Goal: Task Accomplishment & Management: Complete application form

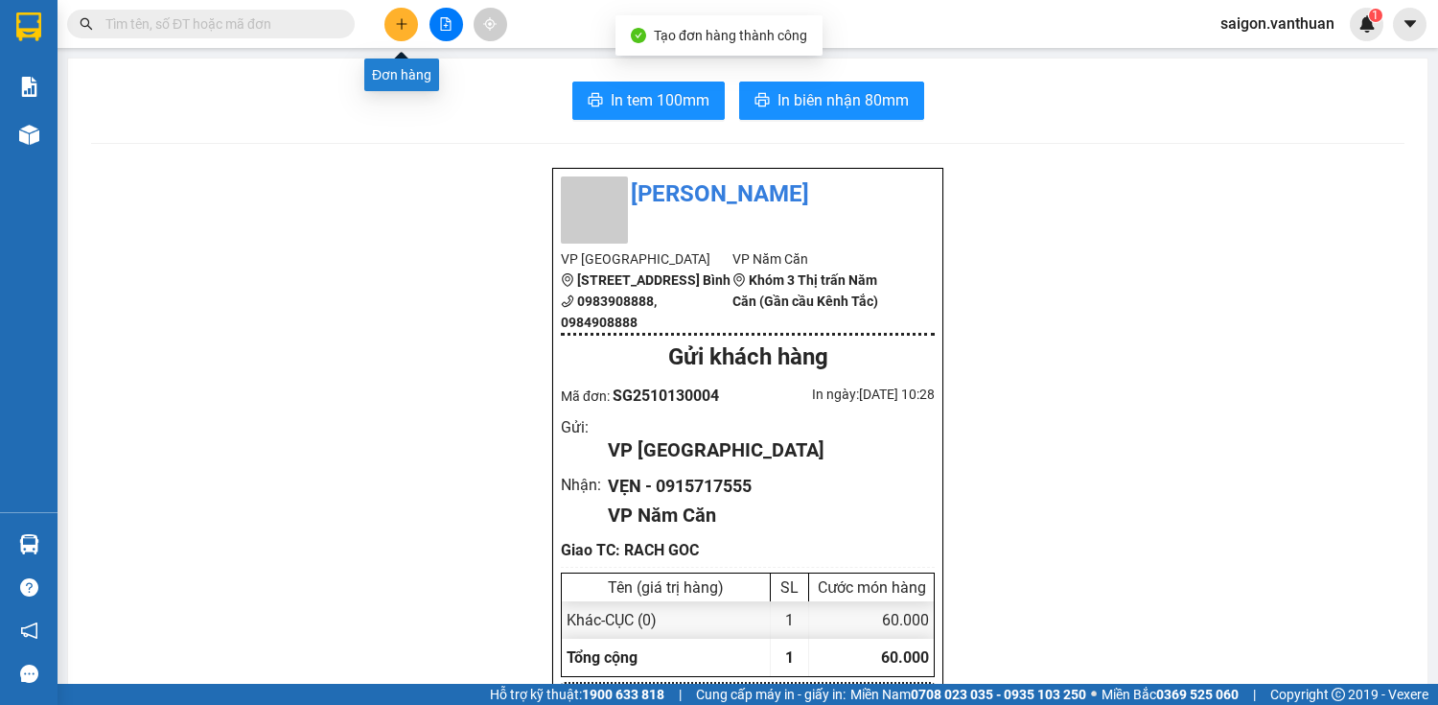
click at [405, 31] on button at bounding box center [402, 25] width 34 height 34
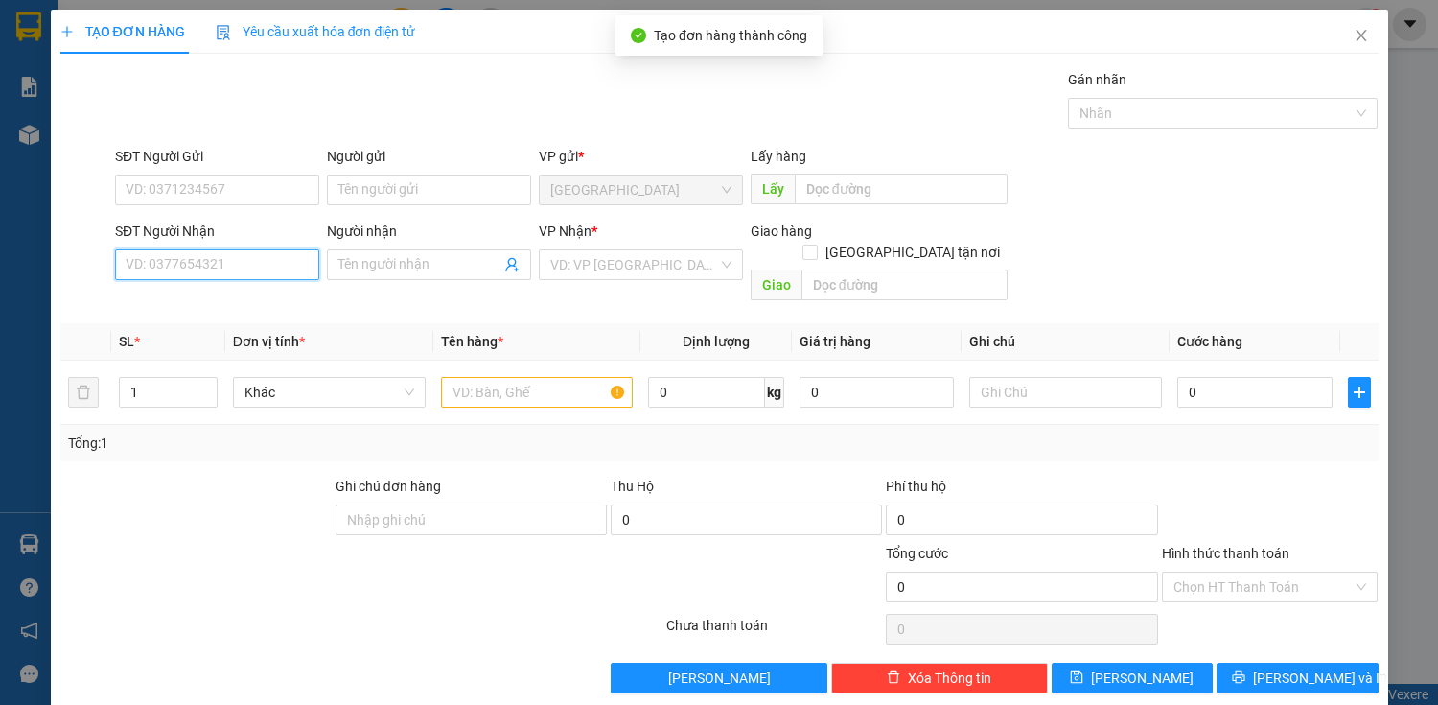
click at [280, 270] on input "SĐT Người Nhận" at bounding box center [217, 264] width 204 height 31
type input "0913639431"
click at [268, 301] on div "0913639431 - [PERSON_NAME]" at bounding box center [220, 302] width 189 height 21
type input "THANH"
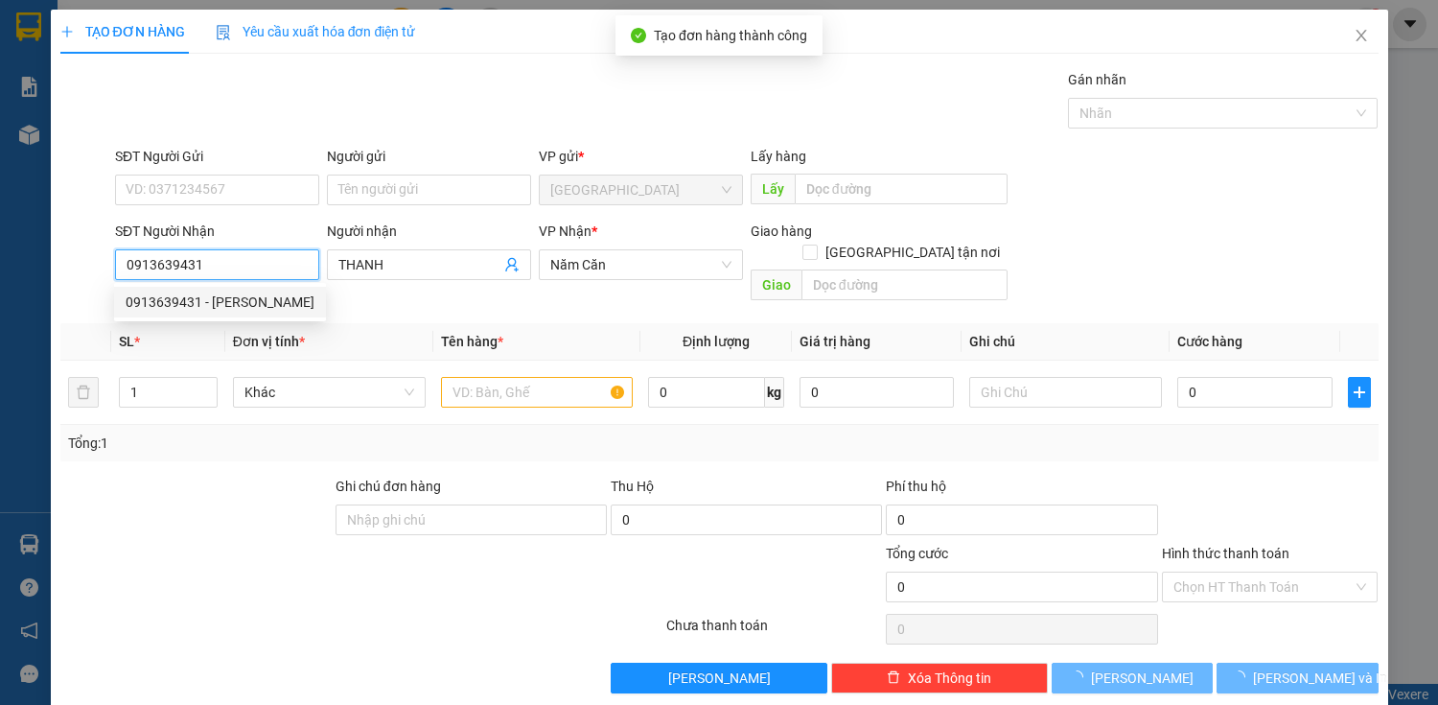
type input "60.000"
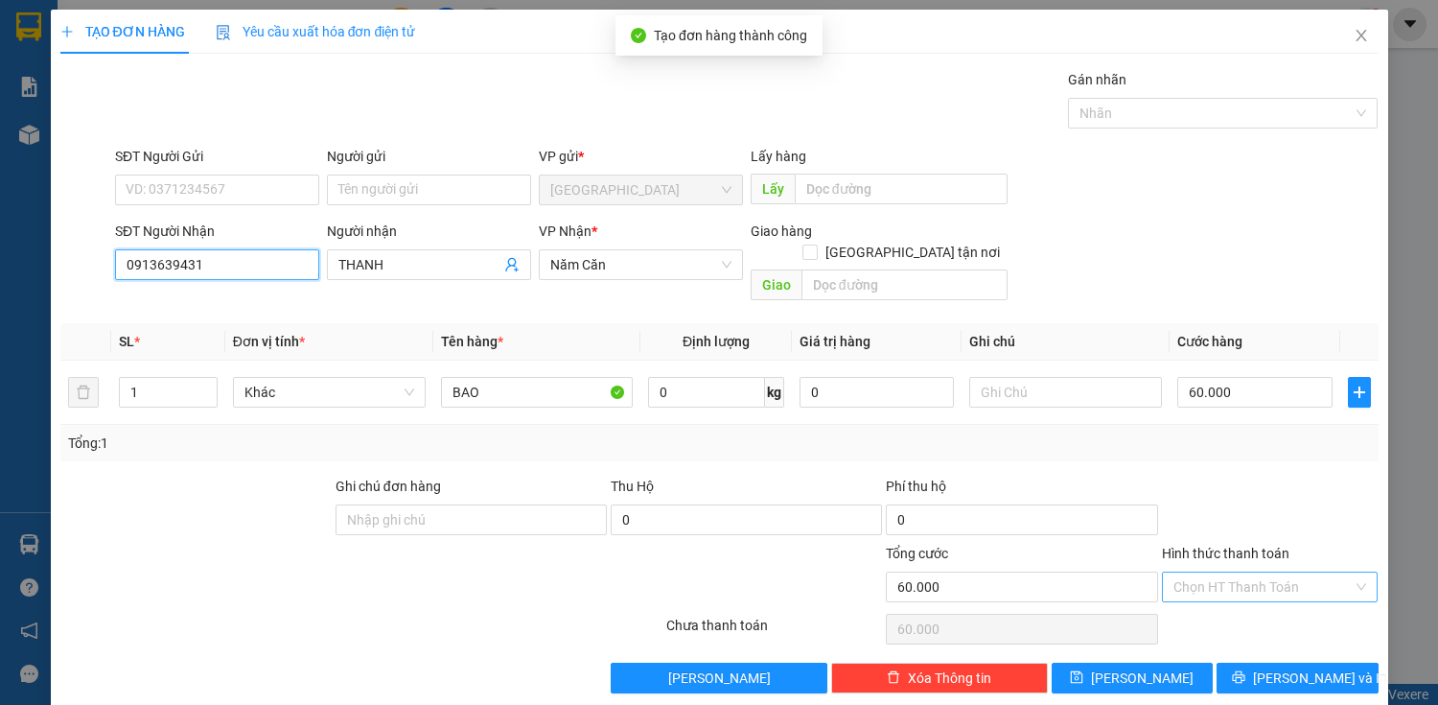
type input "0913639431"
click at [1263, 572] on input "Hình thức thanh toán" at bounding box center [1264, 586] width 180 height 29
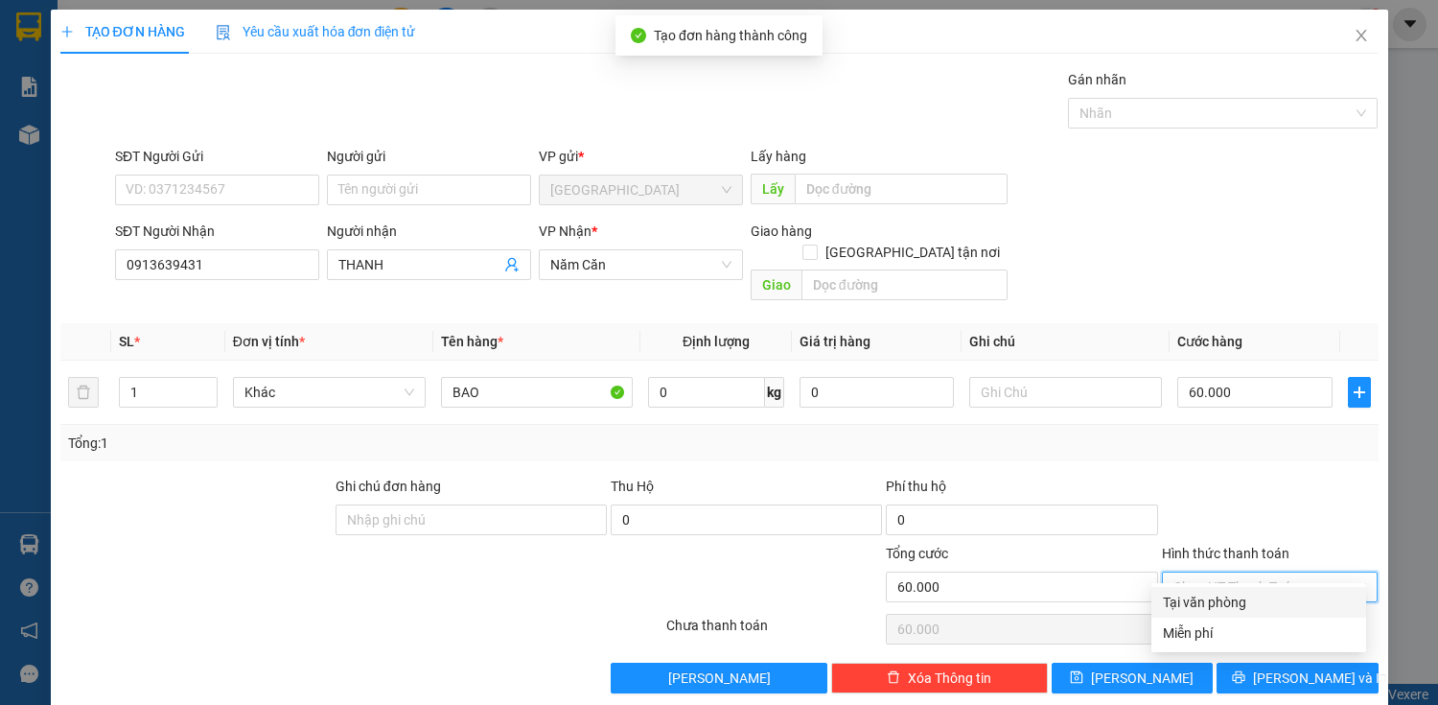
click at [1239, 606] on div "Tại văn phòng" at bounding box center [1259, 602] width 192 height 21
type input "0"
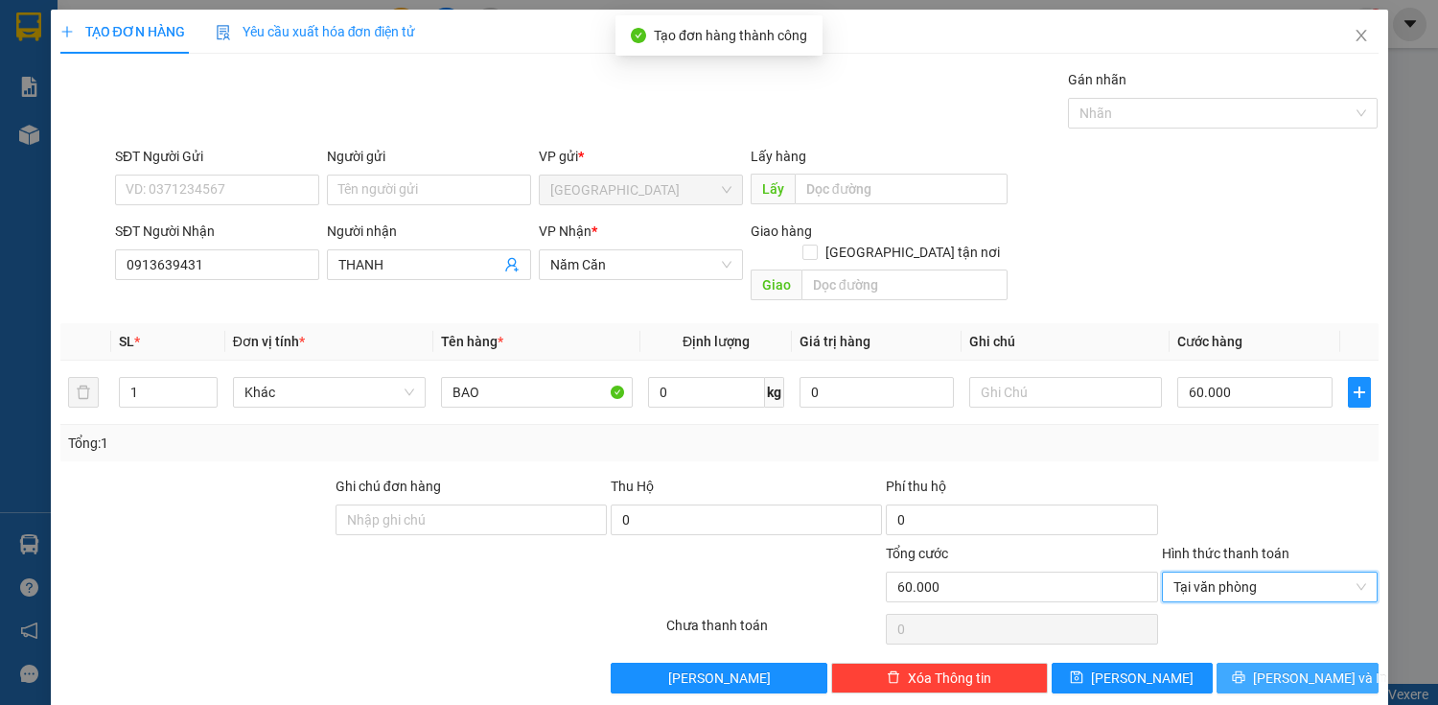
click at [1273, 667] on span "[PERSON_NAME] và In" at bounding box center [1320, 677] width 134 height 21
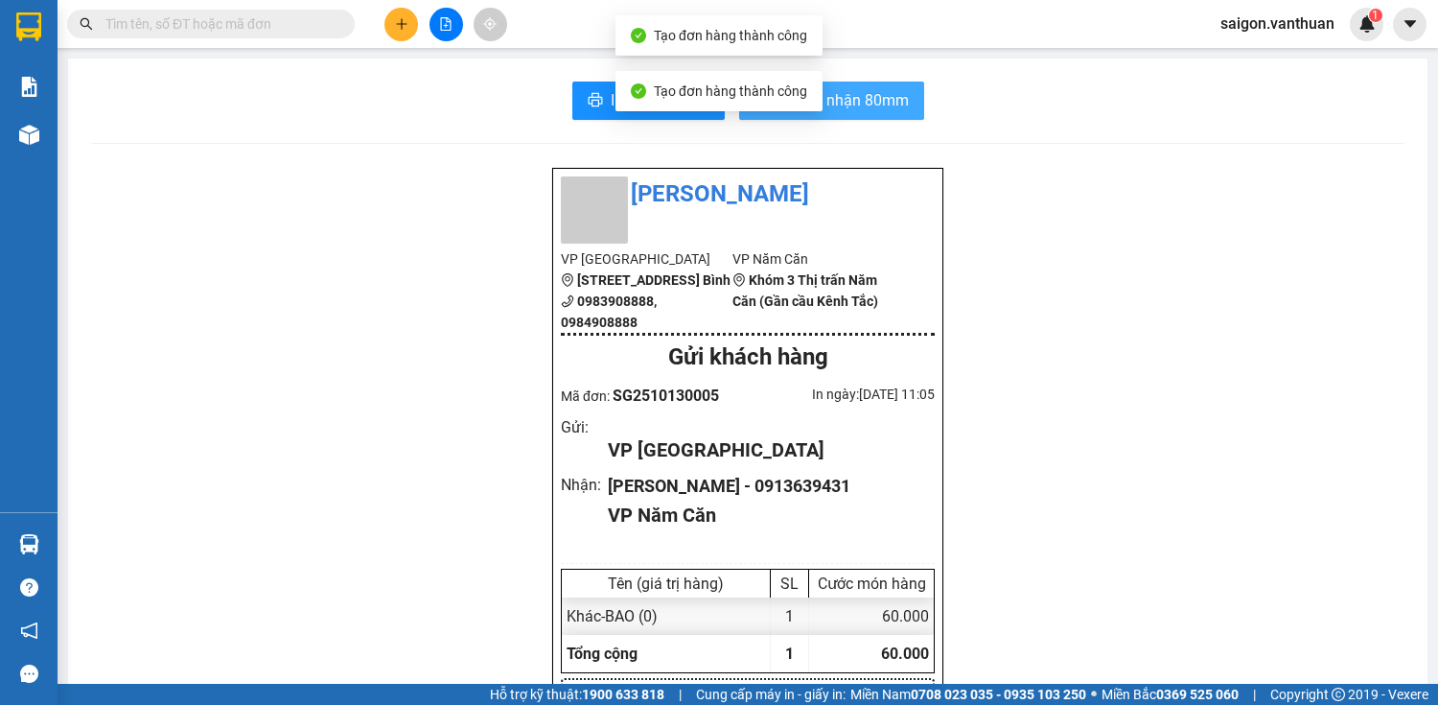
click at [867, 99] on span "In biên nhận 80mm" at bounding box center [843, 100] width 131 height 24
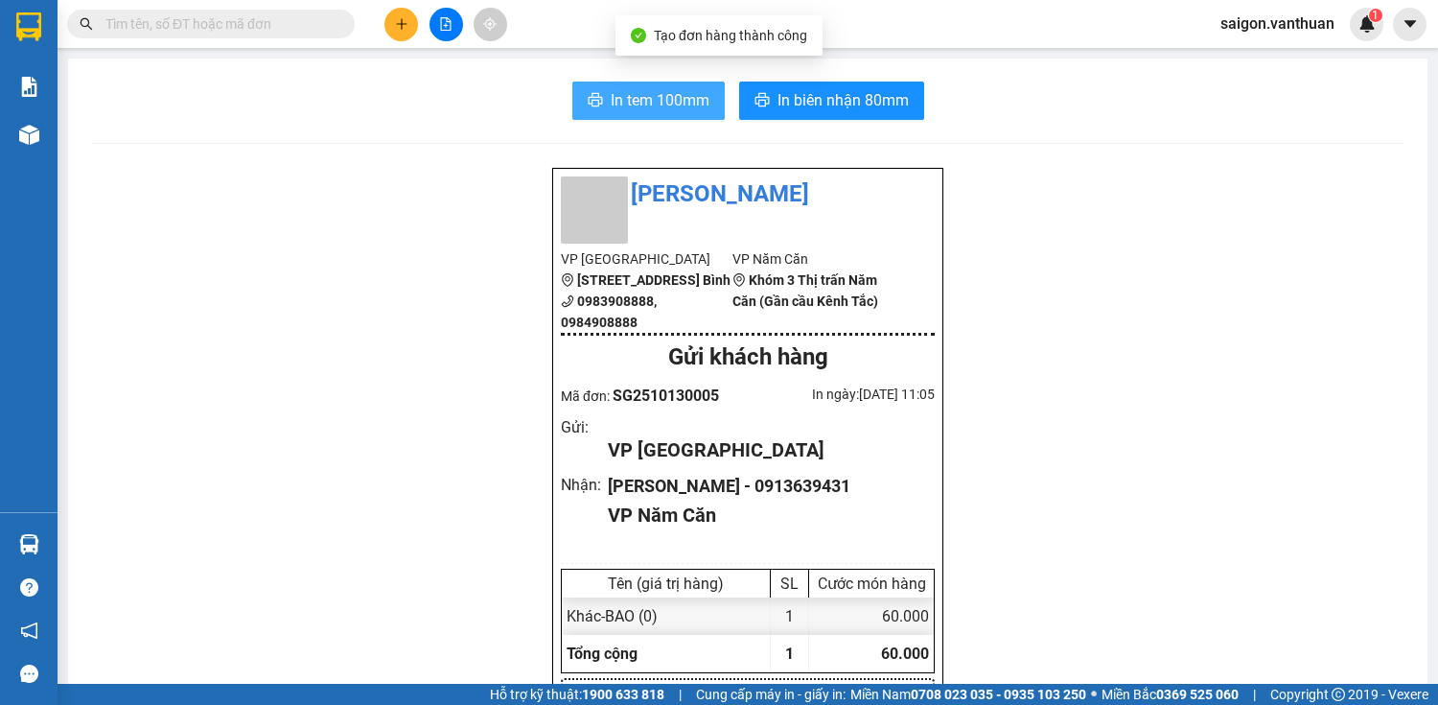
click at [657, 100] on span "In tem 100mm" at bounding box center [660, 100] width 99 height 24
click at [405, 24] on icon "plus" at bounding box center [401, 23] width 13 height 13
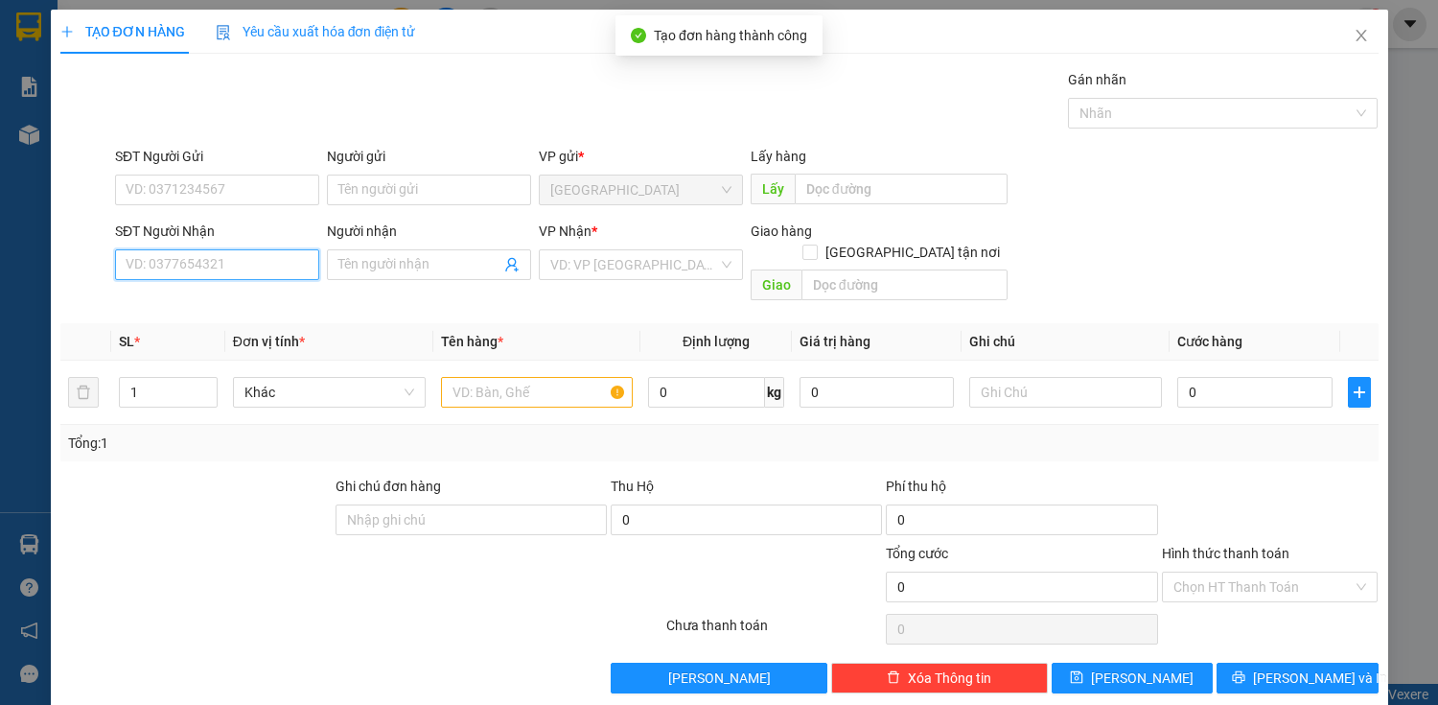
click at [220, 263] on input "SĐT Người Nhận" at bounding box center [217, 264] width 204 height 31
click at [199, 303] on div "0913852105 - PHÁT" at bounding box center [215, 302] width 179 height 21
type input "0913852105"
type input "PHÁT"
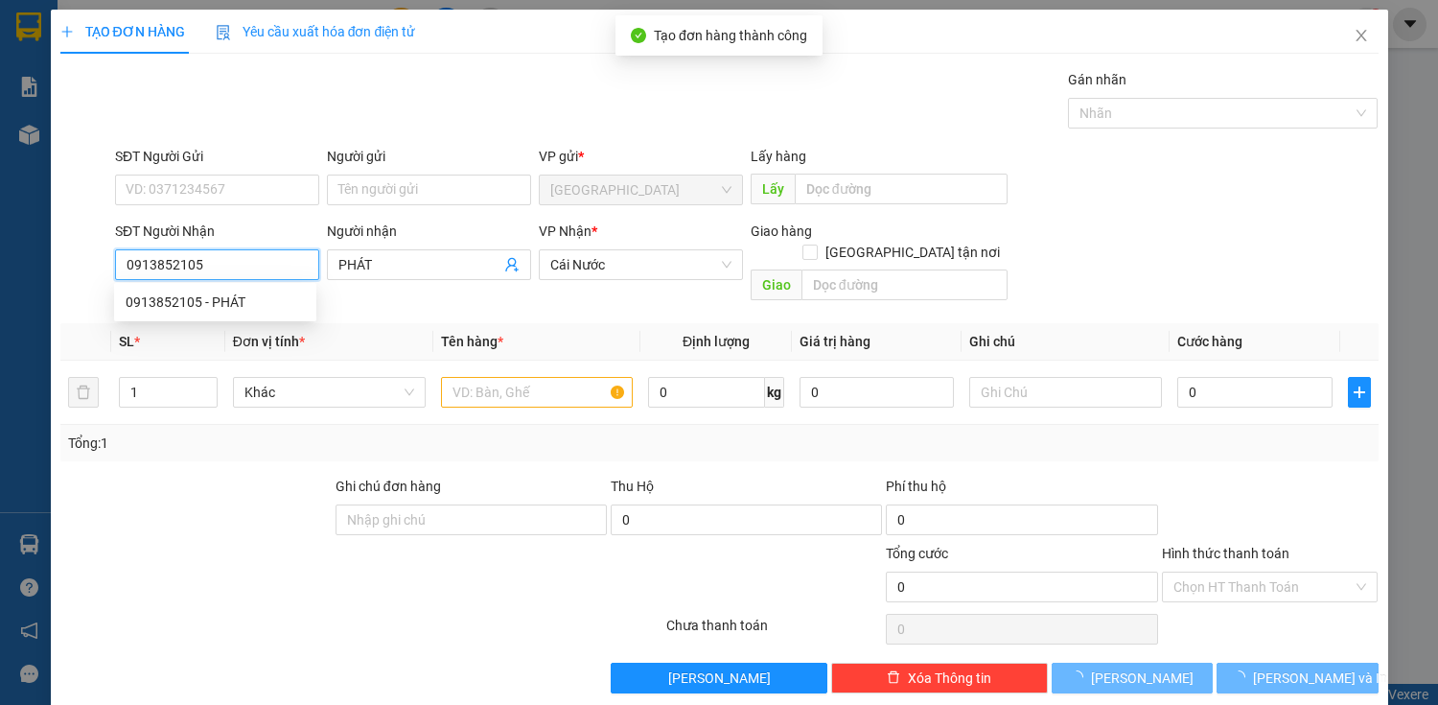
type input "130.000"
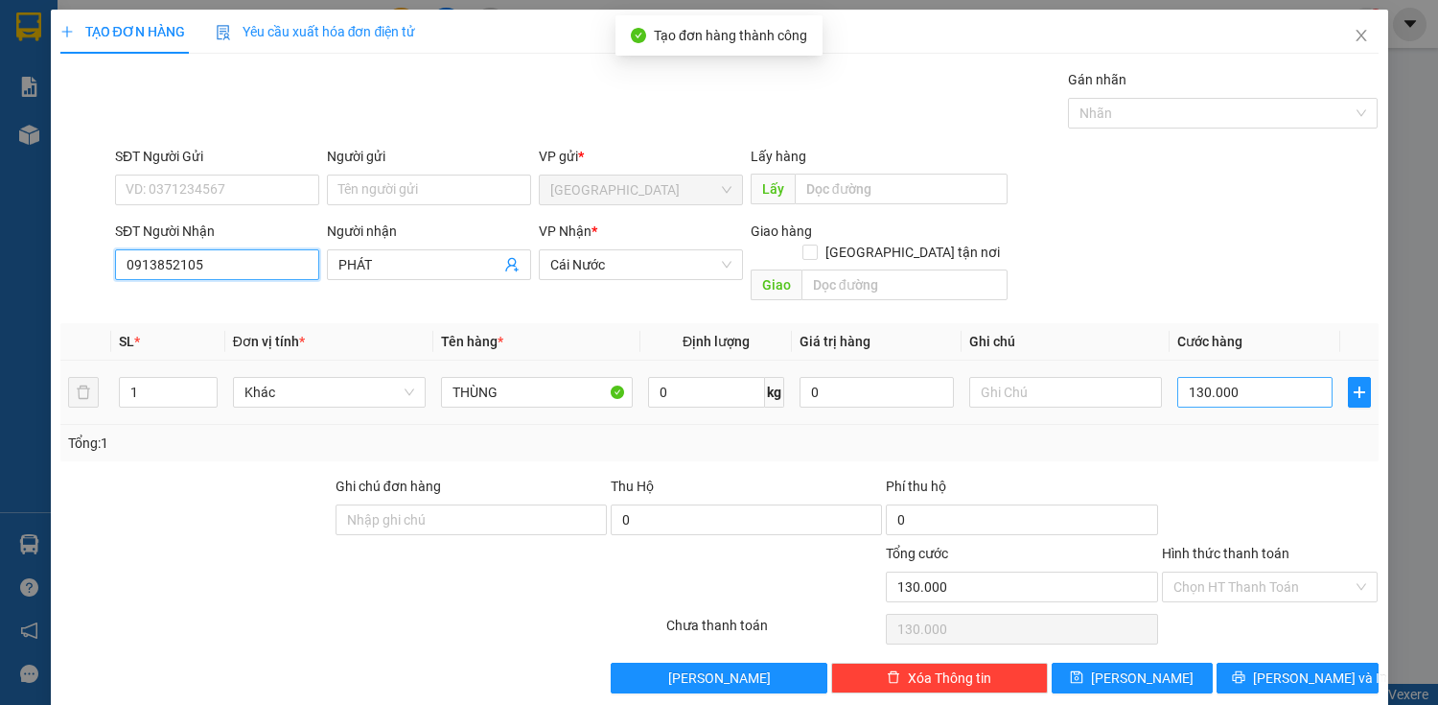
type input "0913852105"
type input "5"
type input "50"
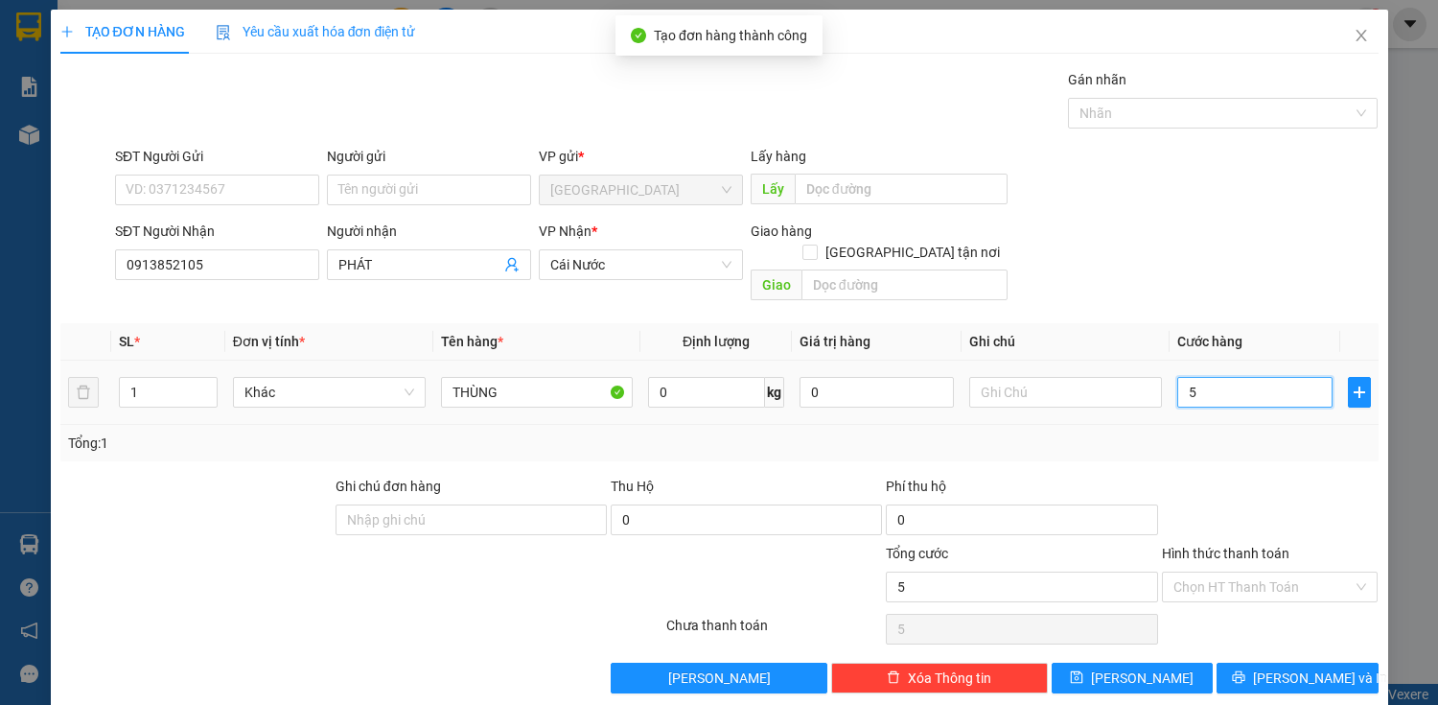
type input "50"
type input "500"
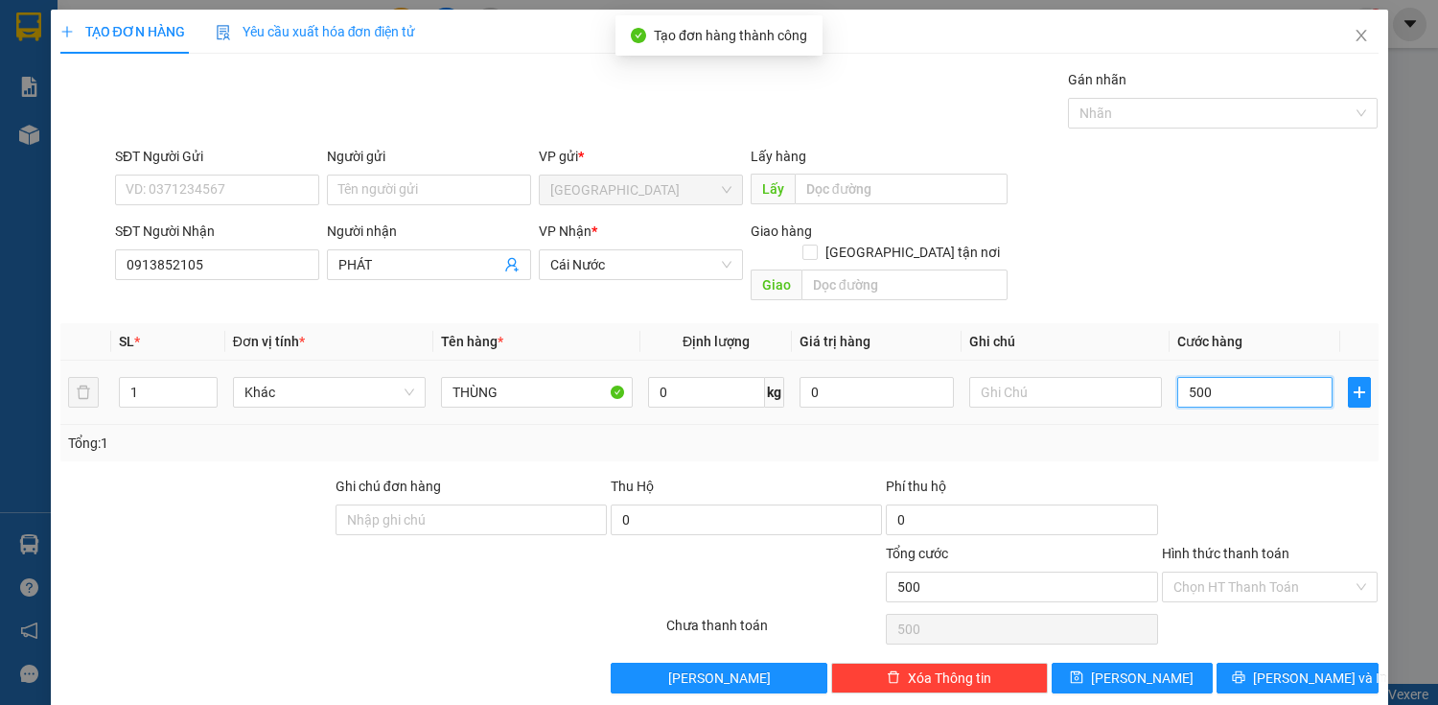
type input "5.000"
type input "50.000"
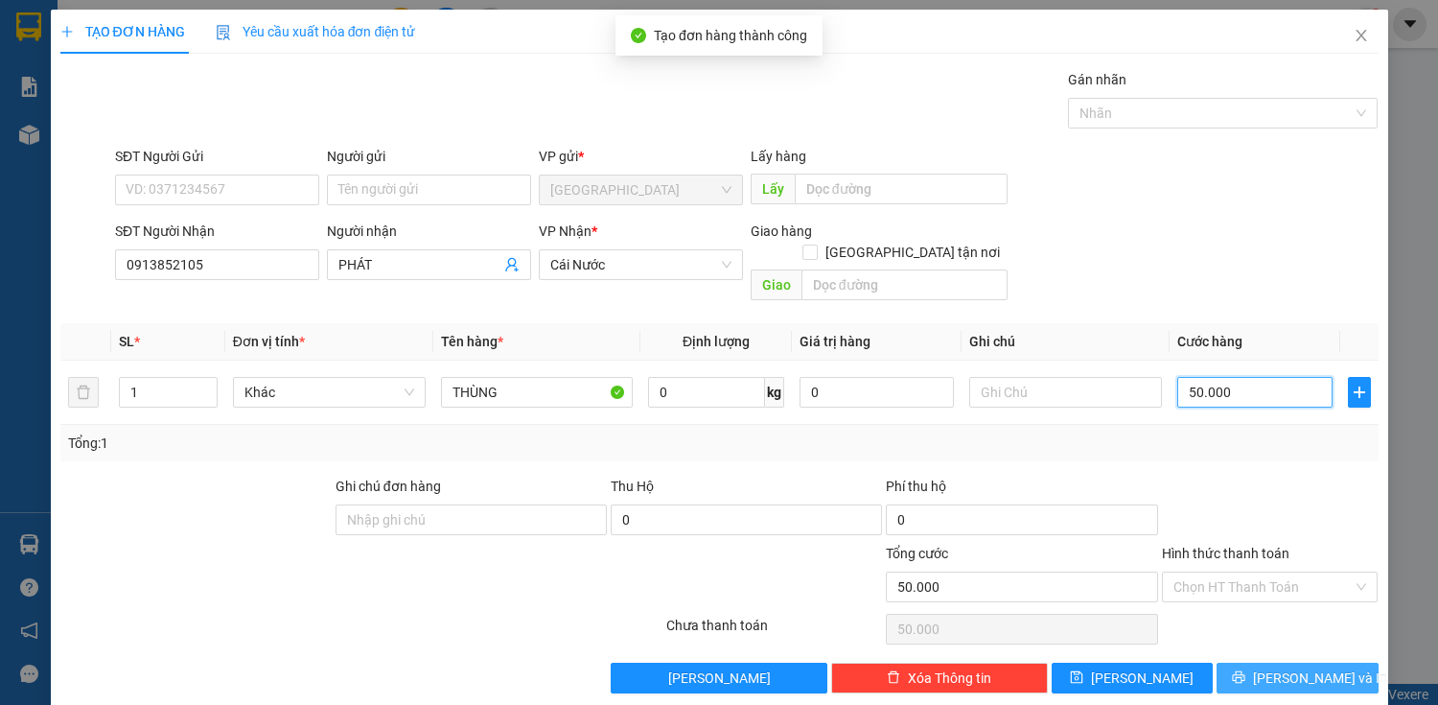
type input "50.000"
click at [1271, 667] on span "[PERSON_NAME] và In" at bounding box center [1320, 677] width 134 height 21
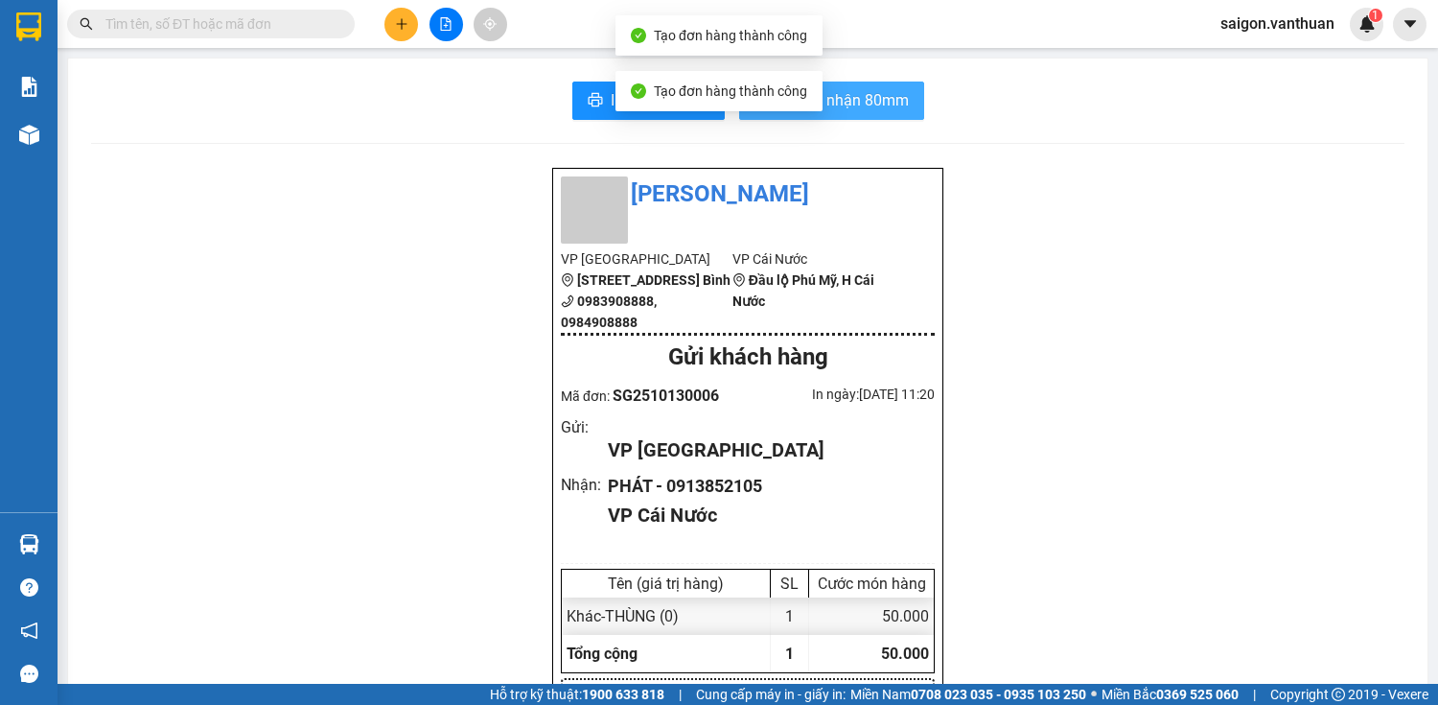
click at [855, 102] on span "In biên nhận 80mm" at bounding box center [843, 100] width 131 height 24
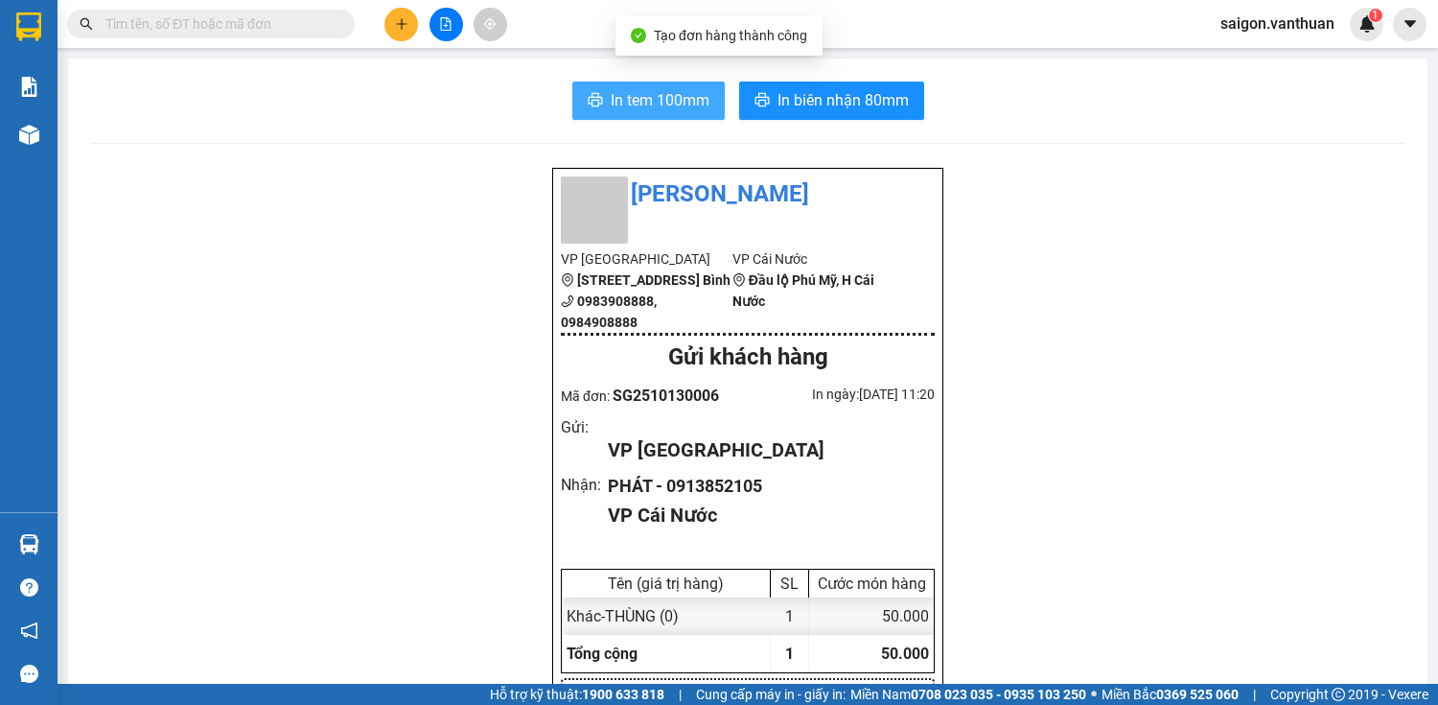
click at [620, 108] on span "In tem 100mm" at bounding box center [660, 100] width 99 height 24
click at [107, 85] on div "In tem 100mm In biên nhận 80mm" at bounding box center [748, 101] width 1314 height 38
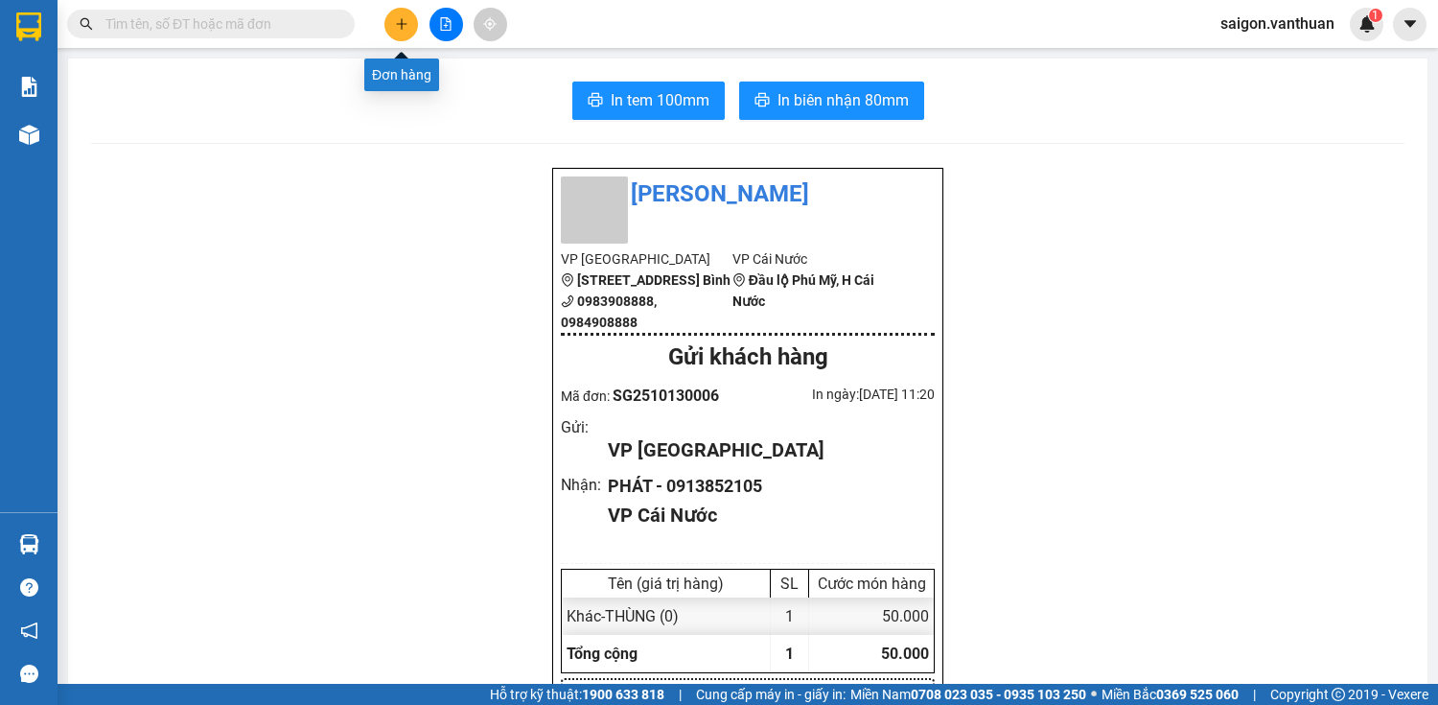
click at [397, 22] on icon "plus" at bounding box center [401, 23] width 13 height 13
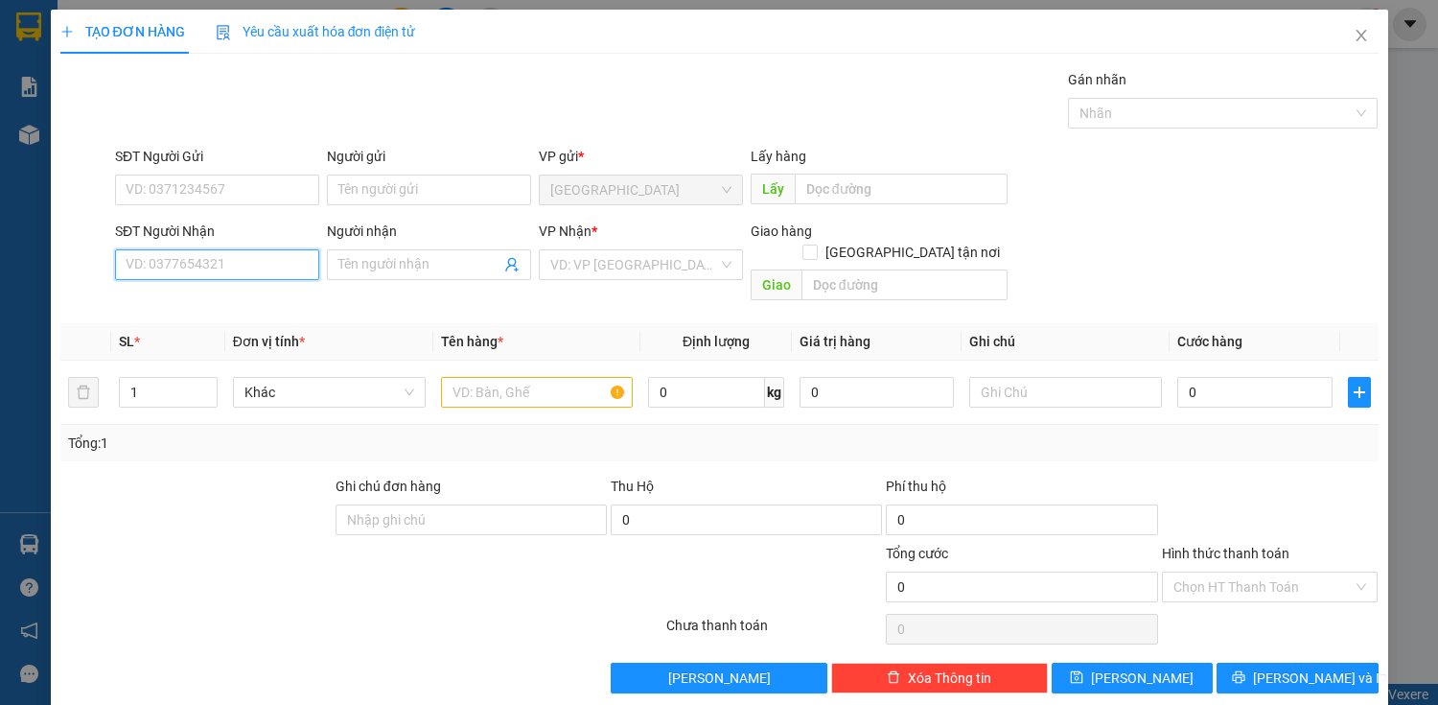
click at [196, 262] on input "SĐT Người Nhận" at bounding box center [217, 264] width 204 height 31
click at [209, 301] on div "0833149294 - HÀO" at bounding box center [215, 302] width 179 height 21
type input "0833149294"
type input "HÀO"
type input "70.000"
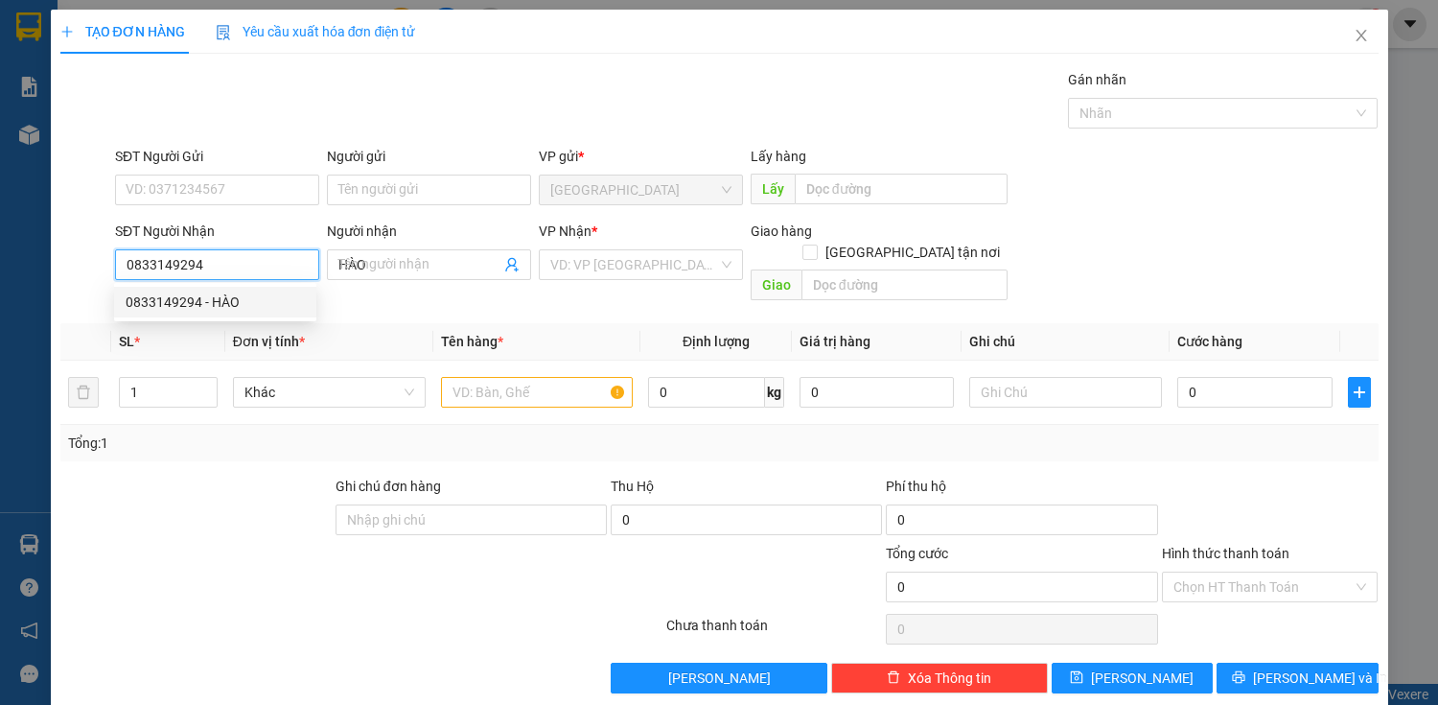
type input "70.000"
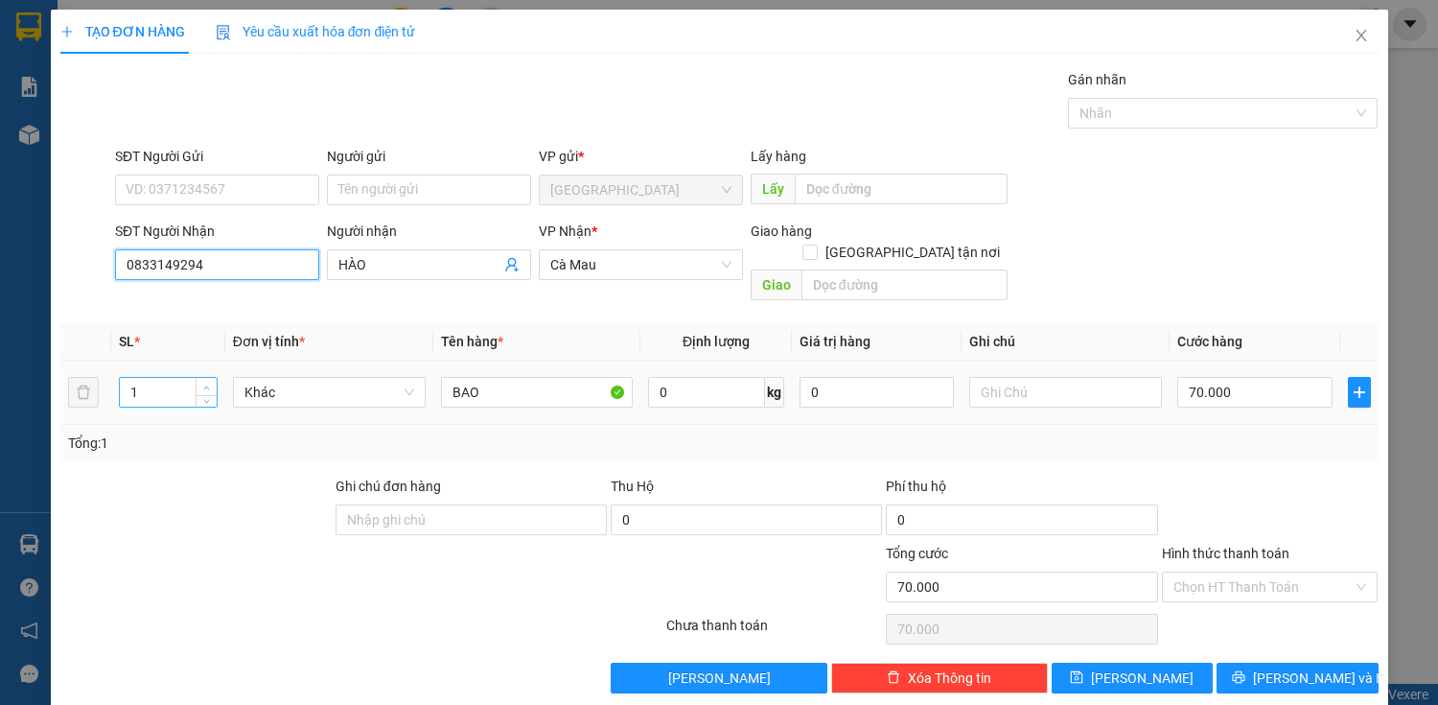
type input "0833149294"
type input "2"
click at [207, 385] on icon "up" at bounding box center [206, 388] width 7 height 7
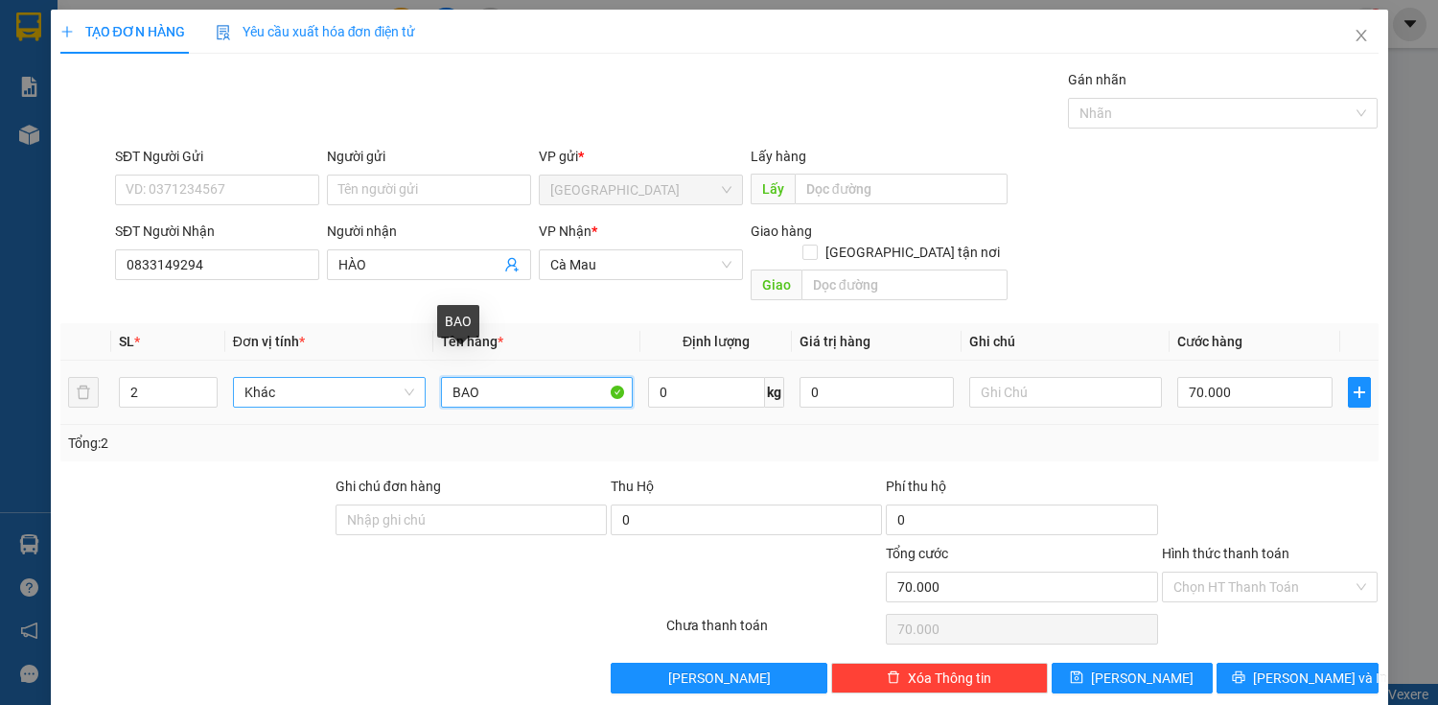
drag, startPoint x: 487, startPoint y: 367, endPoint x: 414, endPoint y: 383, distance: 74.5
click at [414, 383] on tr "2 Khác BAO 0 kg 0 70.000" at bounding box center [719, 393] width 1319 height 64
type input "CỤC"
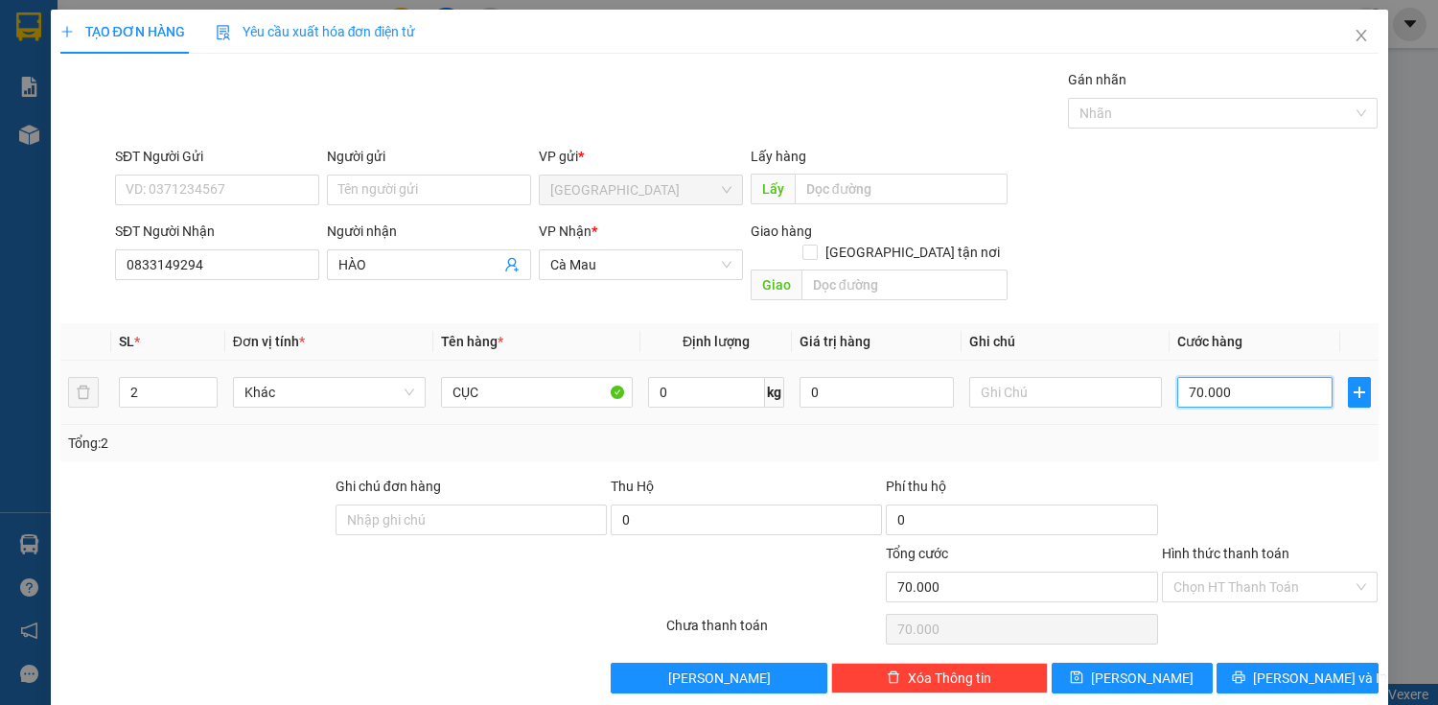
click at [1280, 377] on input "70.000" at bounding box center [1255, 392] width 154 height 31
type input "1"
type input "12"
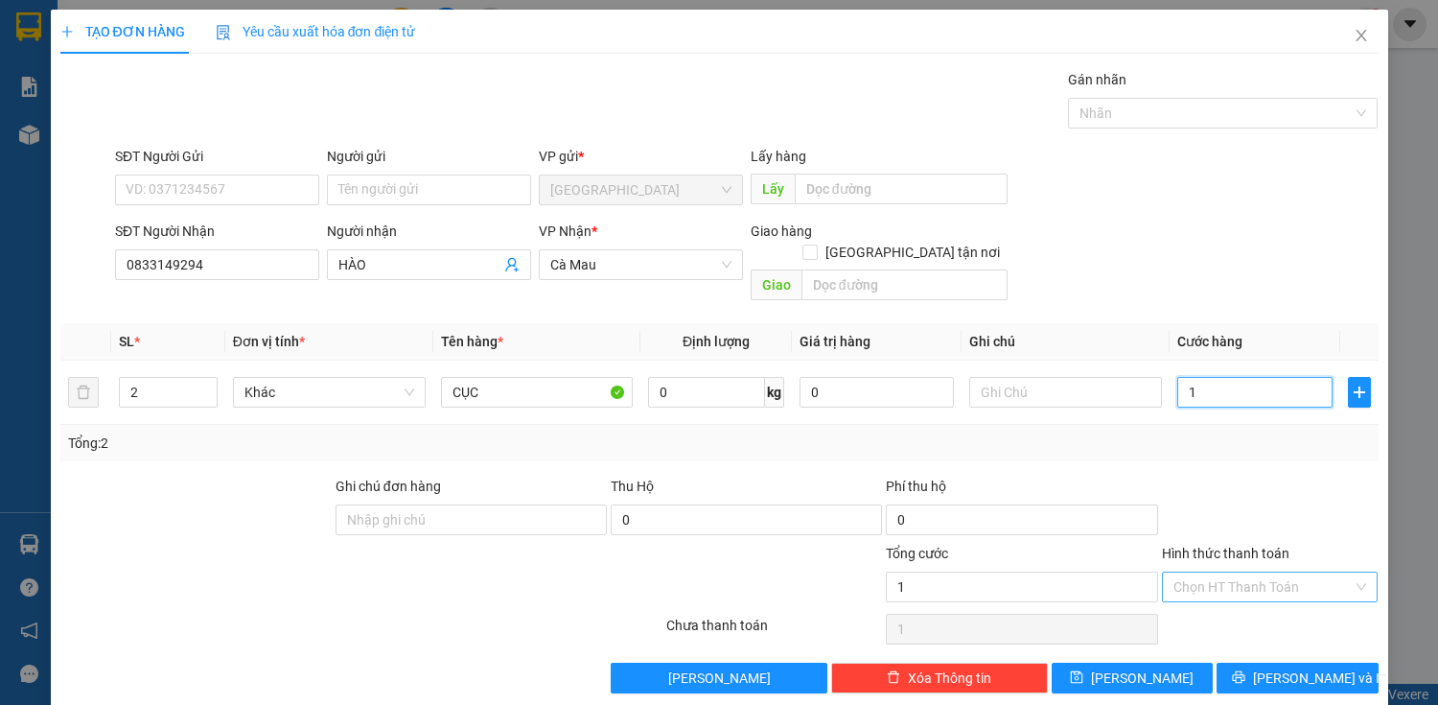
type input "12"
type input "120"
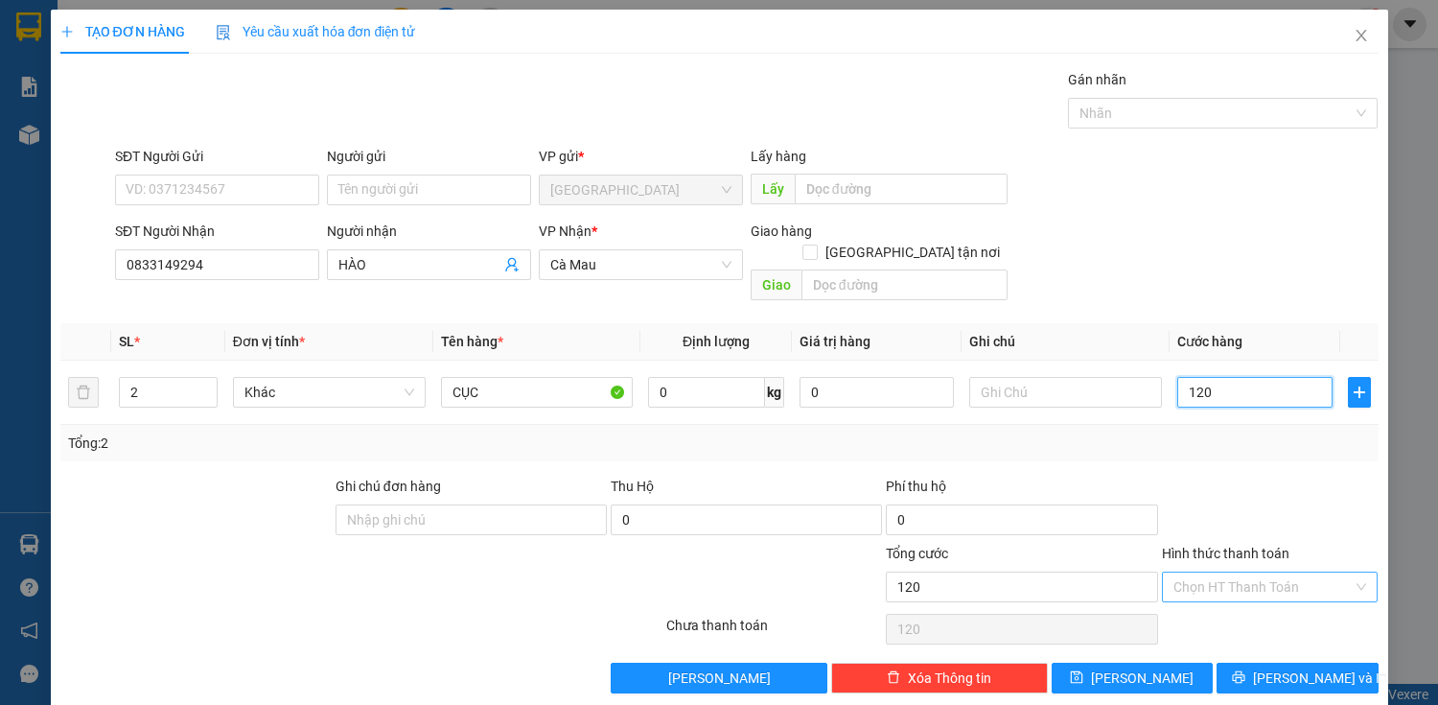
type input "1.200"
type input "12.000"
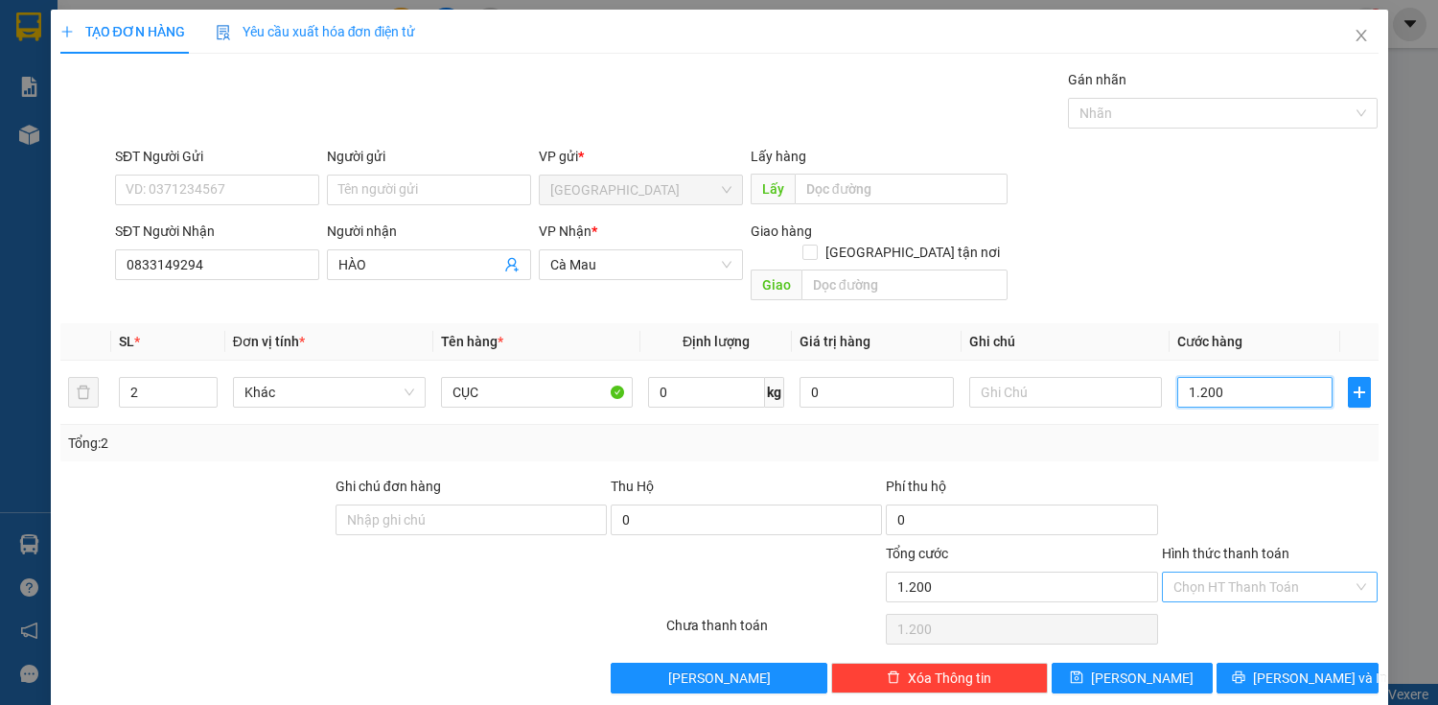
type input "12.000"
type input "120.000"
click at [1274, 667] on span "[PERSON_NAME] và In" at bounding box center [1320, 677] width 134 height 21
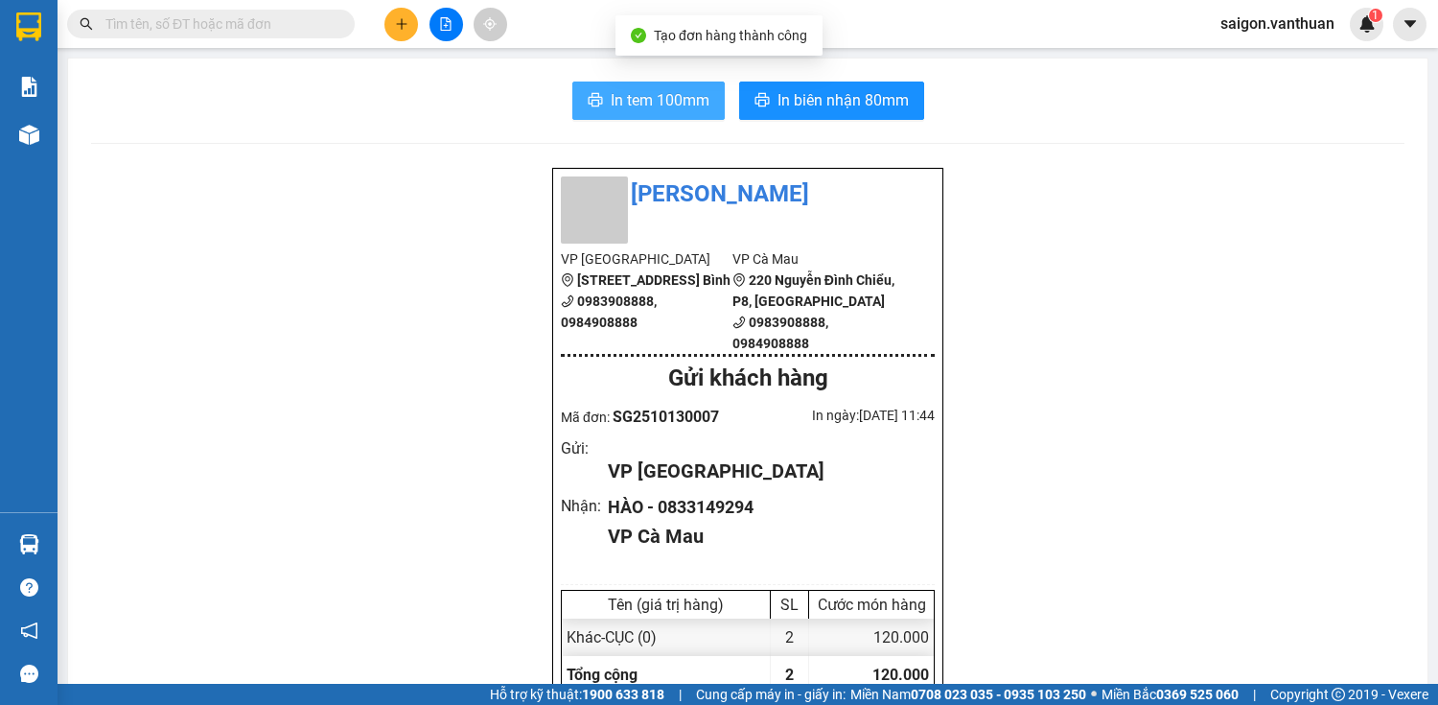
click at [640, 100] on span "In tem 100mm" at bounding box center [660, 100] width 99 height 24
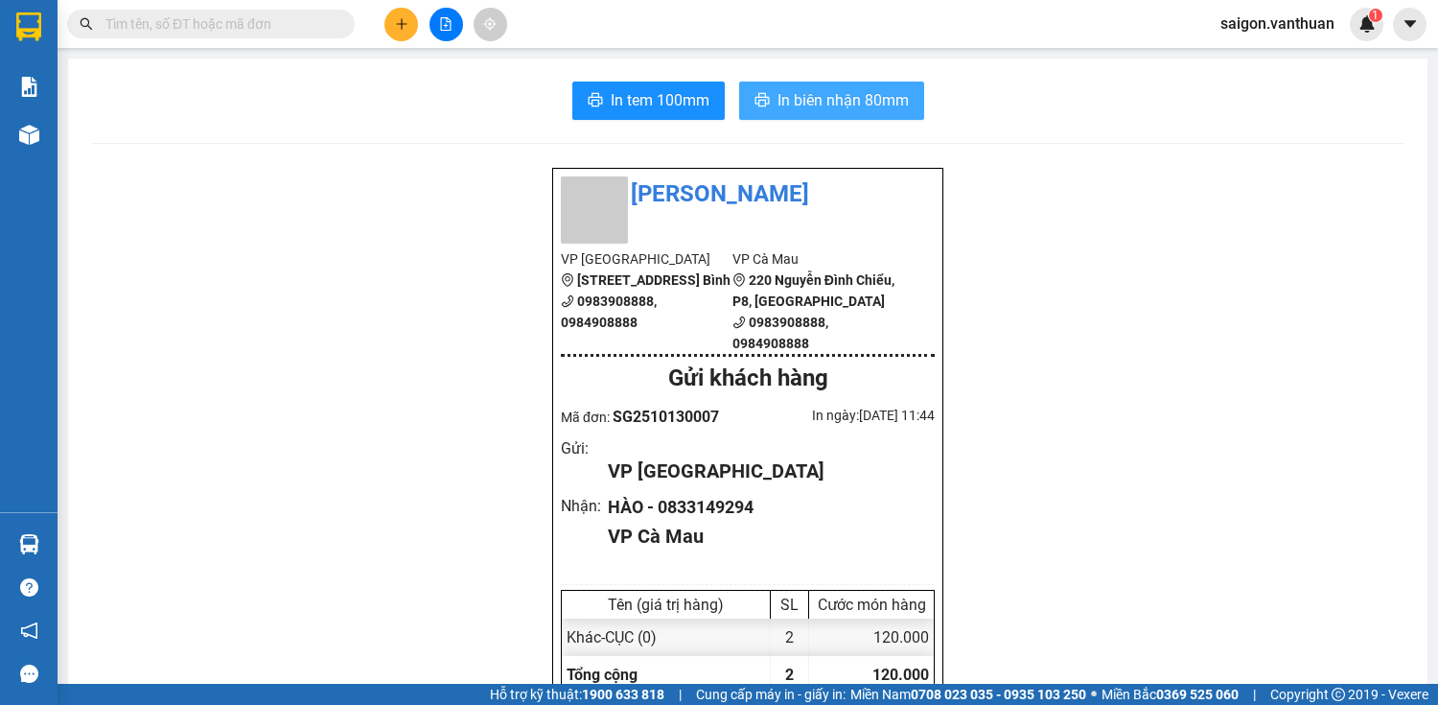
click at [862, 96] on span "In biên nhận 80mm" at bounding box center [843, 100] width 131 height 24
drag, startPoint x: 1059, startPoint y: 476, endPoint x: 1037, endPoint y: 495, distance: 29.2
drag, startPoint x: 1037, startPoint y: 495, endPoint x: 398, endPoint y: 32, distance: 788.9
click at [398, 32] on button at bounding box center [402, 25] width 34 height 34
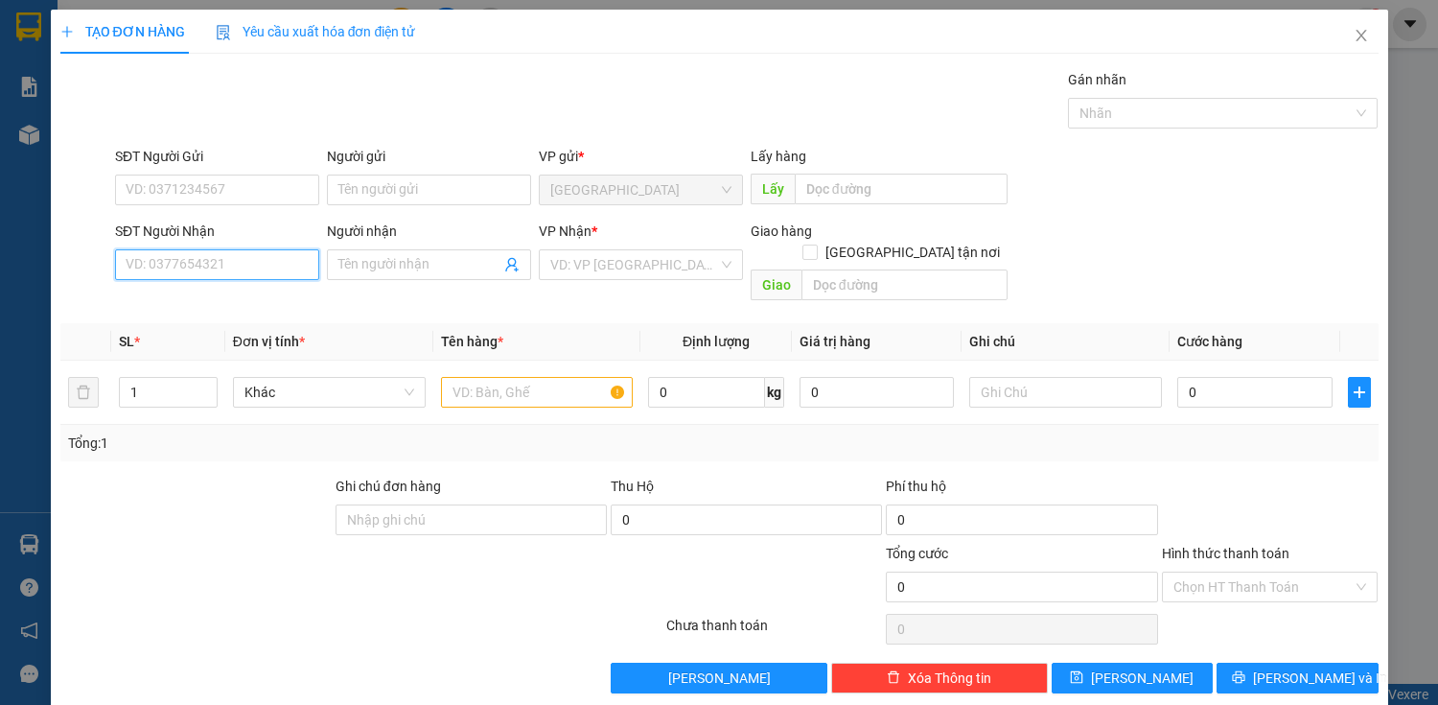
click at [272, 268] on input "SĐT Người Nhận" at bounding box center [217, 264] width 204 height 31
click at [260, 310] on div "0857041887 - TÈO" at bounding box center [215, 302] width 179 height 21
type input "0857041887"
type input "TÈO"
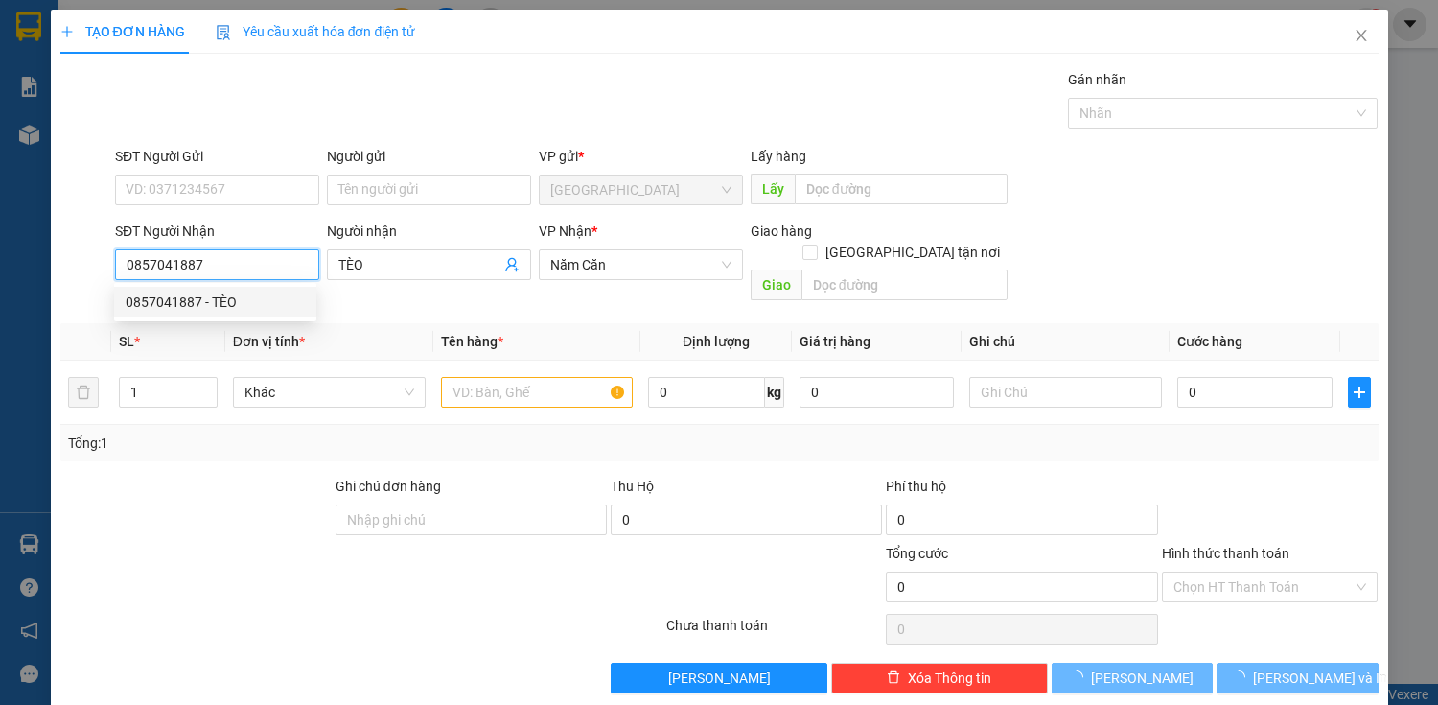
type input "70.000"
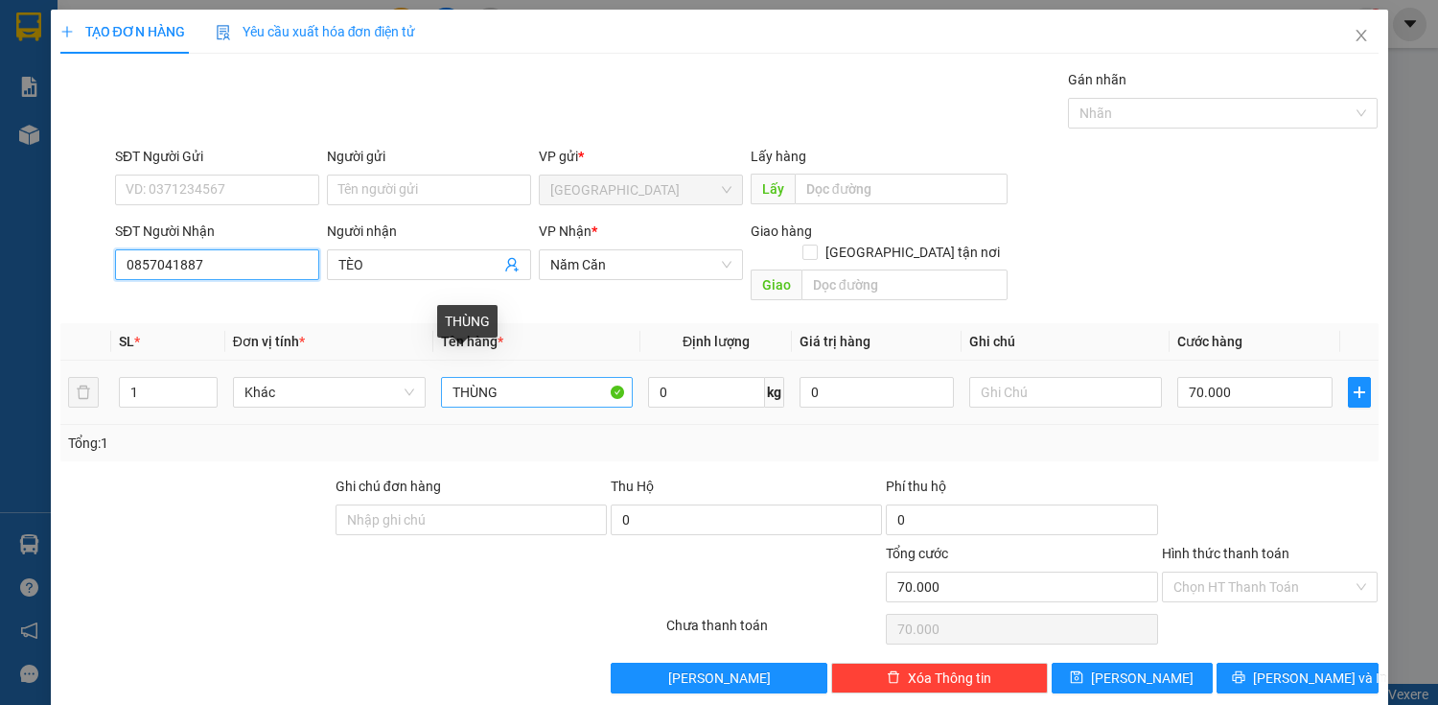
type input "0857041887"
drag, startPoint x: 503, startPoint y: 364, endPoint x: 412, endPoint y: 372, distance: 91.4
click at [412, 372] on tr "1 Khác THÙNG 0 kg 0 70.000" at bounding box center [719, 393] width 1319 height 64
type input "BAO"
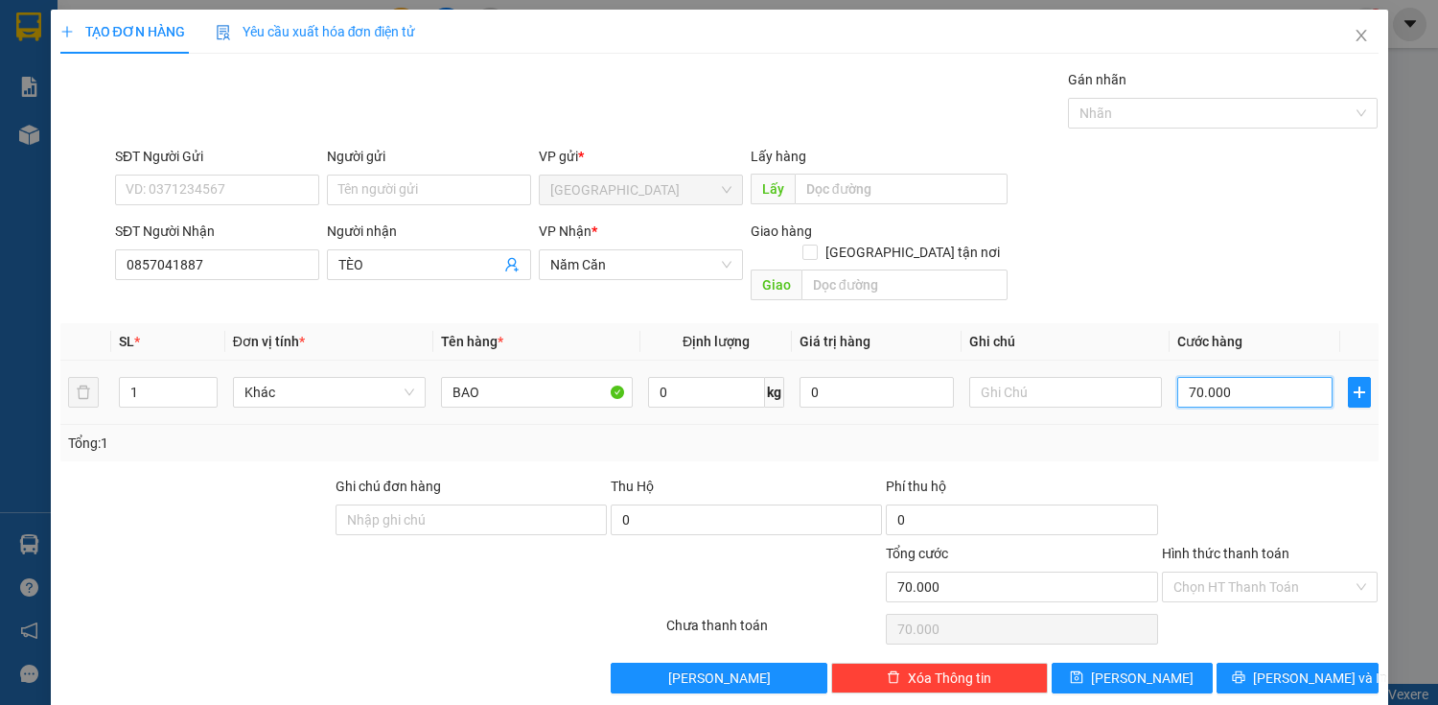
type input "5"
type input "50"
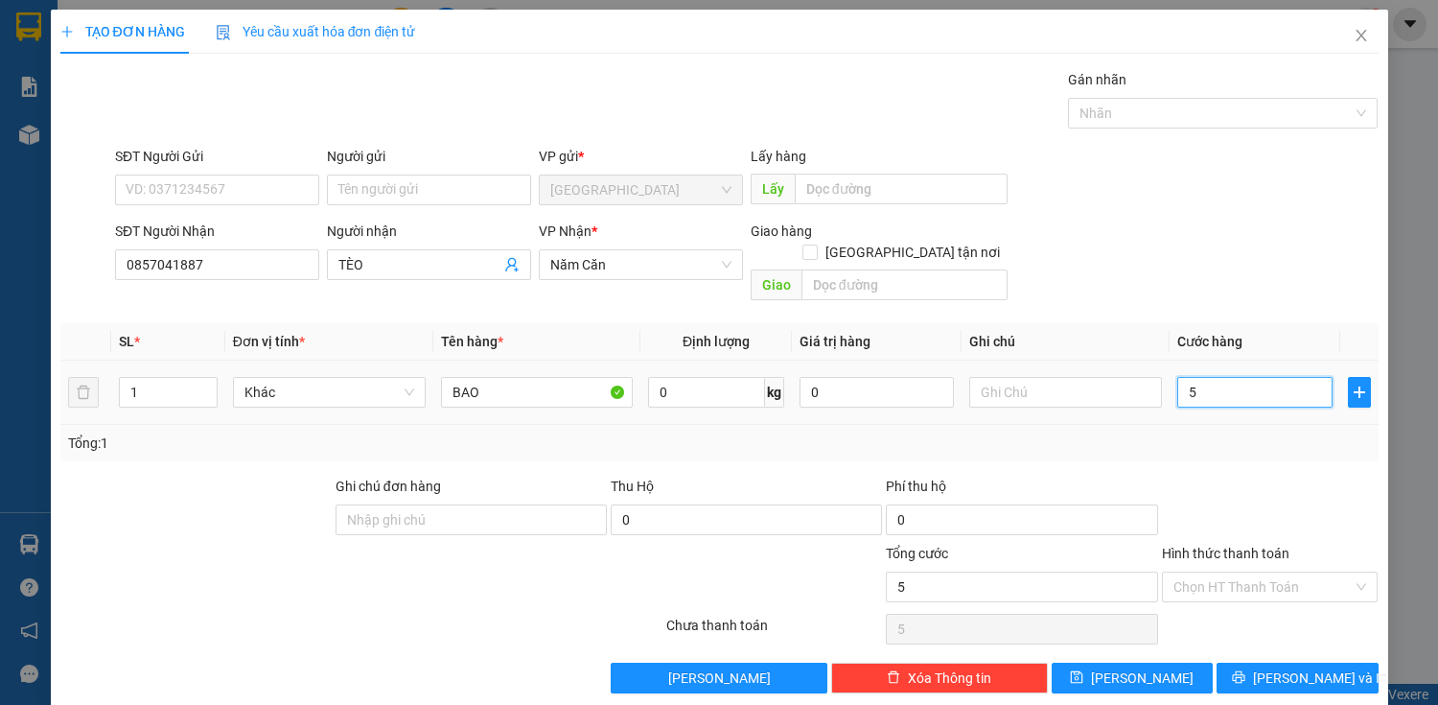
type input "50"
type input "500"
type input "5.000"
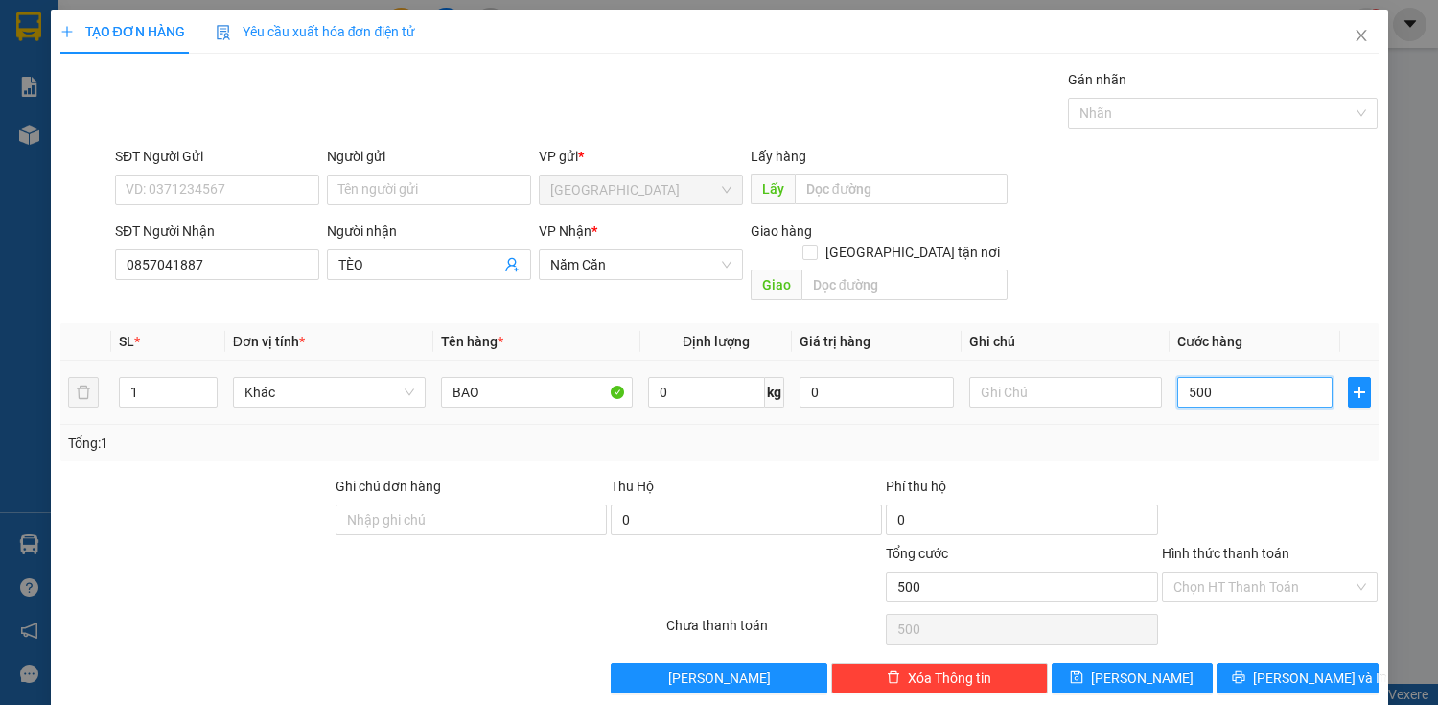
type input "5.000"
type input "50.000"
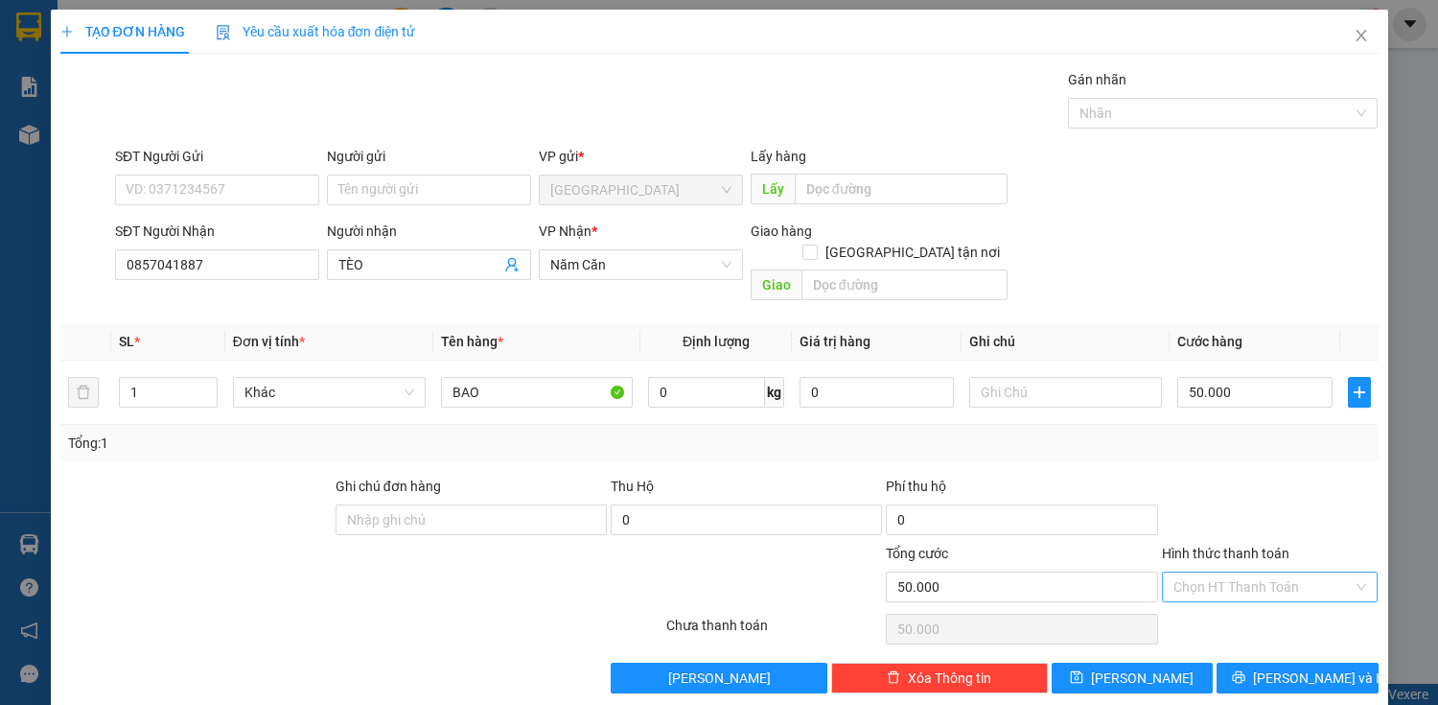
click at [1227, 572] on input "Hình thức thanh toán" at bounding box center [1264, 586] width 180 height 29
click at [1201, 610] on div "Tại văn phòng" at bounding box center [1259, 602] width 192 height 21
type input "0"
click at [1265, 663] on button "[PERSON_NAME] và In" at bounding box center [1297, 678] width 161 height 31
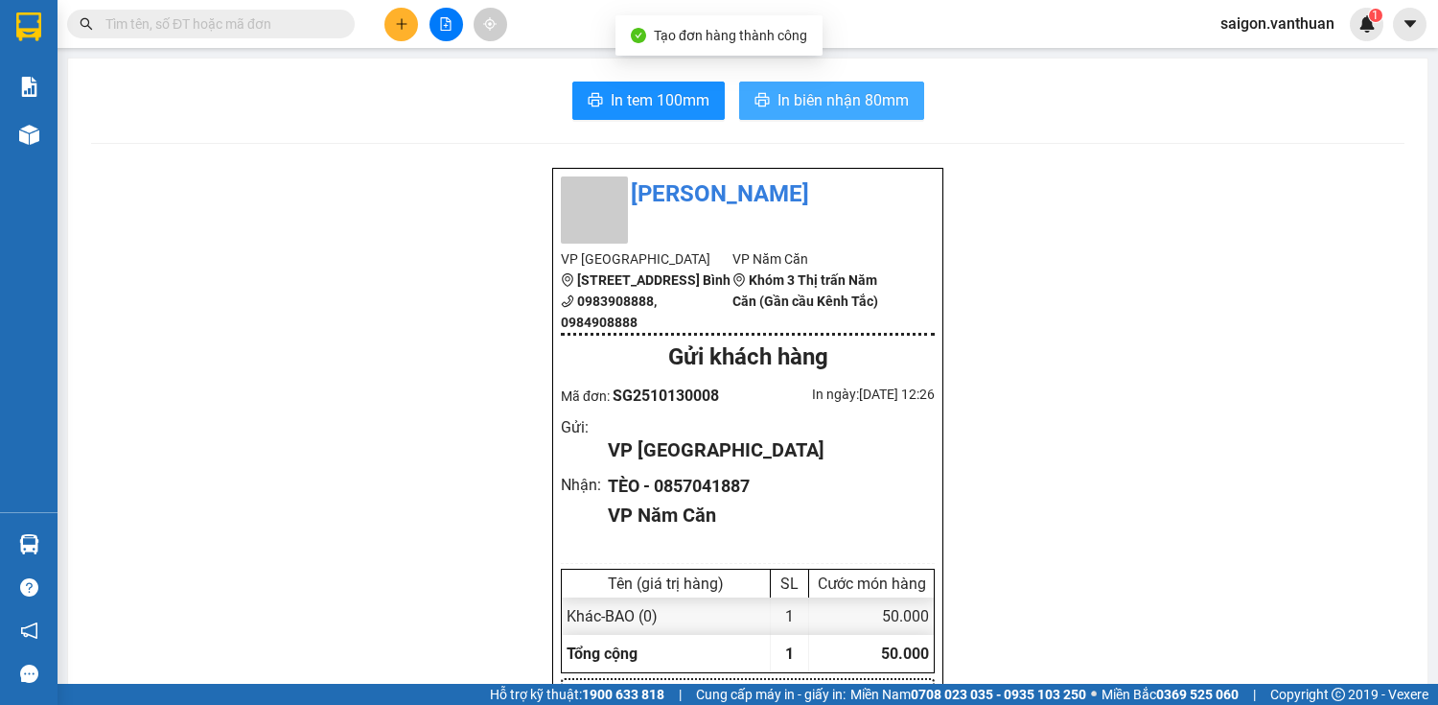
click at [798, 104] on span "In biên nhận 80mm" at bounding box center [843, 100] width 131 height 24
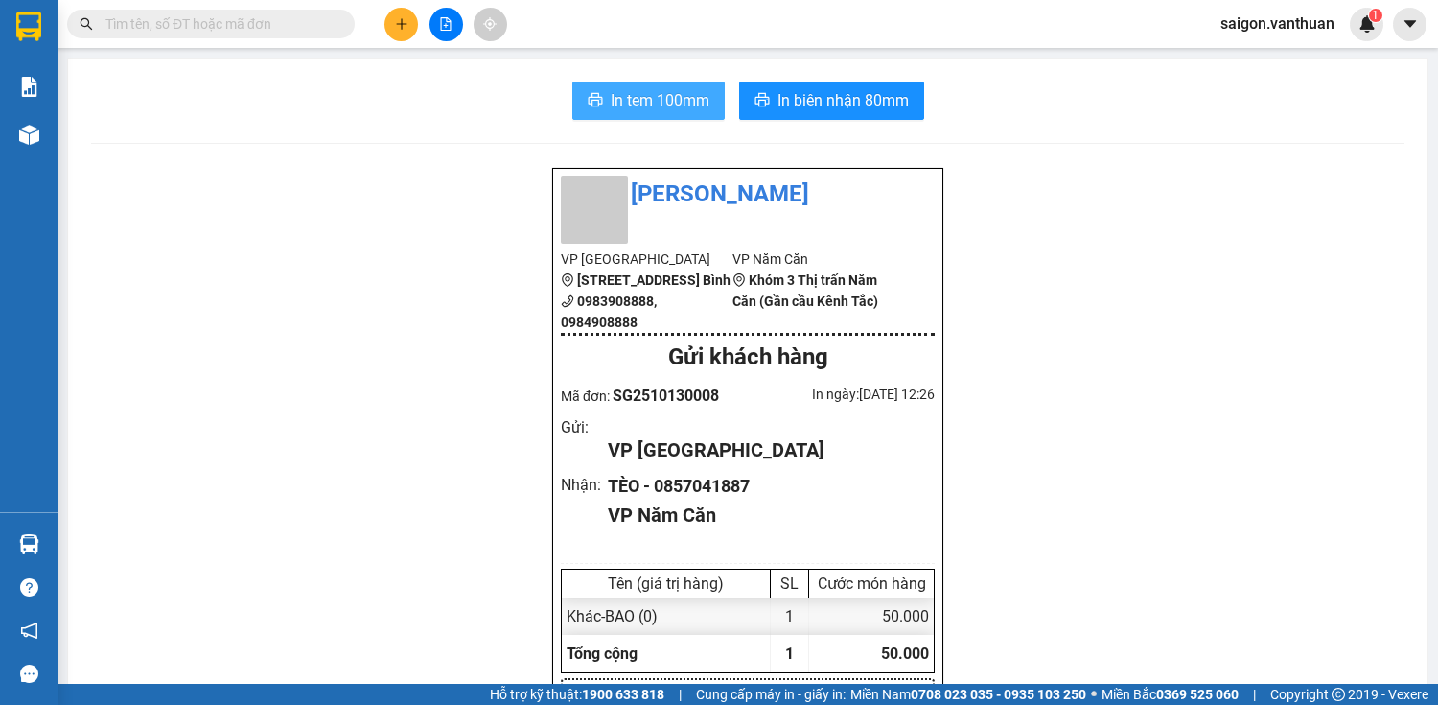
click at [663, 105] on span "In tem 100mm" at bounding box center [660, 100] width 99 height 24
click at [676, 92] on span "In tem 100mm" at bounding box center [660, 100] width 99 height 24
click at [403, 24] on icon "plus" at bounding box center [401, 23] width 13 height 13
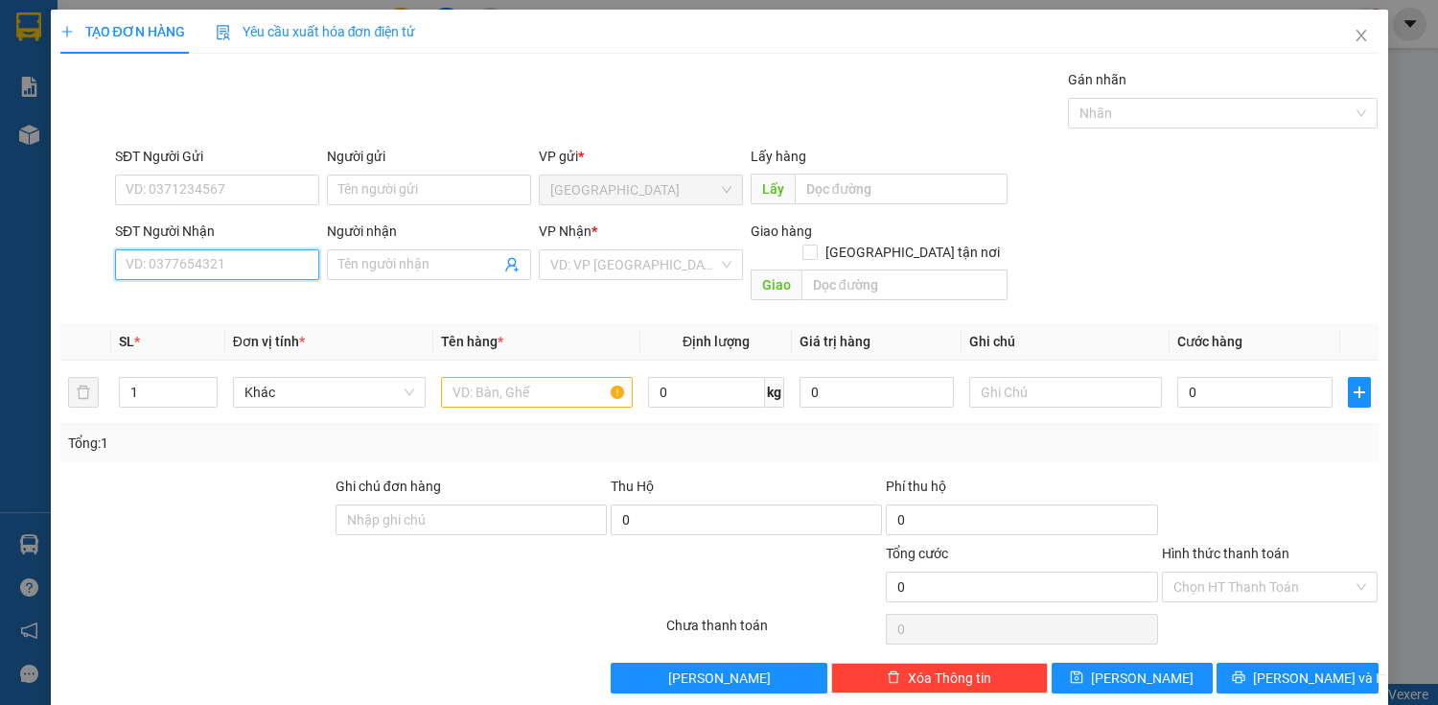
drag, startPoint x: 210, startPoint y: 266, endPoint x: 193, endPoint y: 259, distance: 18.5
click at [202, 257] on input "SĐT Người Nhận" at bounding box center [217, 264] width 204 height 31
click at [241, 305] on div "0918935136 - [GEOGRAPHIC_DATA]" at bounding box center [234, 302] width 216 height 21
type input "0918935136"
type input "HÀ"
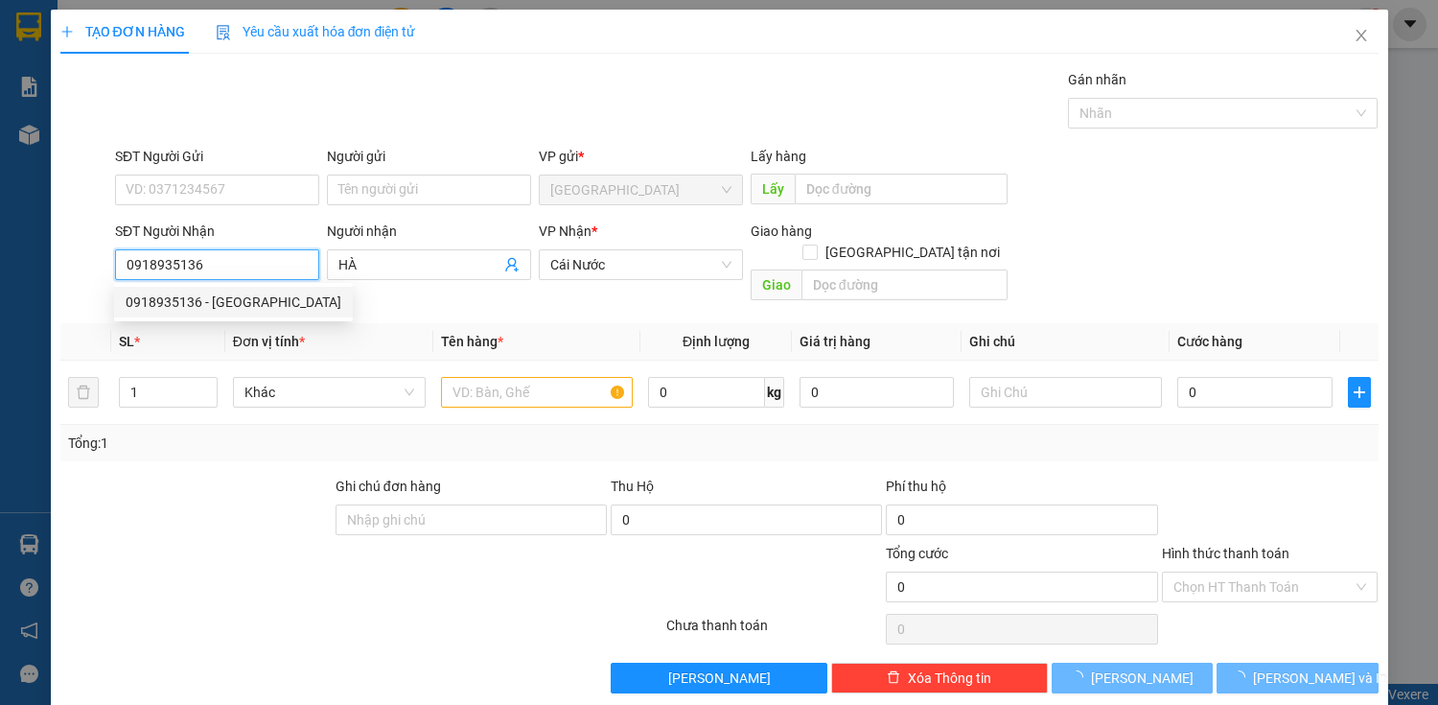
type input "220.000"
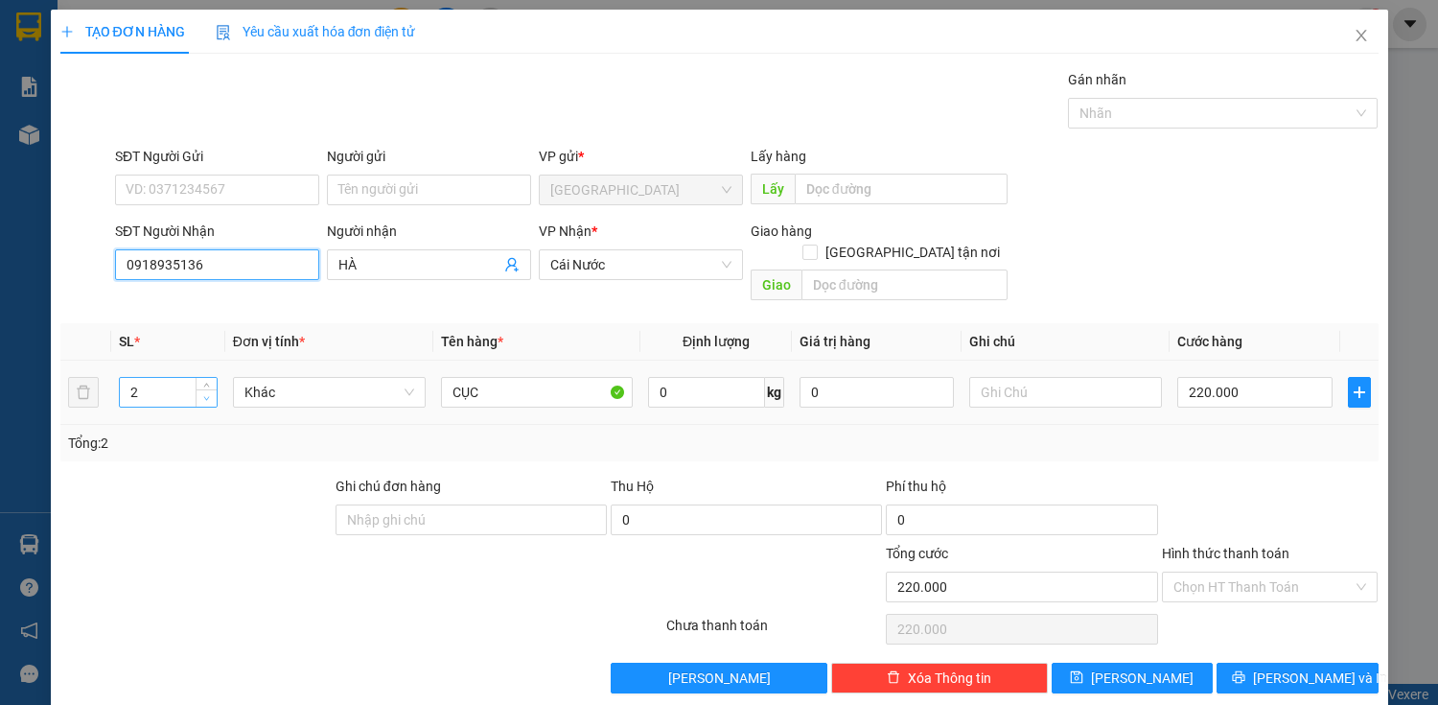
type input "0918935136"
type input "1"
click at [200, 389] on span "Decrease Value" at bounding box center [206, 397] width 21 height 17
click at [1254, 377] on input "220.000" at bounding box center [1255, 392] width 154 height 31
type input "9"
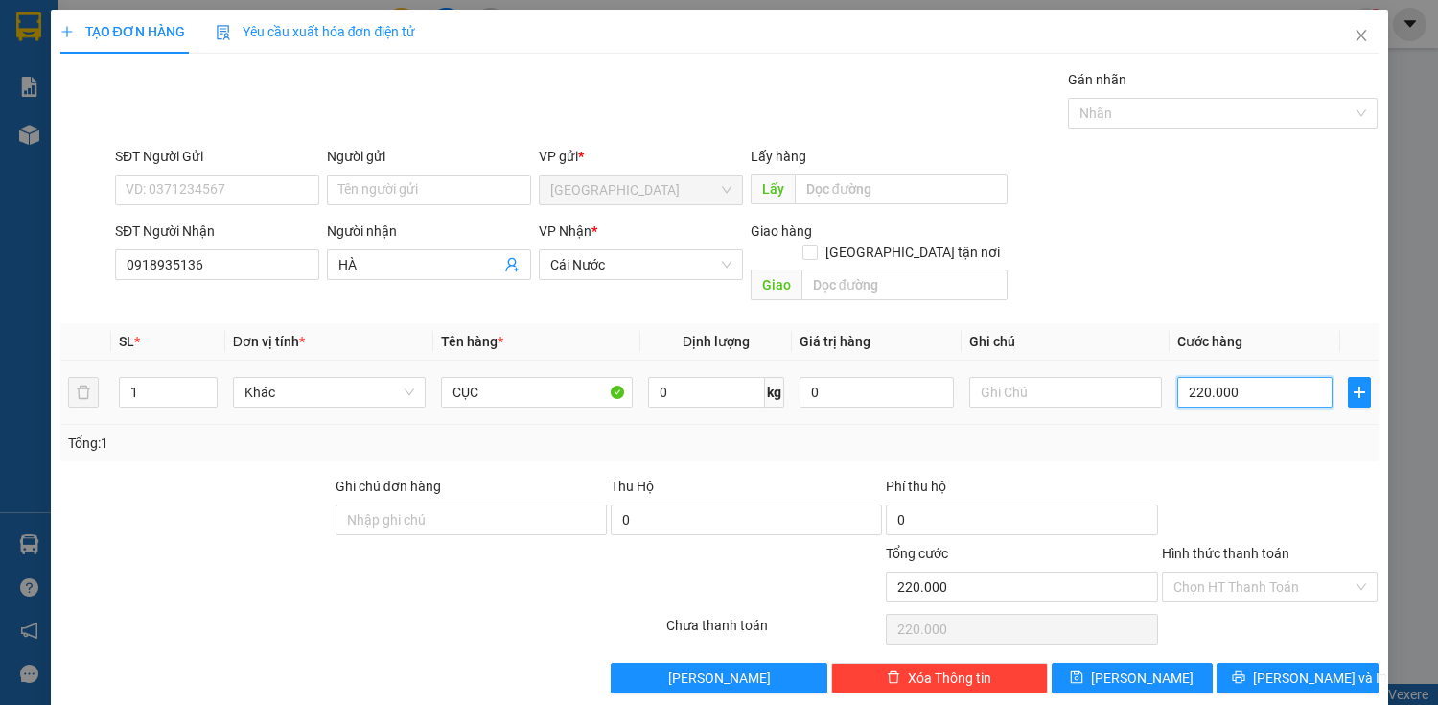
type input "9"
type input "90"
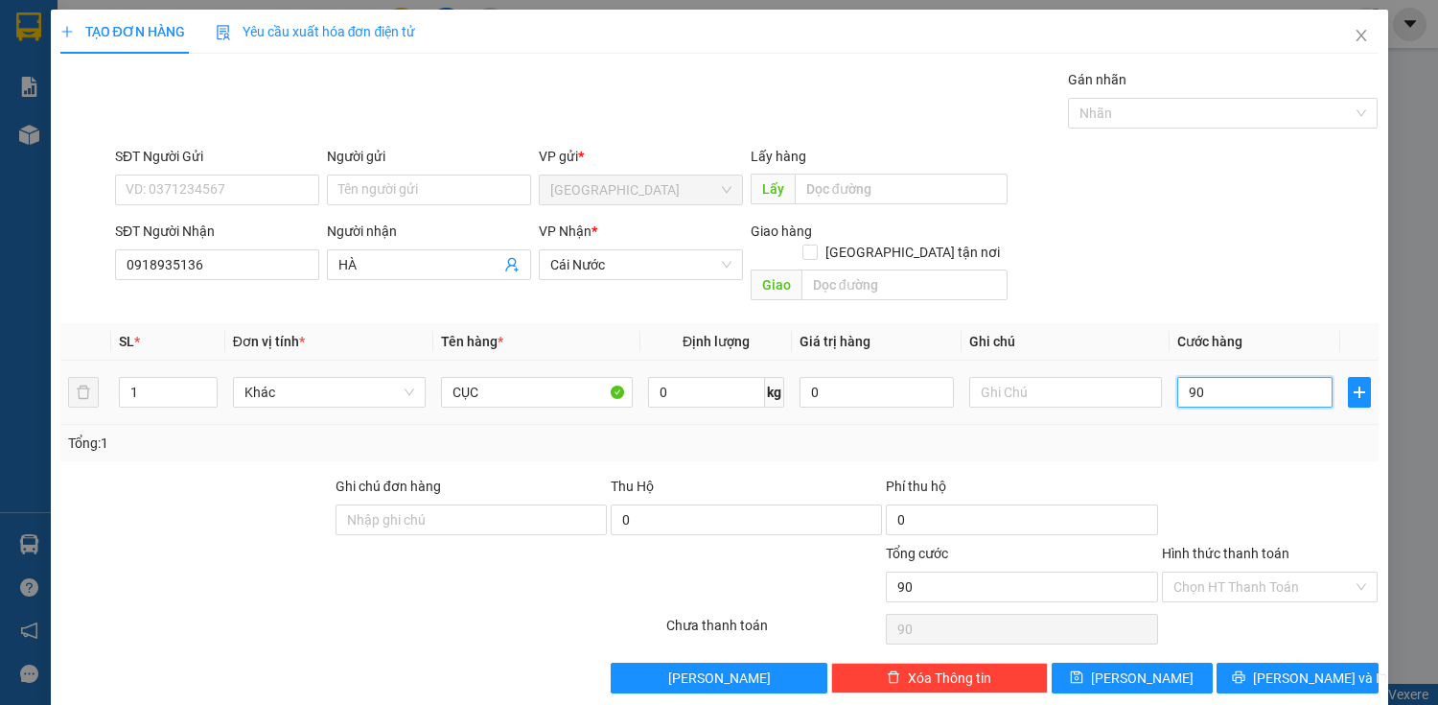
type input "900"
type input "9.000"
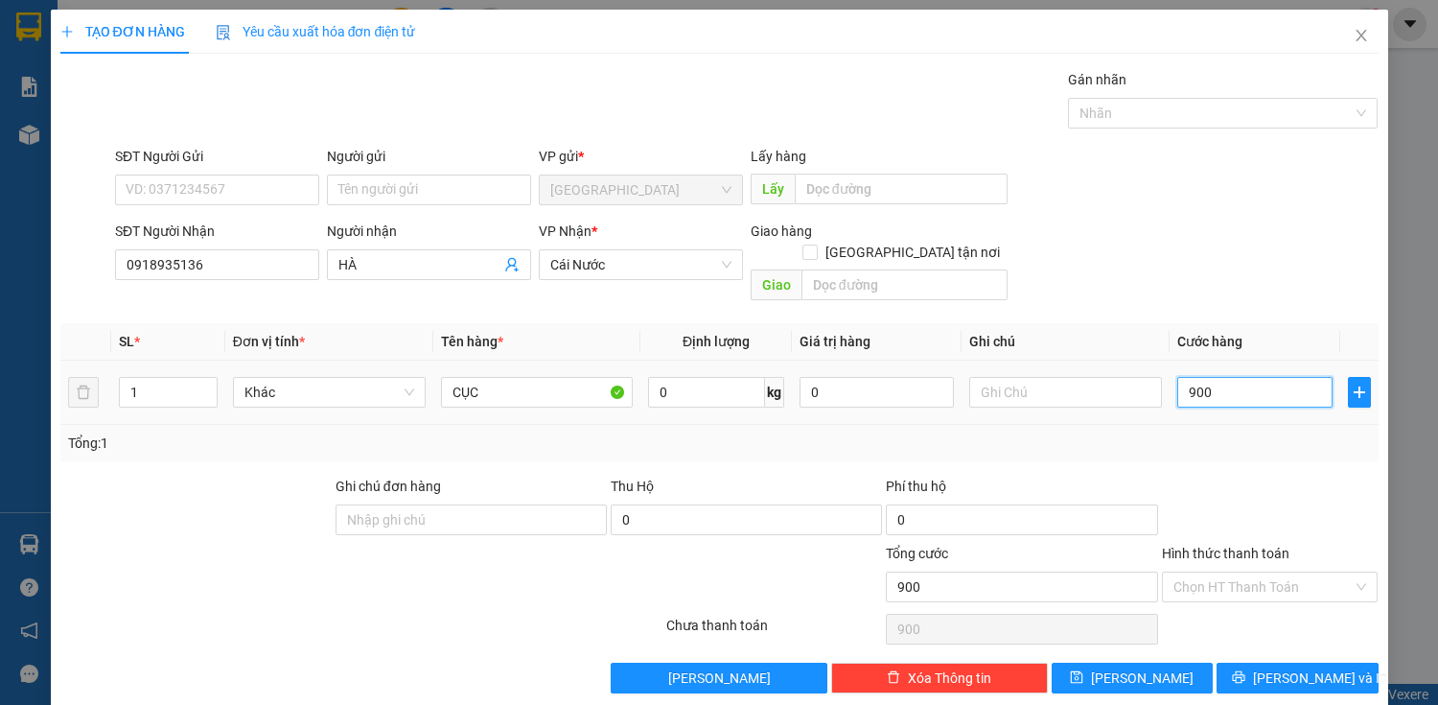
type input "9.000"
type input "90.000"
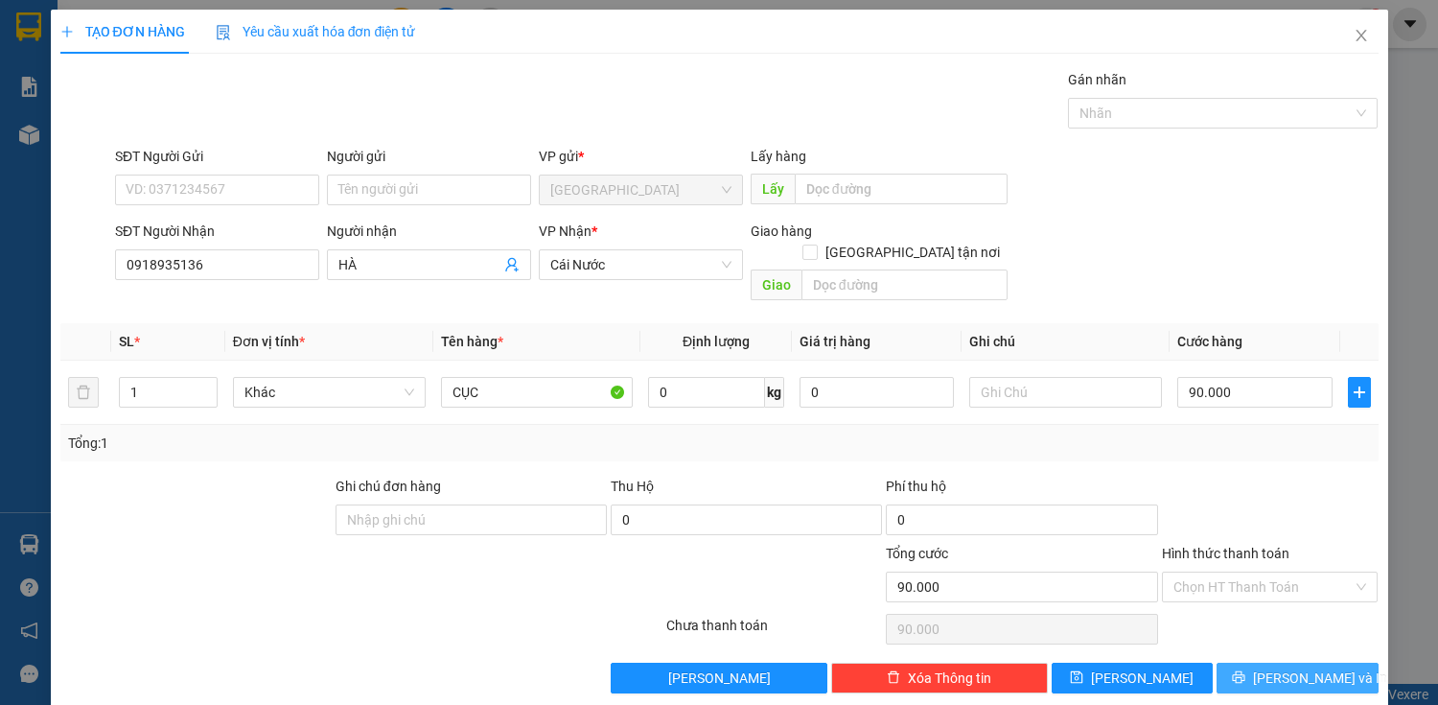
click at [1304, 667] on span "[PERSON_NAME] và In" at bounding box center [1320, 677] width 134 height 21
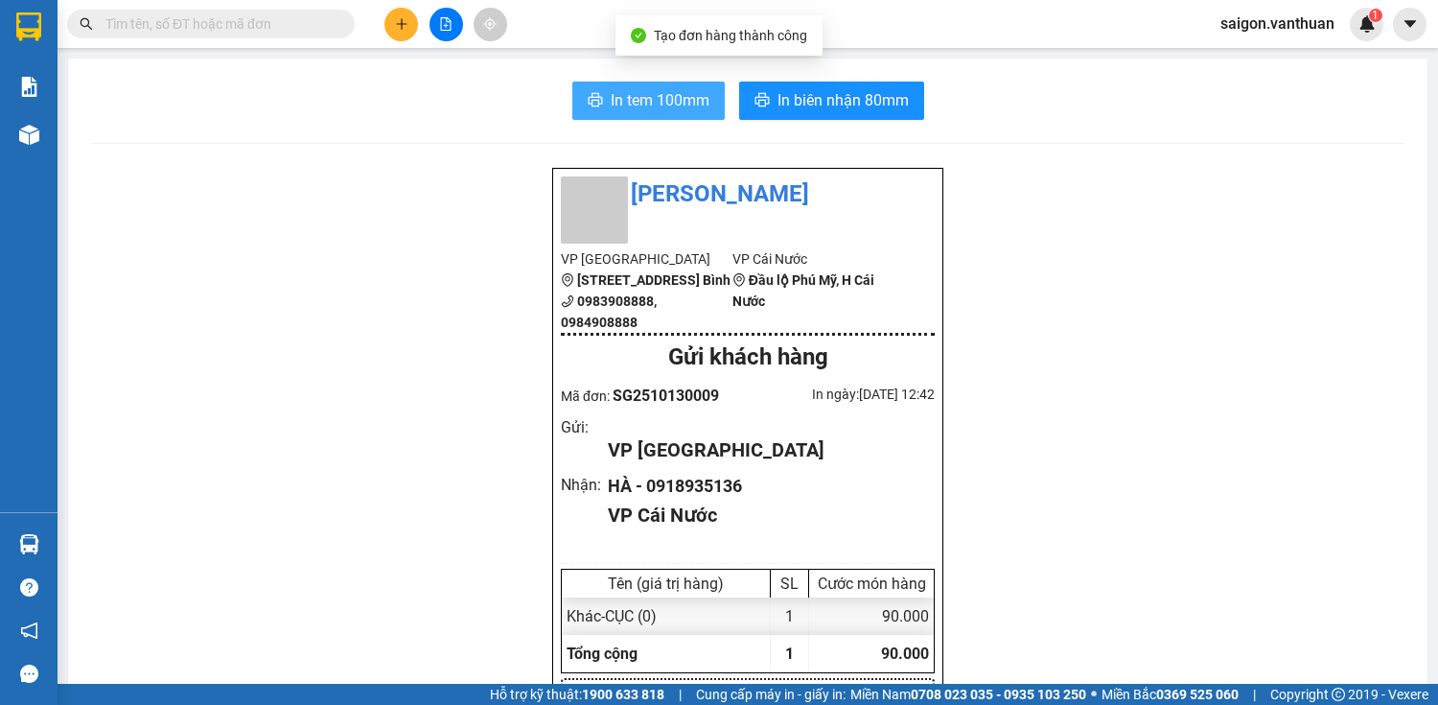
click at [651, 100] on span "In tem 100mm" at bounding box center [660, 100] width 99 height 24
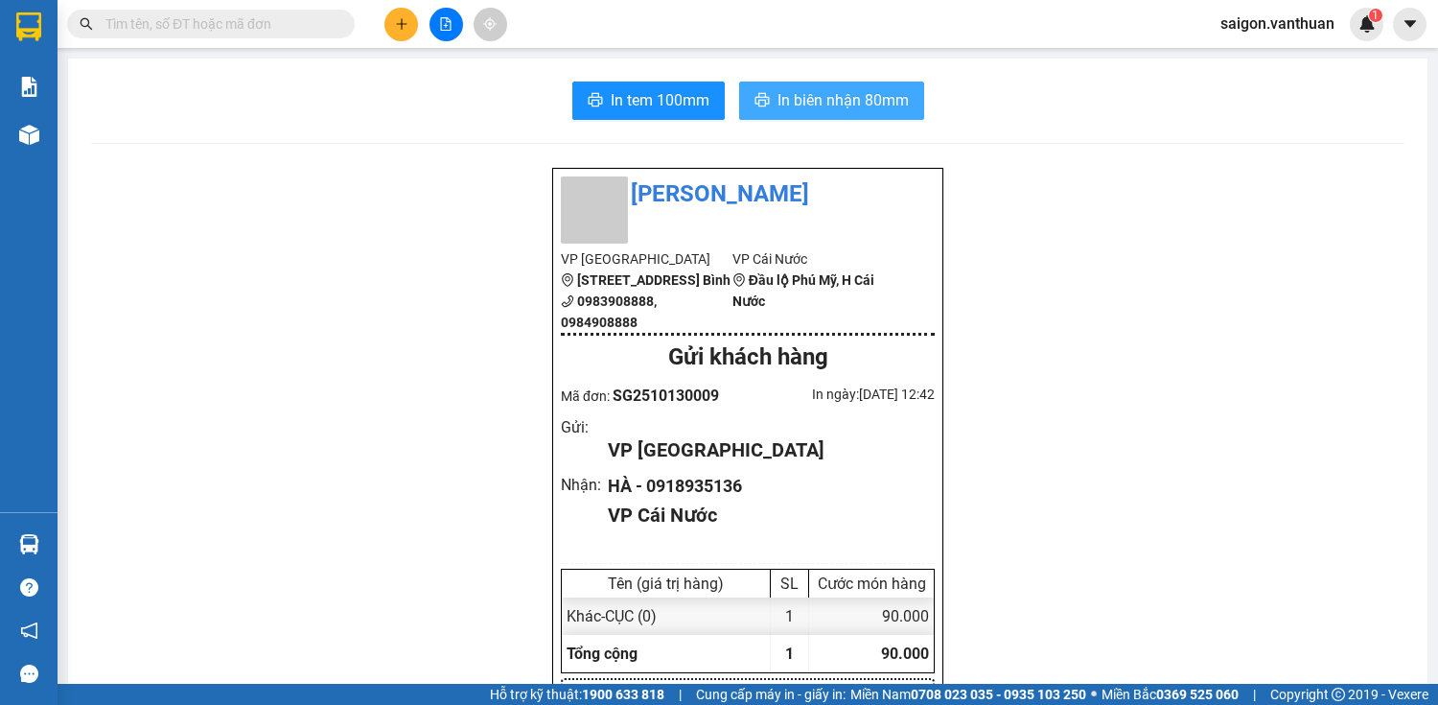
click at [835, 99] on span "In biên nhận 80mm" at bounding box center [843, 100] width 131 height 24
click at [403, 30] on icon "plus" at bounding box center [401, 23] width 13 height 13
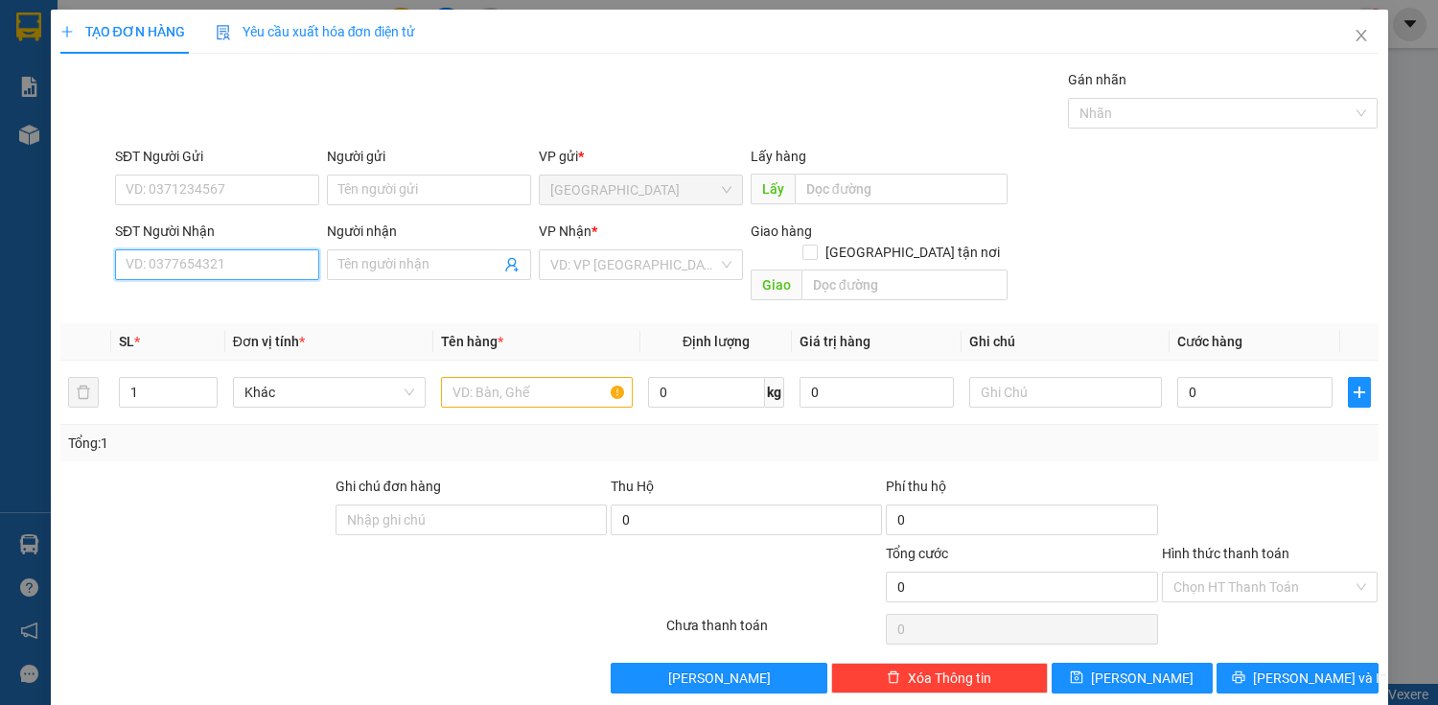
click at [267, 270] on input "SĐT Người Nhận" at bounding box center [217, 264] width 204 height 31
type input "0917944127"
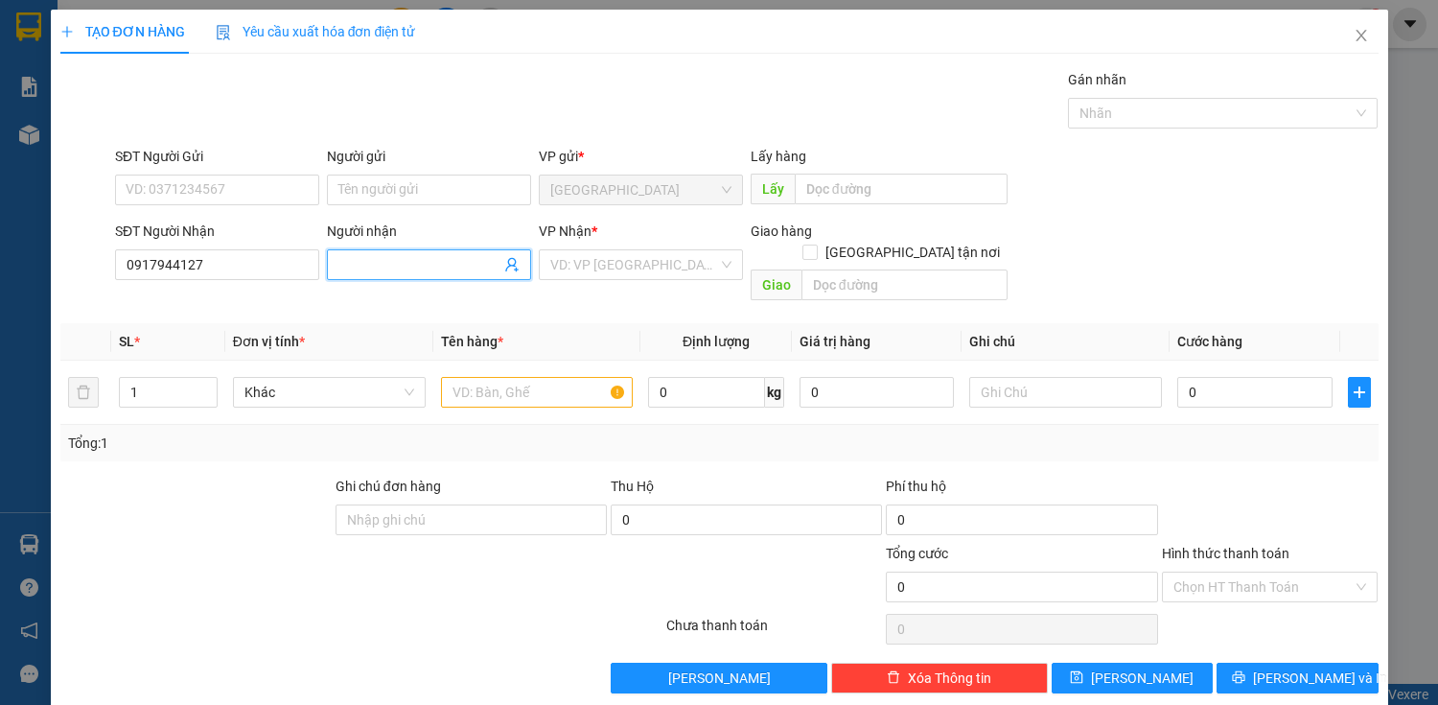
click at [393, 257] on input "Người nhận" at bounding box center [419, 264] width 162 height 21
type input "MUỘI"
drag, startPoint x: 571, startPoint y: 261, endPoint x: 589, endPoint y: 325, distance: 66.8
click at [572, 261] on input "search" at bounding box center [634, 264] width 168 height 29
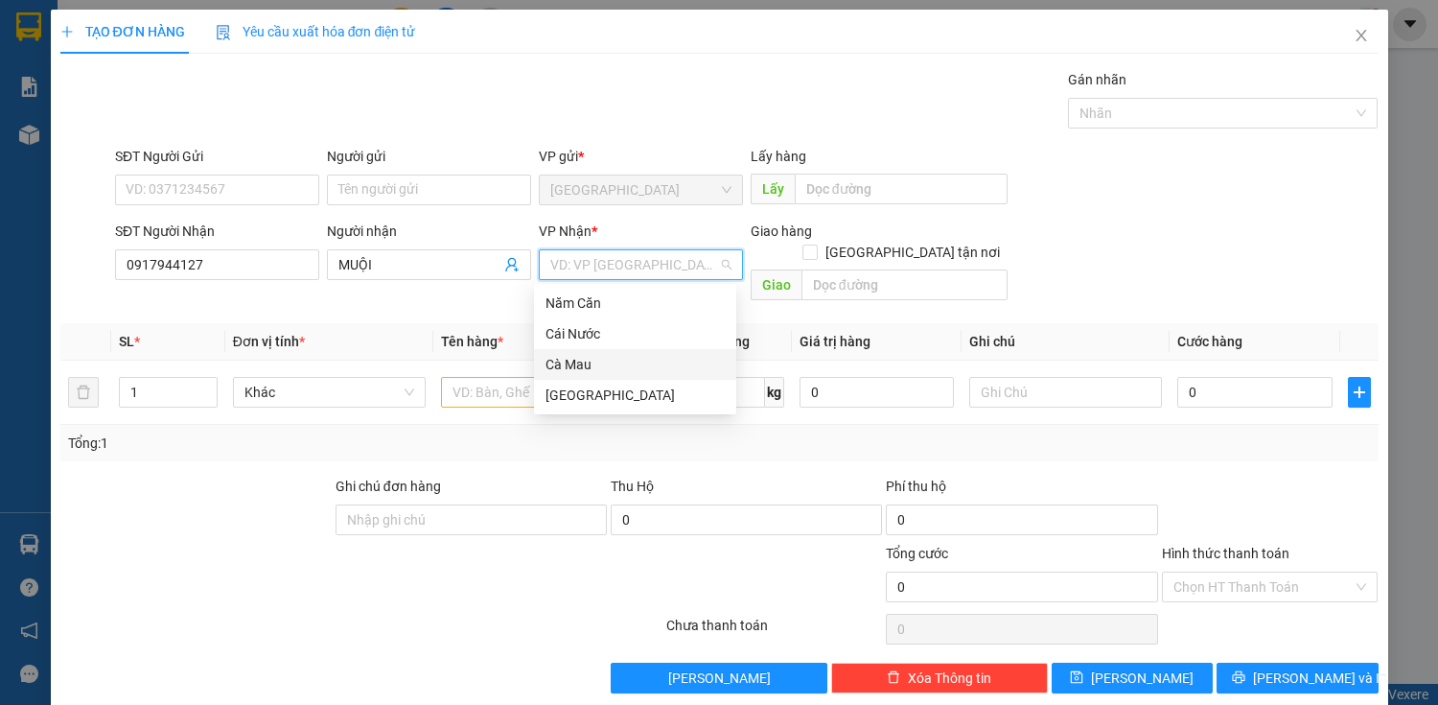
drag, startPoint x: 590, startPoint y: 325, endPoint x: 614, endPoint y: 369, distance: 50.2
click at [616, 372] on div "Năm Căn Cái Nước Cà Mau [GEOGRAPHIC_DATA]" at bounding box center [635, 349] width 202 height 123
click at [610, 372] on div "Cà Mau" at bounding box center [635, 364] width 179 height 21
click at [550, 377] on input "text" at bounding box center [537, 392] width 193 height 31
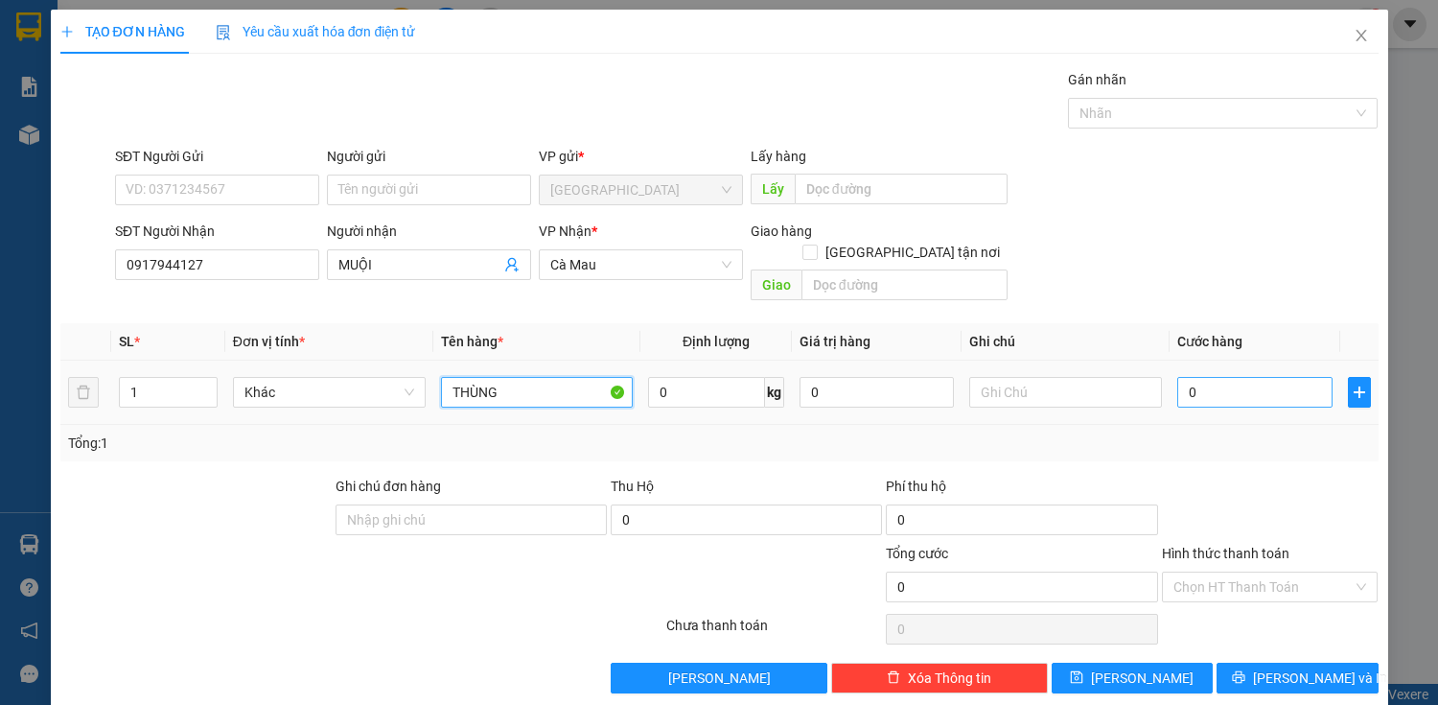
type input "THÙNG"
click at [1296, 377] on input "0" at bounding box center [1255, 392] width 154 height 31
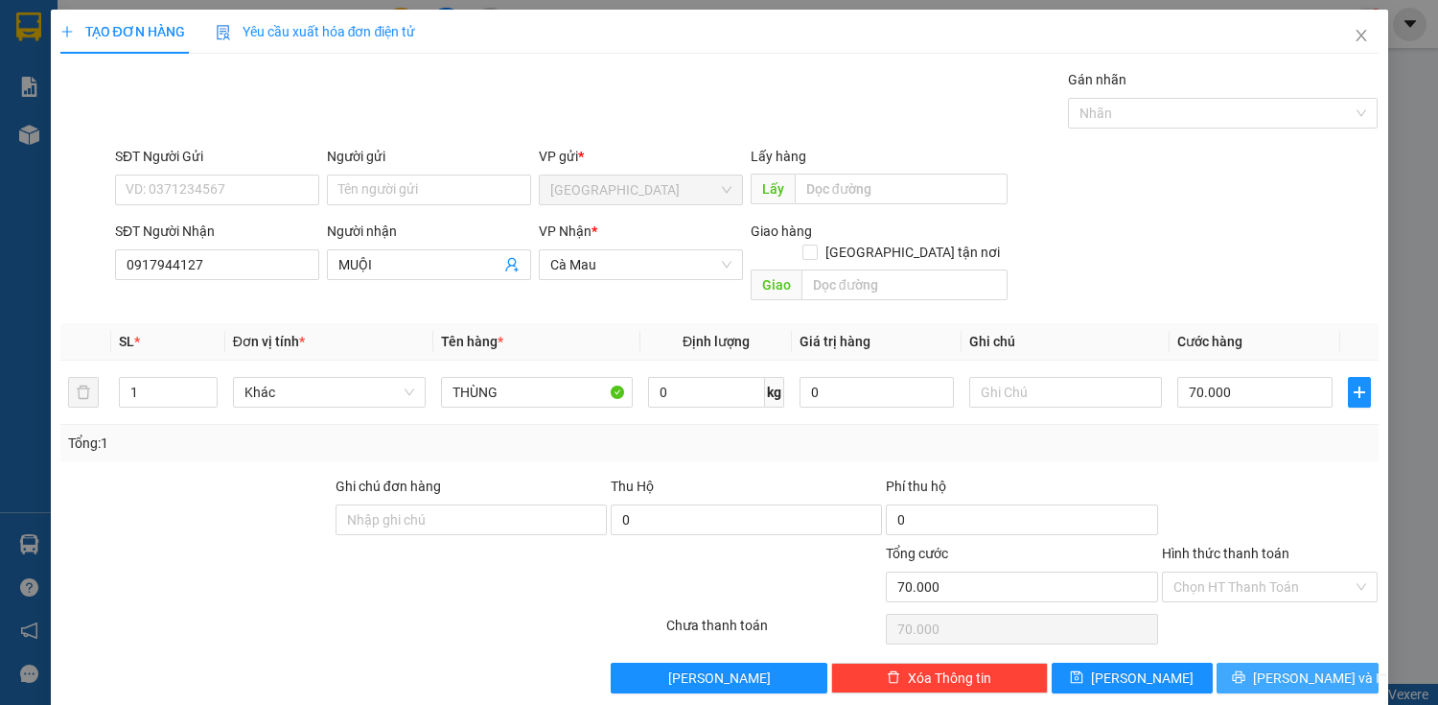
click at [1297, 667] on span "[PERSON_NAME] và In" at bounding box center [1320, 677] width 134 height 21
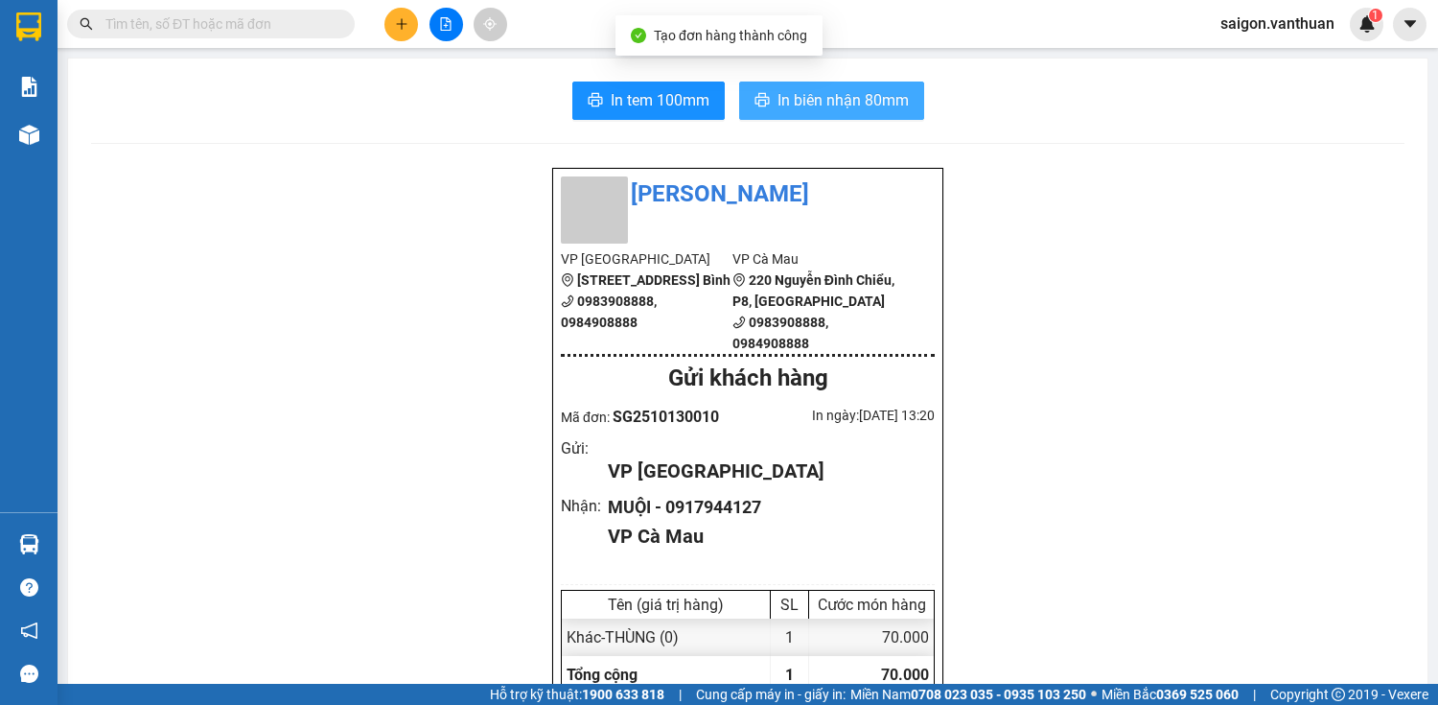
click at [817, 105] on span "In biên nhận 80mm" at bounding box center [843, 100] width 131 height 24
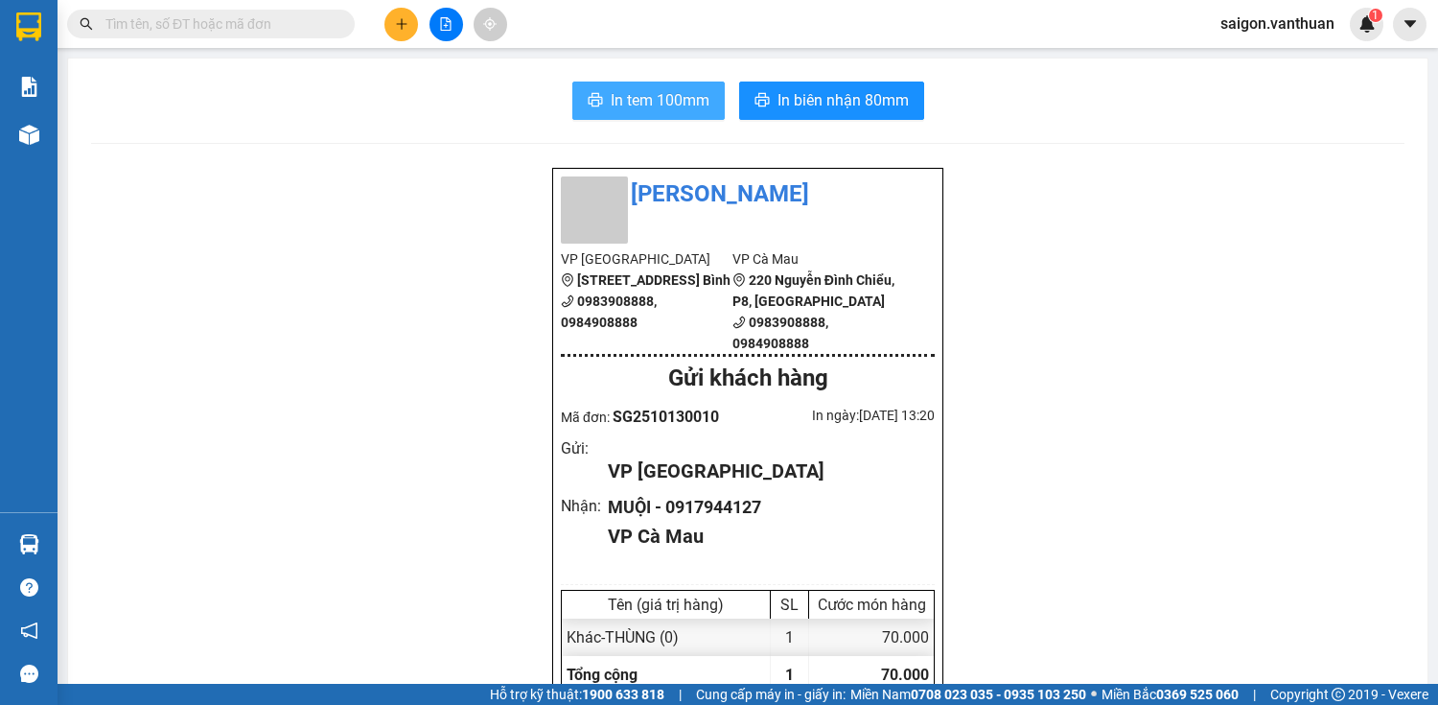
drag, startPoint x: 667, startPoint y: 109, endPoint x: 675, endPoint y: 100, distance: 12.3
click at [669, 109] on span "In tem 100mm" at bounding box center [660, 100] width 99 height 24
drag, startPoint x: 352, startPoint y: 606, endPoint x: 322, endPoint y: 658, distance: 59.7
drag, startPoint x: 322, startPoint y: 658, endPoint x: 406, endPoint y: 19, distance: 644.1
click at [406, 19] on icon "plus" at bounding box center [401, 23] width 13 height 13
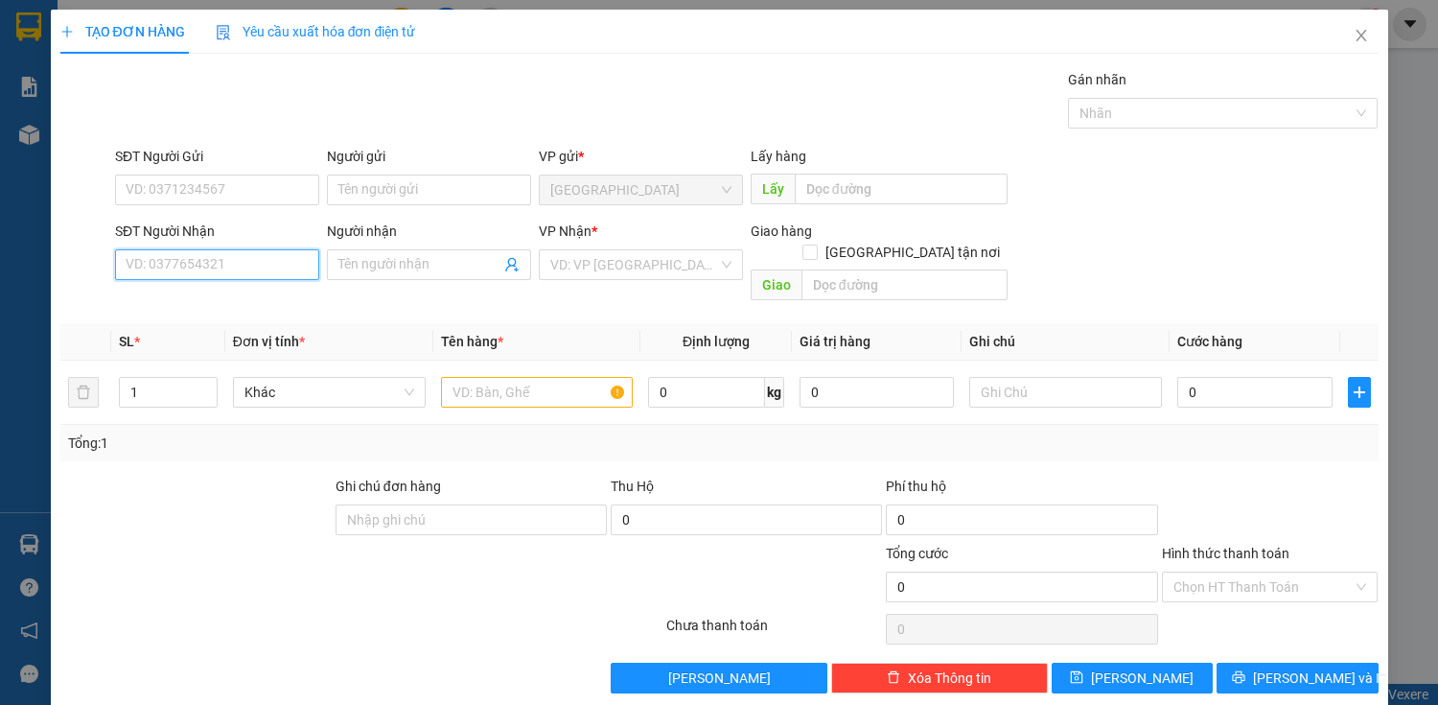
click at [219, 265] on input "SĐT Người Nhận" at bounding box center [217, 264] width 204 height 31
drag, startPoint x: 227, startPoint y: 295, endPoint x: 239, endPoint y: 311, distance: 19.2
click at [230, 298] on div "0819115060 - ngân" at bounding box center [215, 302] width 179 height 21
type input "0819115060"
type input "ngân"
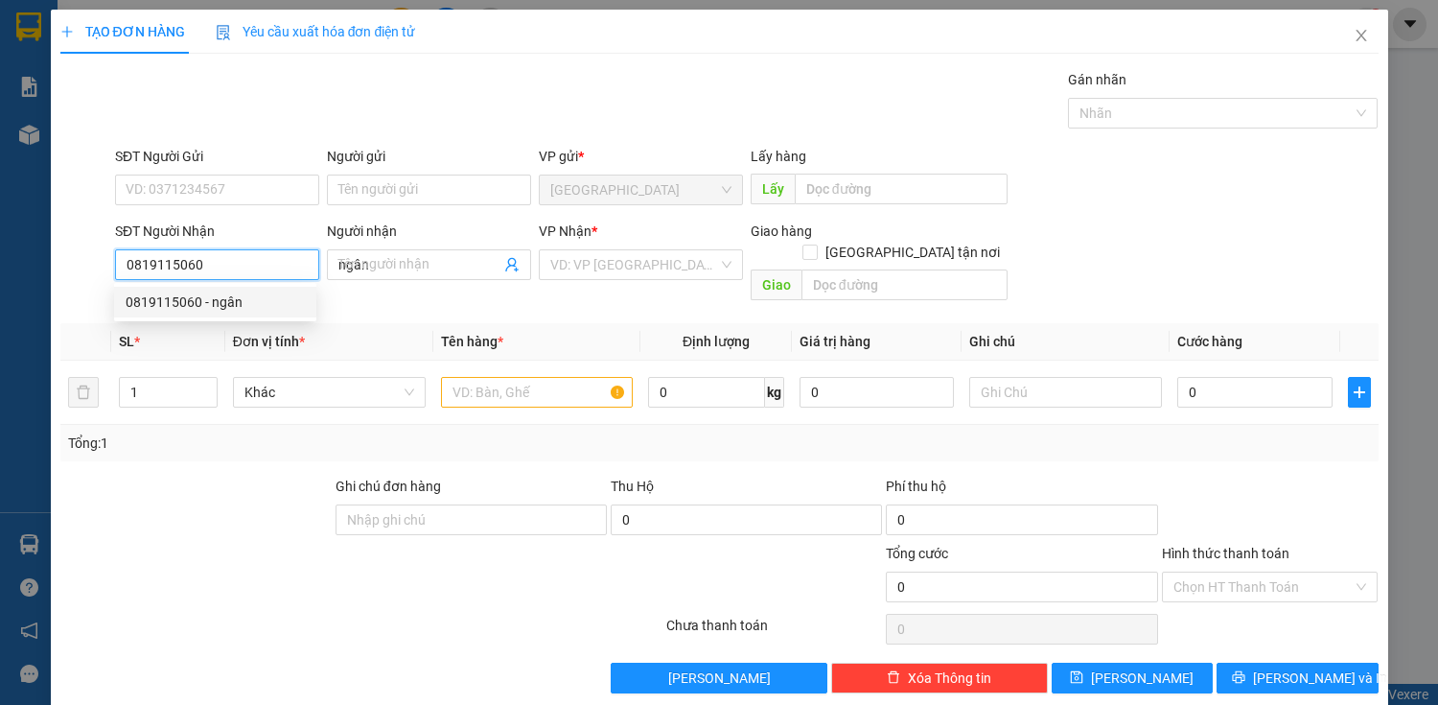
type input "50.000"
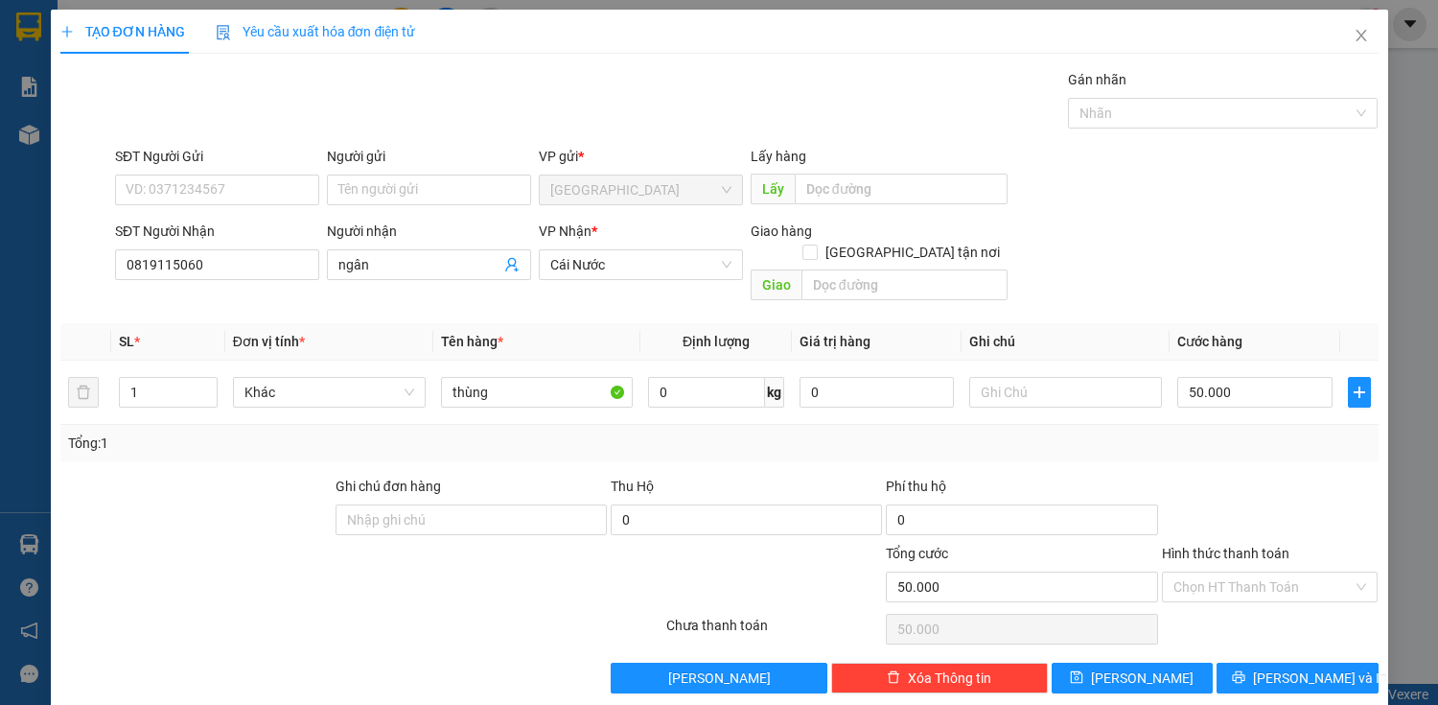
click at [1247, 573] on input "Hình thức thanh toán" at bounding box center [1264, 586] width 180 height 29
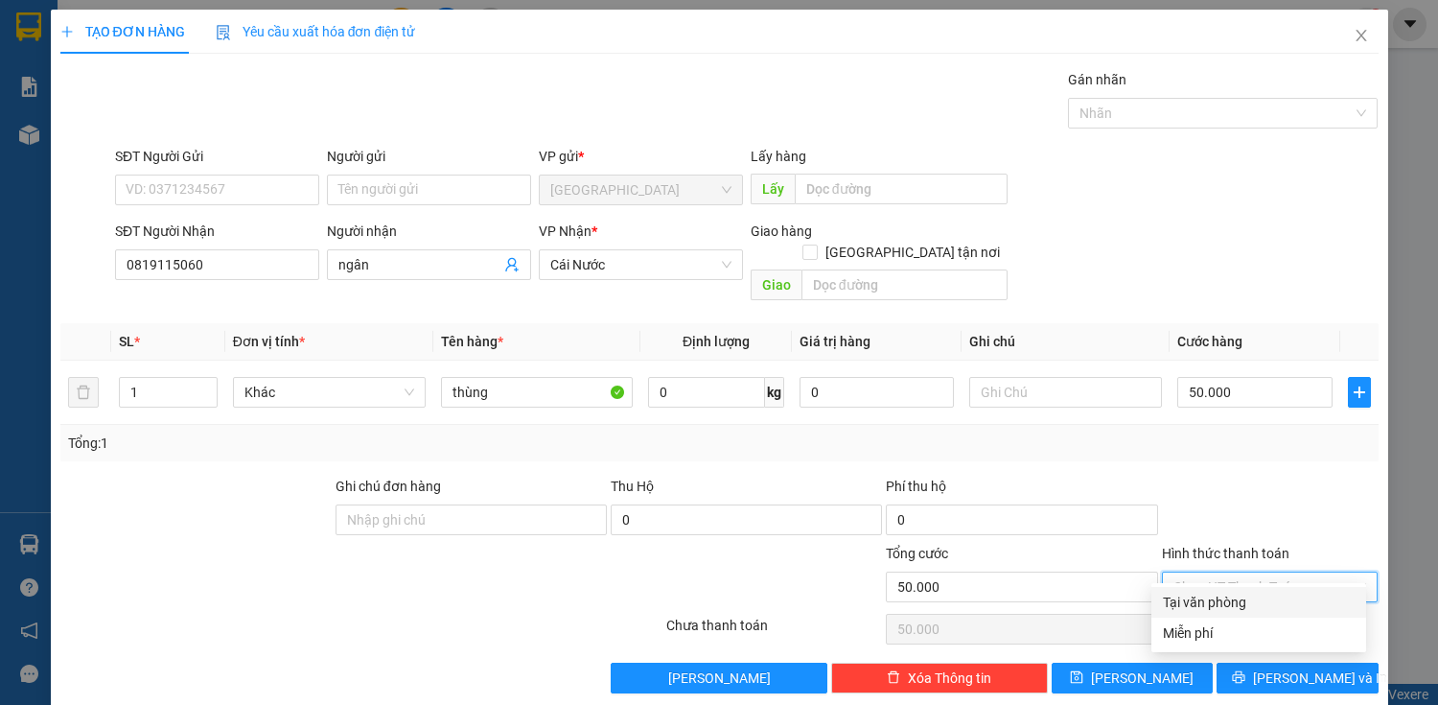
click at [1238, 600] on div "Tại văn phòng" at bounding box center [1259, 602] width 192 height 21
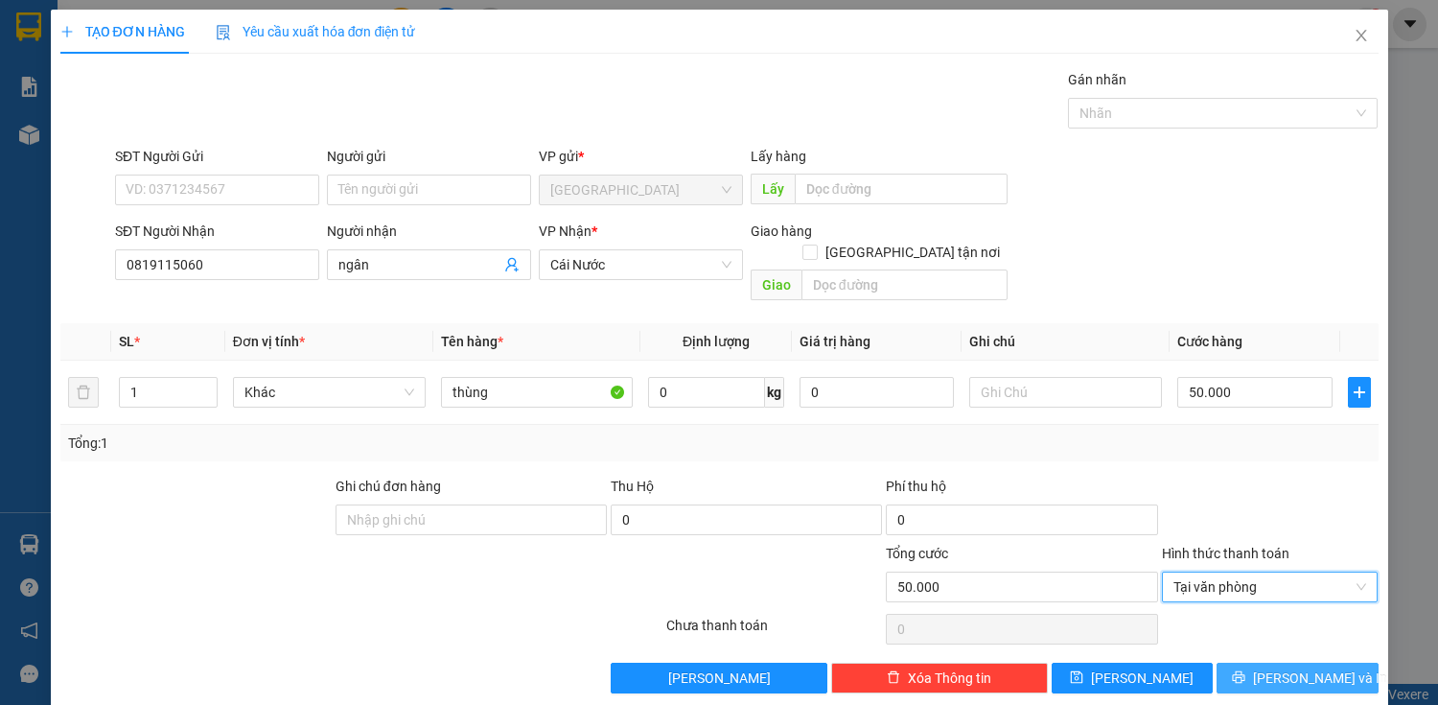
click at [1262, 663] on button "[PERSON_NAME] và In" at bounding box center [1297, 678] width 161 height 31
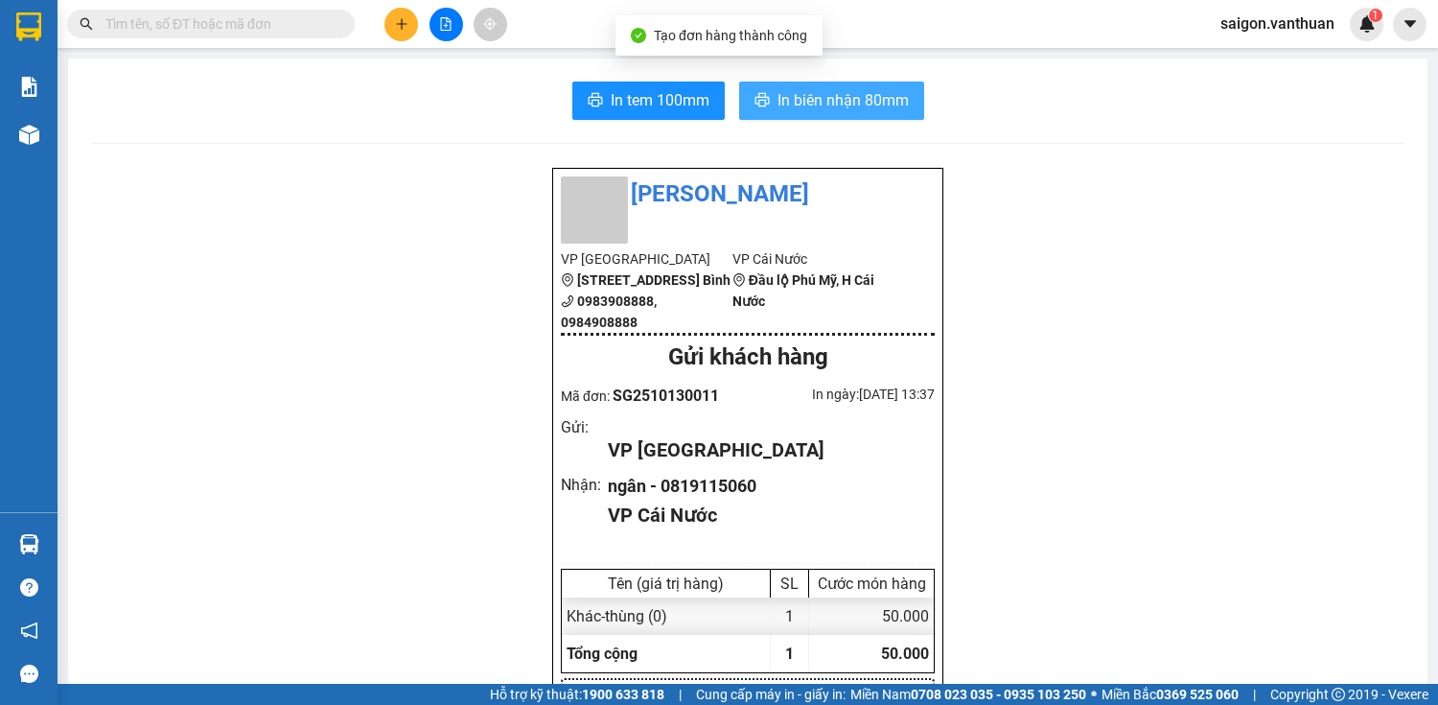
click at [788, 104] on span "In biên nhận 80mm" at bounding box center [843, 100] width 131 height 24
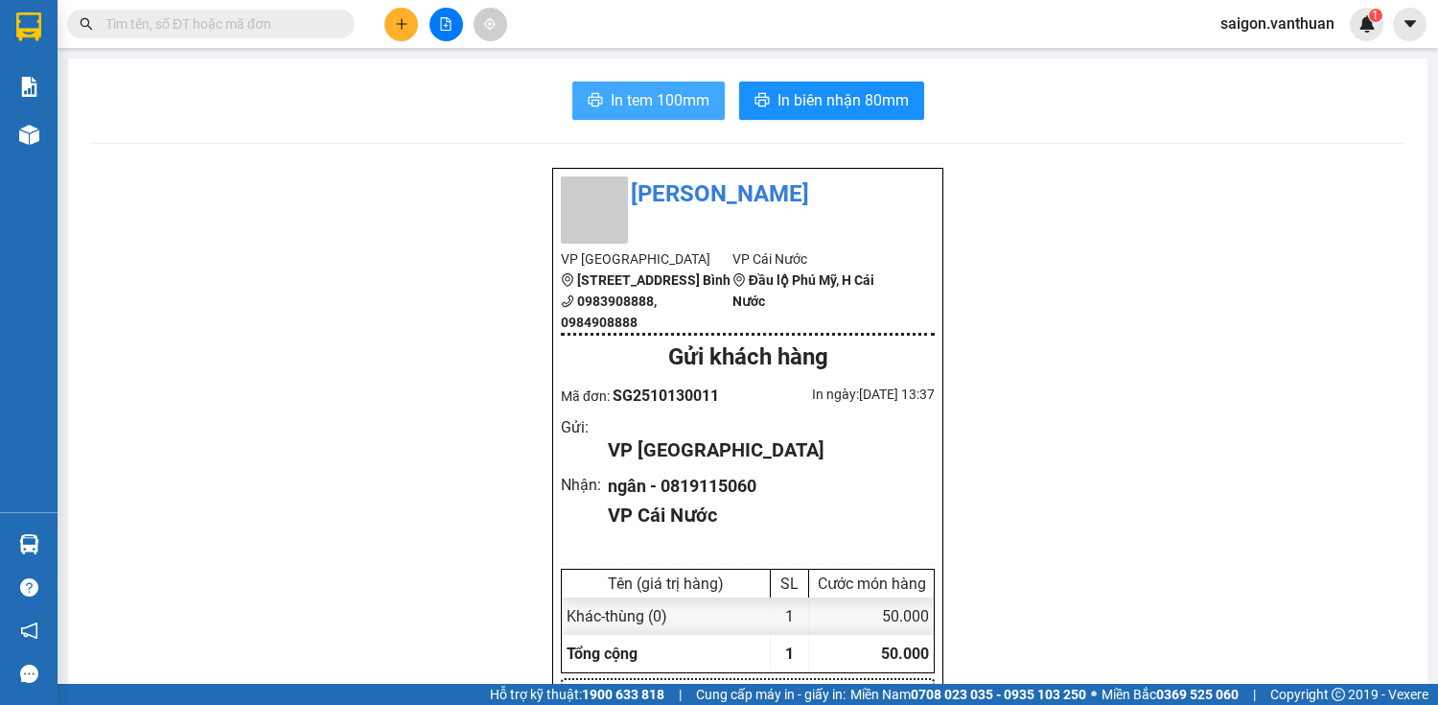
click at [673, 106] on span "In tem 100mm" at bounding box center [660, 100] width 99 height 24
click at [410, 8] on div at bounding box center [446, 25] width 144 height 34
click at [405, 29] on icon "plus" at bounding box center [401, 23] width 13 height 13
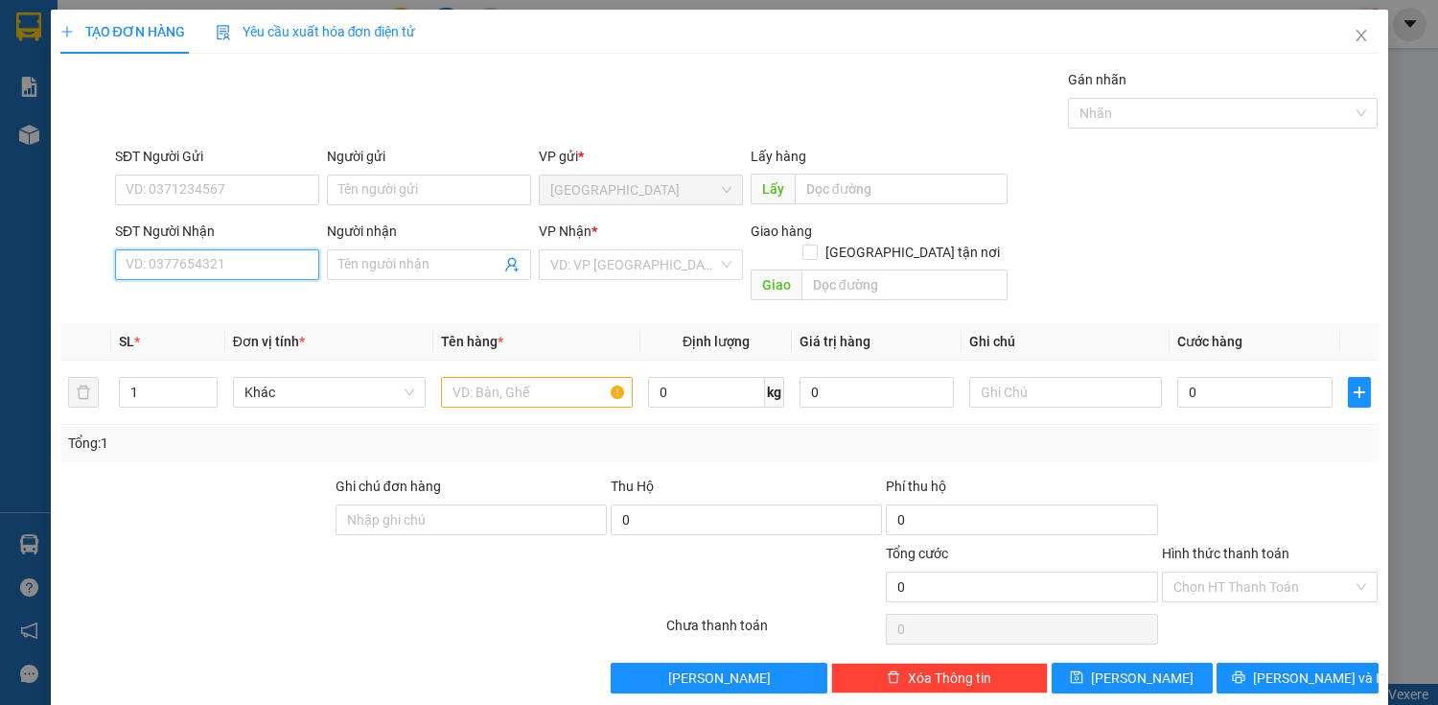
click at [230, 268] on input "SĐT Người Nhận" at bounding box center [217, 264] width 204 height 31
type input "0938770288"
click at [243, 303] on div "0938770288 - MAI" at bounding box center [215, 302] width 179 height 21
type input "MAI"
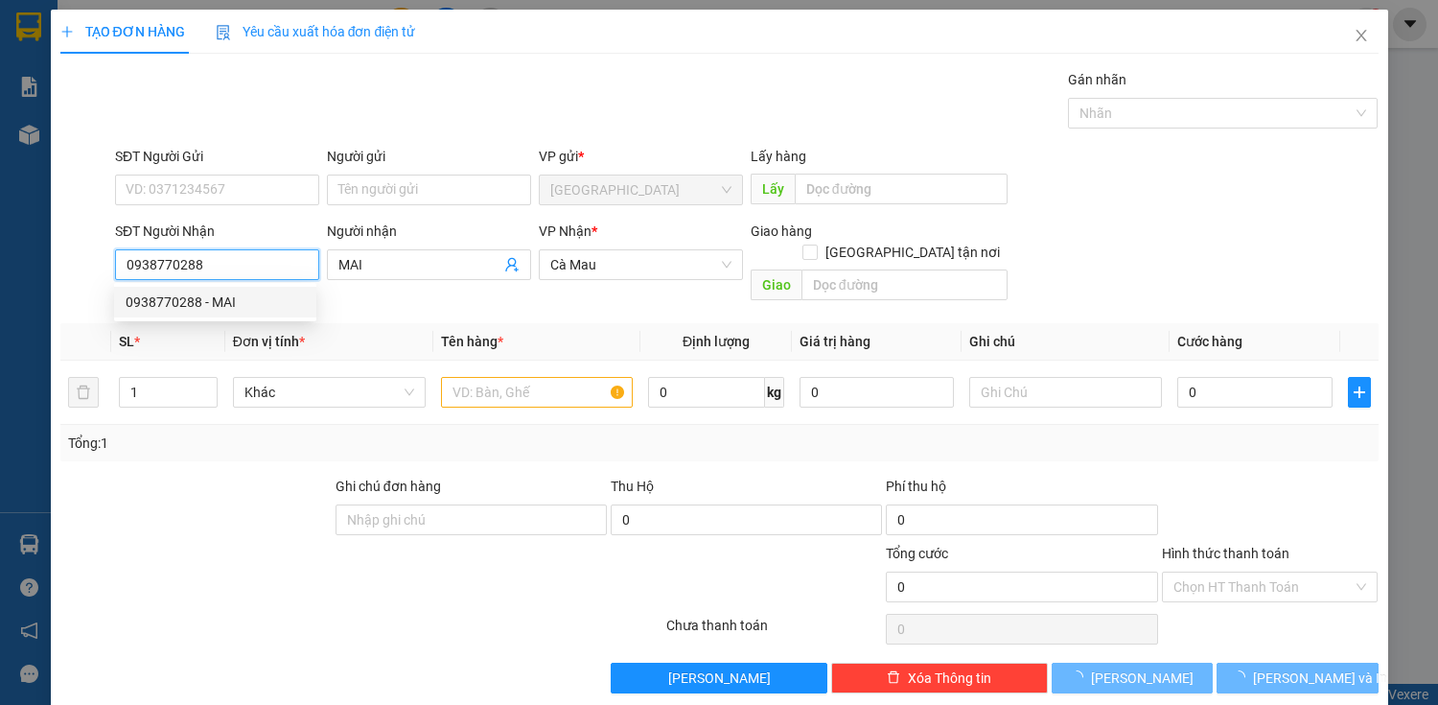
type input "50.000"
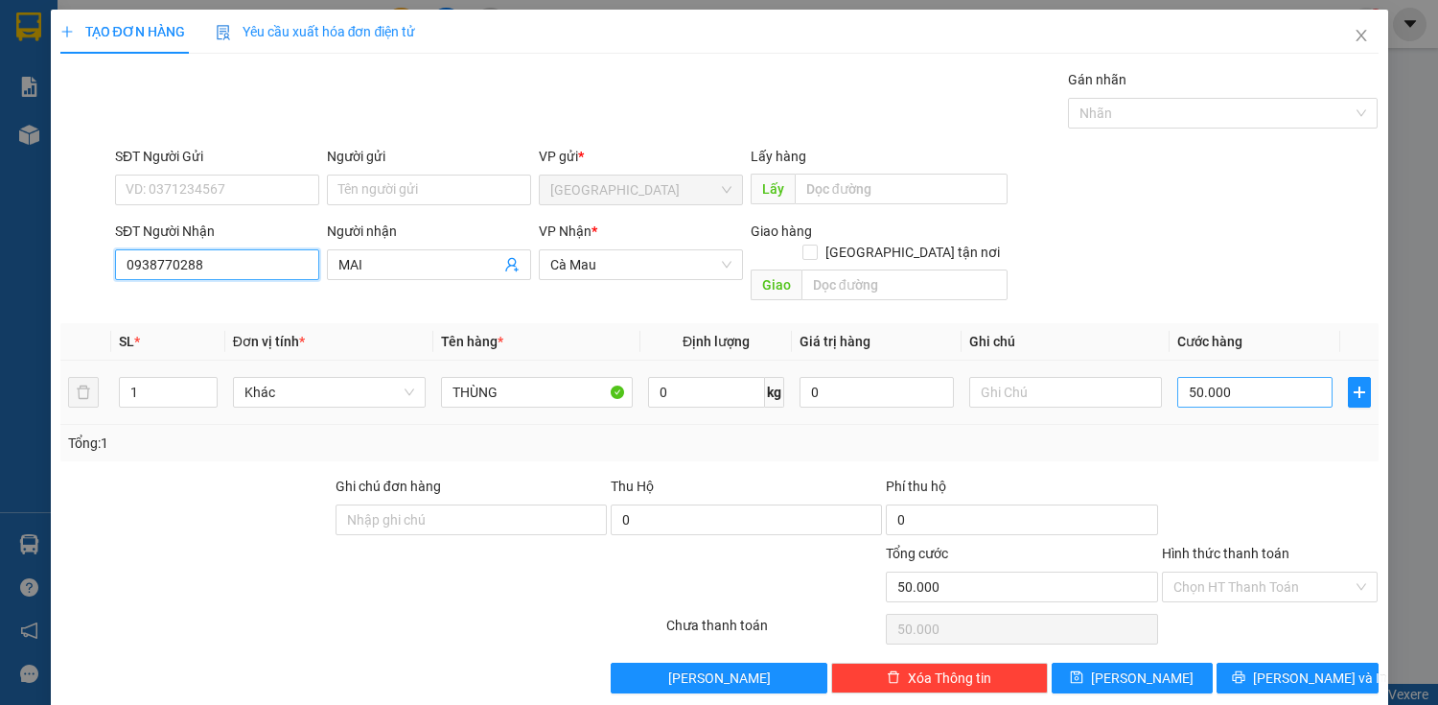
type input "0938770288"
click at [1199, 377] on input "50.000" at bounding box center [1255, 392] width 154 height 31
click at [1191, 227] on div "SĐT Người Nhận 0938770288 Người nhận MAI VP Nhận * Cà Mau Giao hàng Giao tận nơ…" at bounding box center [747, 265] width 1272 height 88
click at [1248, 572] on input "Hình thức thanh toán" at bounding box center [1264, 586] width 180 height 29
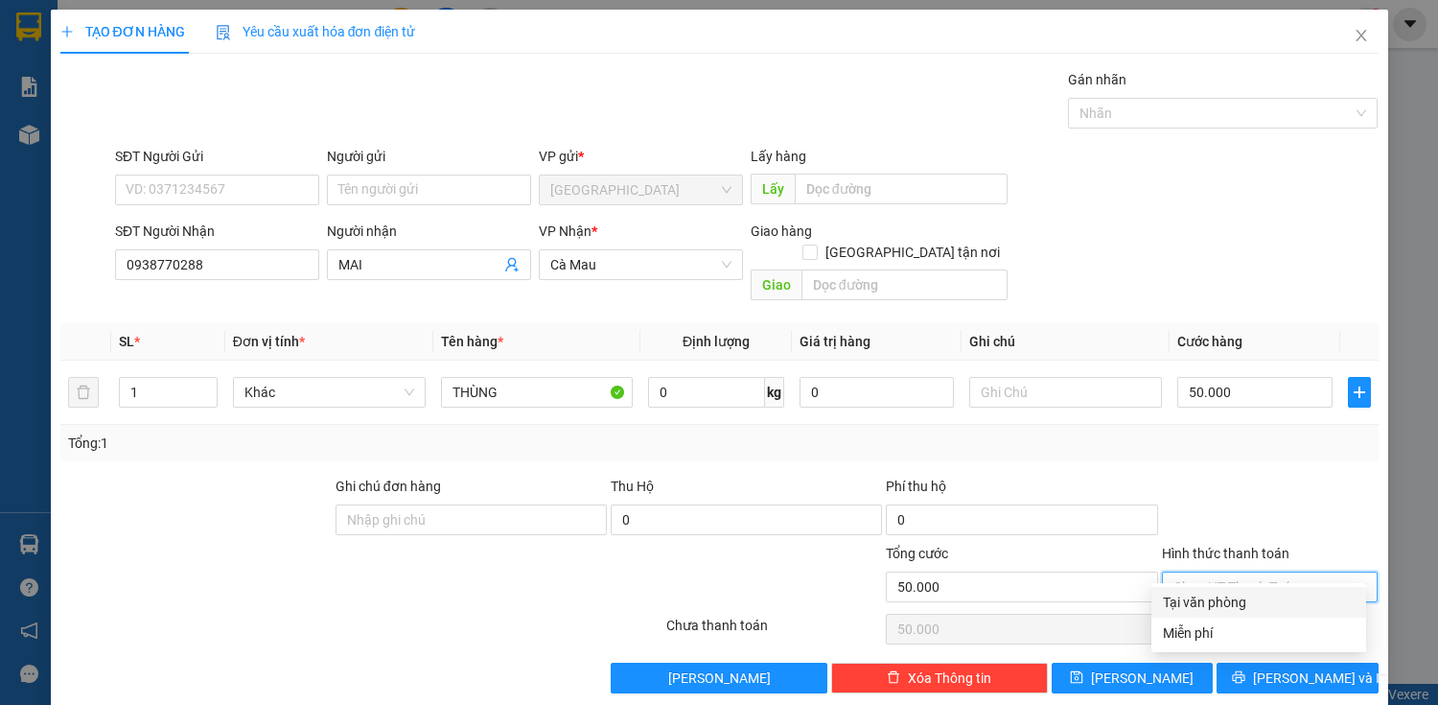
click at [1243, 595] on div "Tại văn phòng" at bounding box center [1259, 602] width 192 height 21
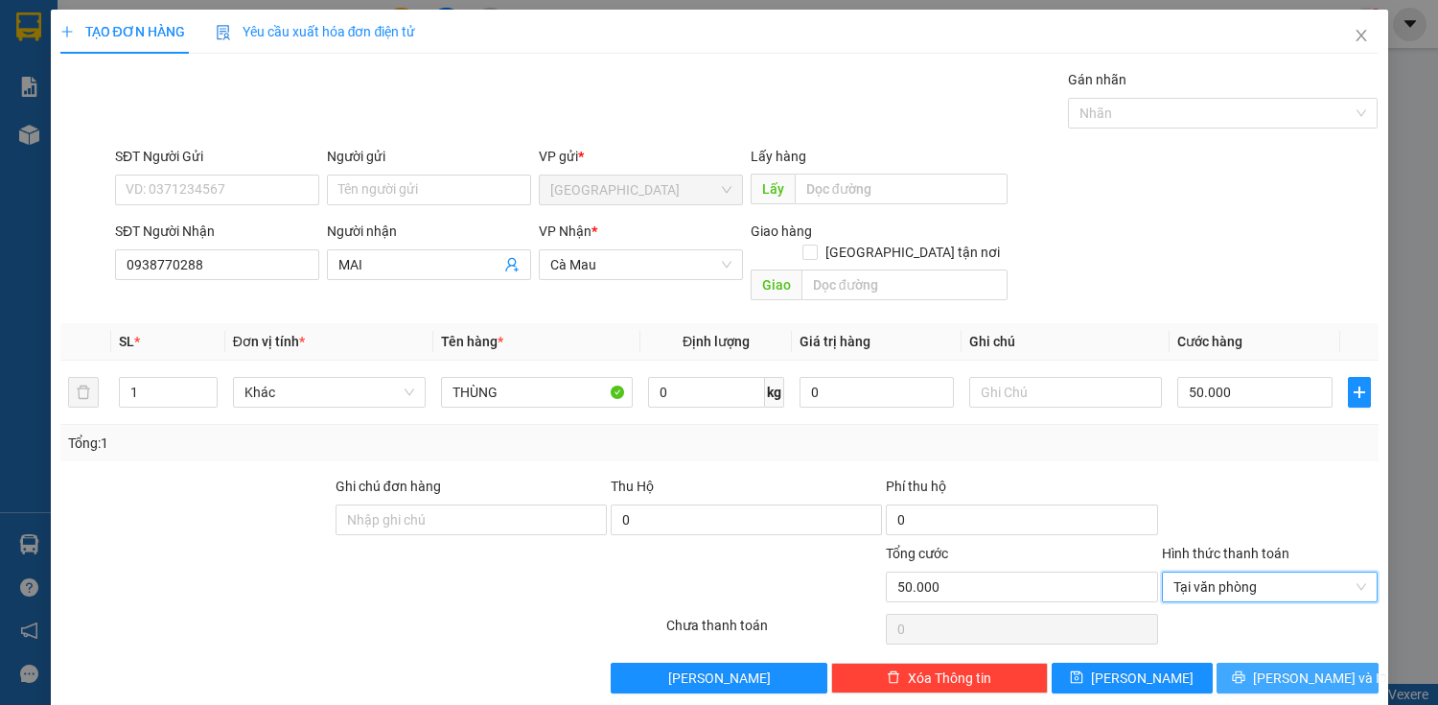
click at [1246, 670] on icon "printer" at bounding box center [1238, 676] width 13 height 13
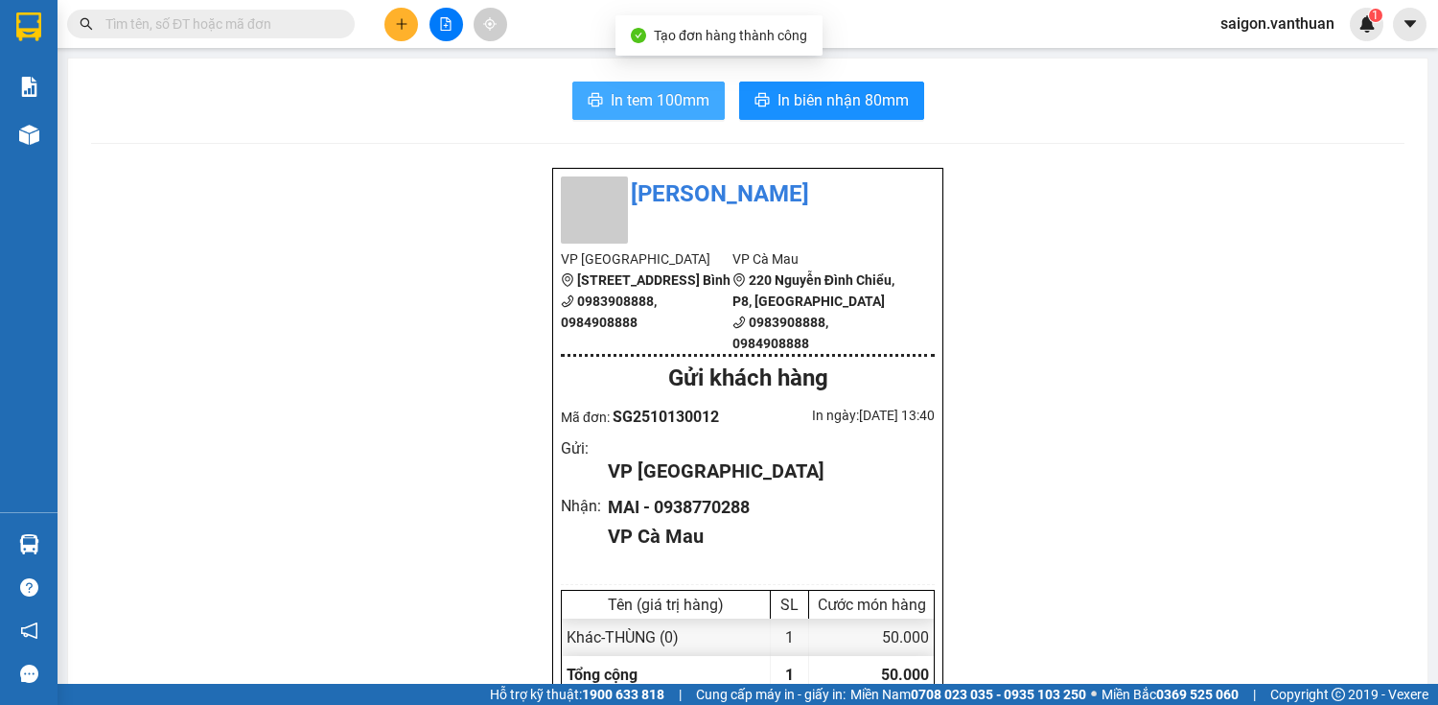
click at [692, 104] on span "In tem 100mm" at bounding box center [660, 100] width 99 height 24
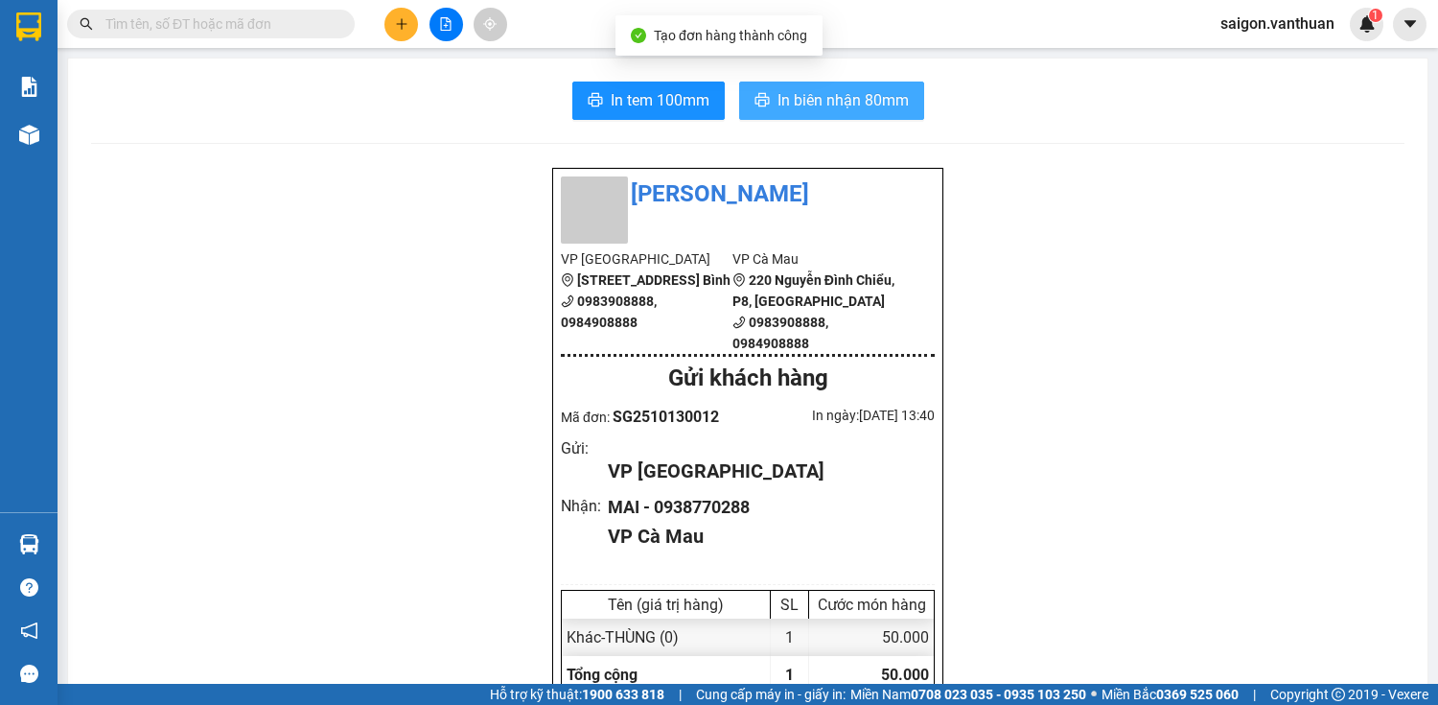
click at [863, 107] on span "In biên nhận 80mm" at bounding box center [843, 100] width 131 height 24
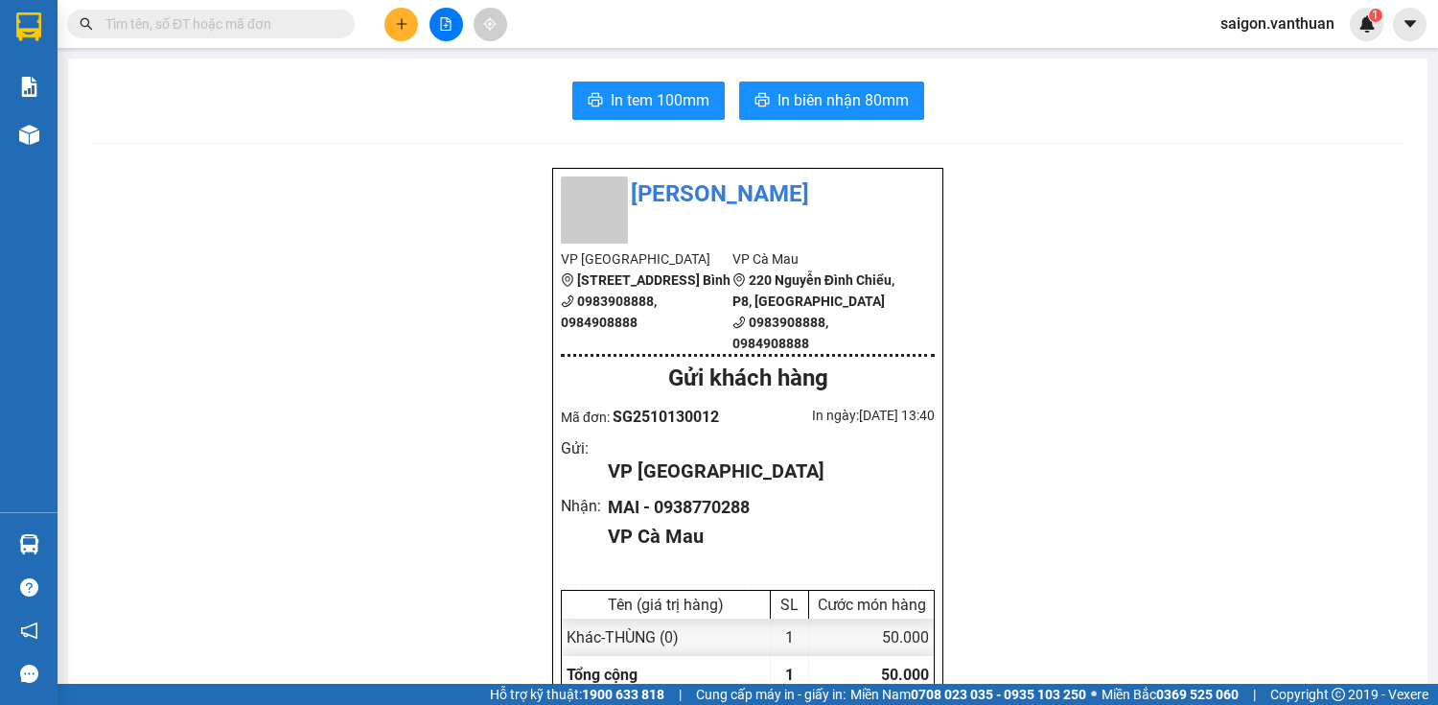
click at [391, 18] on button at bounding box center [402, 25] width 34 height 34
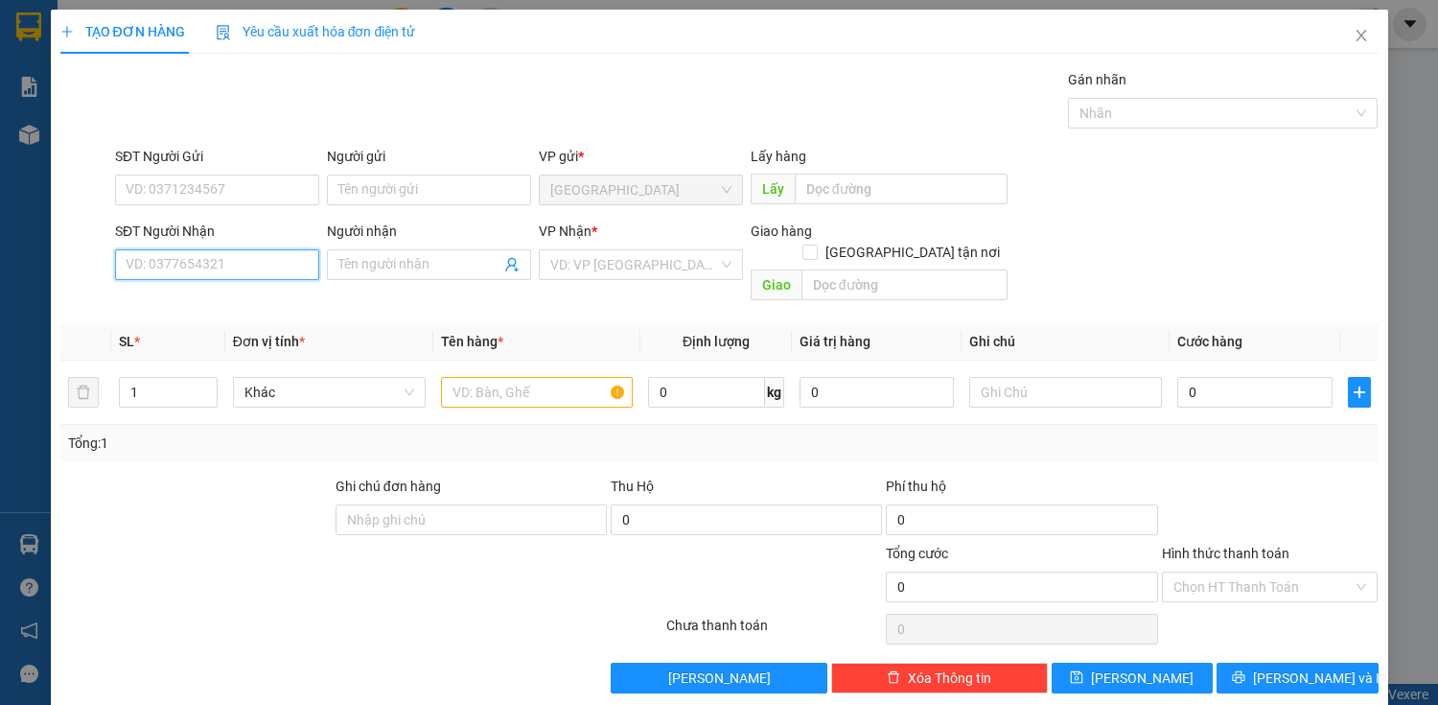
click at [259, 249] on input "SĐT Người Nhận" at bounding box center [217, 264] width 204 height 31
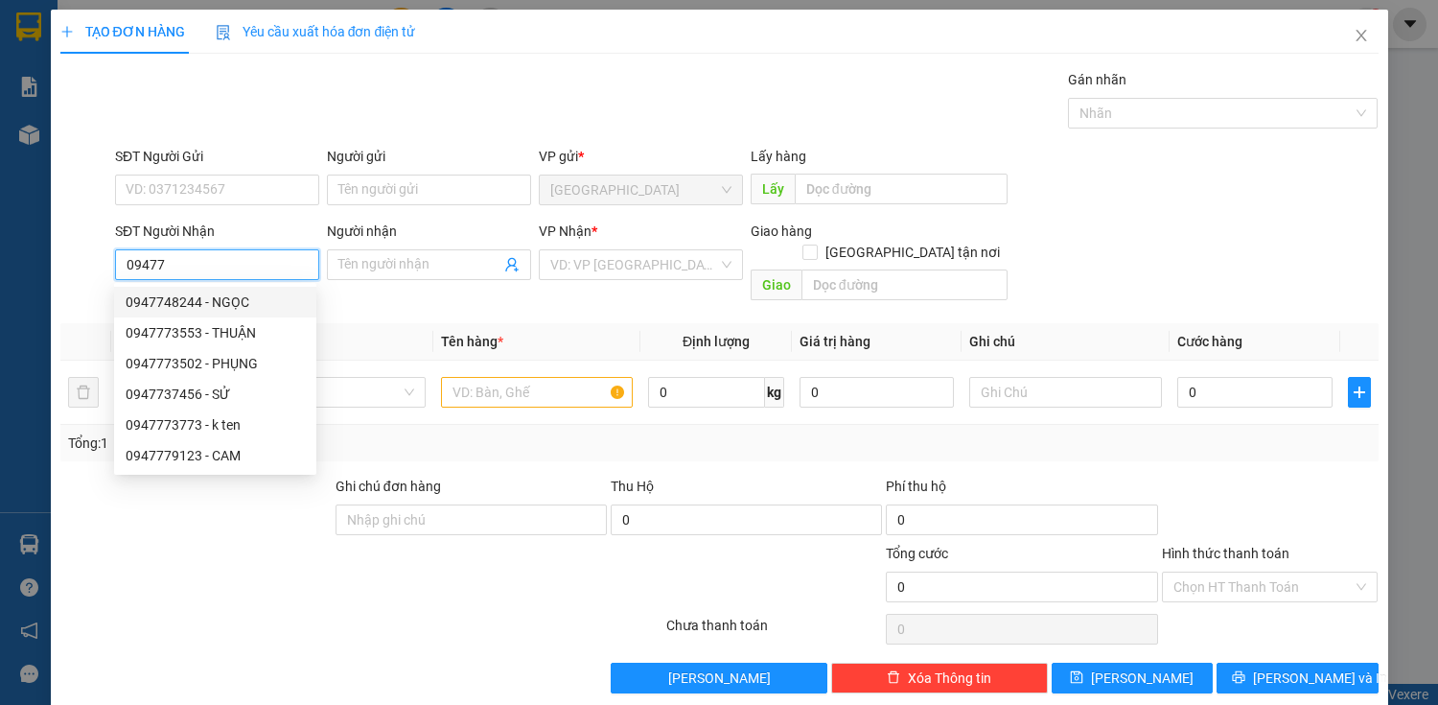
click at [238, 297] on div "0947748244 - NGỌC" at bounding box center [215, 302] width 179 height 21
type input "0947748244"
type input "NGỌC"
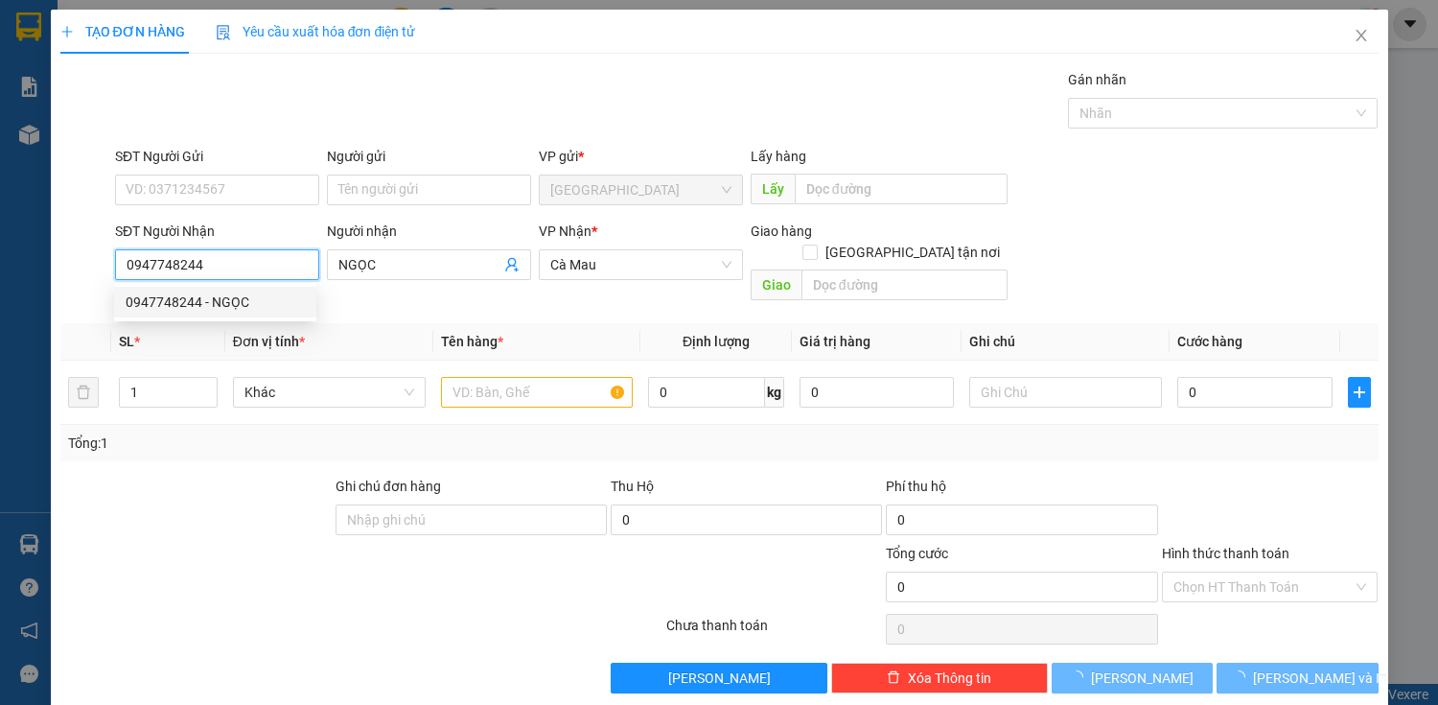
type input "40.000"
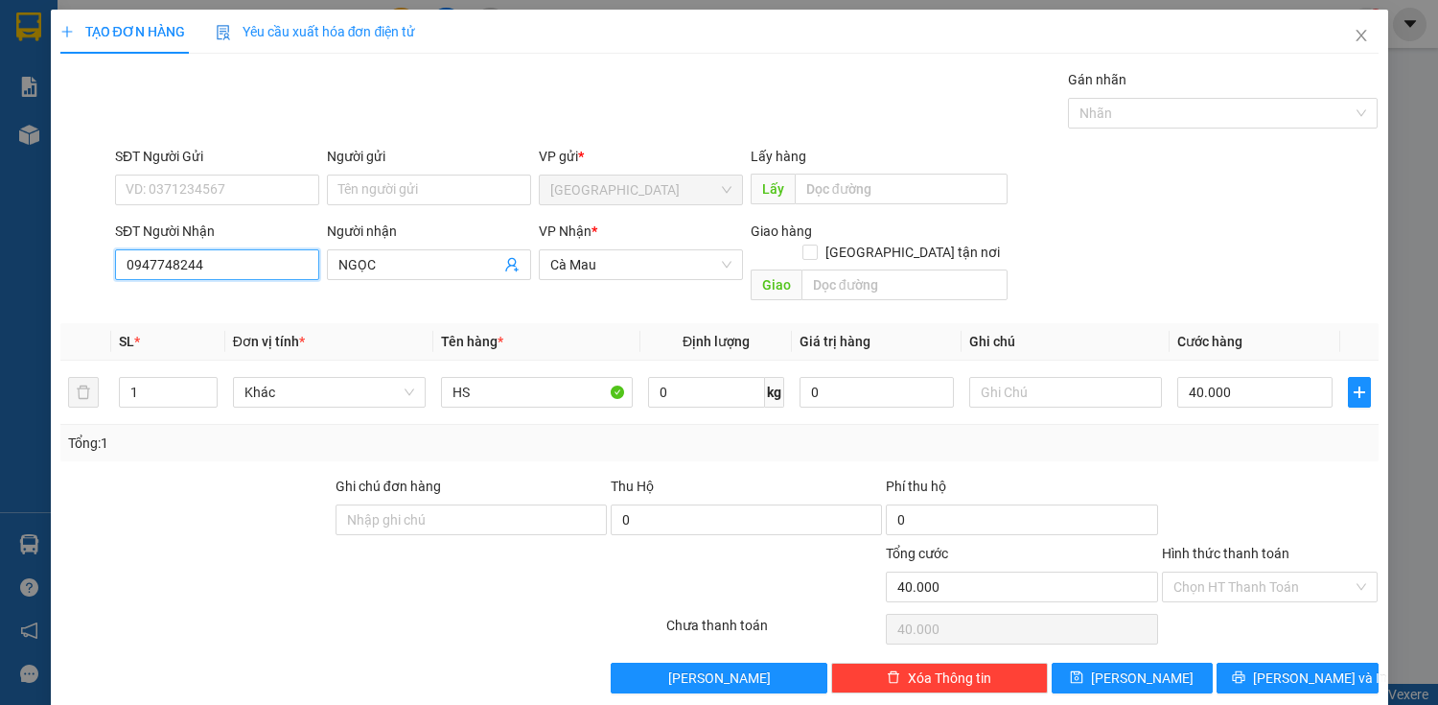
click at [244, 263] on input "0947748244" at bounding box center [217, 264] width 204 height 31
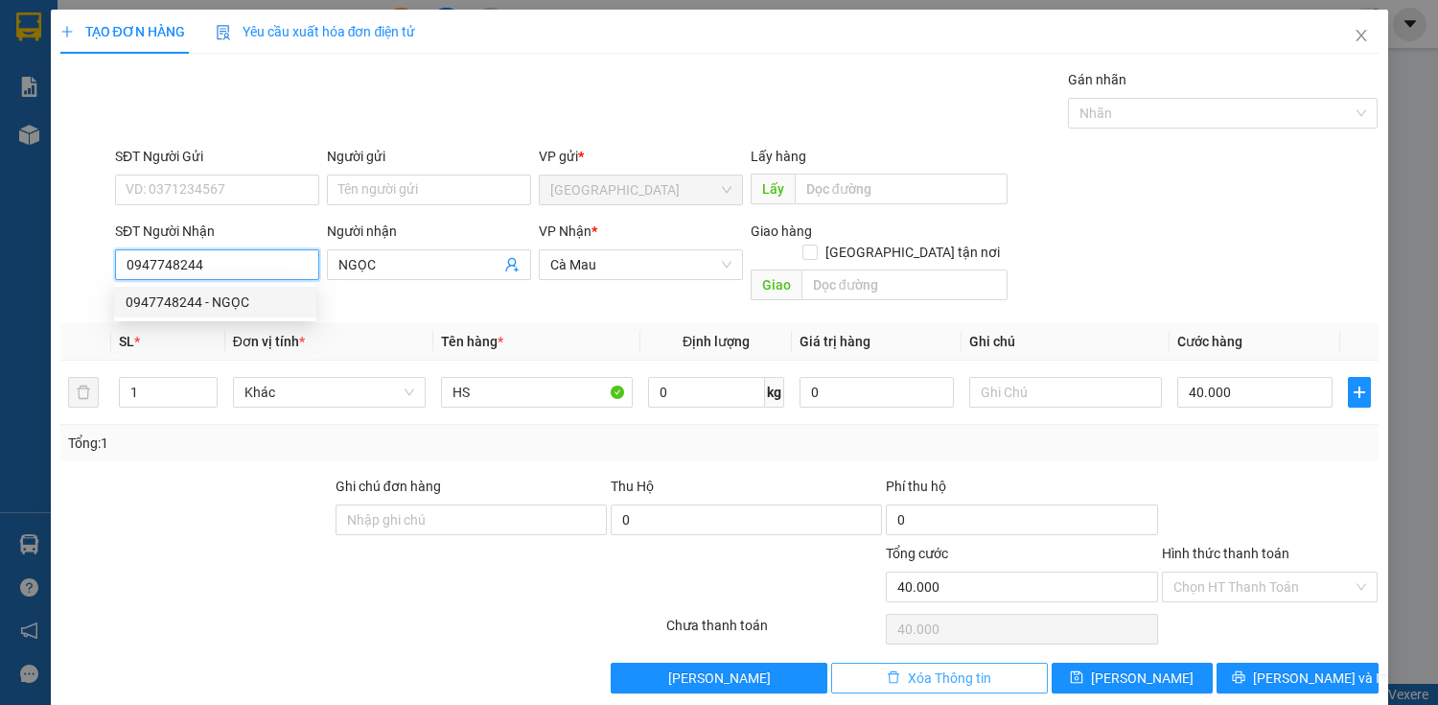
type input "0947748244"
drag, startPoint x: 982, startPoint y: 661, endPoint x: 809, endPoint y: 618, distance: 177.9
click at [978, 667] on span "Xóa Thông tin" at bounding box center [949, 677] width 83 height 21
type input "0"
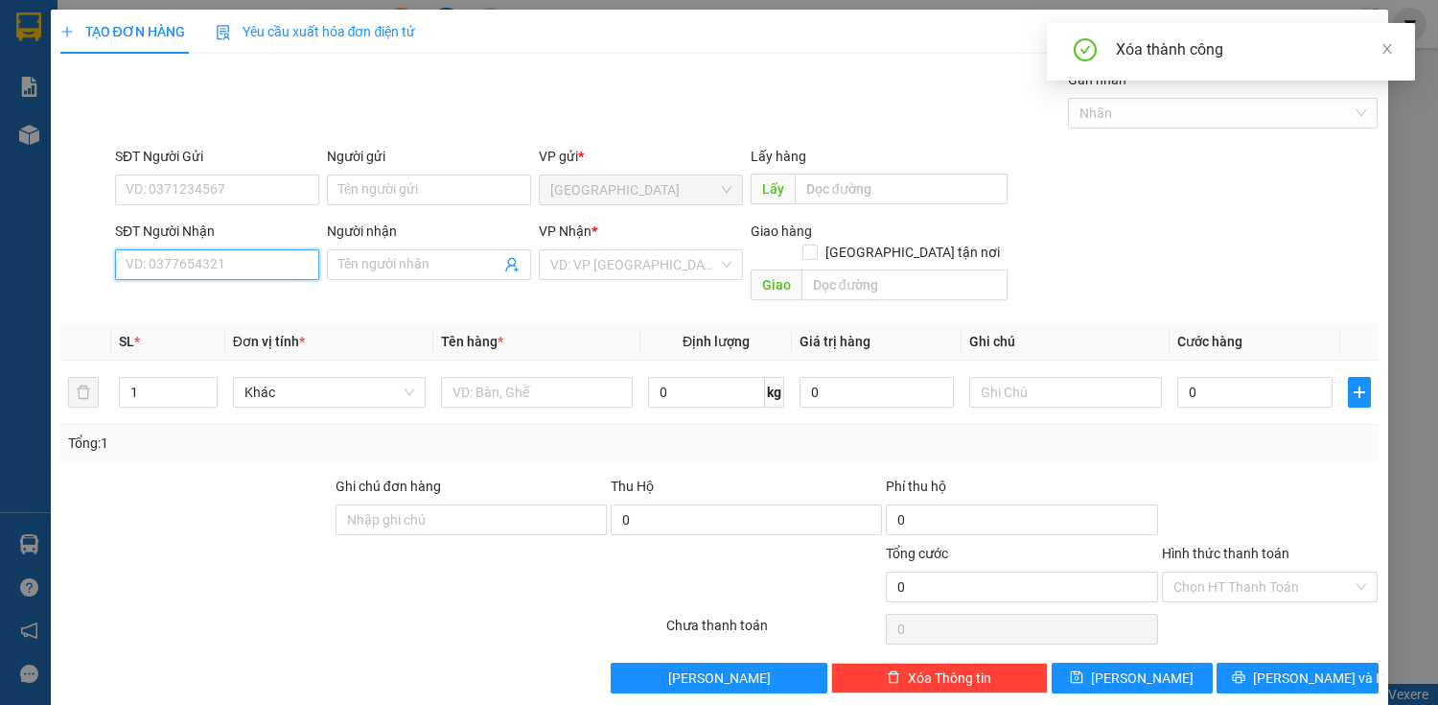
click at [210, 253] on input "SĐT Người Nhận" at bounding box center [217, 264] width 204 height 31
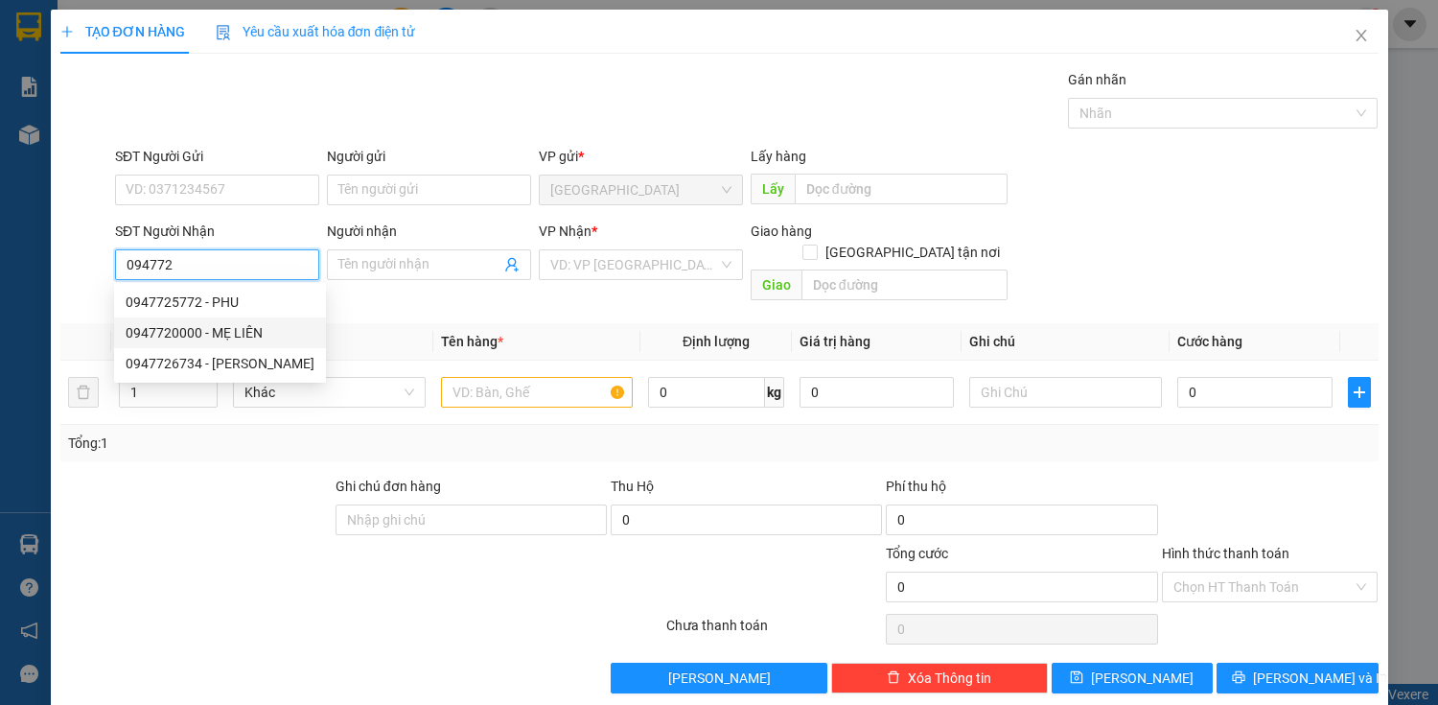
click at [213, 336] on div "0947720000 - MẸ LIÊN" at bounding box center [220, 332] width 189 height 21
type input "0947720000"
type input "MẸ LIÊN"
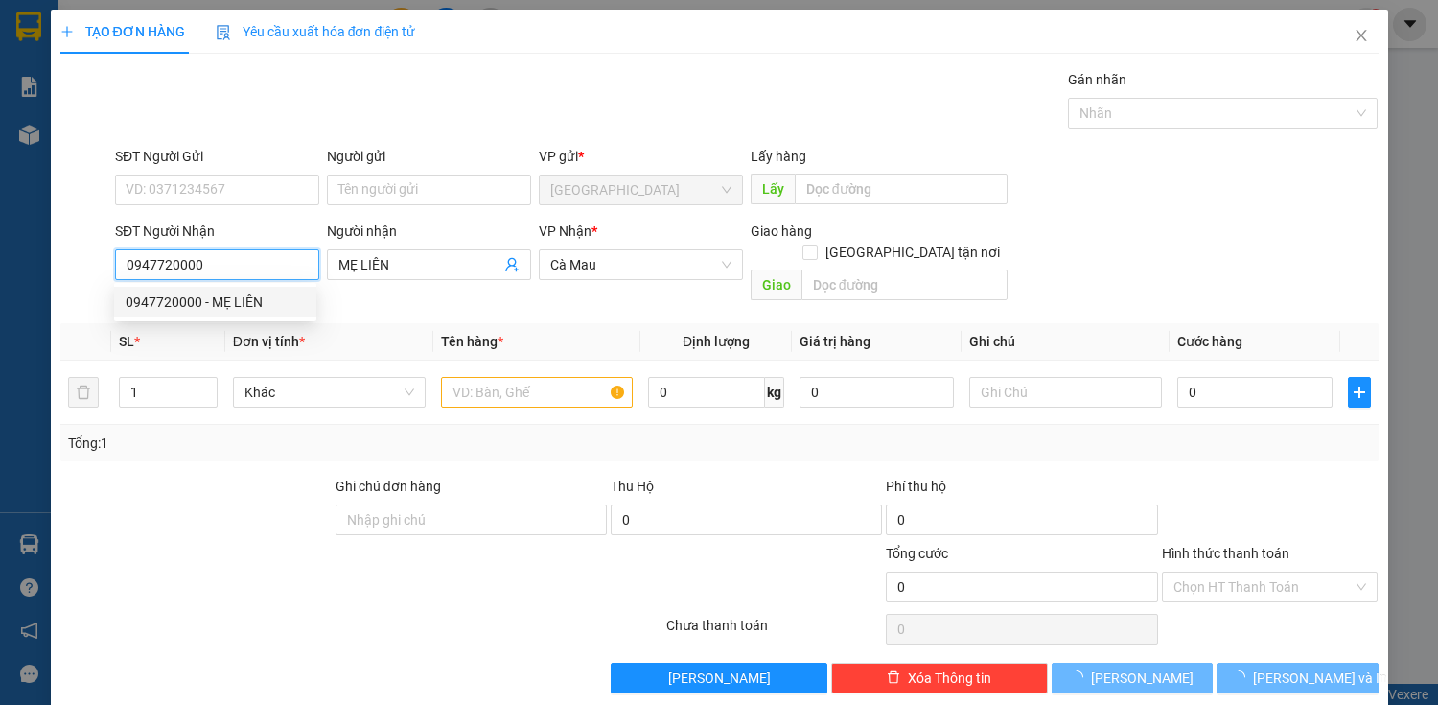
type input "40.000"
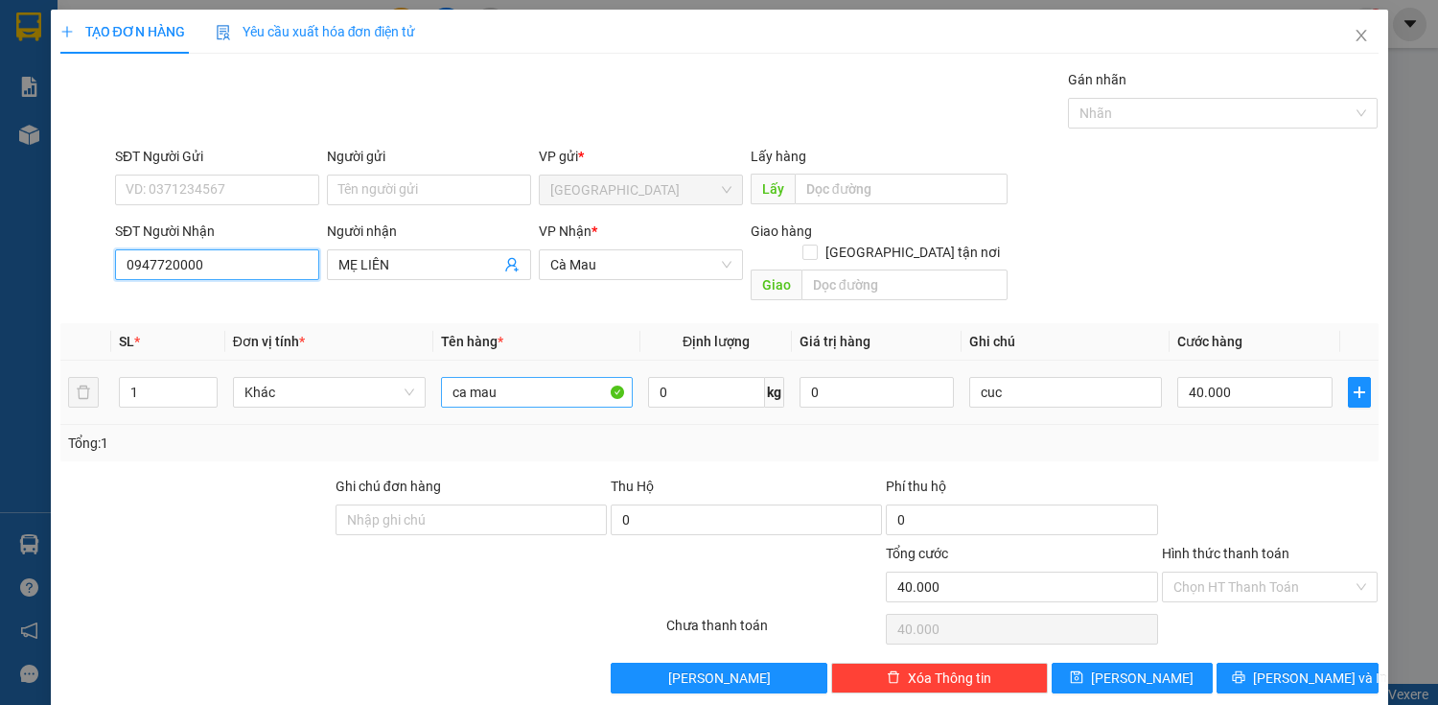
type input "0947720000"
click at [533, 378] on input "ca mau" at bounding box center [537, 392] width 193 height 31
click at [533, 379] on input "ca mau" at bounding box center [537, 392] width 193 height 31
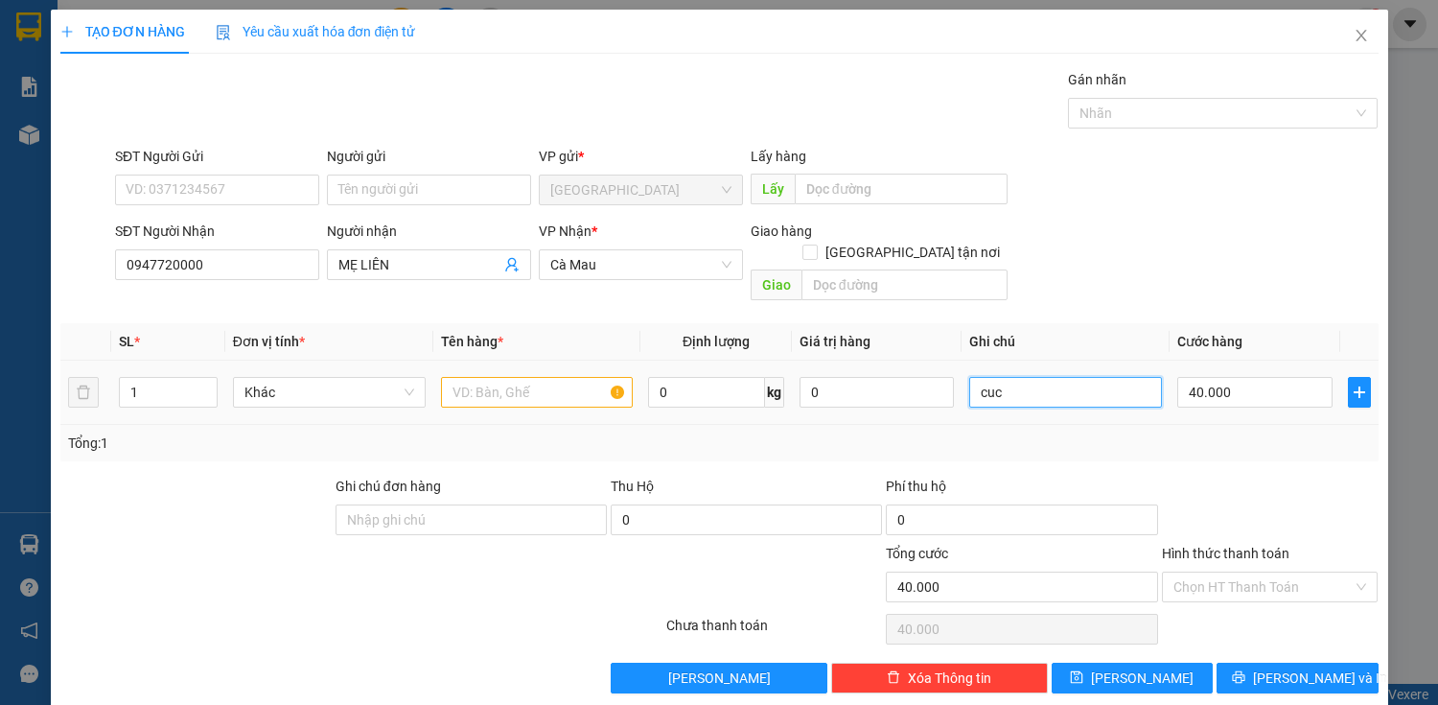
click at [999, 377] on input "cuc" at bounding box center [1065, 392] width 193 height 31
drag, startPoint x: 999, startPoint y: 374, endPoint x: 280, endPoint y: 335, distance: 720.3
click at [985, 377] on input "cuc" at bounding box center [1065, 392] width 193 height 31
click at [512, 377] on input "text" at bounding box center [537, 392] width 193 height 31
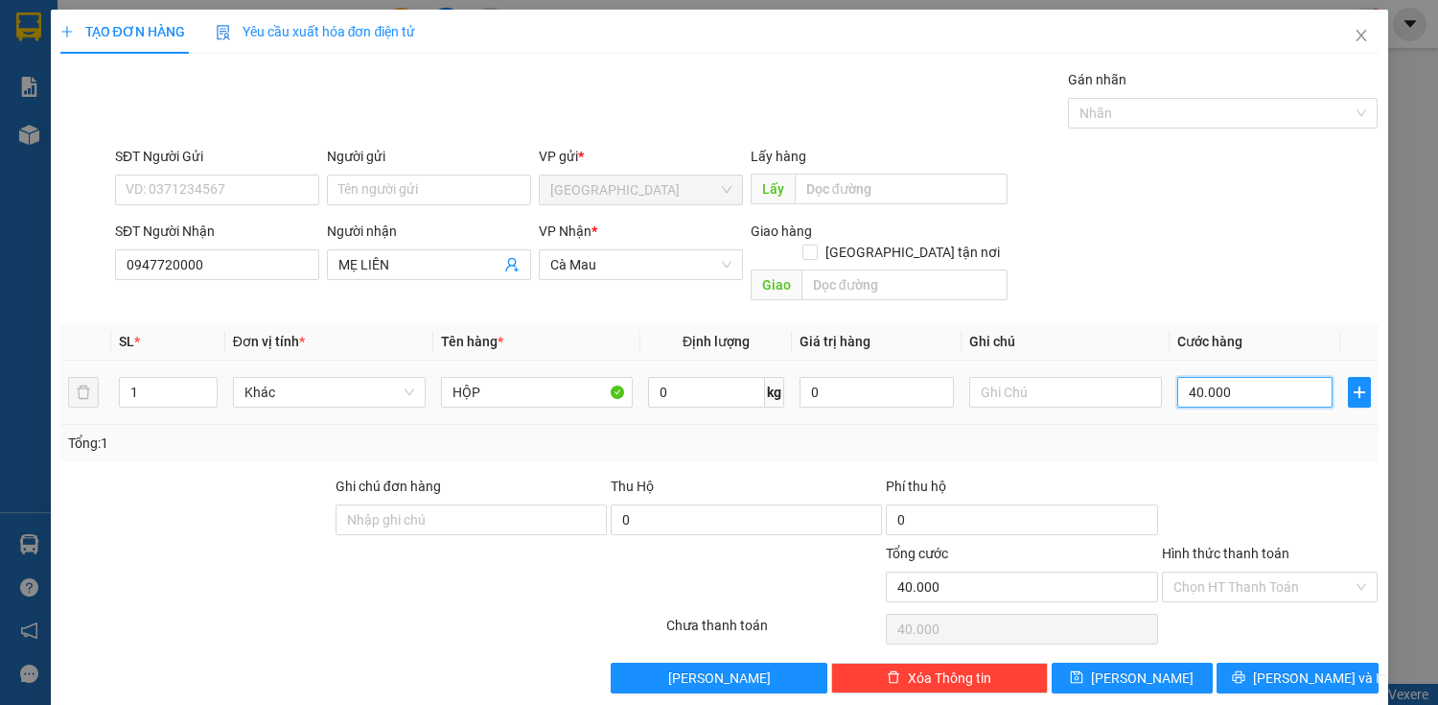
click at [1257, 380] on input "40.000" at bounding box center [1255, 392] width 154 height 31
click at [1258, 380] on input "40.000" at bounding box center [1255, 392] width 154 height 31
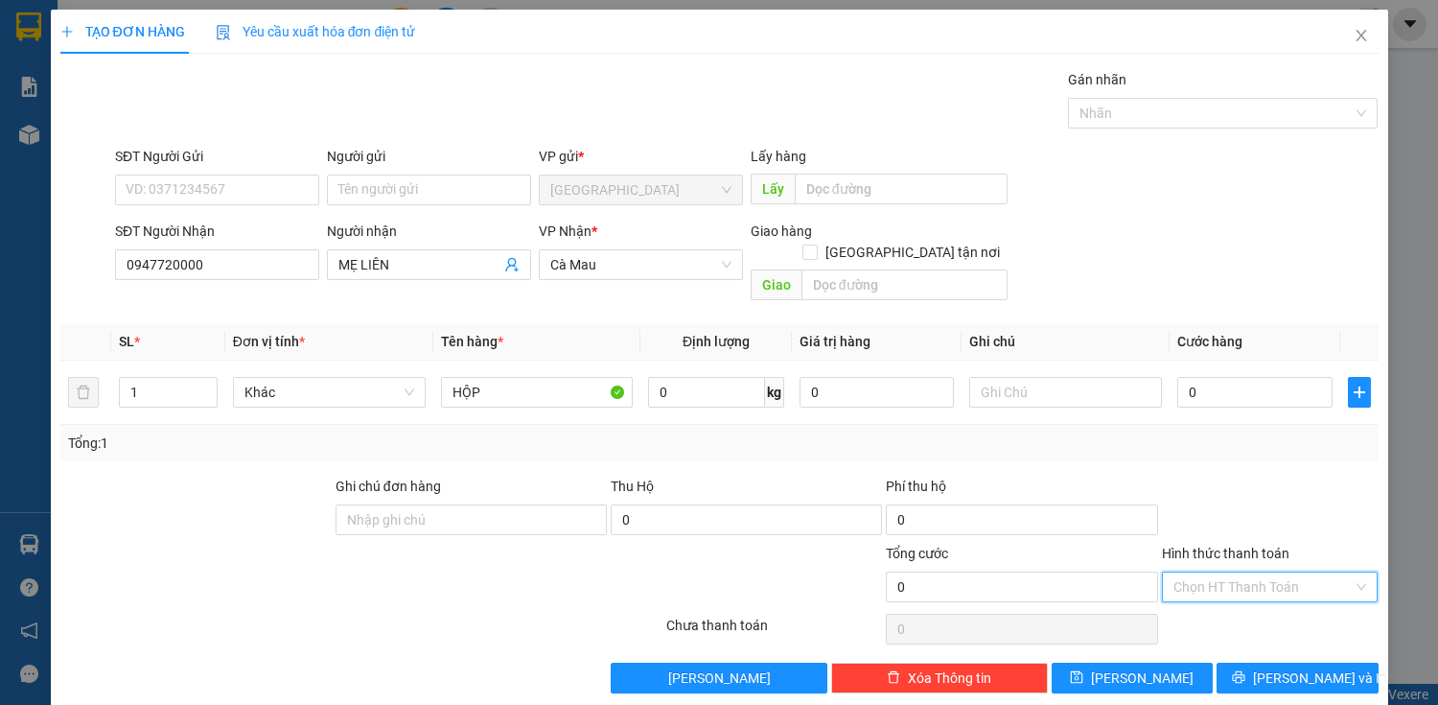
click at [1285, 572] on input "Hình thức thanh toán" at bounding box center [1264, 586] width 180 height 29
click at [1268, 637] on div "Miễn phí" at bounding box center [1259, 632] width 192 height 21
click at [1272, 667] on span "[PERSON_NAME] và In" at bounding box center [1320, 677] width 134 height 21
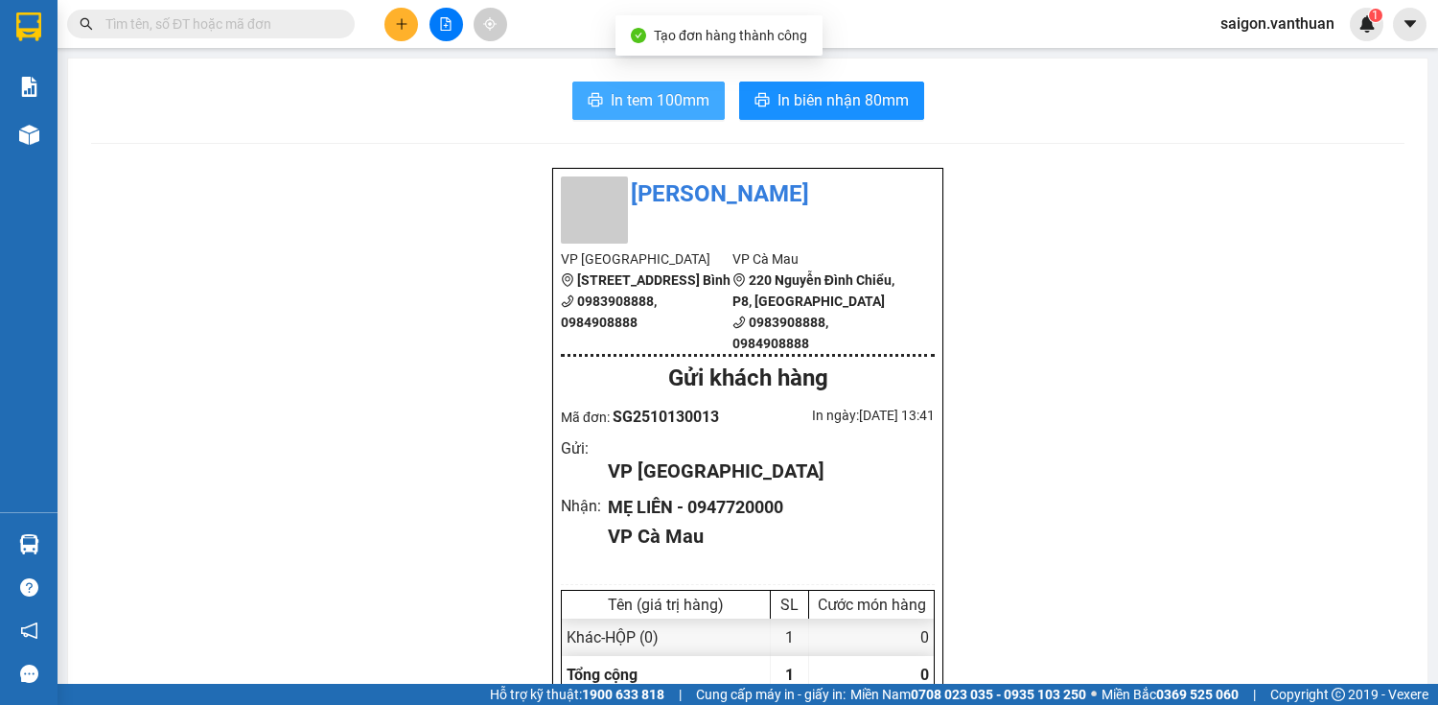
click at [655, 103] on span "In tem 100mm" at bounding box center [660, 100] width 99 height 24
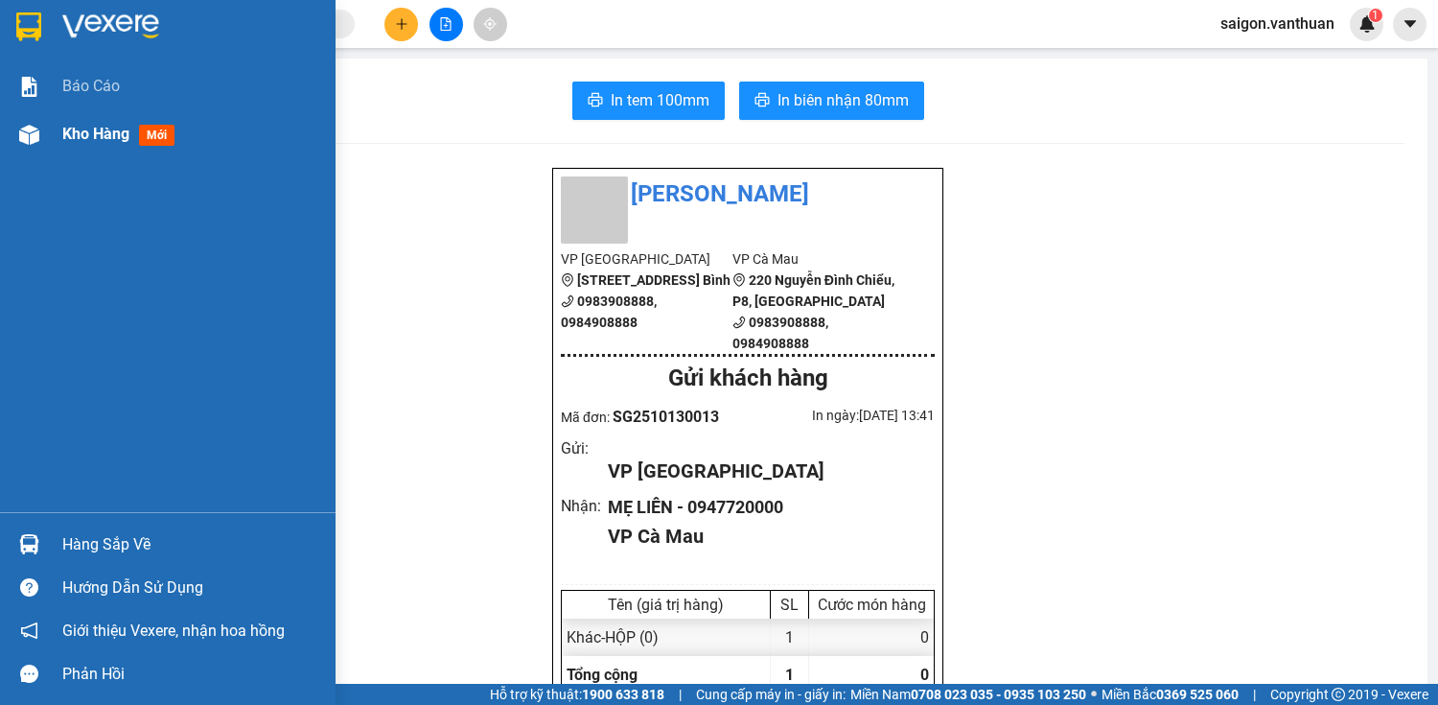
click at [72, 135] on span "Kho hàng" at bounding box center [95, 134] width 67 height 18
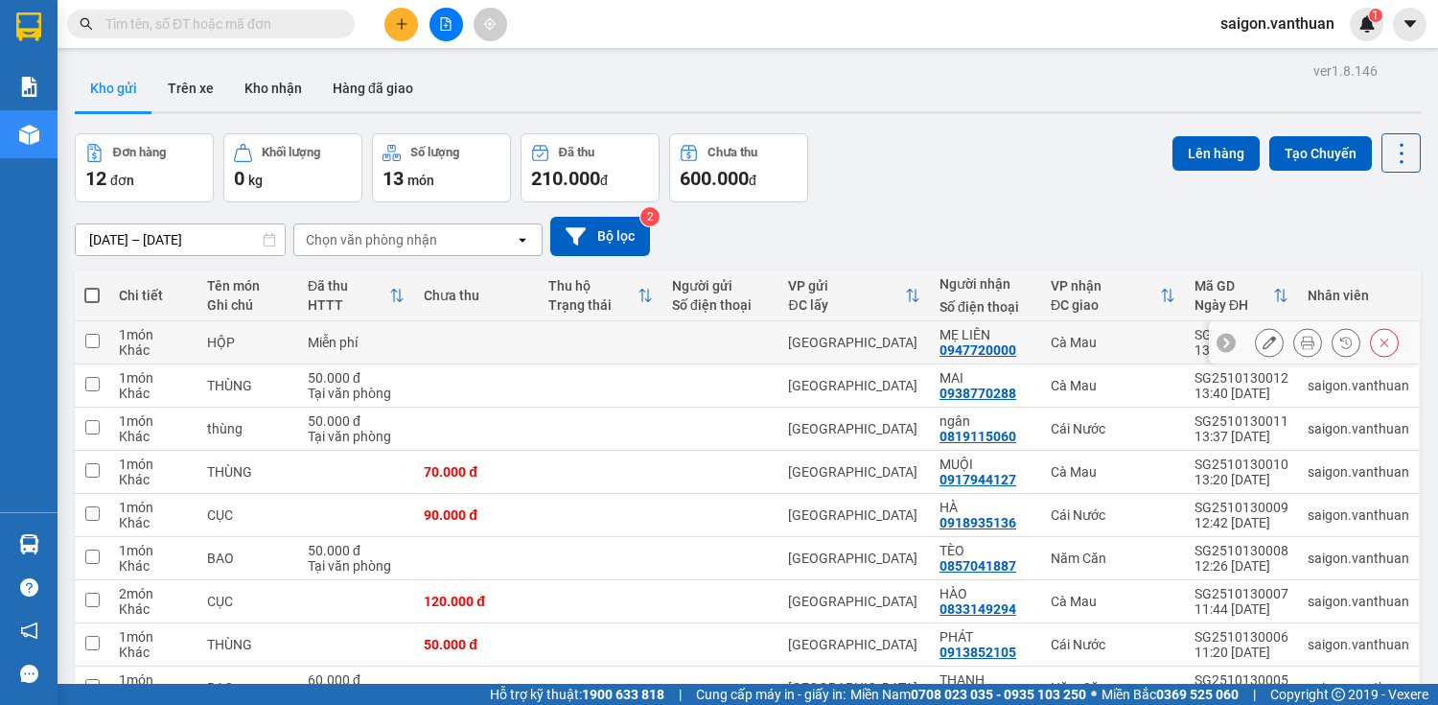
click at [1378, 338] on icon at bounding box center [1384, 342] width 13 height 13
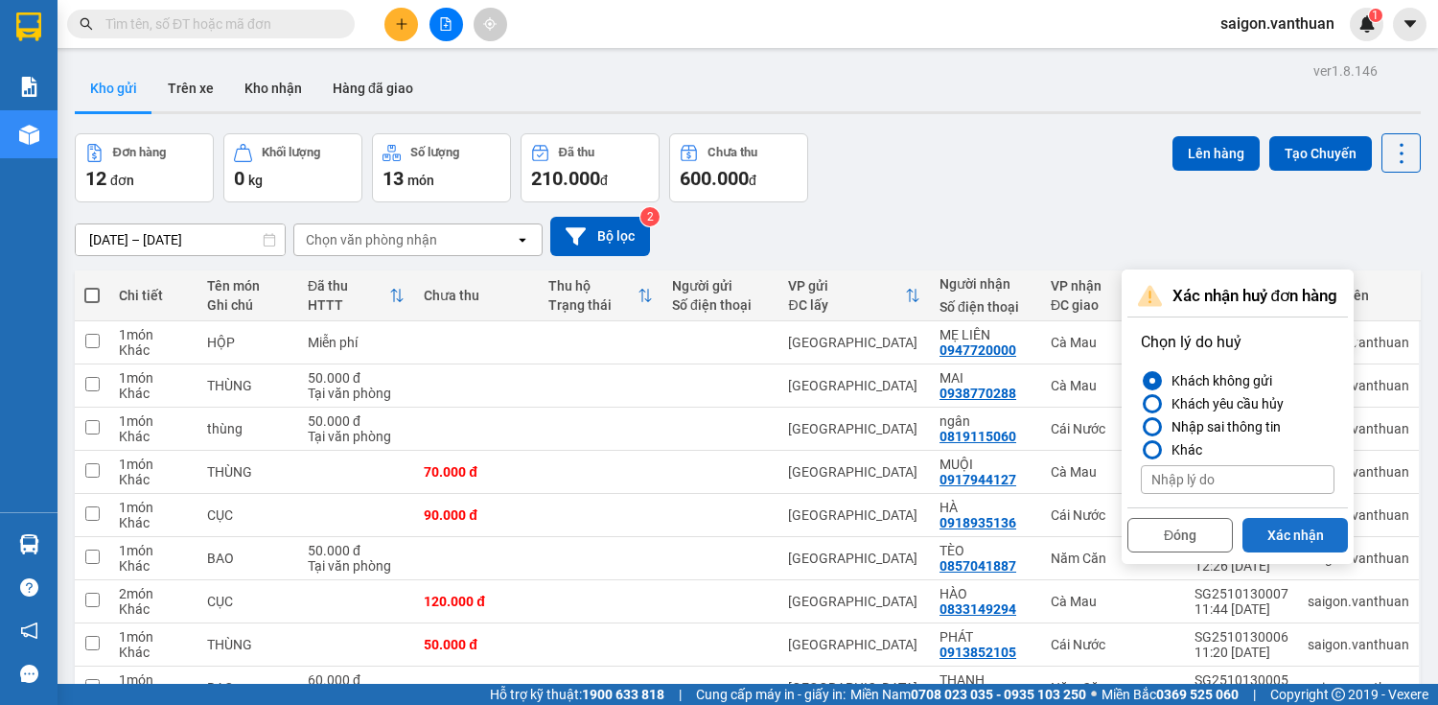
click at [1297, 533] on button "Xác nhận" at bounding box center [1295, 535] width 105 height 35
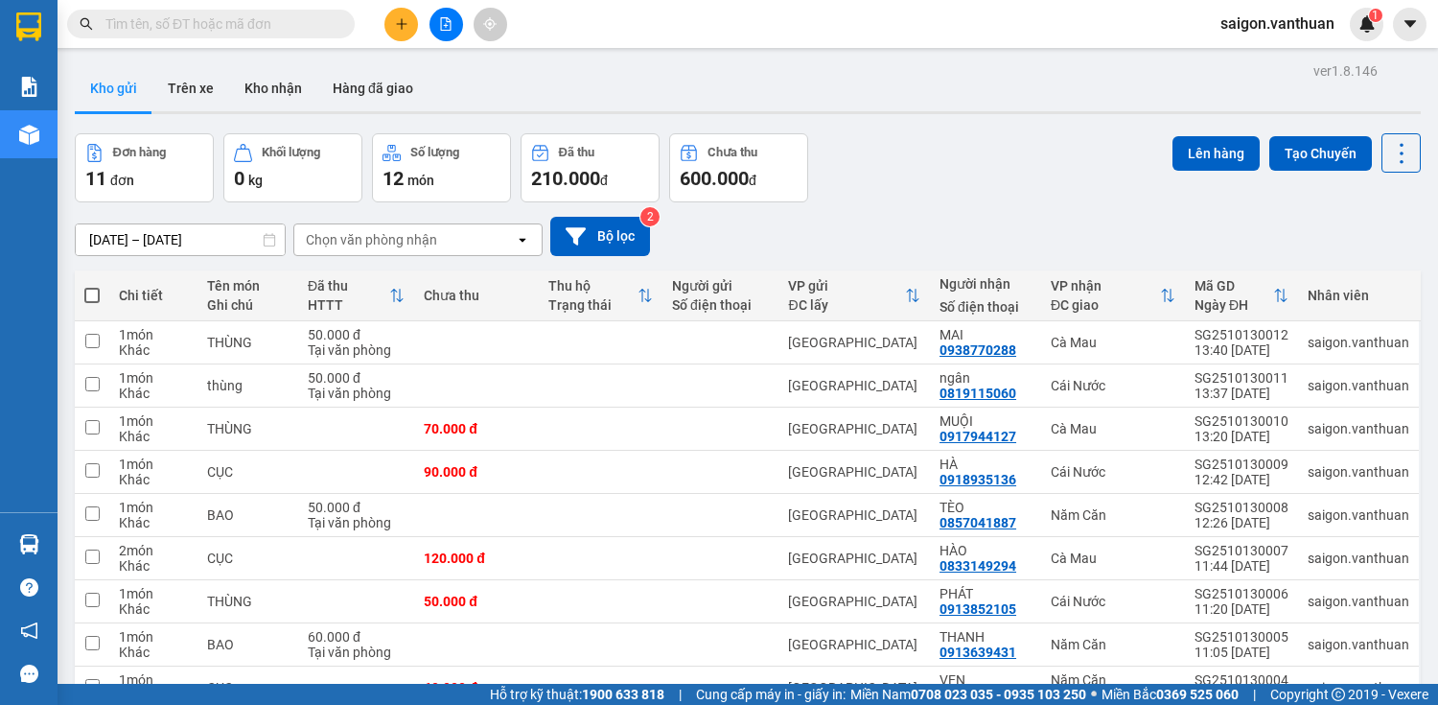
click at [393, 39] on div at bounding box center [446, 25] width 144 height 34
click at [395, 35] on button at bounding box center [402, 25] width 34 height 34
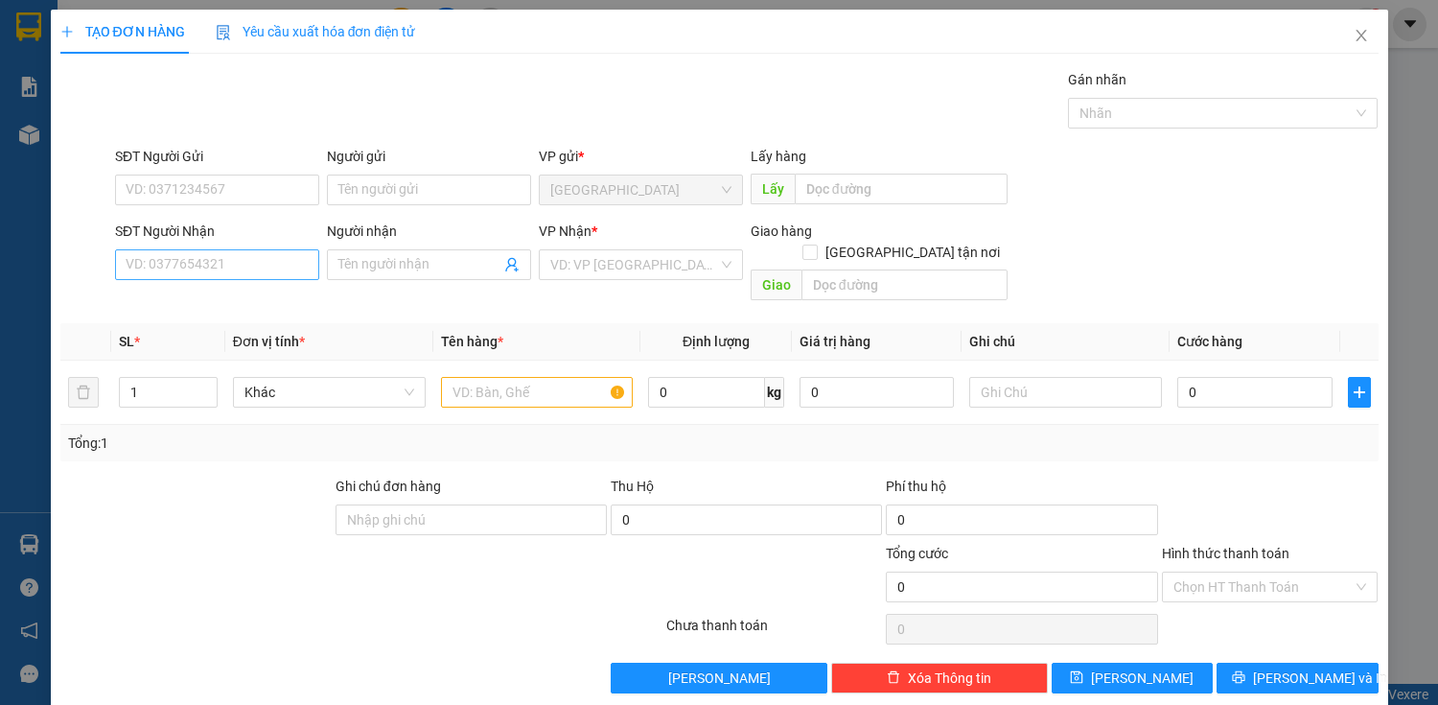
drag, startPoint x: 307, startPoint y: 280, endPoint x: 279, endPoint y: 268, distance: 30.1
click at [305, 280] on div "SĐT Người Nhận VD: 0377654321" at bounding box center [217, 254] width 204 height 67
click at [279, 267] on input "SĐT Người Nhận" at bounding box center [217, 264] width 204 height 31
click at [273, 289] on div "0914350944 - HỚN" at bounding box center [215, 302] width 202 height 31
type input "0914350944"
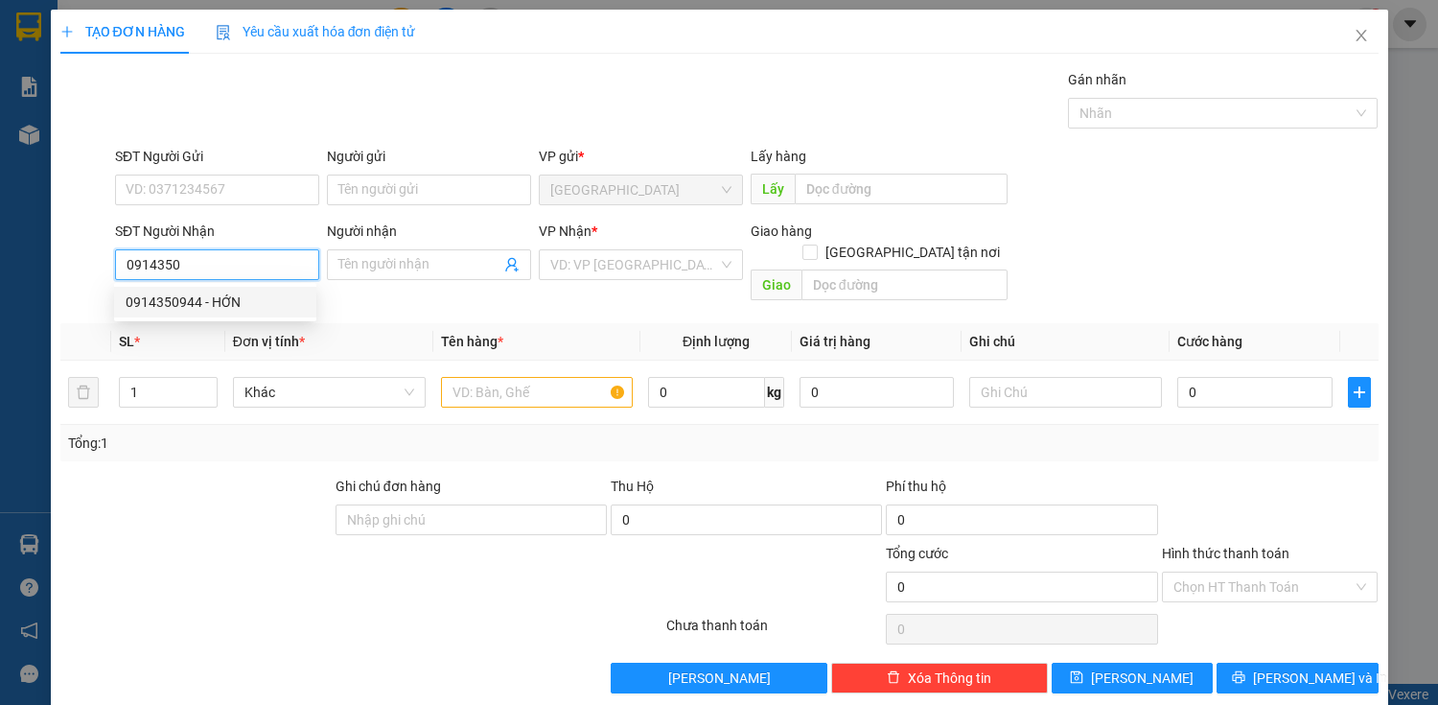
type input "HỚN"
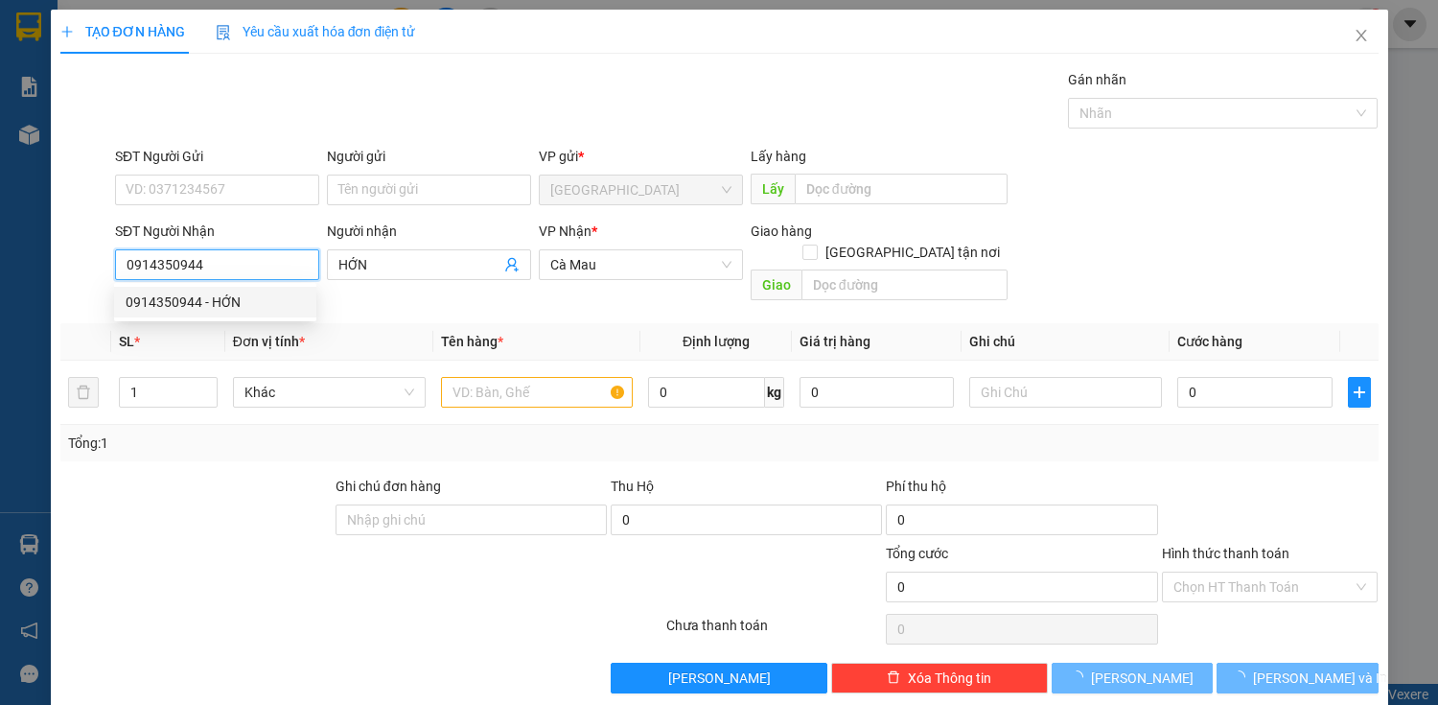
type input "100.000"
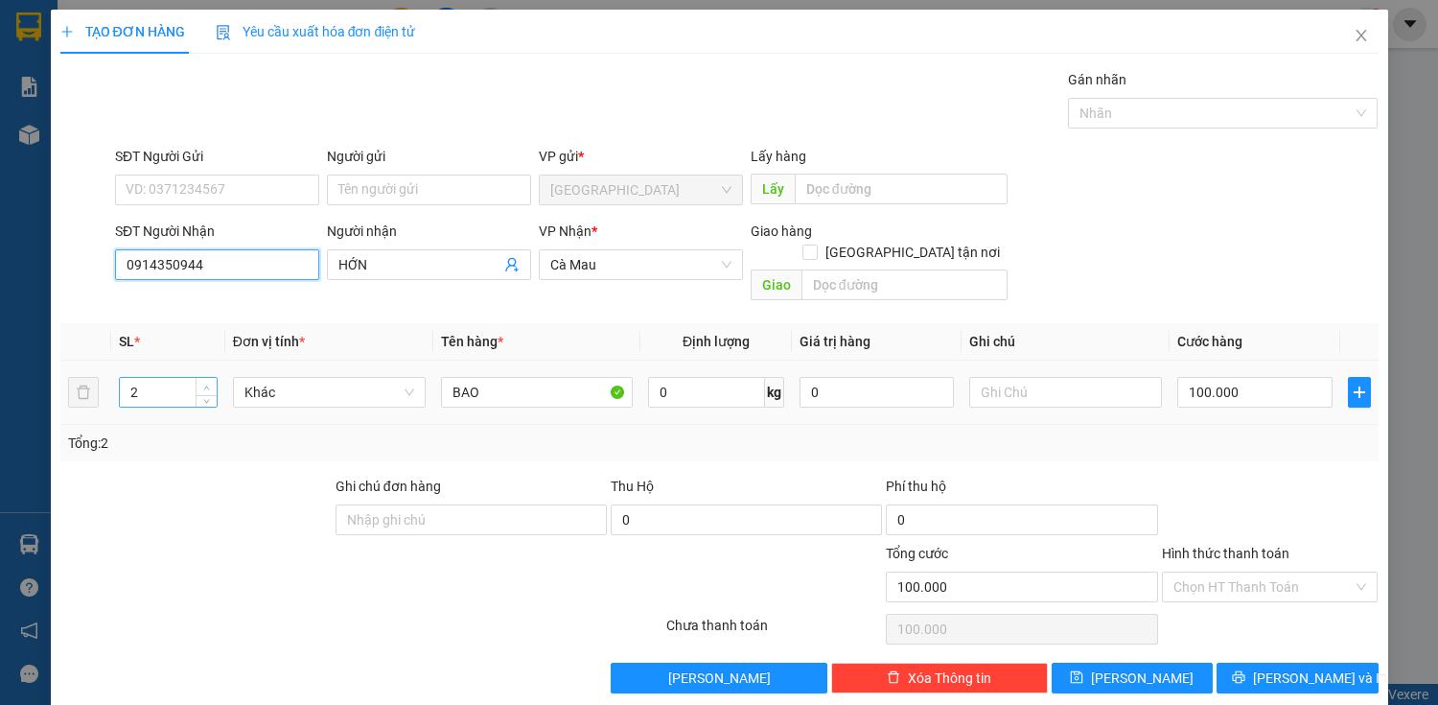
type input "0914350944"
click at [206, 385] on icon "up" at bounding box center [206, 388] width 7 height 7
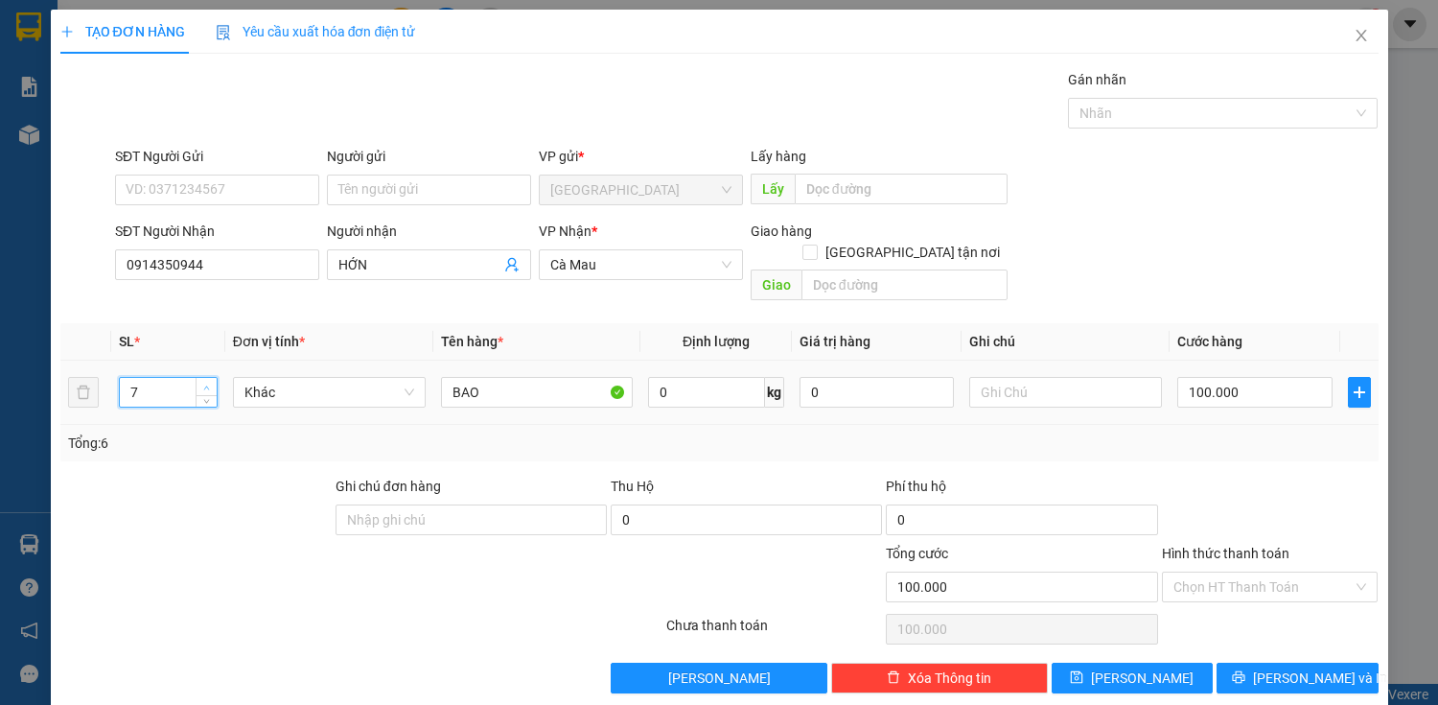
click at [206, 385] on icon "up" at bounding box center [206, 388] width 7 height 7
click at [207, 385] on icon "up" at bounding box center [206, 388] width 7 height 7
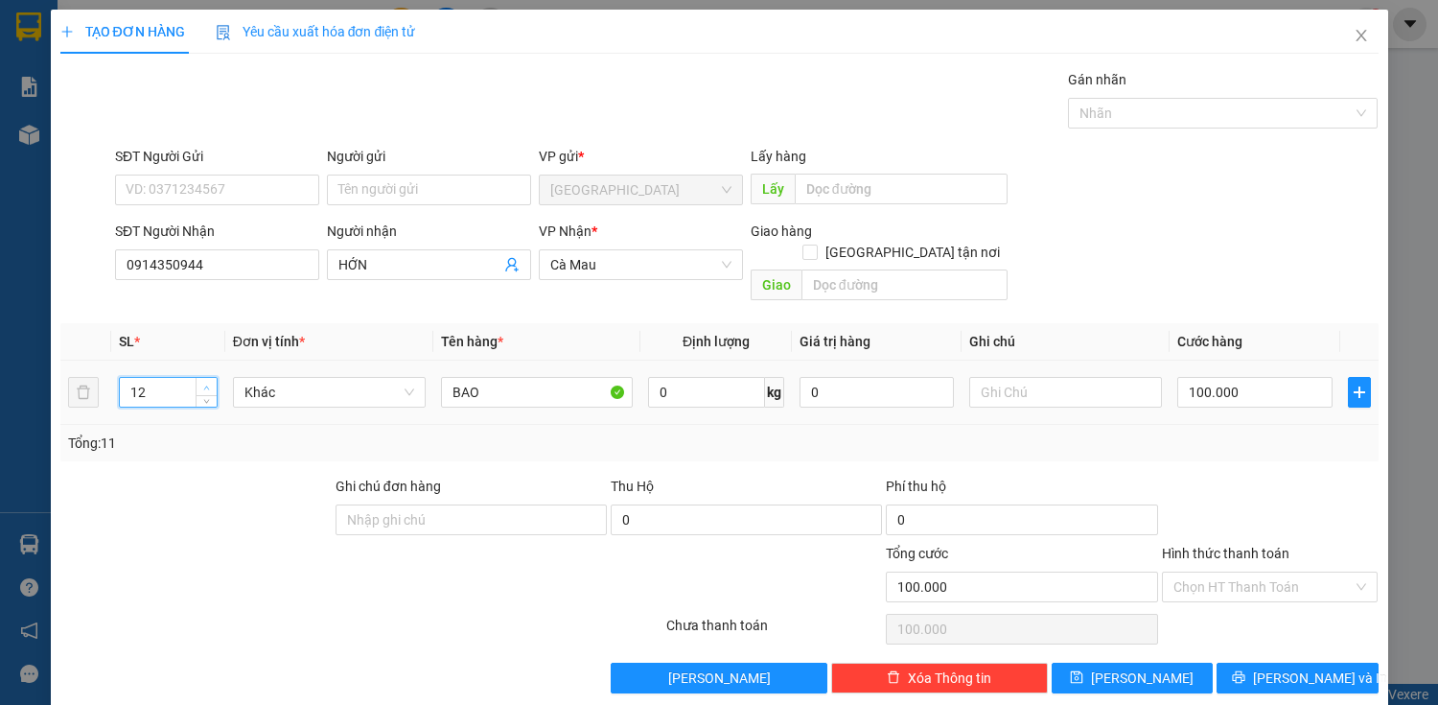
click at [207, 385] on icon "up" at bounding box center [206, 388] width 7 height 7
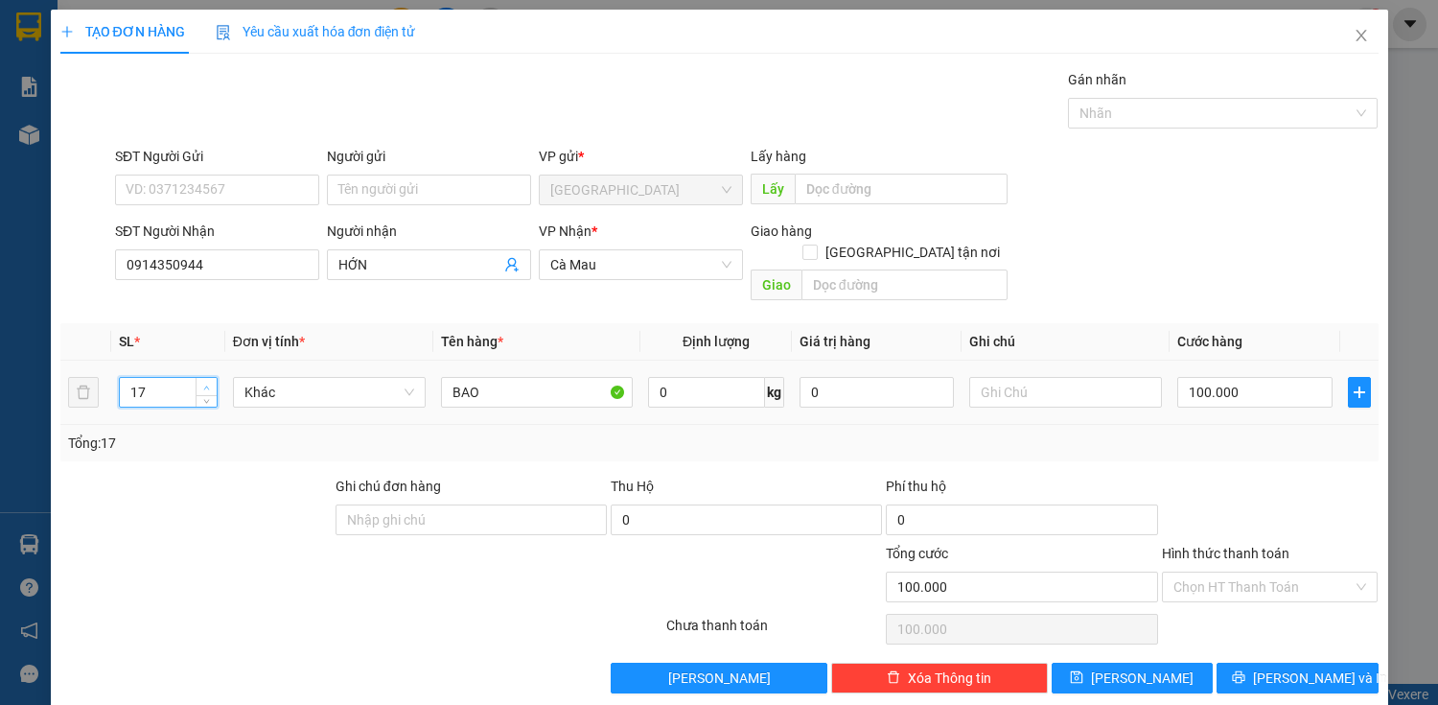
click at [207, 385] on icon "up" at bounding box center [206, 388] width 7 height 7
type input "20"
click at [207, 385] on icon "up" at bounding box center [206, 388] width 7 height 7
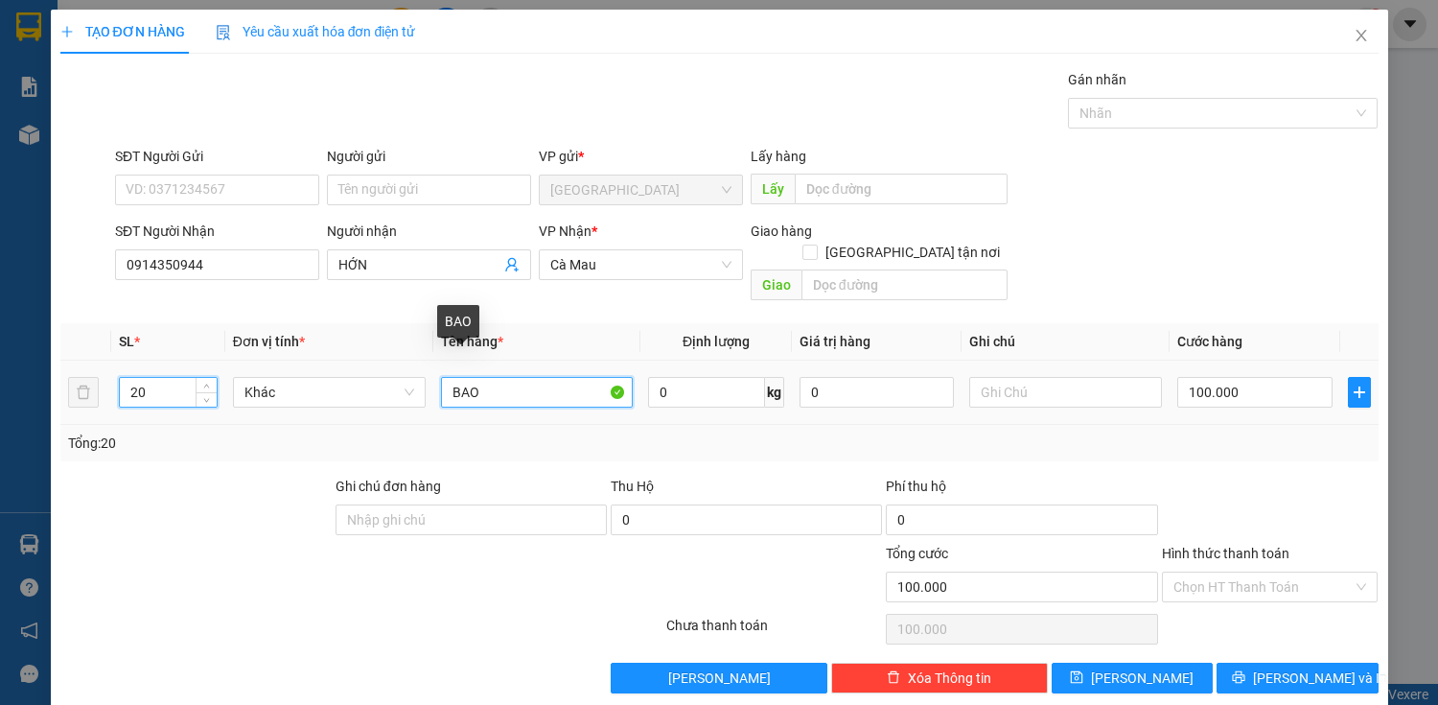
click at [574, 377] on input "BAO" at bounding box center [537, 392] width 193 height 31
type input "BAO+THÙNG+CAN"
click at [1359, 373] on td at bounding box center [1360, 393] width 38 height 64
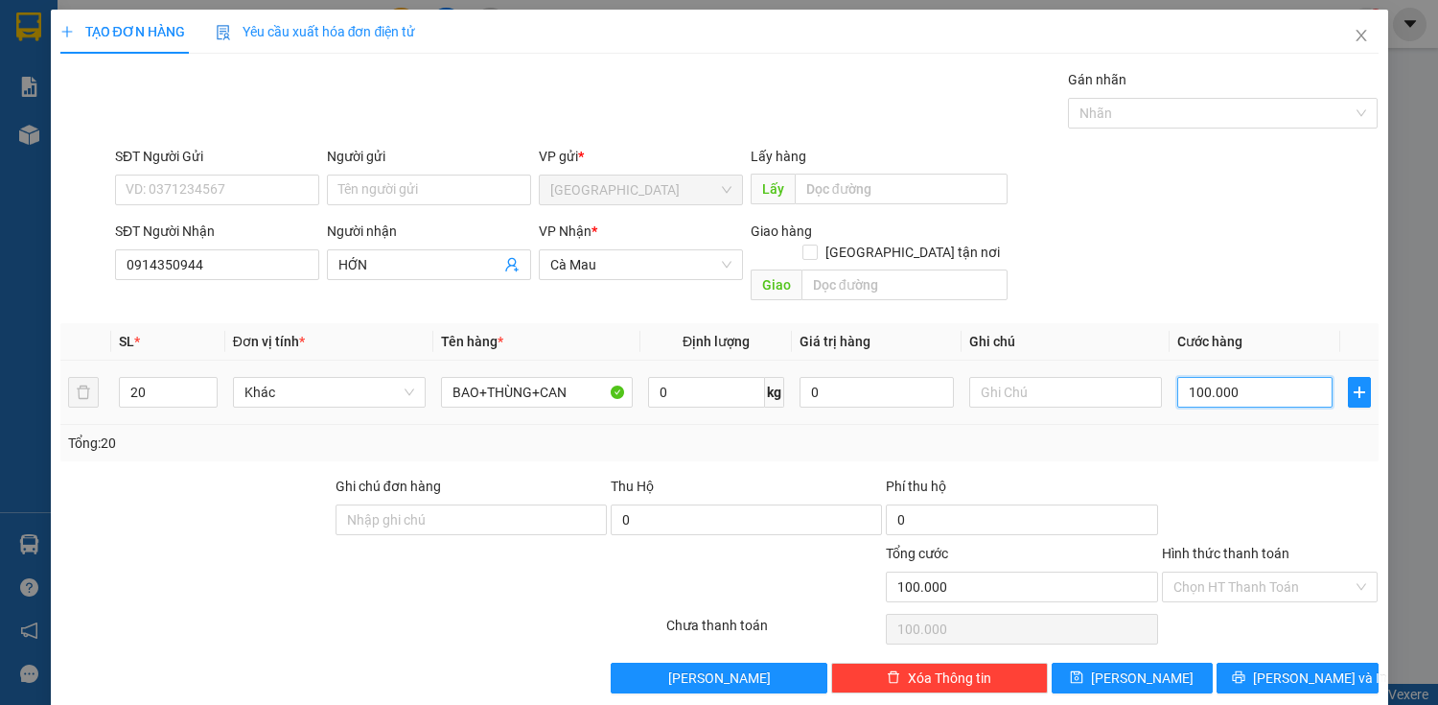
click at [1295, 377] on input "100.000" at bounding box center [1255, 392] width 154 height 31
type input "0"
type input "00.000"
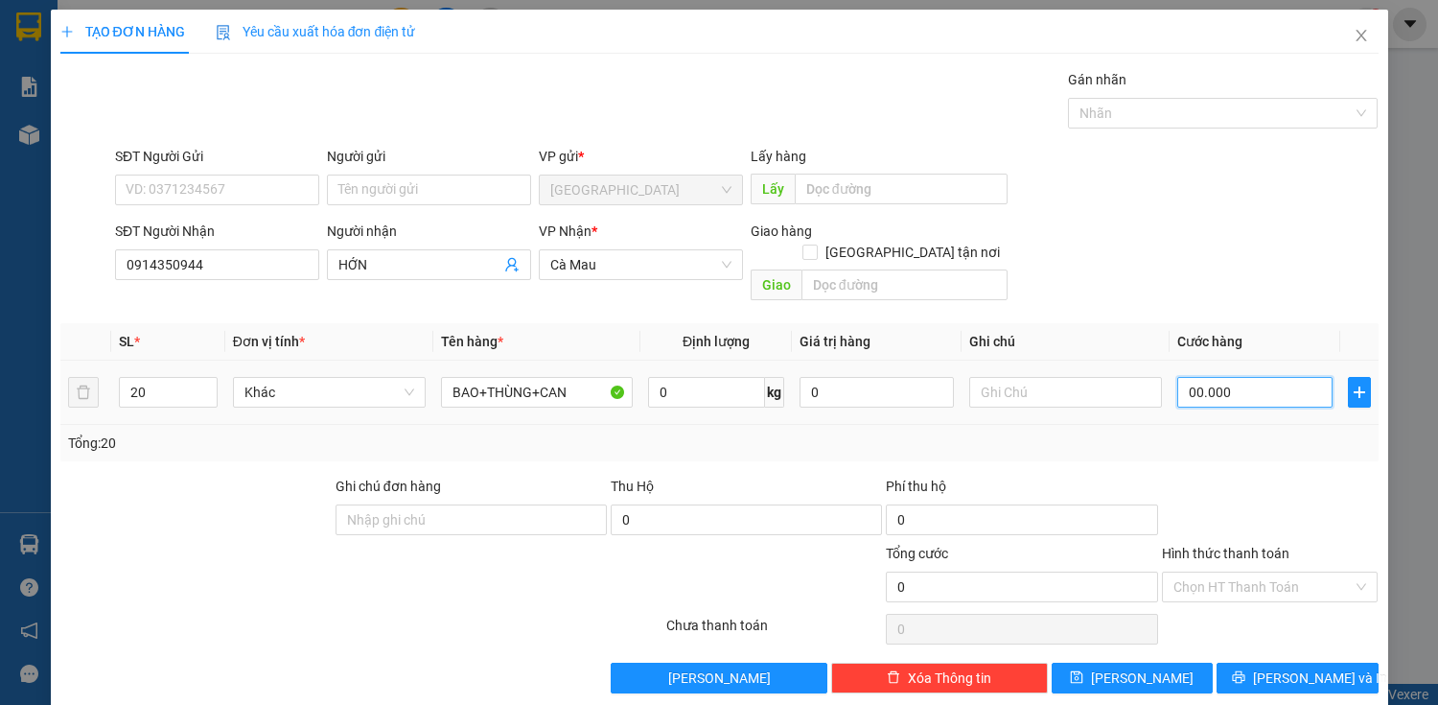
type input "900.000"
click at [1202, 445] on div "Transit Pickup Surcharge Ids Transit Deliver Surcharge Ids Transit Deliver Surc…" at bounding box center [719, 381] width 1319 height 624
click at [1244, 377] on input "900.000" at bounding box center [1255, 392] width 154 height 31
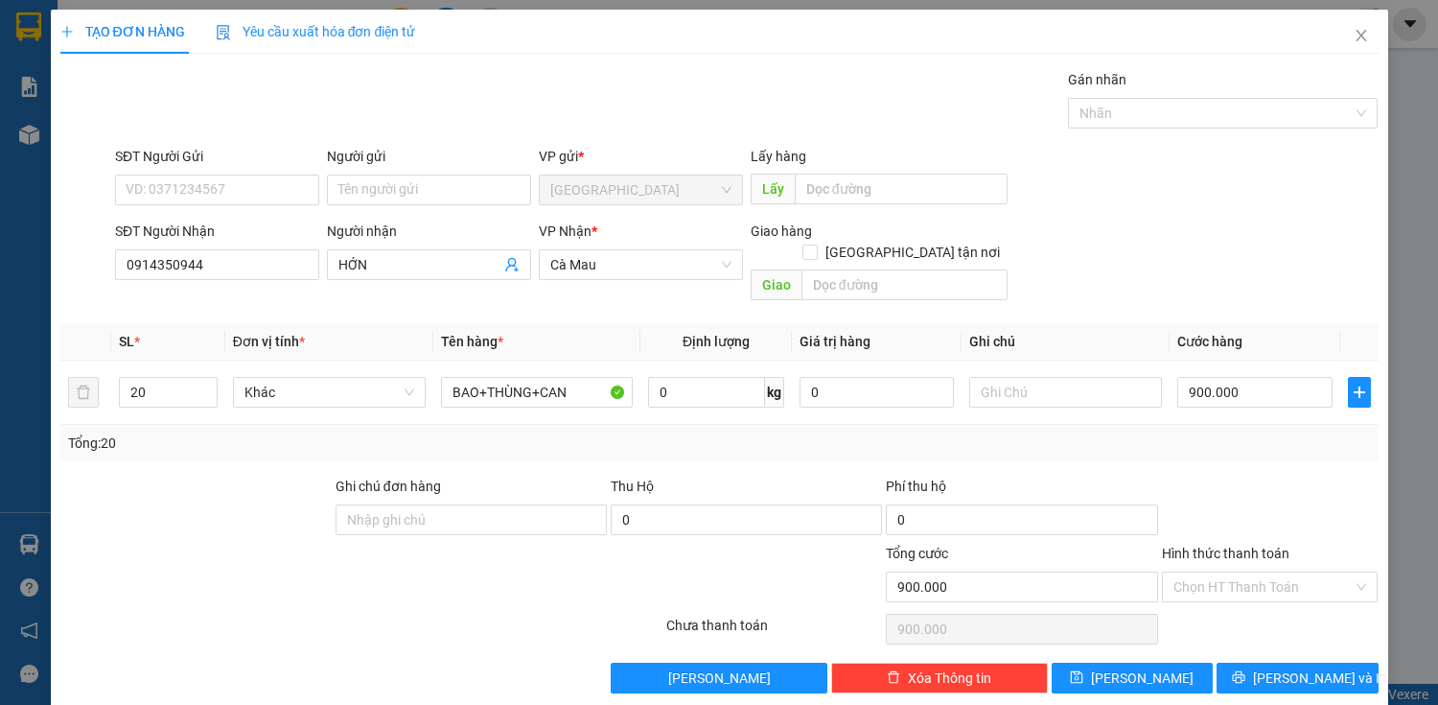
click at [1234, 437] on div "Tổng: 20" at bounding box center [719, 443] width 1319 height 36
click at [1262, 476] on div at bounding box center [1270, 509] width 221 height 67
click at [1272, 572] on input "Hình thức thanh toán" at bounding box center [1264, 586] width 180 height 29
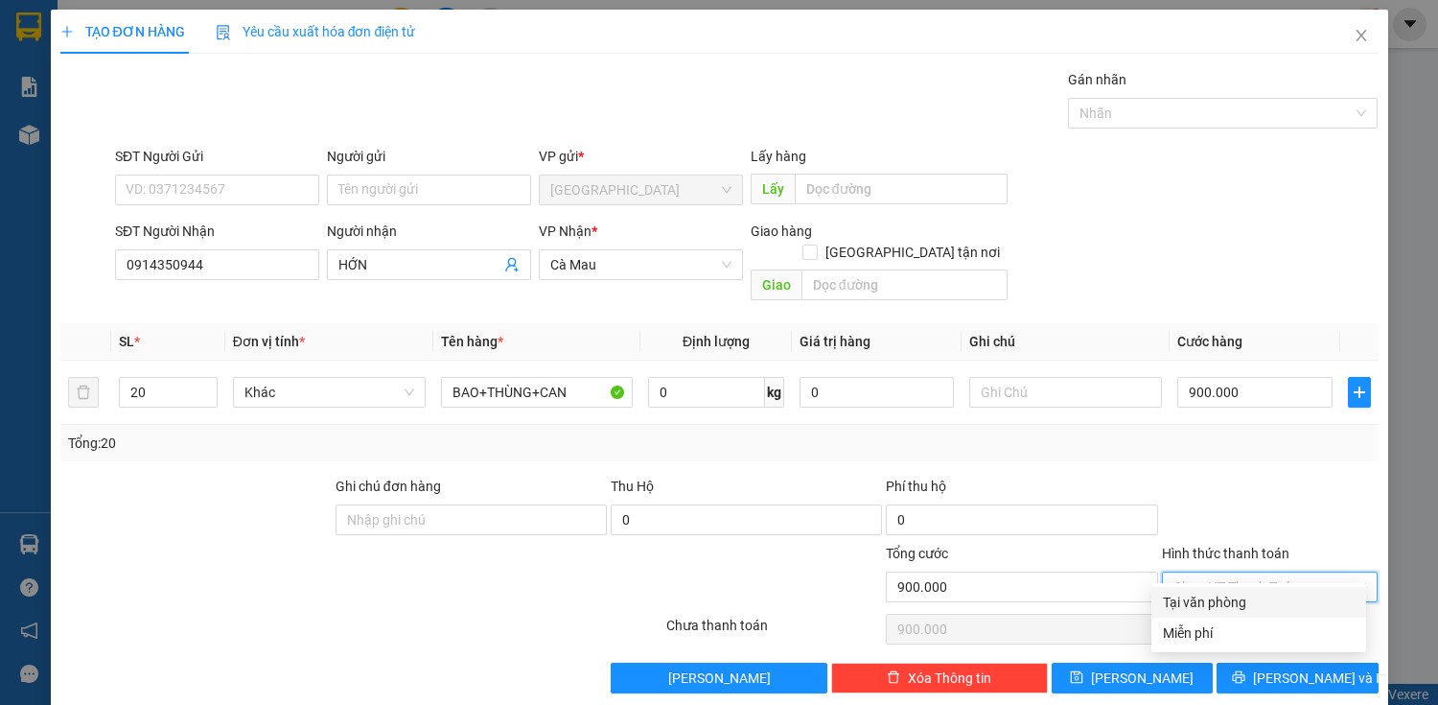
click at [1265, 600] on div "Tại văn phòng" at bounding box center [1259, 602] width 192 height 21
click at [1265, 639] on div "Transit Pickup Surcharge Ids Transit Deliver Surcharge Ids Transit Deliver Surc…" at bounding box center [719, 381] width 1319 height 624
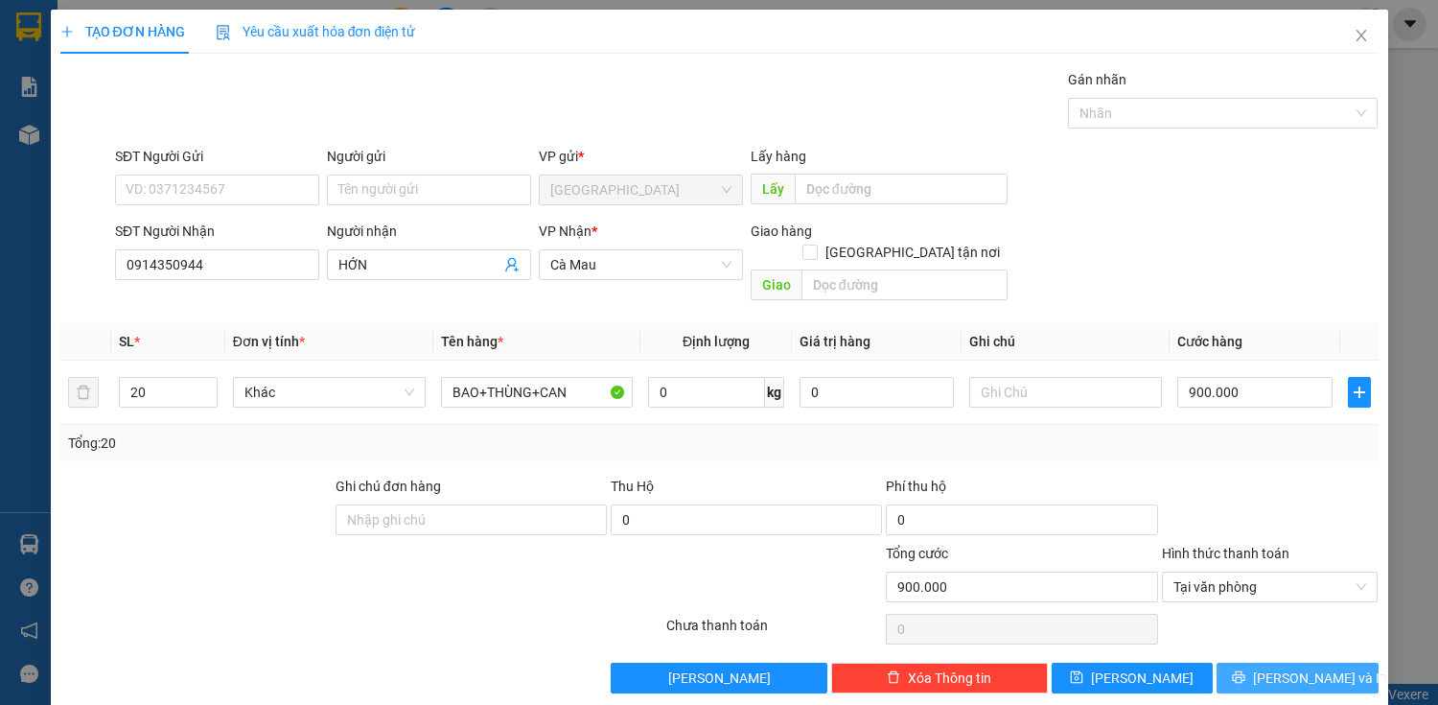
click at [1266, 663] on button "[PERSON_NAME] và In" at bounding box center [1297, 678] width 161 height 31
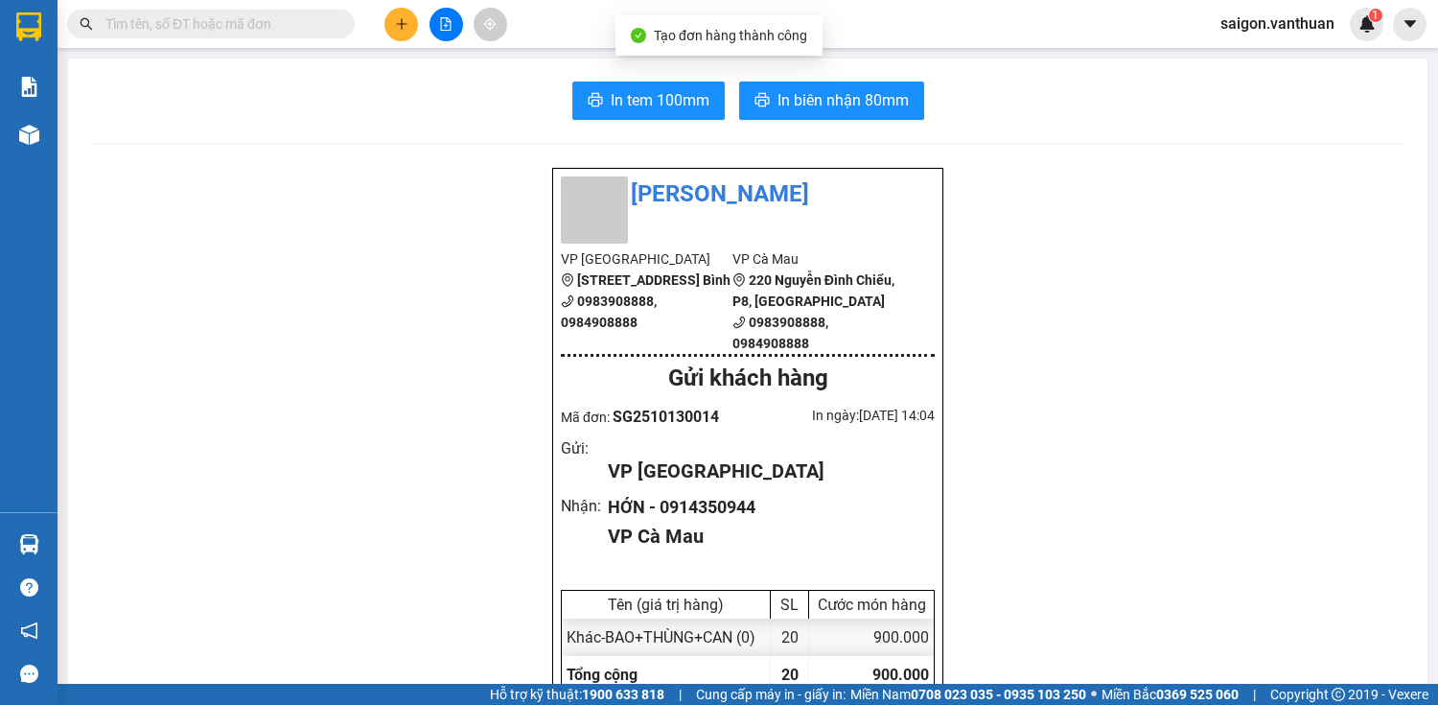
drag, startPoint x: 629, startPoint y: 65, endPoint x: 629, endPoint y: 81, distance: 15.3
click at [626, 101] on span "In tem 100mm" at bounding box center [660, 100] width 99 height 24
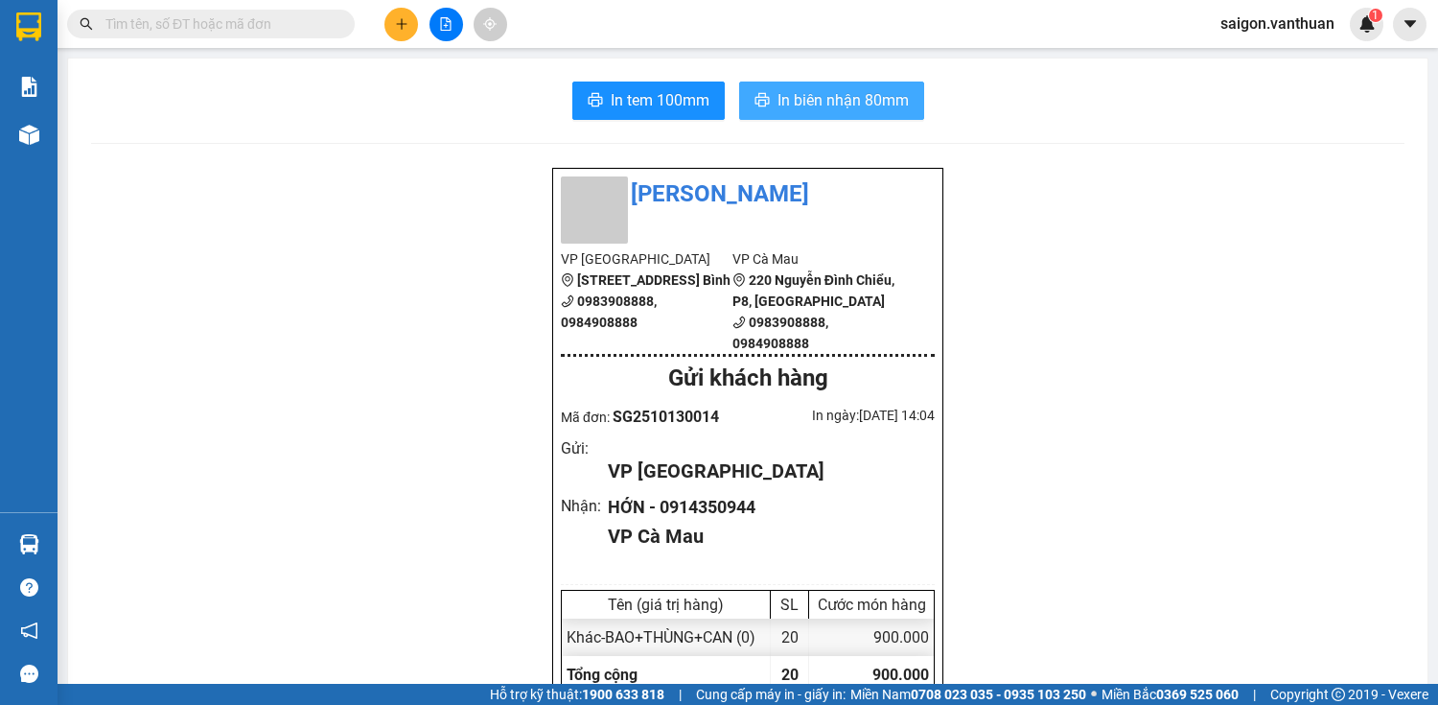
click at [894, 115] on button "In biên nhận 80mm" at bounding box center [831, 101] width 185 height 38
click at [414, 36] on div at bounding box center [446, 25] width 144 height 34
click at [411, 31] on button at bounding box center [402, 25] width 34 height 34
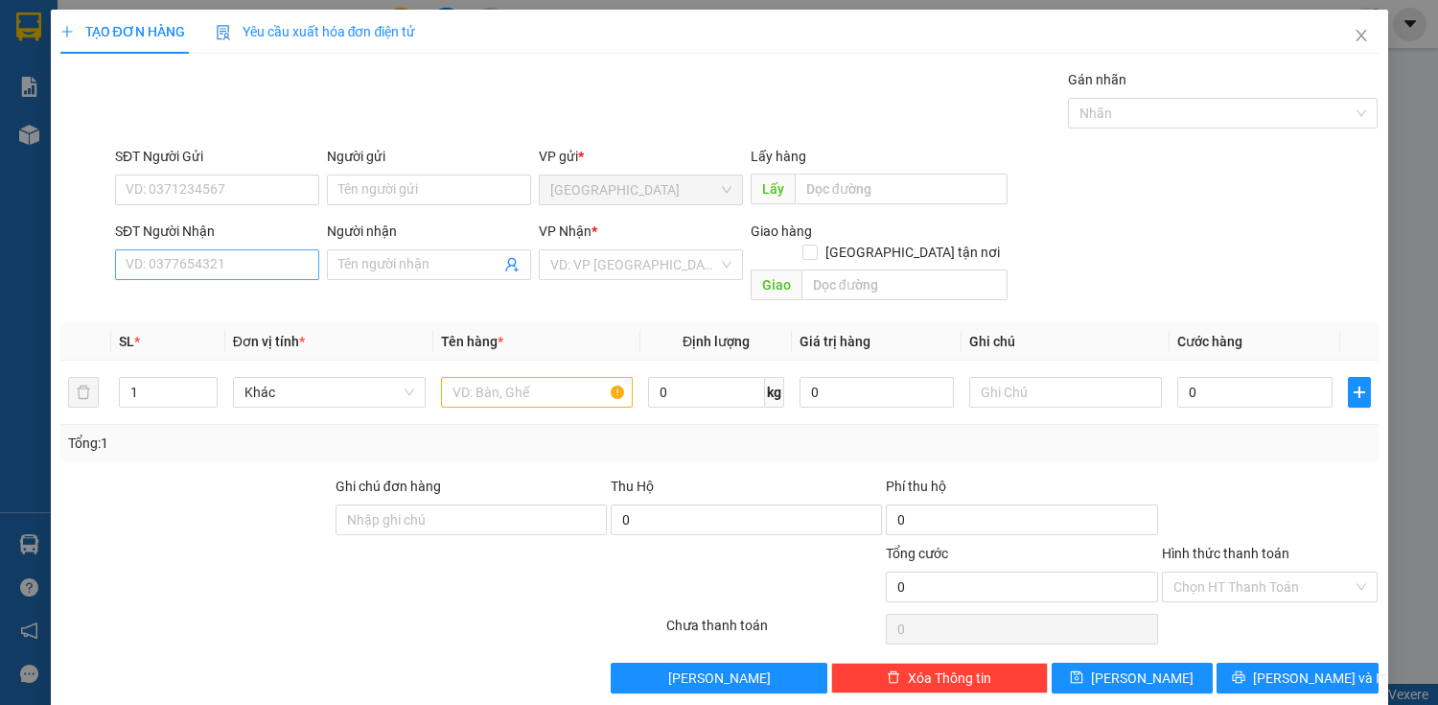
drag, startPoint x: 283, startPoint y: 247, endPoint x: 283, endPoint y: 263, distance: 15.3
click at [283, 252] on div "SĐT Người Nhận VD: 0377654321" at bounding box center [217, 254] width 204 height 67
click at [282, 268] on input "SĐT Người Nhận" at bounding box center [217, 264] width 204 height 31
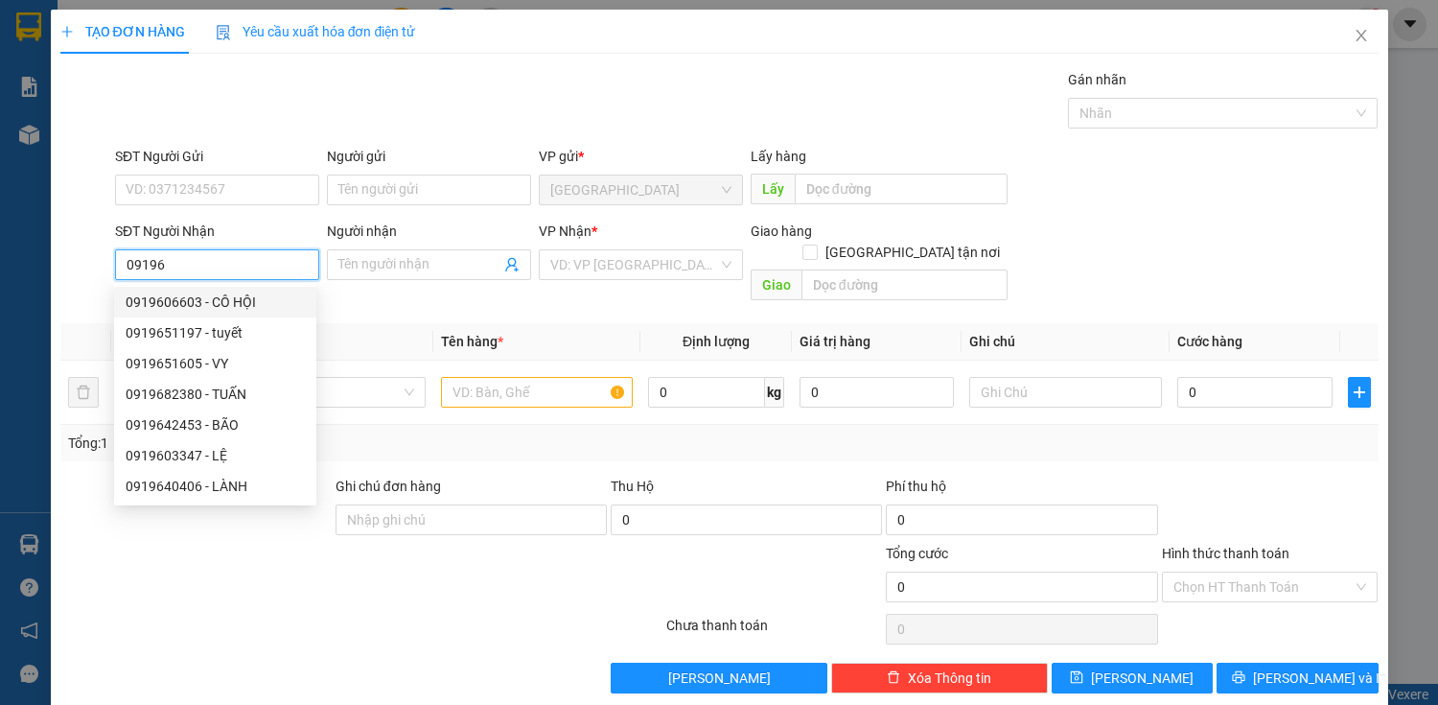
click at [290, 288] on div "0919606603 - CÔ HỘI" at bounding box center [215, 302] width 202 height 31
type input "0919606603"
type input "CÔ HỘI"
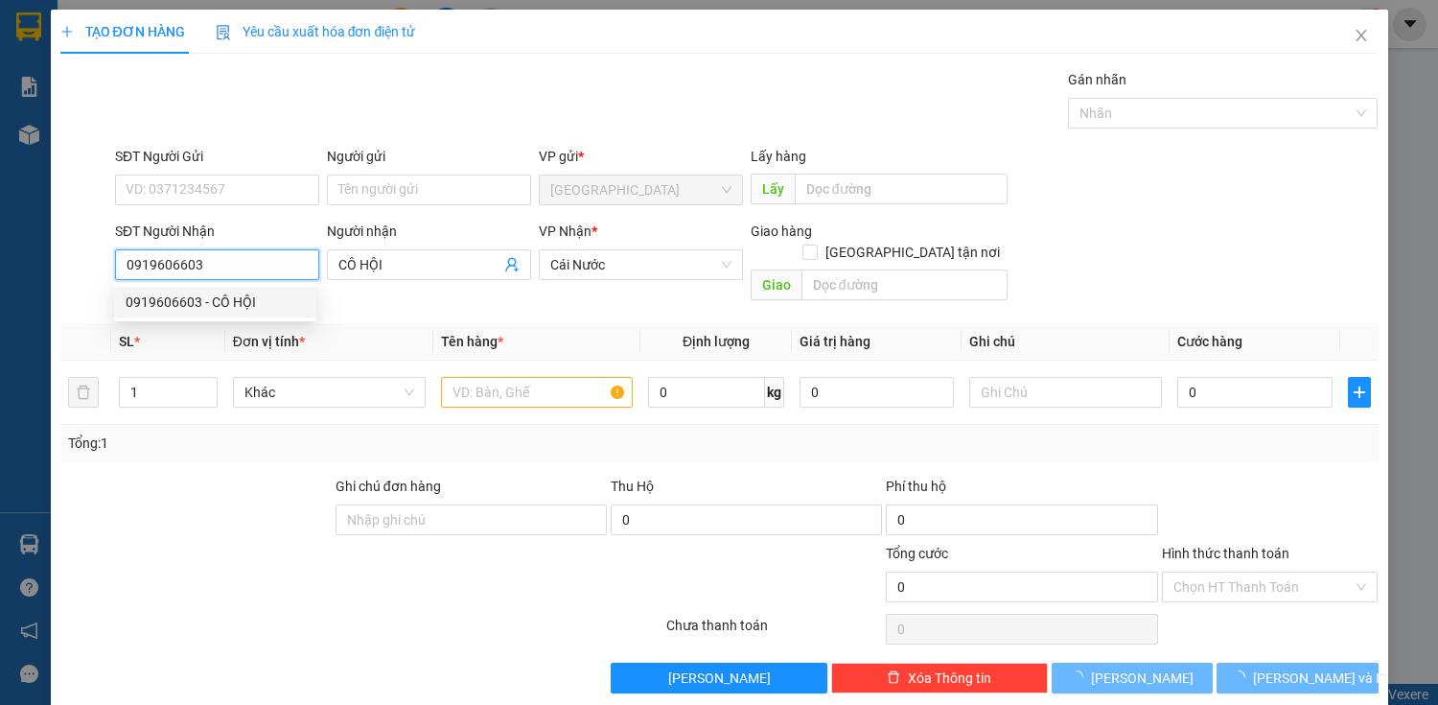
type input "50.000"
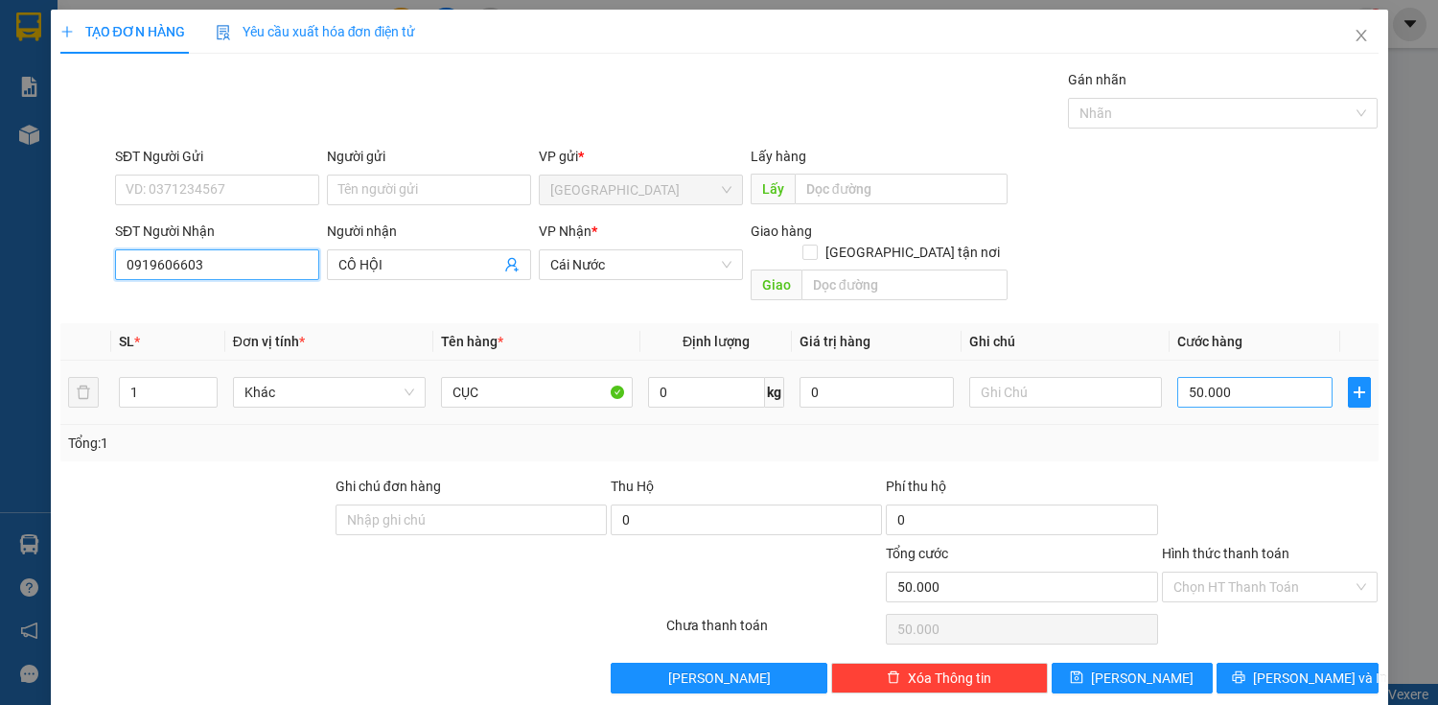
type input "0919606603"
click at [1290, 377] on input "50.000" at bounding box center [1255, 392] width 154 height 31
type input "0"
type input "0.000"
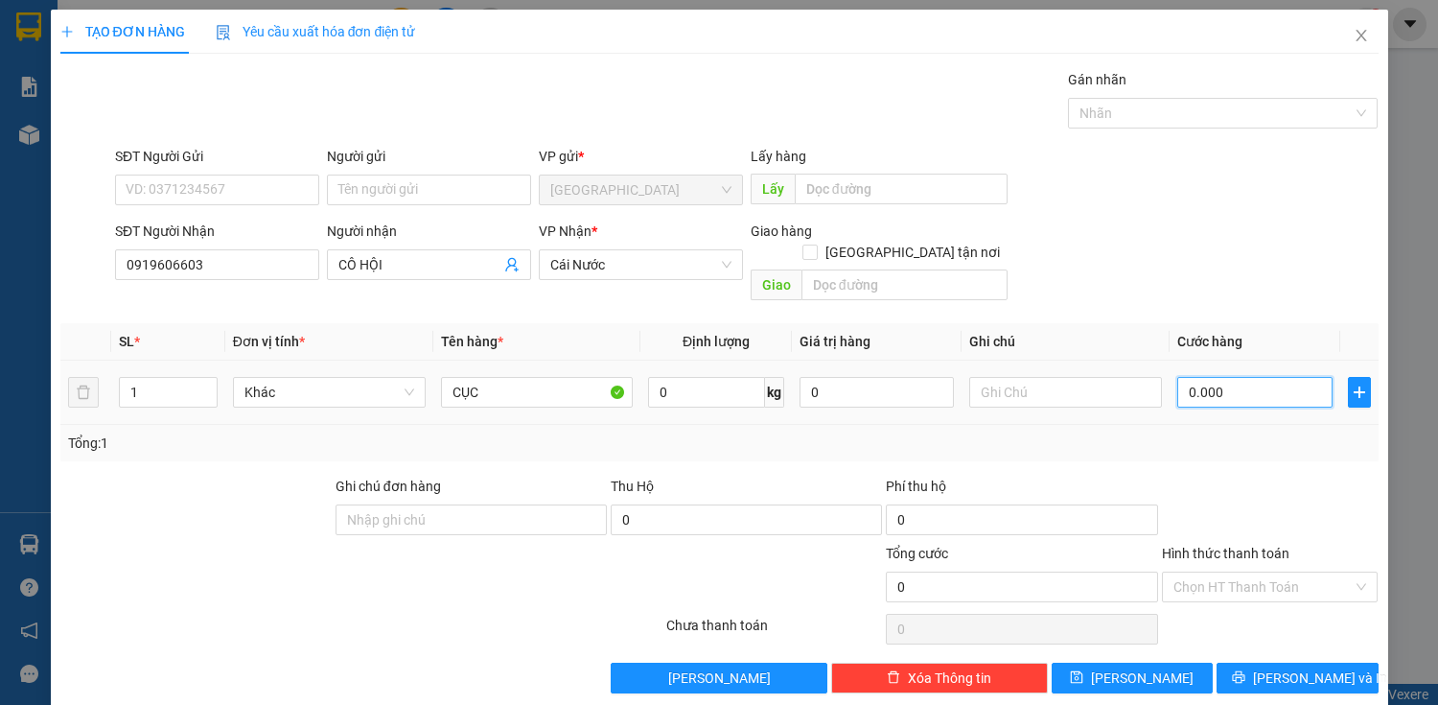
type input "80.000"
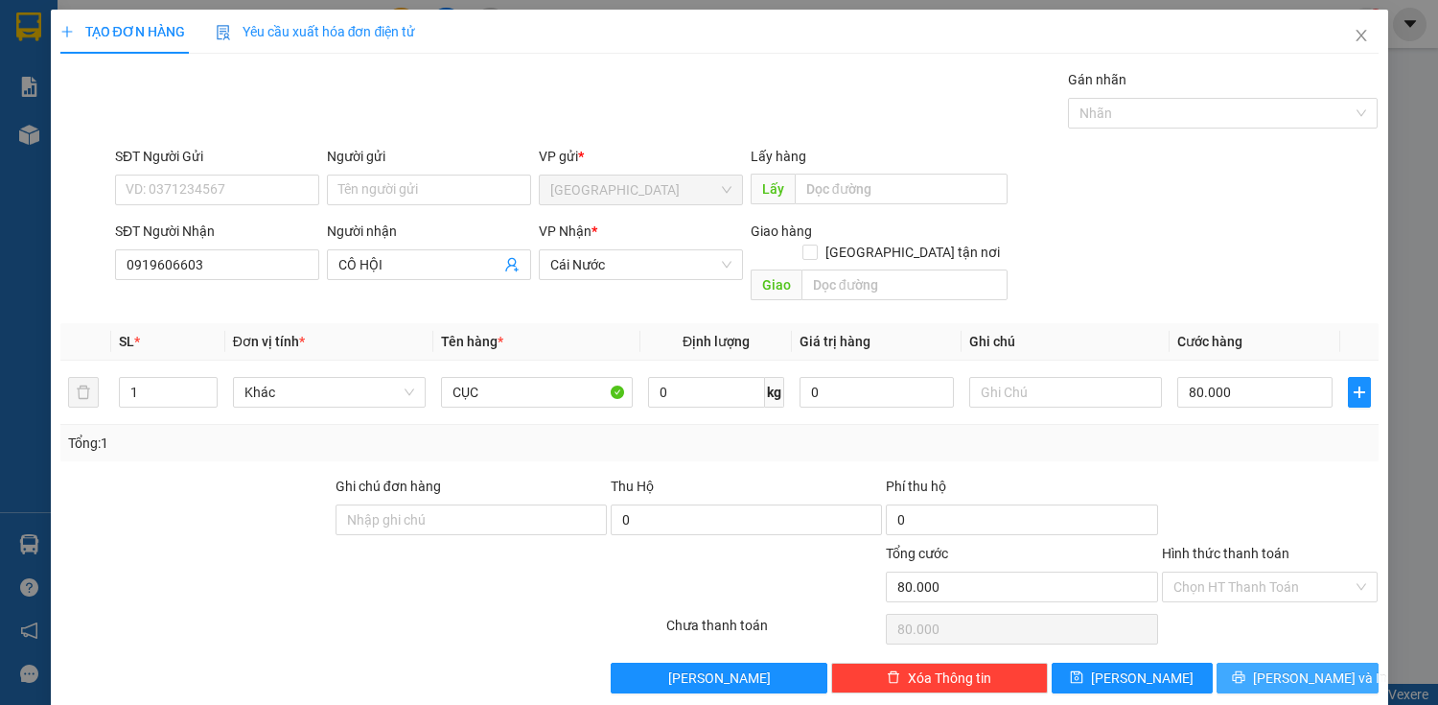
click at [1272, 667] on span "[PERSON_NAME] và In" at bounding box center [1320, 677] width 134 height 21
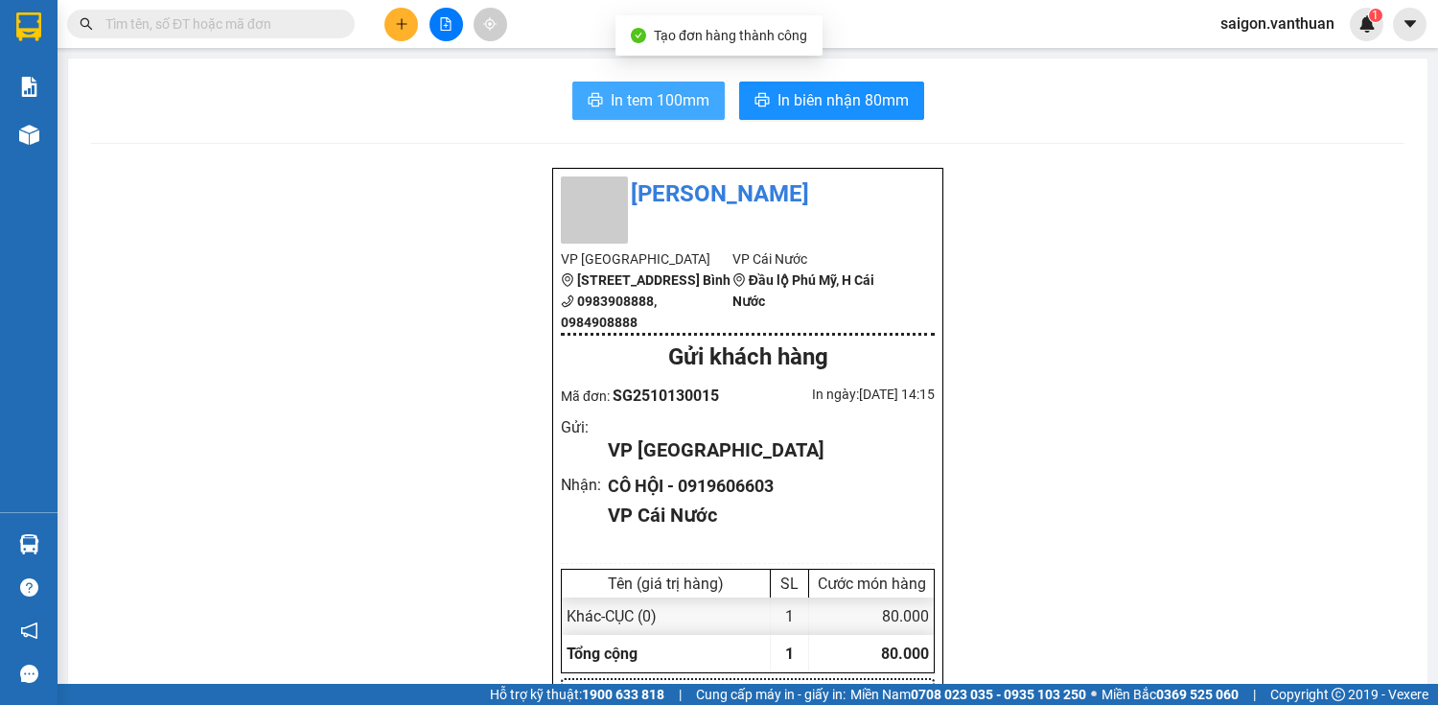
click at [676, 114] on button "In tem 100mm" at bounding box center [648, 101] width 152 height 38
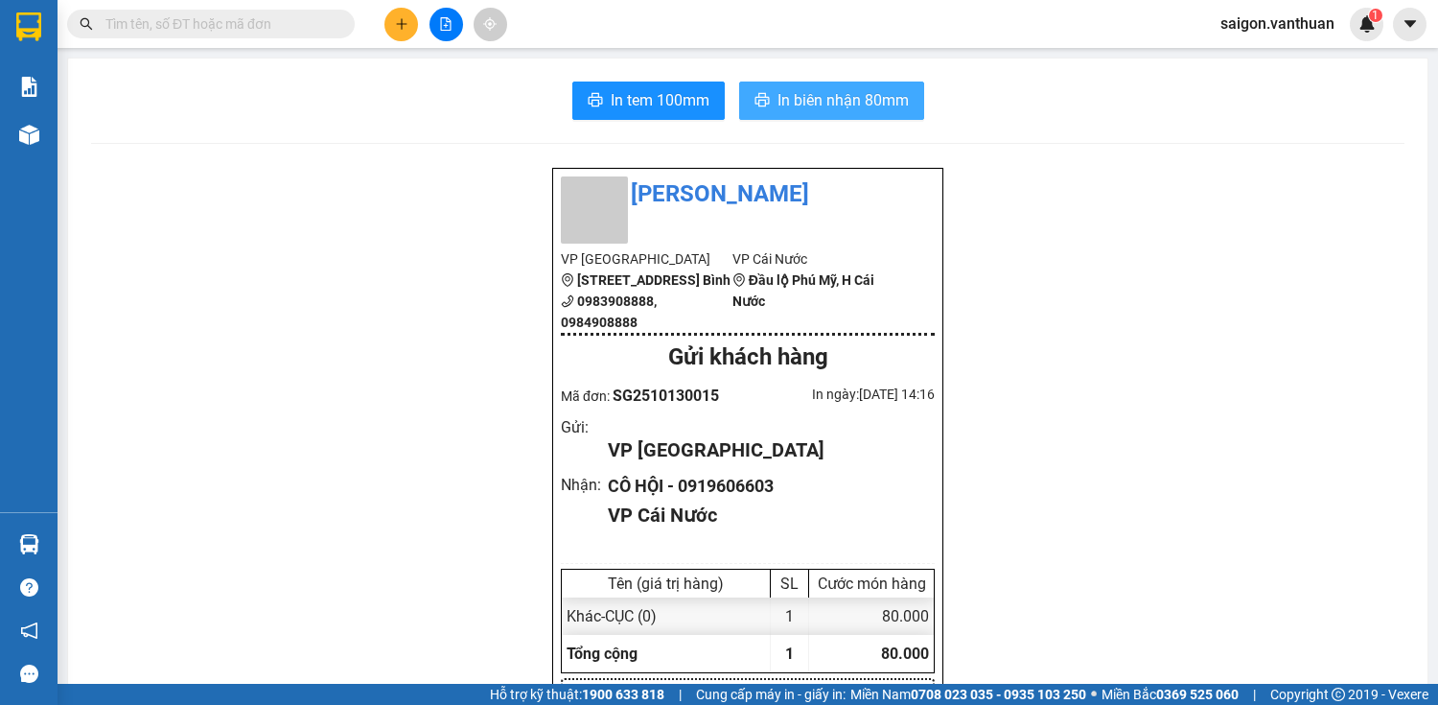
click at [817, 84] on button "In biên nhận 80mm" at bounding box center [831, 101] width 185 height 38
click at [839, 101] on span "In biên nhận 80mm" at bounding box center [843, 100] width 131 height 24
click at [387, 42] on div "Kết quả tìm kiếm ( 0 ) Bộ lọc No Data saigon.vanthuan 1" at bounding box center [719, 24] width 1438 height 48
click at [393, 34] on button at bounding box center [402, 25] width 34 height 34
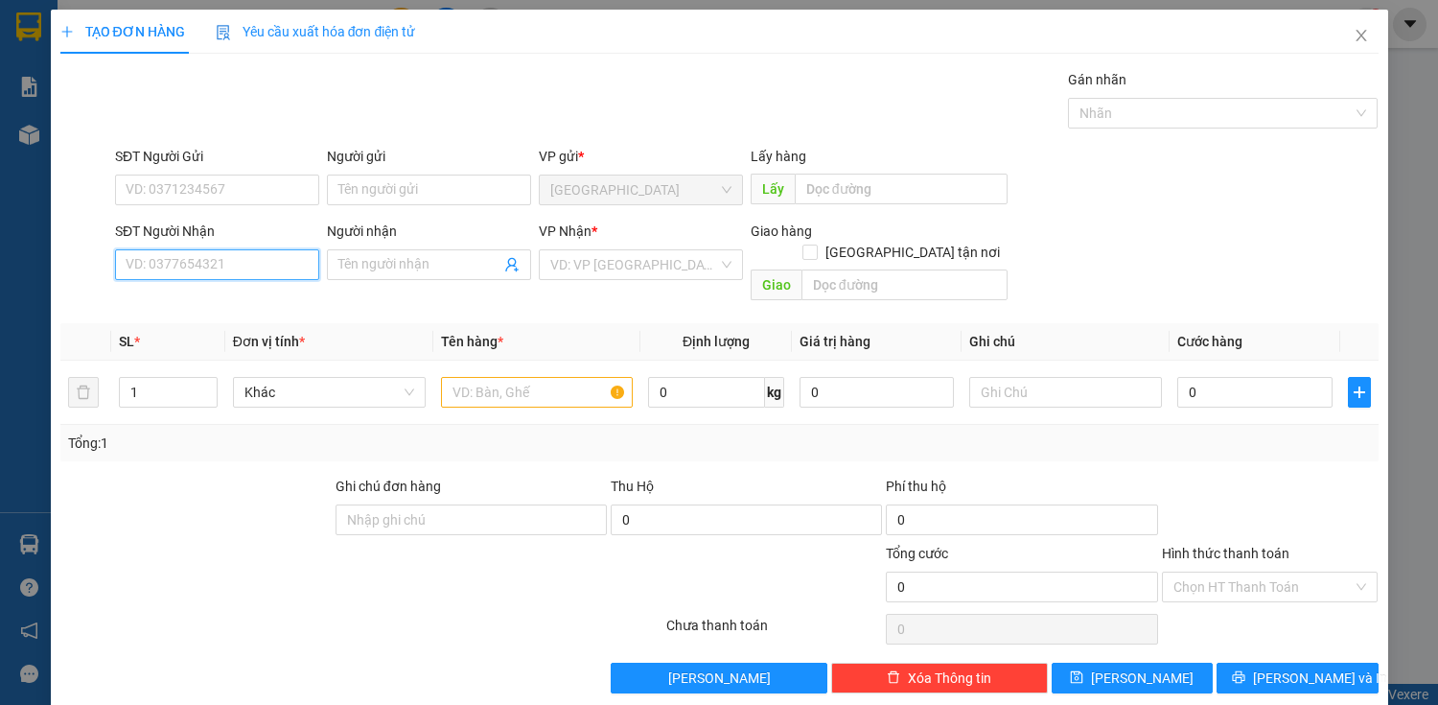
click at [196, 276] on input "SĐT Người Nhận" at bounding box center [217, 264] width 204 height 31
click at [203, 296] on div "0949436036 - PHƯỢNG" at bounding box center [215, 302] width 179 height 21
type input "0949436036"
type input "PHƯỢNG"
type input "100.000"
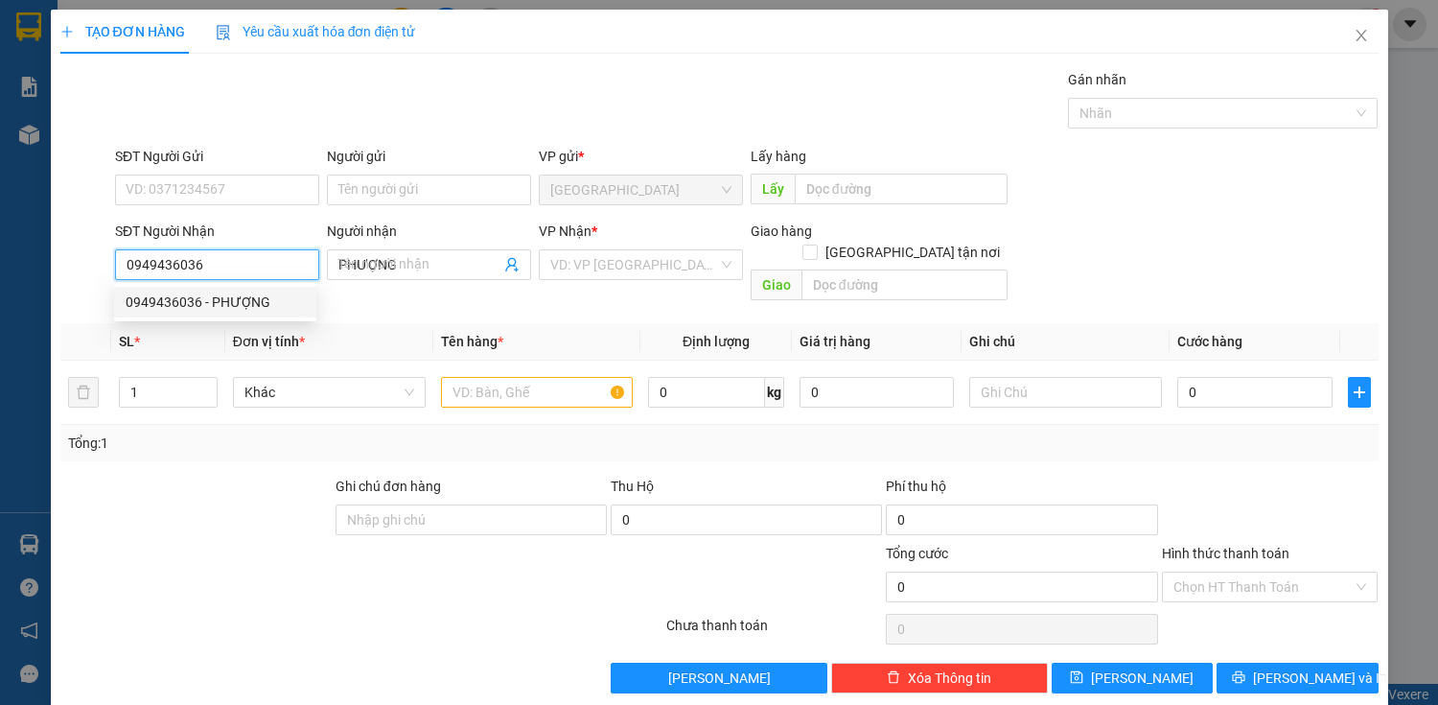
type input "100.000"
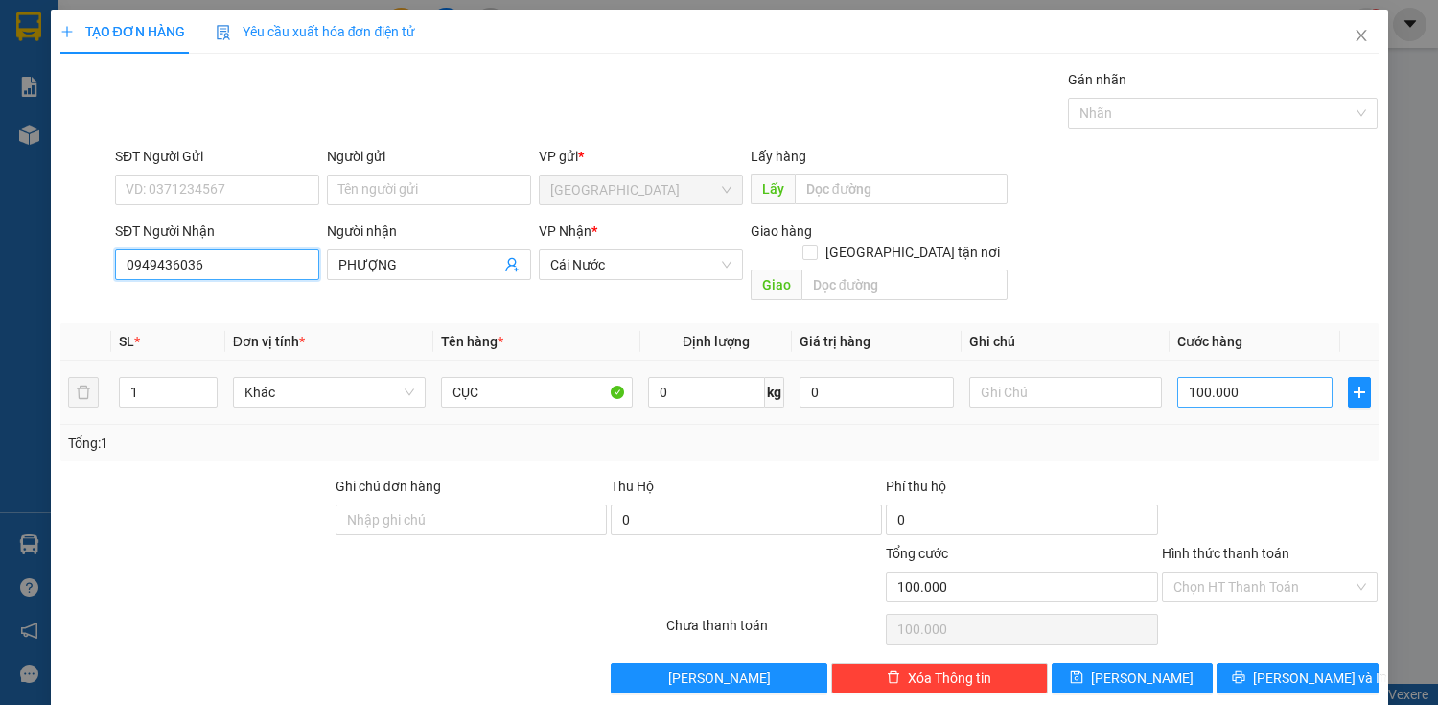
type input "0949436036"
click at [1289, 378] on input "100.000" at bounding box center [1255, 392] width 154 height 31
click at [203, 385] on icon "up" at bounding box center [206, 388] width 7 height 7
type input "3"
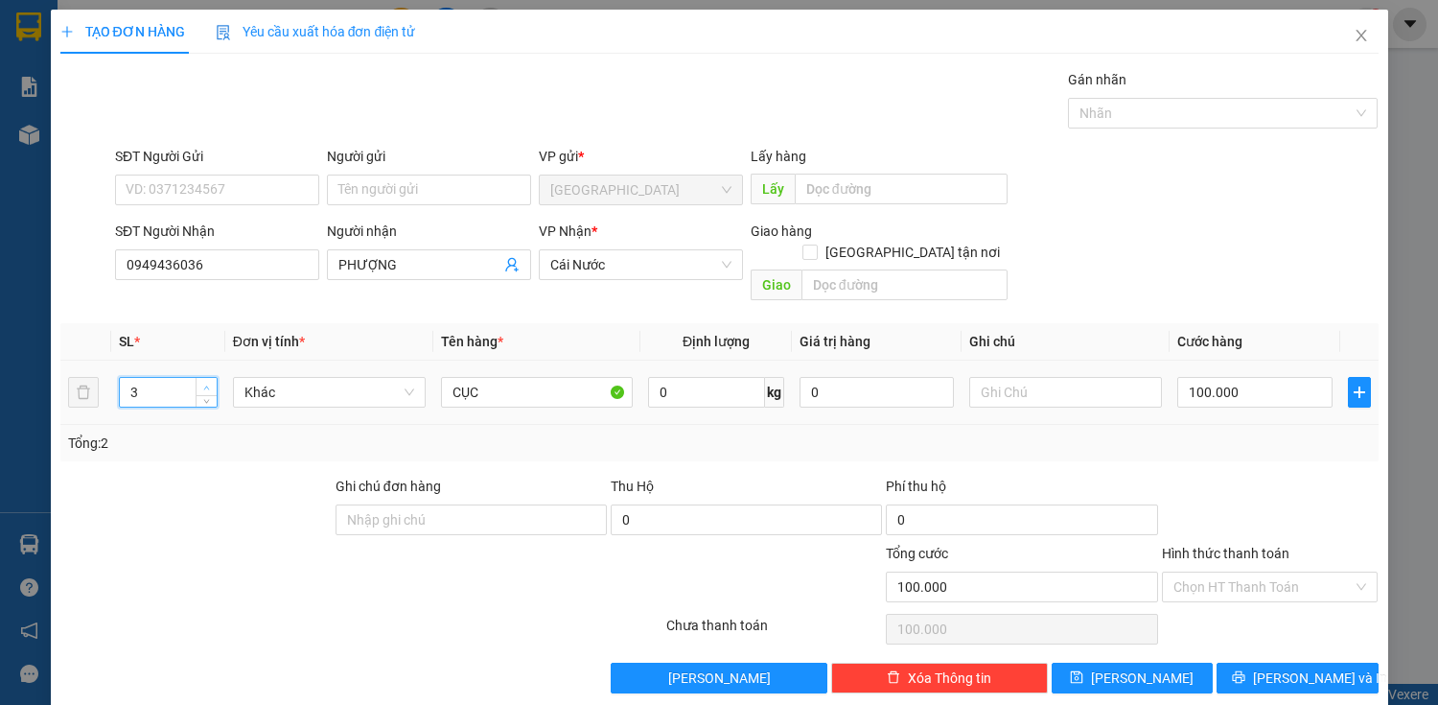
click at [203, 385] on icon "up" at bounding box center [206, 388] width 7 height 7
click at [531, 377] on input "CỤC" at bounding box center [537, 392] width 193 height 31
type input "CỤC+THÙNG"
click at [1235, 377] on input "100.000" at bounding box center [1255, 392] width 154 height 31
type input "10.000"
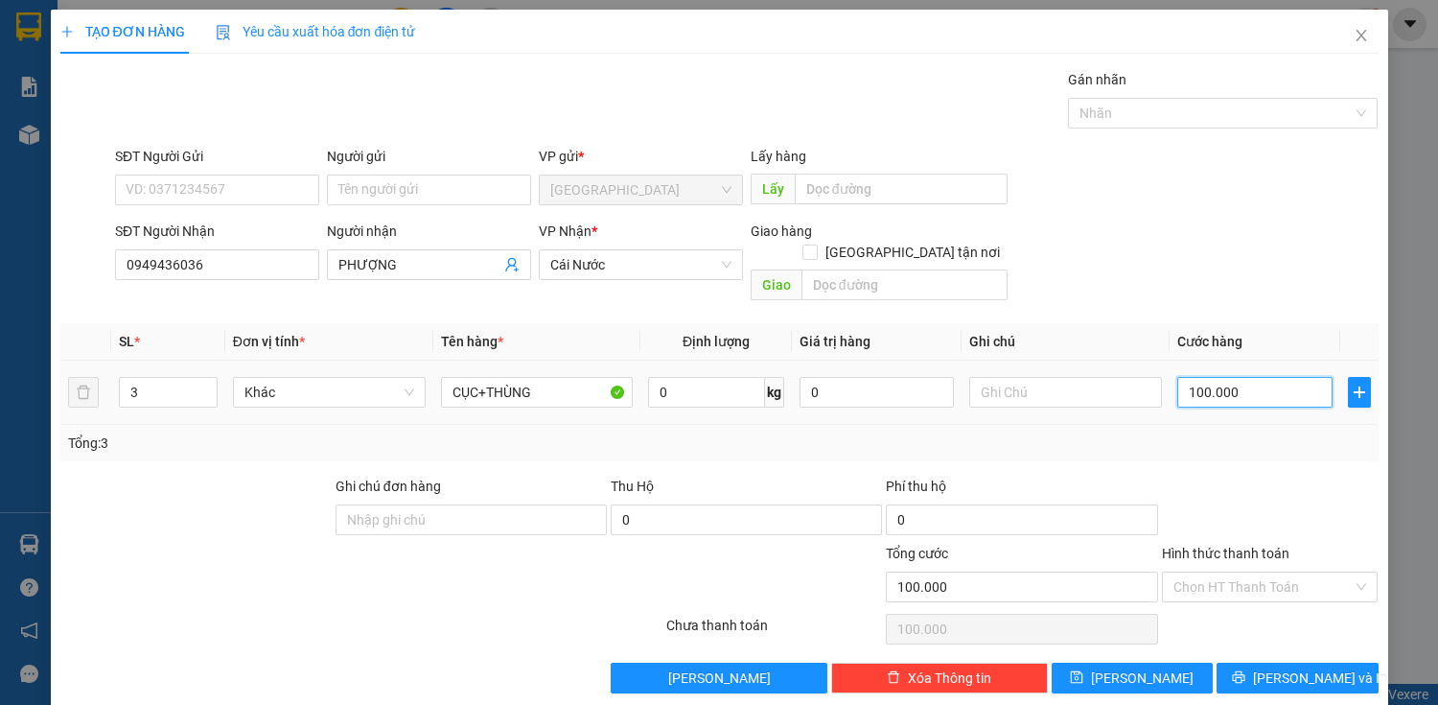
type input "10.000"
type input "0"
type input "0.000"
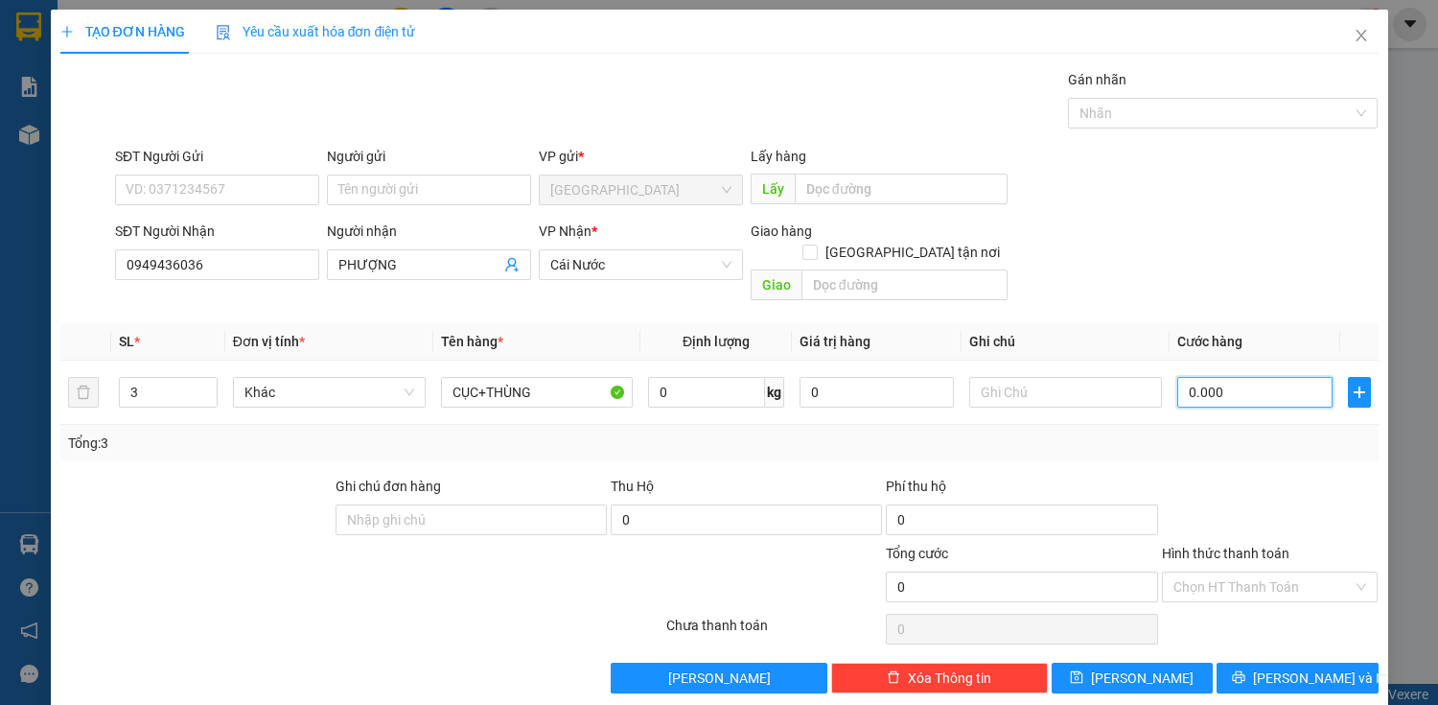
type input "20.000"
type input "220.000"
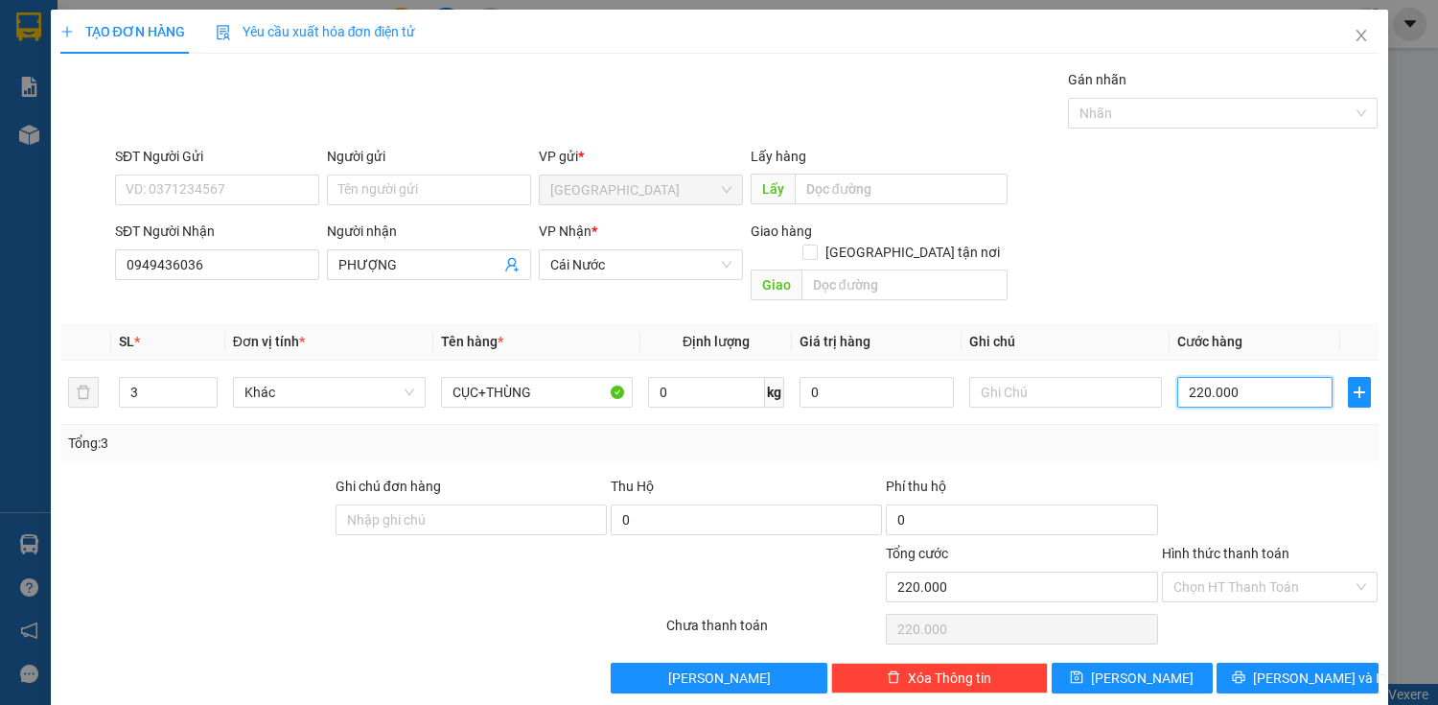
type input "220.000"
click at [1247, 476] on div at bounding box center [1270, 509] width 221 height 67
click at [1262, 377] on input "220.000" at bounding box center [1255, 392] width 154 height 31
drag, startPoint x: 1283, startPoint y: 648, endPoint x: 1266, endPoint y: 642, distance: 18.2
click at [1281, 667] on span "[PERSON_NAME] và In" at bounding box center [1320, 677] width 134 height 21
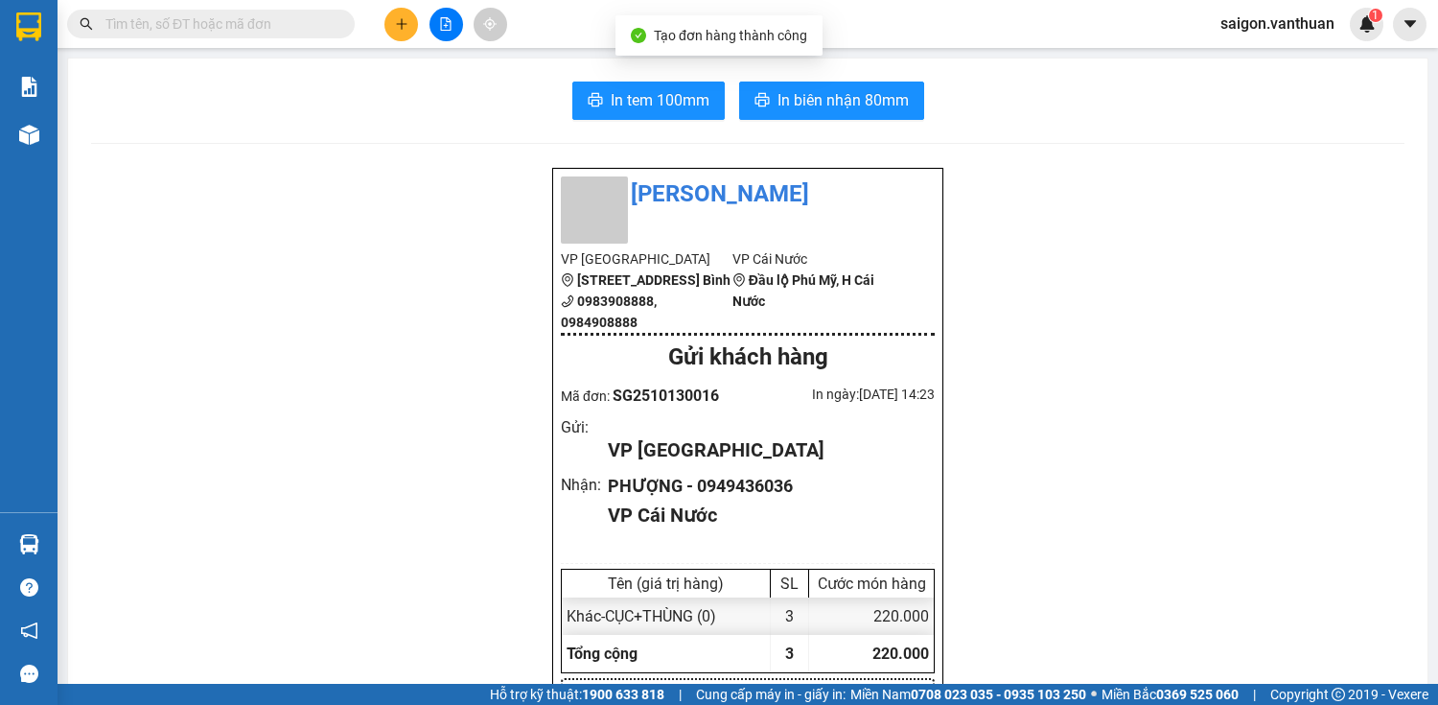
click at [563, 92] on div "In tem 100mm In biên nhận 80mm" at bounding box center [748, 101] width 1314 height 38
click at [572, 92] on button "In tem 100mm" at bounding box center [648, 101] width 152 height 38
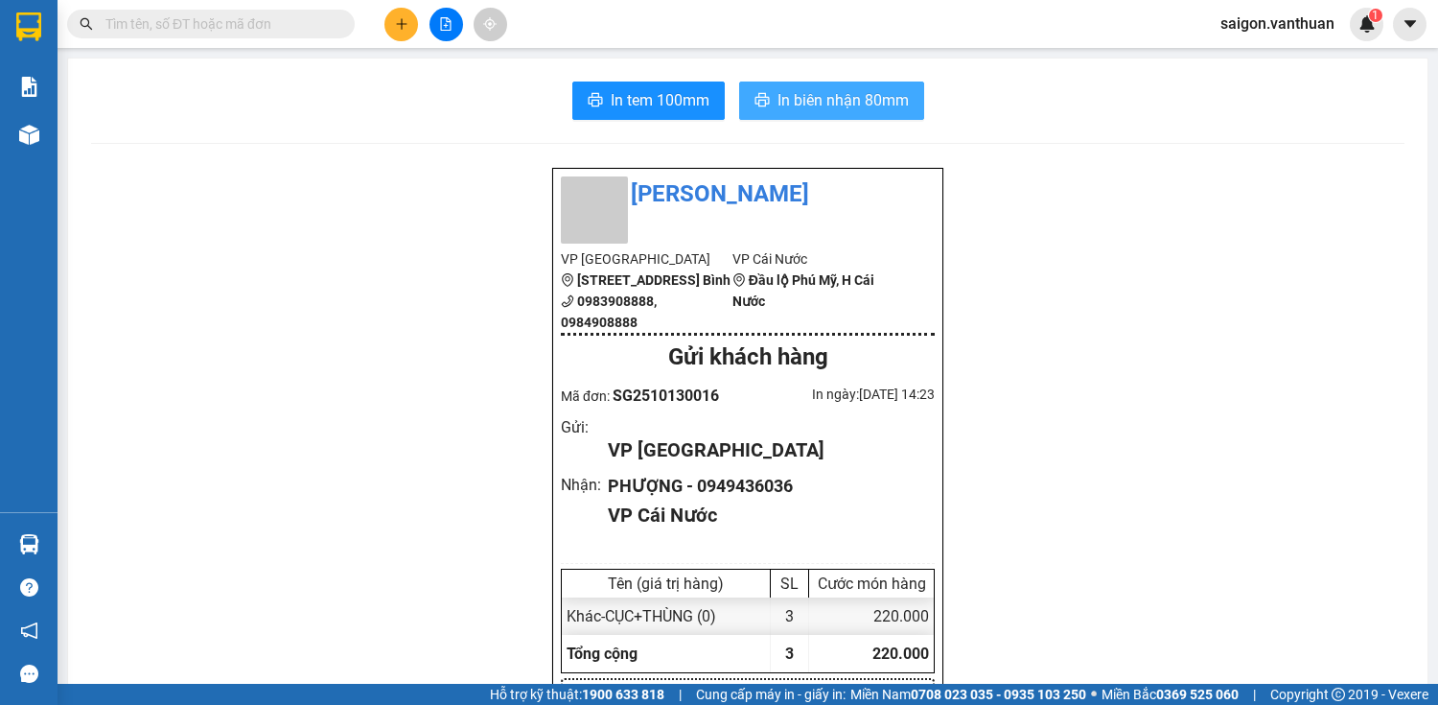
click at [890, 86] on button "In biên nhận 80mm" at bounding box center [831, 101] width 185 height 38
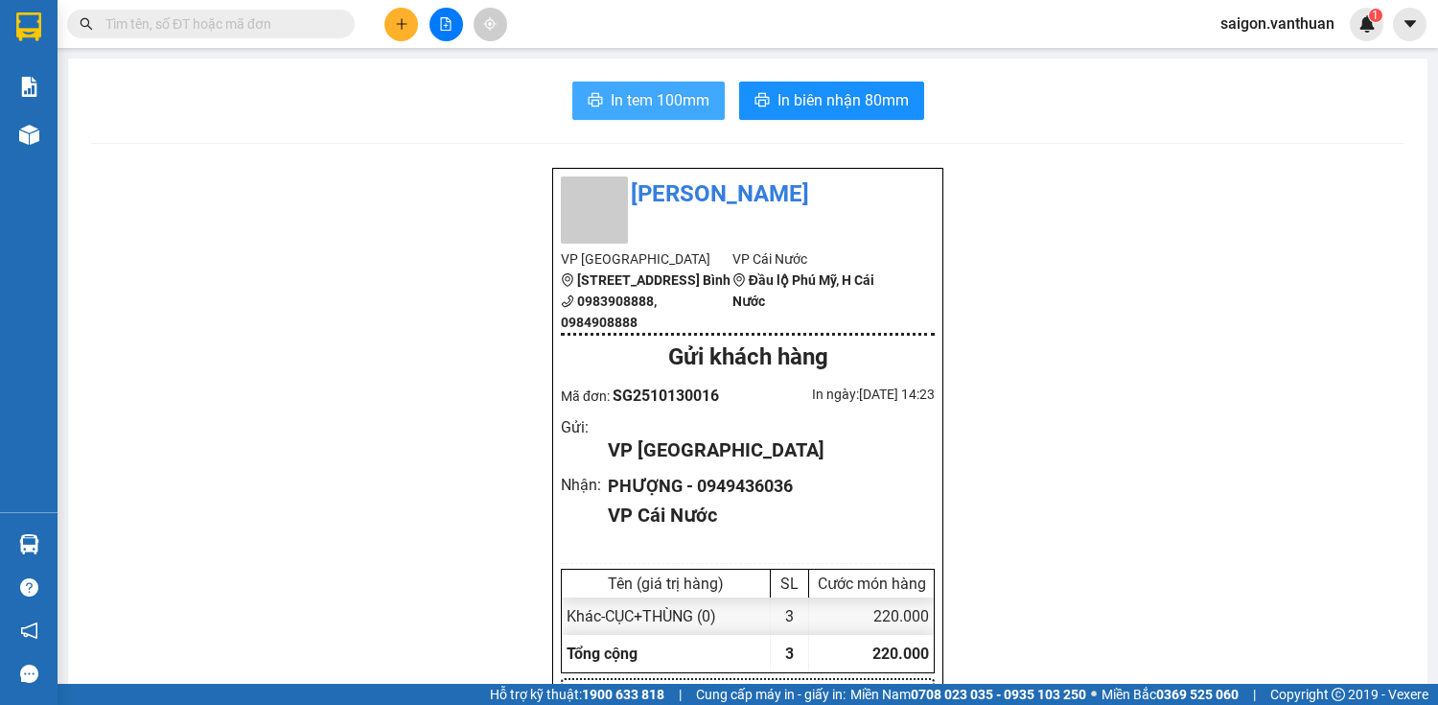
click at [637, 98] on span "In tem 100mm" at bounding box center [660, 100] width 99 height 24
click at [398, 17] on icon "plus" at bounding box center [401, 23] width 13 height 13
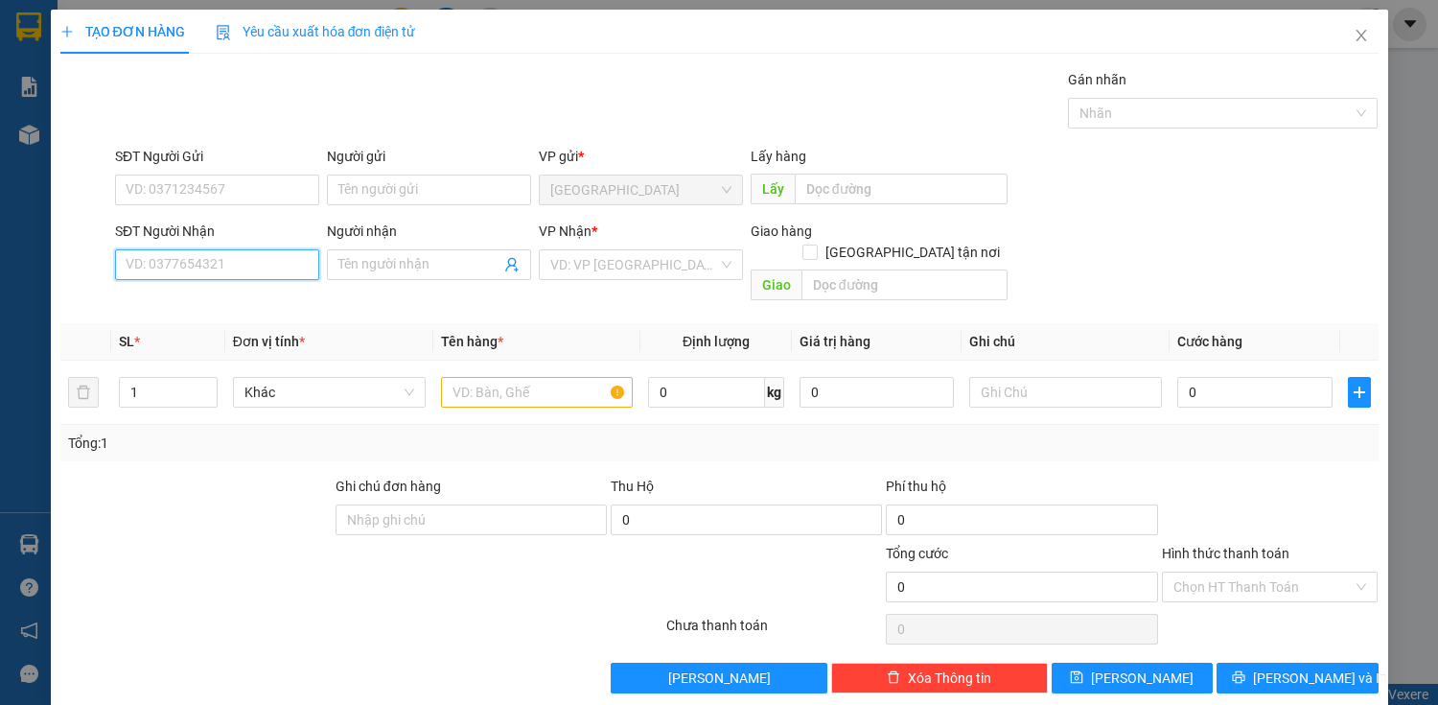
click at [215, 276] on input "SĐT Người Nhận" at bounding box center [217, 264] width 204 height 31
click at [183, 294] on div "0913852105 - PHÁT" at bounding box center [215, 302] width 179 height 21
type input "0913852105"
type input "PHÁT"
type input "50.000"
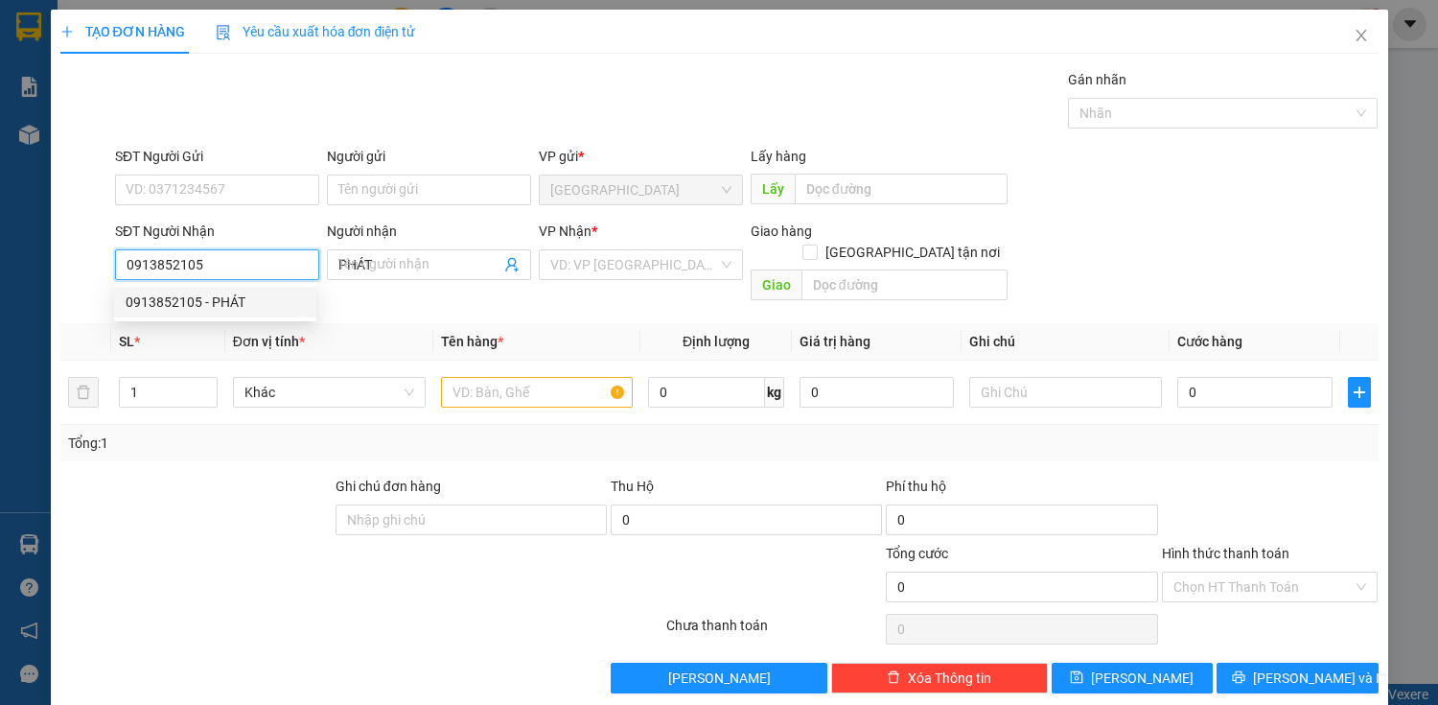
type input "50.000"
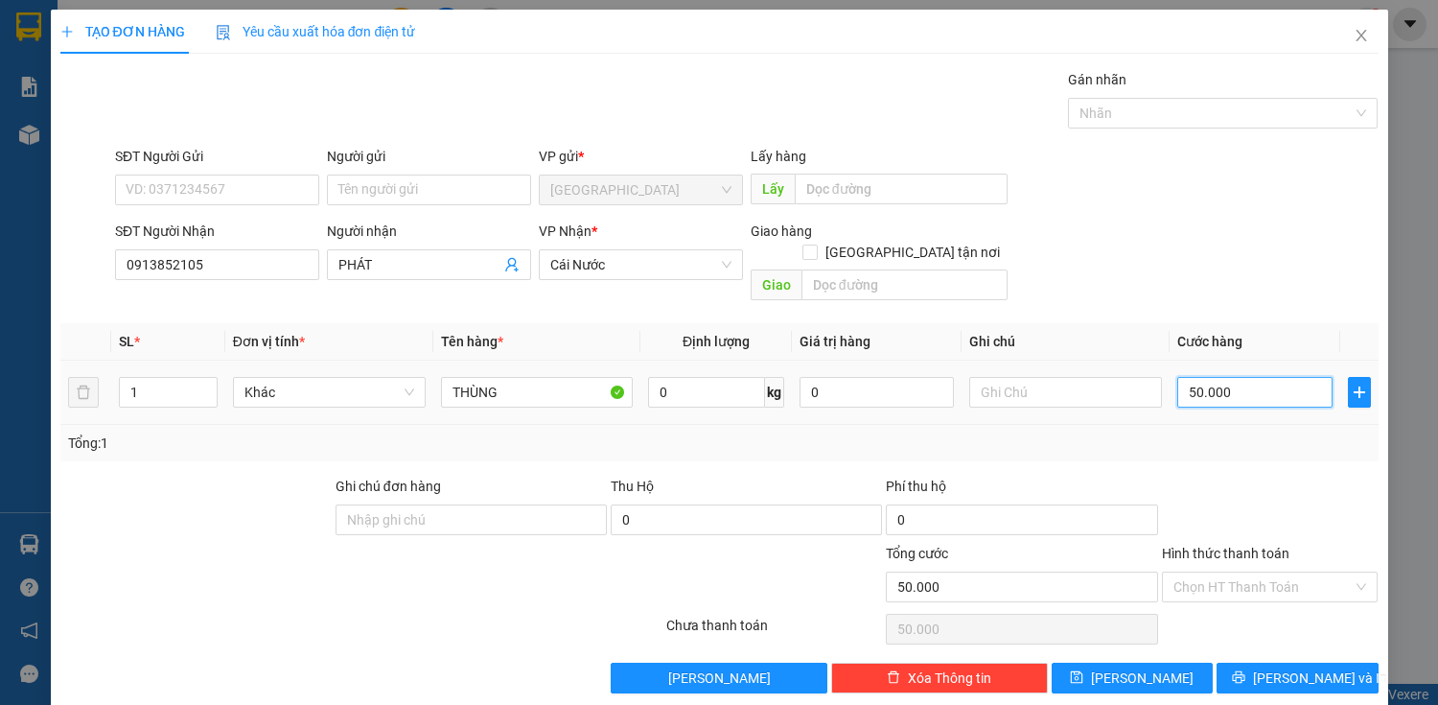
click at [1202, 377] on input "50.000" at bounding box center [1255, 392] width 154 height 31
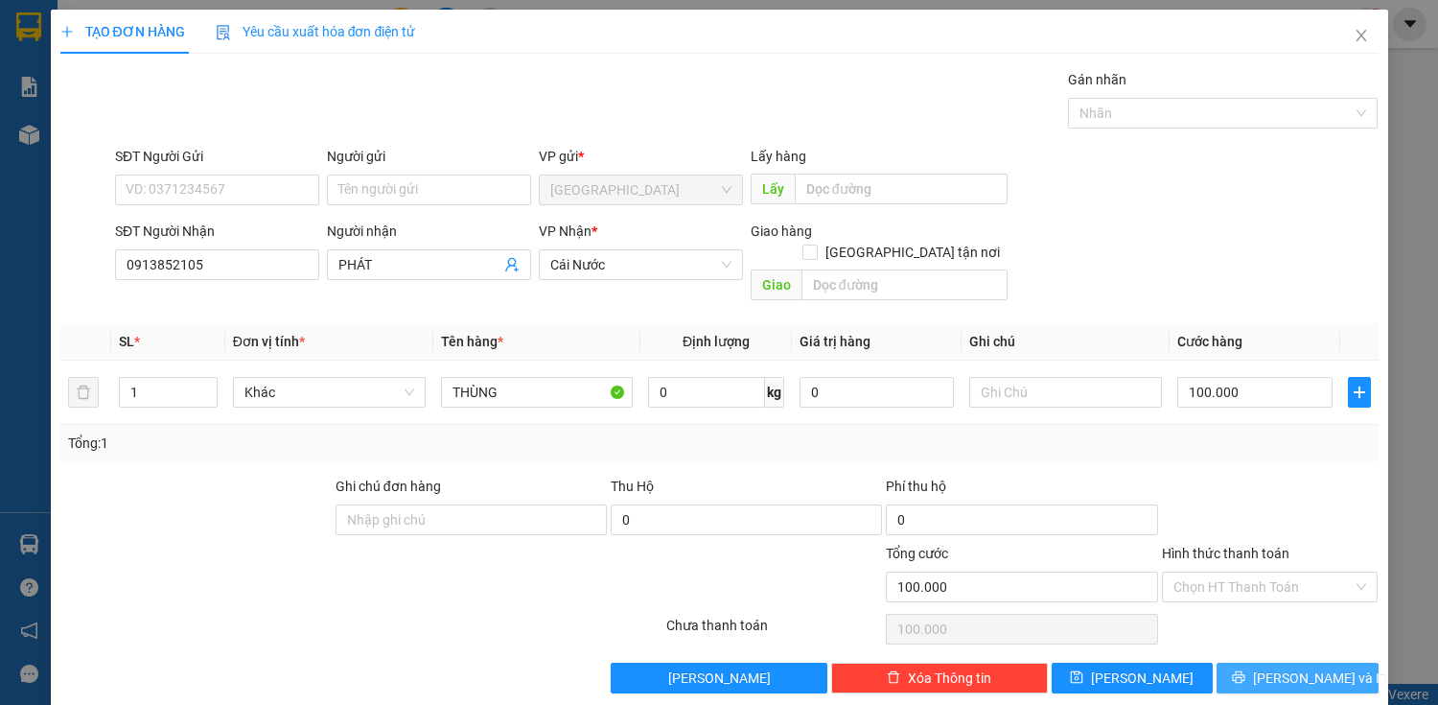
click at [1298, 663] on button "[PERSON_NAME] và In" at bounding box center [1297, 678] width 161 height 31
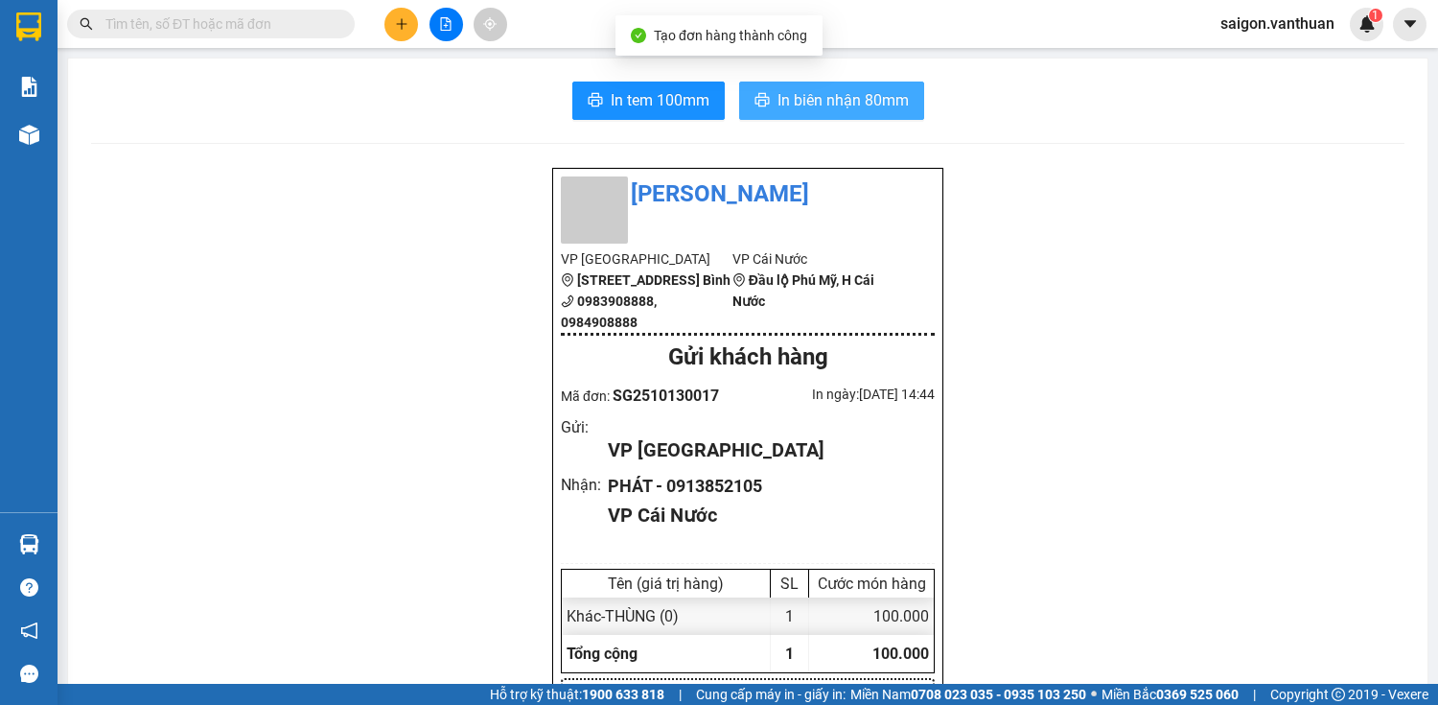
click at [871, 92] on span "In biên nhận 80mm" at bounding box center [843, 100] width 131 height 24
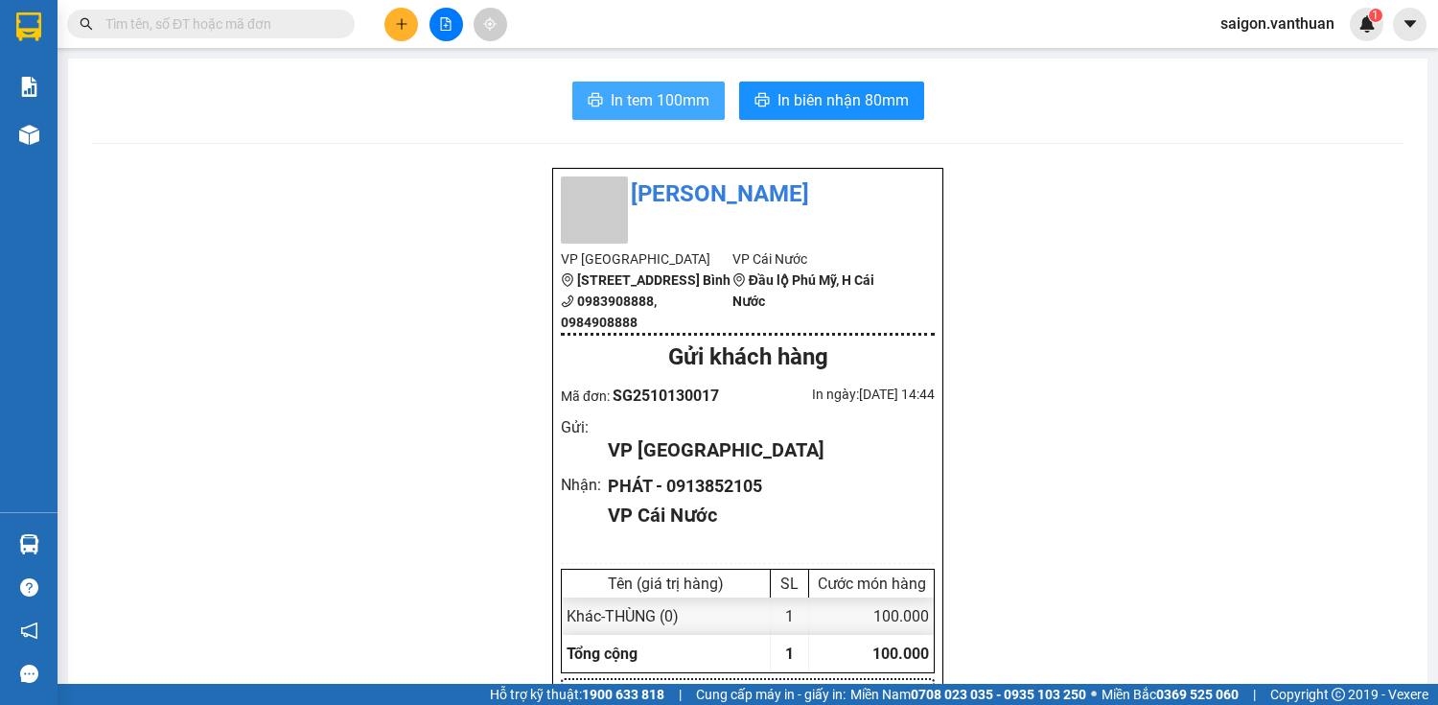
click at [660, 99] on span "In tem 100mm" at bounding box center [660, 100] width 99 height 24
click at [412, 26] on button at bounding box center [402, 25] width 34 height 34
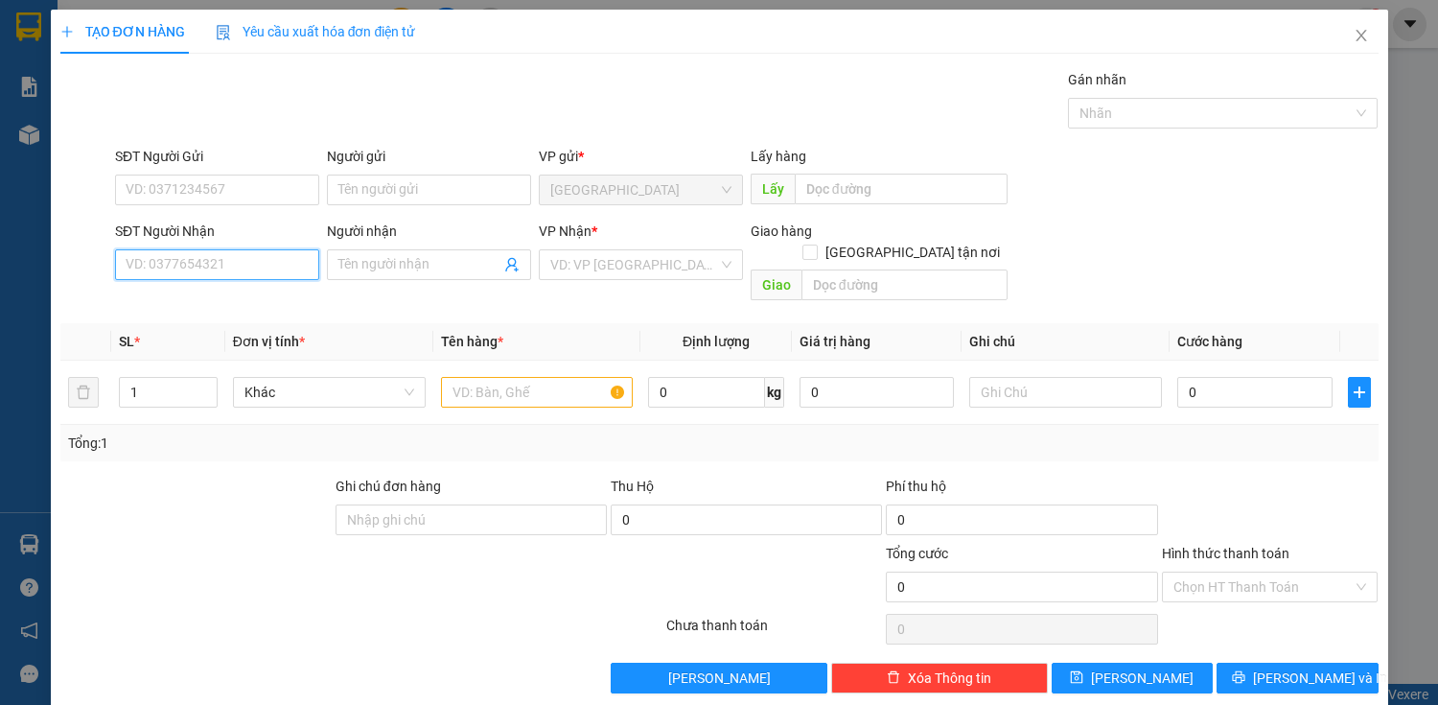
click at [233, 262] on input "SĐT Người Nhận" at bounding box center [217, 264] width 204 height 31
click at [235, 261] on input "SĐT Người Nhận" at bounding box center [217, 264] width 204 height 31
click at [131, 265] on input "003744643705" at bounding box center [217, 264] width 204 height 31
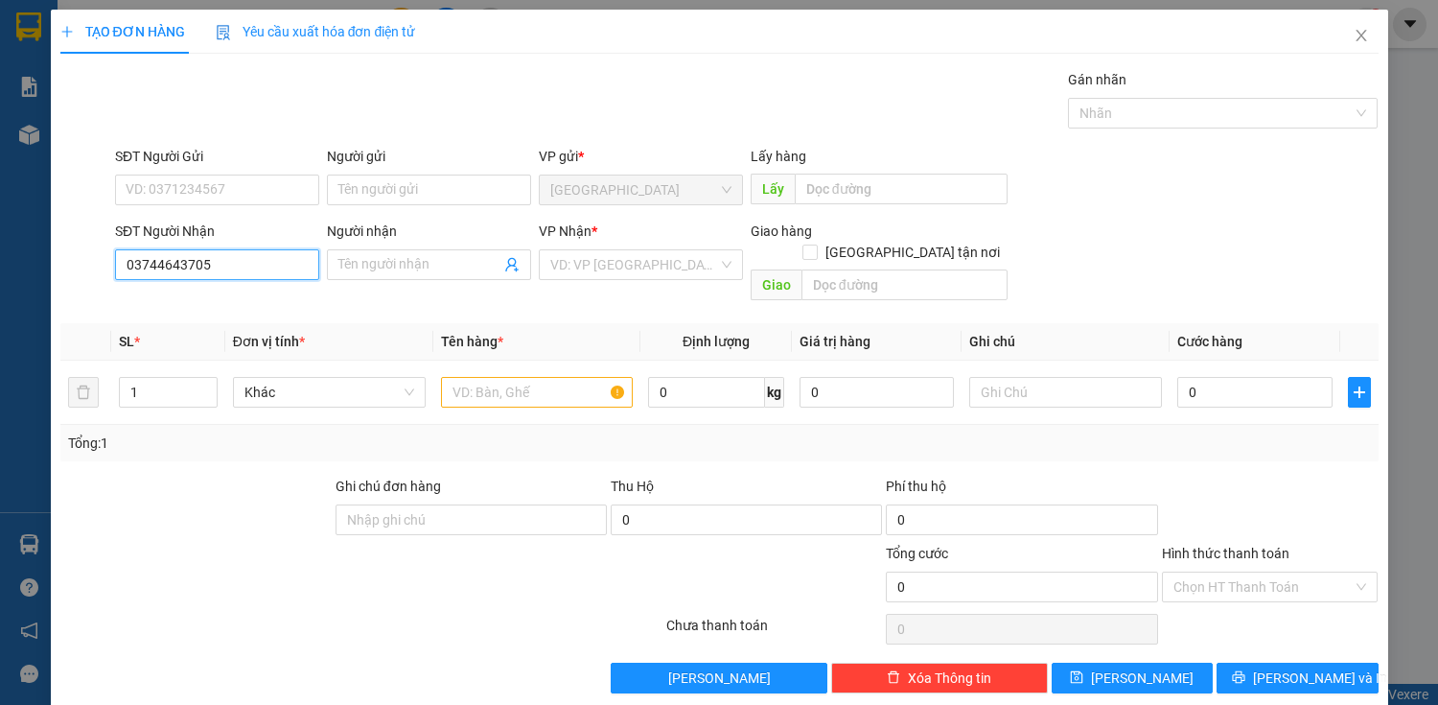
click at [188, 264] on input "03744643705" at bounding box center [217, 264] width 204 height 31
click at [183, 264] on input "03744643705" at bounding box center [217, 264] width 204 height 31
click at [292, 269] on input "0374464705" at bounding box center [217, 264] width 204 height 31
type input "0374464705"
click at [360, 275] on span at bounding box center [429, 264] width 204 height 31
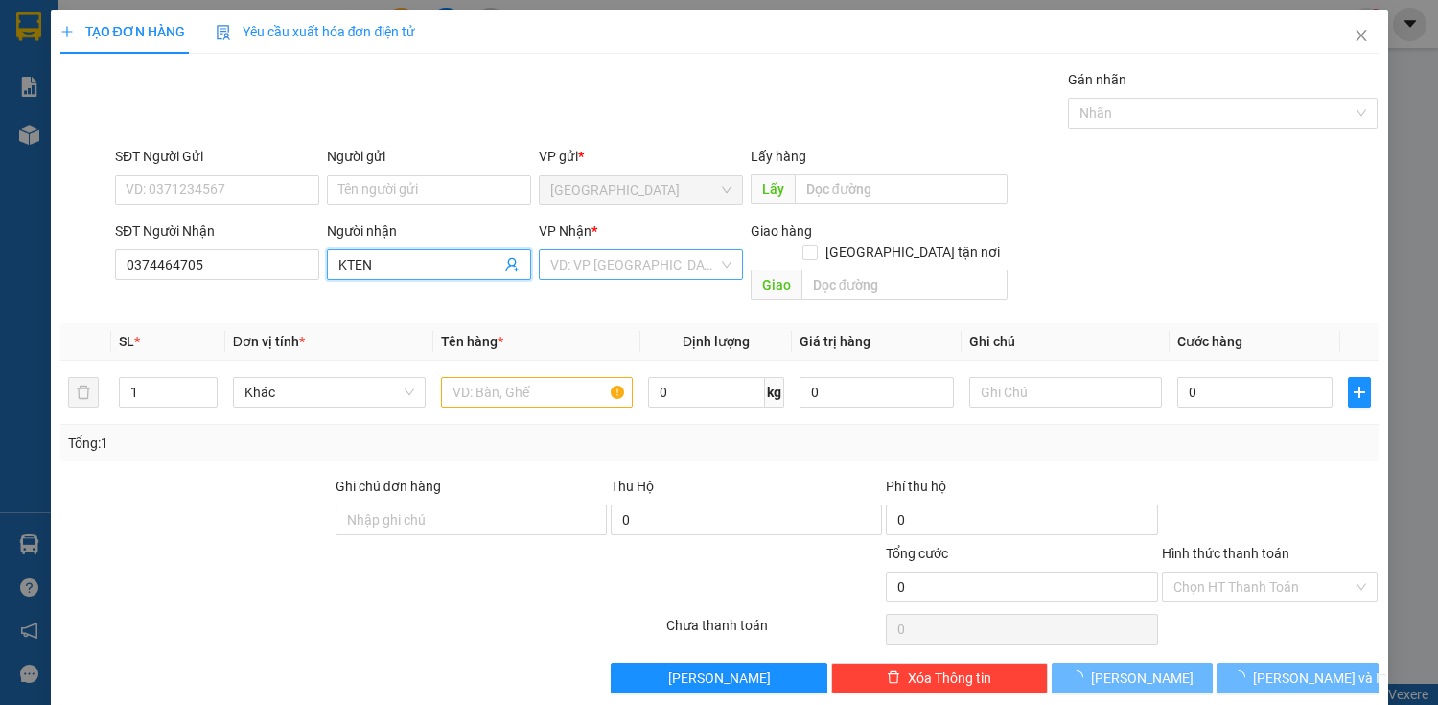
type input "KTEN"
click at [607, 272] on input "search" at bounding box center [634, 264] width 168 height 29
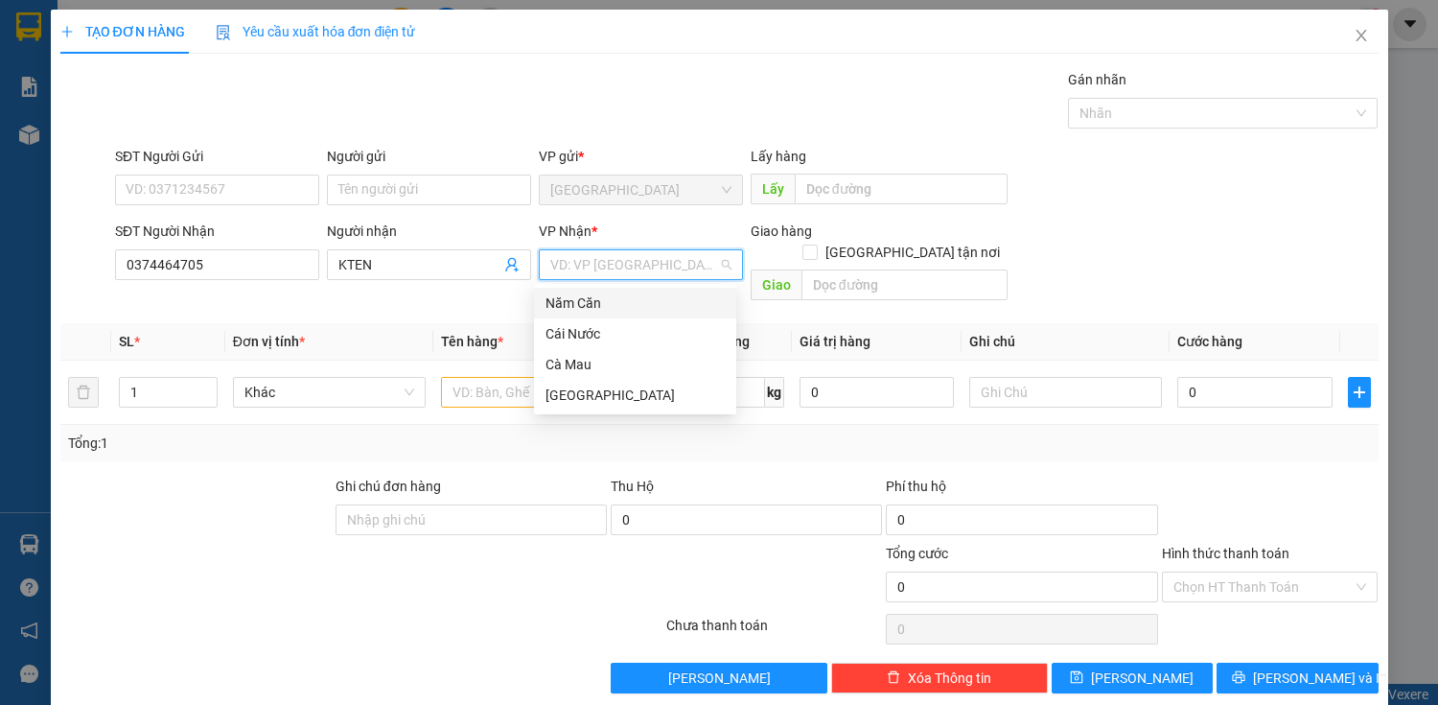
drag, startPoint x: 606, startPoint y: 304, endPoint x: 843, endPoint y: 303, distance: 236.9
click at [622, 304] on div "Năm Căn" at bounding box center [635, 302] width 179 height 21
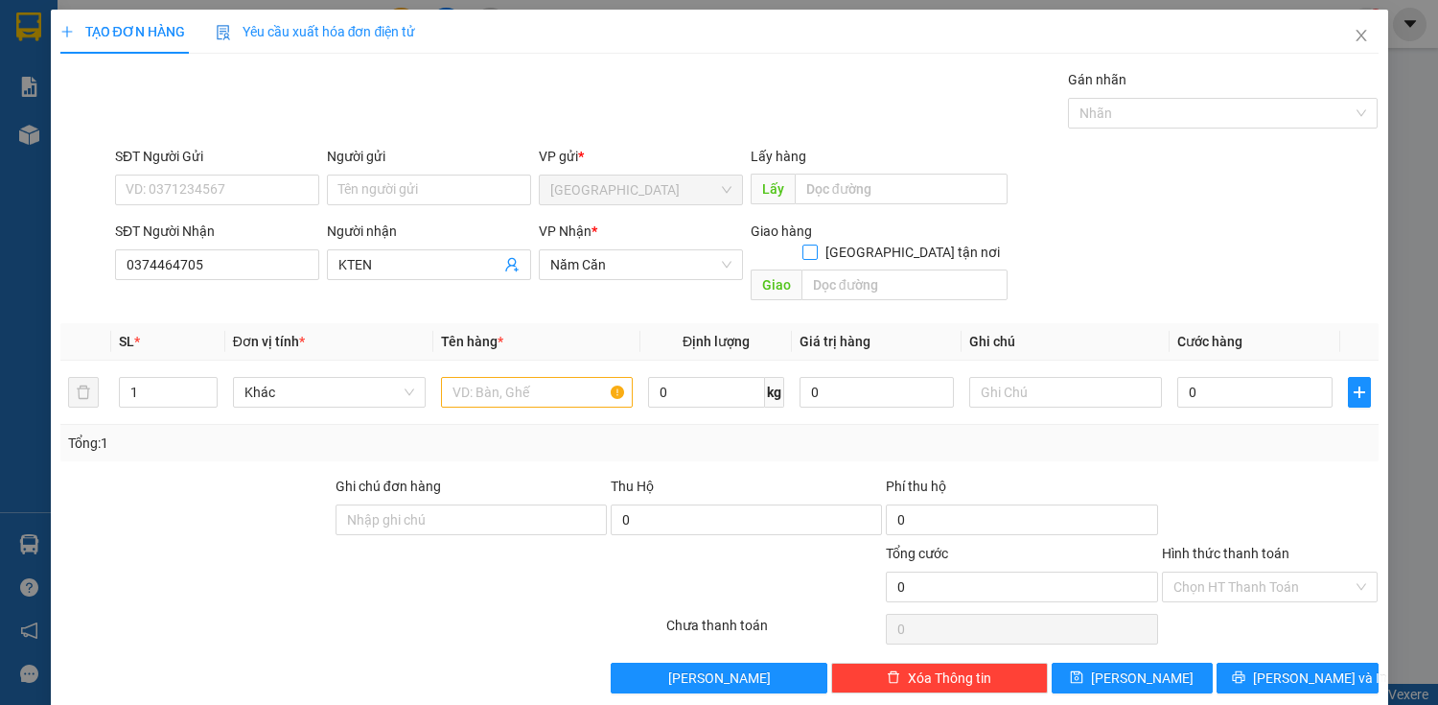
click at [903, 242] on label "[GEOGRAPHIC_DATA] tận nơi" at bounding box center [905, 252] width 205 height 21
click at [816, 245] on input "[GEOGRAPHIC_DATA] tận nơi" at bounding box center [809, 251] width 13 height 13
checkbox input "true"
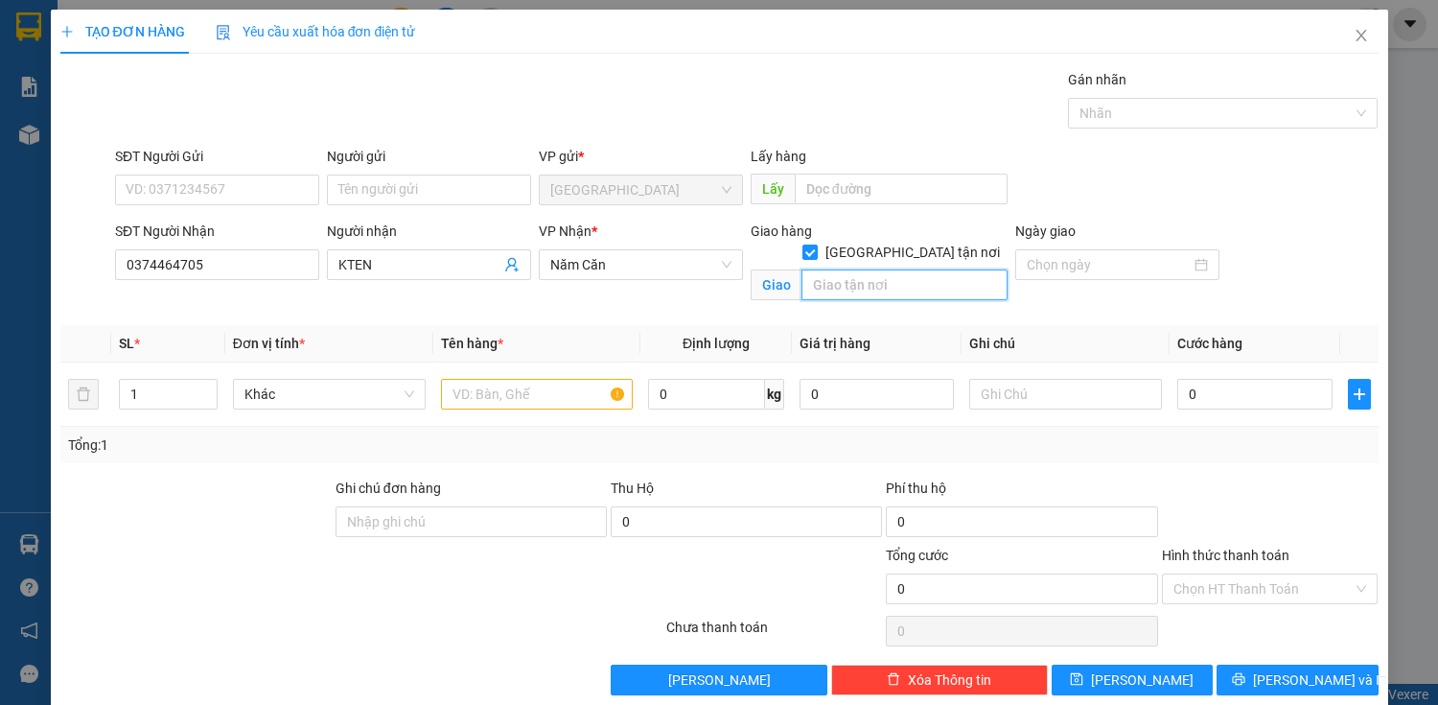
click at [893, 269] on input "text" at bounding box center [905, 284] width 206 height 31
type input "RẠCH TÀU"
click at [579, 398] on input "text" at bounding box center [537, 394] width 193 height 31
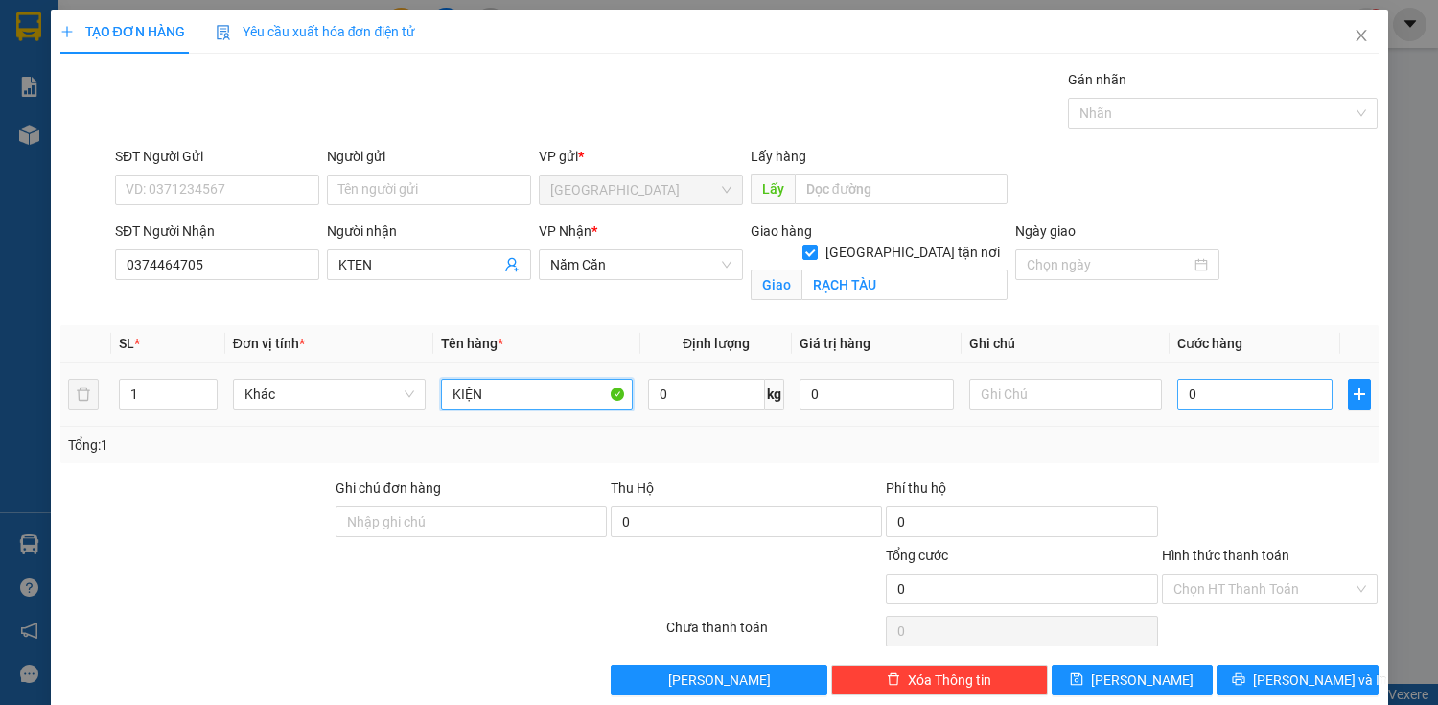
type input "KIỆN"
click at [1197, 387] on input "0" at bounding box center [1255, 394] width 154 height 31
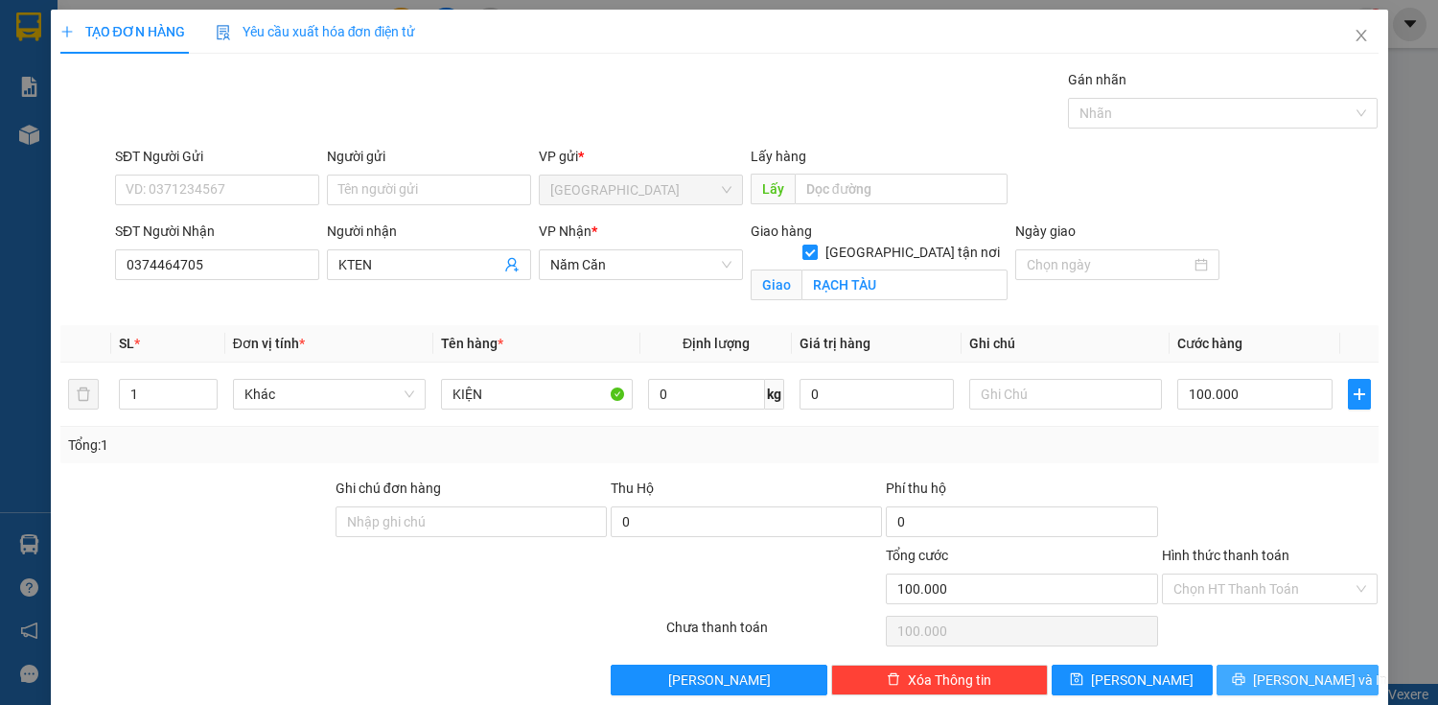
click at [1324, 669] on button "[PERSON_NAME] và In" at bounding box center [1297, 680] width 161 height 31
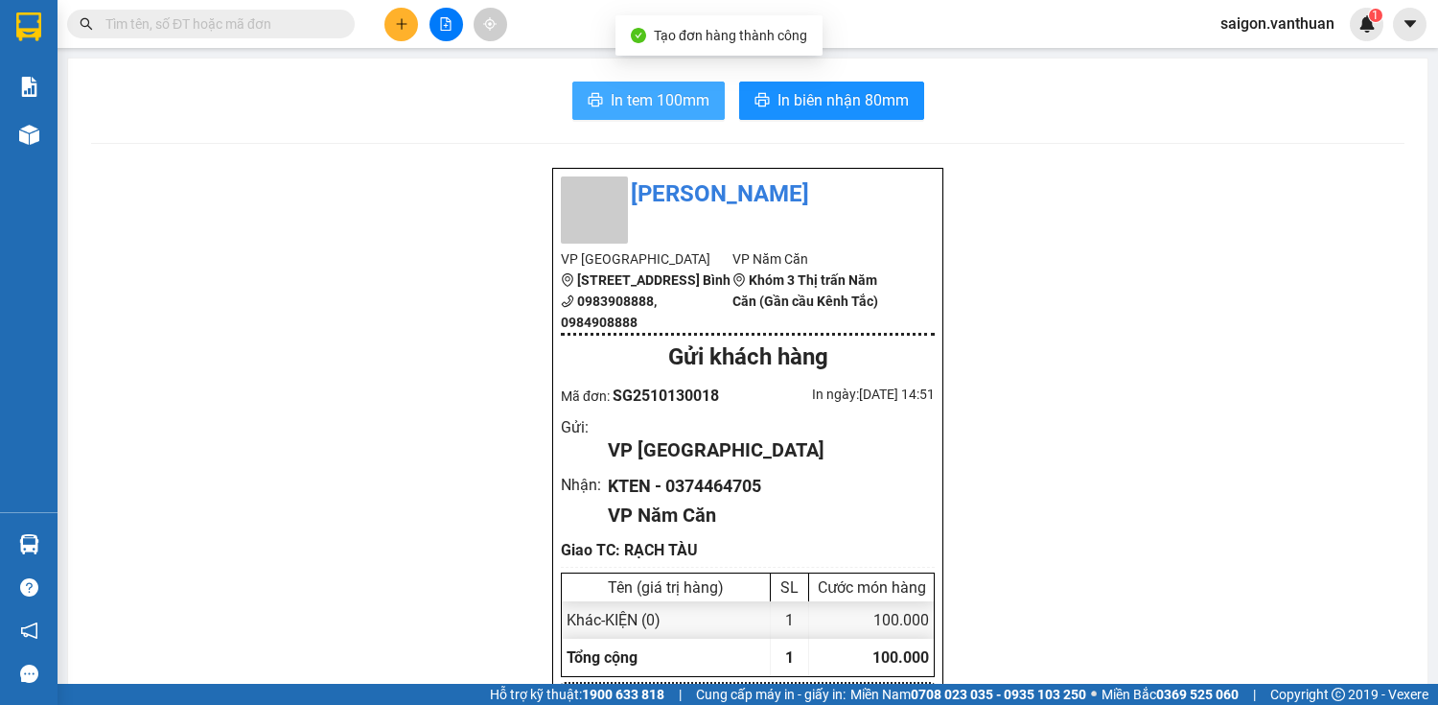
click at [688, 97] on span "In tem 100mm" at bounding box center [660, 100] width 99 height 24
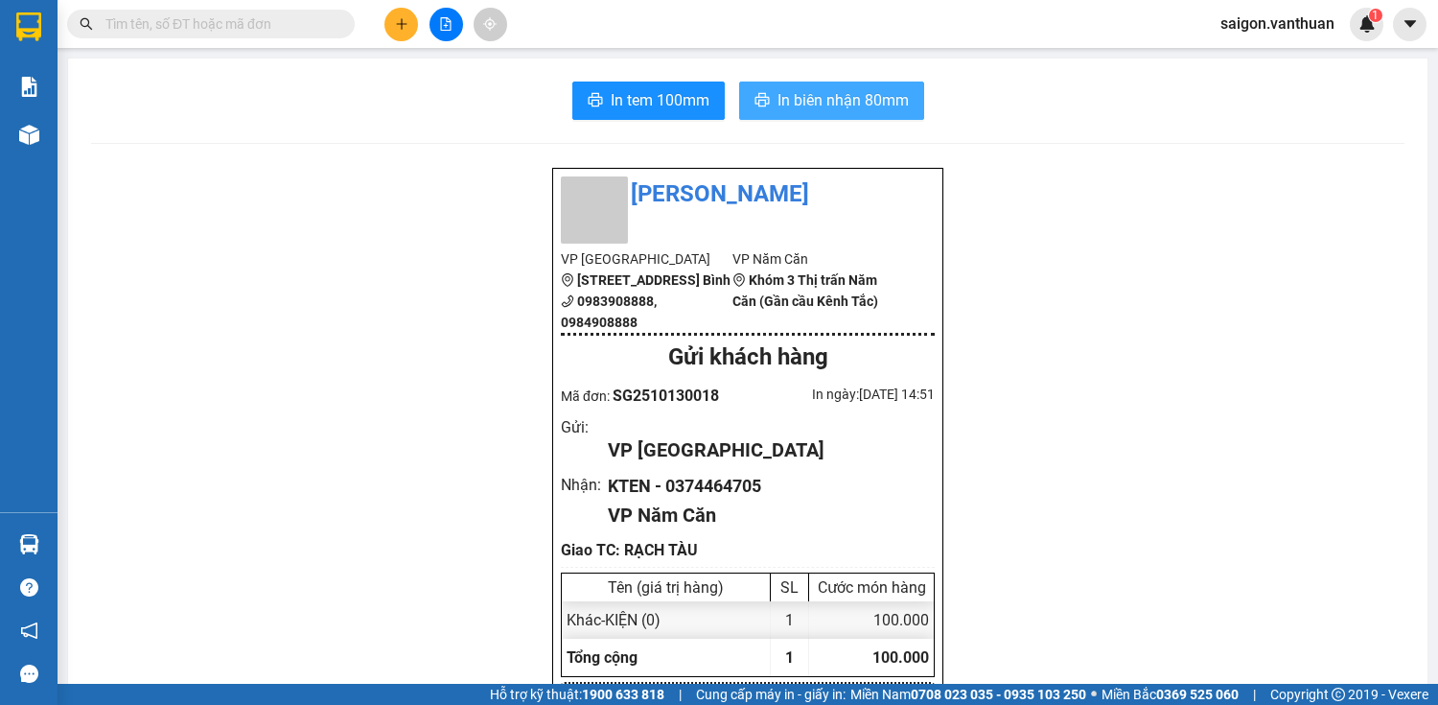
click at [794, 94] on span "In biên nhận 80mm" at bounding box center [843, 100] width 131 height 24
click at [394, 12] on button at bounding box center [402, 25] width 34 height 34
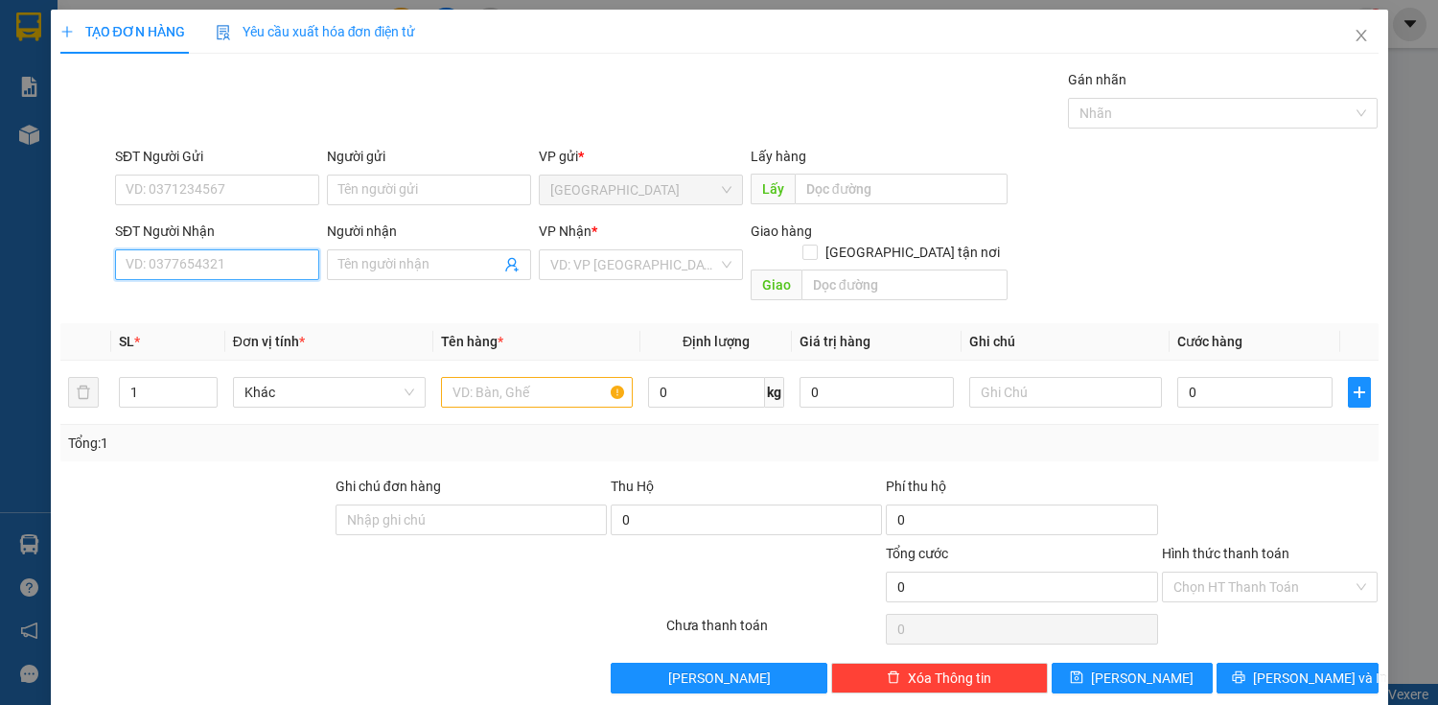
click at [271, 276] on input "SĐT Người Nhận" at bounding box center [217, 264] width 204 height 31
type input "0944665535"
click at [230, 305] on div "0944665535 - GIÀU" at bounding box center [215, 302] width 179 height 21
type input "GIÀU"
checkbox input "true"
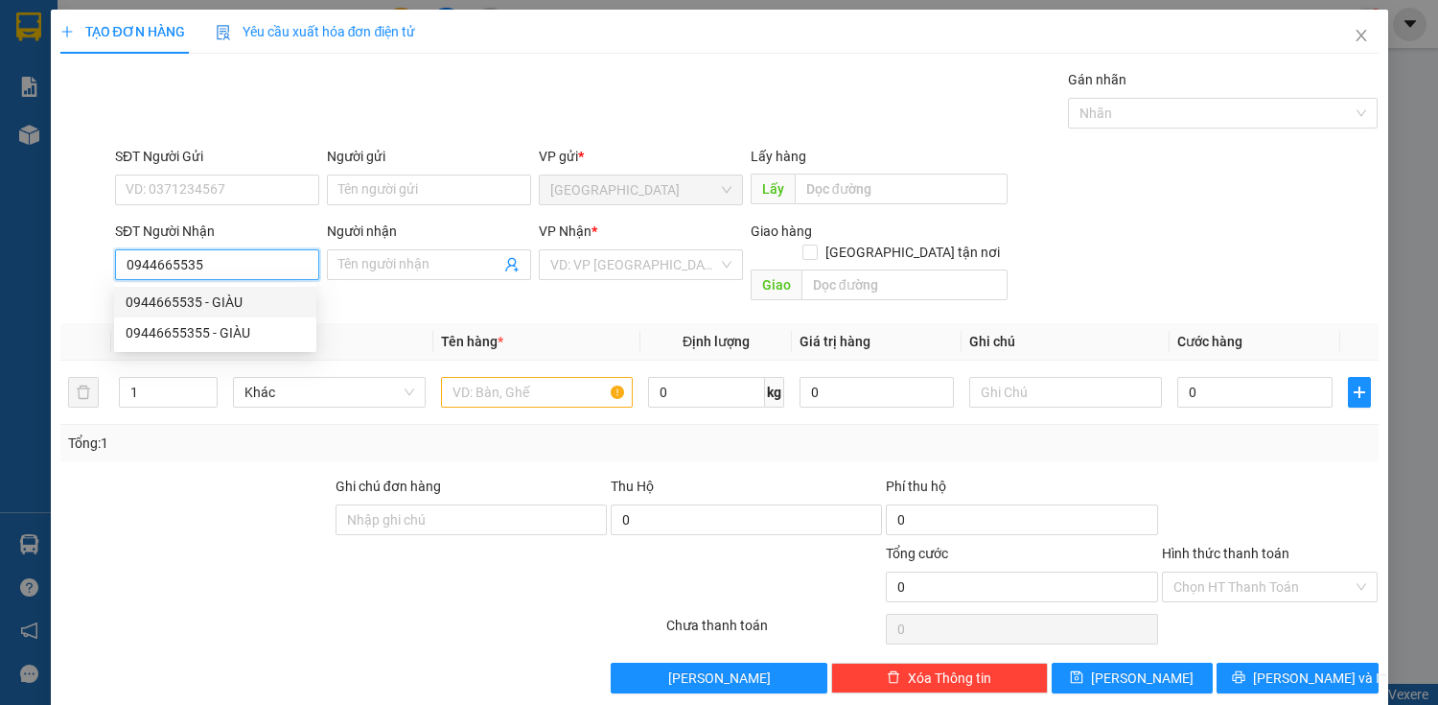
type input "(CÀ PHÊ TÀI LỢI ) RẠCH TÀU"
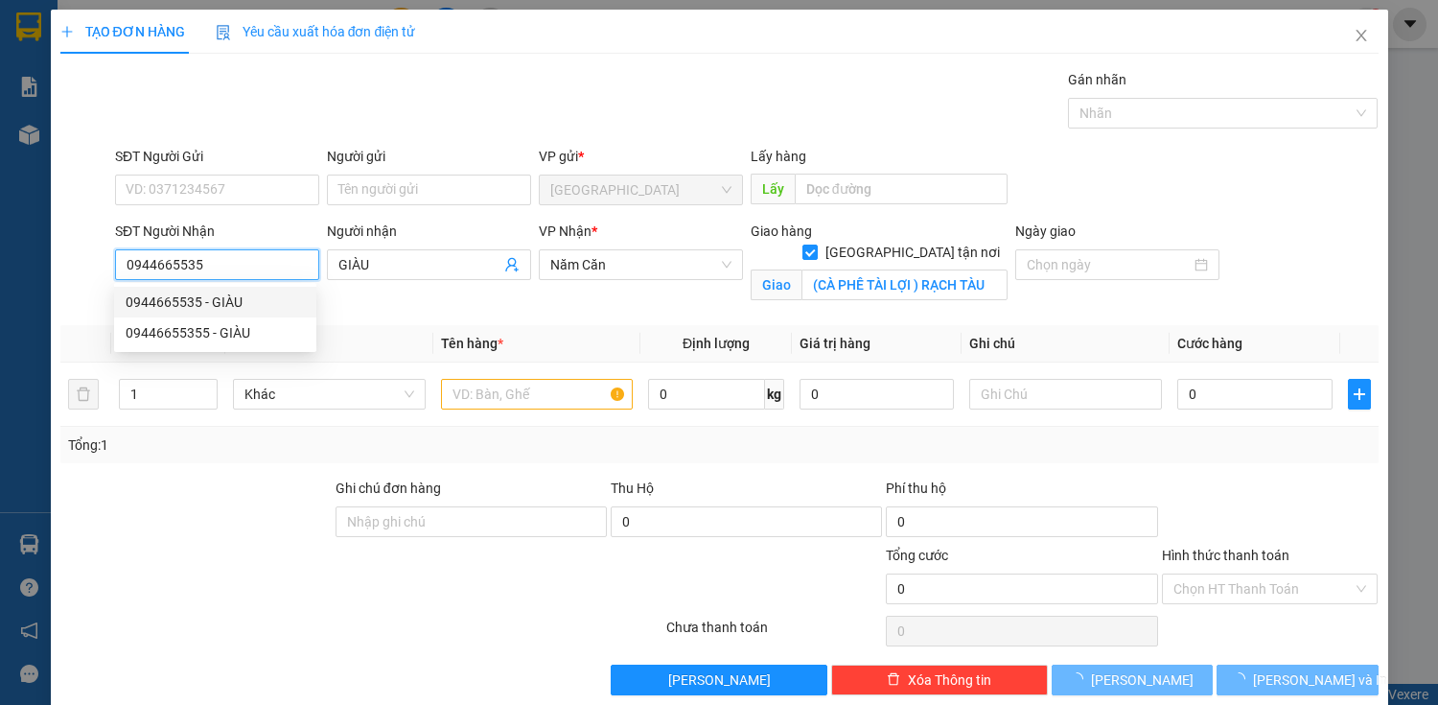
type input "150.000"
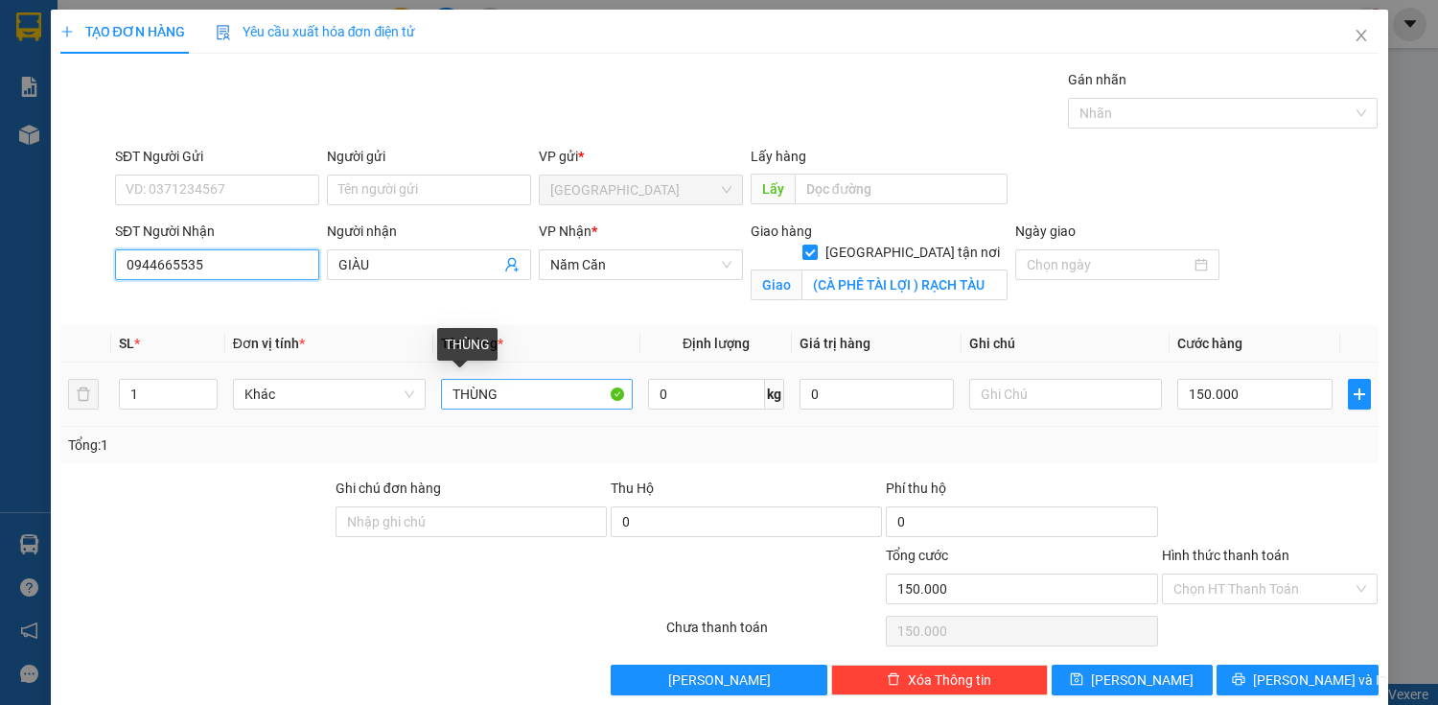
type input "0944665535"
drag, startPoint x: 545, startPoint y: 406, endPoint x: 552, endPoint y: 395, distance: 13.0
click at [546, 405] on input "THÙNG" at bounding box center [537, 394] width 193 height 31
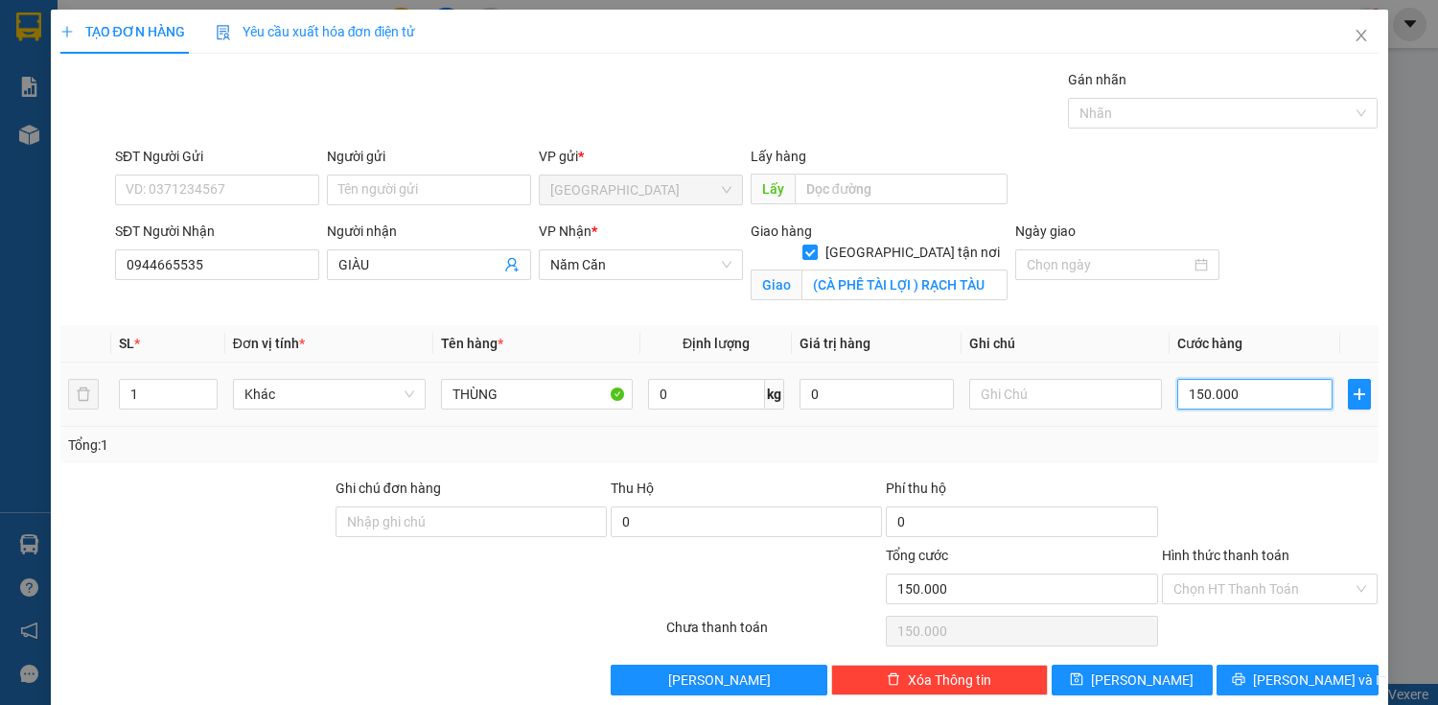
click at [1262, 399] on input "150.000" at bounding box center [1255, 394] width 154 height 31
type input "0"
type input "10"
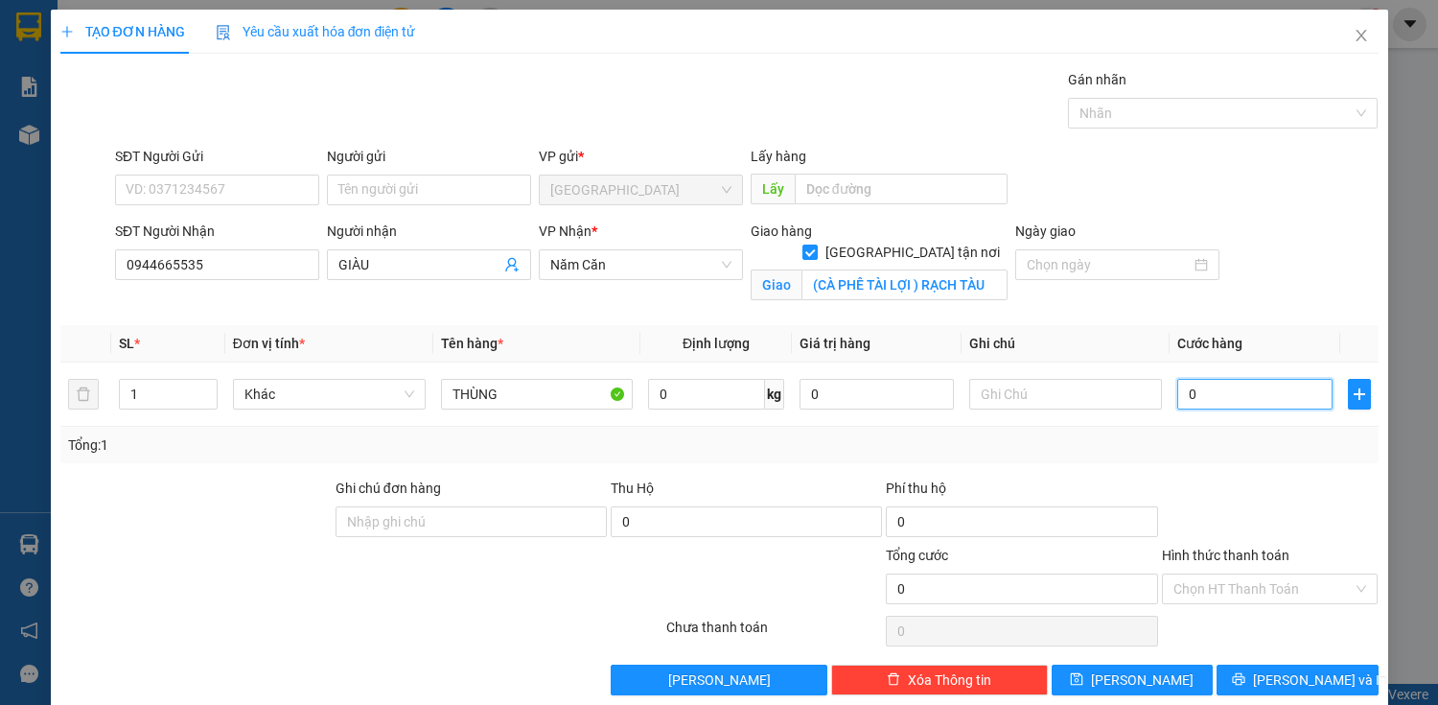
type input "10"
type input "120"
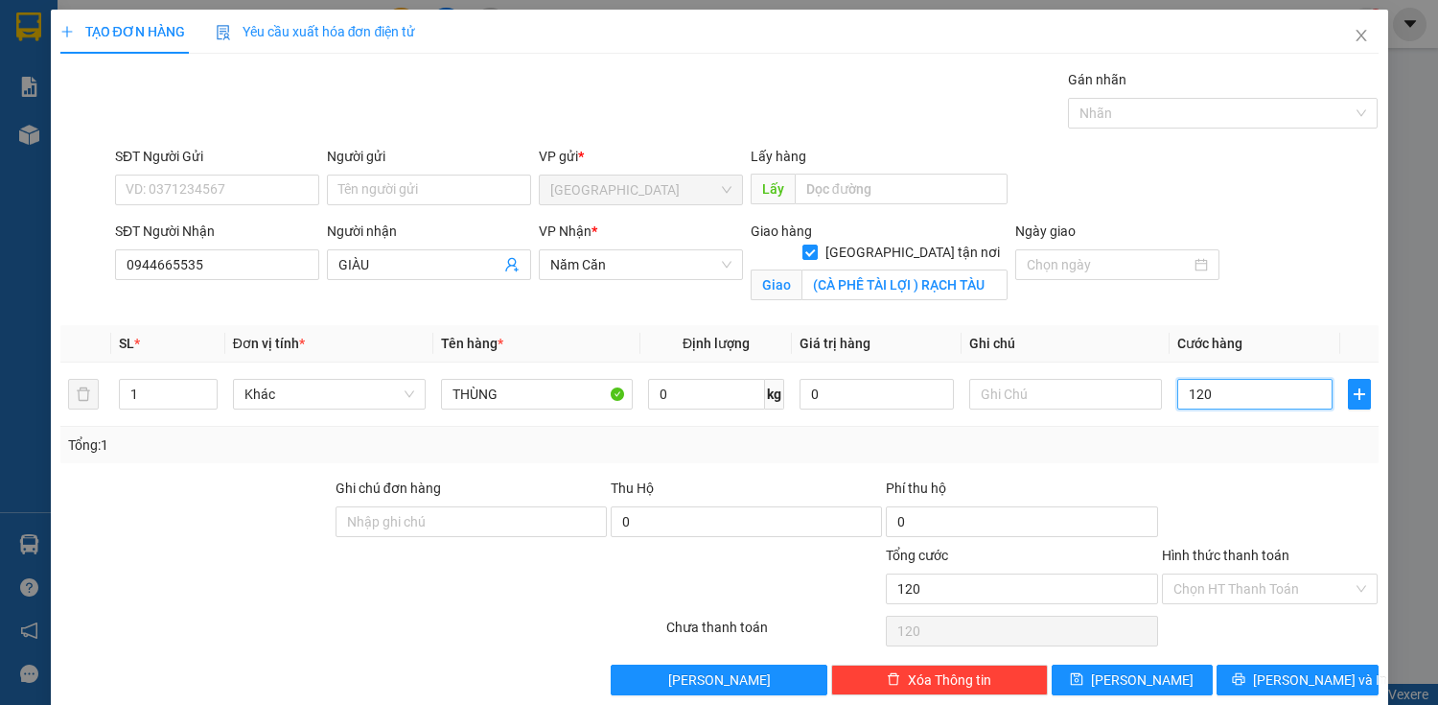
type input "1.200"
type input "12.000"
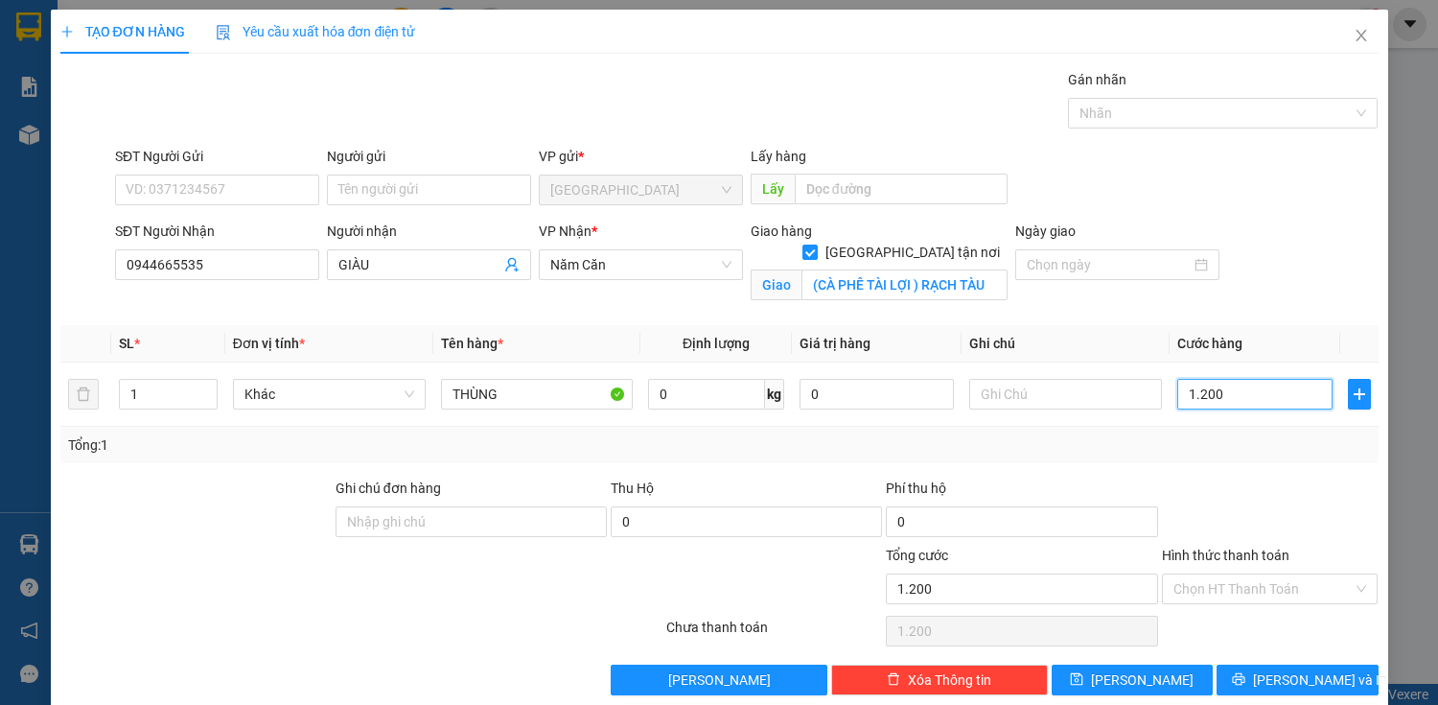
type input "12.000"
drag, startPoint x: 1308, startPoint y: 675, endPoint x: 1272, endPoint y: 665, distance: 36.8
click at [1308, 675] on span "[PERSON_NAME] và In" at bounding box center [1320, 679] width 134 height 21
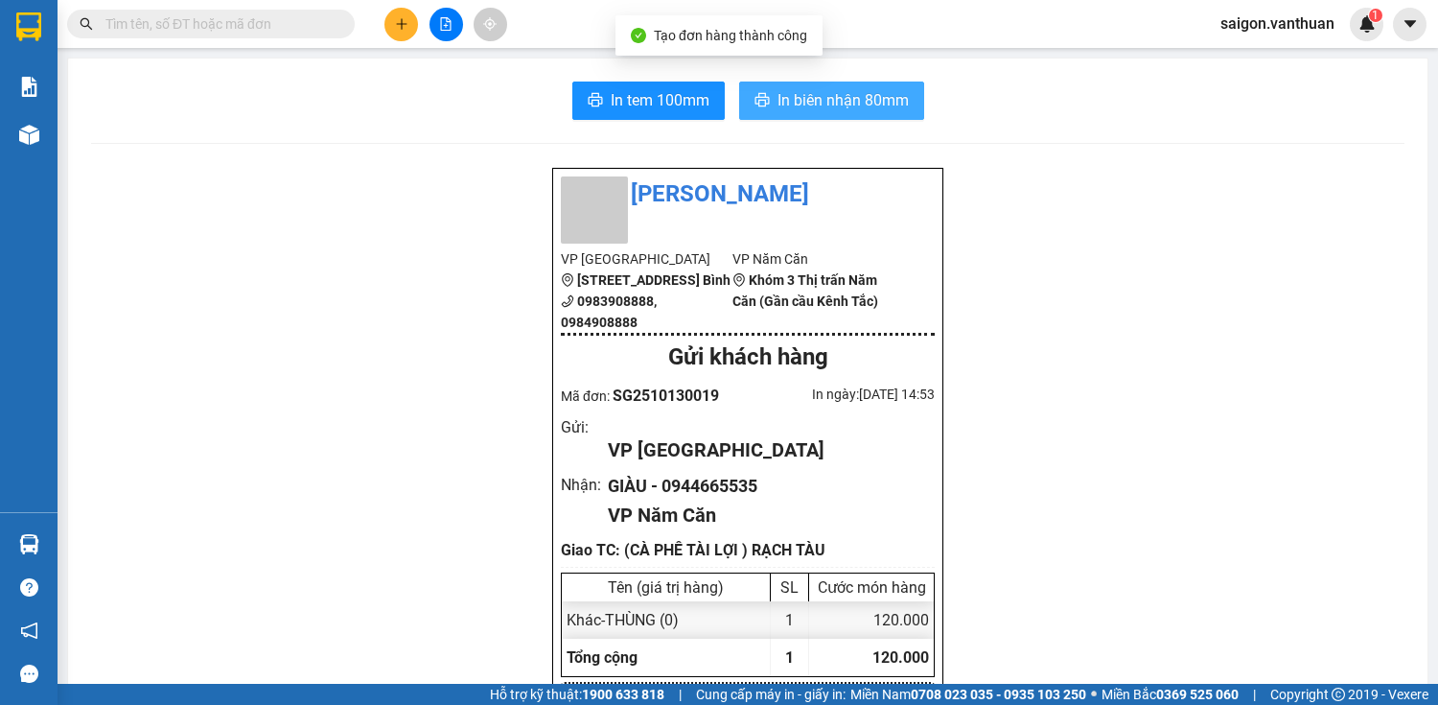
click at [872, 97] on span "In biên nhận 80mm" at bounding box center [843, 100] width 131 height 24
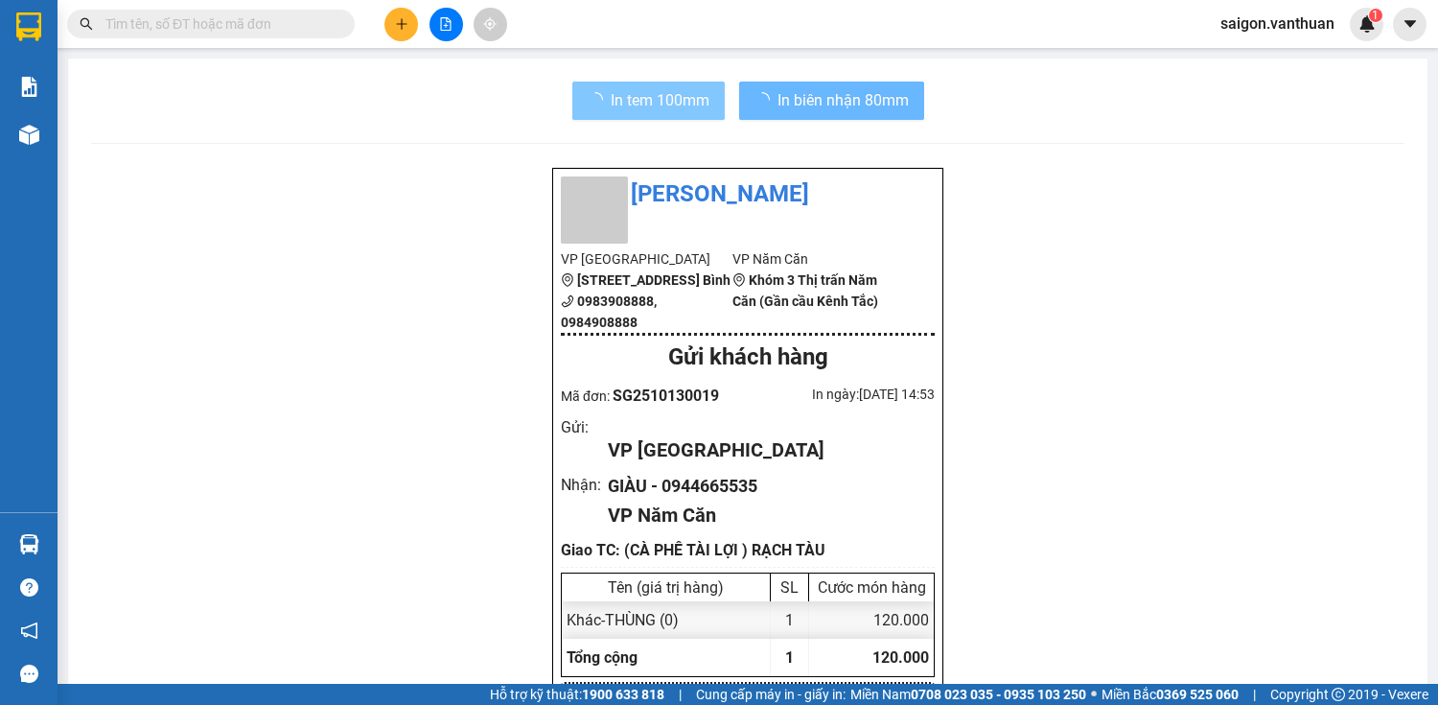
click at [670, 86] on button "In tem 100mm" at bounding box center [648, 101] width 152 height 38
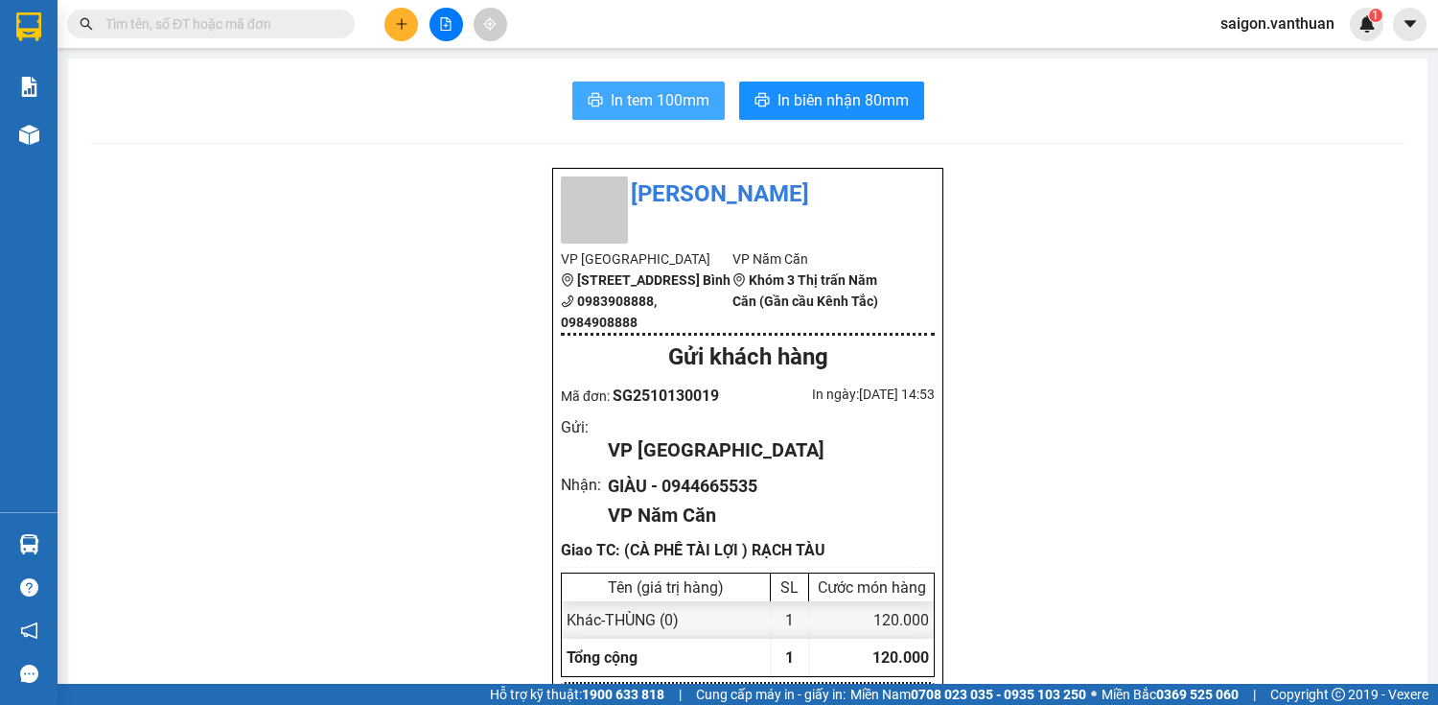
click at [665, 93] on span "In tem 100mm" at bounding box center [660, 100] width 99 height 24
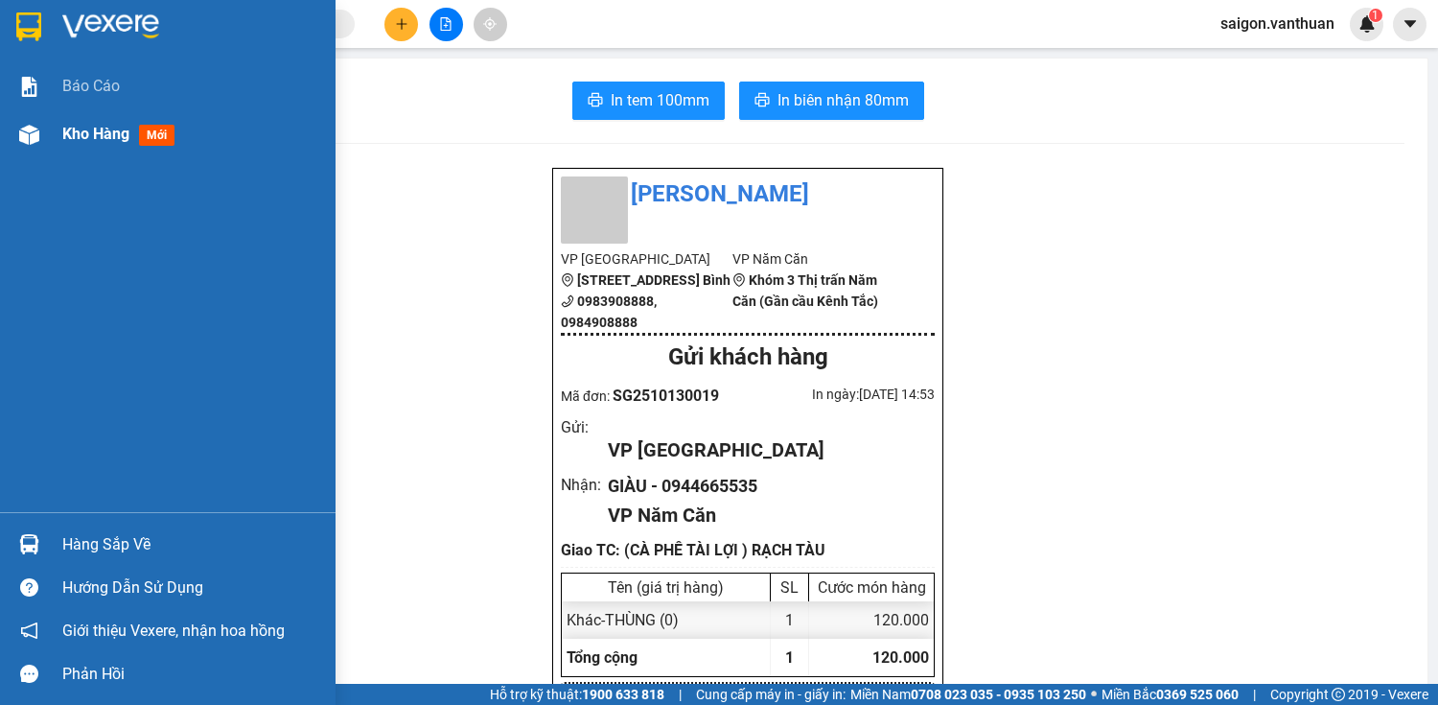
click at [6, 131] on div "Kho hàng mới" at bounding box center [168, 134] width 336 height 48
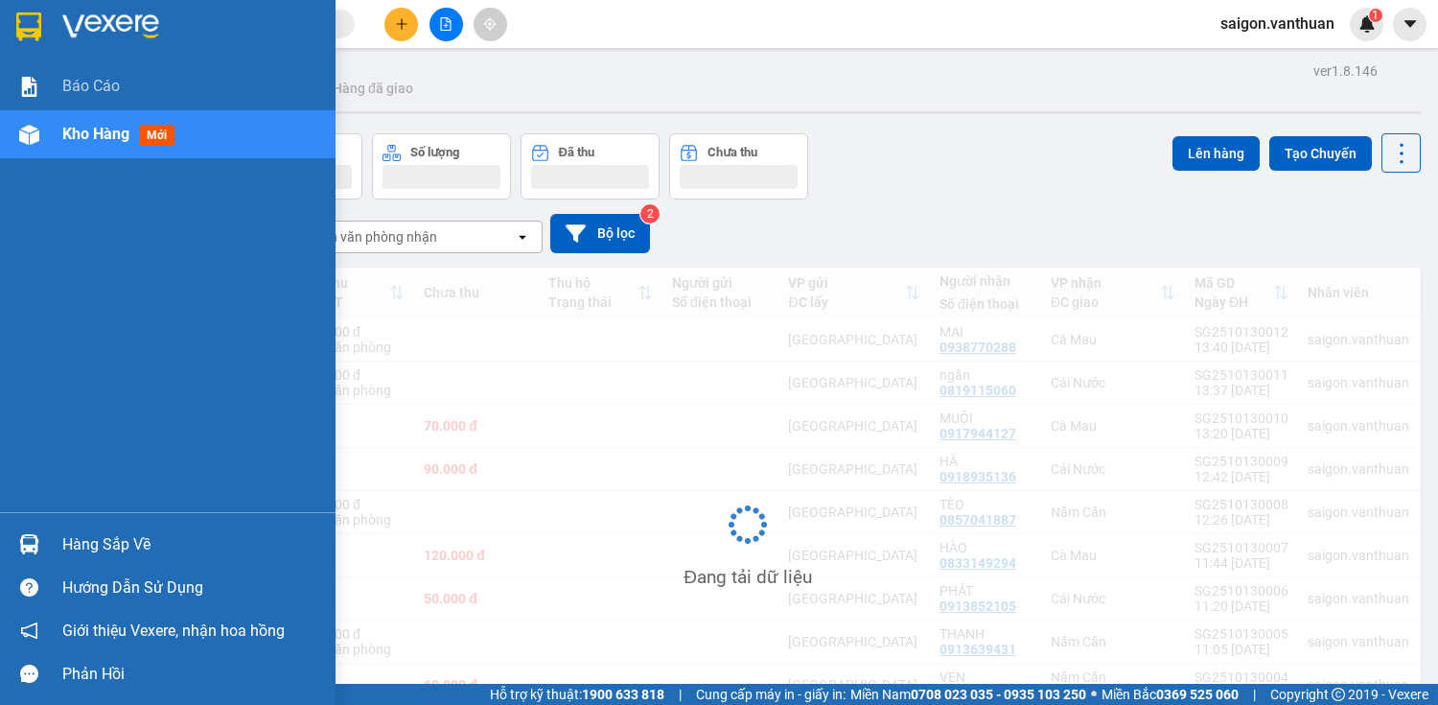
click at [38, 152] on div "Kho hàng mới" at bounding box center [168, 134] width 336 height 48
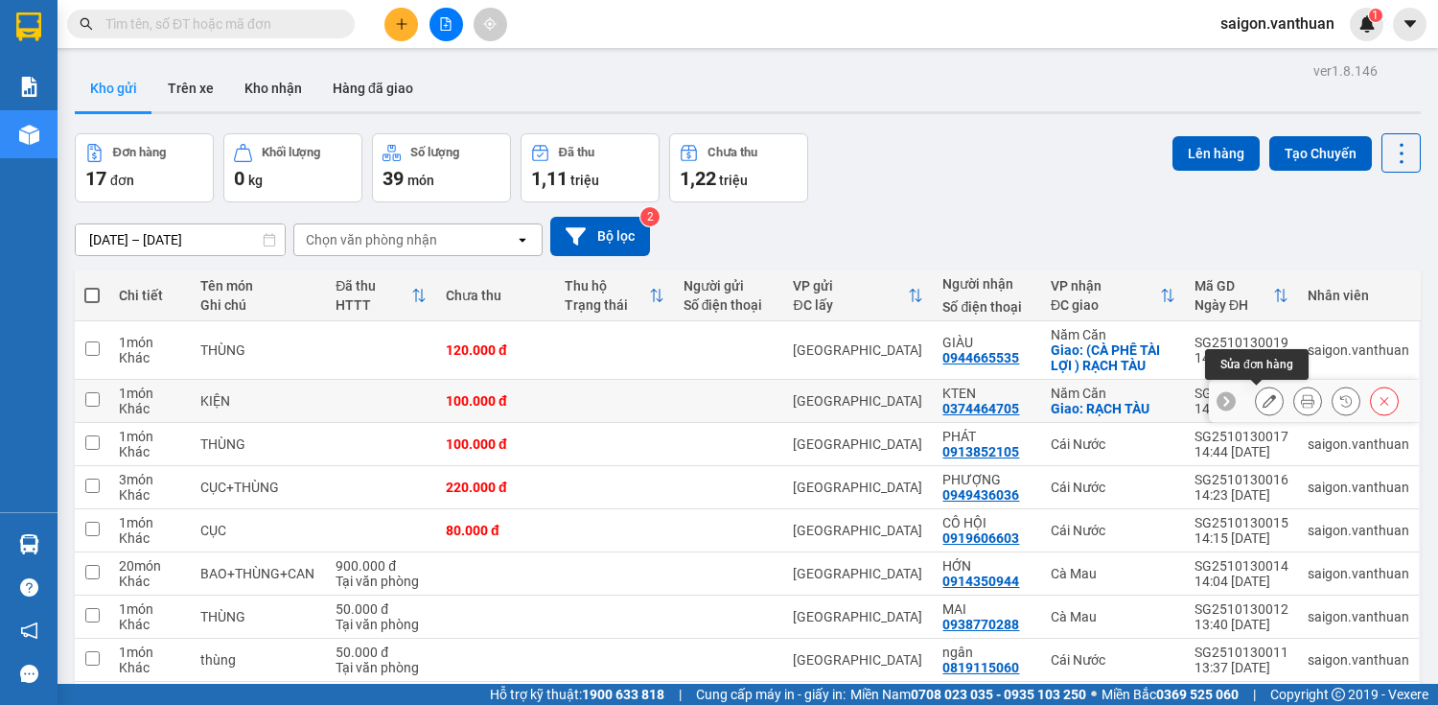
click at [1263, 406] on icon at bounding box center [1269, 400] width 13 height 13
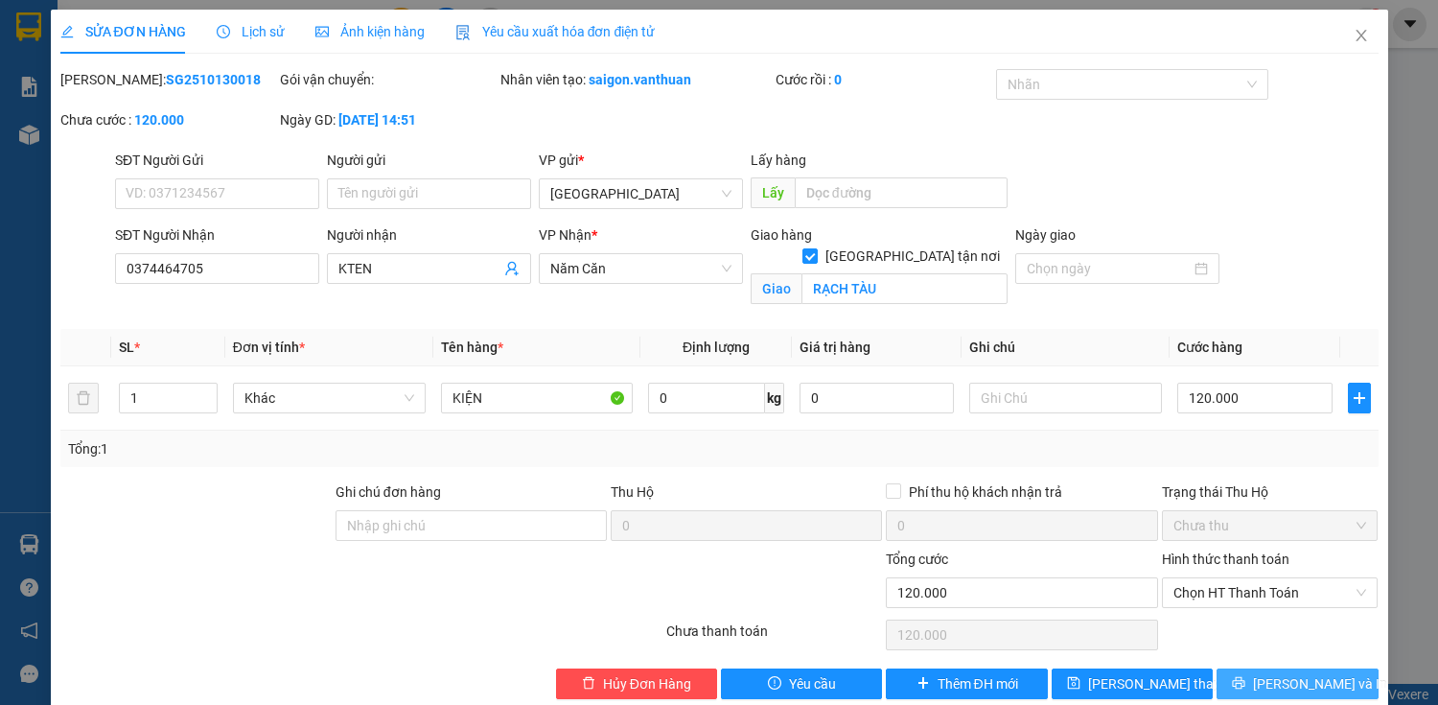
drag, startPoint x: 1309, startPoint y: 691, endPoint x: 1318, endPoint y: 699, distance: 11.5
click at [1311, 690] on span "[PERSON_NAME] và In" at bounding box center [1320, 683] width 134 height 21
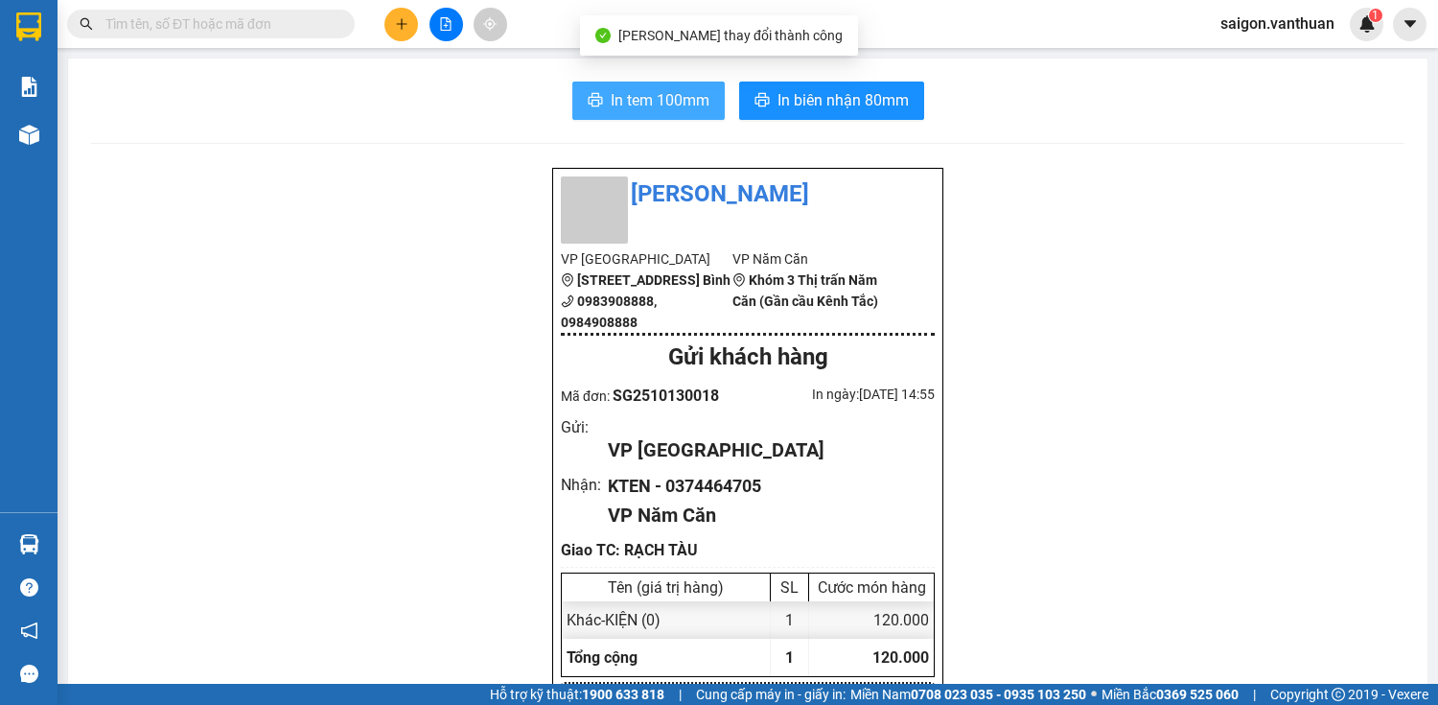
click at [655, 84] on button "In tem 100mm" at bounding box center [648, 101] width 152 height 38
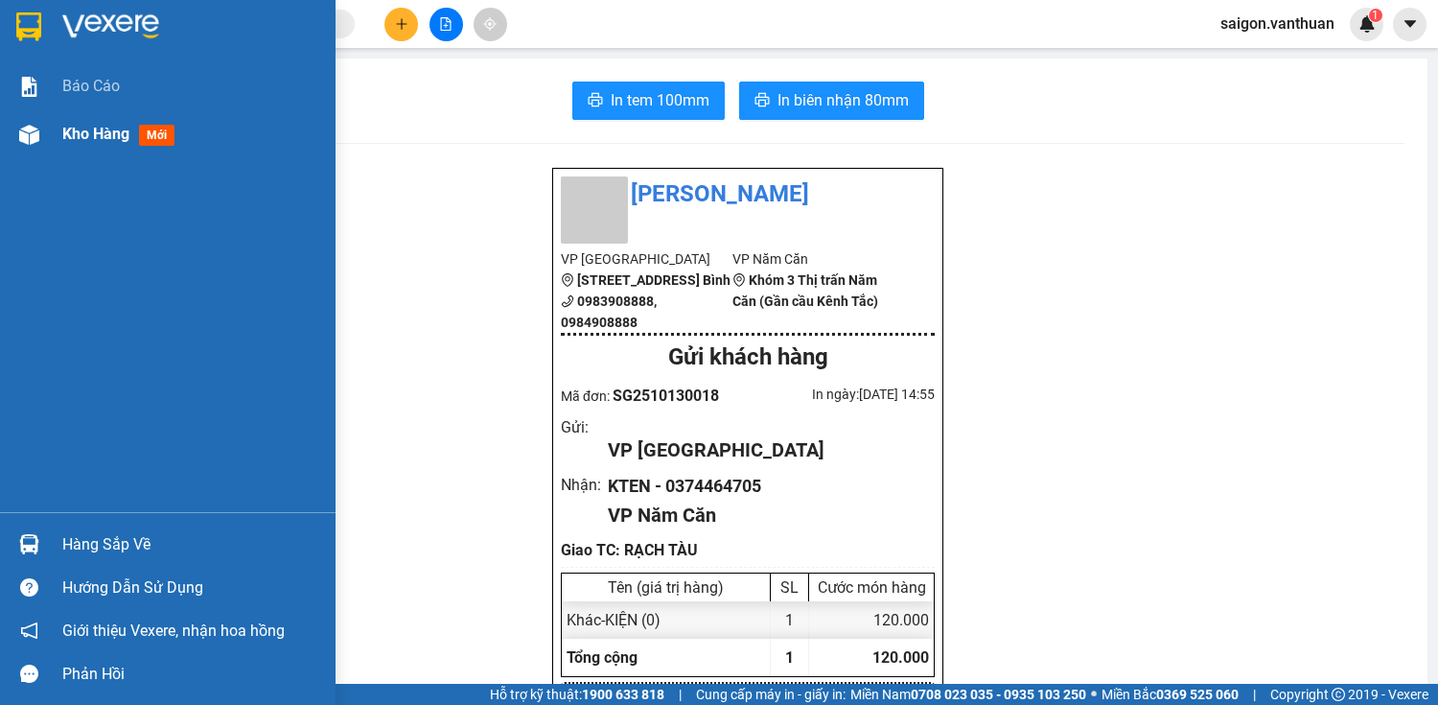
drag, startPoint x: 48, startPoint y: 126, endPoint x: 103, endPoint y: 119, distance: 55.1
click at [50, 128] on div "Kho hàng mới" at bounding box center [168, 134] width 336 height 48
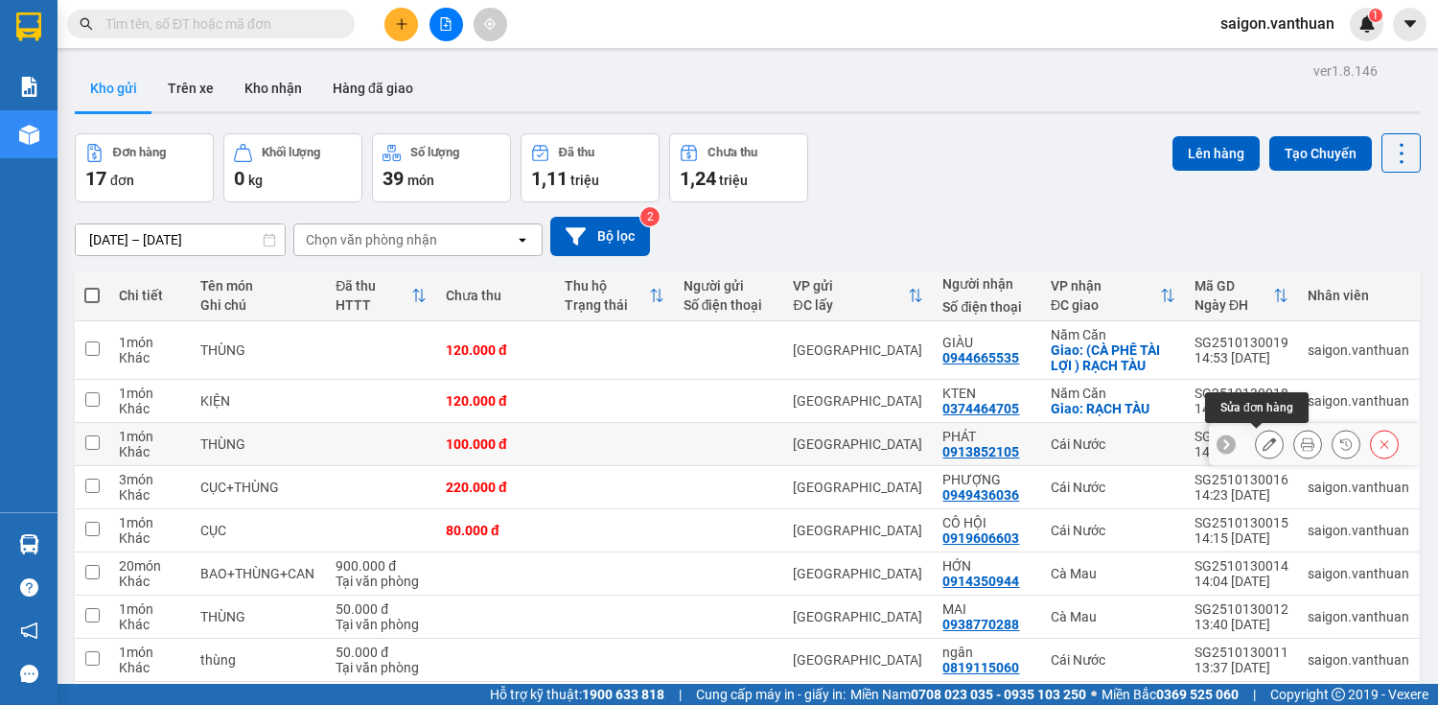
click at [1263, 440] on icon at bounding box center [1269, 443] width 13 height 13
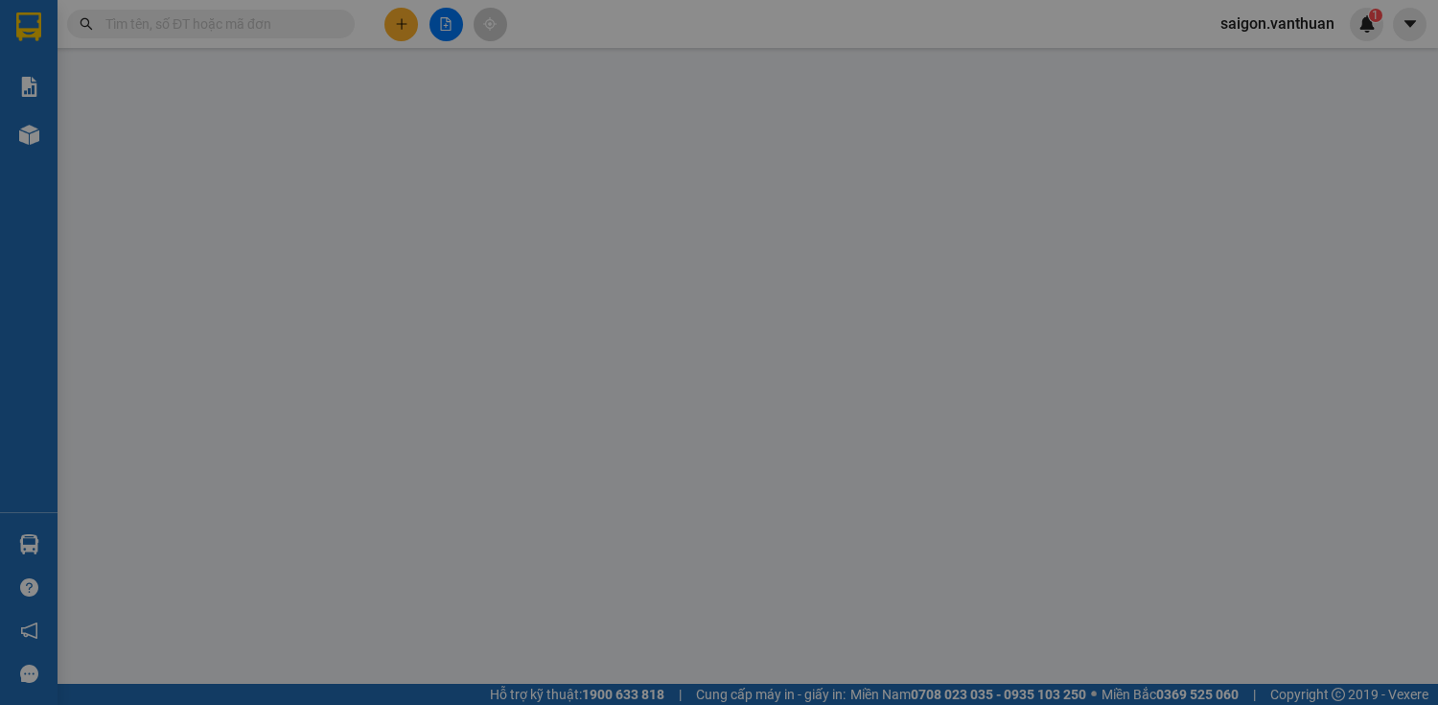
type input "0913852105"
type input "PHÁT"
type input "0"
type input "100.000"
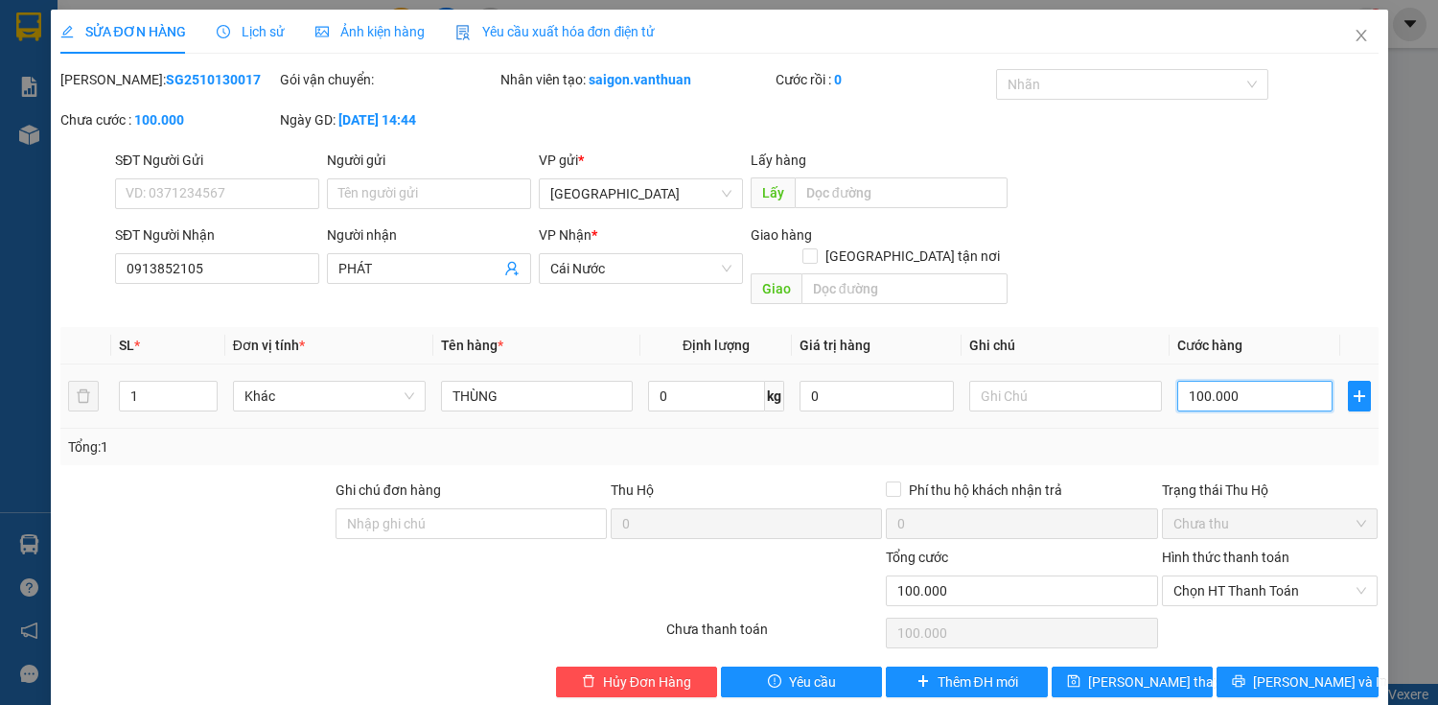
click at [1200, 381] on input "100.000" at bounding box center [1255, 396] width 154 height 31
click at [1299, 671] on span "[PERSON_NAME] và In" at bounding box center [1320, 681] width 134 height 21
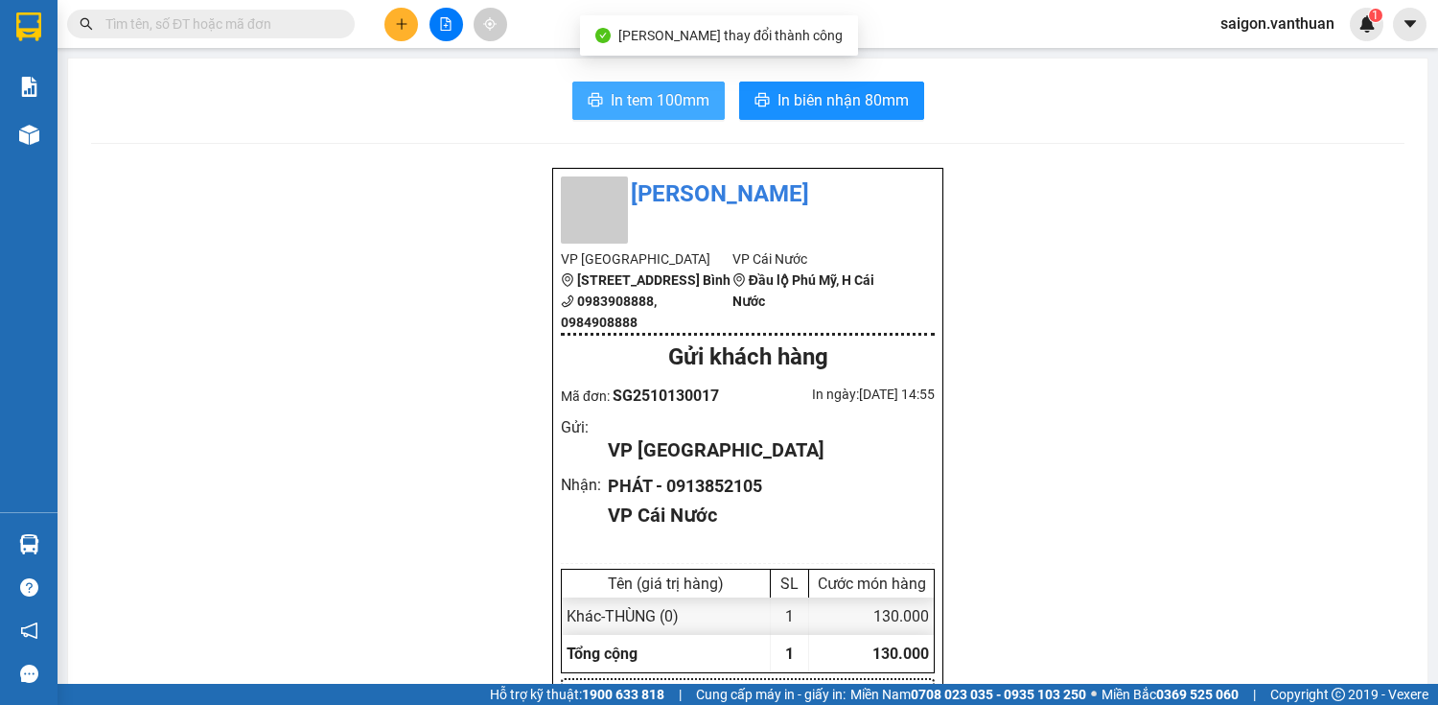
click at [683, 84] on button "In tem 100mm" at bounding box center [648, 101] width 152 height 38
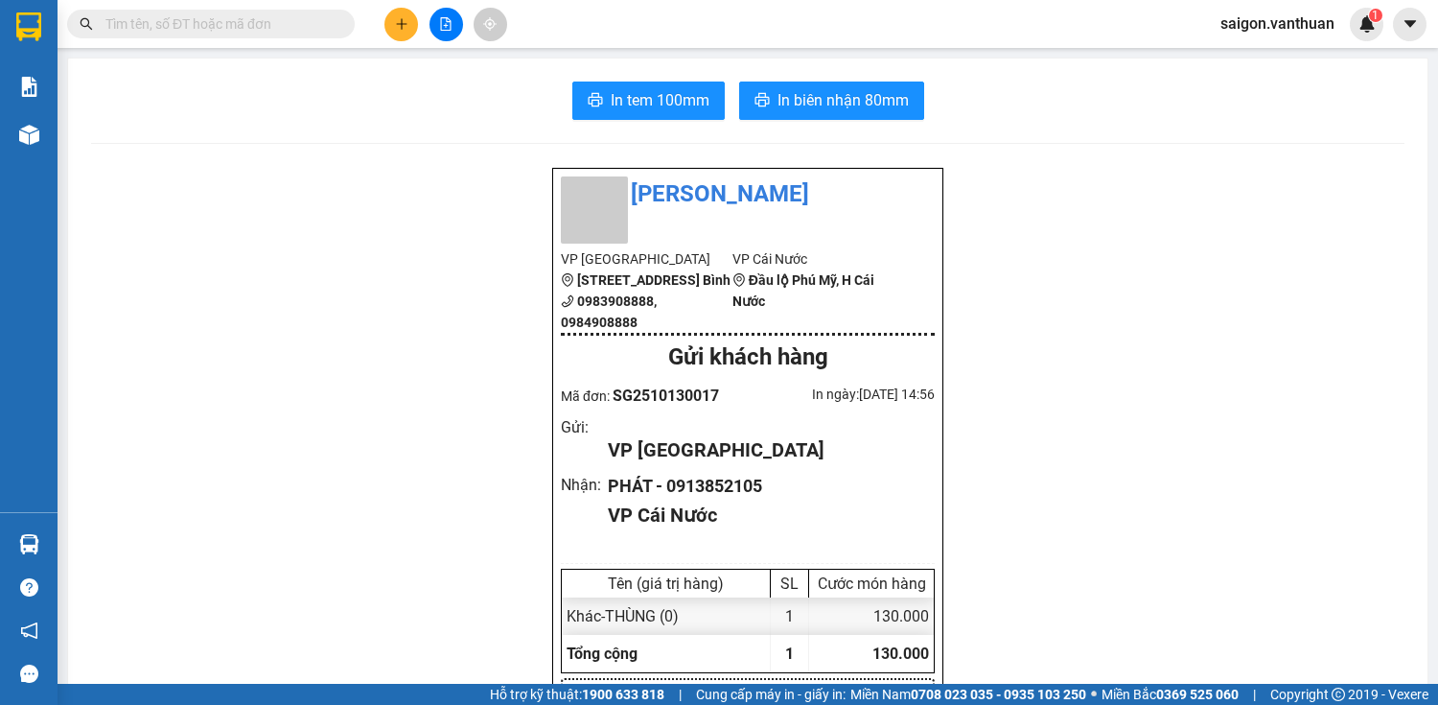
click at [386, 22] on button at bounding box center [402, 25] width 34 height 34
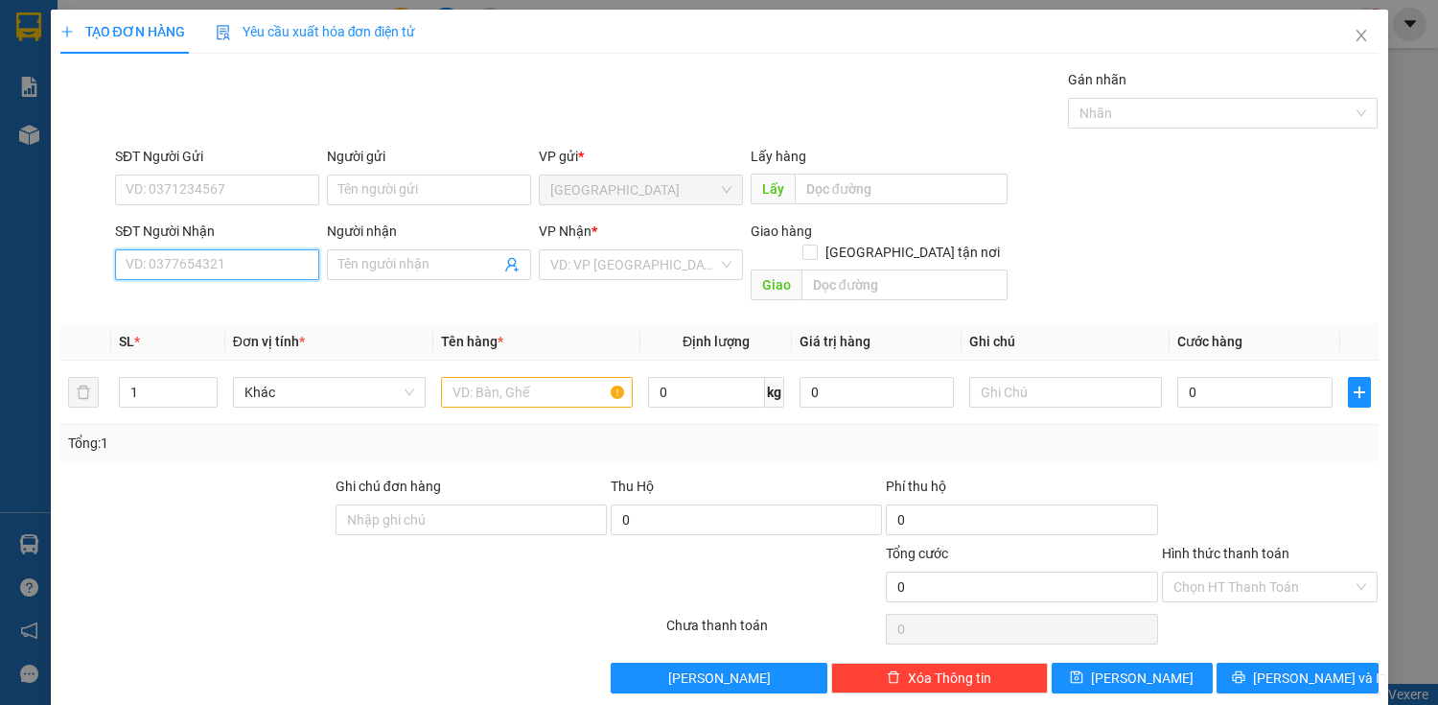
click at [205, 267] on input "SĐT Người Nhận" at bounding box center [217, 264] width 204 height 31
drag, startPoint x: 436, startPoint y: 261, endPoint x: 430, endPoint y: 285, distance: 24.9
click at [437, 261] on input "Người nhận" at bounding box center [419, 264] width 162 height 21
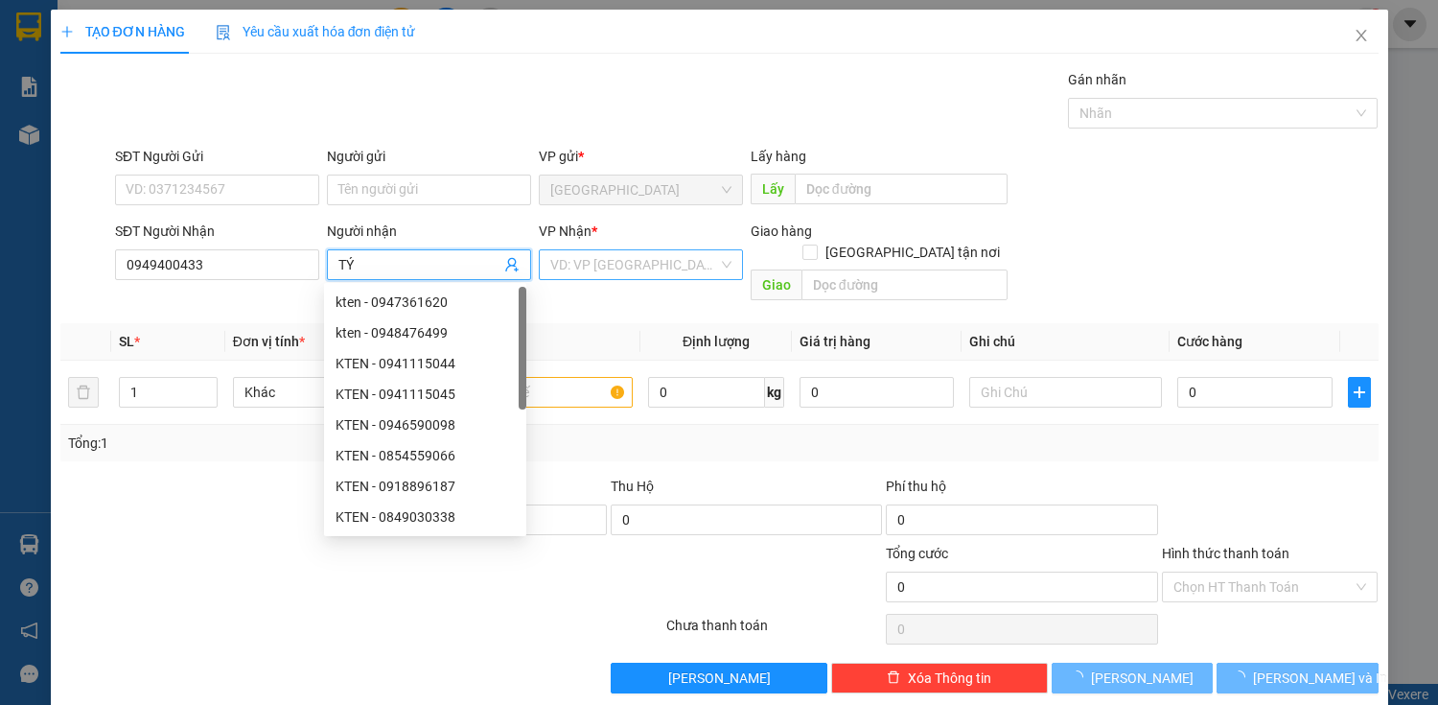
drag, startPoint x: 623, startPoint y: 299, endPoint x: 662, endPoint y: 261, distance: 54.2
click at [633, 290] on div "Transit Pickup Surcharge Ids Transit Deliver Surcharge Ids Transit Deliver Surc…" at bounding box center [719, 381] width 1319 height 624
drag, startPoint x: 662, startPoint y: 261, endPoint x: 416, endPoint y: 327, distance: 254.2
click at [660, 261] on input "search" at bounding box center [634, 264] width 168 height 29
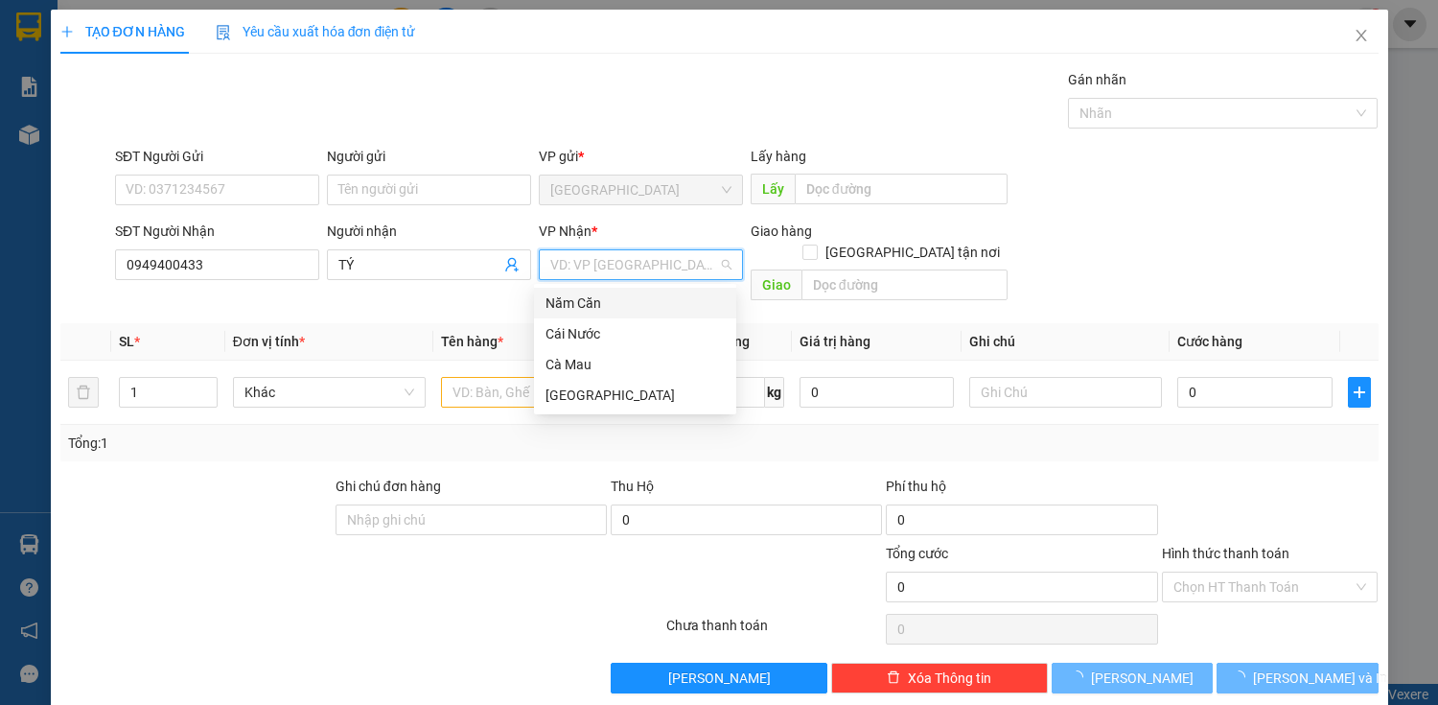
drag, startPoint x: 618, startPoint y: 312, endPoint x: 924, endPoint y: 277, distance: 308.8
click at [620, 311] on div "Năm Căn" at bounding box center [635, 302] width 179 height 21
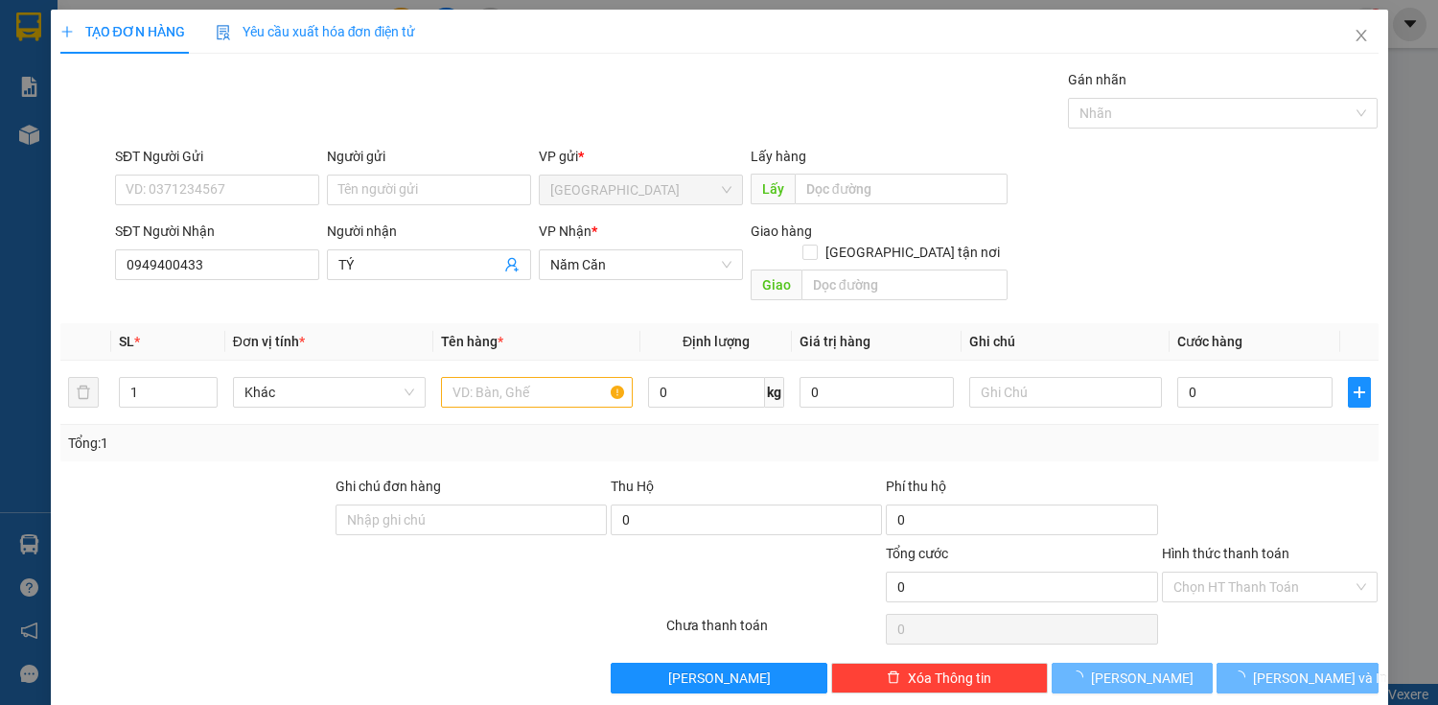
click at [912, 242] on div "Giao hàng [GEOGRAPHIC_DATA] tận nơi" at bounding box center [879, 246] width 257 height 50
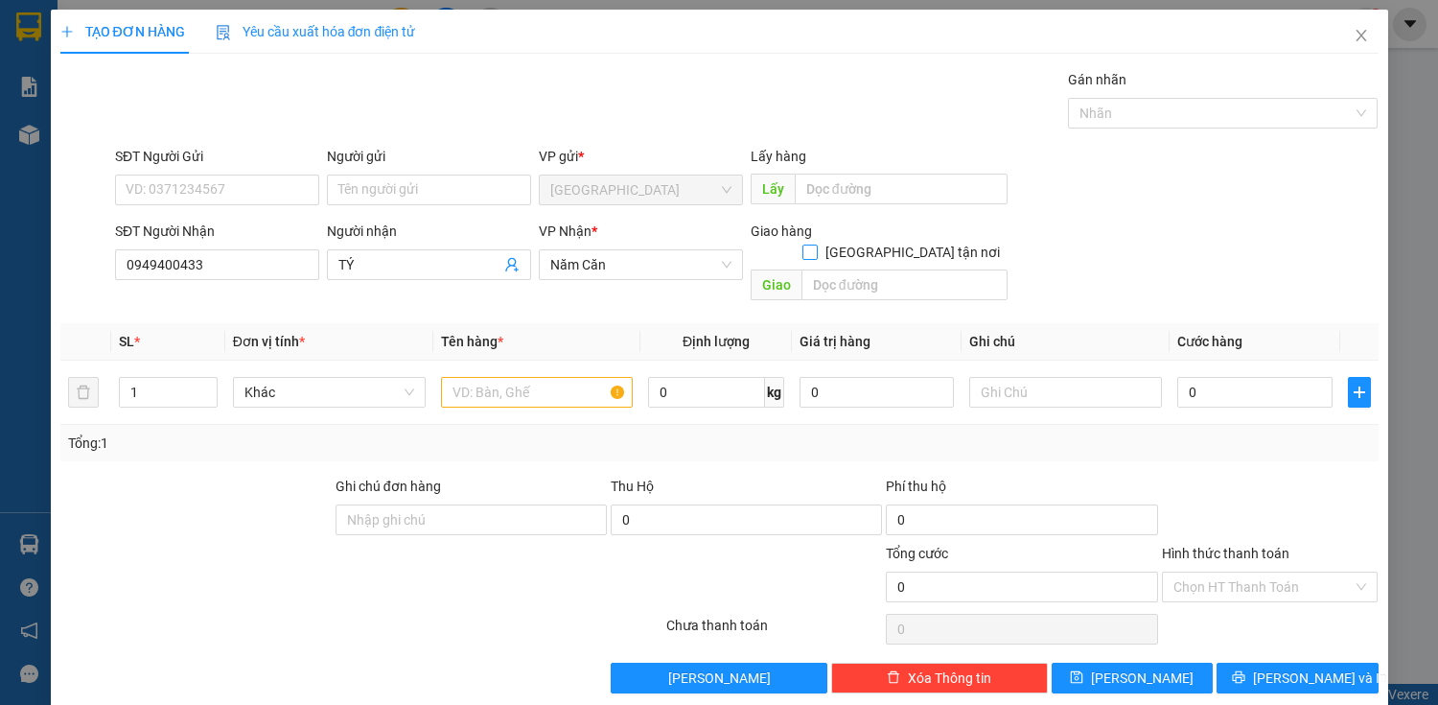
click at [816, 245] on input "[GEOGRAPHIC_DATA] tận nơi" at bounding box center [809, 251] width 13 height 13
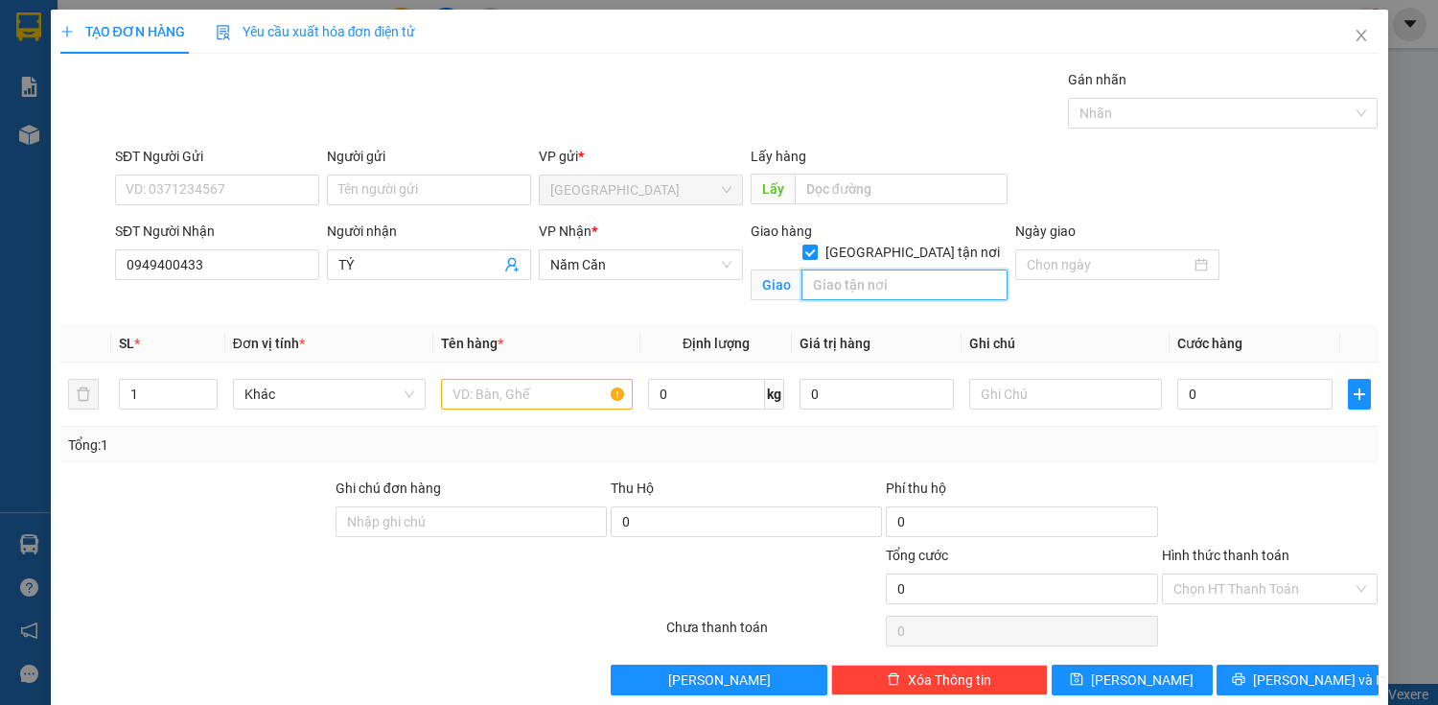
click at [897, 269] on input "text" at bounding box center [905, 284] width 206 height 31
click at [552, 391] on input "text" at bounding box center [537, 394] width 193 height 31
click at [203, 387] on icon "up" at bounding box center [206, 389] width 7 height 7
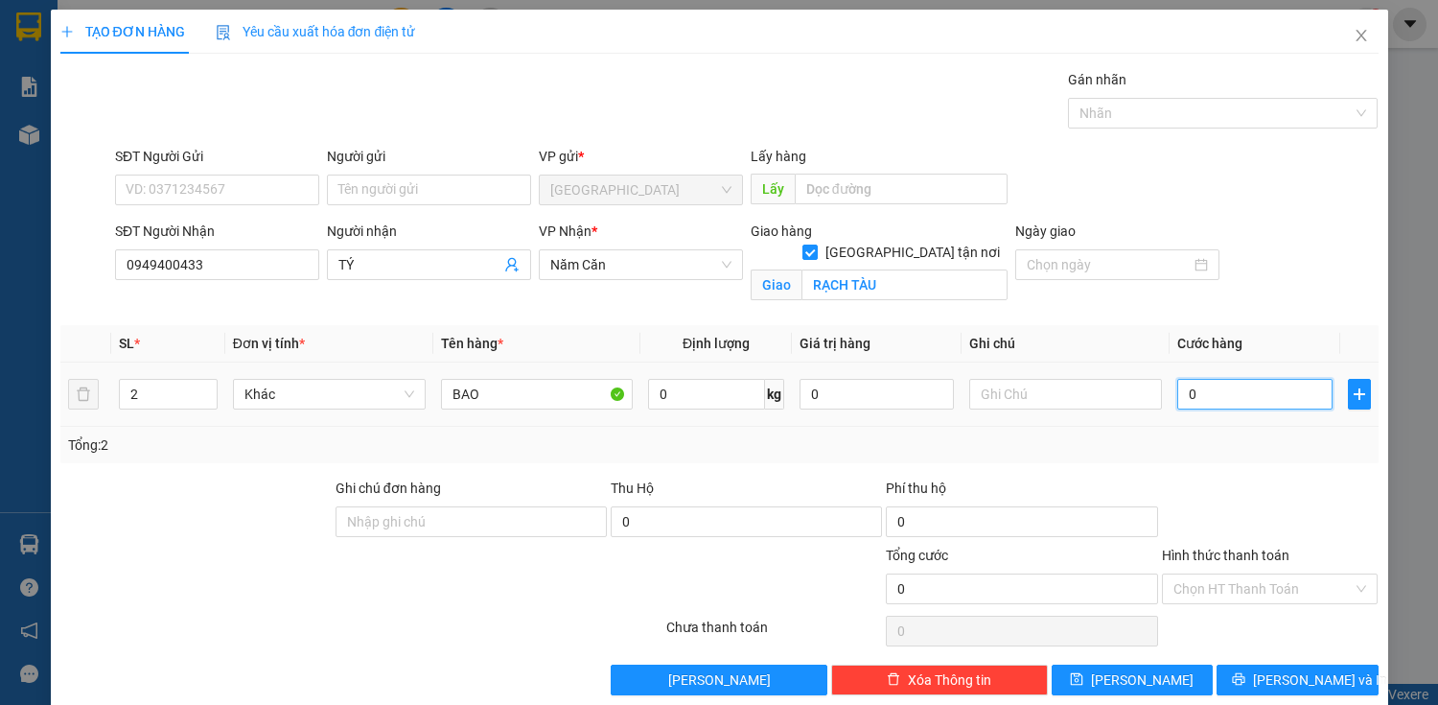
click at [1266, 384] on input "0" at bounding box center [1255, 394] width 154 height 31
click at [1214, 398] on input "0" at bounding box center [1255, 394] width 154 height 31
click at [1178, 396] on input "0" at bounding box center [1255, 394] width 154 height 31
click at [1195, 391] on input "0" at bounding box center [1255, 394] width 154 height 31
click at [1179, 397] on input "0" at bounding box center [1255, 394] width 154 height 31
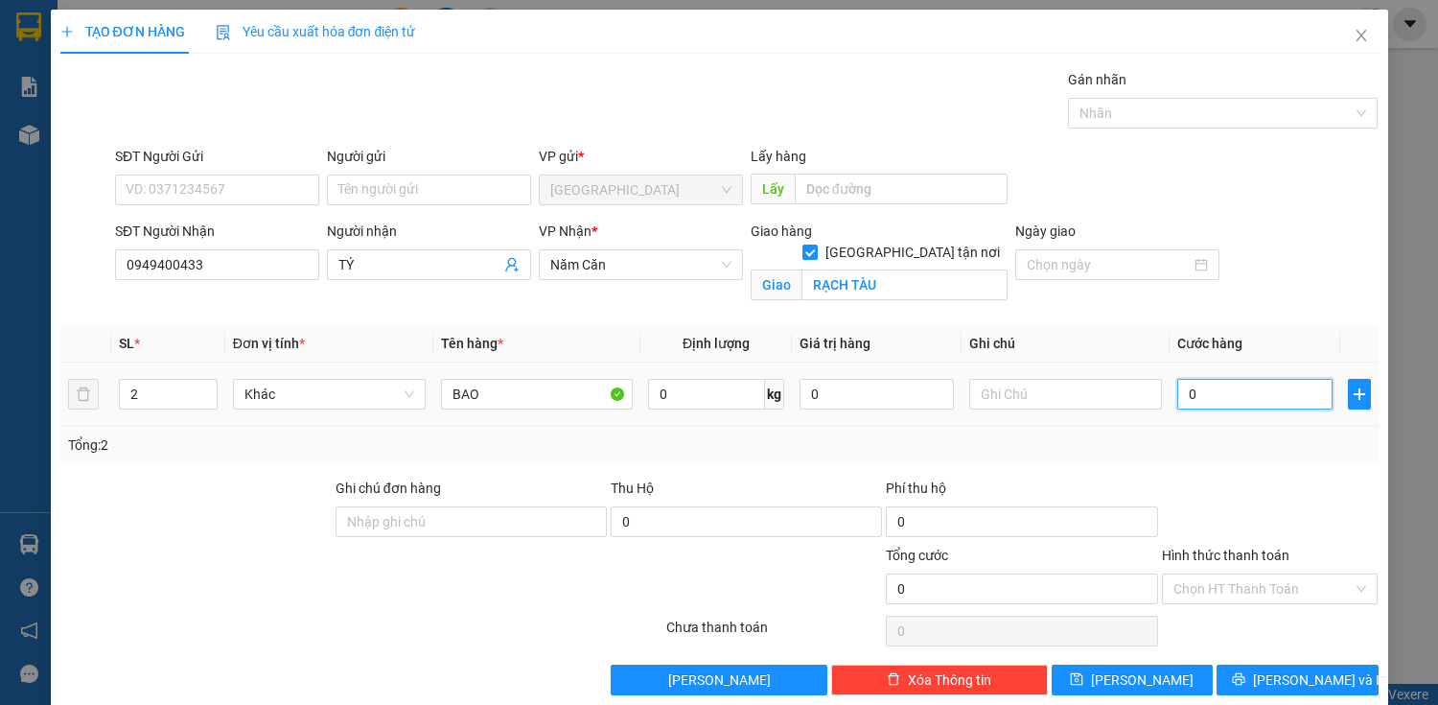
click at [1214, 393] on input "0" at bounding box center [1255, 394] width 154 height 31
click at [1179, 389] on input "0" at bounding box center [1255, 394] width 154 height 31
click at [1316, 680] on span "[PERSON_NAME] và In" at bounding box center [1320, 679] width 134 height 21
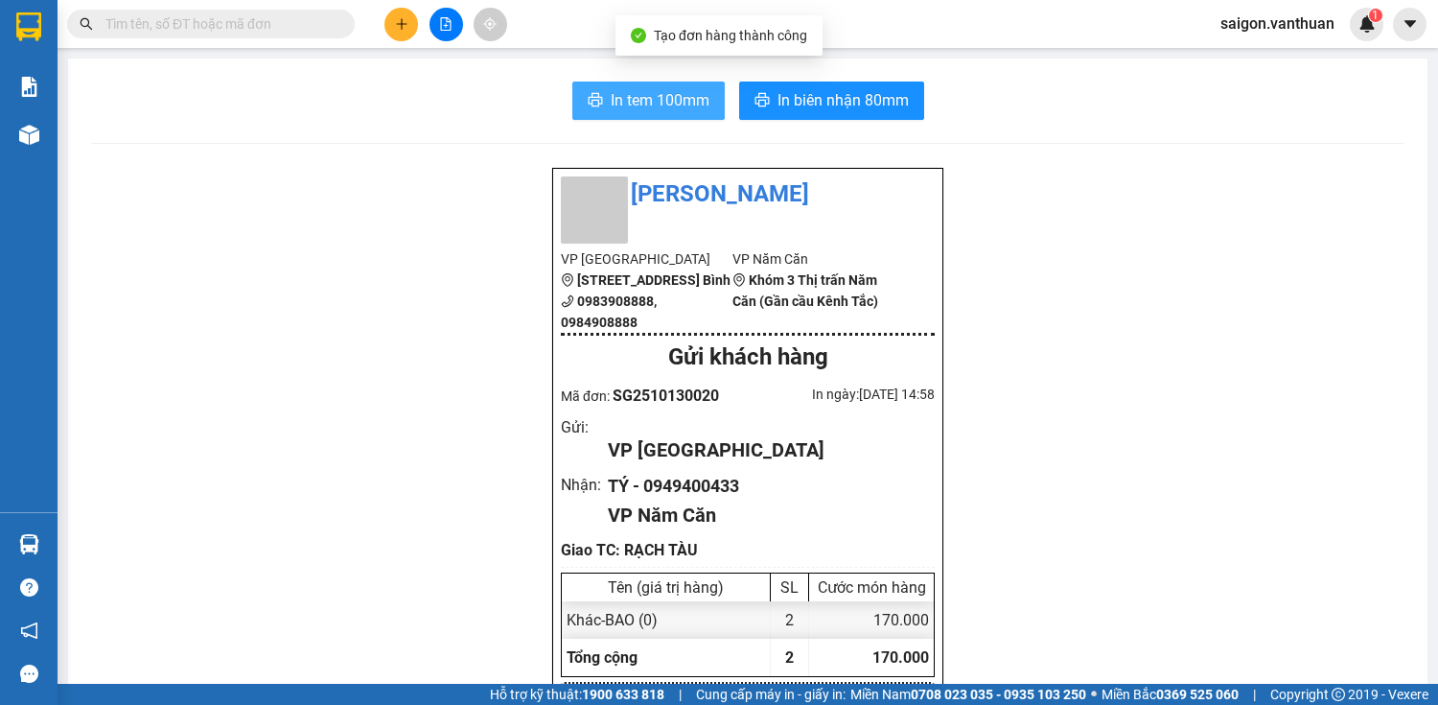
click at [692, 104] on span "In tem 100mm" at bounding box center [660, 100] width 99 height 24
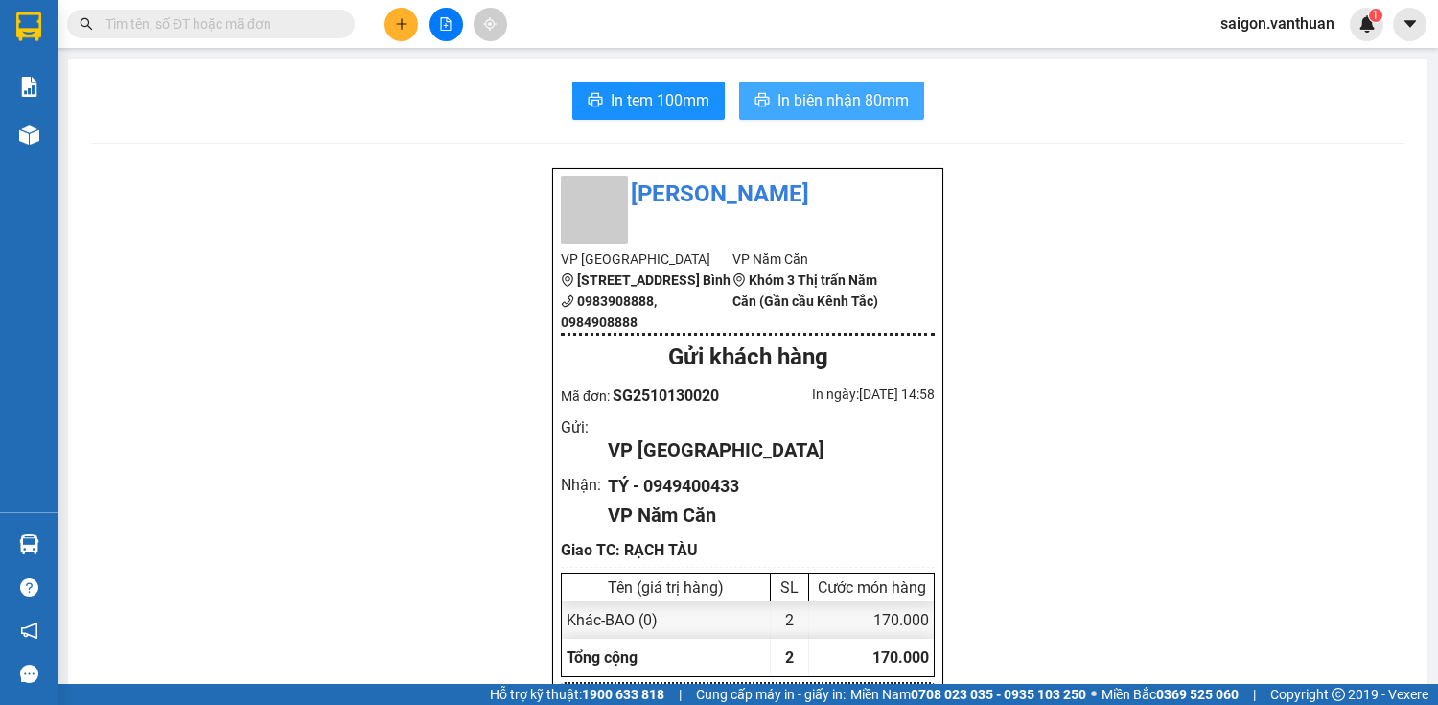
click at [813, 104] on span "In biên nhận 80mm" at bounding box center [843, 100] width 131 height 24
click at [395, 14] on button at bounding box center [402, 25] width 34 height 34
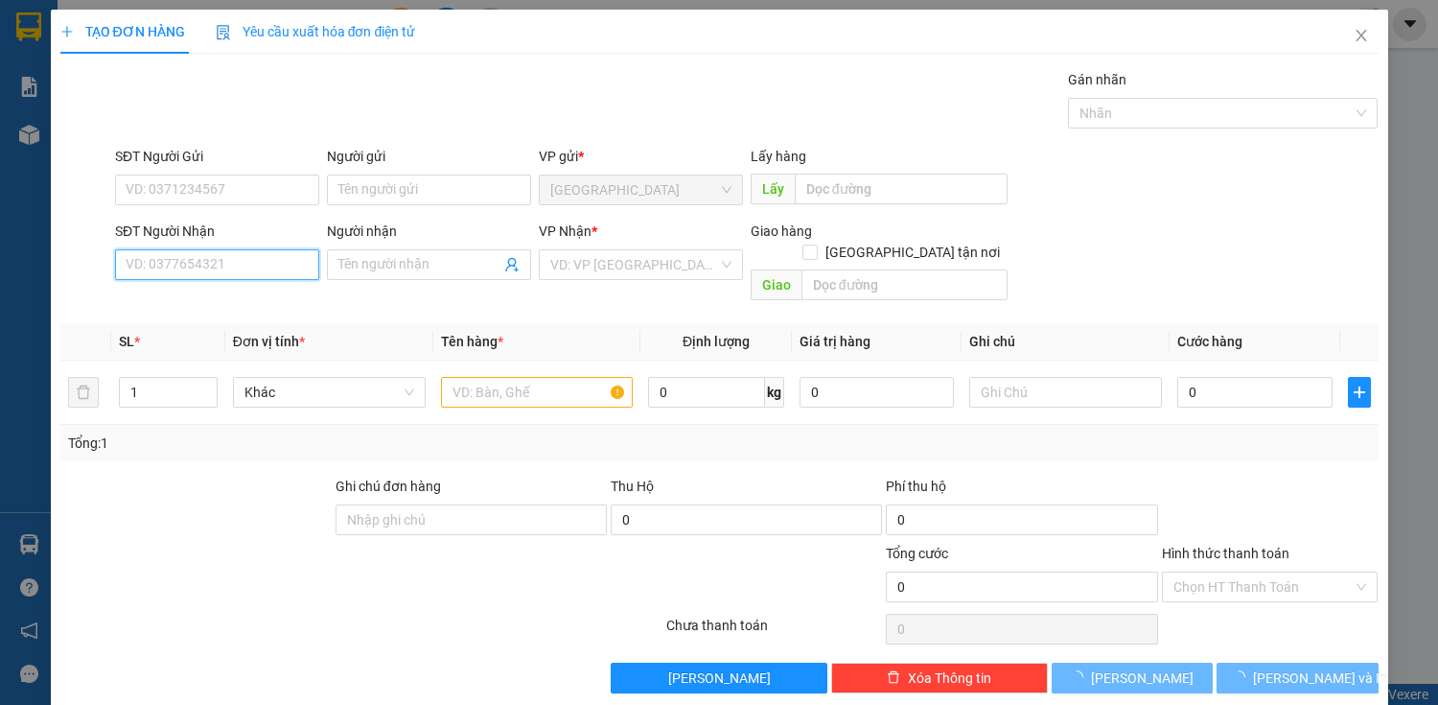
click at [228, 276] on input "SĐT Người Nhận" at bounding box center [217, 264] width 204 height 31
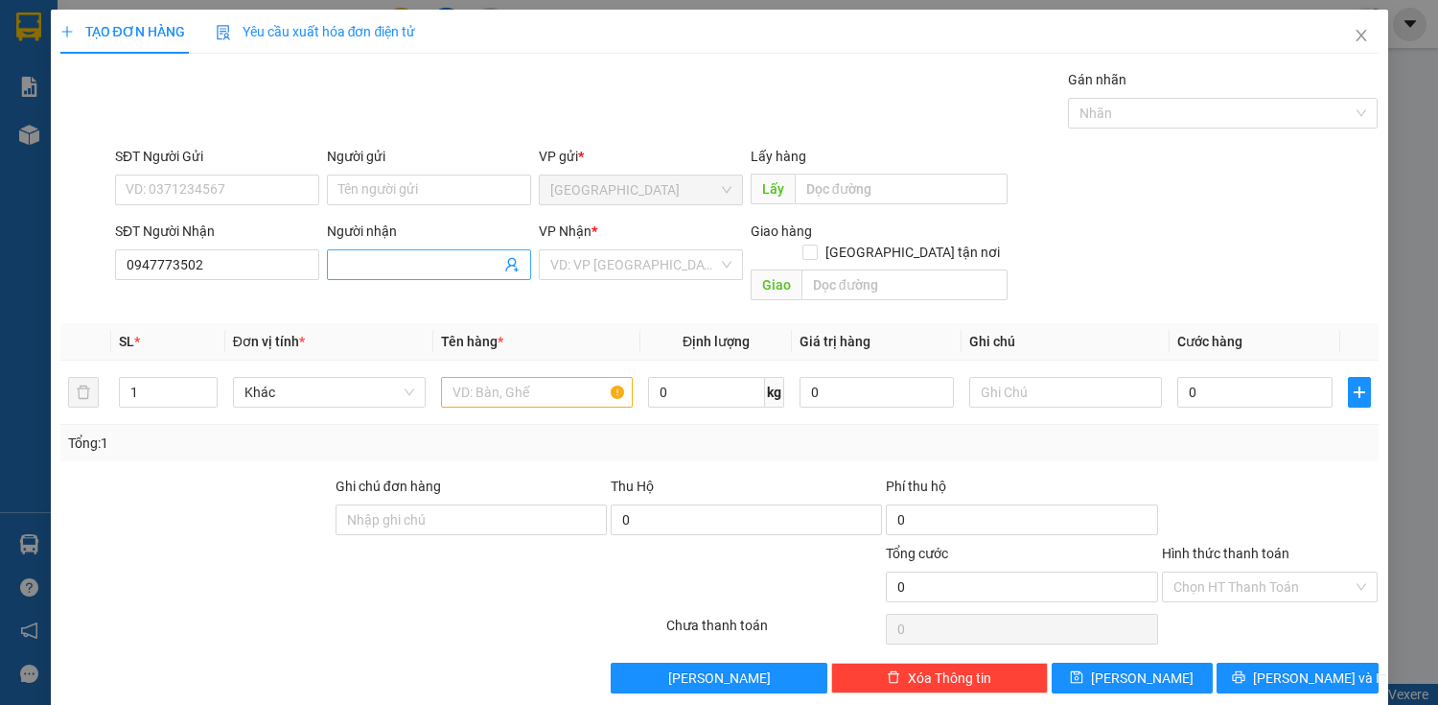
click at [437, 264] on input "Người nhận" at bounding box center [419, 264] width 162 height 21
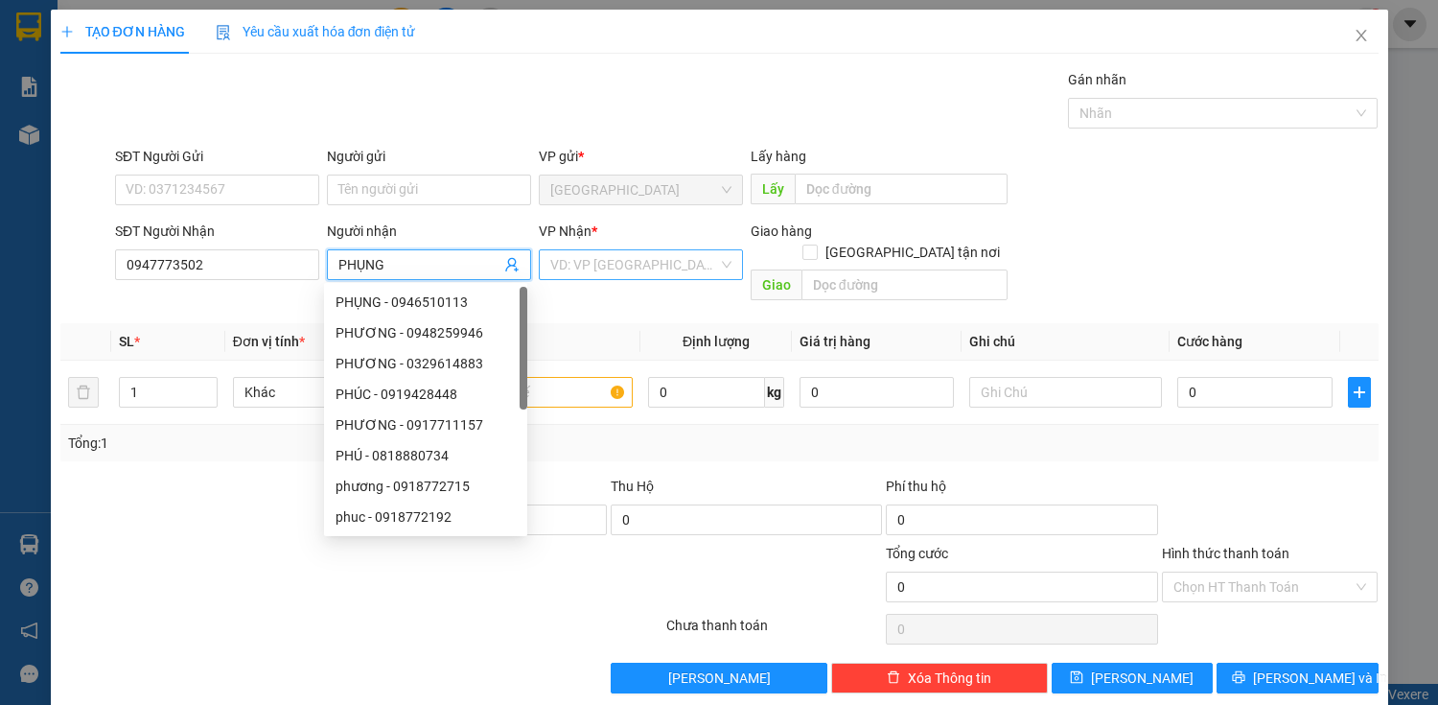
click at [614, 271] on input "search" at bounding box center [634, 264] width 168 height 29
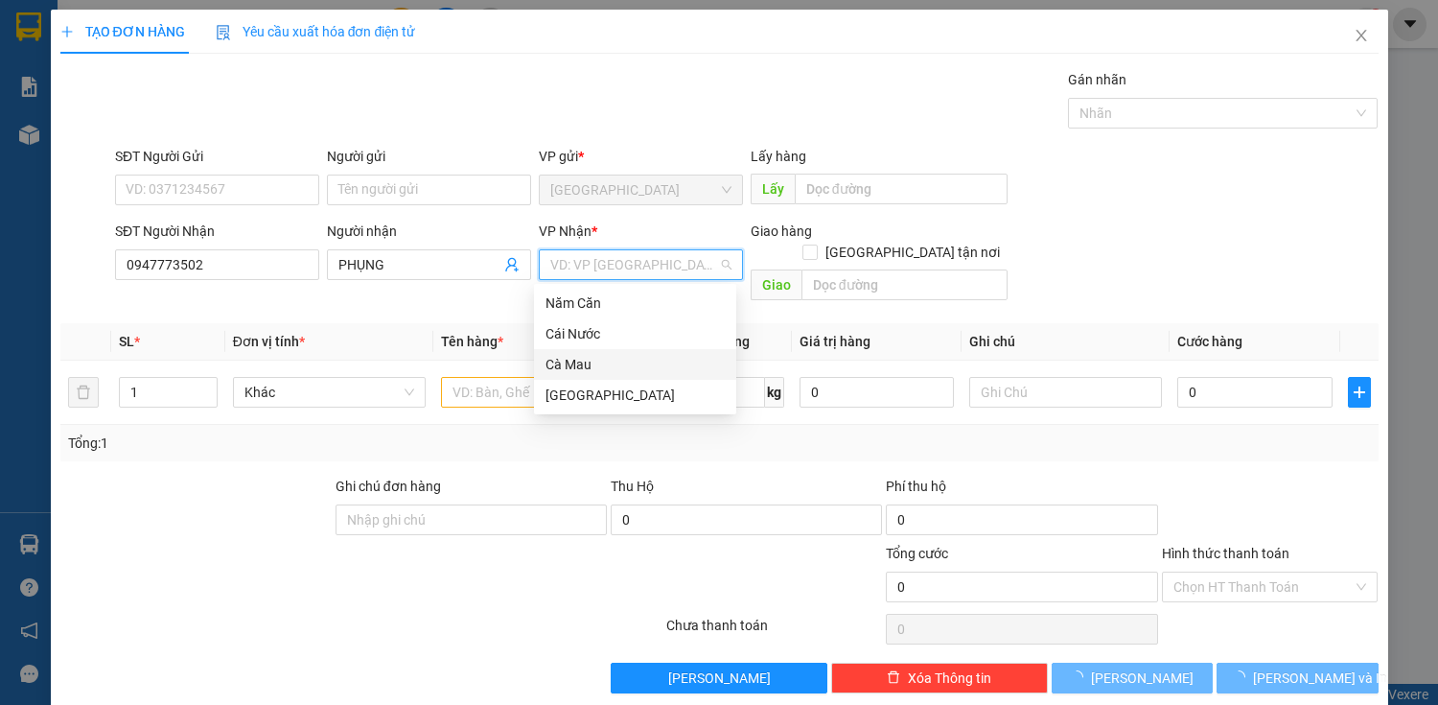
click at [616, 361] on div "Cà Mau" at bounding box center [635, 364] width 179 height 21
click at [485, 377] on input "text" at bounding box center [537, 392] width 193 height 31
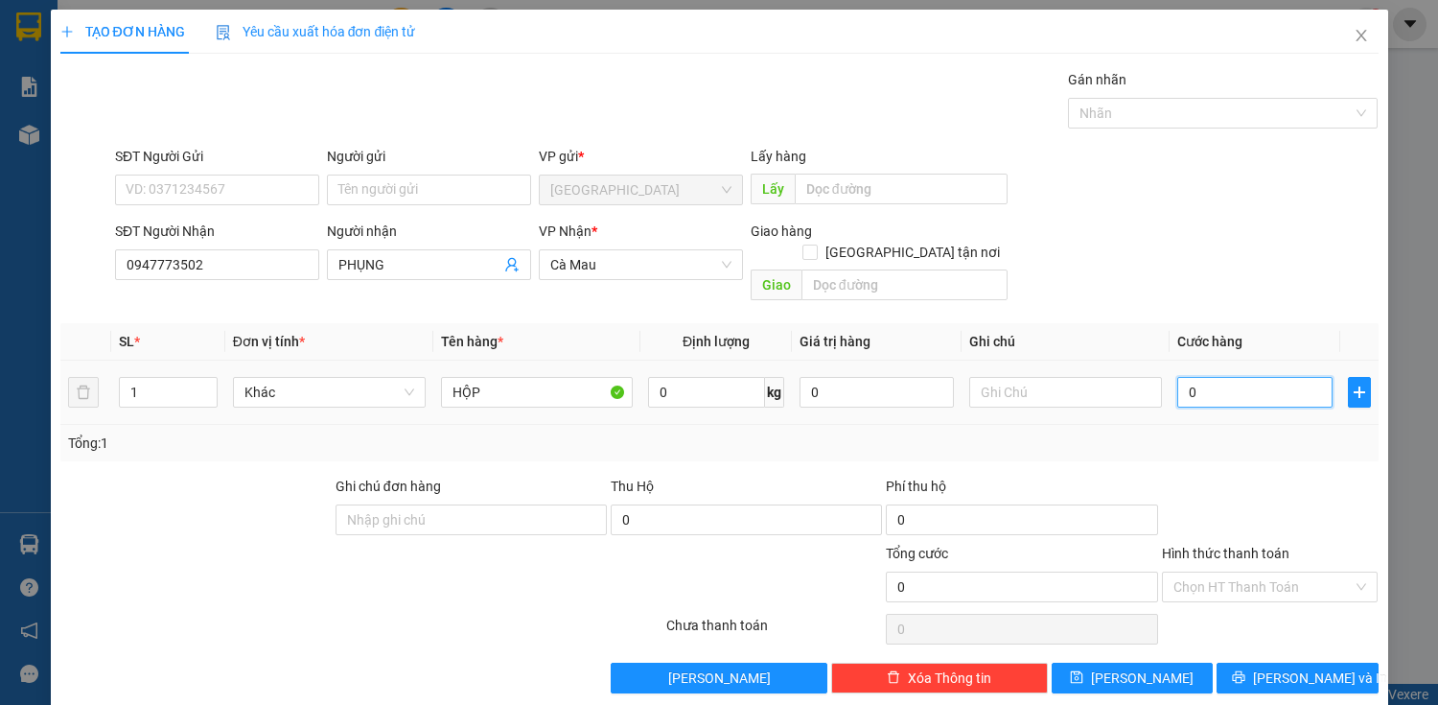
click at [1238, 377] on input "0" at bounding box center [1255, 392] width 154 height 31
drag, startPoint x: 1290, startPoint y: 560, endPoint x: 1273, endPoint y: 570, distance: 18.9
click at [1289, 572] on input "Hình thức thanh toán" at bounding box center [1264, 586] width 180 height 29
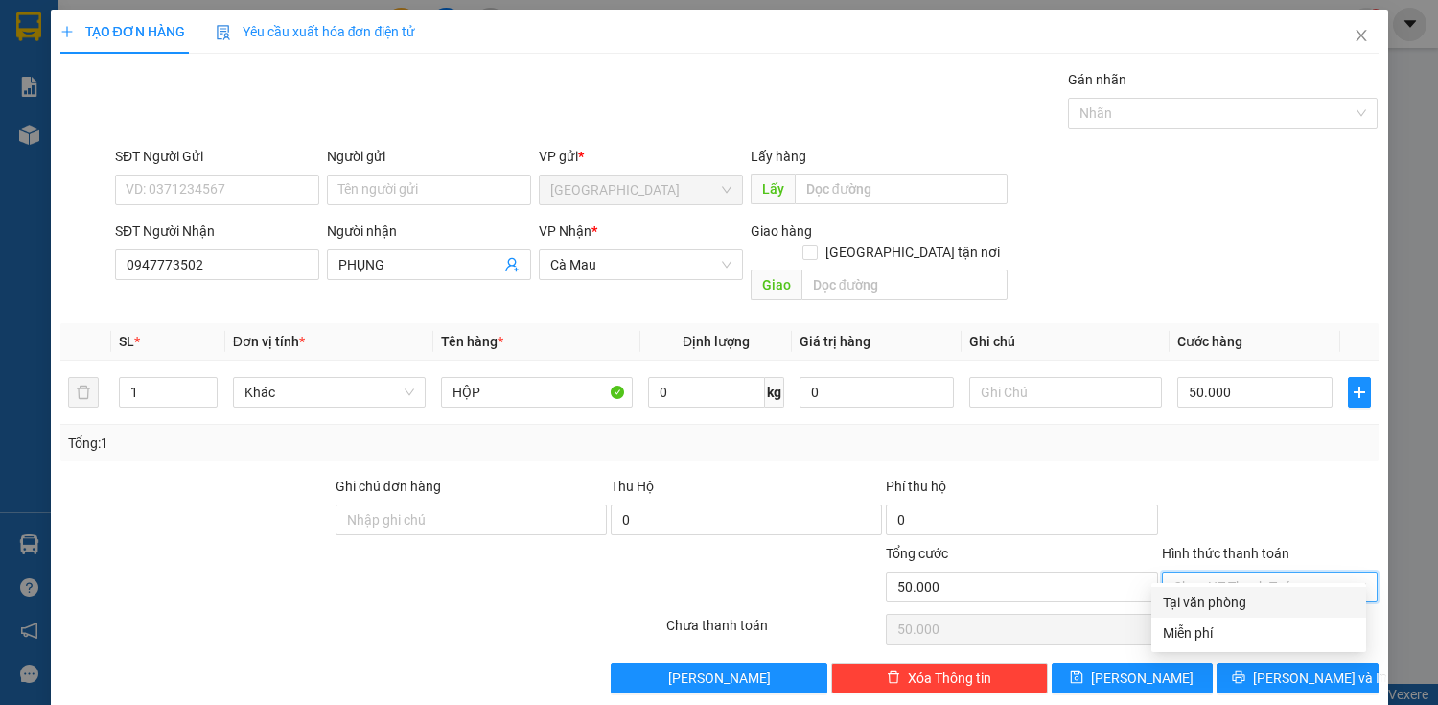
drag, startPoint x: 1224, startPoint y: 600, endPoint x: 1283, endPoint y: 689, distance: 107.2
click at [1225, 599] on div "Tại văn phòng" at bounding box center [1259, 602] width 192 height 21
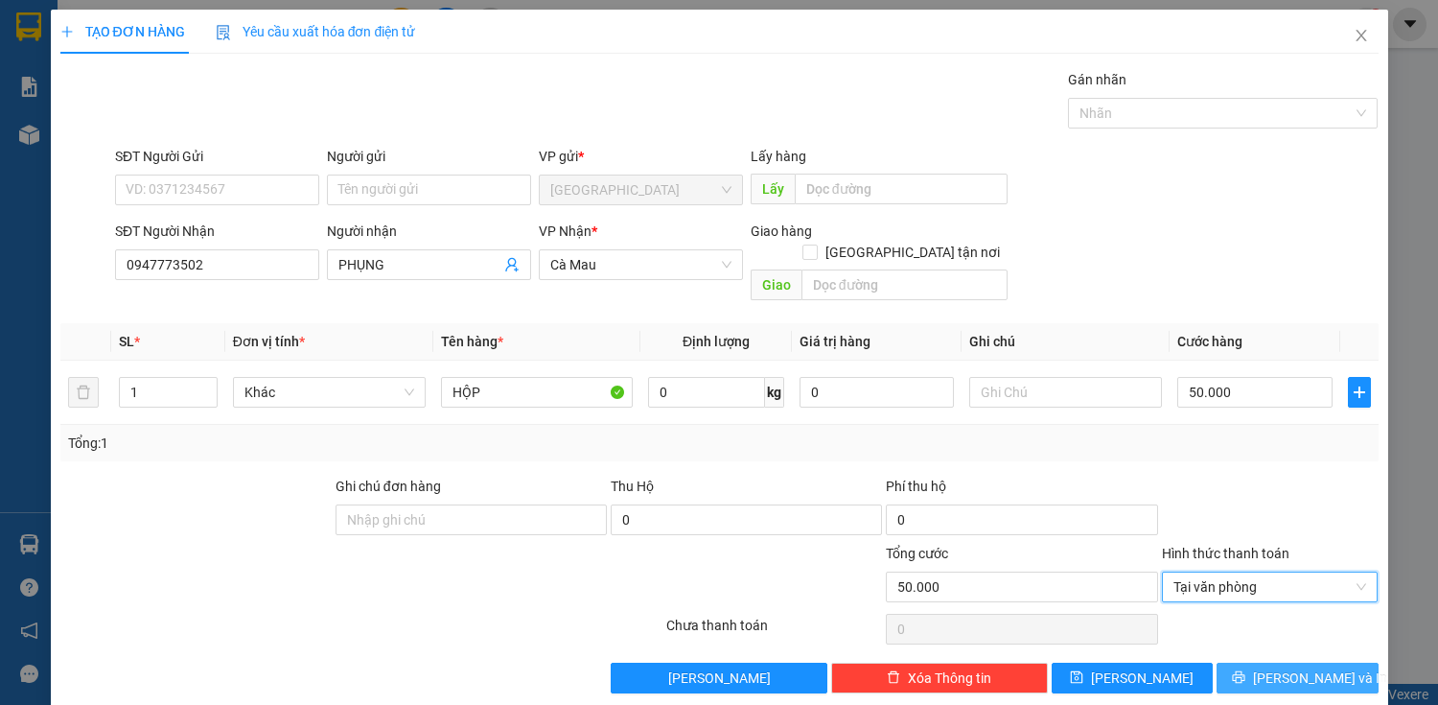
click at [1309, 667] on span "[PERSON_NAME] và In" at bounding box center [1320, 677] width 134 height 21
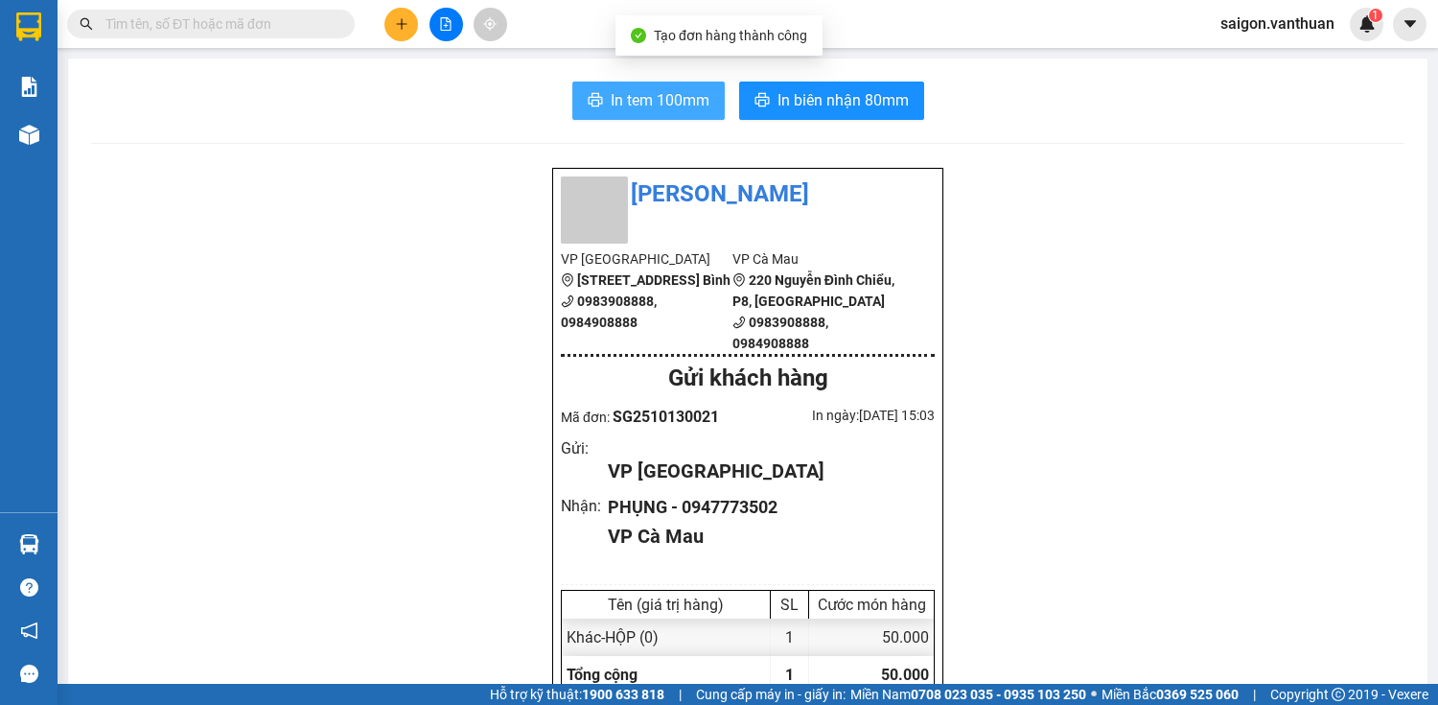
click at [641, 93] on span "In tem 100mm" at bounding box center [660, 100] width 99 height 24
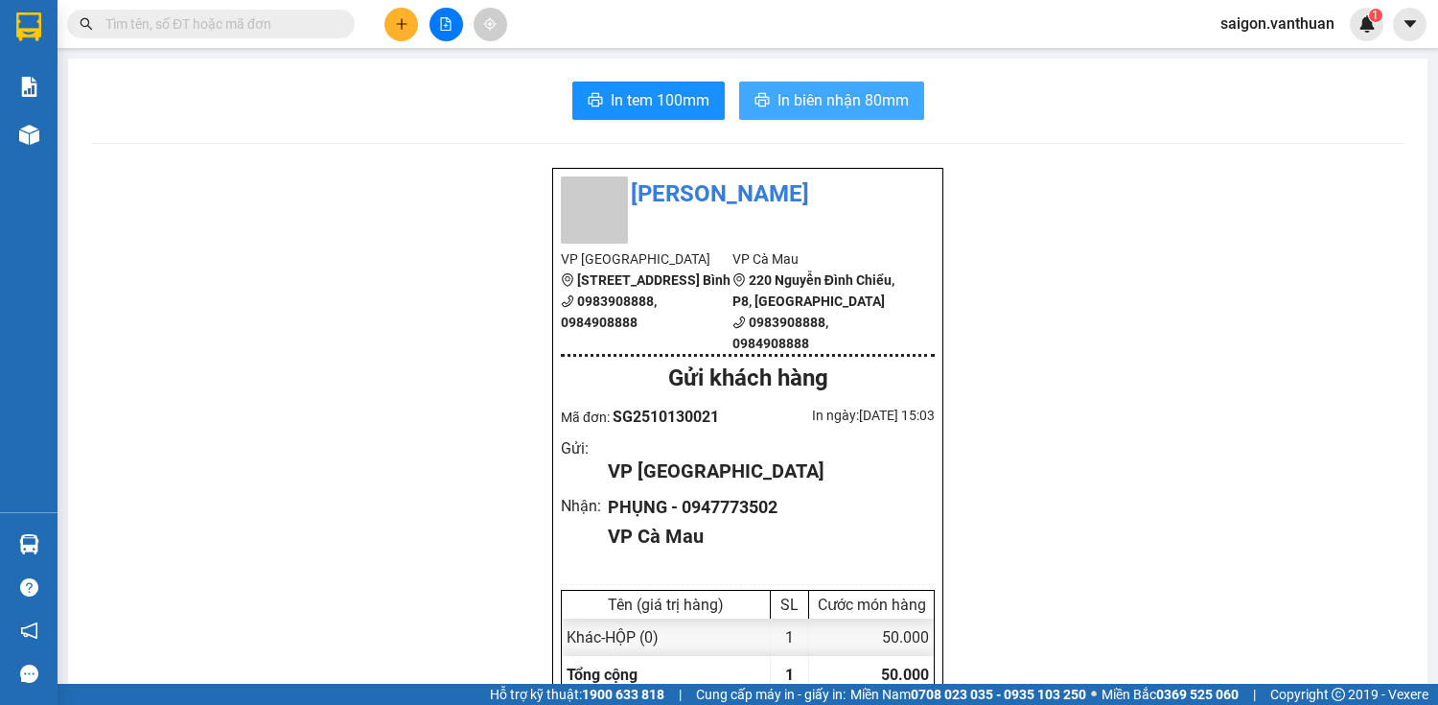
click at [886, 91] on span "In biên nhận 80mm" at bounding box center [843, 100] width 131 height 24
click at [392, 17] on button at bounding box center [402, 25] width 34 height 34
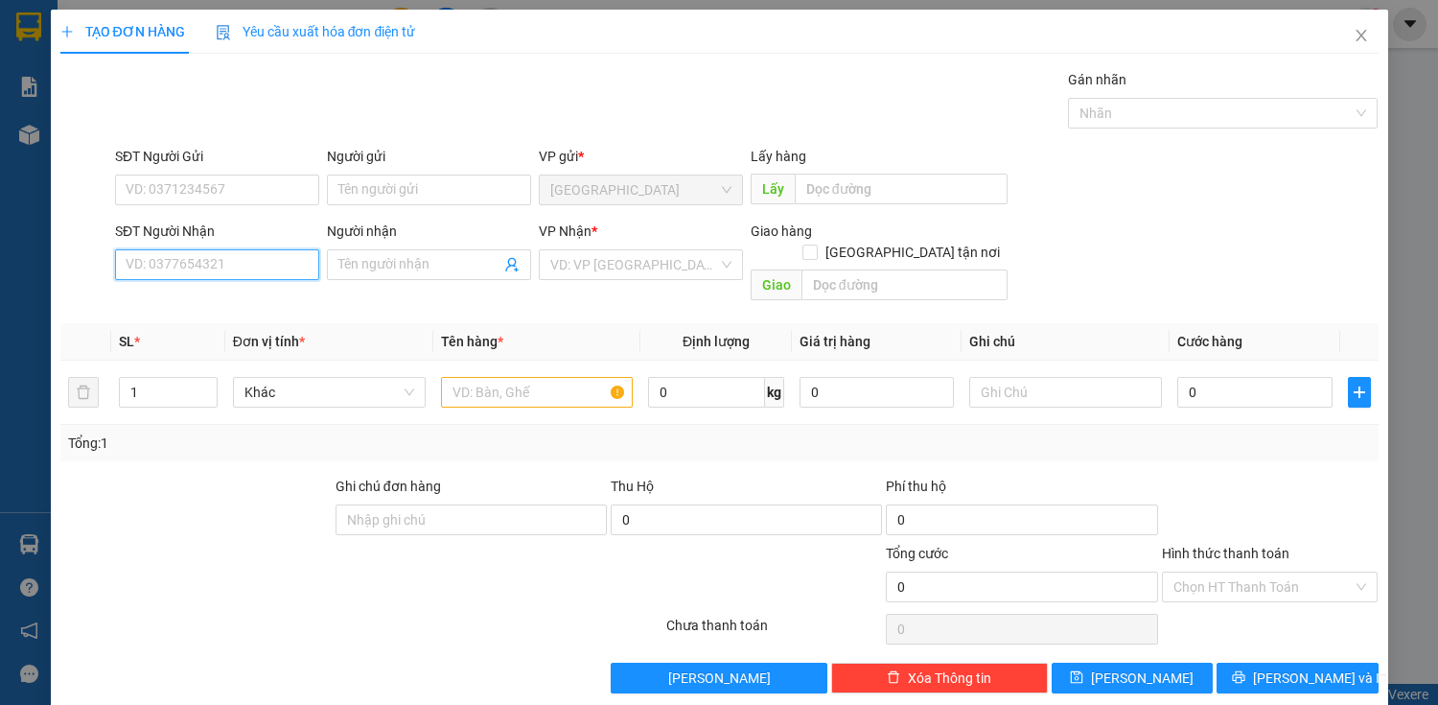
click at [165, 273] on input "SĐT Người Nhận" at bounding box center [217, 264] width 204 height 31
click at [242, 299] on div "0917270406 - NHU" at bounding box center [215, 302] width 179 height 21
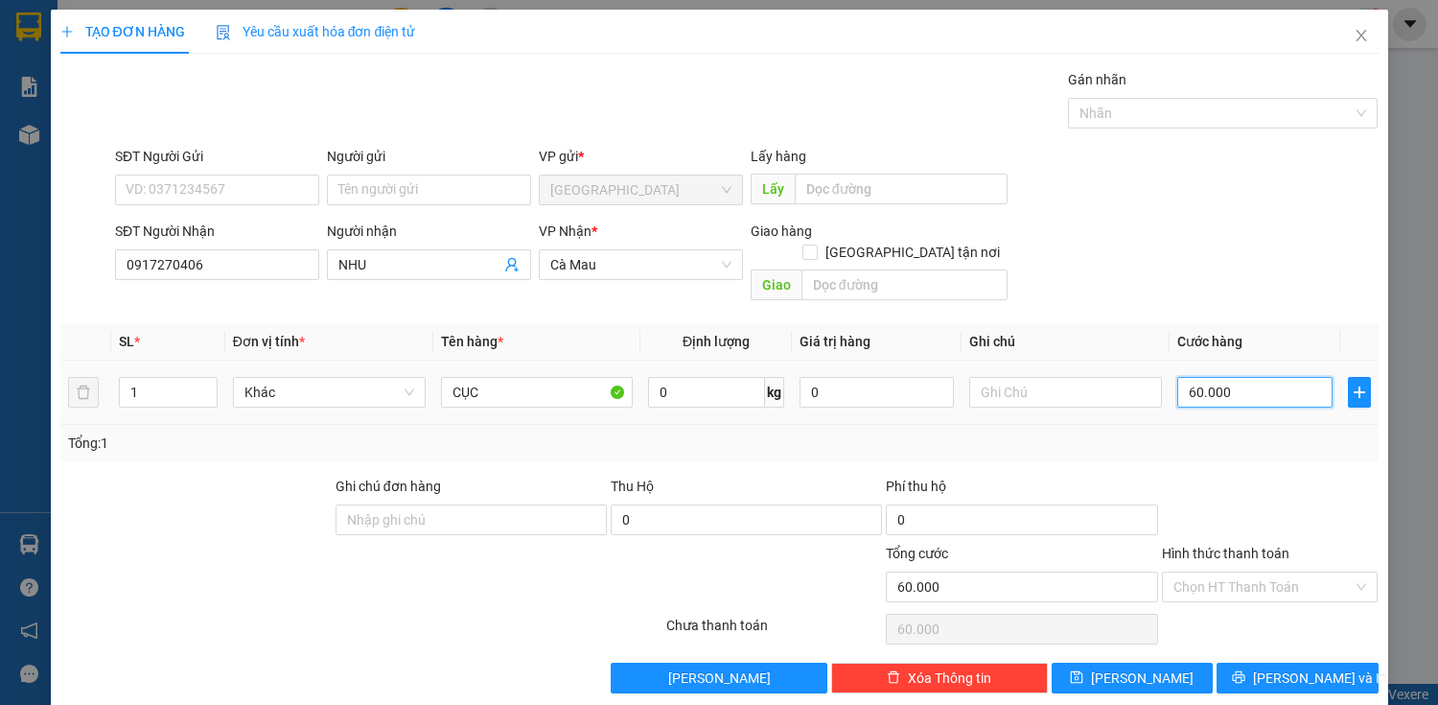
click at [1209, 377] on input "60.000" at bounding box center [1255, 392] width 154 height 31
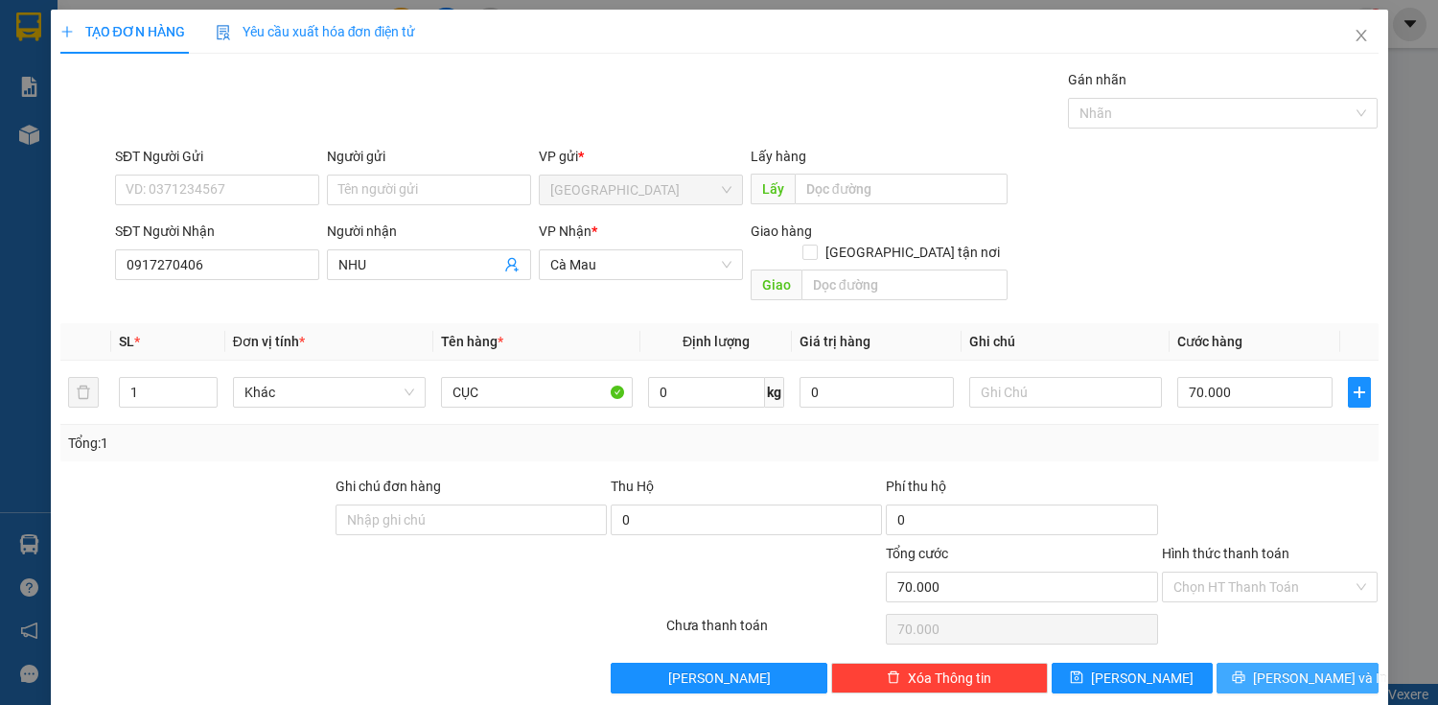
drag, startPoint x: 1270, startPoint y: 660, endPoint x: 1261, endPoint y: 652, distance: 11.5
click at [1267, 663] on button "[PERSON_NAME] và In" at bounding box center [1297, 678] width 161 height 31
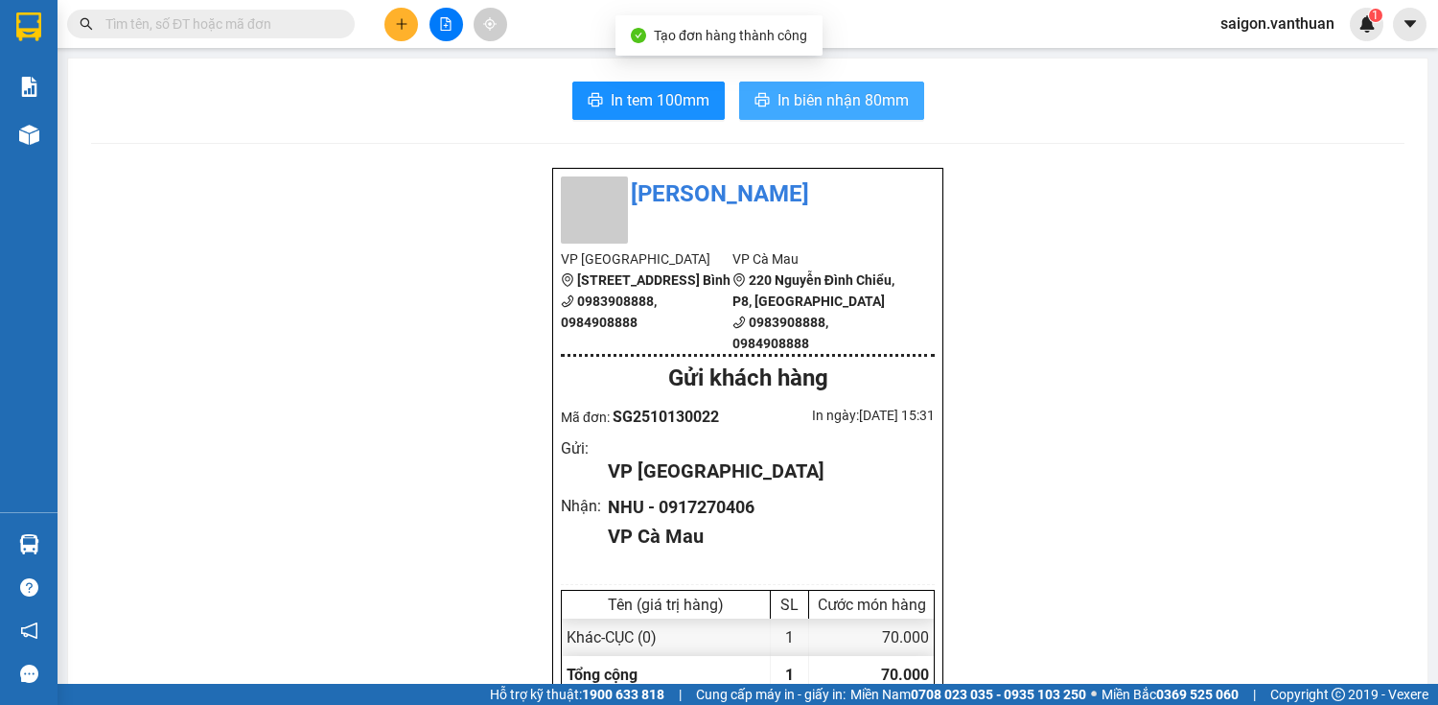
click at [864, 107] on span "In biên nhận 80mm" at bounding box center [843, 100] width 131 height 24
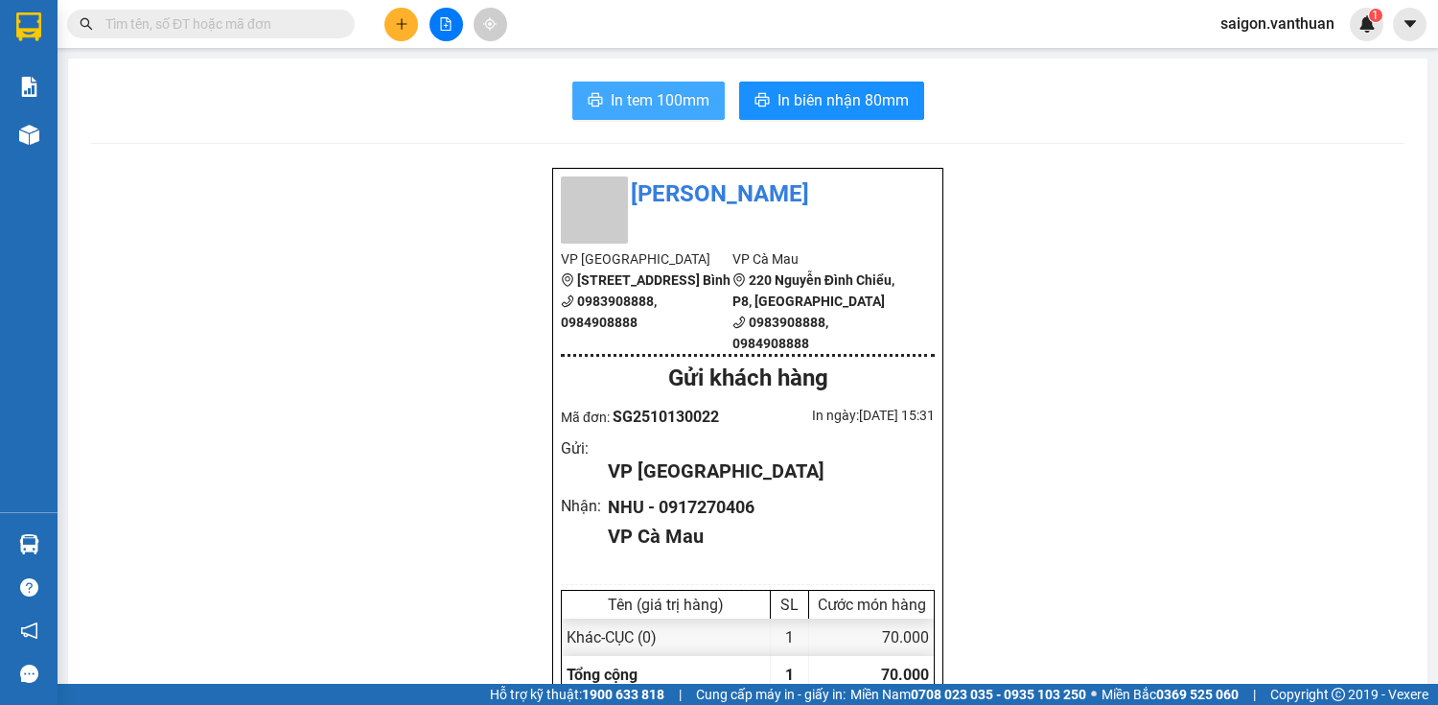
click at [658, 96] on span "In tem 100mm" at bounding box center [660, 100] width 99 height 24
click at [406, 20] on icon "plus" at bounding box center [401, 23] width 13 height 13
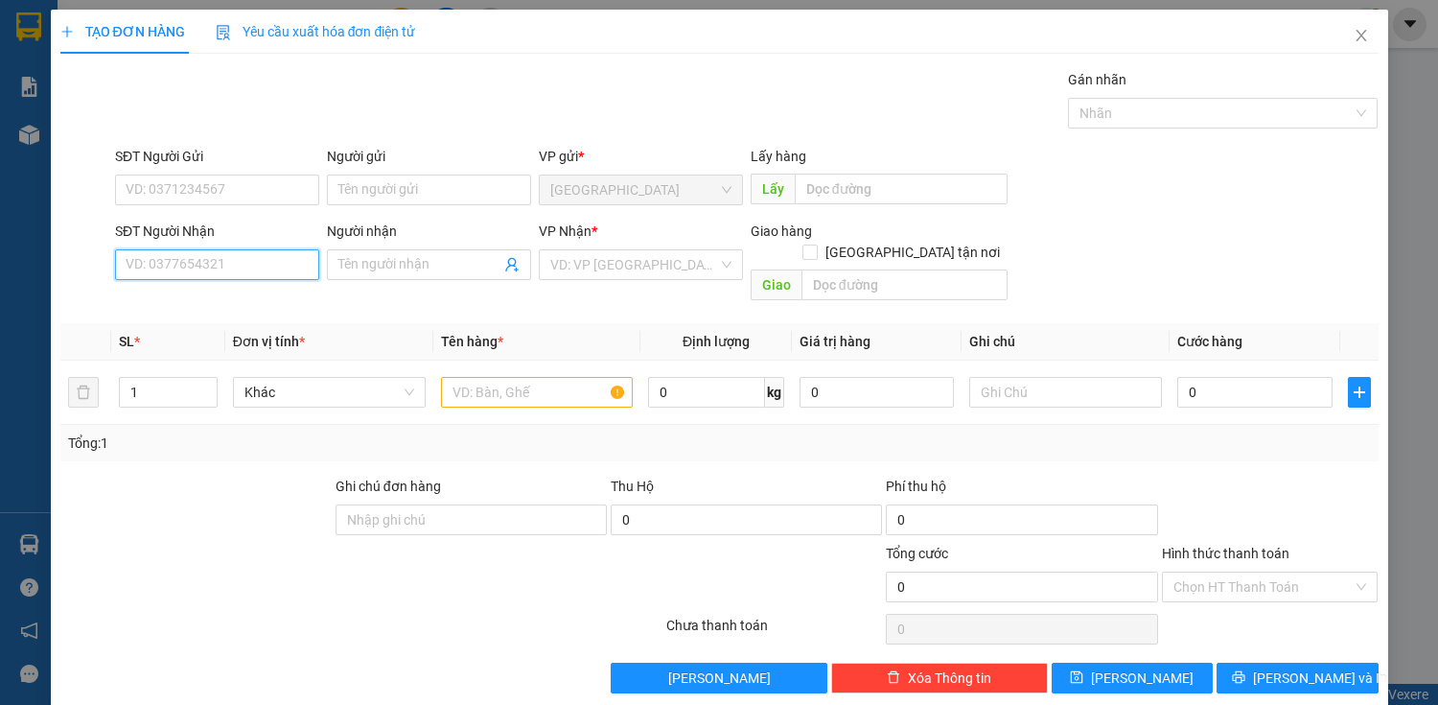
click at [249, 263] on input "SĐT Người Nhận" at bounding box center [217, 264] width 204 height 31
click at [223, 292] on div "0842202092 - XUYÊN" at bounding box center [215, 302] width 179 height 21
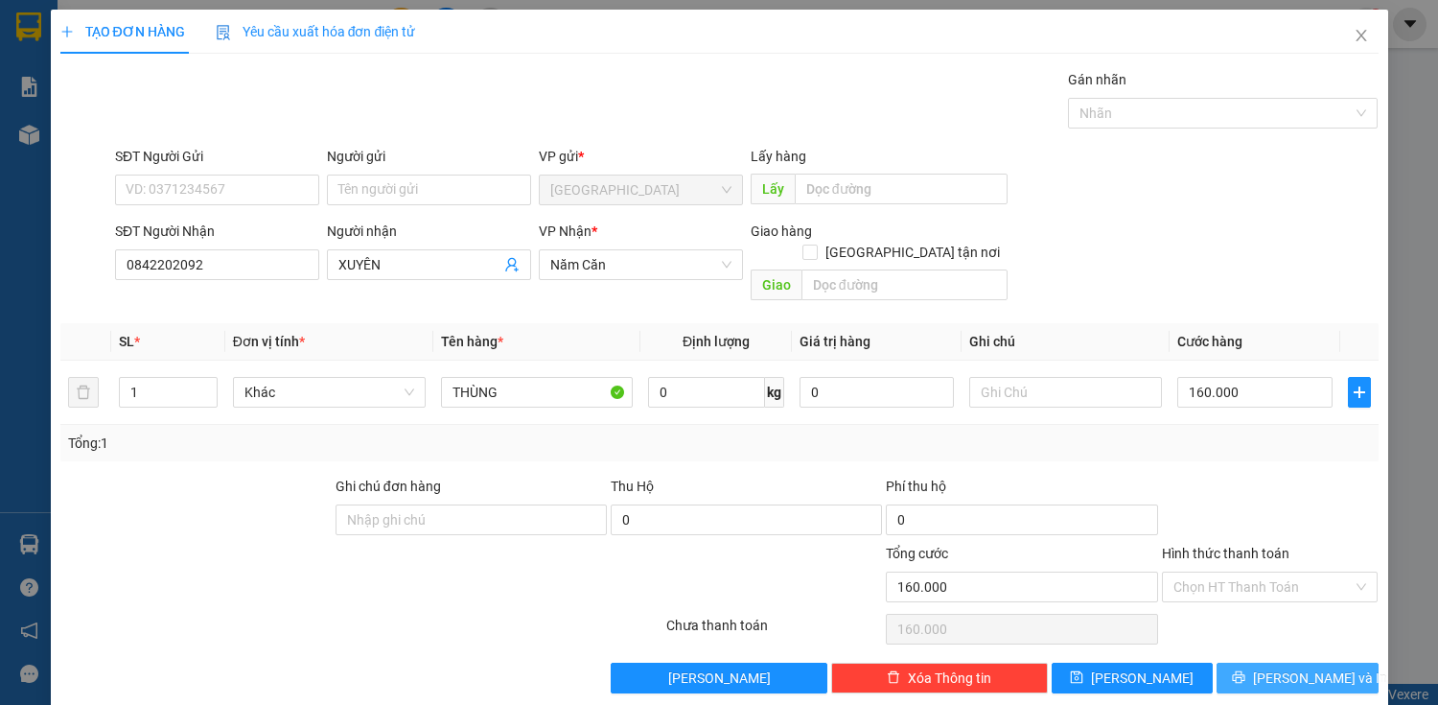
click at [1319, 667] on span "[PERSON_NAME] và In" at bounding box center [1320, 677] width 134 height 21
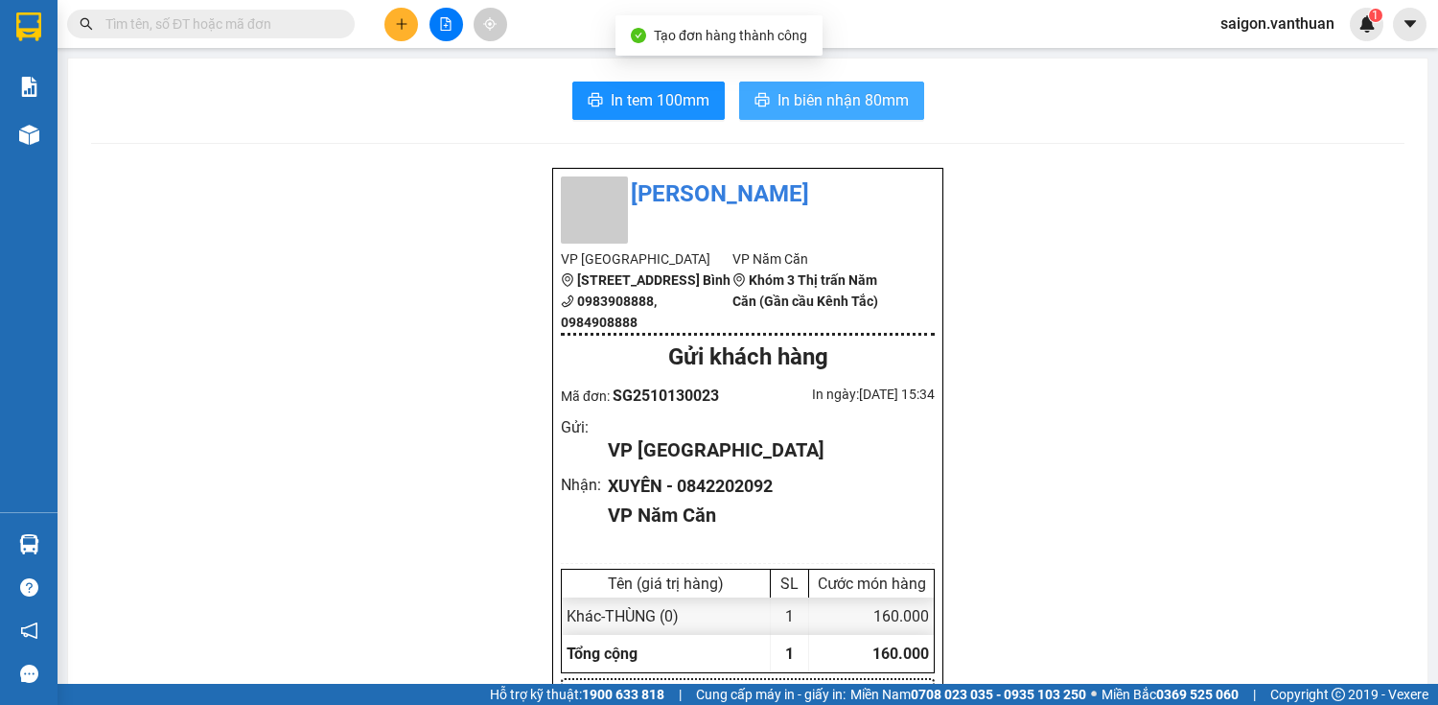
click at [900, 109] on span "In biên nhận 80mm" at bounding box center [843, 100] width 131 height 24
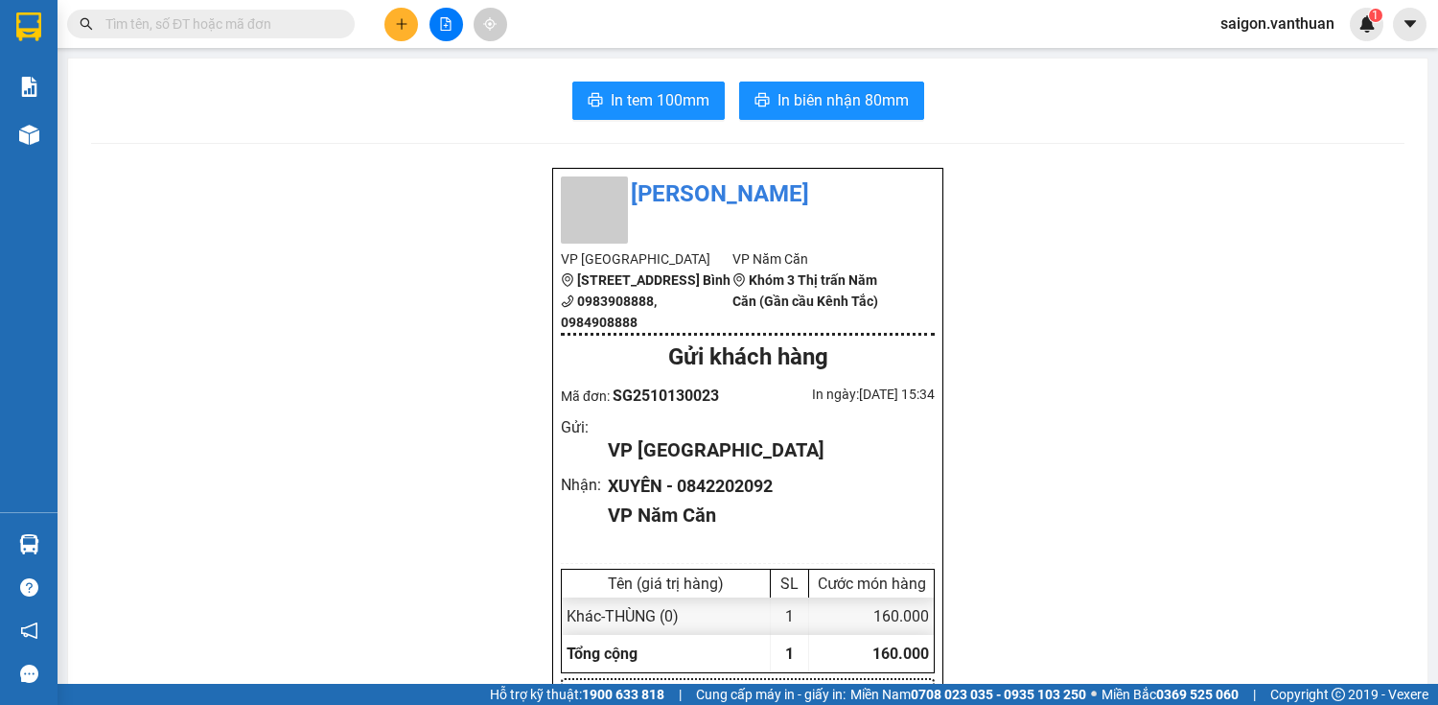
drag, startPoint x: 634, startPoint y: 65, endPoint x: 651, endPoint y: 94, distance: 33.5
click at [651, 96] on span "In tem 100mm" at bounding box center [660, 100] width 99 height 24
click at [403, 26] on icon "plus" at bounding box center [401, 23] width 13 height 13
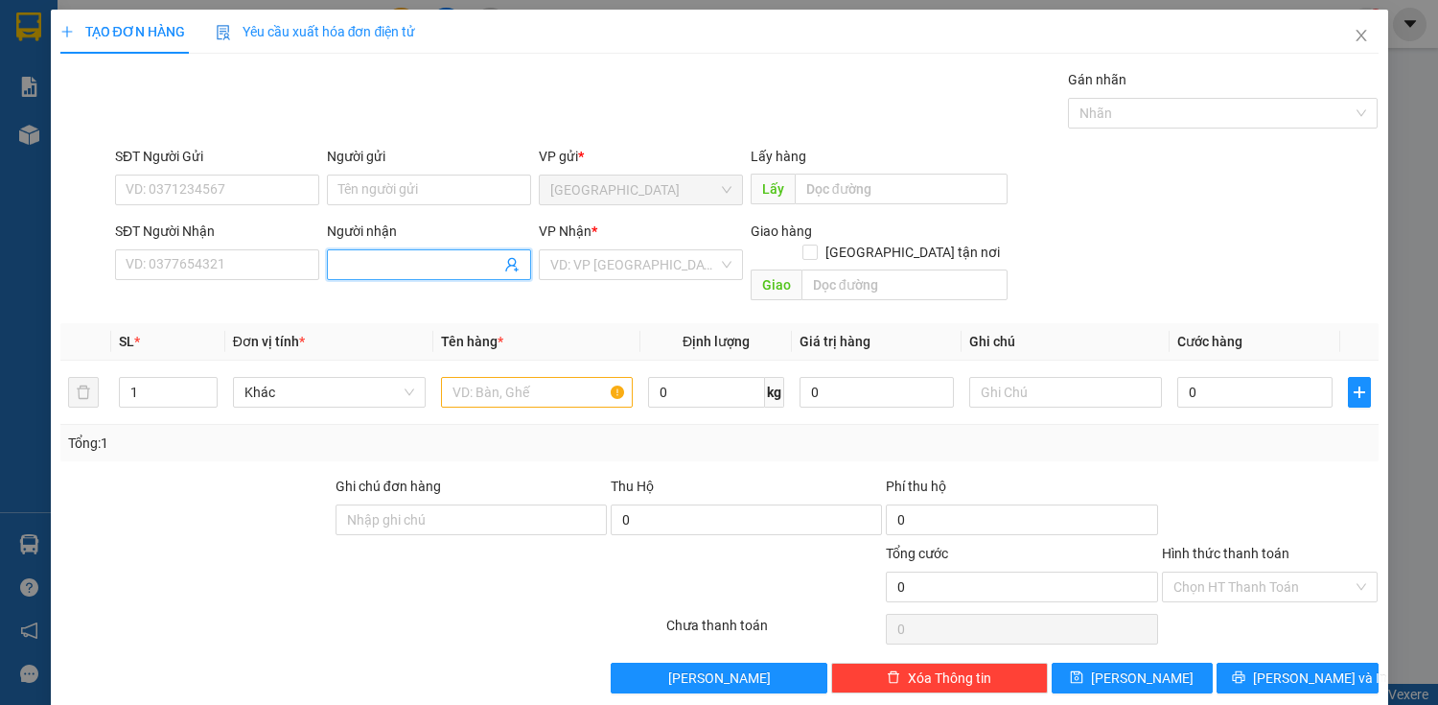
click at [372, 274] on span at bounding box center [429, 264] width 204 height 31
click at [465, 312] on div "NGHỊ - 0949748197" at bounding box center [425, 302] width 179 height 21
drag, startPoint x: 125, startPoint y: 268, endPoint x: 229, endPoint y: 281, distance: 105.4
click at [229, 281] on div "SĐT Người Nhận 0949748197 0949748197" at bounding box center [217, 254] width 204 height 67
drag, startPoint x: 1342, startPoint y: 33, endPoint x: 1185, endPoint y: 41, distance: 157.5
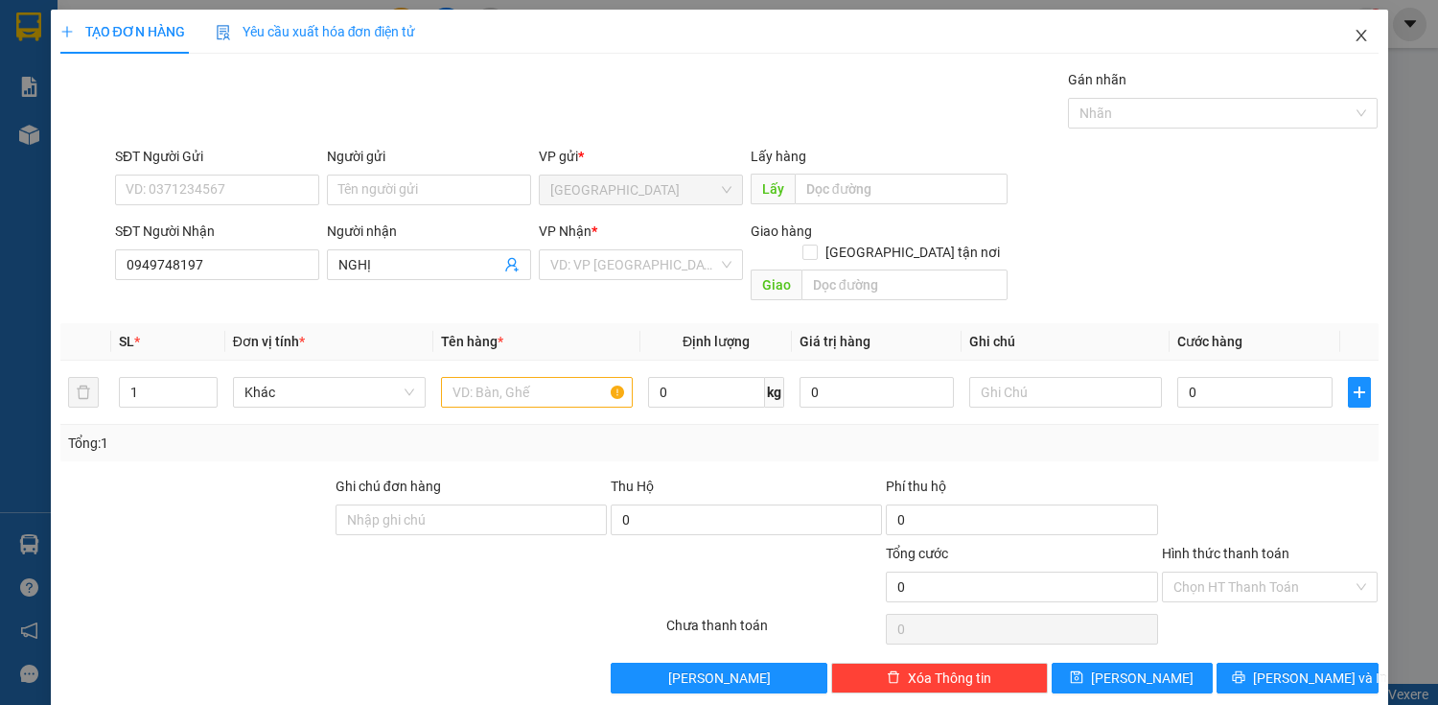
click at [1335, 33] on span "Close" at bounding box center [1362, 37] width 54 height 54
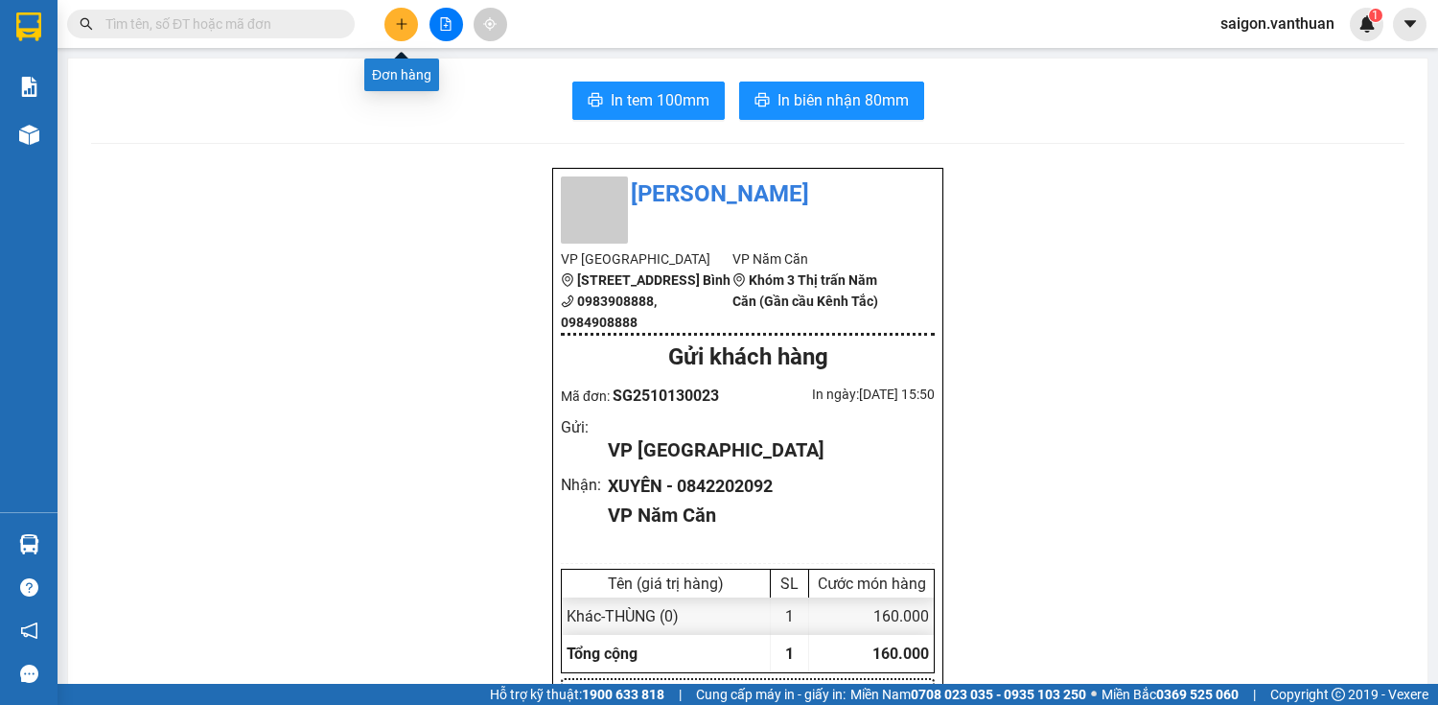
click at [407, 17] on icon "plus" at bounding box center [401, 23] width 13 height 13
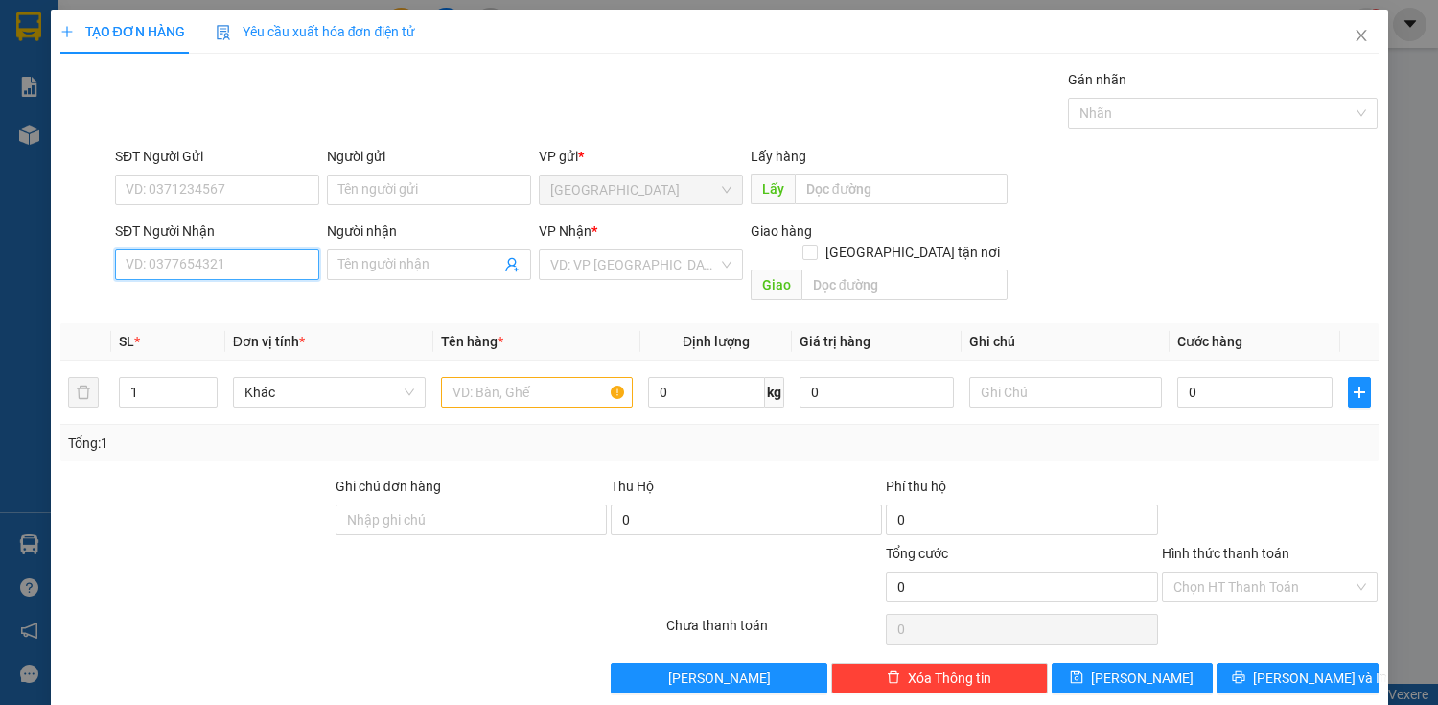
click at [223, 260] on input "SĐT Người Nhận" at bounding box center [217, 264] width 204 height 31
paste input "0949748197"
click at [255, 312] on div "0949748197 - NGHỊ" at bounding box center [215, 302] width 179 height 21
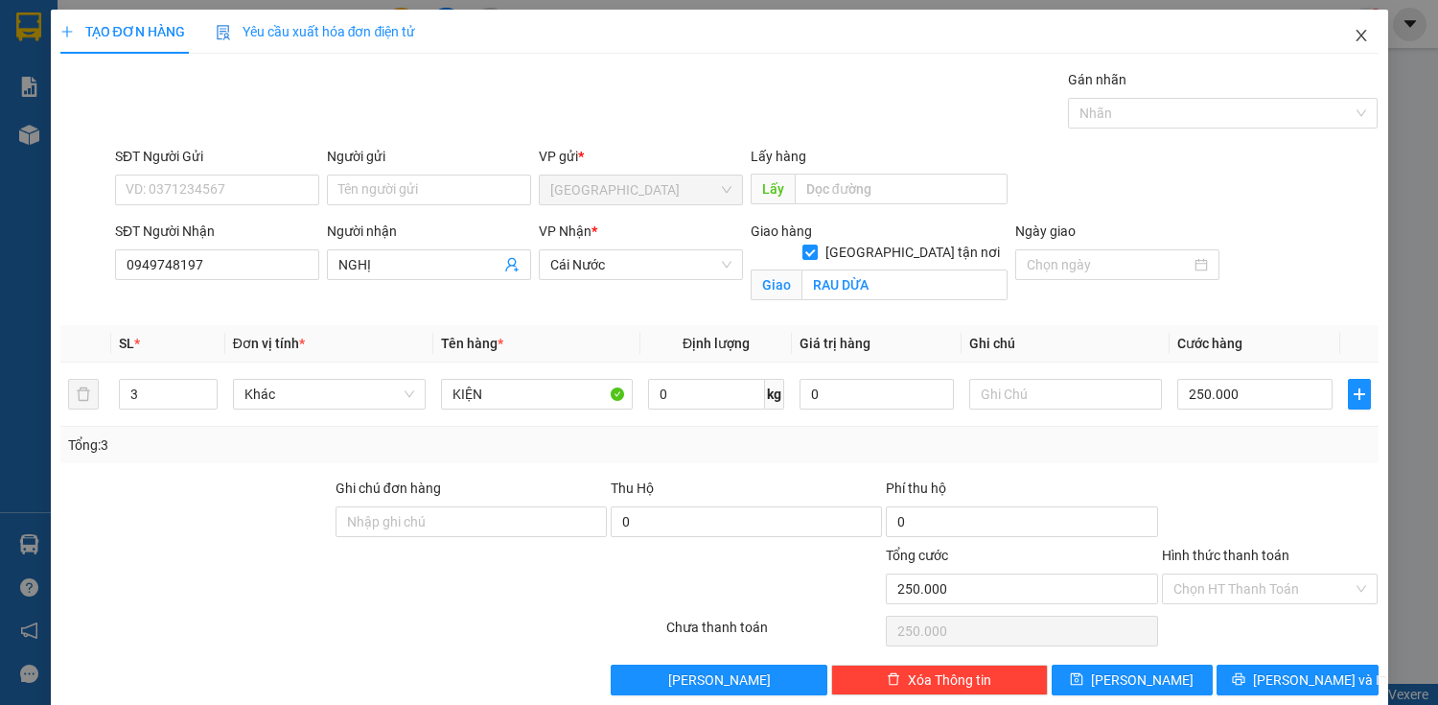
drag, startPoint x: 1345, startPoint y: 29, endPoint x: 1271, endPoint y: 29, distance: 74.8
click at [1354, 29] on icon "close" at bounding box center [1361, 35] width 15 height 15
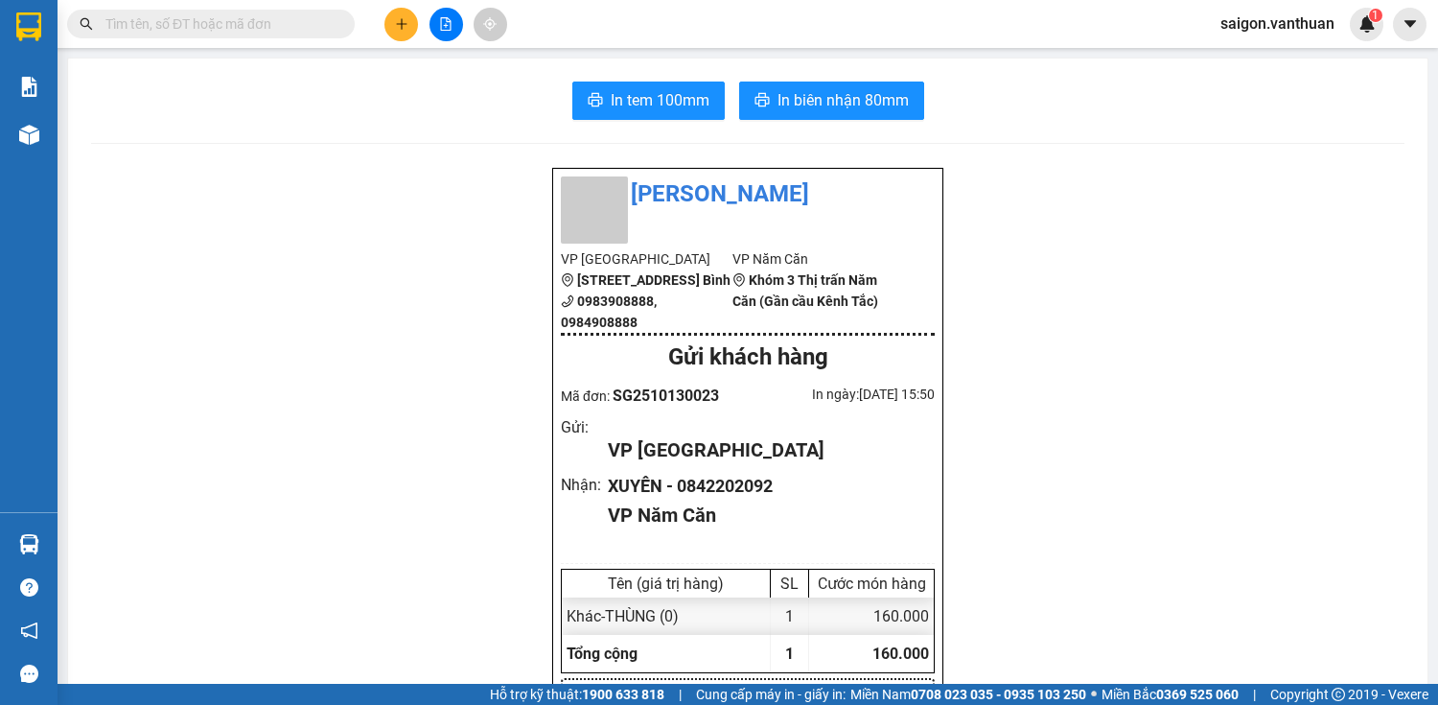
click at [392, 22] on button at bounding box center [402, 25] width 34 height 34
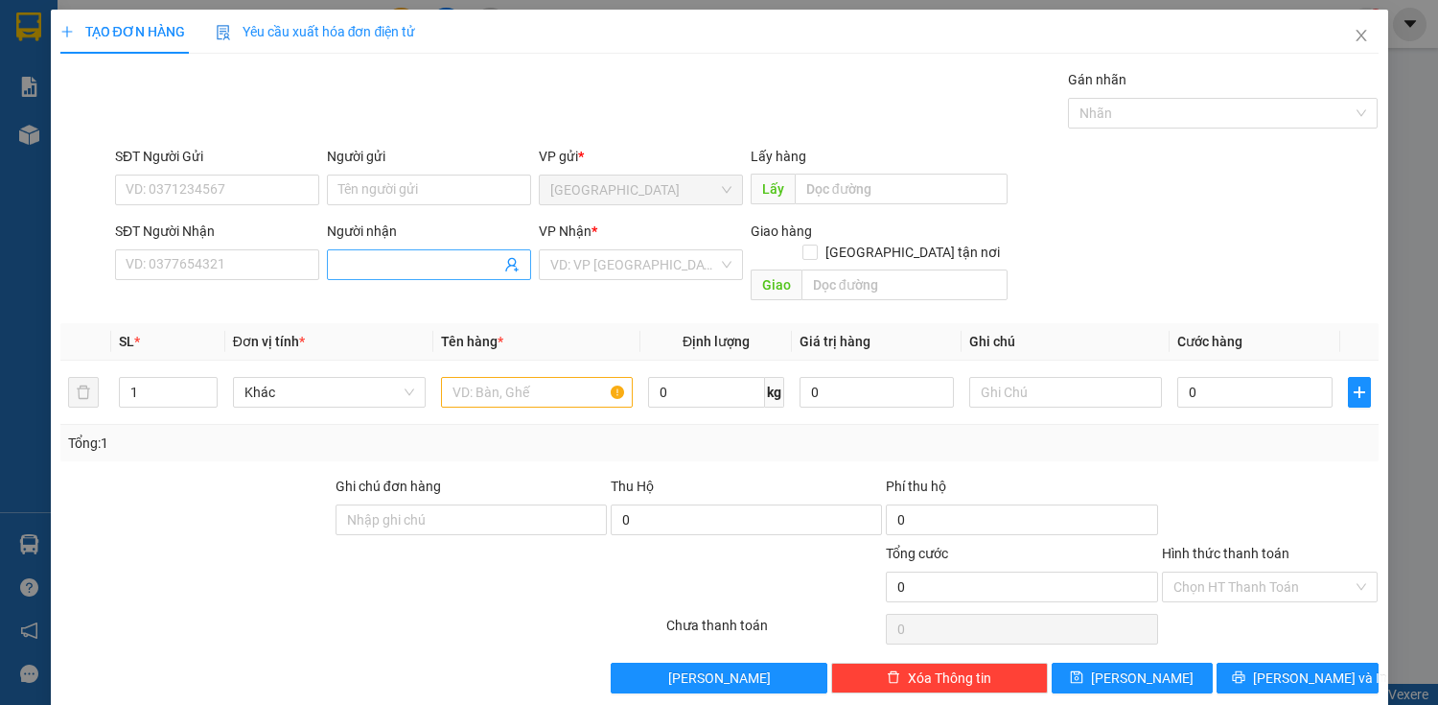
click at [384, 268] on input "Người nhận" at bounding box center [419, 264] width 162 height 21
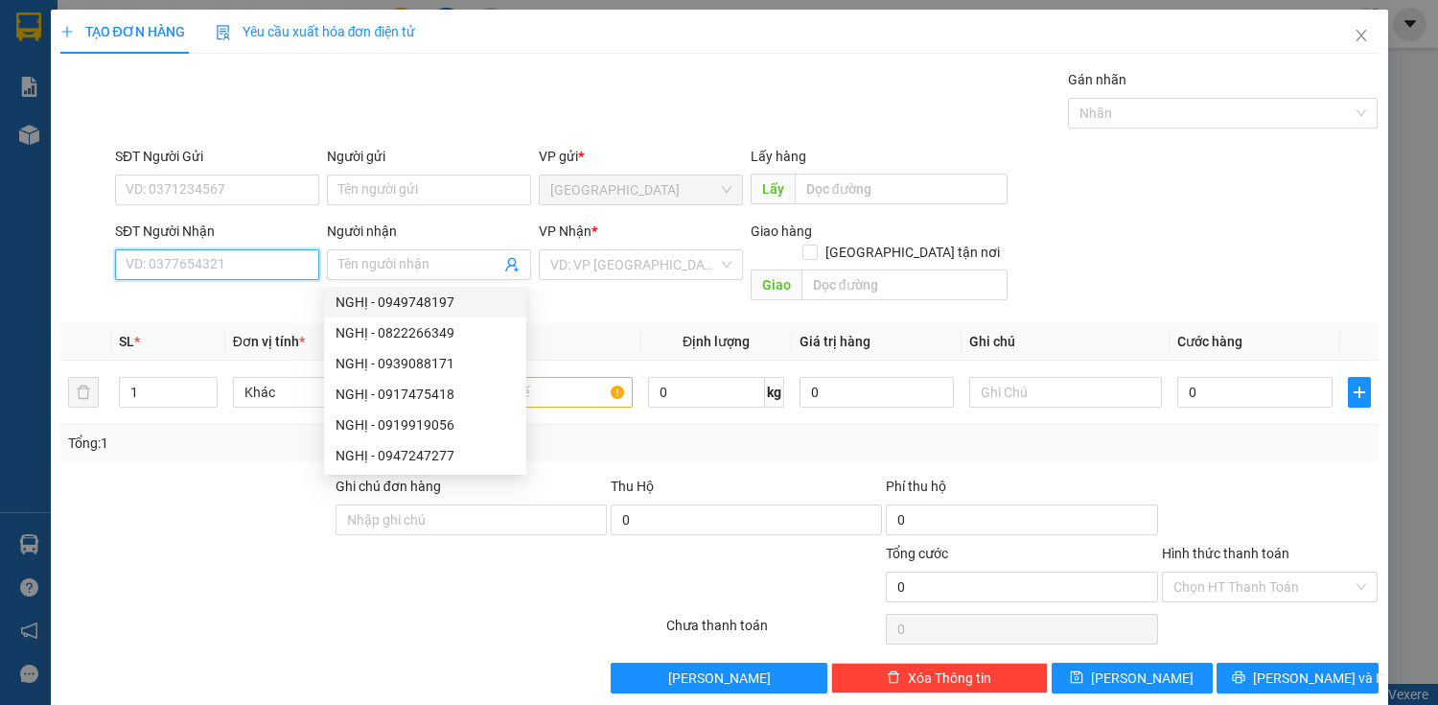
click at [249, 259] on input "SĐT Người Nhận" at bounding box center [217, 264] width 204 height 31
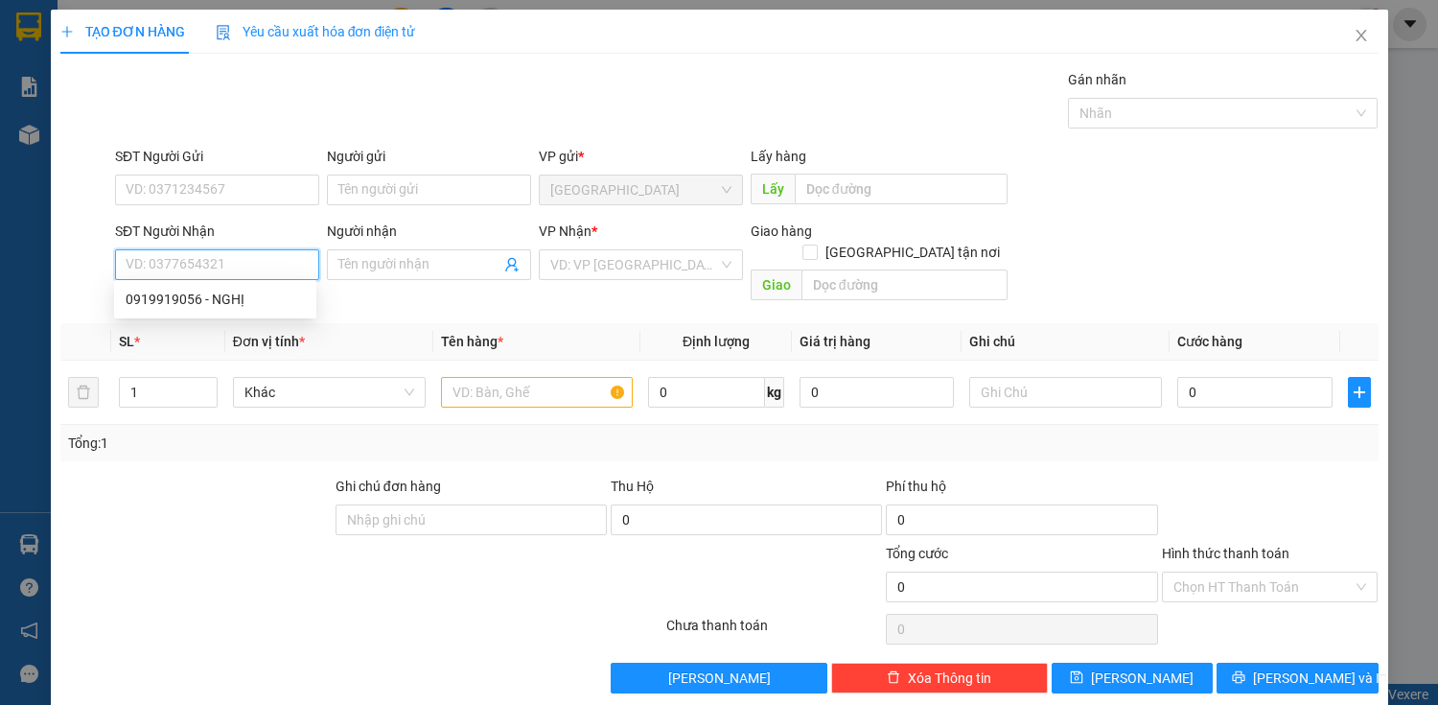
click at [306, 256] on input "SĐT Người Nhận" at bounding box center [217, 264] width 204 height 31
click at [242, 278] on div "SĐT Người Nhận VD: 0377654321" at bounding box center [217, 254] width 204 height 67
click at [243, 272] on input "SĐT Người Nhận" at bounding box center [217, 264] width 204 height 31
click at [241, 298] on div "0919919056 - NGHỊ" at bounding box center [215, 299] width 179 height 21
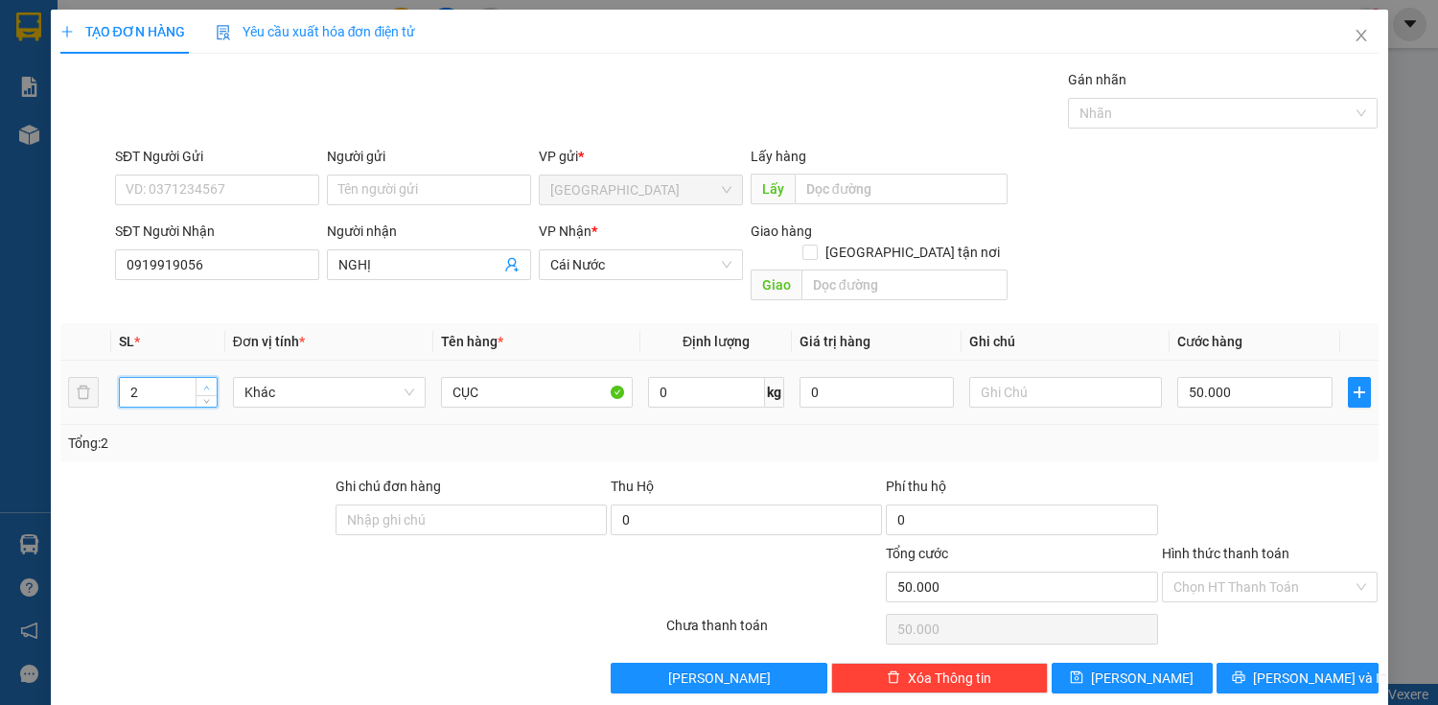
click at [208, 385] on icon "up" at bounding box center [206, 388] width 7 height 7
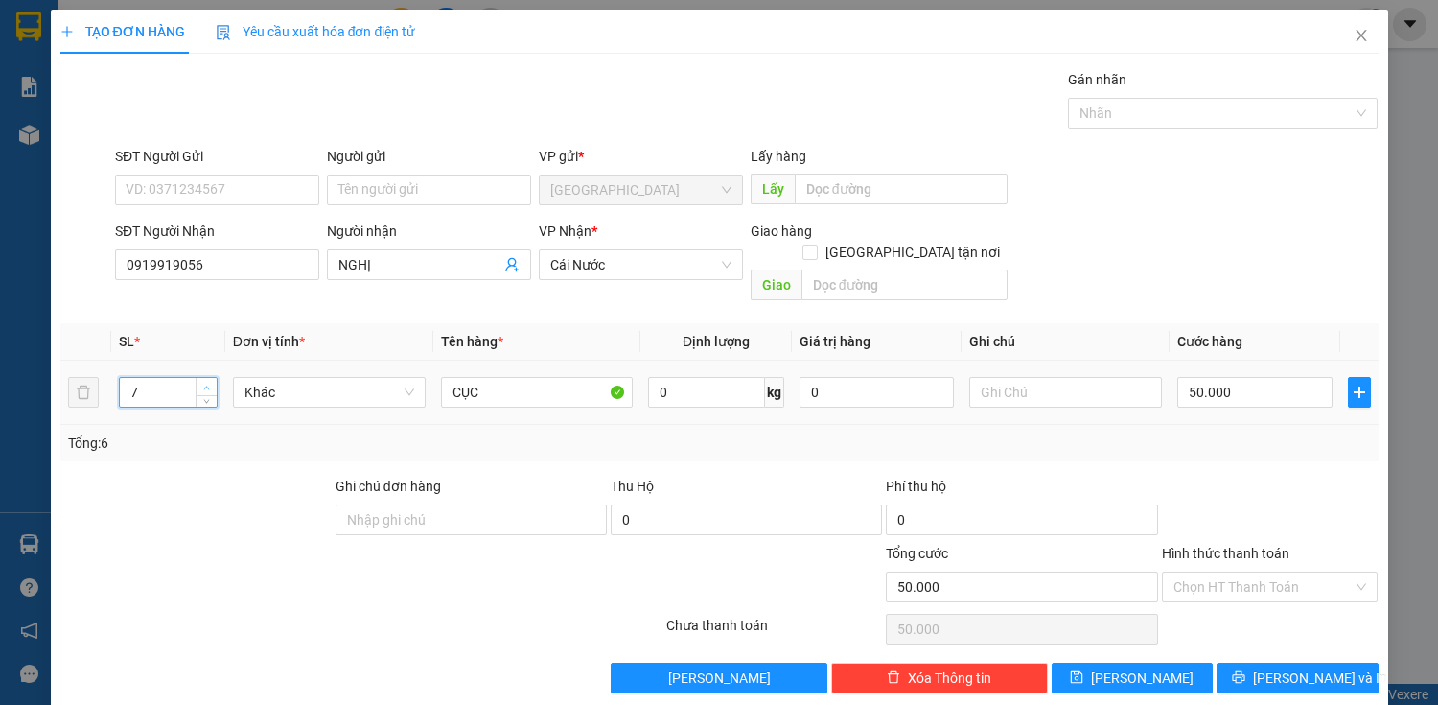
click at [208, 385] on icon "up" at bounding box center [206, 388] width 7 height 7
click at [502, 377] on input "CỤC" at bounding box center [537, 392] width 193 height 31
click at [1202, 377] on input "50.000" at bounding box center [1255, 392] width 154 height 31
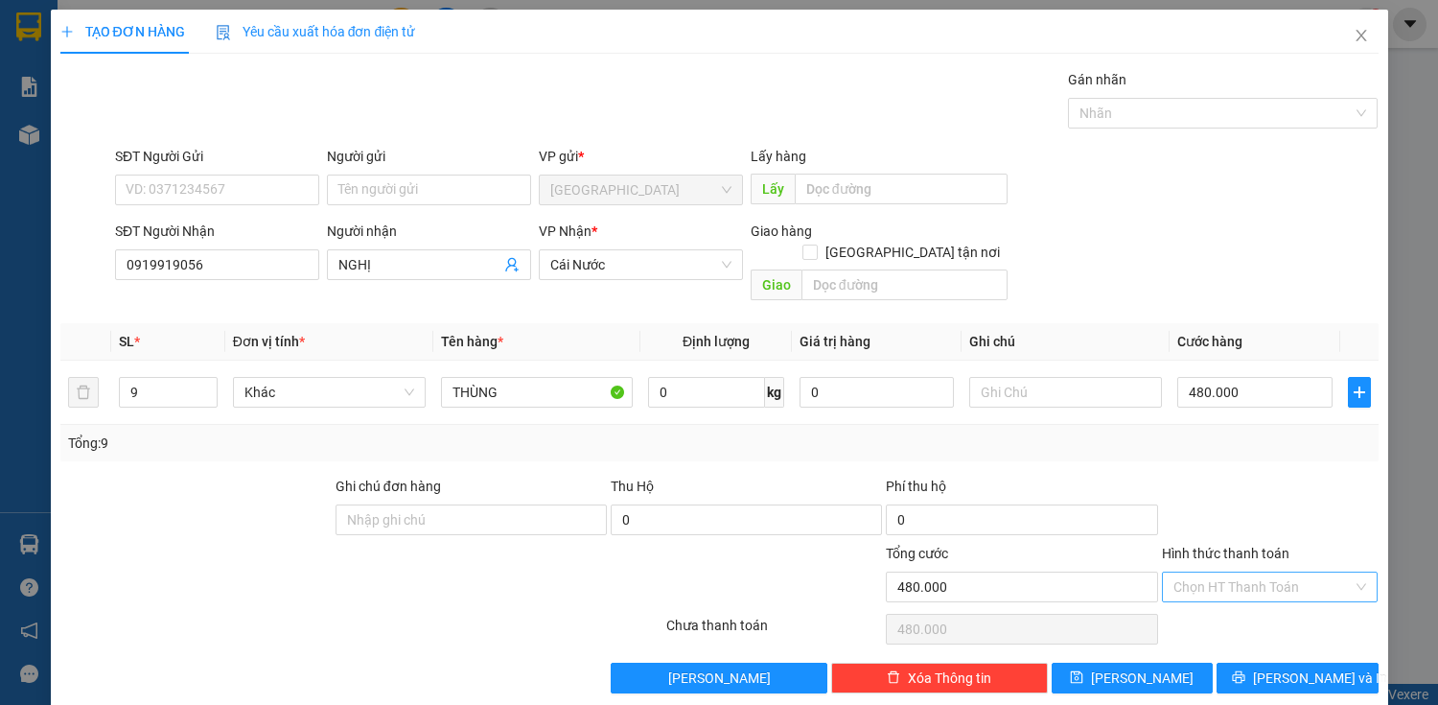
click at [1247, 572] on input "Hình thức thanh toán" at bounding box center [1264, 586] width 180 height 29
click at [1255, 602] on div "Tại văn phòng" at bounding box center [1259, 602] width 192 height 21
click at [1243, 663] on button "[PERSON_NAME] và In" at bounding box center [1297, 678] width 161 height 31
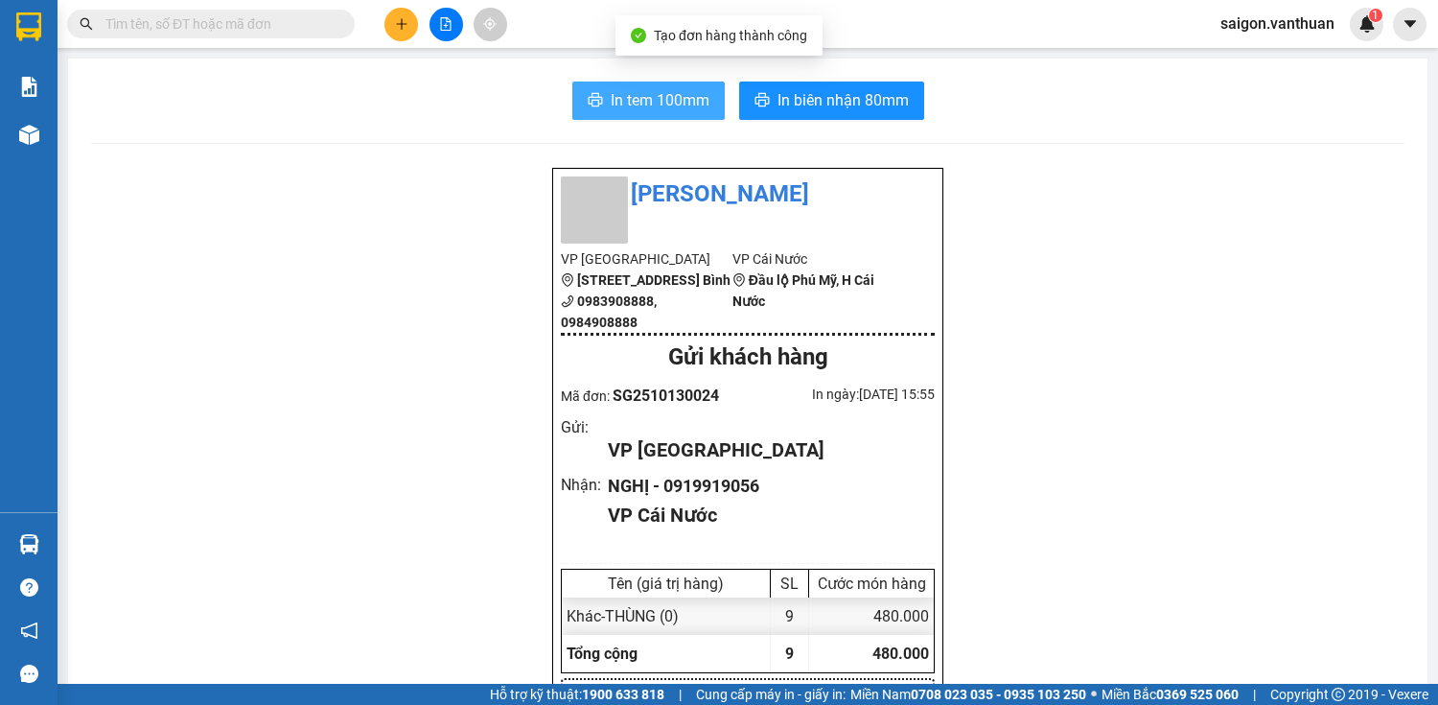
click at [613, 89] on span "In tem 100mm" at bounding box center [660, 100] width 99 height 24
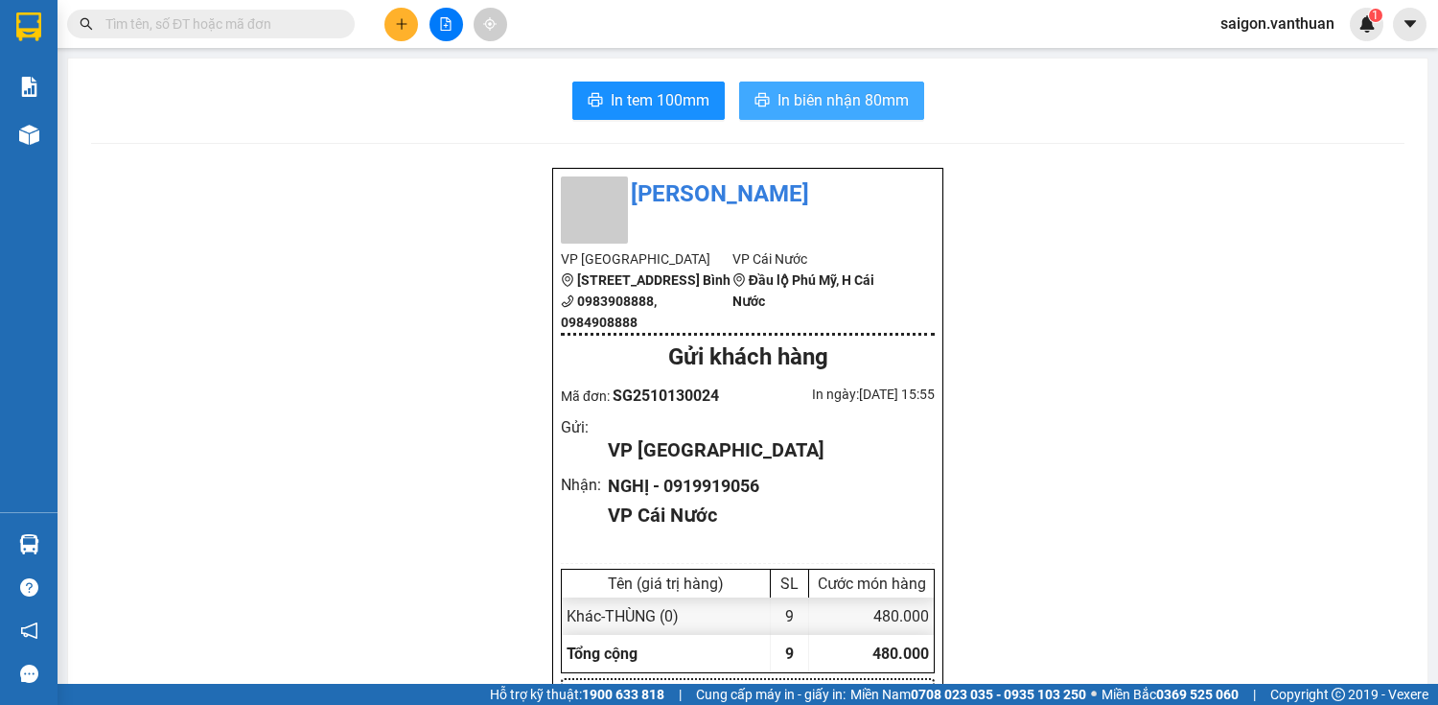
click at [872, 100] on span "In biên nhận 80mm" at bounding box center [843, 100] width 131 height 24
click at [408, 11] on button at bounding box center [402, 25] width 34 height 34
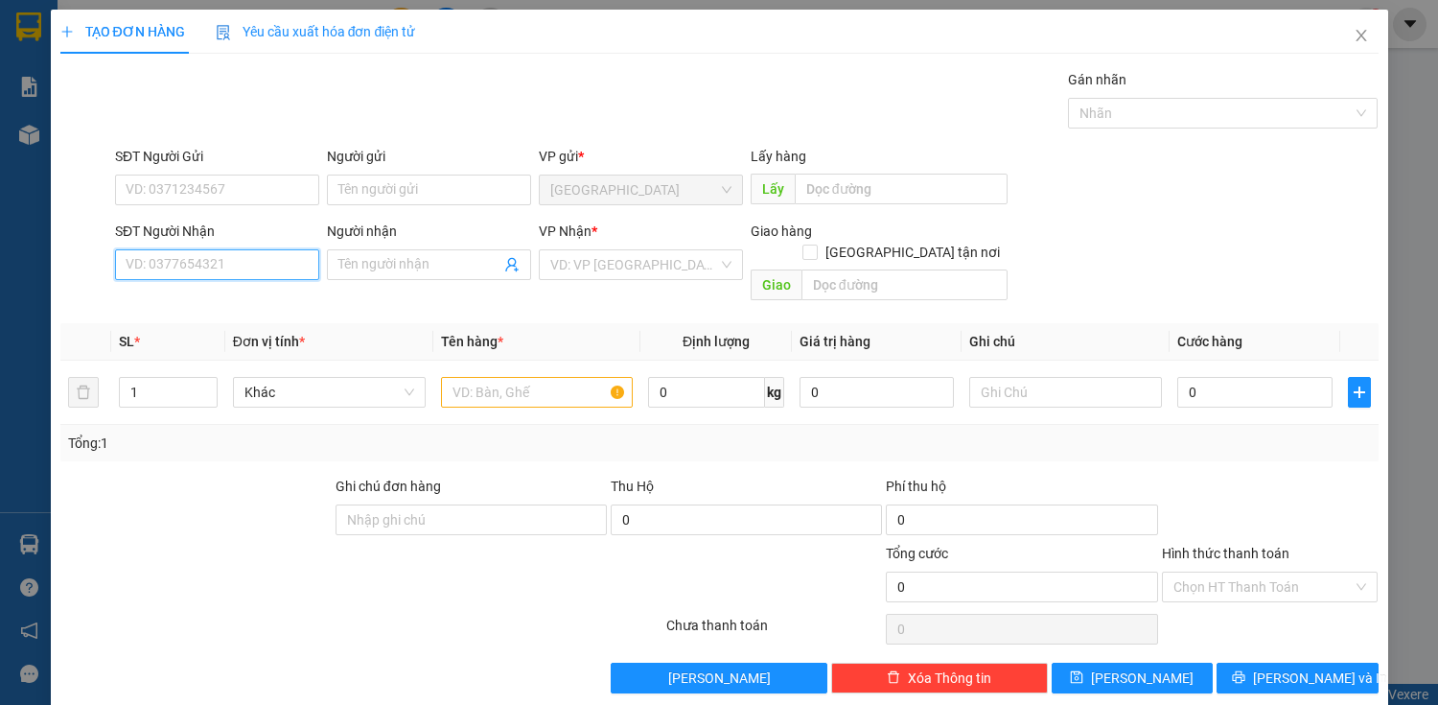
click at [256, 257] on input "SĐT Người Nhận" at bounding box center [217, 264] width 204 height 31
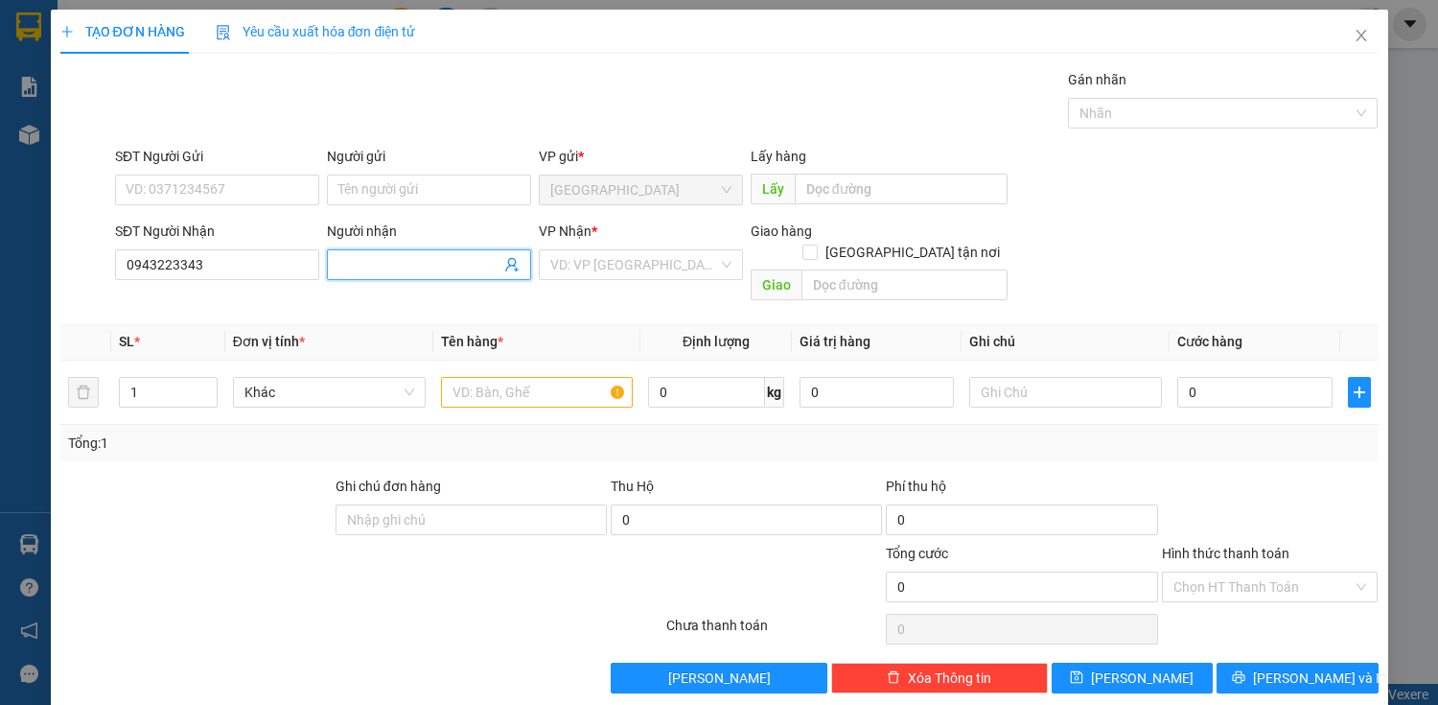
click at [404, 261] on input "Người nhận" at bounding box center [419, 264] width 162 height 21
drag, startPoint x: 624, startPoint y: 270, endPoint x: 610, endPoint y: 279, distance: 16.8
click at [621, 269] on input "search" at bounding box center [634, 264] width 168 height 29
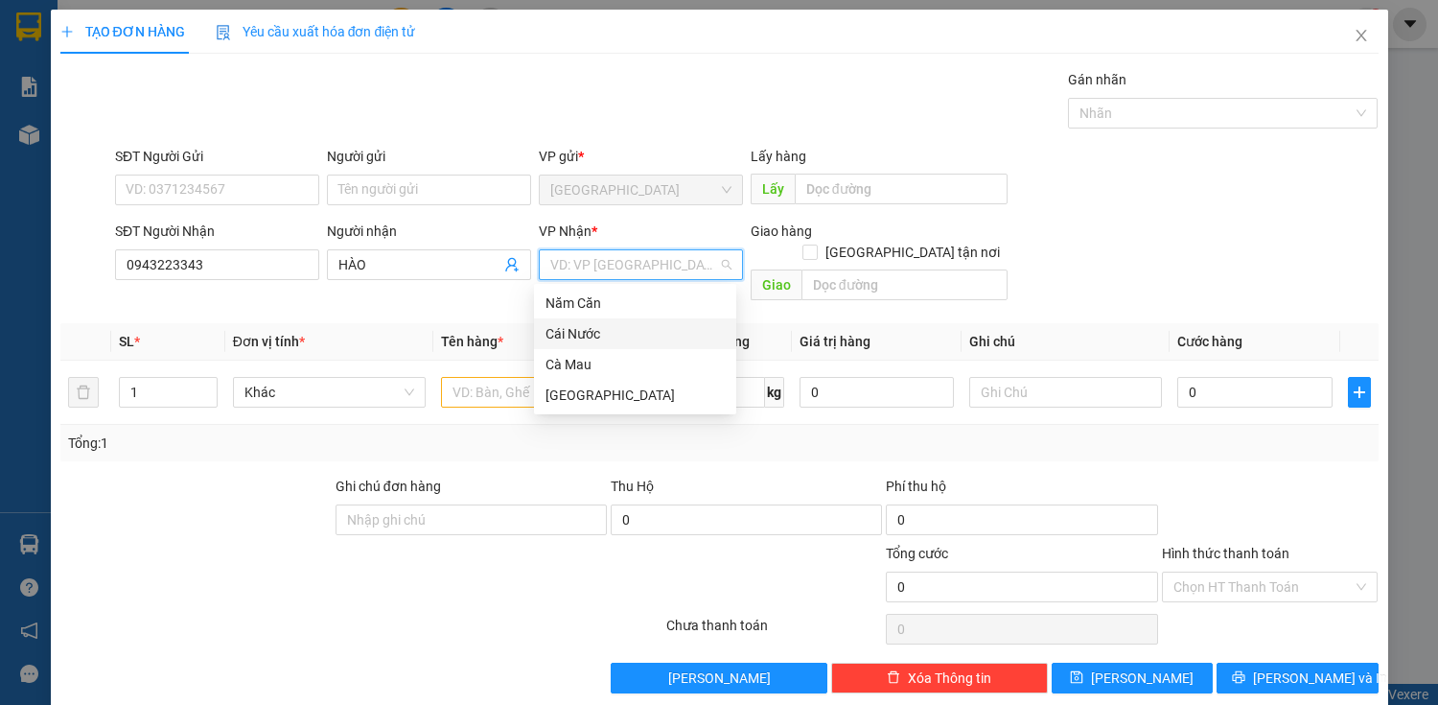
click at [610, 333] on div "Cái Nước" at bounding box center [635, 333] width 179 height 21
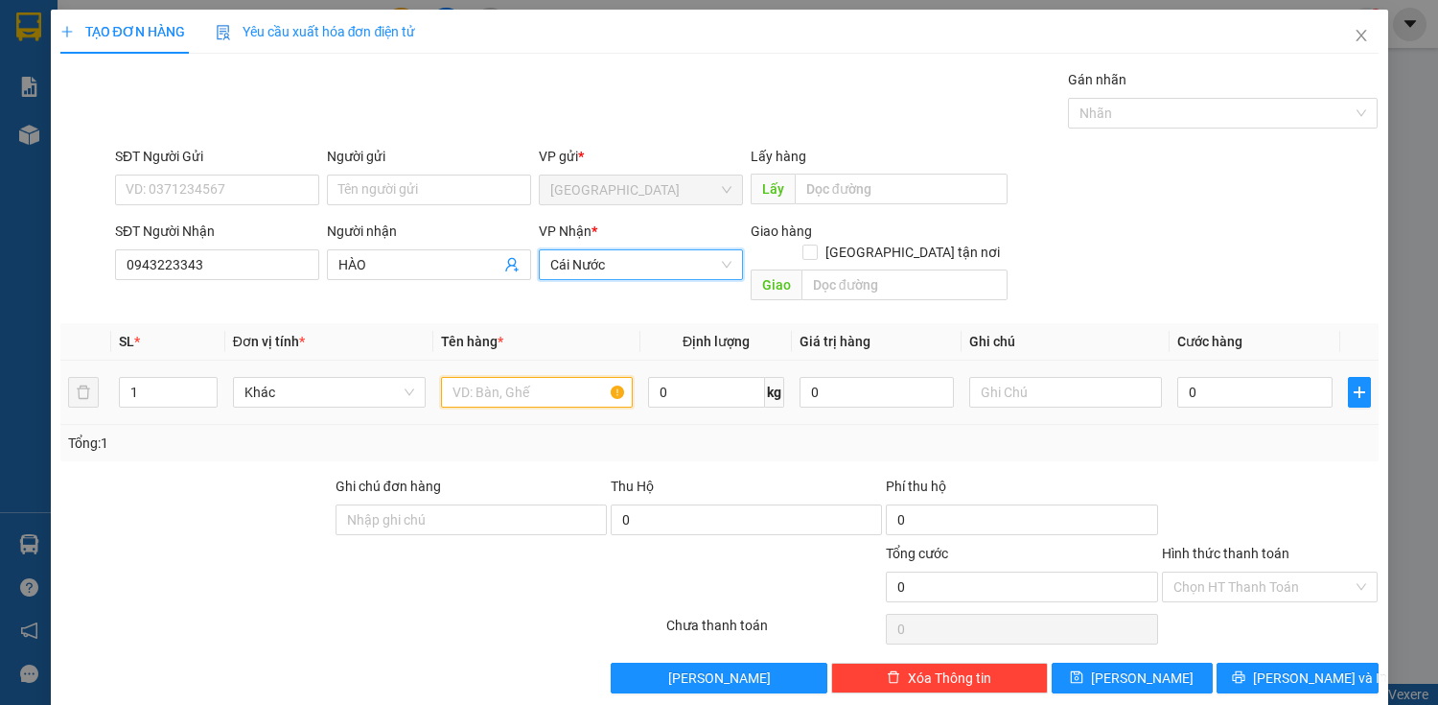
click at [511, 377] on input "text" at bounding box center [537, 392] width 193 height 31
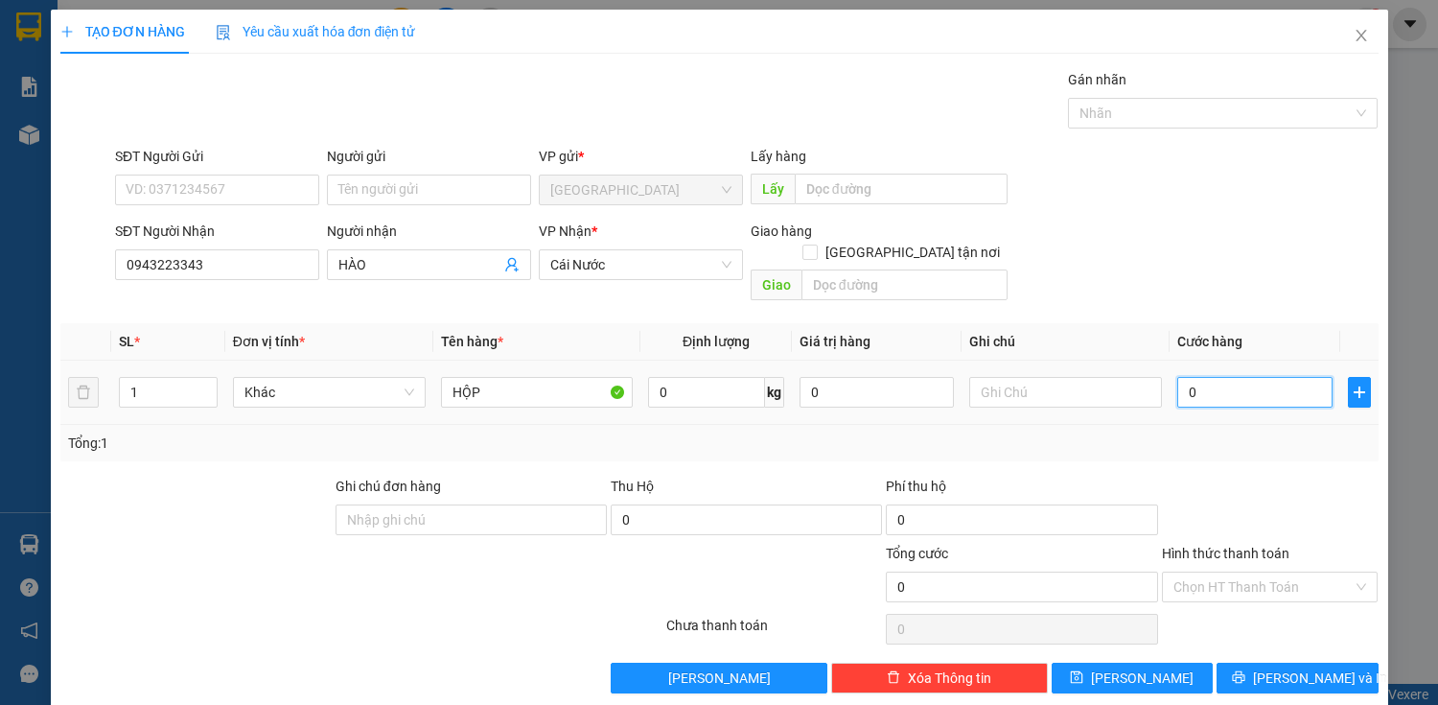
click at [1258, 377] on input "0" at bounding box center [1255, 392] width 154 height 31
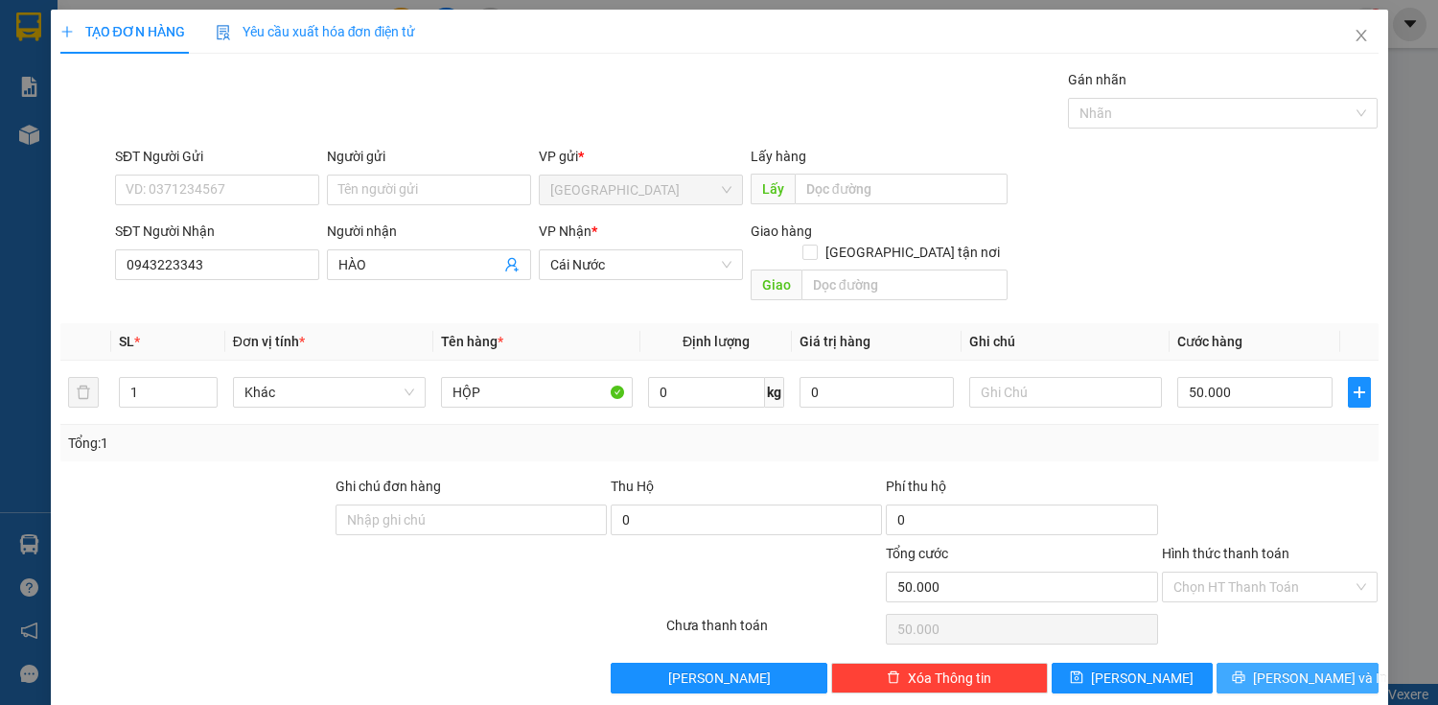
click at [1317, 667] on span "[PERSON_NAME] và In" at bounding box center [1320, 677] width 134 height 21
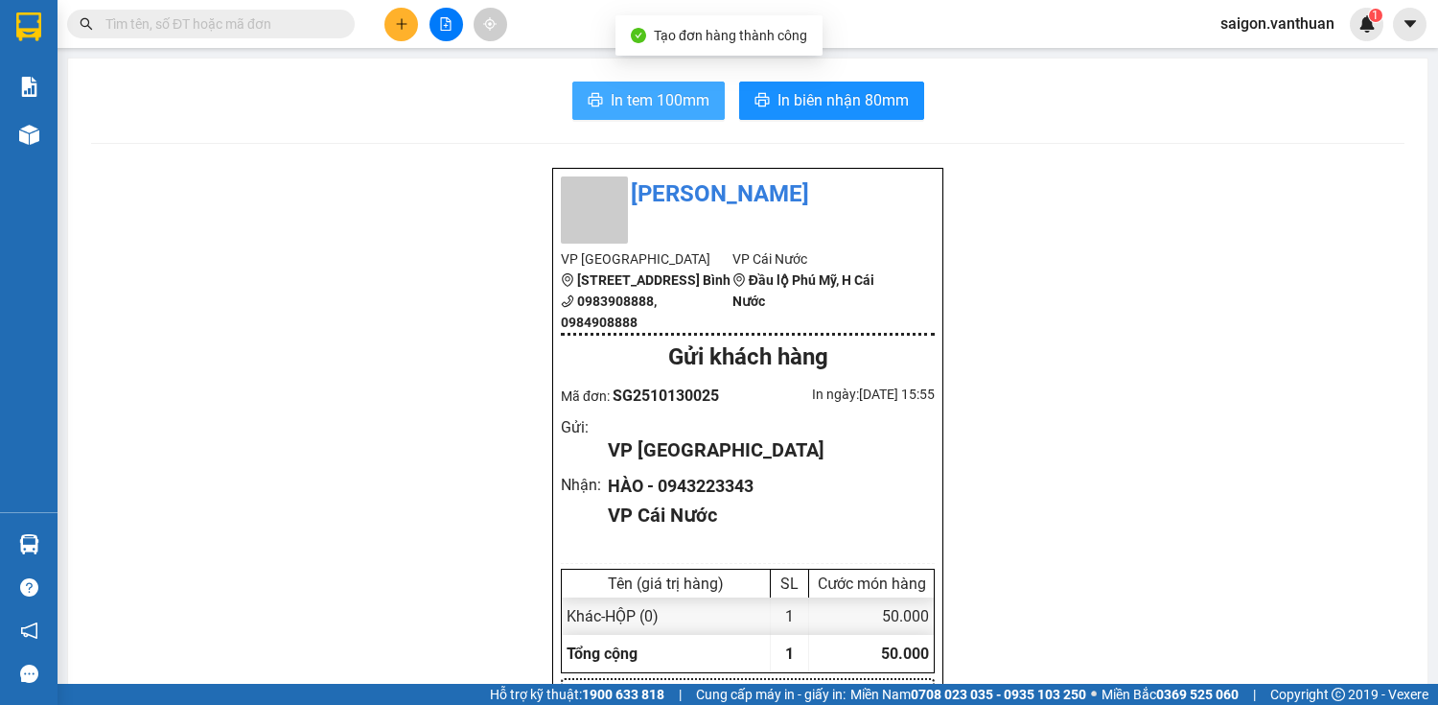
click at [696, 105] on span "In tem 100mm" at bounding box center [660, 100] width 99 height 24
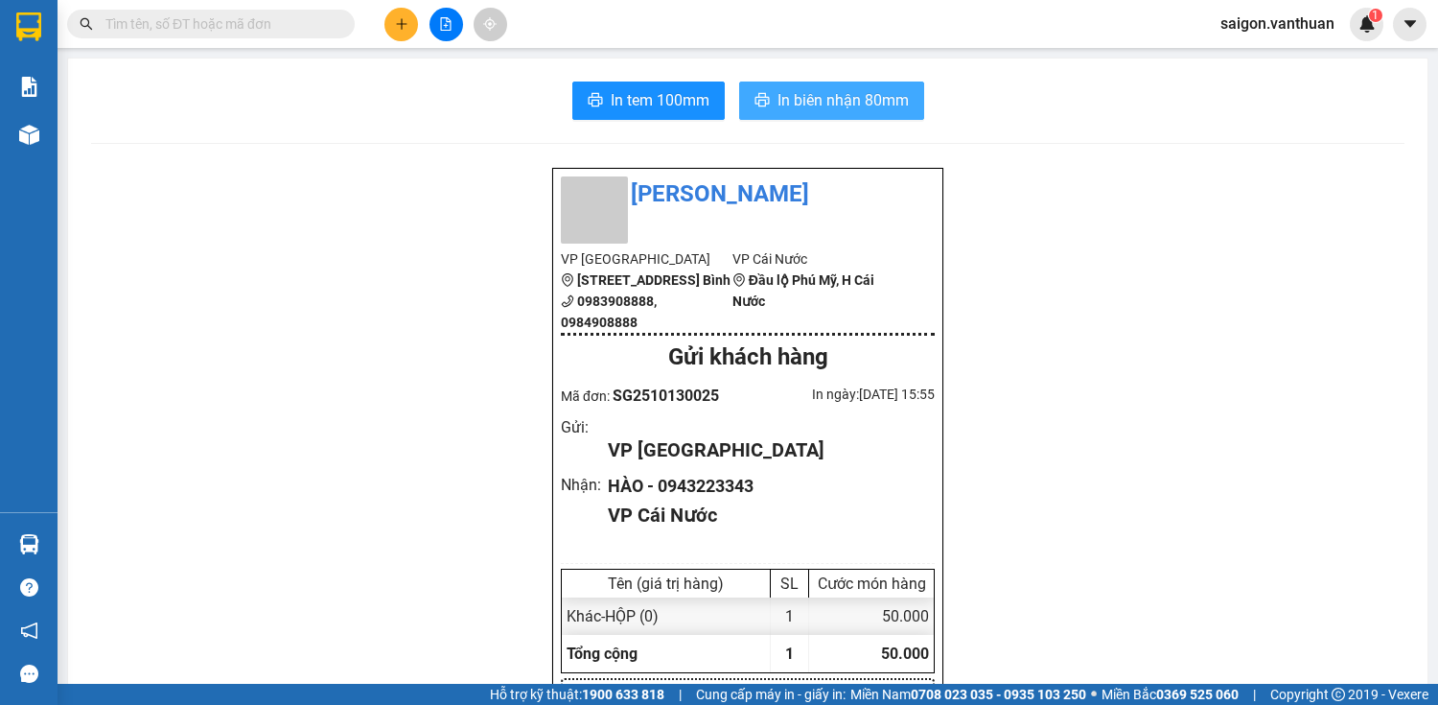
click at [827, 105] on span "In biên nhận 80mm" at bounding box center [843, 100] width 131 height 24
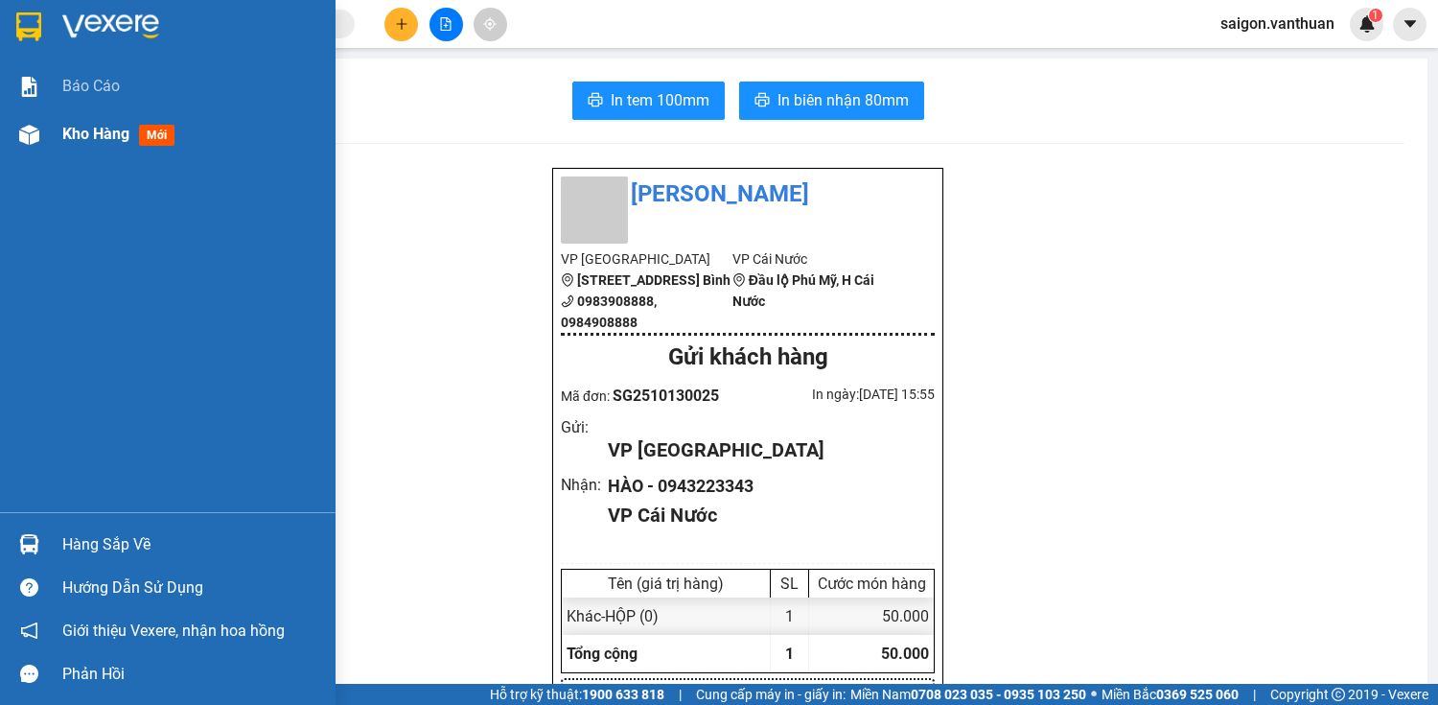
click at [51, 131] on div "Kho hàng mới" at bounding box center [168, 134] width 336 height 48
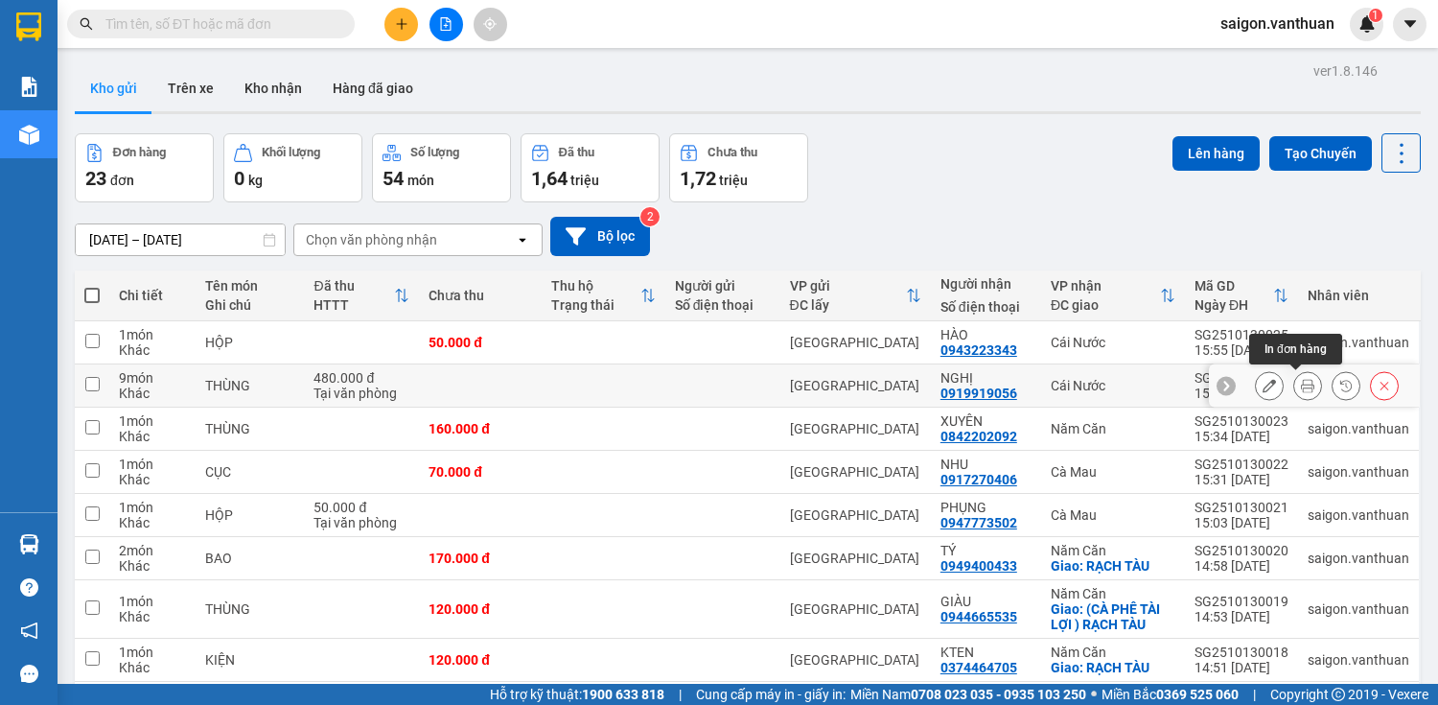
click at [1308, 385] on div at bounding box center [1308, 385] width 29 height 29
click at [1305, 385] on button at bounding box center [1308, 386] width 27 height 34
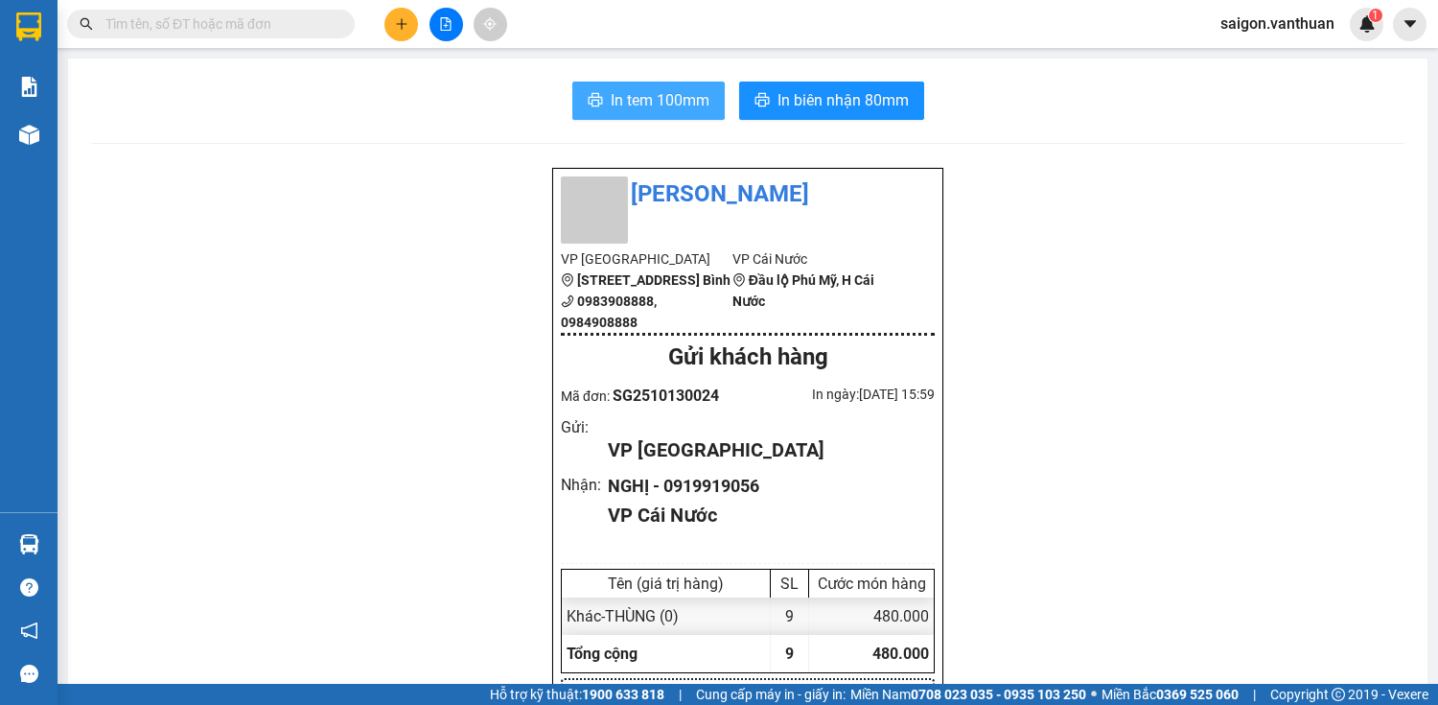
click at [626, 99] on span "In tem 100mm" at bounding box center [660, 100] width 99 height 24
click at [395, 21] on icon "plus" at bounding box center [401, 23] width 13 height 13
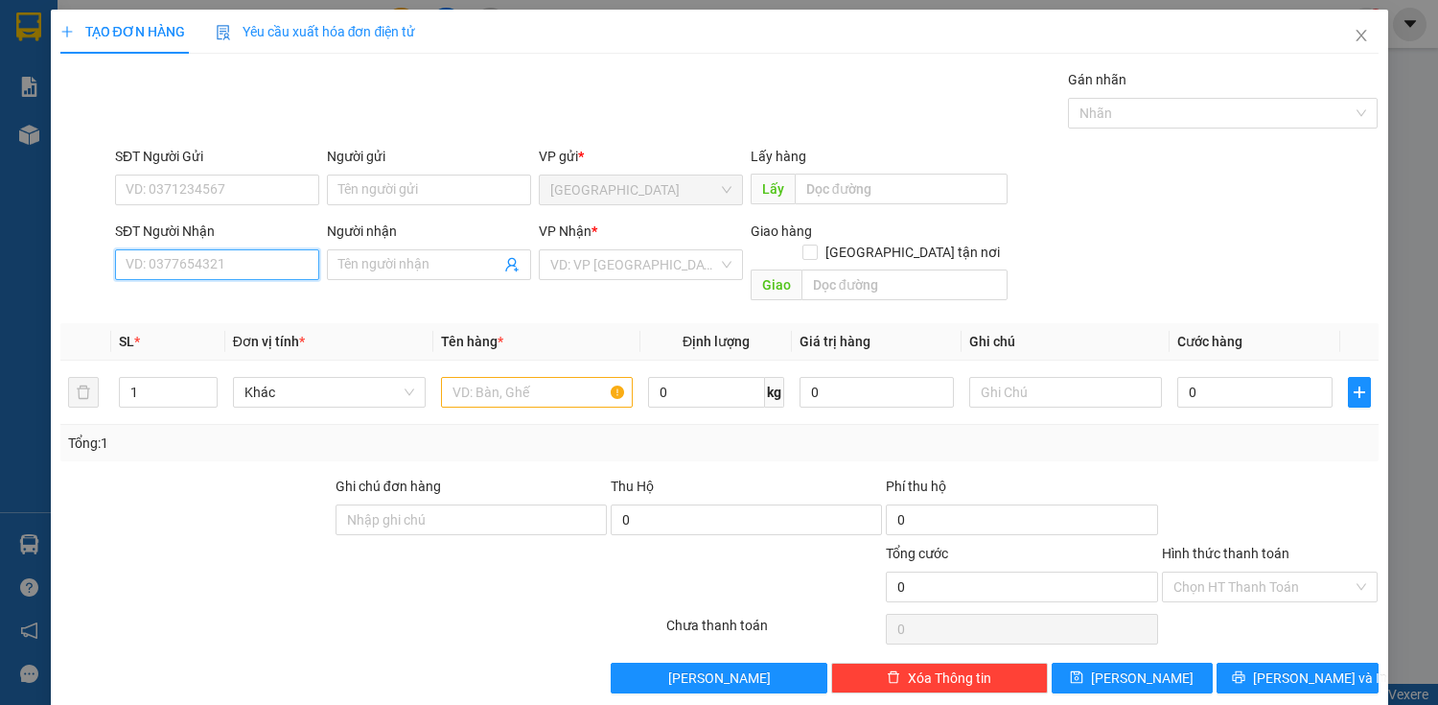
click at [270, 268] on input "SĐT Người Nhận" at bounding box center [217, 264] width 204 height 31
click at [242, 268] on input "SĐT Người Nhận" at bounding box center [217, 264] width 204 height 31
click at [231, 265] on input "SĐT Người Nhận" at bounding box center [217, 264] width 204 height 31
click at [231, 266] on input "SĐT Người Nhận" at bounding box center [217, 264] width 204 height 31
click at [231, 268] on input "SĐT Người Nhận" at bounding box center [217, 264] width 204 height 31
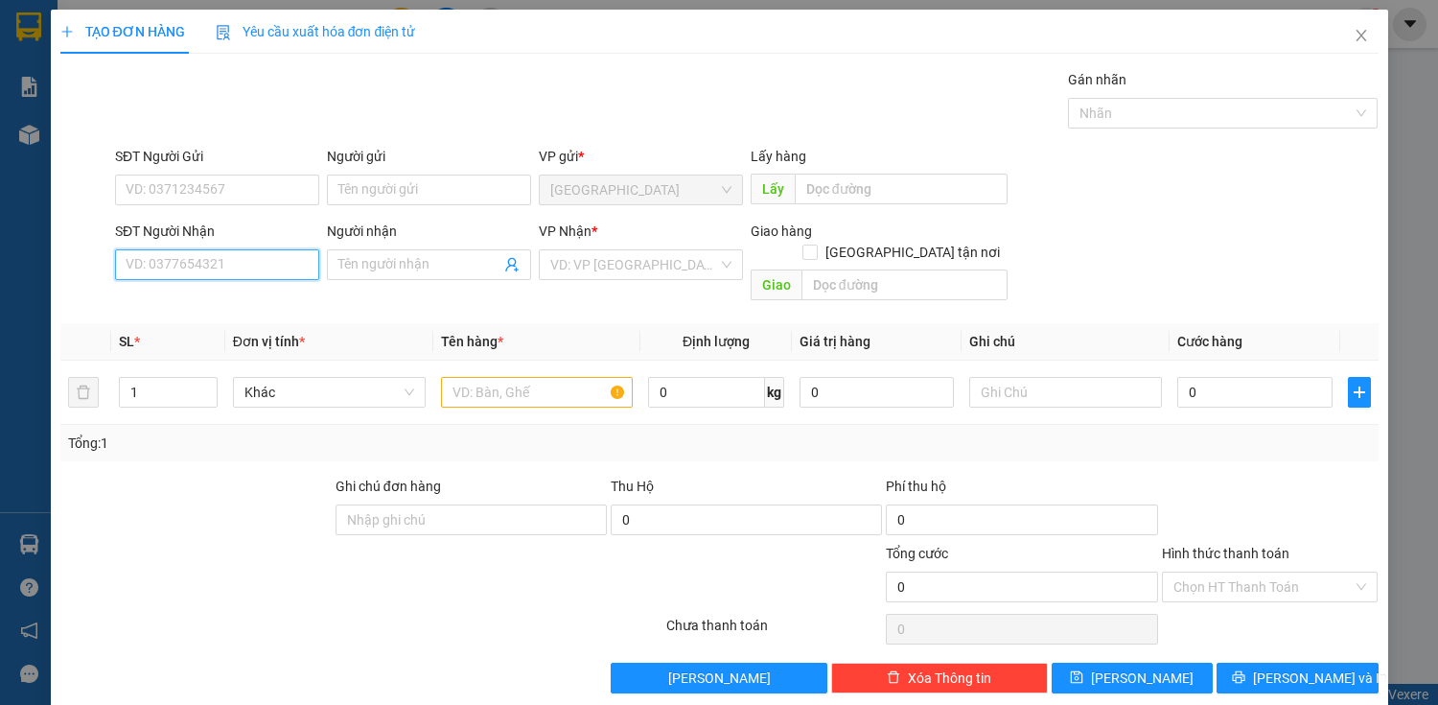
click at [231, 268] on input "SĐT Người Nhận" at bounding box center [217, 264] width 204 height 31
click at [223, 305] on div "0913722752 - LƯƠNG" at bounding box center [215, 302] width 179 height 21
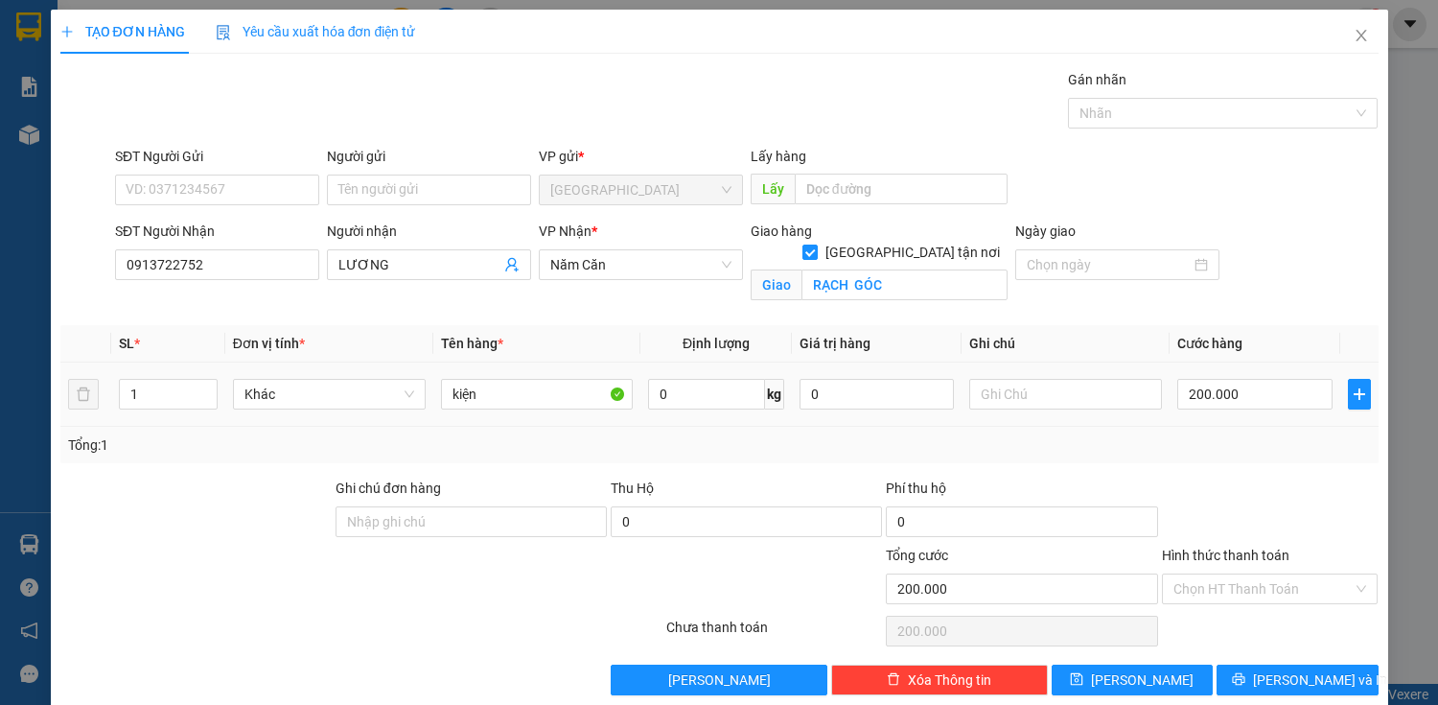
drag, startPoint x: 528, startPoint y: 410, endPoint x: 540, endPoint y: 491, distance: 81.4
click at [529, 410] on div "kiện" at bounding box center [537, 394] width 193 height 38
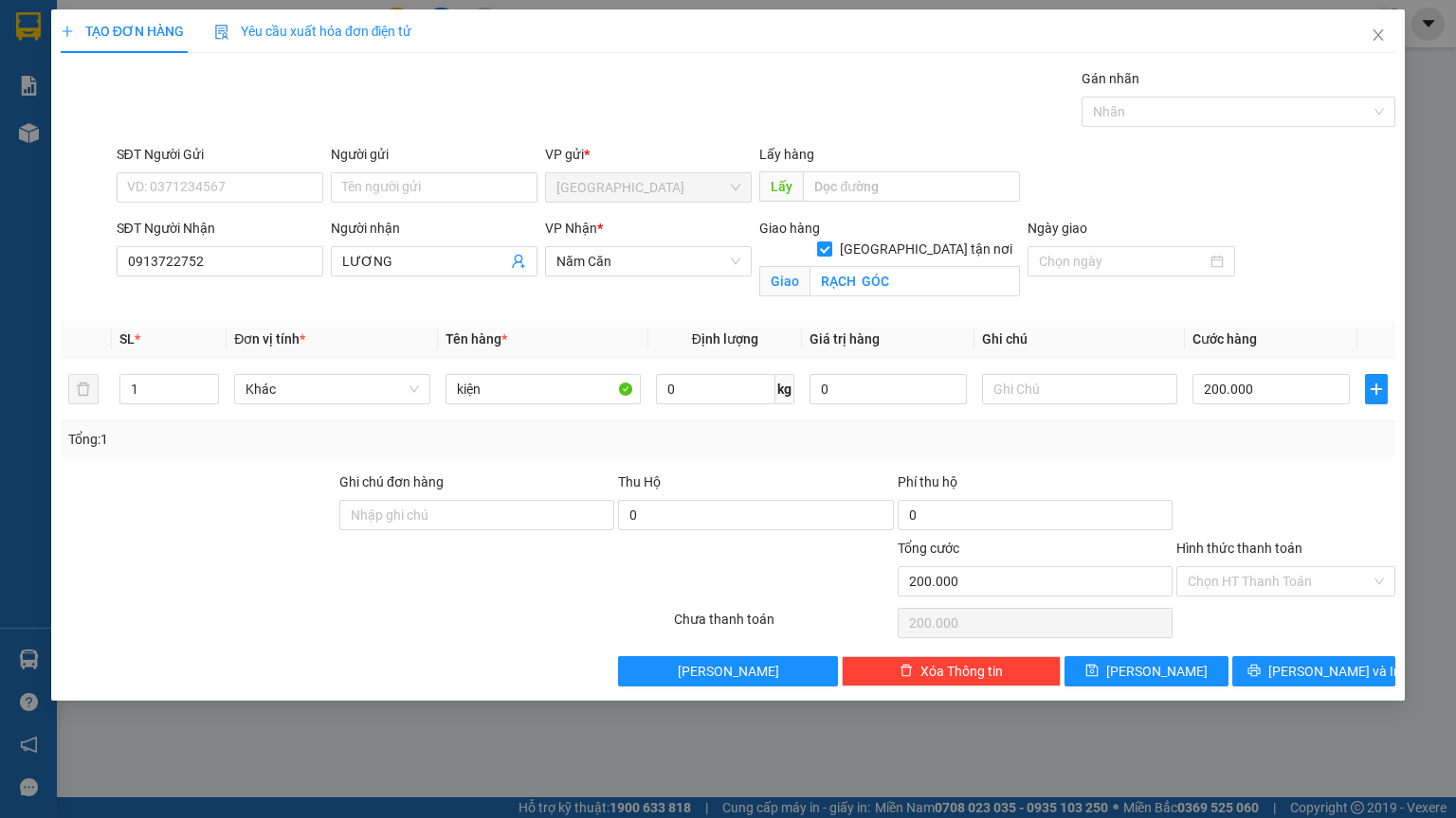
drag, startPoint x: 534, startPoint y: 485, endPoint x: 556, endPoint y: 450, distance: 41.3
click at [542, 472] on div "Ghi chú đơn hàng" at bounding box center [476, 486] width 275 height 29
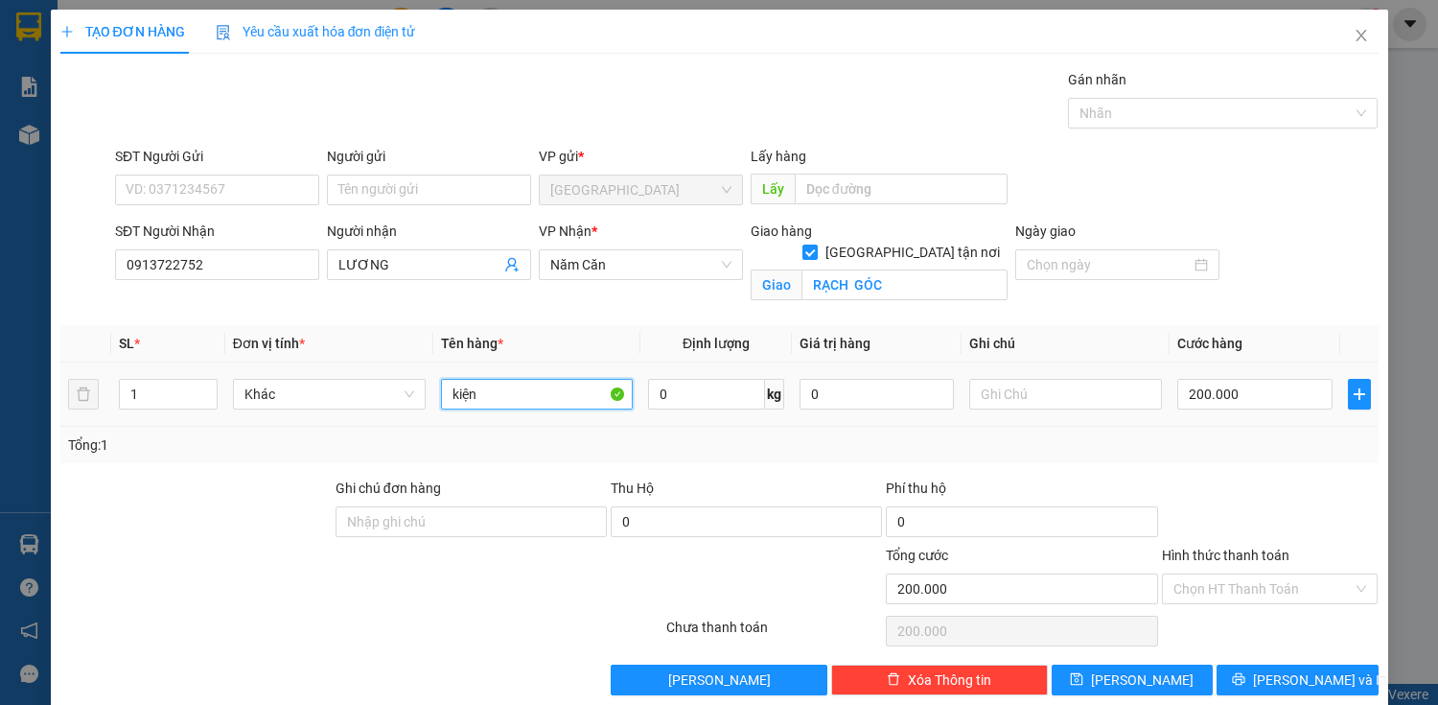
click at [483, 392] on input "kiện" at bounding box center [537, 394] width 193 height 31
click at [1204, 397] on input "200.000" at bounding box center [1255, 394] width 154 height 31
click at [1282, 676] on span "[PERSON_NAME] và In" at bounding box center [1320, 679] width 134 height 21
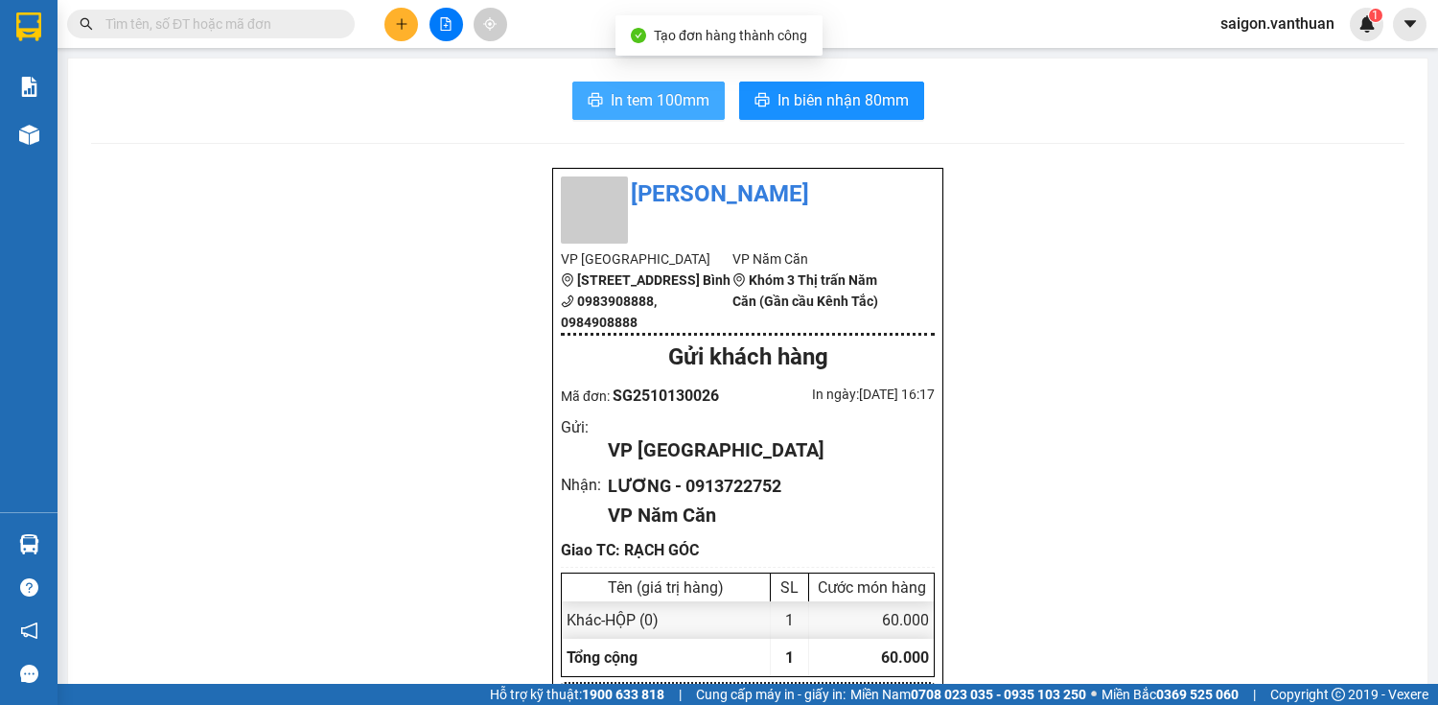
click at [665, 105] on span "In tem 100mm" at bounding box center [660, 100] width 99 height 24
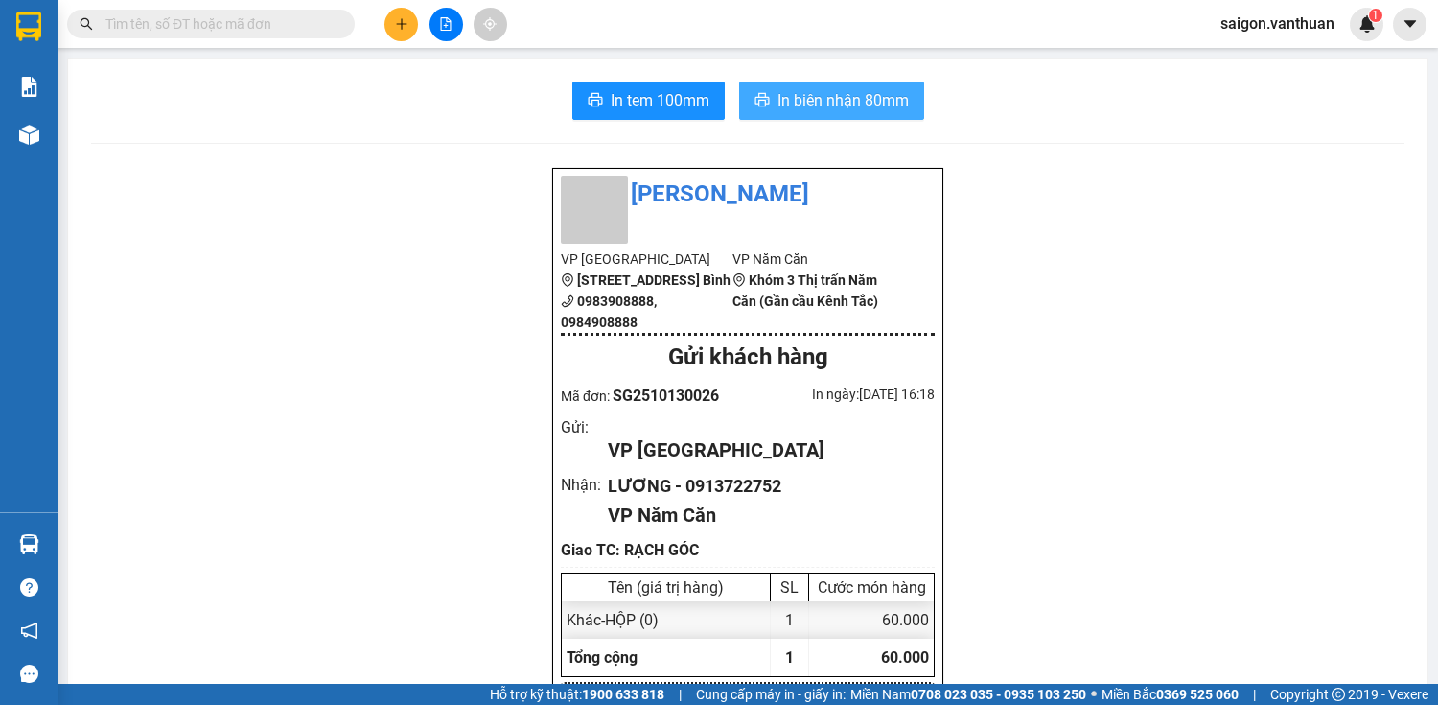
drag, startPoint x: 870, startPoint y: 110, endPoint x: 863, endPoint y: 131, distance: 22.1
click at [870, 109] on span "In biên nhận 80mm" at bounding box center [843, 100] width 131 height 24
click at [408, 24] on icon "plus" at bounding box center [401, 23] width 13 height 13
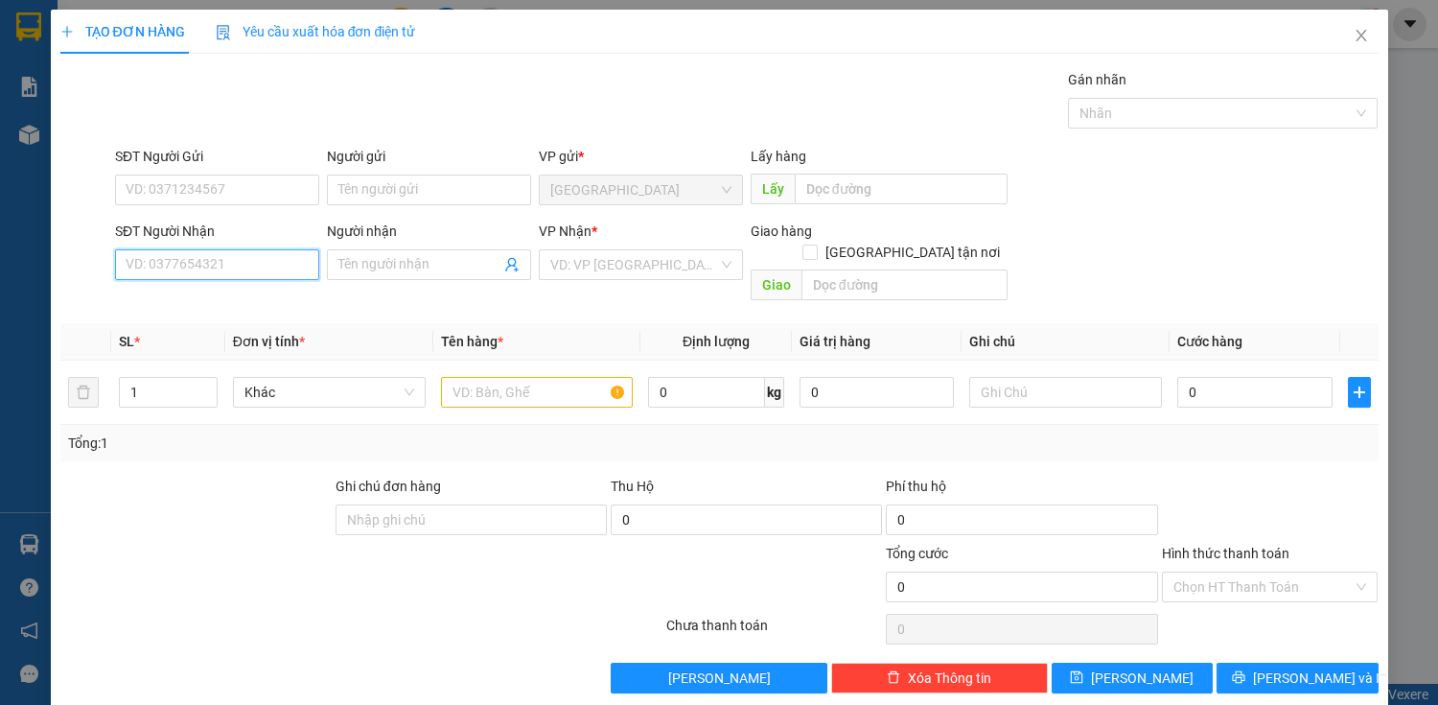
click at [212, 252] on input "SĐT Người Nhận" at bounding box center [217, 264] width 204 height 31
click at [222, 288] on div "0903149414 - TUYỀN" at bounding box center [220, 302] width 212 height 31
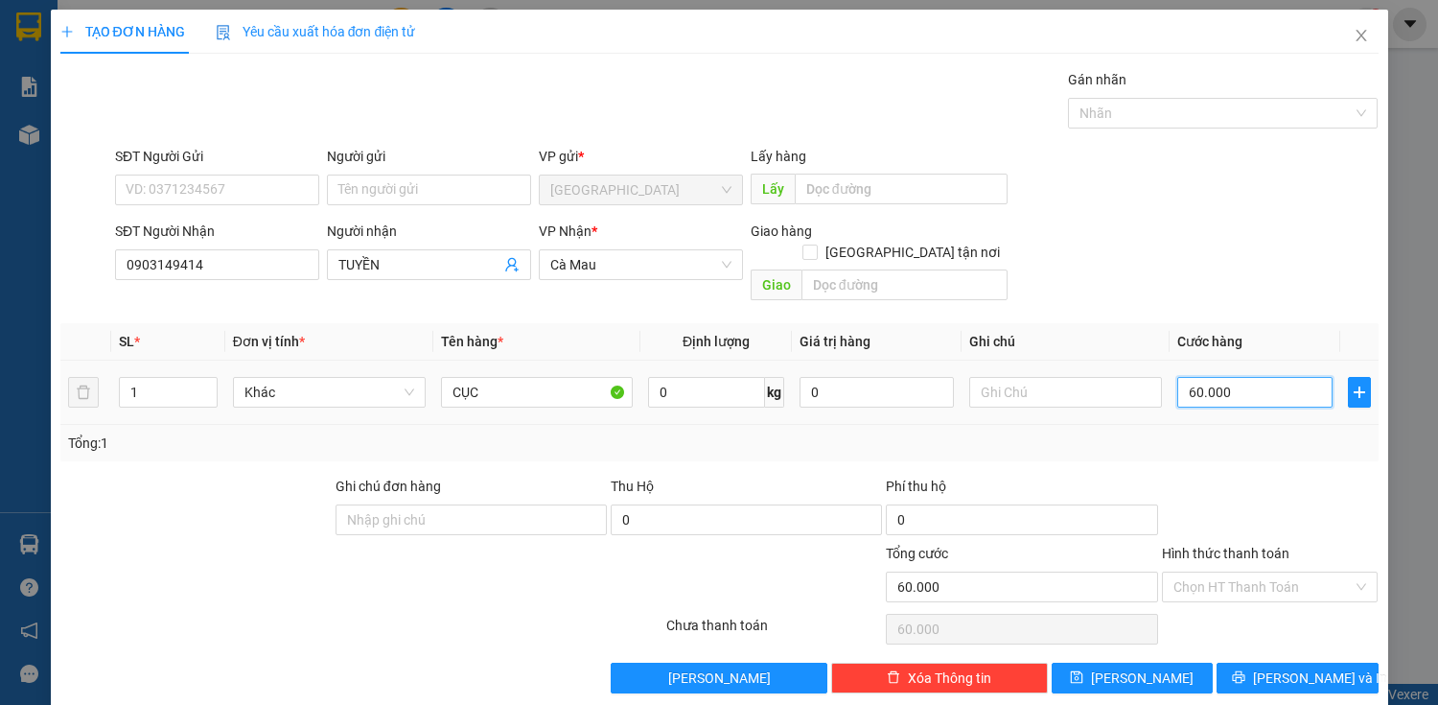
click at [1178, 377] on input "60.000" at bounding box center [1255, 392] width 154 height 31
drag, startPoint x: 1286, startPoint y: 637, endPoint x: 1333, endPoint y: 643, distance: 47.5
click at [1288, 637] on div "Transit Pickup Surcharge Ids Transit Deliver Surcharge Ids Transit Deliver Surc…" at bounding box center [719, 381] width 1319 height 624
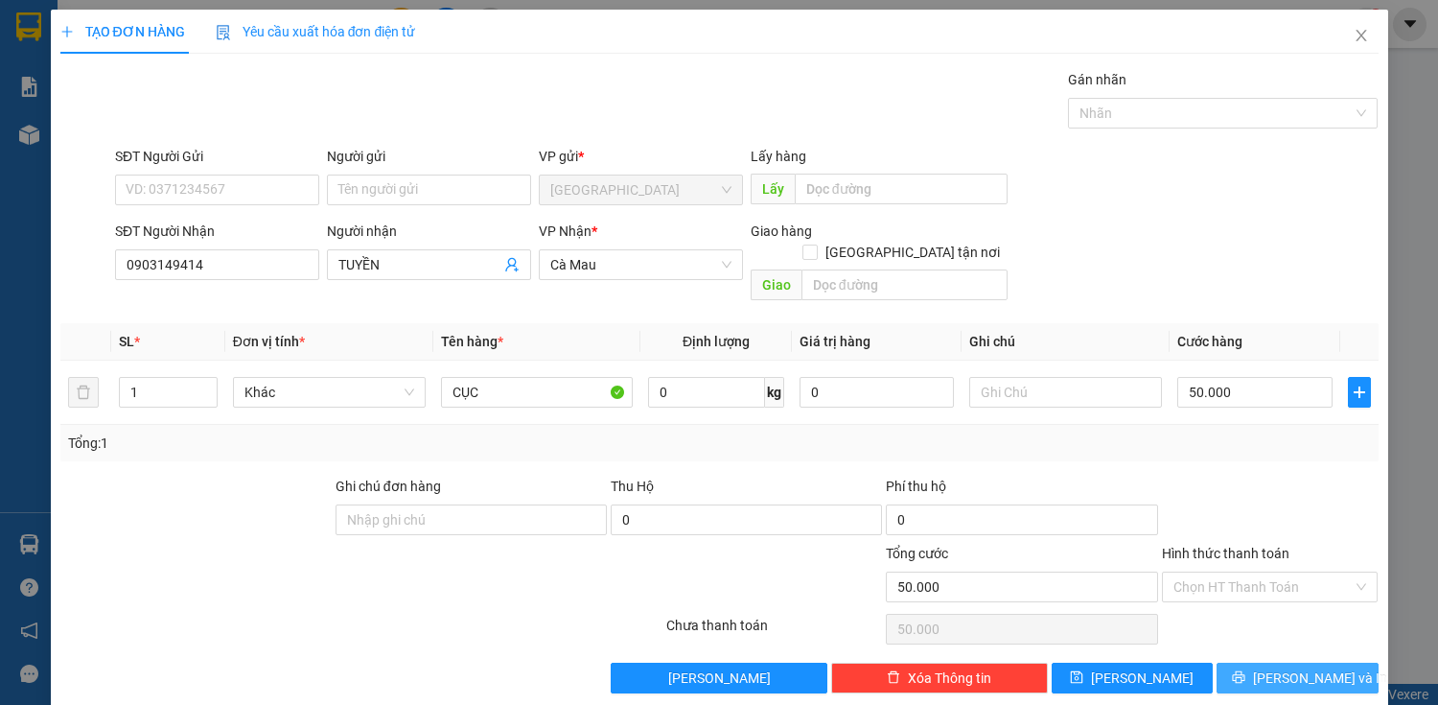
click at [1319, 667] on span "[PERSON_NAME] và In" at bounding box center [1320, 677] width 134 height 21
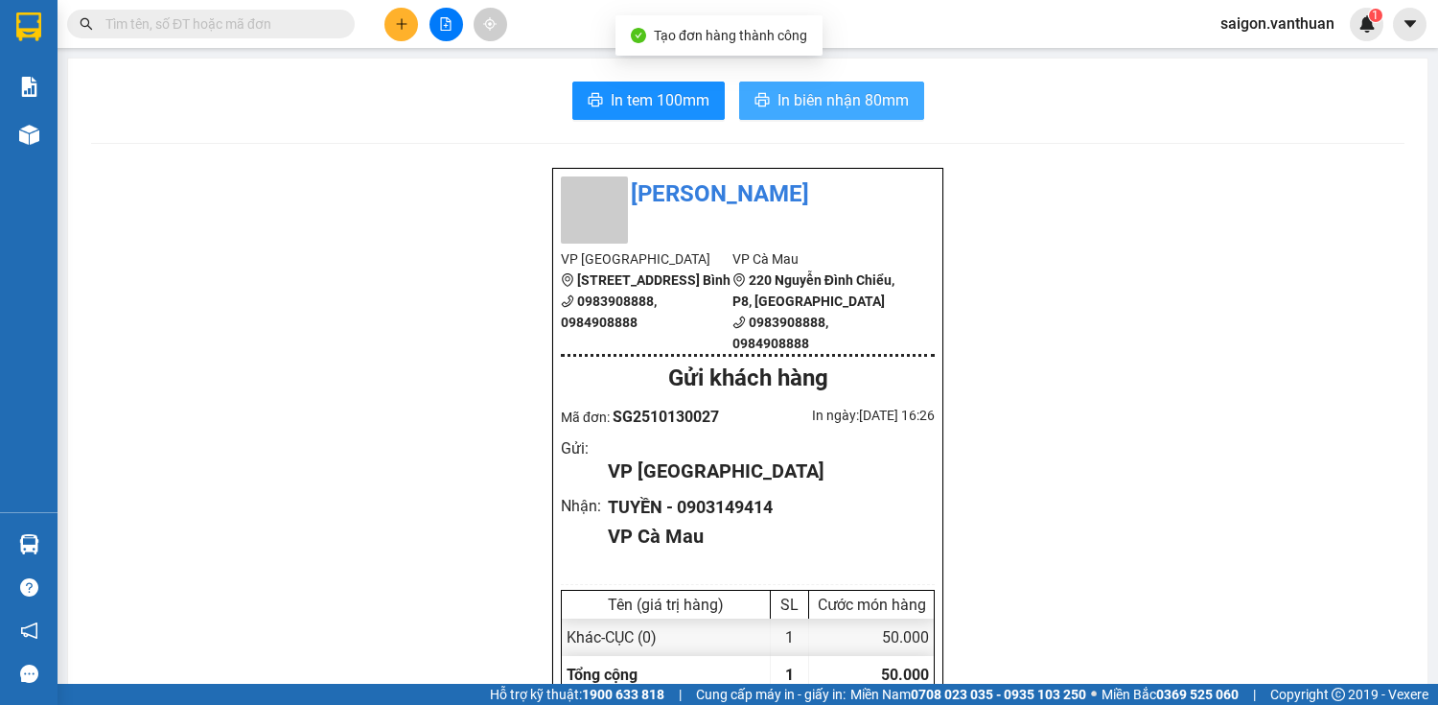
click at [817, 106] on span "In biên nhận 80mm" at bounding box center [843, 100] width 131 height 24
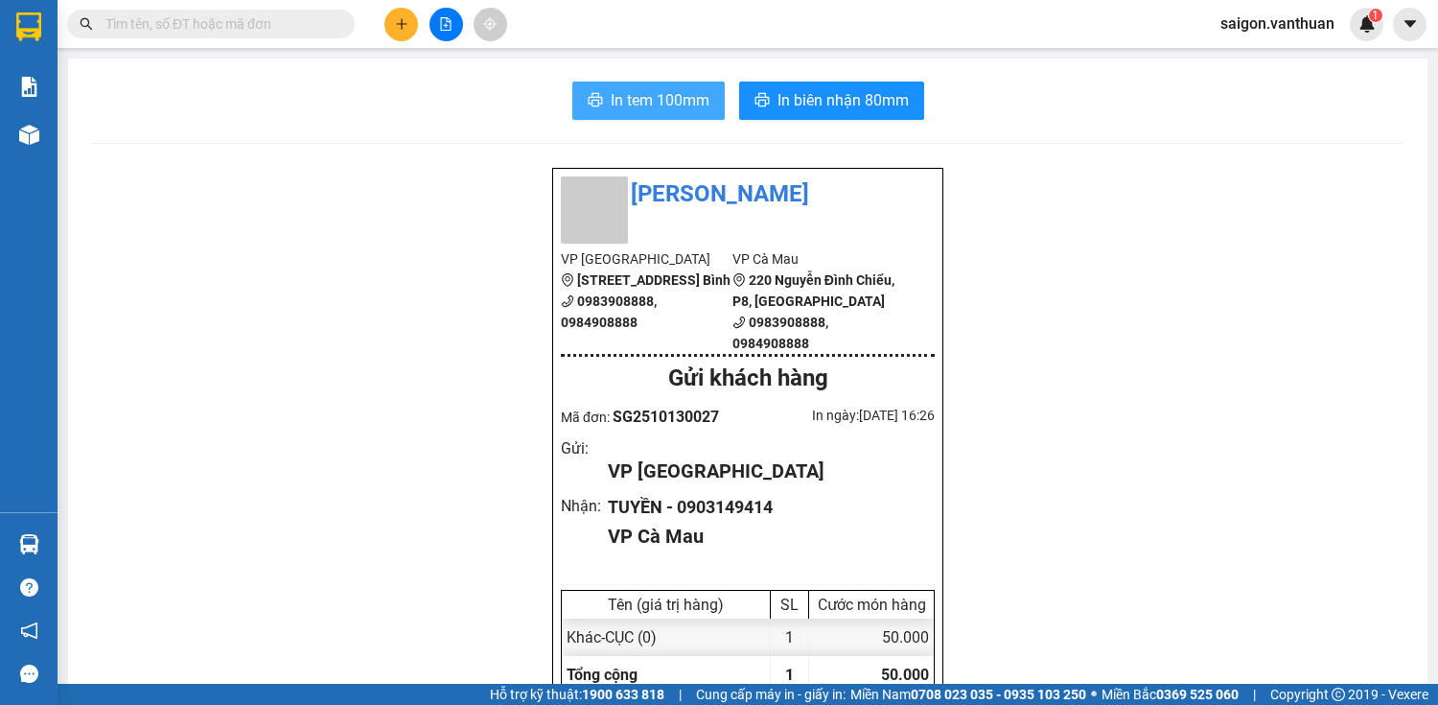
click at [679, 106] on span "In tem 100mm" at bounding box center [660, 100] width 99 height 24
click at [391, 28] on button at bounding box center [402, 25] width 34 height 34
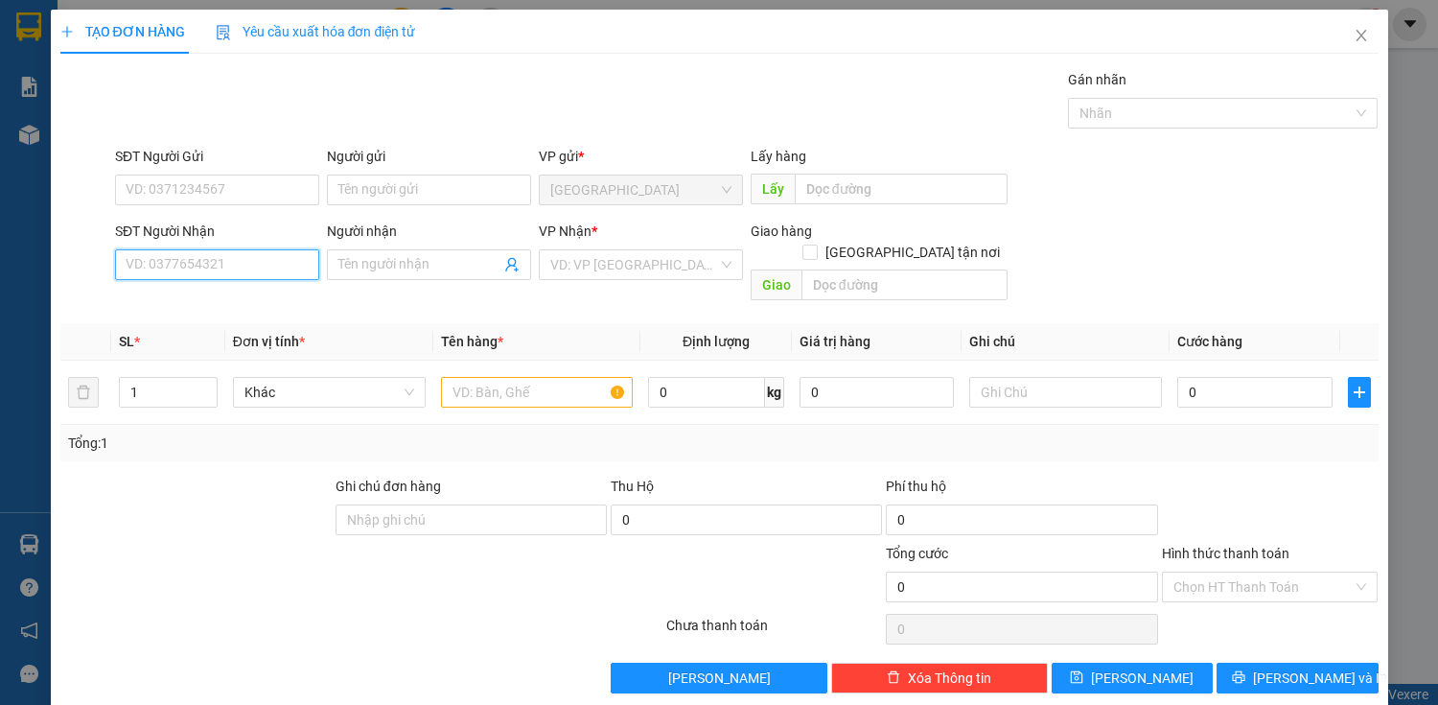
click at [299, 261] on input "SĐT Người Nhận" at bounding box center [217, 264] width 204 height 31
drag, startPoint x: 198, startPoint y: 294, endPoint x: 226, endPoint y: 301, distance: 28.6
click at [200, 294] on div "0918550121 - THU NGÂN" at bounding box center [215, 302] width 179 height 21
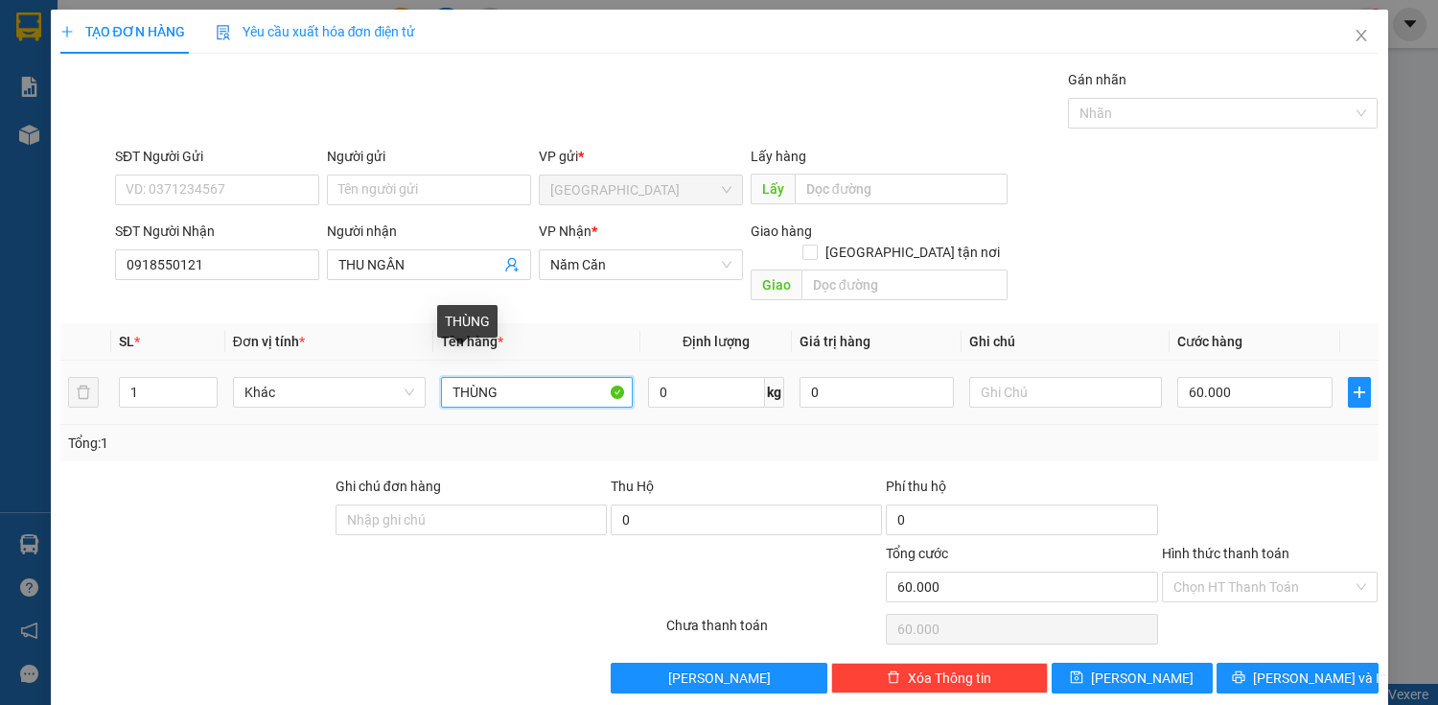
drag, startPoint x: 539, startPoint y: 368, endPoint x: 562, endPoint y: 368, distance: 23.0
click at [541, 377] on input "THÙNG" at bounding box center [537, 392] width 193 height 31
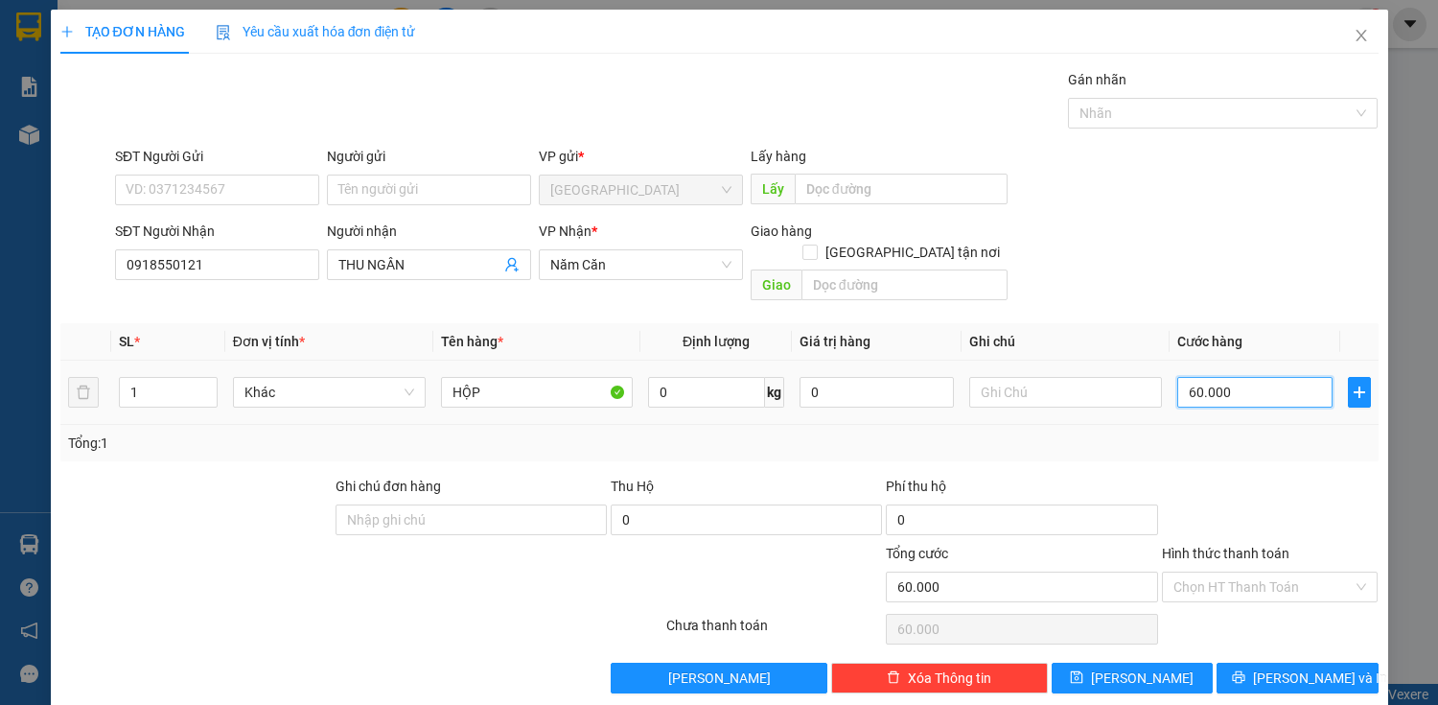
click at [1239, 377] on input "60.000" at bounding box center [1255, 392] width 154 height 31
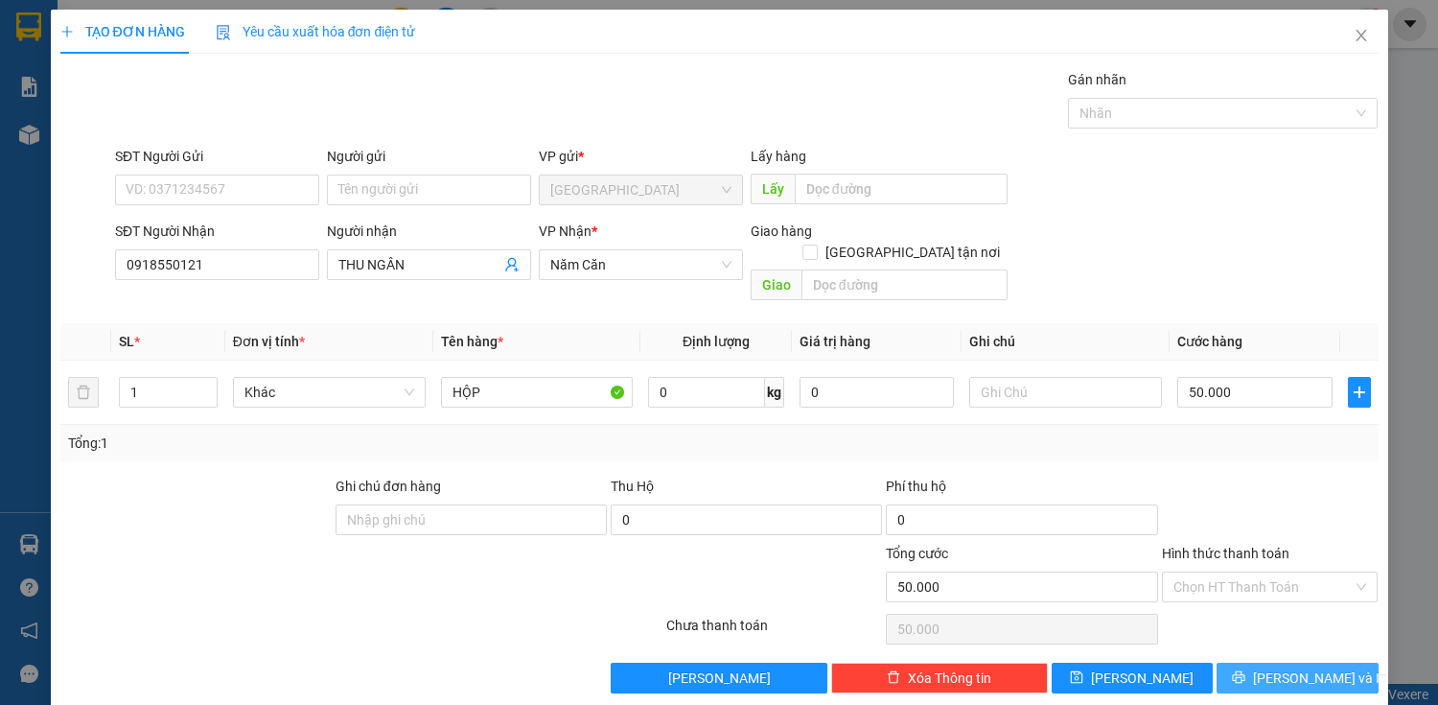
click at [1315, 667] on span "[PERSON_NAME] và In" at bounding box center [1320, 677] width 134 height 21
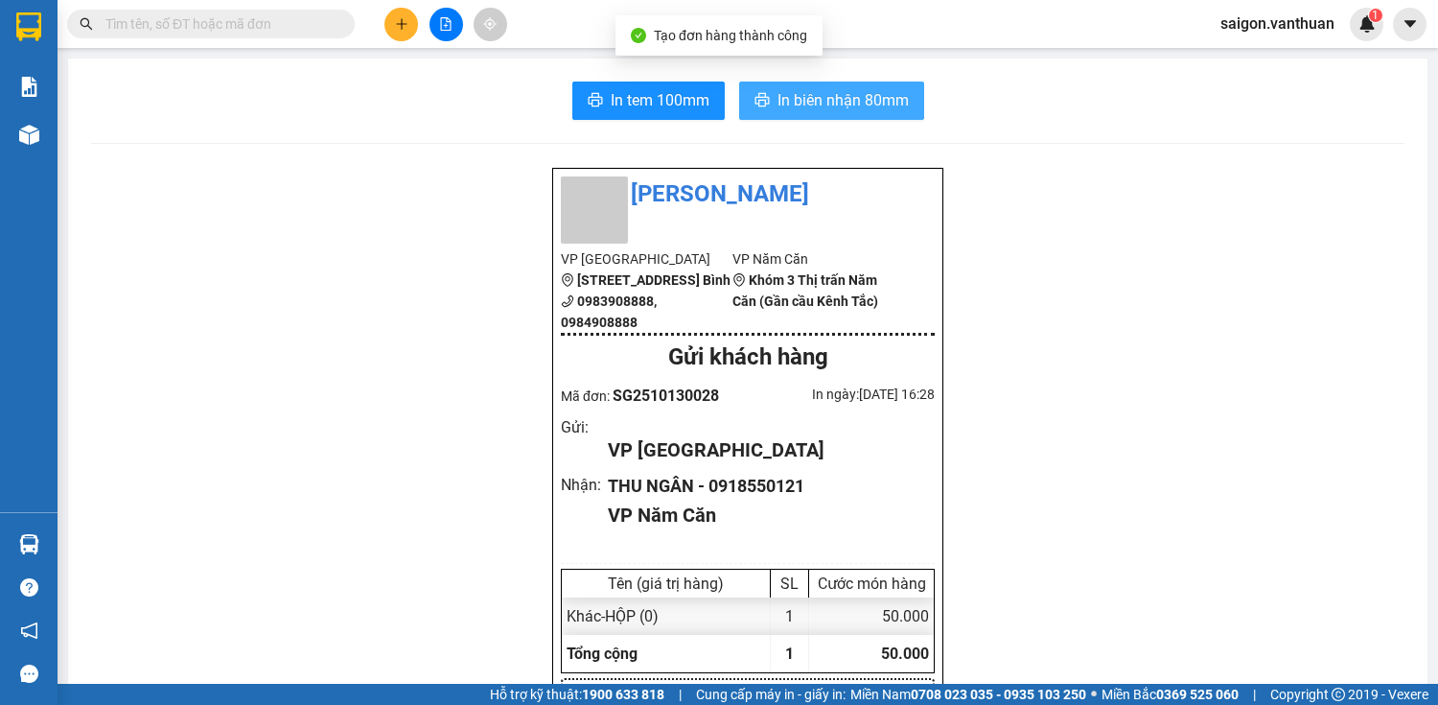
click at [851, 100] on span "In biên nhận 80mm" at bounding box center [843, 100] width 131 height 24
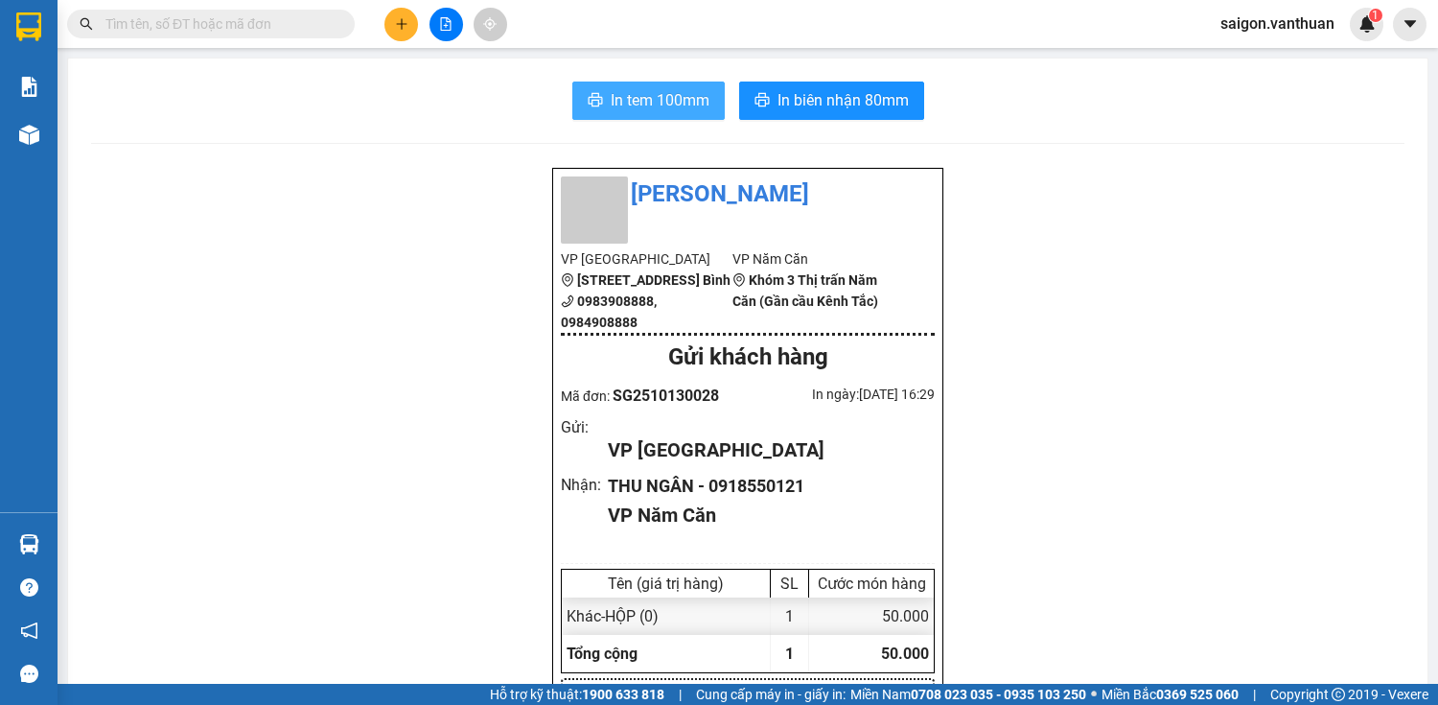
click at [702, 110] on button "In tem 100mm" at bounding box center [648, 101] width 152 height 38
click at [701, 105] on span "In tem 100mm" at bounding box center [660, 100] width 99 height 24
drag, startPoint x: 407, startPoint y: 16, endPoint x: 396, endPoint y: 18, distance: 10.7
click at [396, 18] on icon "plus" at bounding box center [401, 23] width 13 height 13
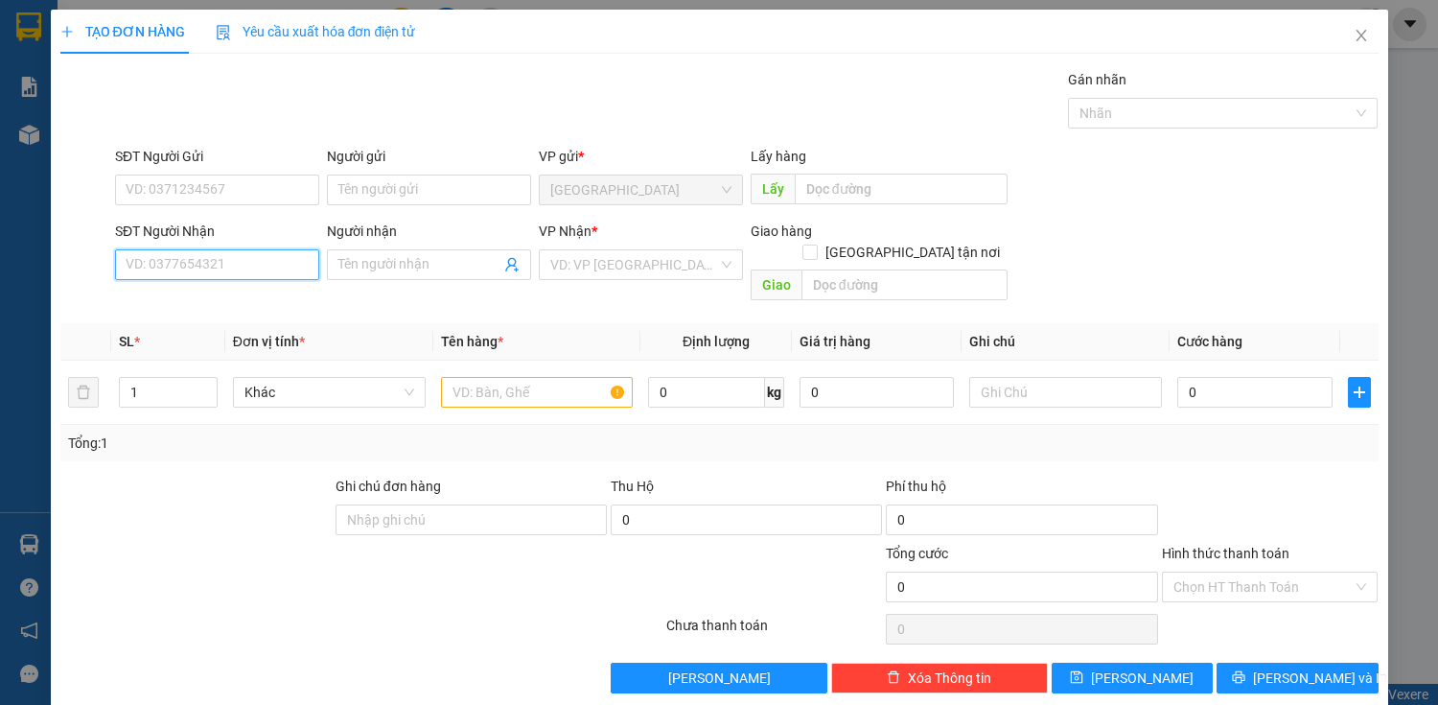
drag, startPoint x: 179, startPoint y: 267, endPoint x: 196, endPoint y: 260, distance: 17.6
click at [196, 260] on input "SĐT Người Nhận" at bounding box center [217, 264] width 204 height 31
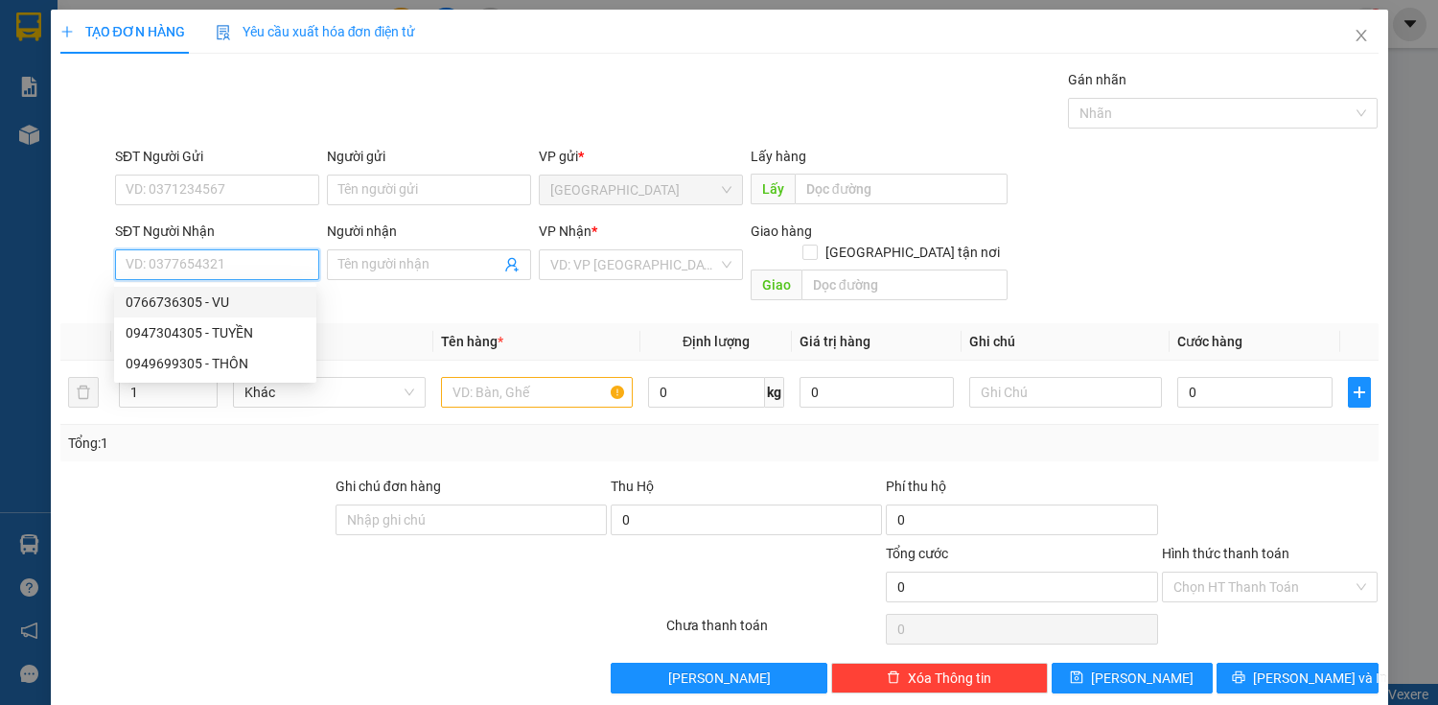
click at [223, 268] on input "SĐT Người Nhận" at bounding box center [217, 264] width 204 height 31
click at [221, 272] on input "SĐT Người Nhận" at bounding box center [217, 264] width 204 height 31
click at [214, 272] on input "SĐT Người Nhận" at bounding box center [217, 264] width 204 height 31
click at [173, 301] on div "0941603805 - THÚY" at bounding box center [215, 302] width 179 height 21
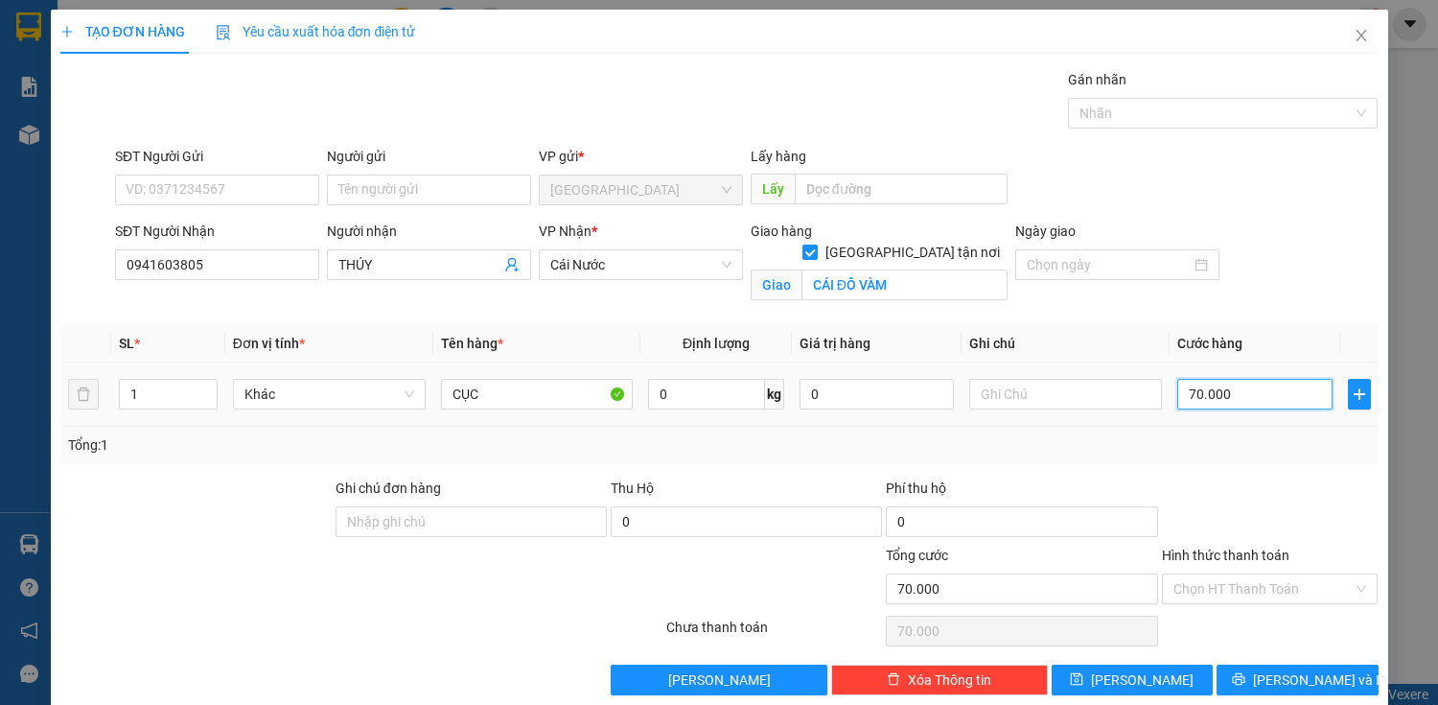
click at [1184, 387] on input "70.000" at bounding box center [1255, 394] width 154 height 31
drag, startPoint x: 504, startPoint y: 408, endPoint x: 520, endPoint y: 399, distance: 17.6
click at [505, 408] on div "CỤC" at bounding box center [537, 394] width 193 height 38
click at [522, 397] on input "CỤC" at bounding box center [537, 394] width 193 height 31
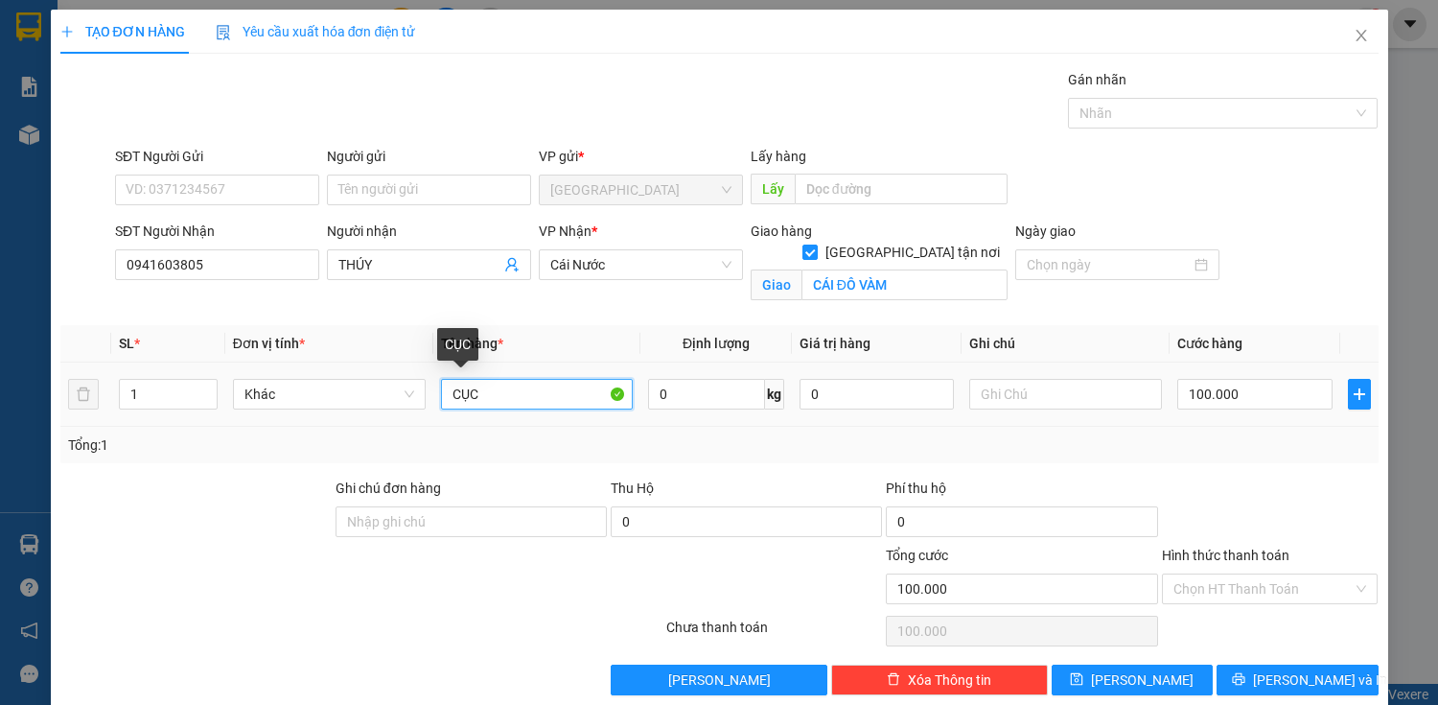
click at [460, 392] on input "CỤC" at bounding box center [537, 394] width 193 height 31
click at [472, 392] on input "CỤC" at bounding box center [537, 394] width 193 height 31
click at [514, 398] on input "CỤC" at bounding box center [537, 394] width 193 height 31
click at [472, 396] on input "CỤC" at bounding box center [537, 394] width 193 height 31
click at [453, 391] on input "CỤC" at bounding box center [537, 394] width 193 height 31
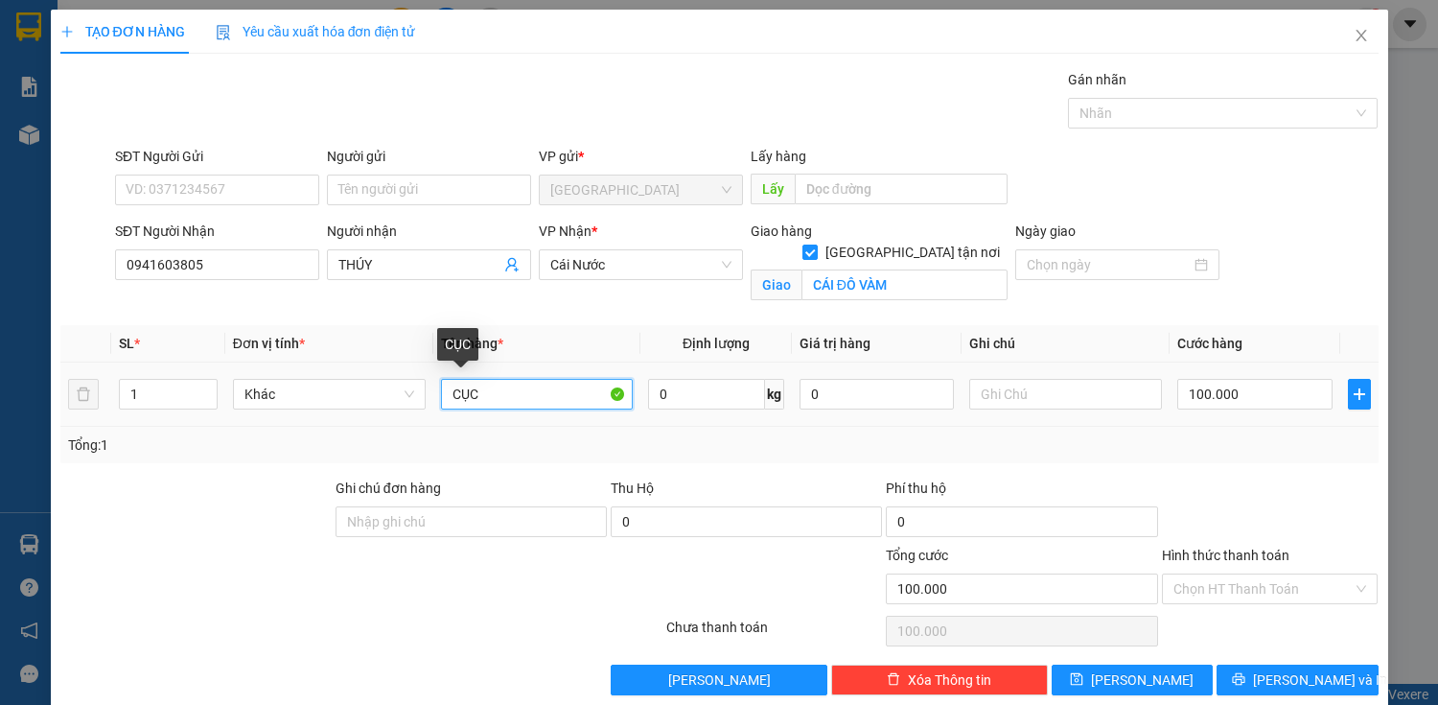
click at [463, 391] on input "CỤC" at bounding box center [537, 394] width 193 height 31
click at [483, 395] on input "CỤC" at bounding box center [537, 394] width 193 height 31
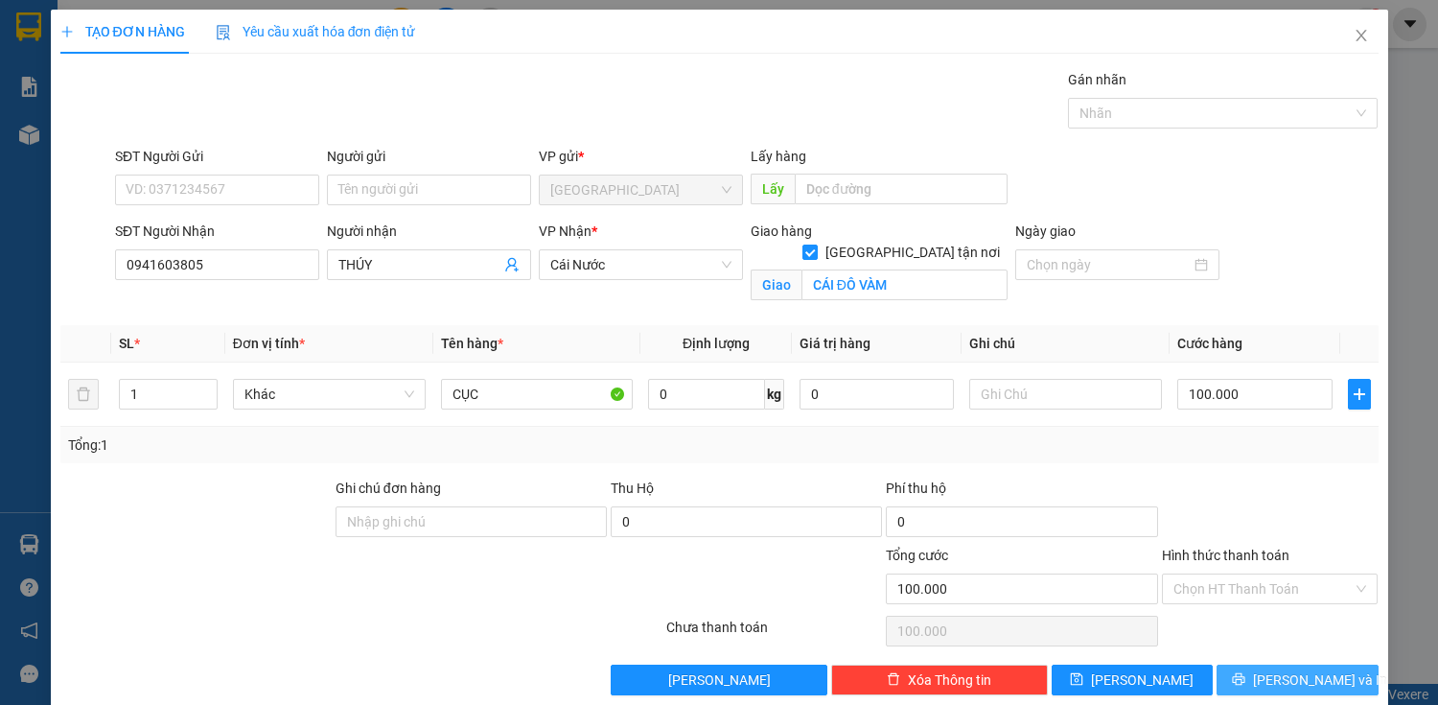
click at [1326, 667] on button "[PERSON_NAME] và In" at bounding box center [1297, 680] width 161 height 31
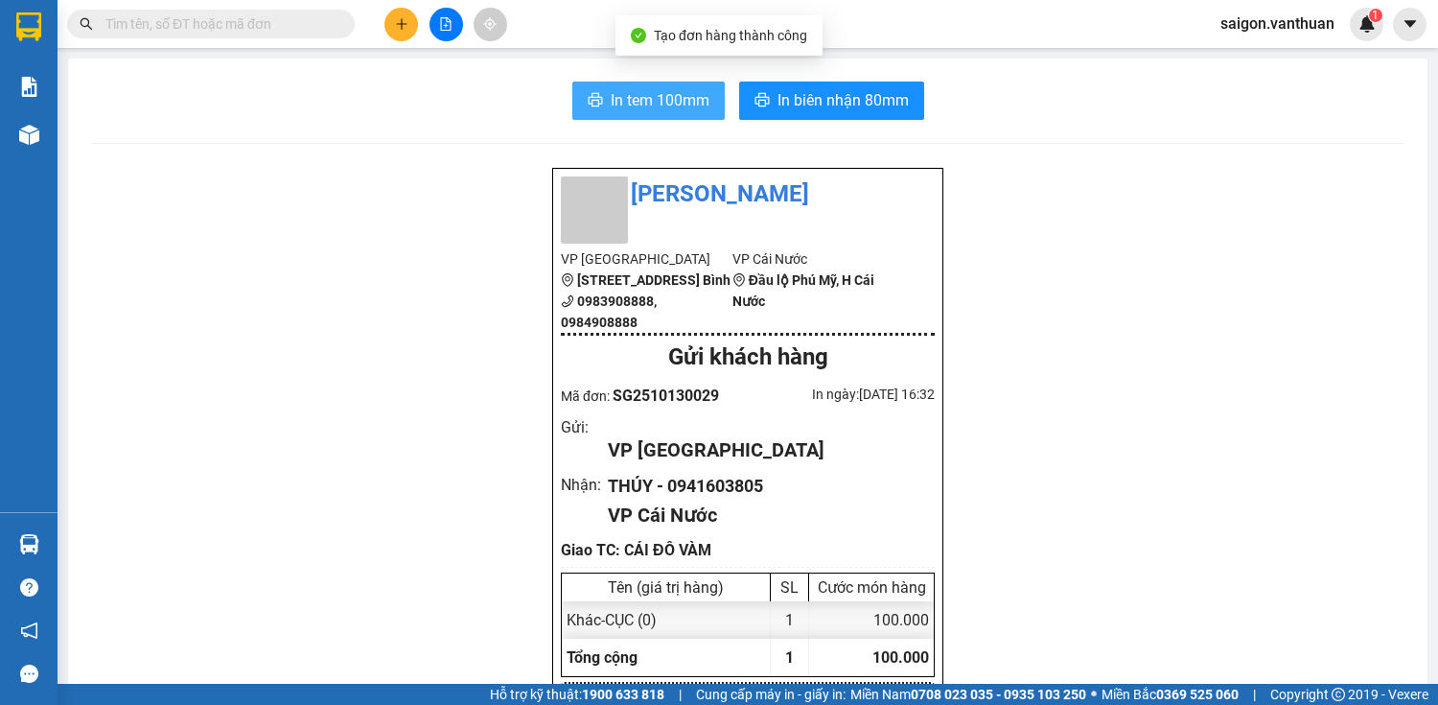
click at [649, 107] on span "In tem 100mm" at bounding box center [660, 100] width 99 height 24
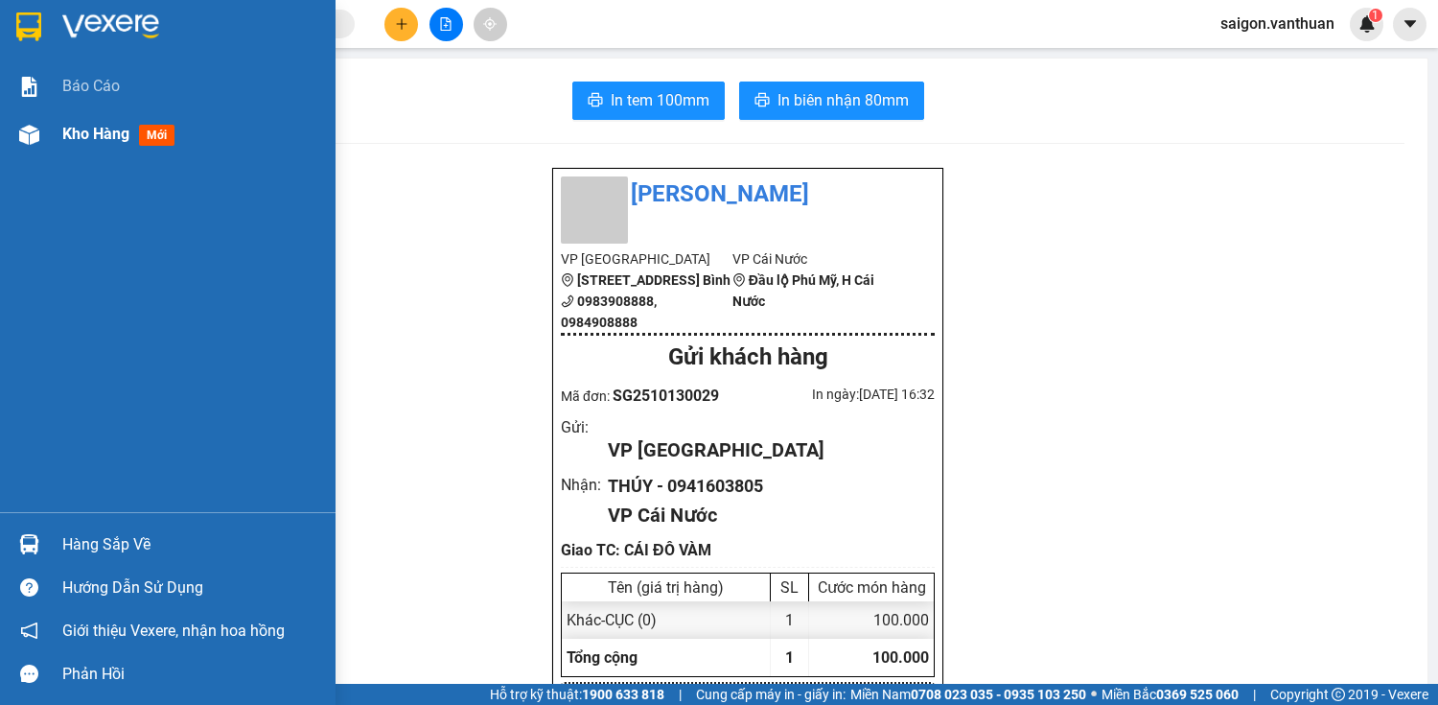
drag, startPoint x: 11, startPoint y: 125, endPoint x: 128, endPoint y: 119, distance: 117.1
click at [12, 125] on div "Kho hàng mới" at bounding box center [168, 134] width 336 height 48
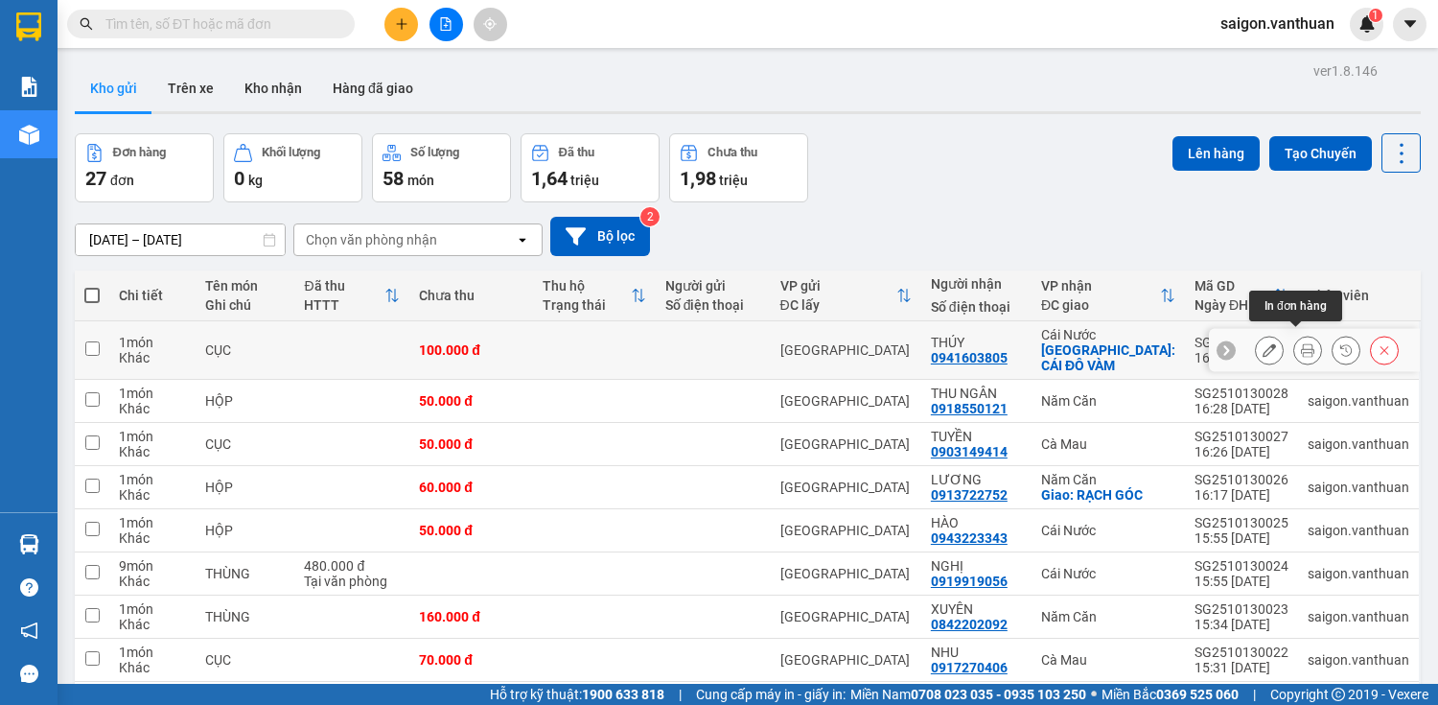
click at [1263, 346] on icon at bounding box center [1269, 349] width 13 height 13
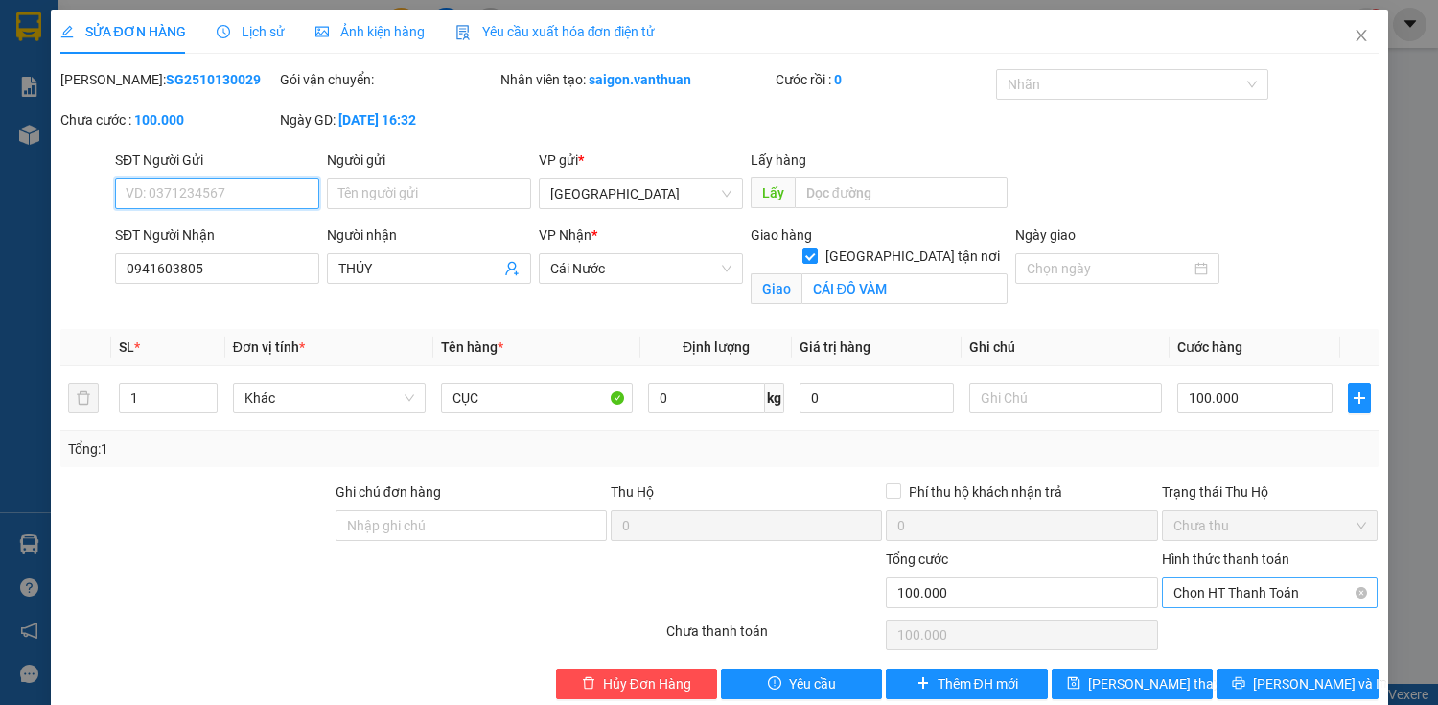
click at [1260, 595] on span "Chọn HT Thanh Toán" at bounding box center [1271, 592] width 194 height 29
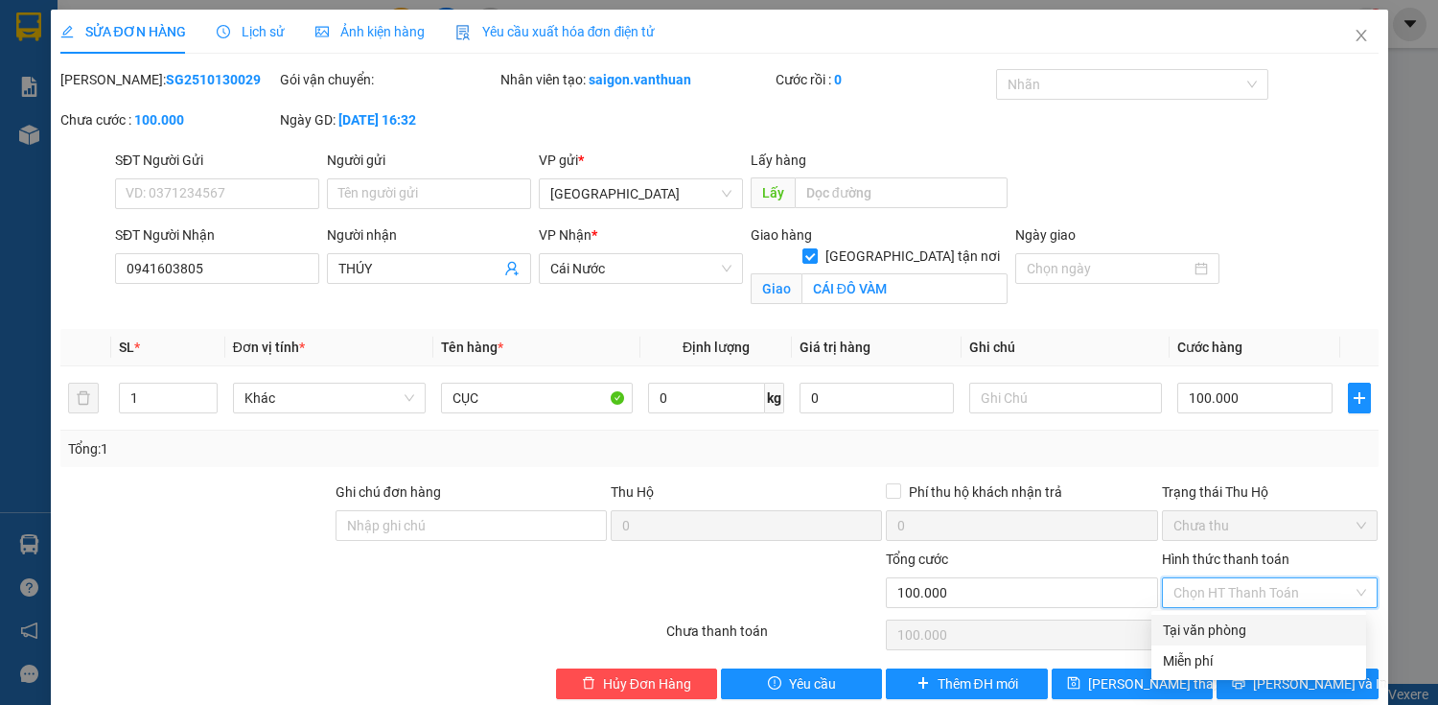
click at [1253, 622] on div "Tại văn phòng" at bounding box center [1259, 629] width 192 height 21
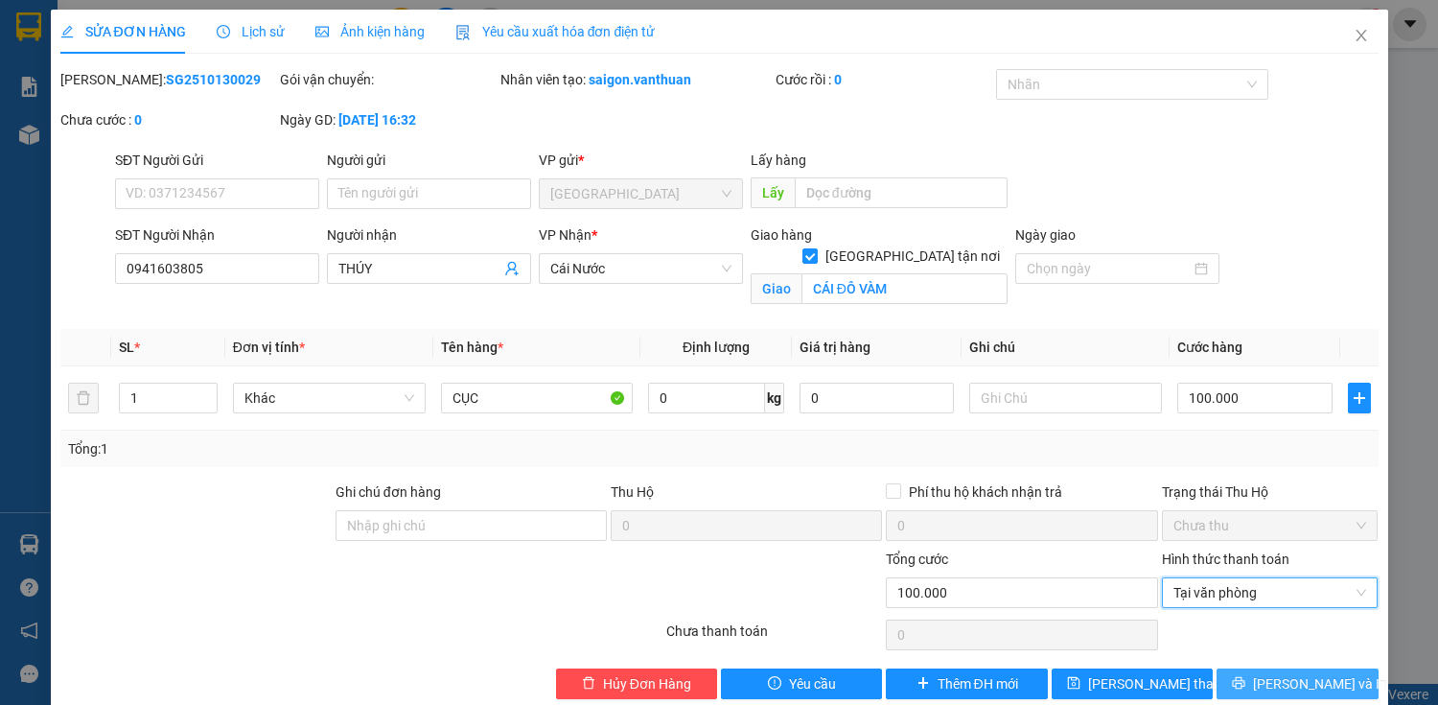
click at [1270, 678] on span "[PERSON_NAME] và In" at bounding box center [1320, 683] width 134 height 21
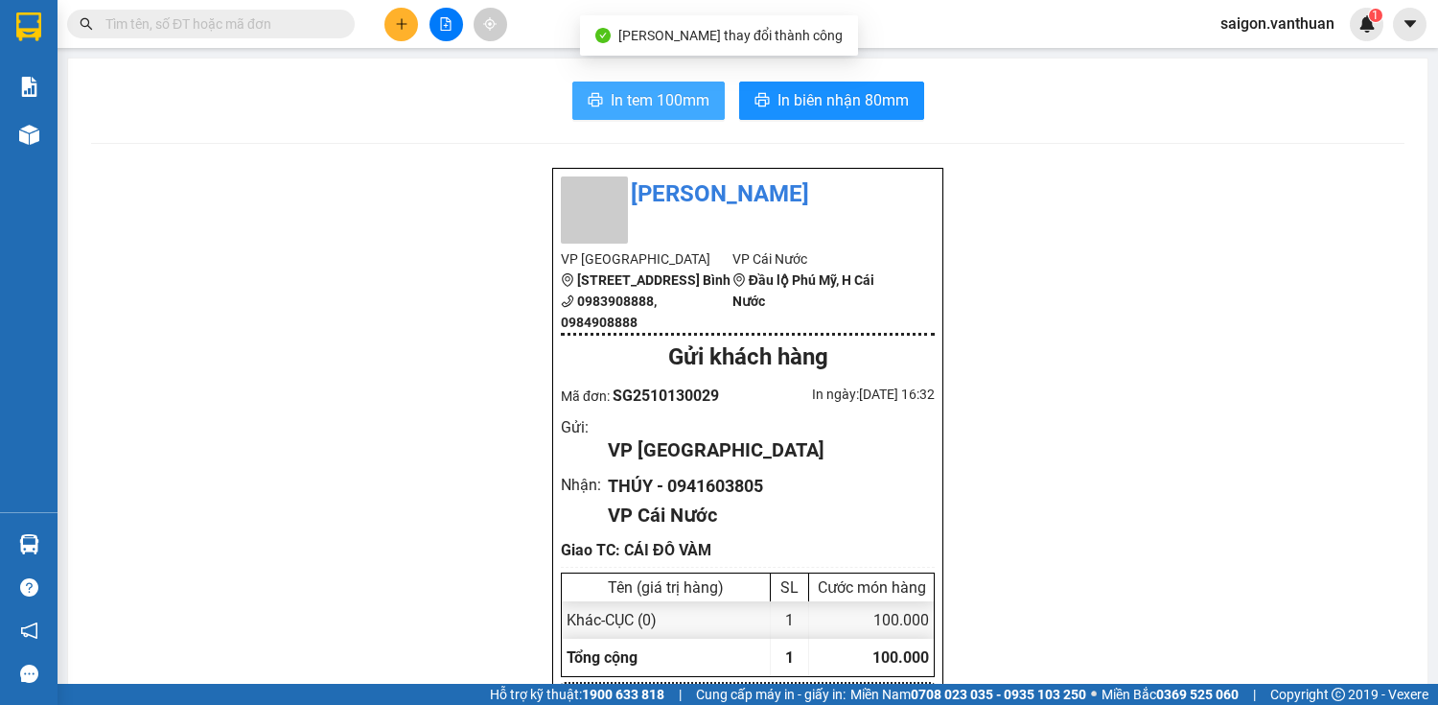
click at [625, 96] on span "In tem 100mm" at bounding box center [660, 100] width 99 height 24
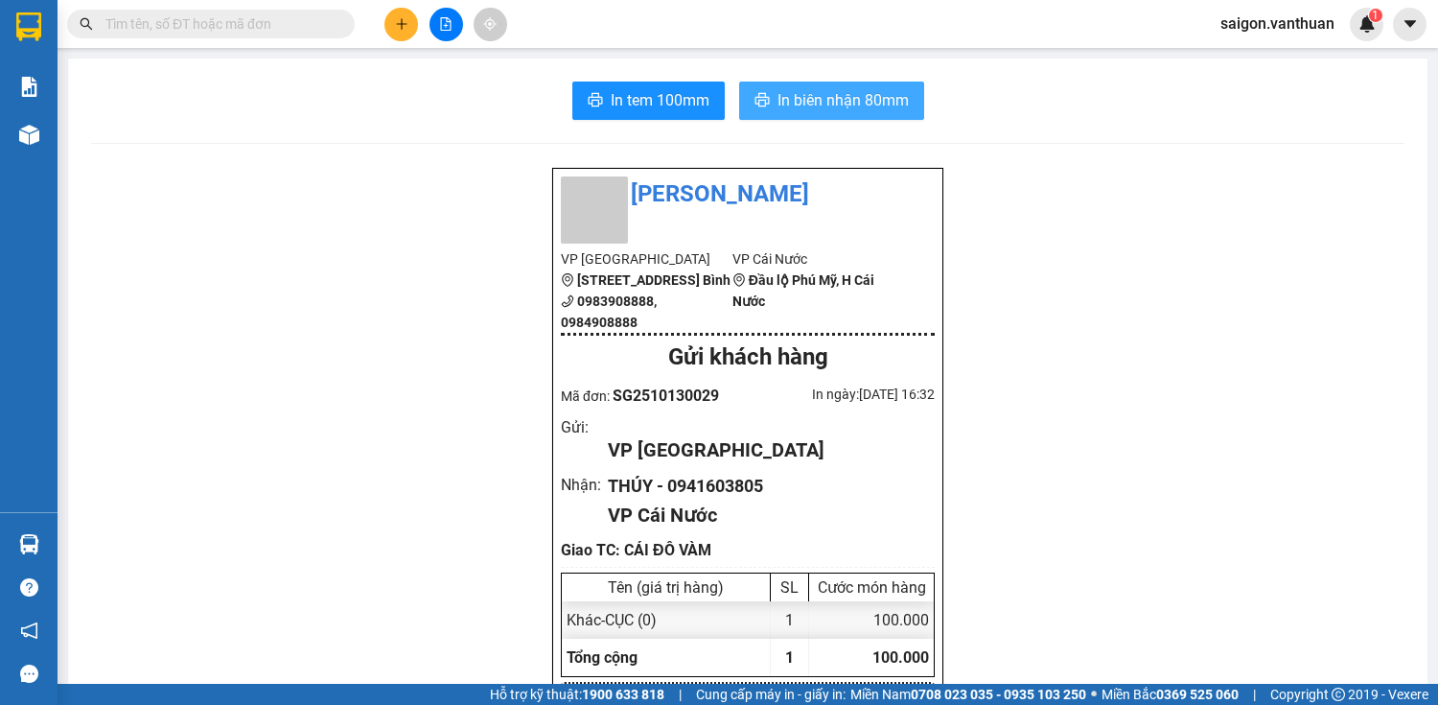
click at [881, 98] on span "In biên nhận 80mm" at bounding box center [843, 100] width 131 height 24
click at [401, 25] on icon "plus" at bounding box center [401, 23] width 1 height 11
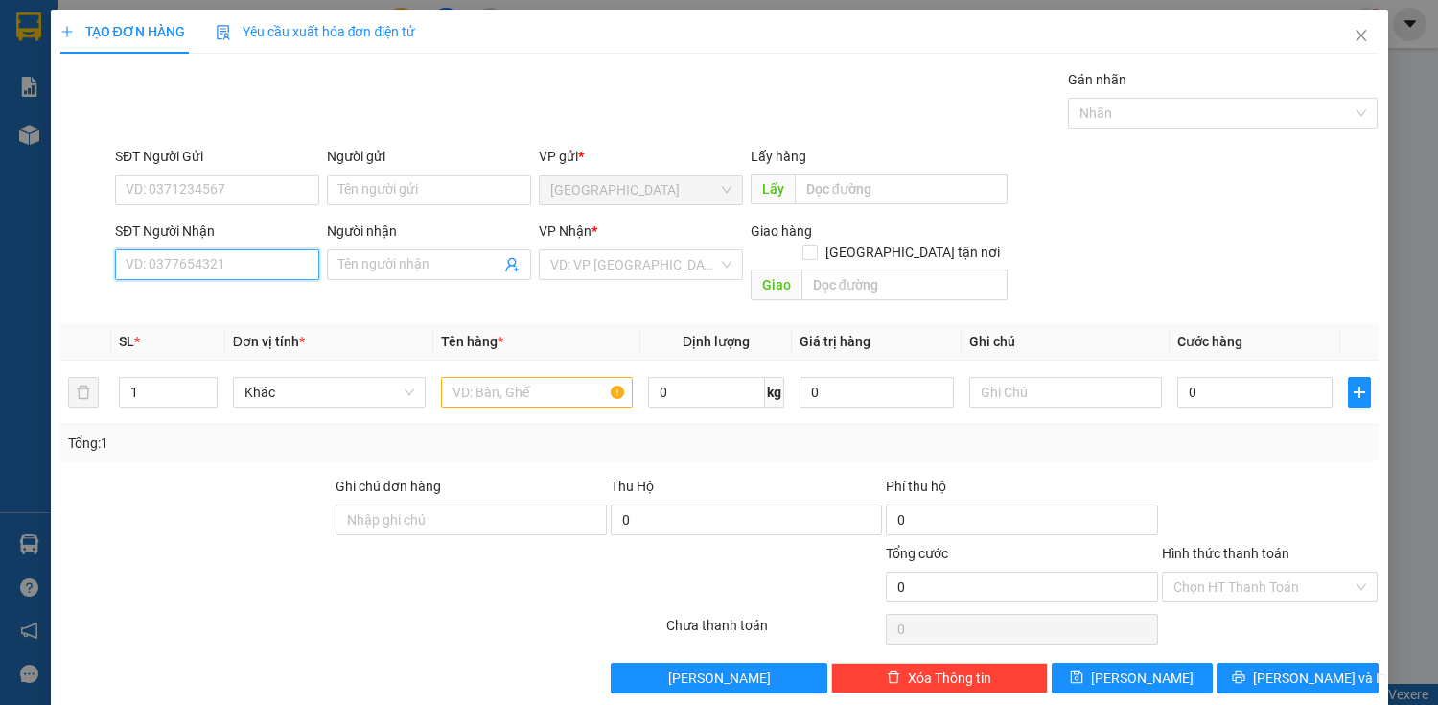
click at [279, 250] on input "SĐT Người Nhận" at bounding box center [217, 264] width 204 height 31
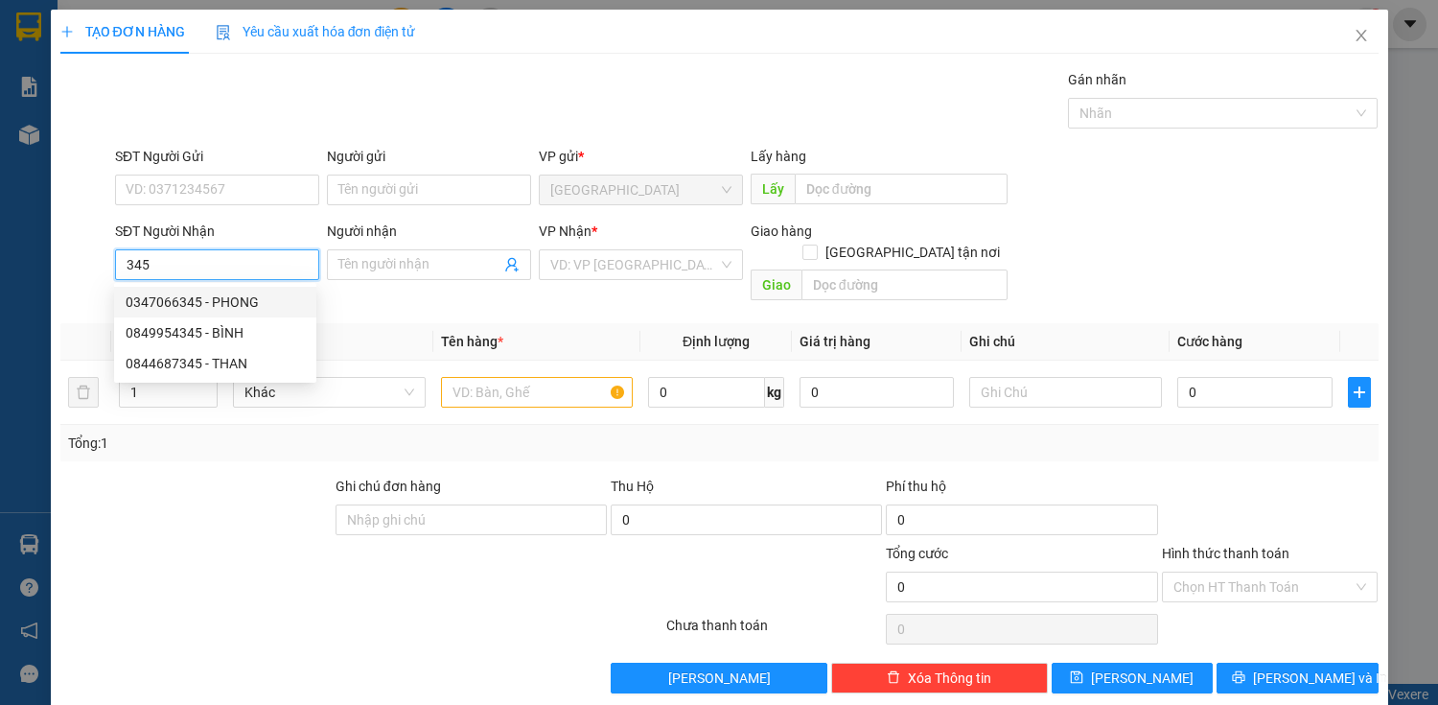
click at [241, 303] on div "0347066345 - PHONG" at bounding box center [215, 302] width 179 height 21
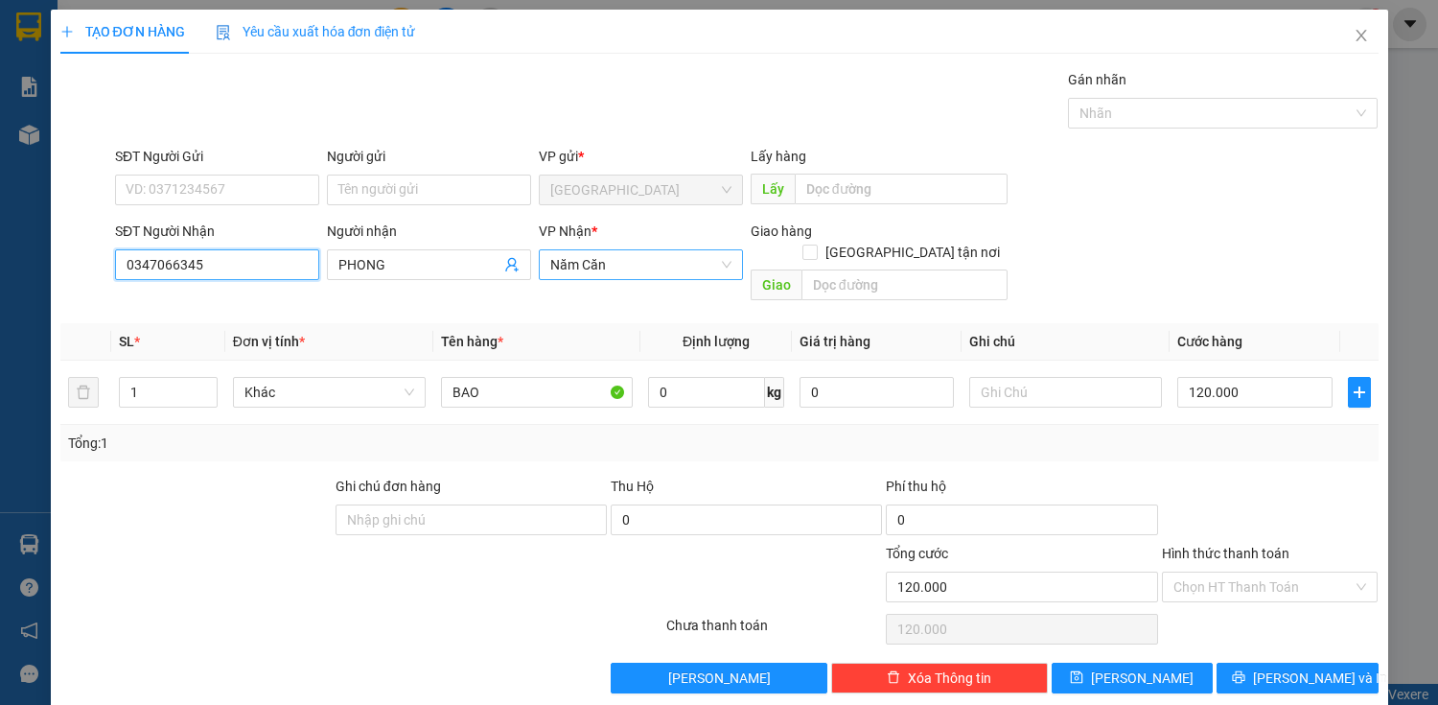
click at [672, 268] on span "Năm Căn" at bounding box center [640, 264] width 181 height 29
click at [1085, 237] on div "SĐT Người Nhận 0347066345 Người nhận PHONG VP Nhận * Năm Căn Giao hàng Giao tận…" at bounding box center [747, 265] width 1272 height 88
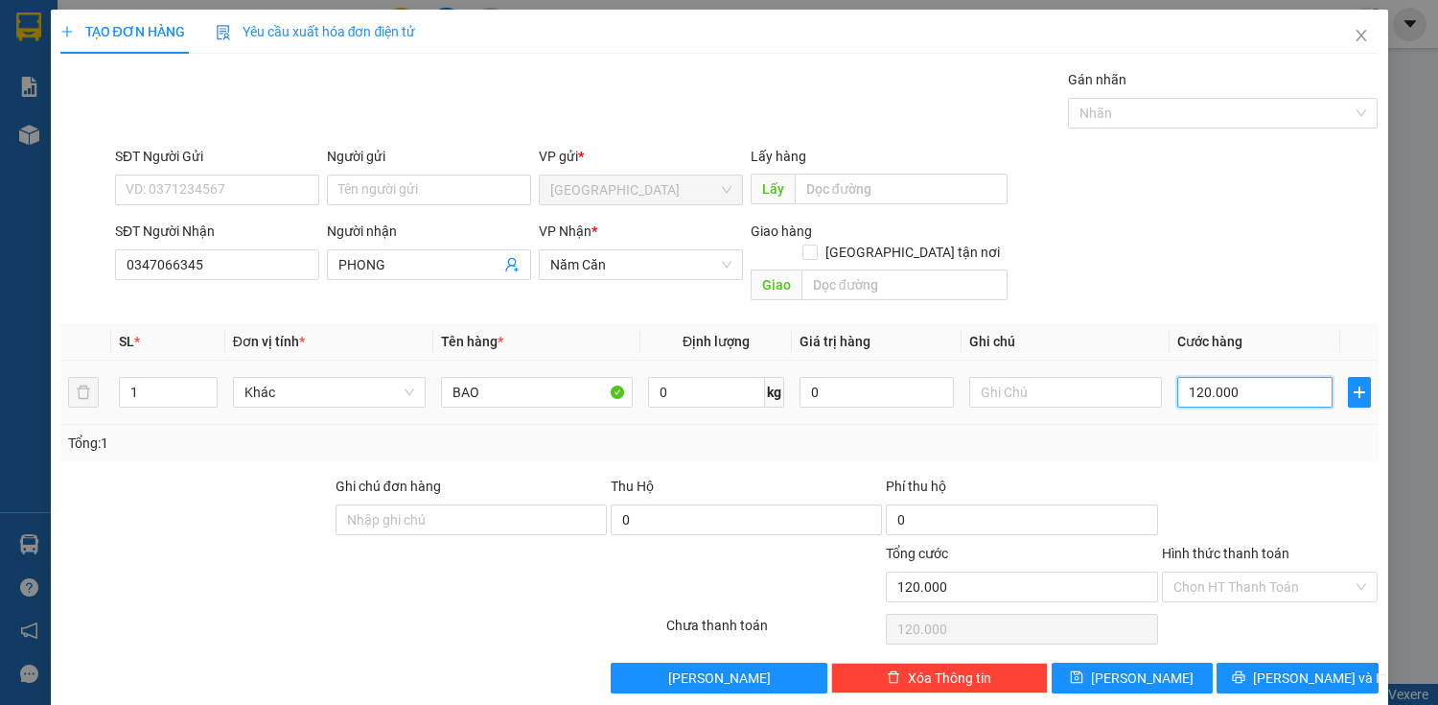
click at [1193, 377] on input "120.000" at bounding box center [1255, 392] width 154 height 31
click at [1343, 572] on div "Chọn HT Thanh Toán" at bounding box center [1270, 587] width 217 height 31
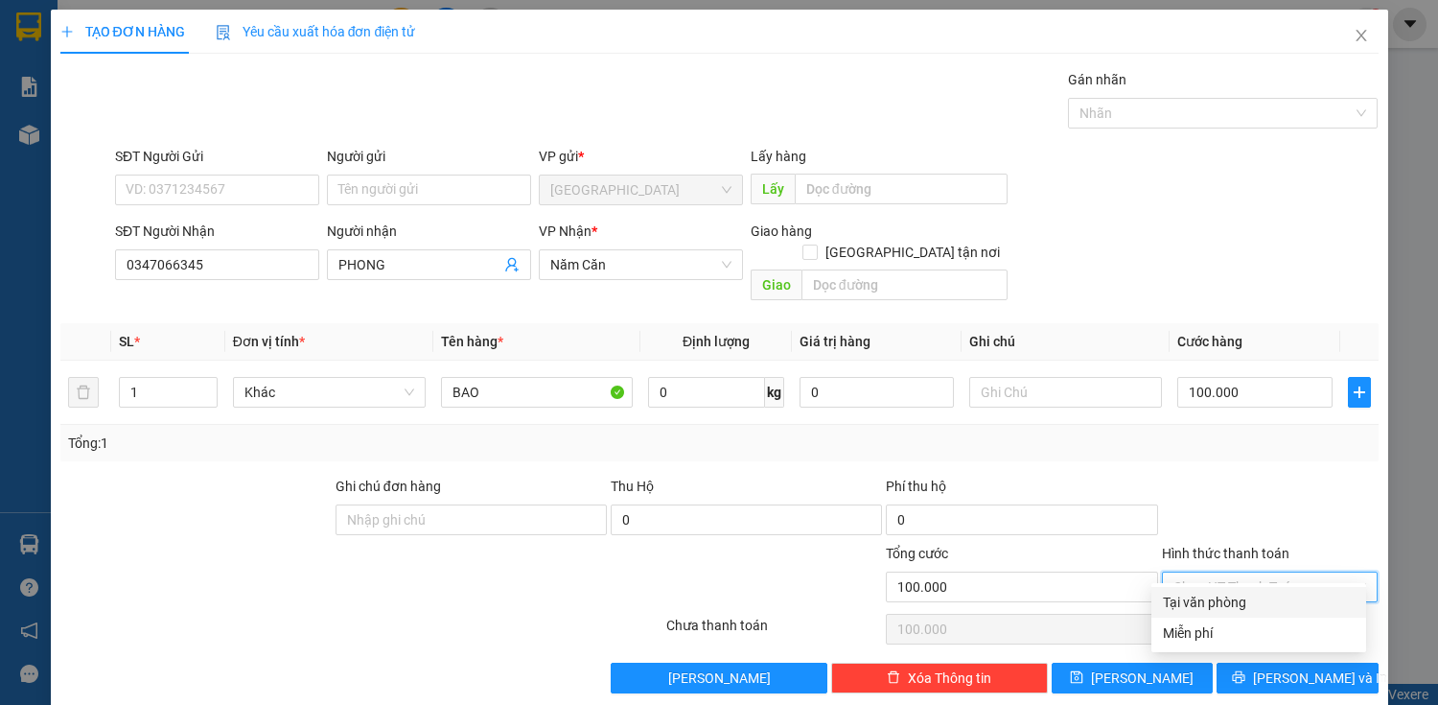
click at [1269, 598] on div "Tại văn phòng" at bounding box center [1259, 602] width 192 height 21
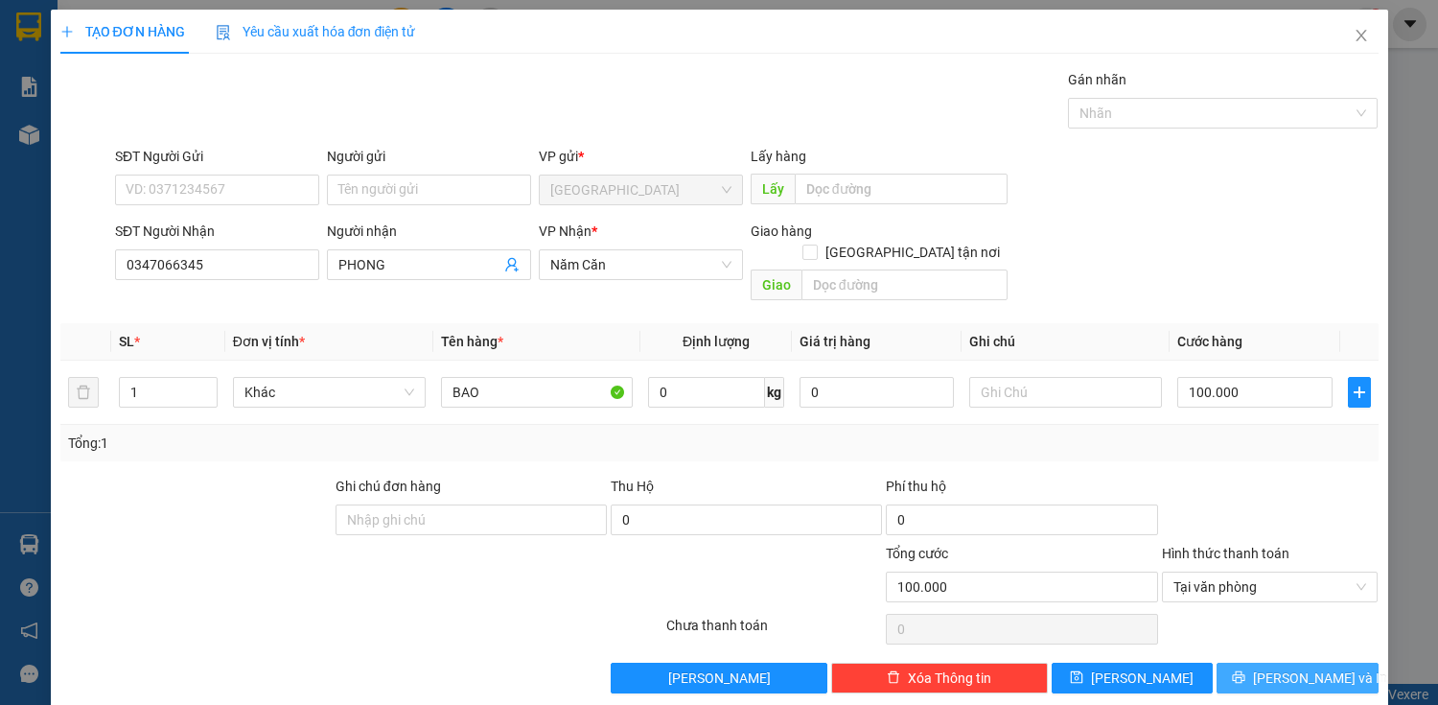
click at [1302, 667] on span "[PERSON_NAME] và In" at bounding box center [1320, 677] width 134 height 21
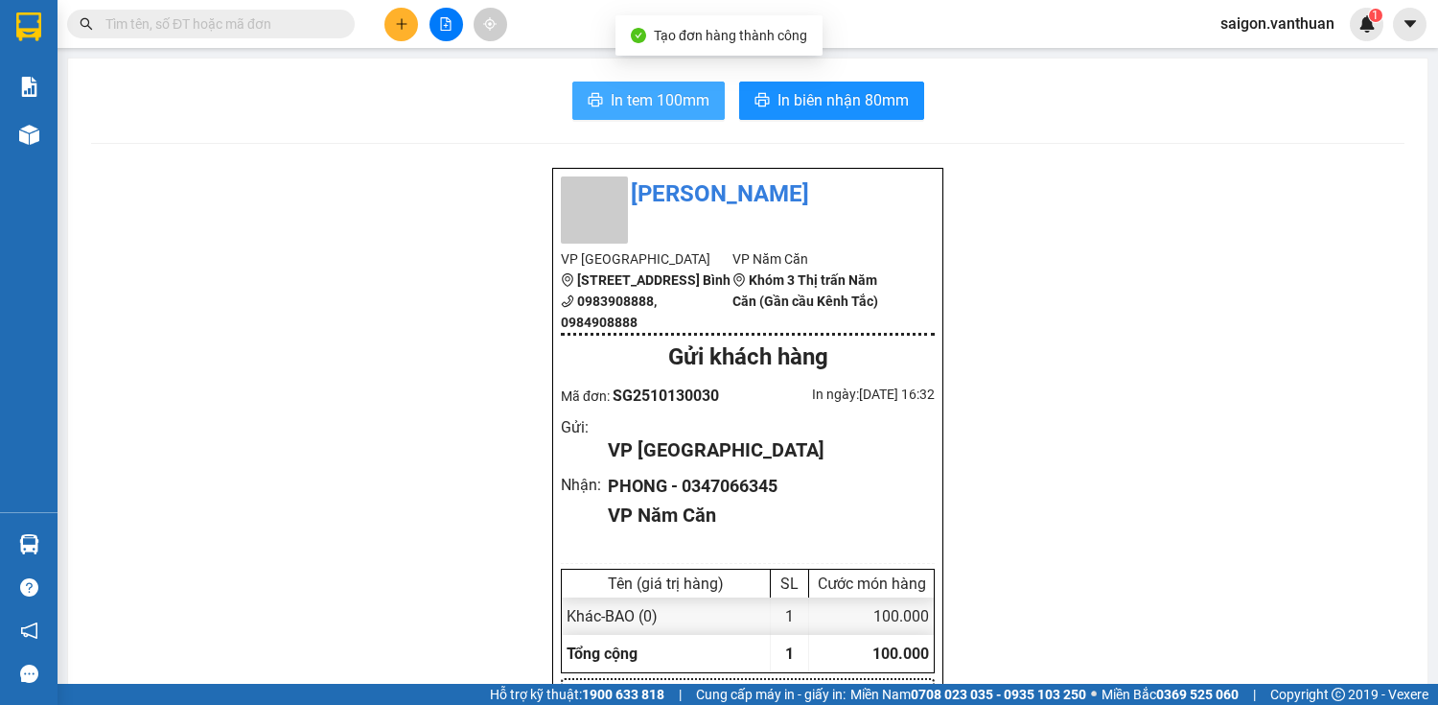
click at [600, 116] on button "In tem 100mm" at bounding box center [648, 101] width 152 height 38
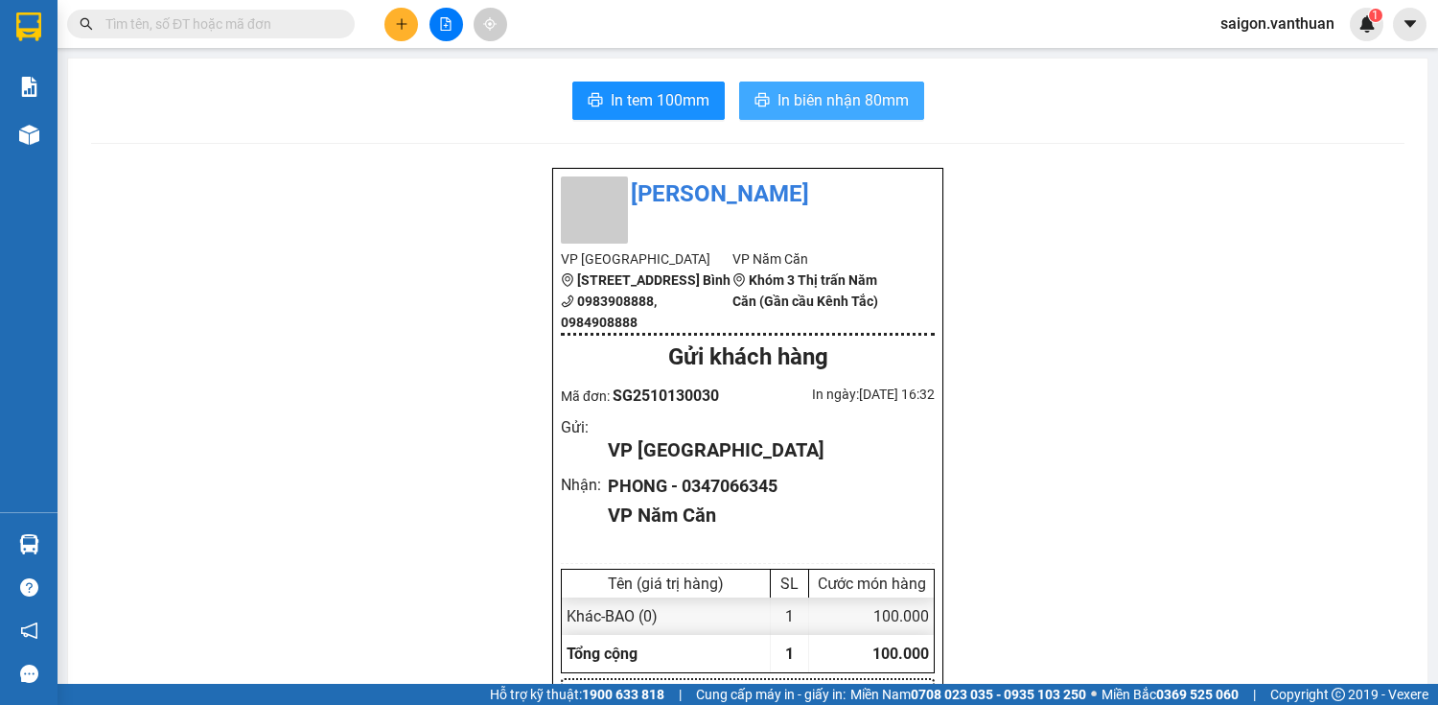
click at [868, 104] on span "In biên nhận 80mm" at bounding box center [843, 100] width 131 height 24
click at [394, 22] on button at bounding box center [402, 25] width 34 height 34
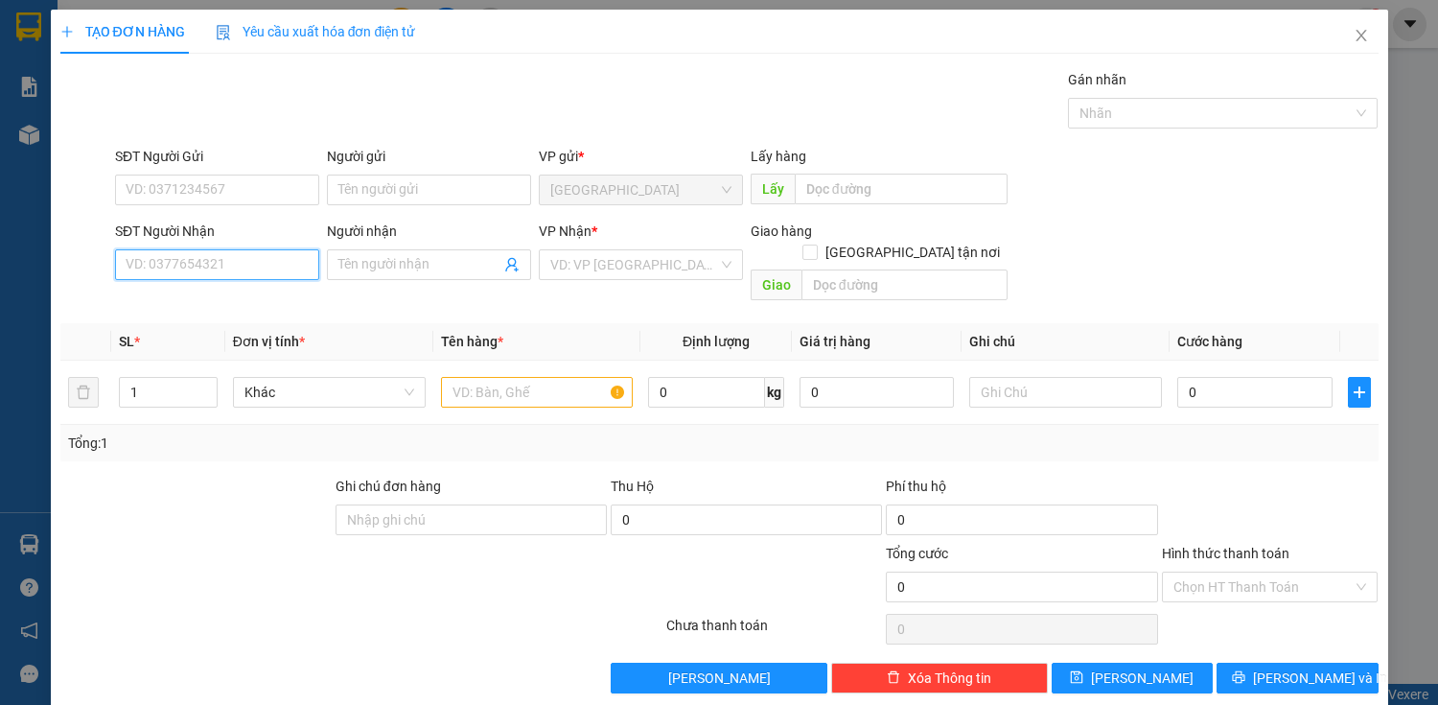
click at [211, 274] on input "SĐT Người Nhận" at bounding box center [217, 264] width 204 height 31
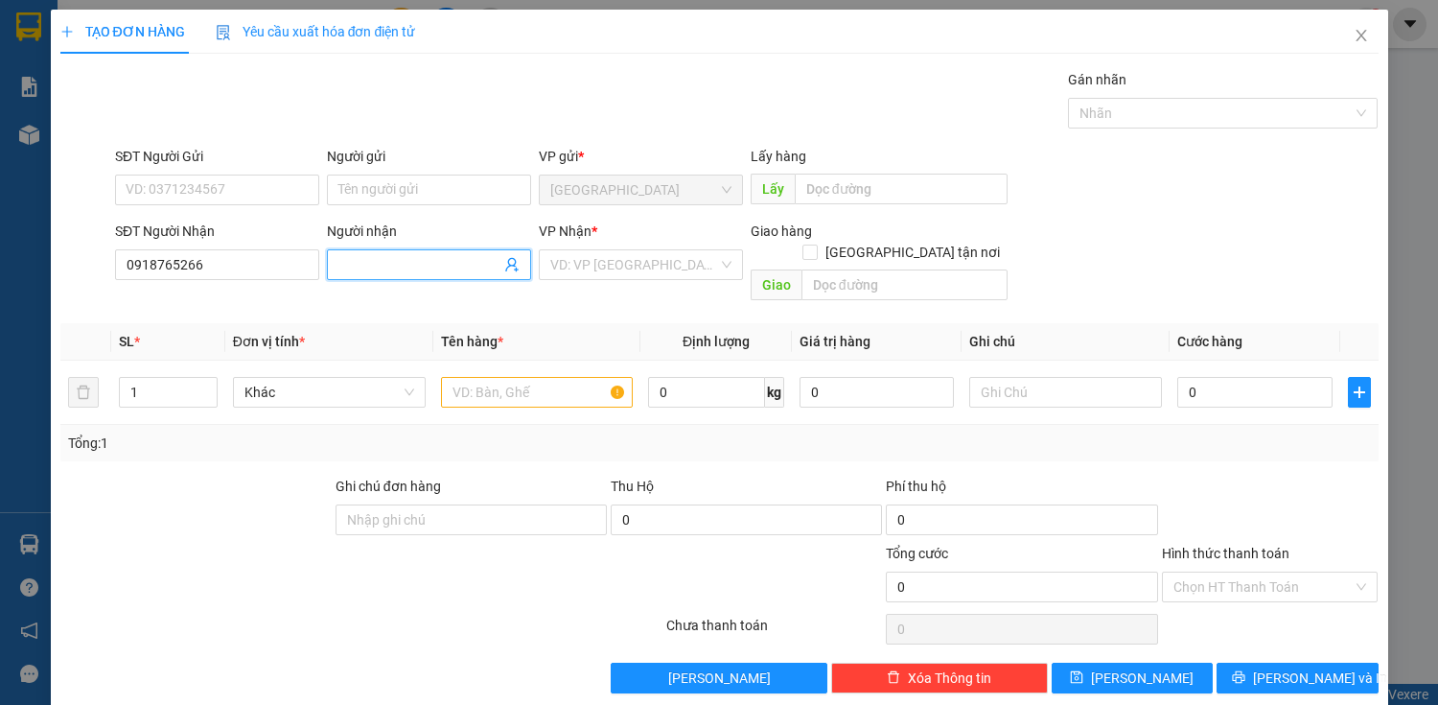
click at [390, 273] on input "Người nhận" at bounding box center [419, 264] width 162 height 21
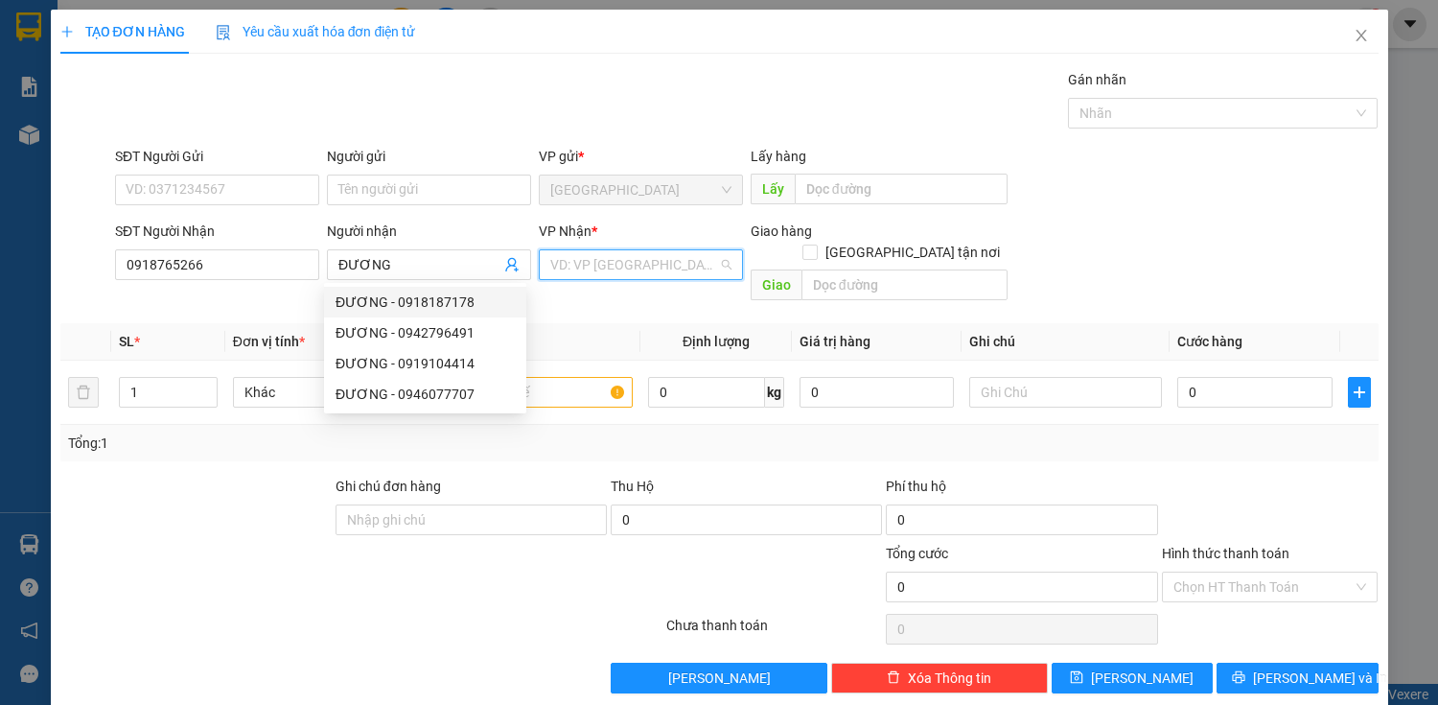
click at [658, 274] on input "search" at bounding box center [634, 264] width 168 height 29
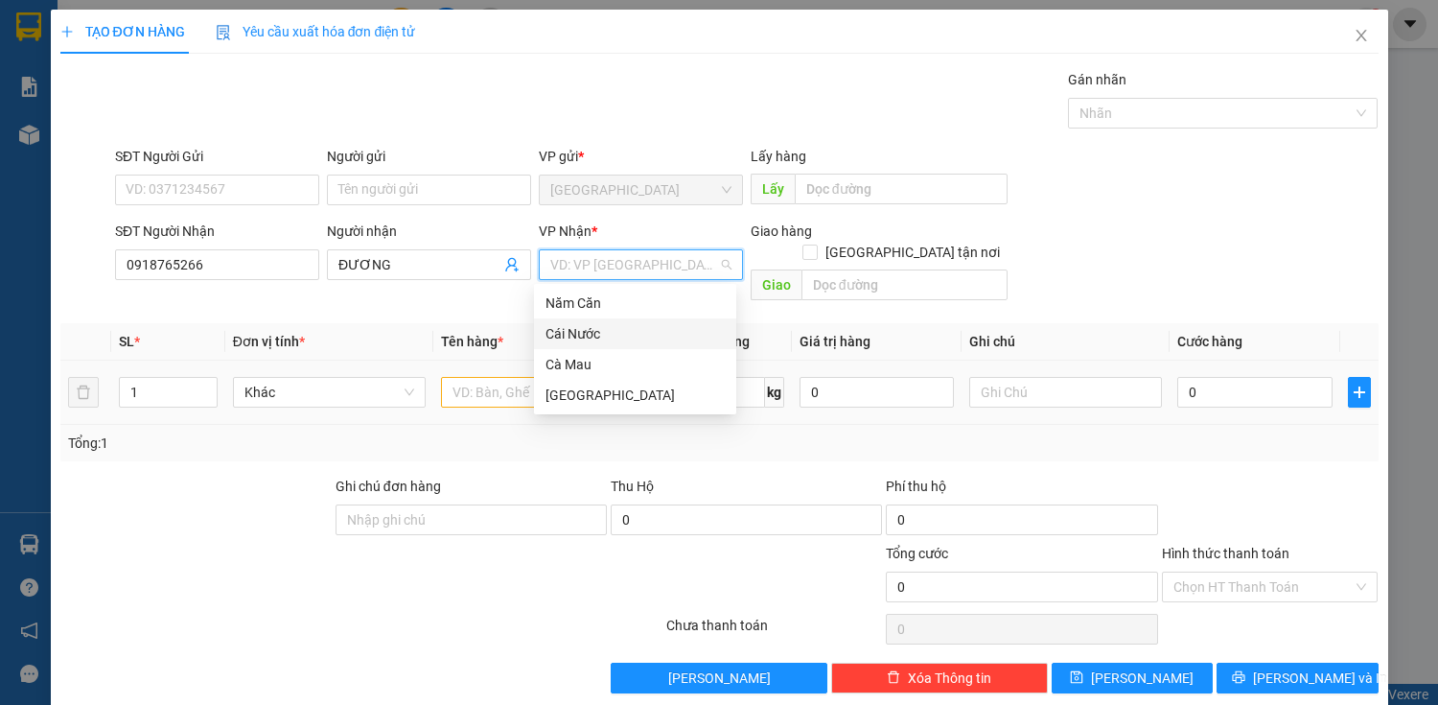
drag, startPoint x: 564, startPoint y: 330, endPoint x: 514, endPoint y: 384, distance: 73.3
click at [564, 330] on div "Cái Nước" at bounding box center [635, 333] width 179 height 21
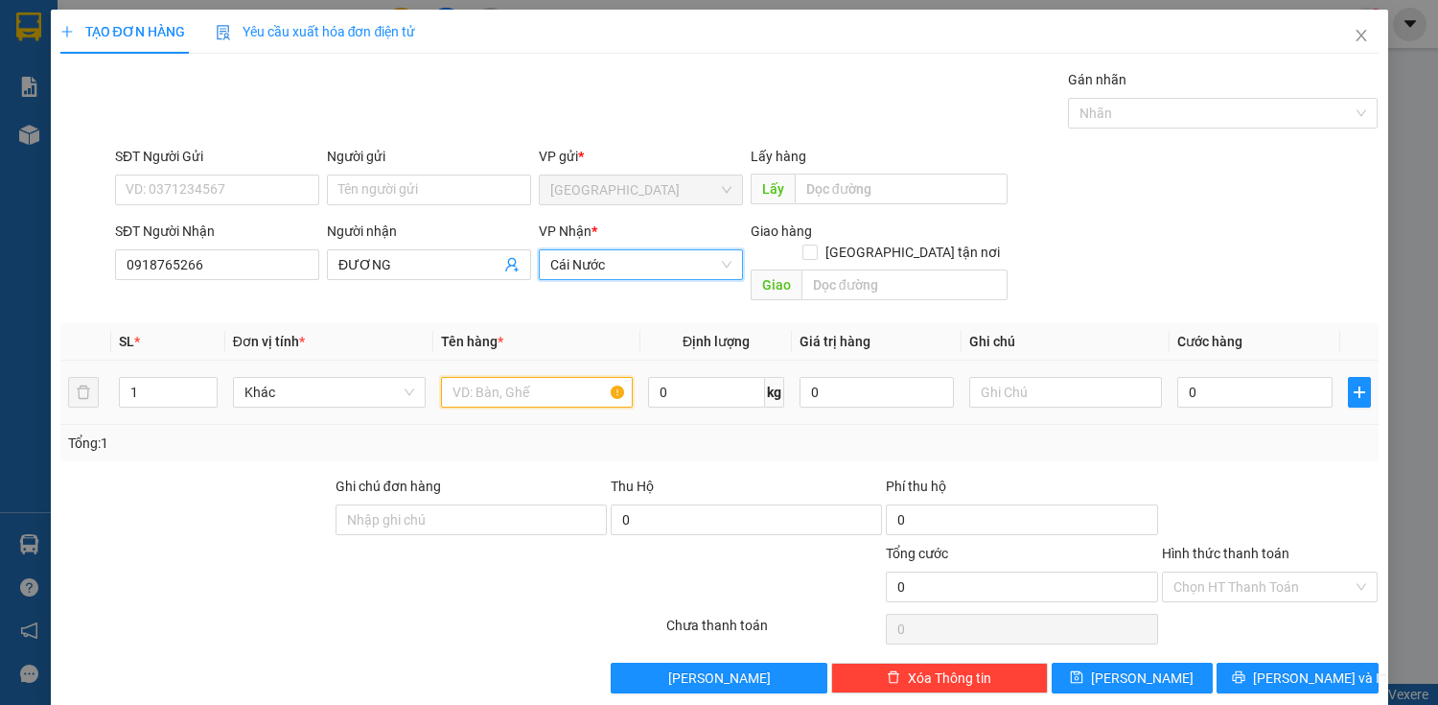
click at [484, 377] on input "text" at bounding box center [537, 392] width 193 height 31
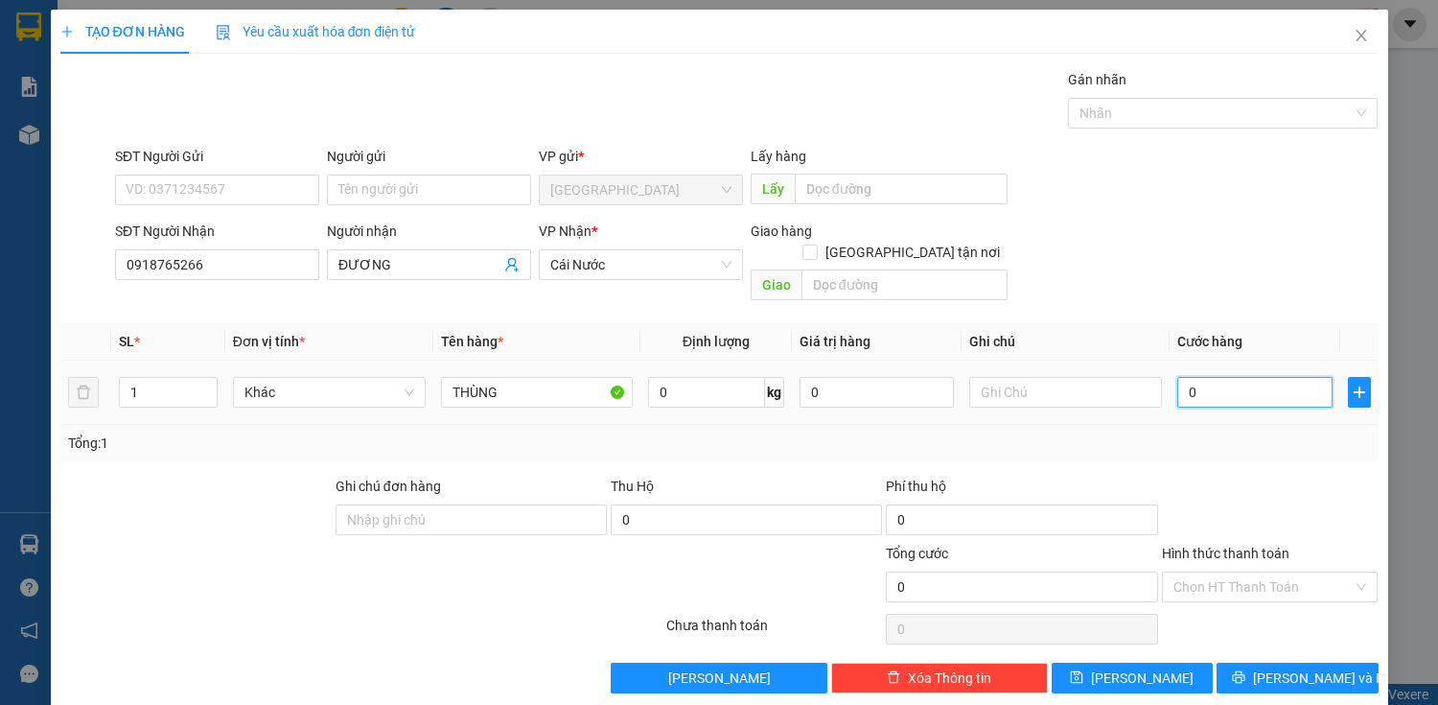
click at [1201, 378] on input "0" at bounding box center [1255, 392] width 154 height 31
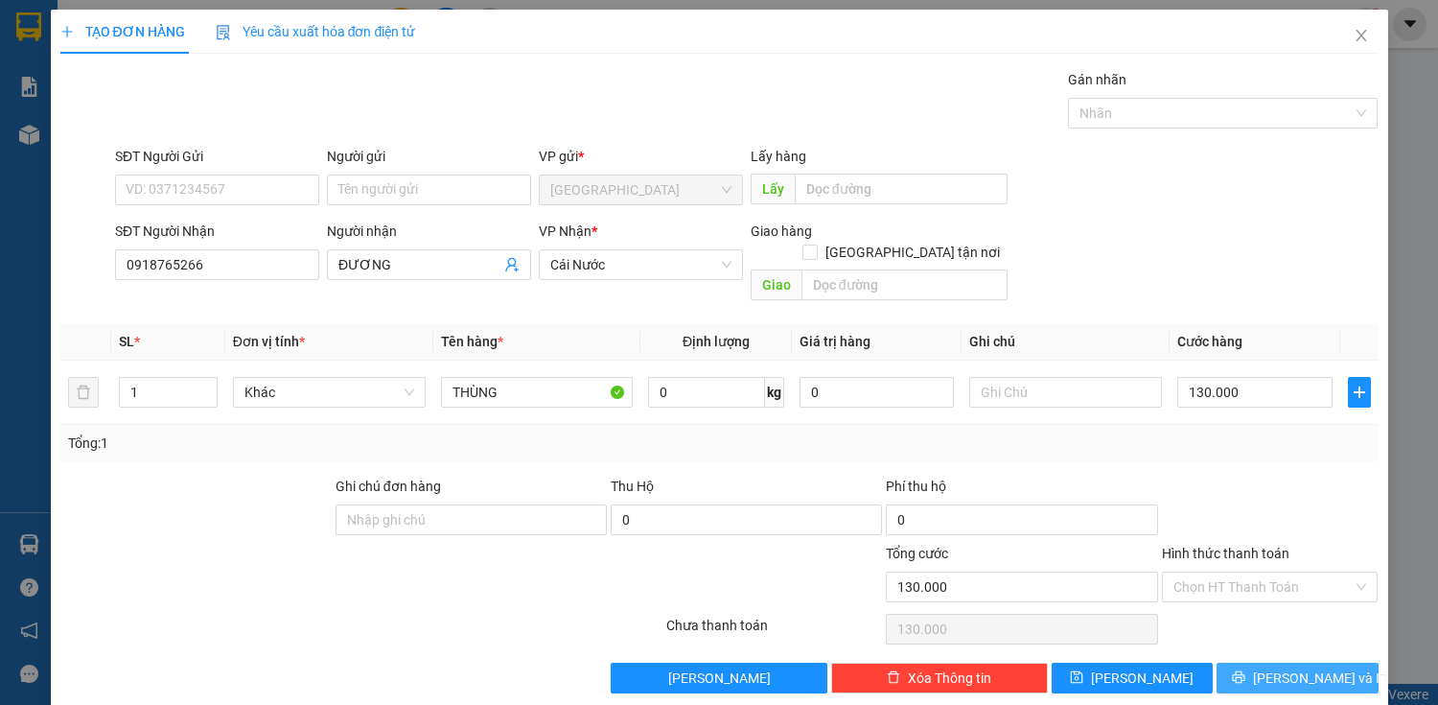
click at [1263, 663] on button "[PERSON_NAME] và In" at bounding box center [1297, 678] width 161 height 31
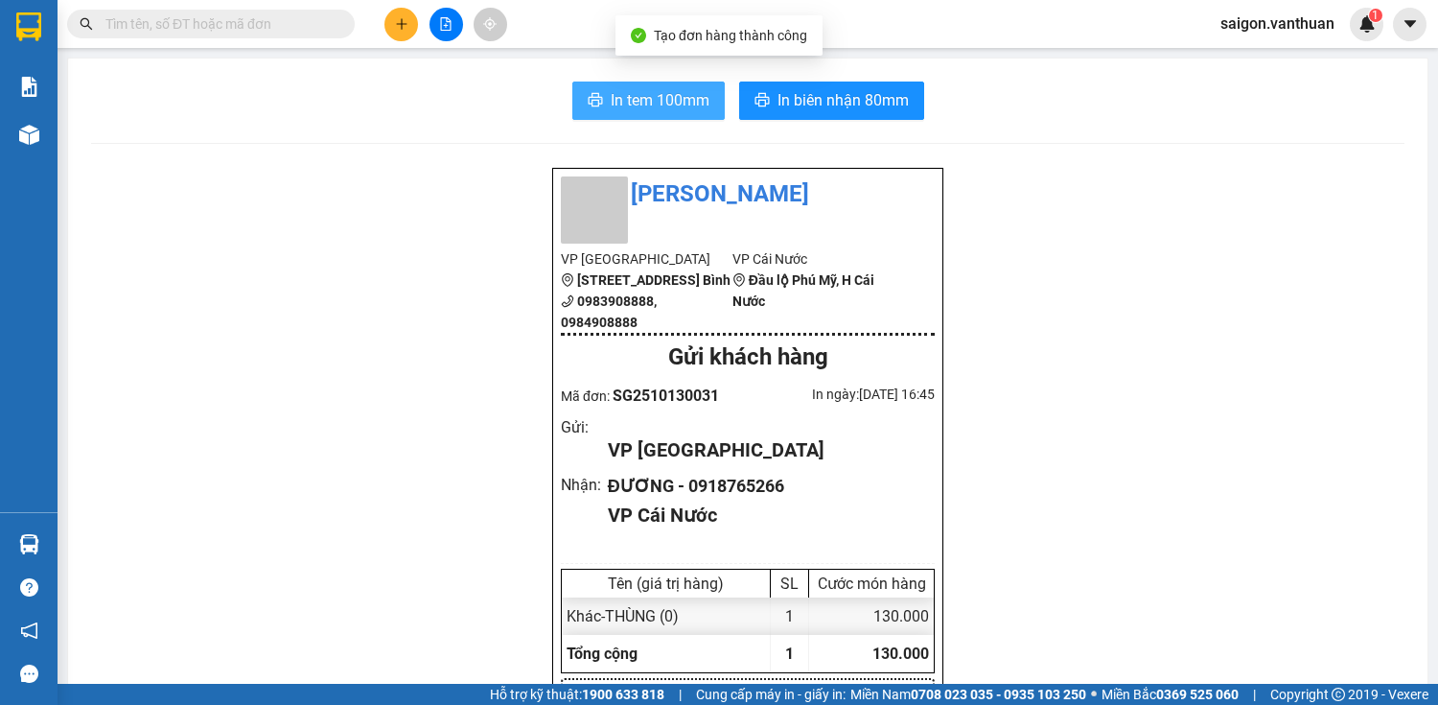
click at [625, 96] on span "In tem 100mm" at bounding box center [660, 100] width 99 height 24
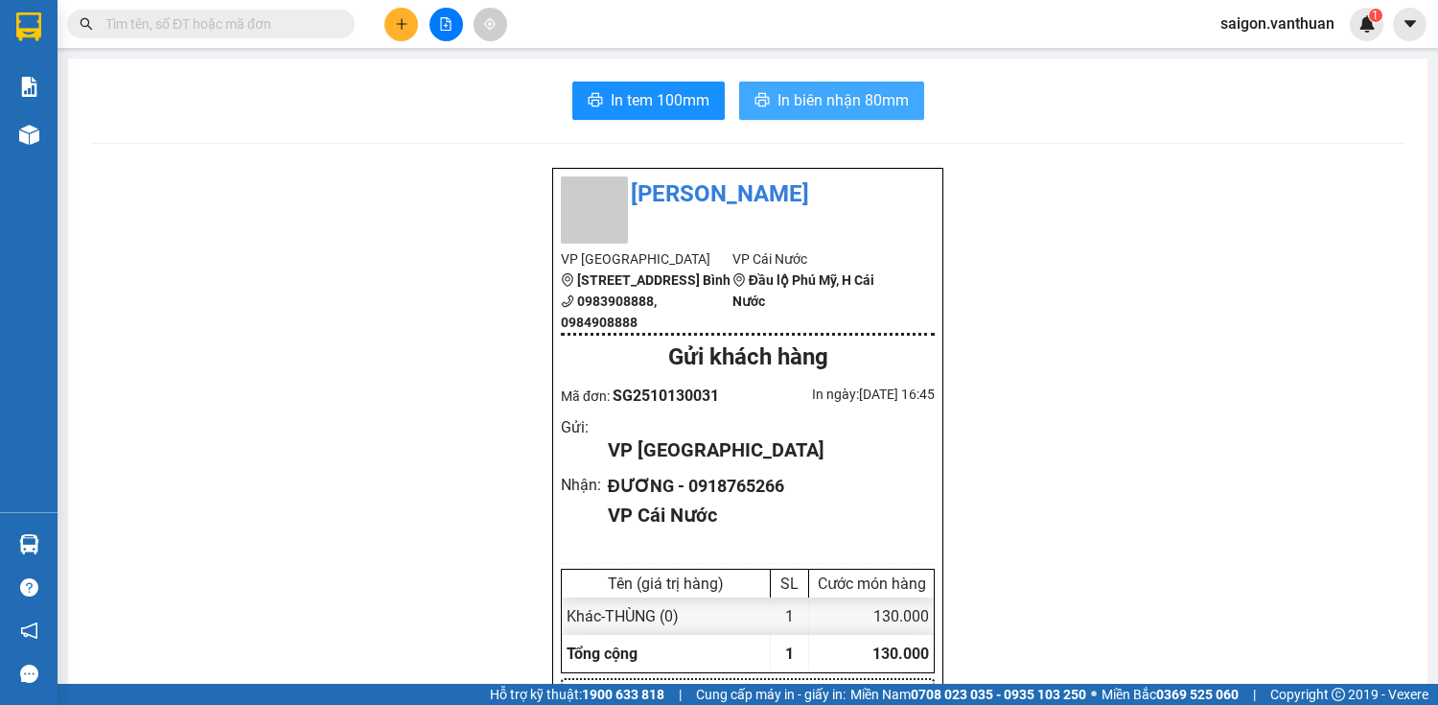
click at [879, 97] on span "In biên nhận 80mm" at bounding box center [843, 100] width 131 height 24
click at [402, 13] on button at bounding box center [402, 25] width 34 height 34
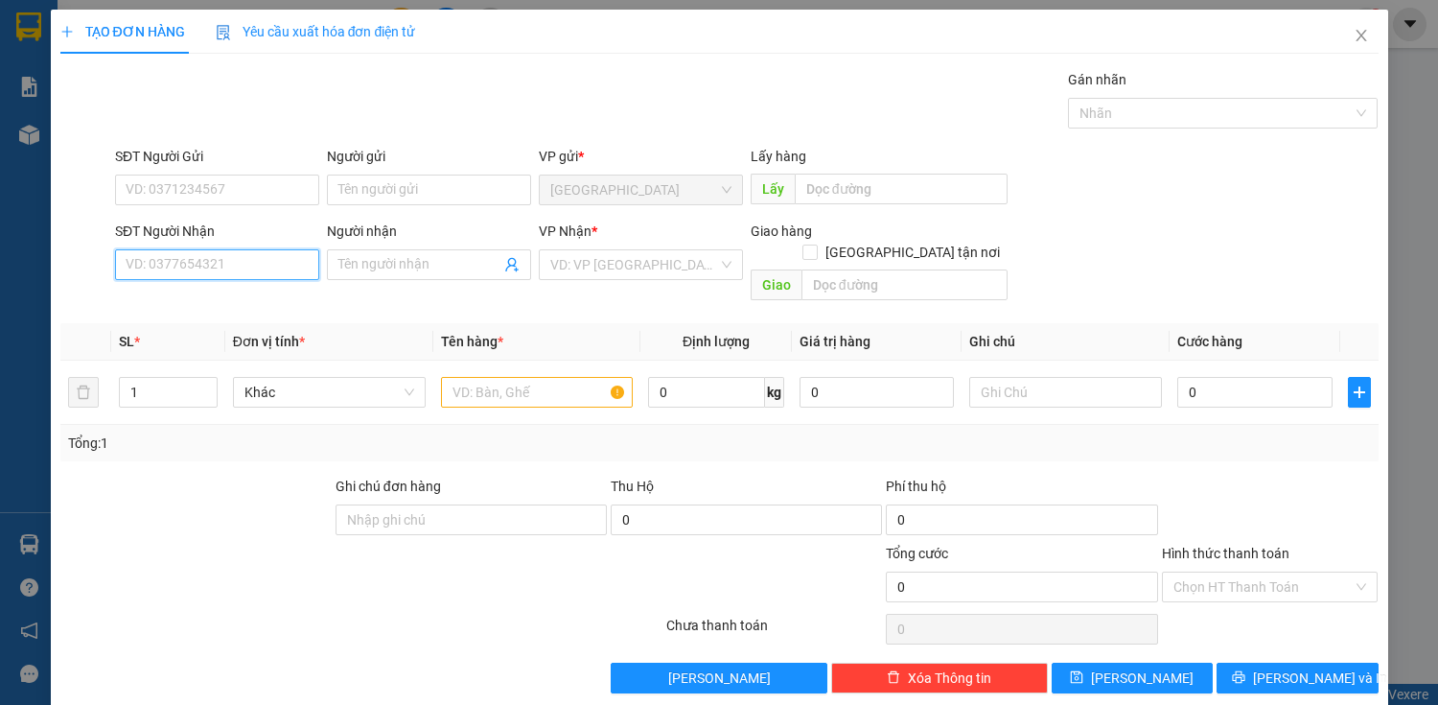
click at [238, 258] on input "SĐT Người Nhận" at bounding box center [217, 264] width 204 height 31
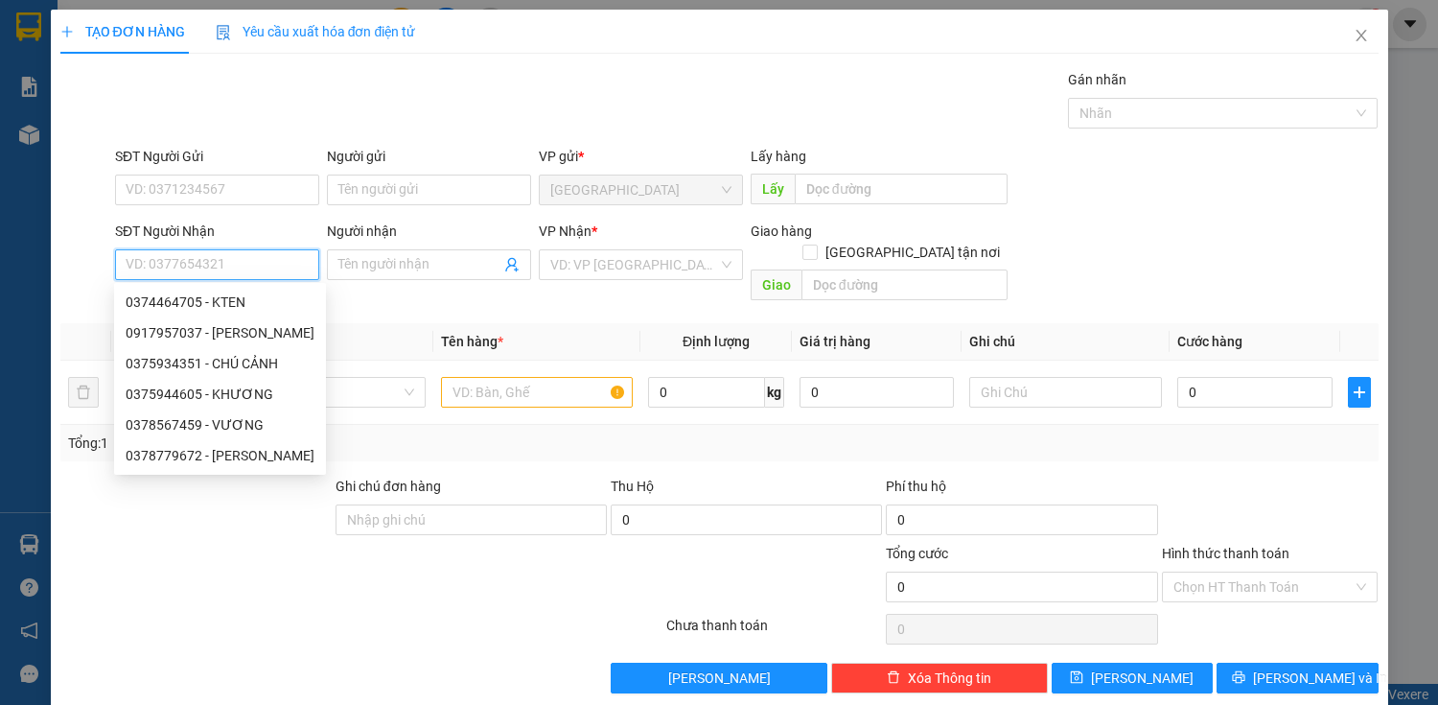
click at [275, 268] on input "SĐT Người Nhận" at bounding box center [217, 264] width 204 height 31
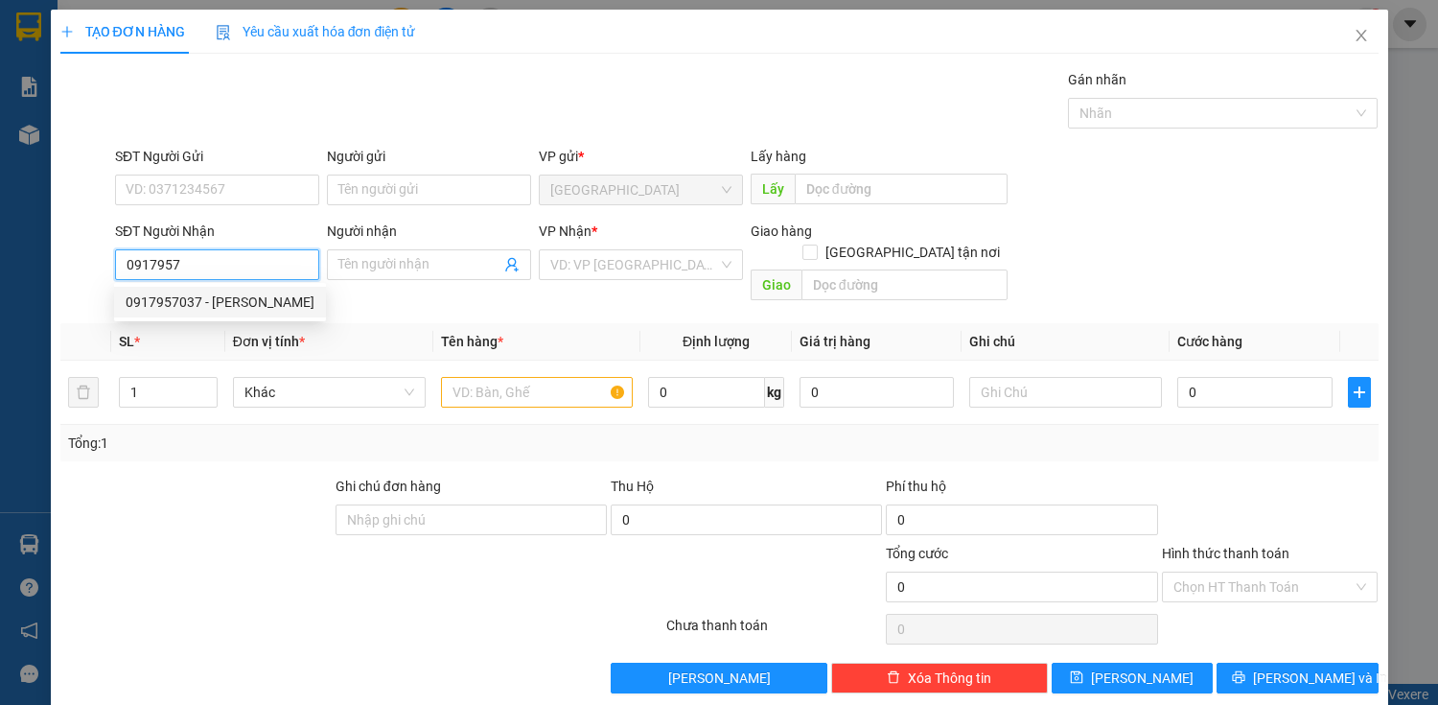
click at [265, 295] on div "0917957037 - [PERSON_NAME]" at bounding box center [220, 302] width 189 height 21
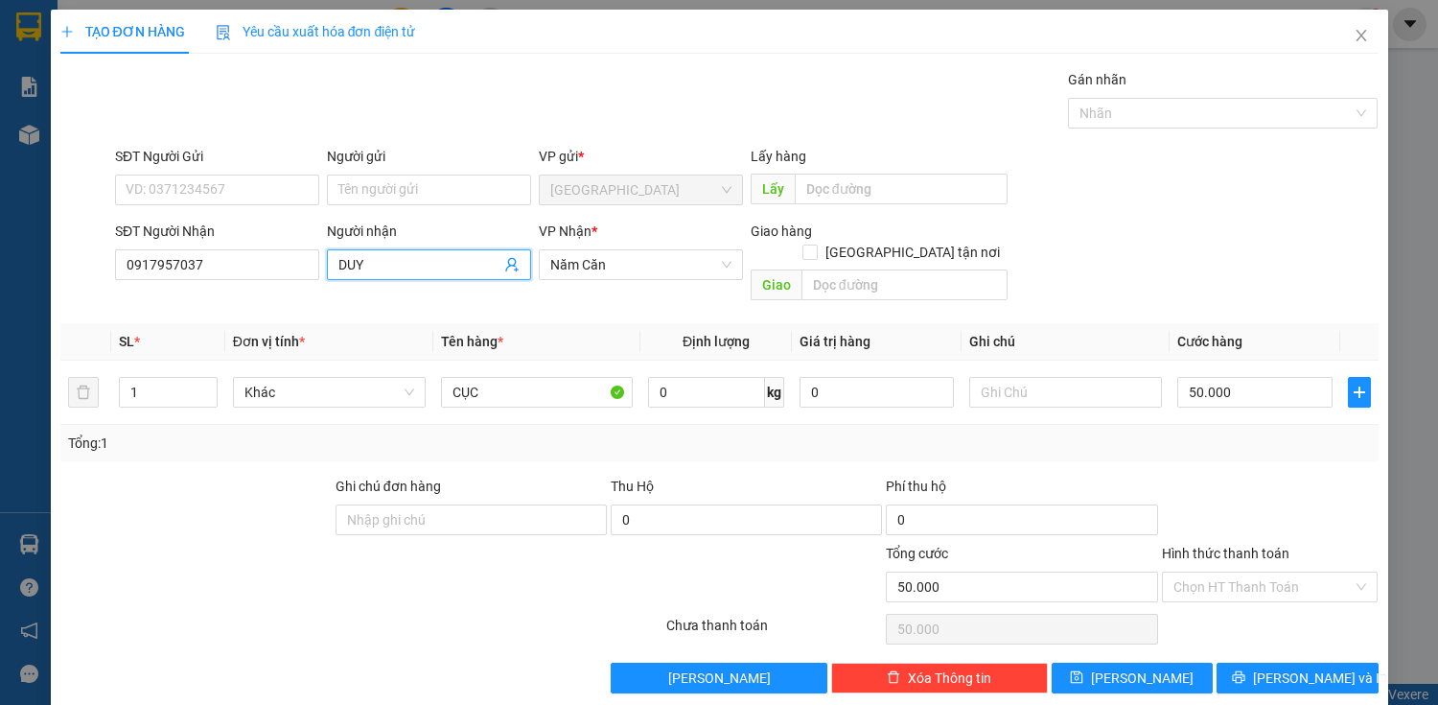
click at [436, 256] on input "DUY" at bounding box center [419, 264] width 162 height 21
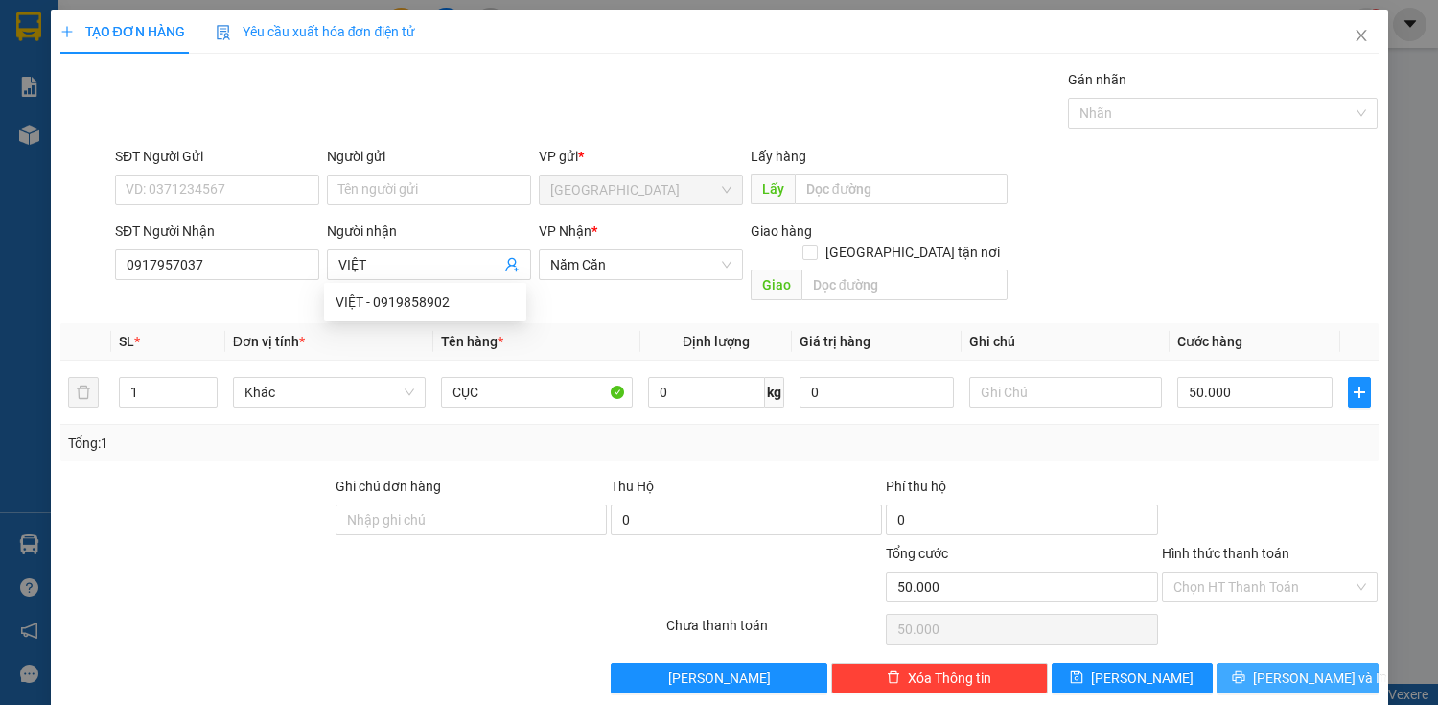
click at [1237, 663] on button "[PERSON_NAME] và In" at bounding box center [1297, 678] width 161 height 31
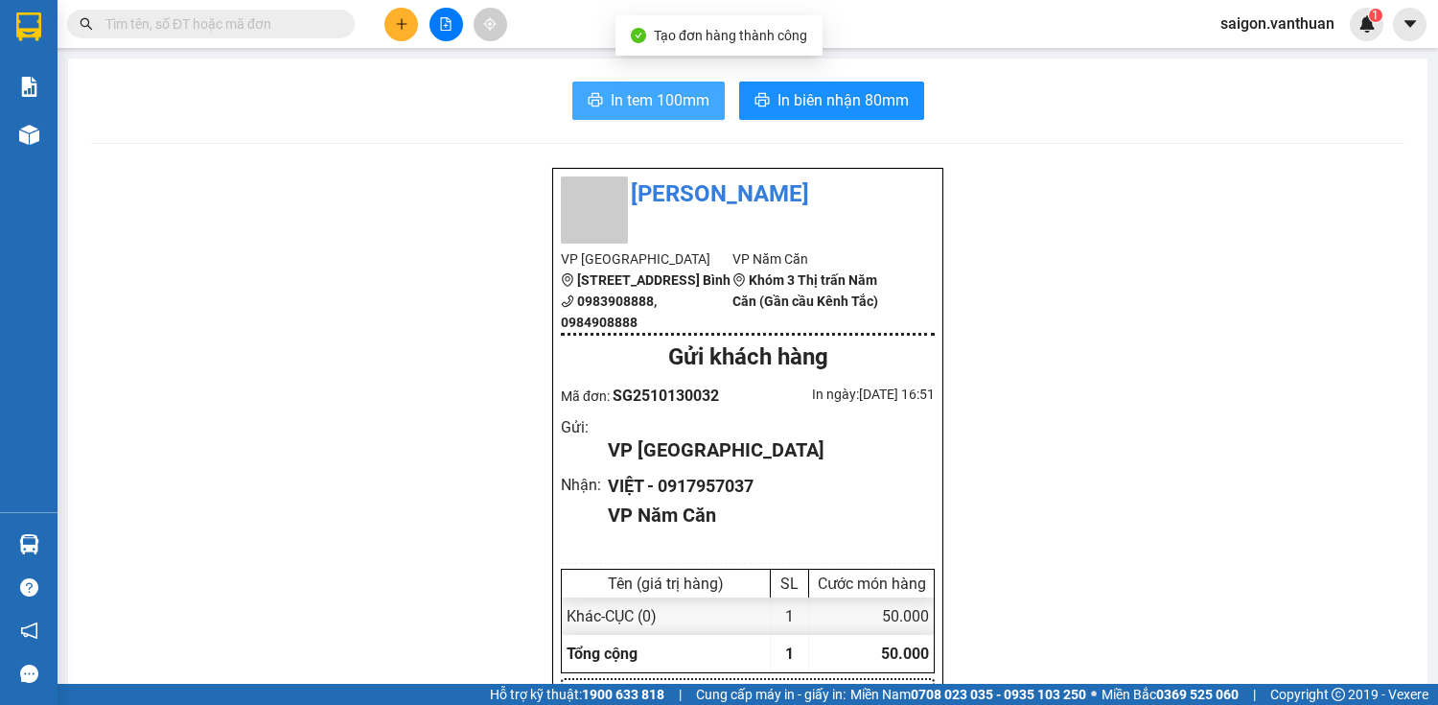
drag, startPoint x: 598, startPoint y: 90, endPoint x: 547, endPoint y: 103, distance: 53.3
click at [599, 90] on button "In tem 100mm" at bounding box center [648, 101] width 152 height 38
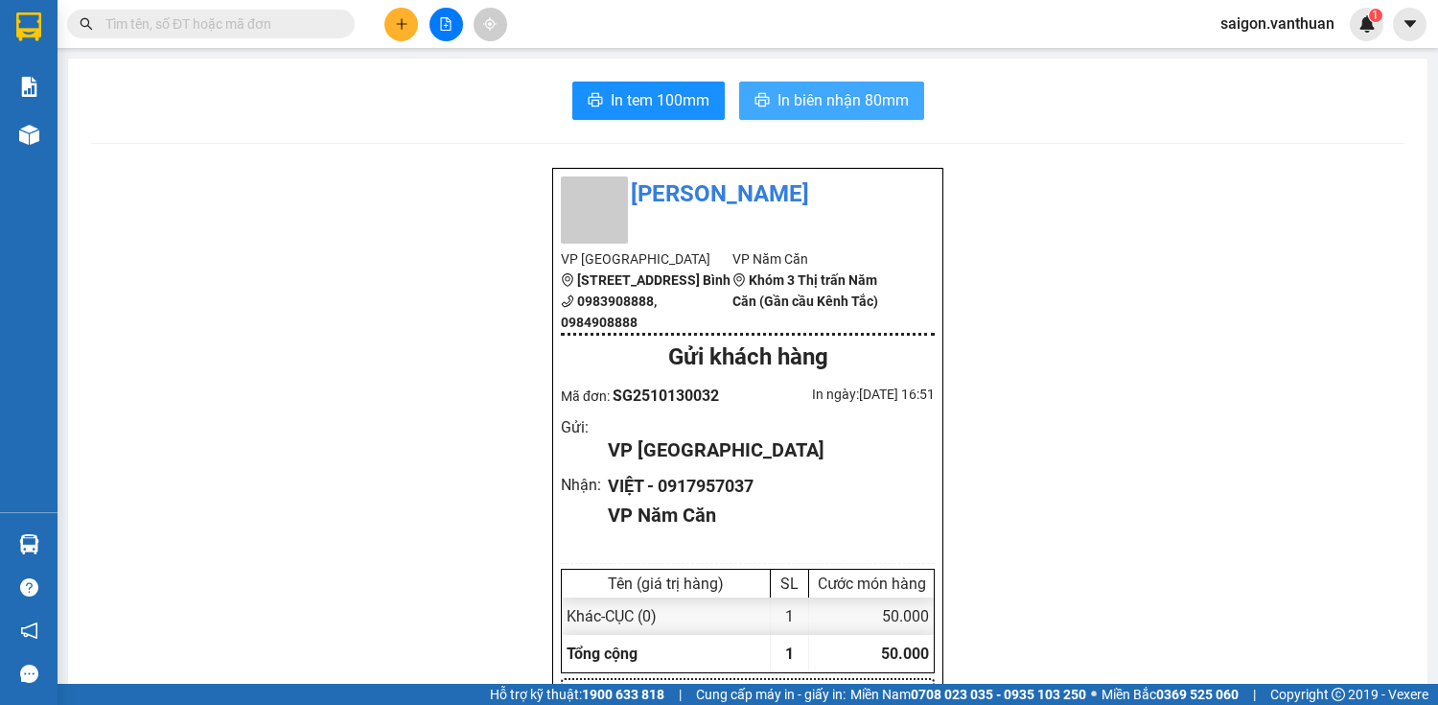
click at [787, 98] on span "In biên nhận 80mm" at bounding box center [843, 100] width 131 height 24
